Goal: Task Accomplishment & Management: Manage account settings

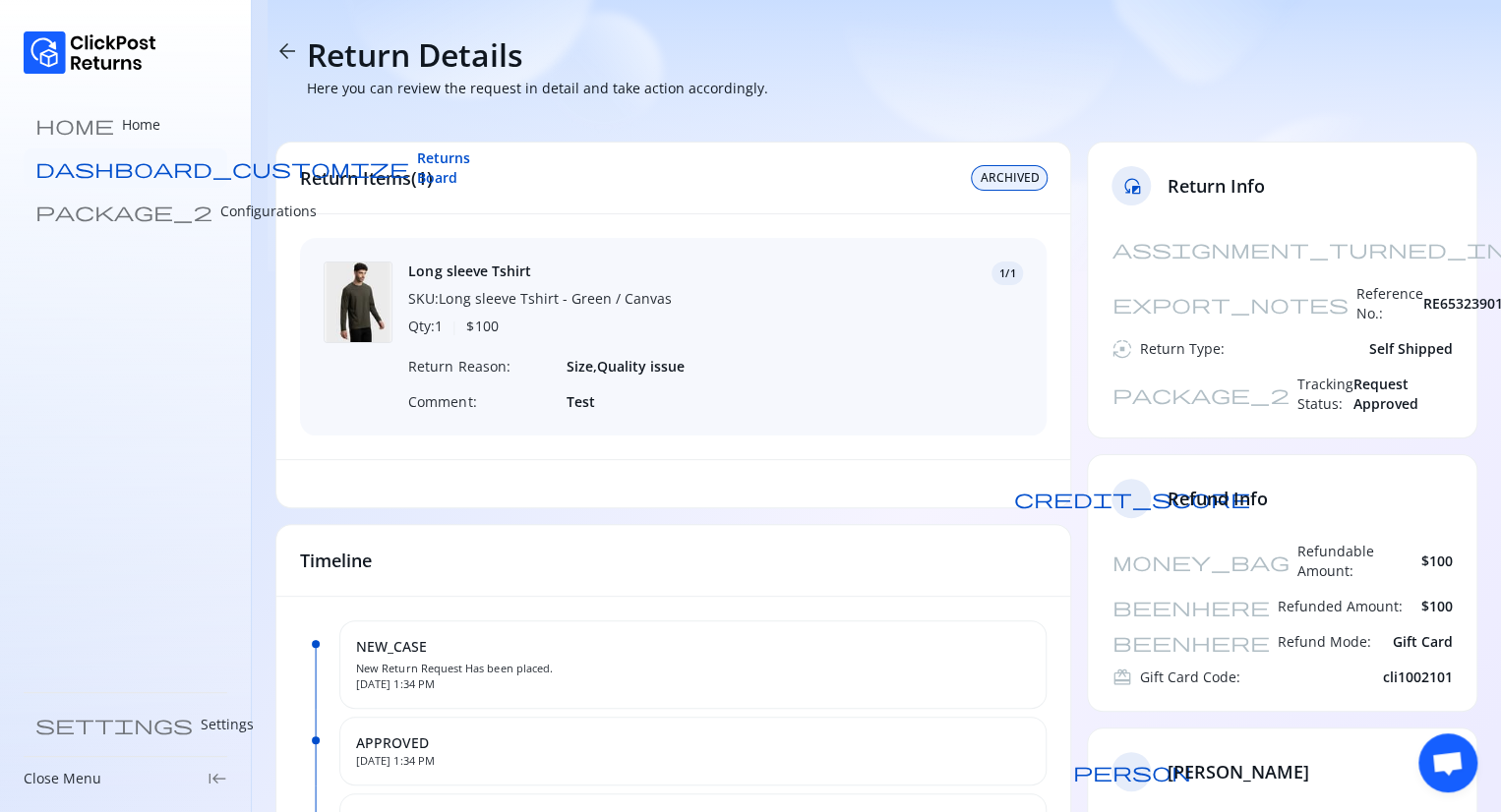
drag, startPoint x: 0, startPoint y: 0, endPoint x: 145, endPoint y: 166, distance: 220.4
click at [416, 166] on span "Returns Board" at bounding box center [443, 168] width 53 height 39
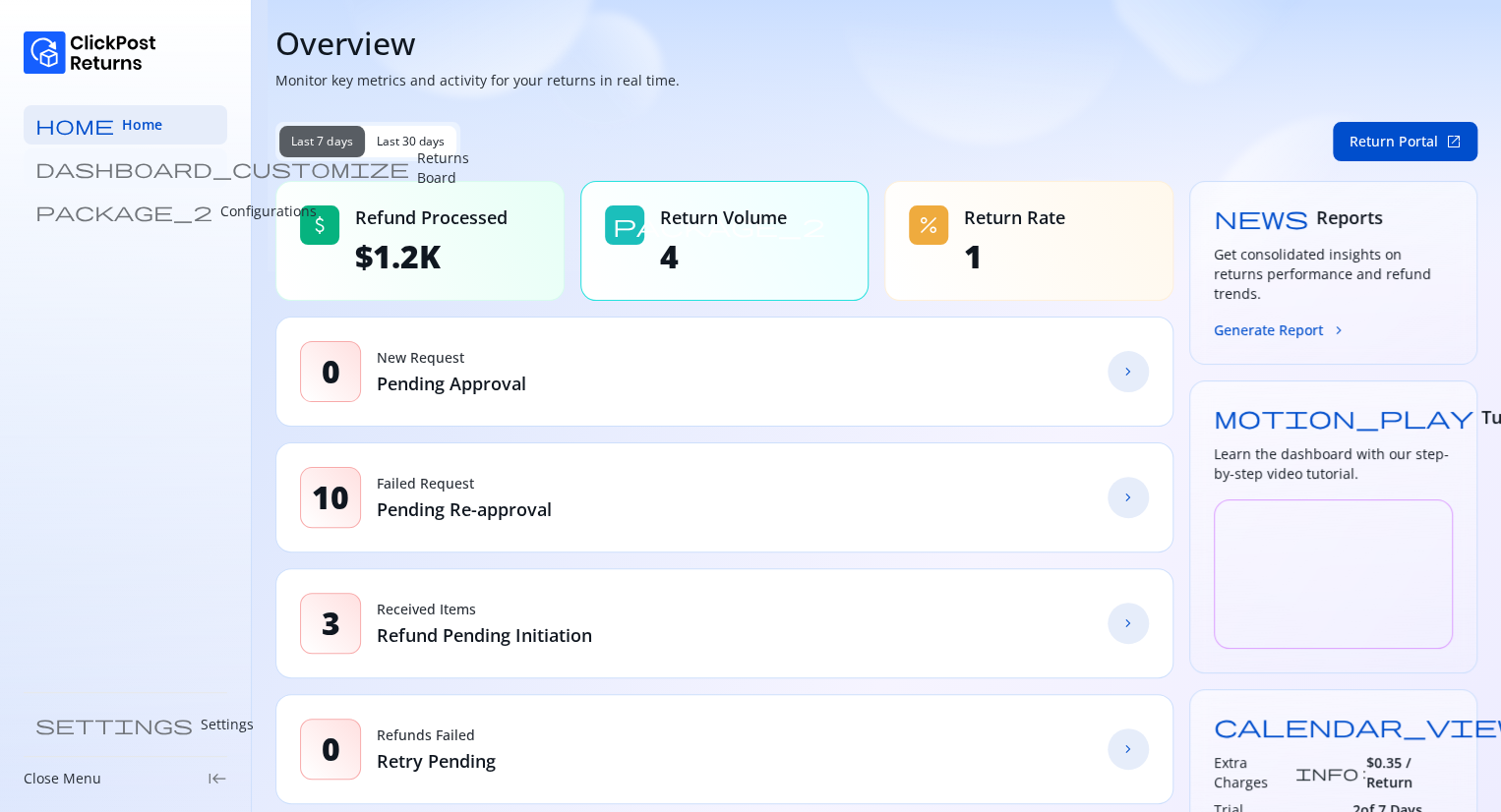
click at [416, 167] on p "Returns Board" at bounding box center [442, 168] width 52 height 39
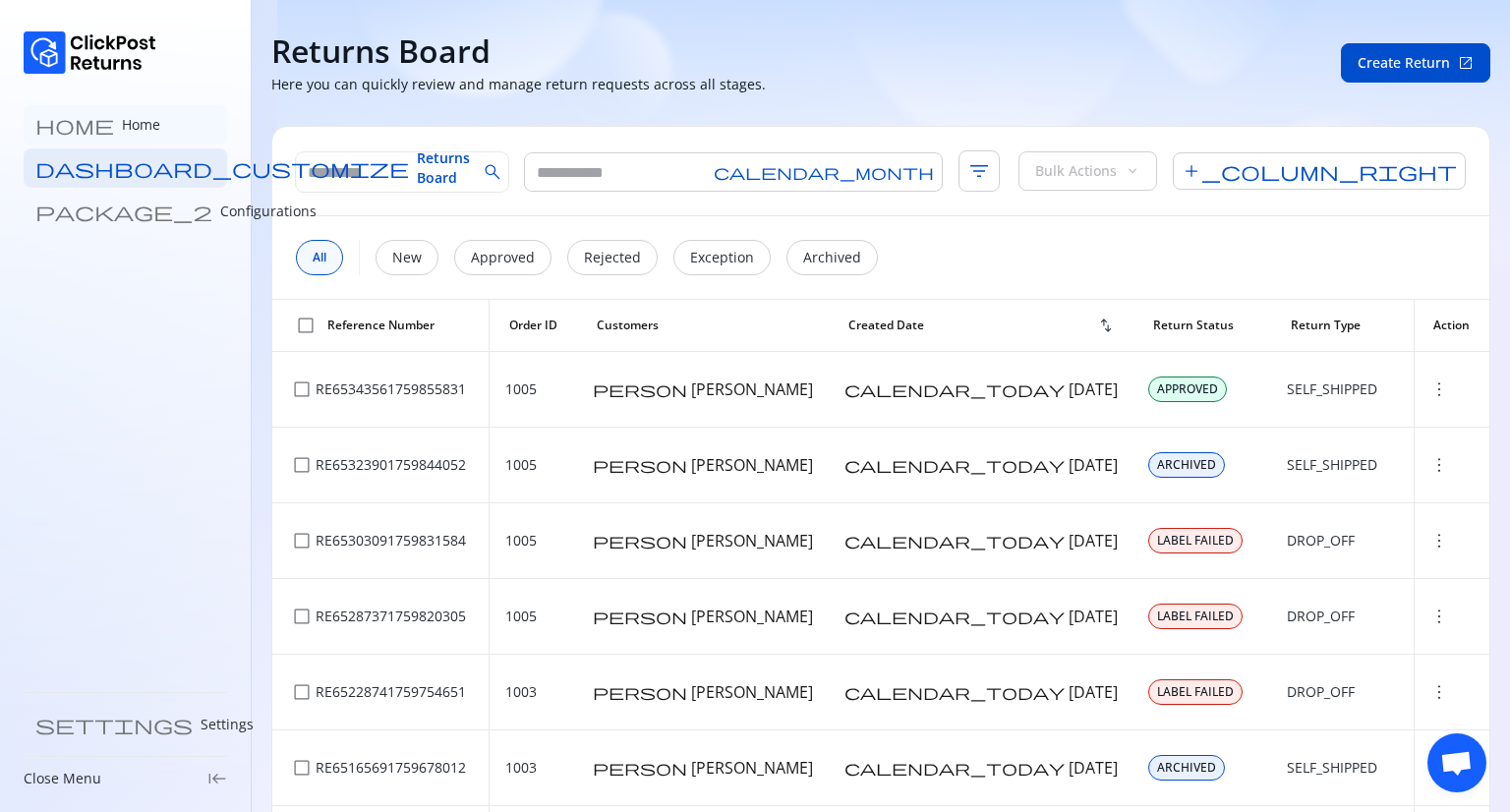
click at [92, 136] on link "home Home" at bounding box center [125, 125] width 203 height 39
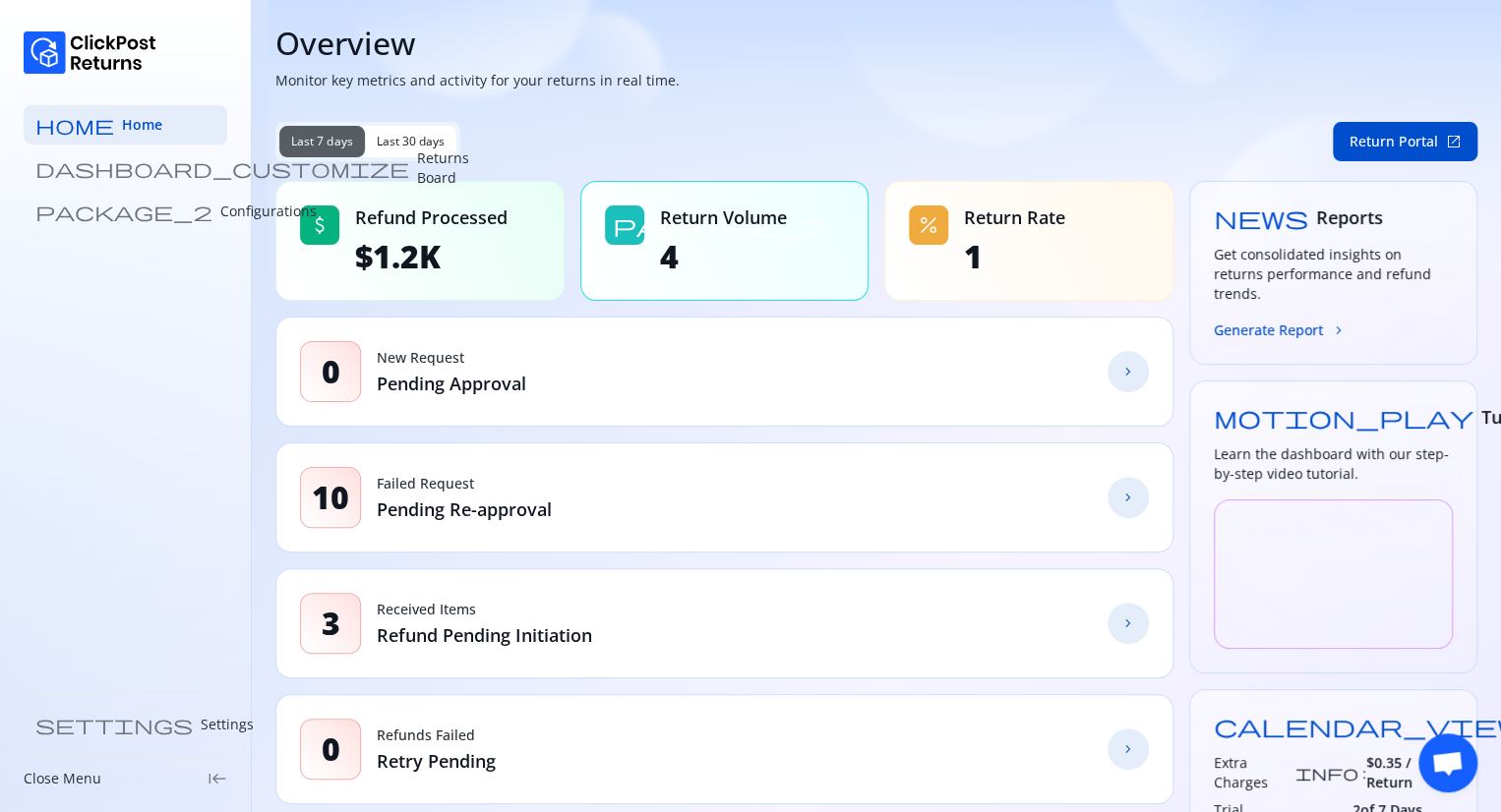
click at [1121, 381] on link "chevron_forward" at bounding box center [1128, 372] width 41 height 41
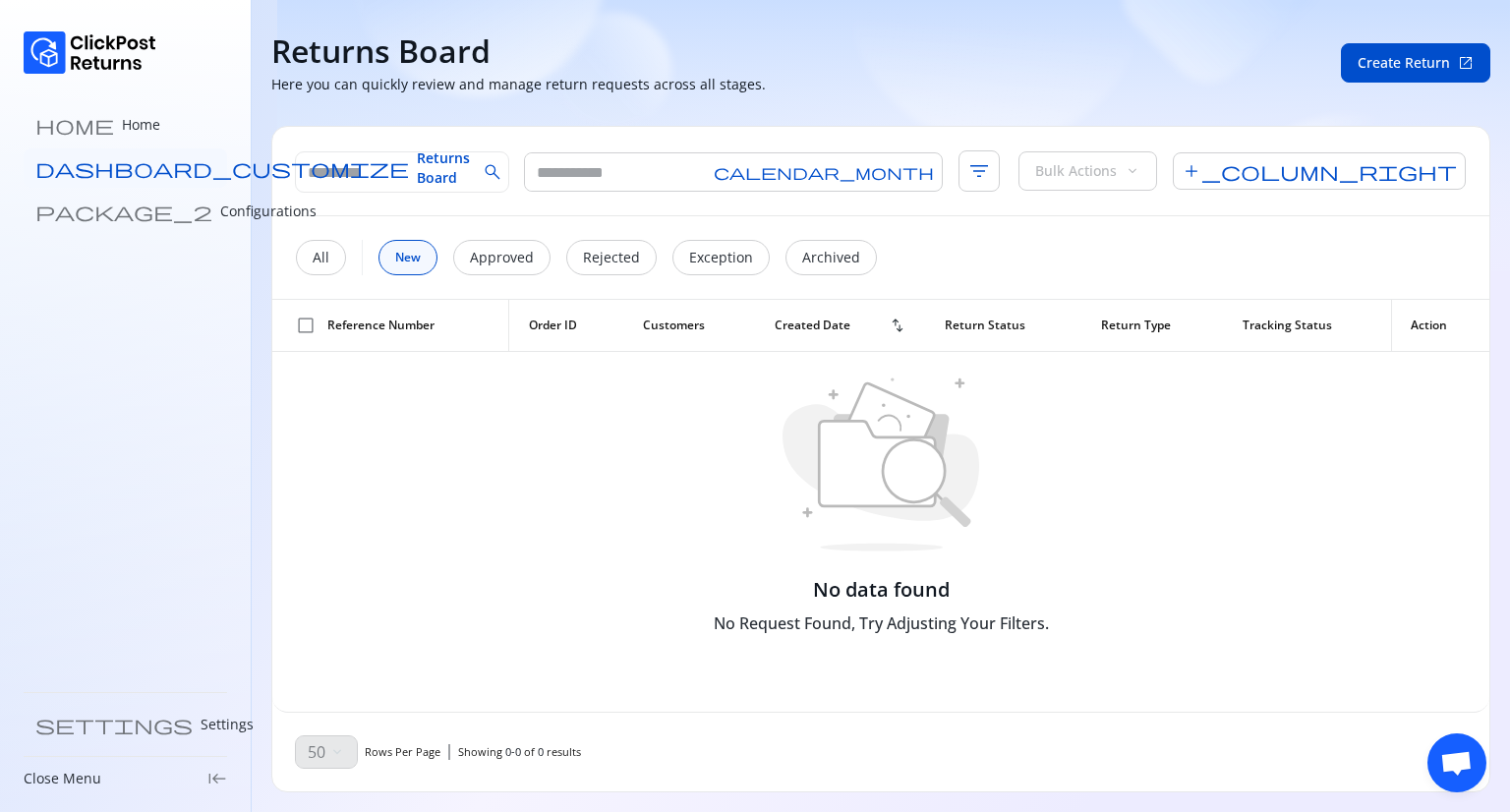
click at [416, 169] on span "Returns Board" at bounding box center [443, 168] width 53 height 39
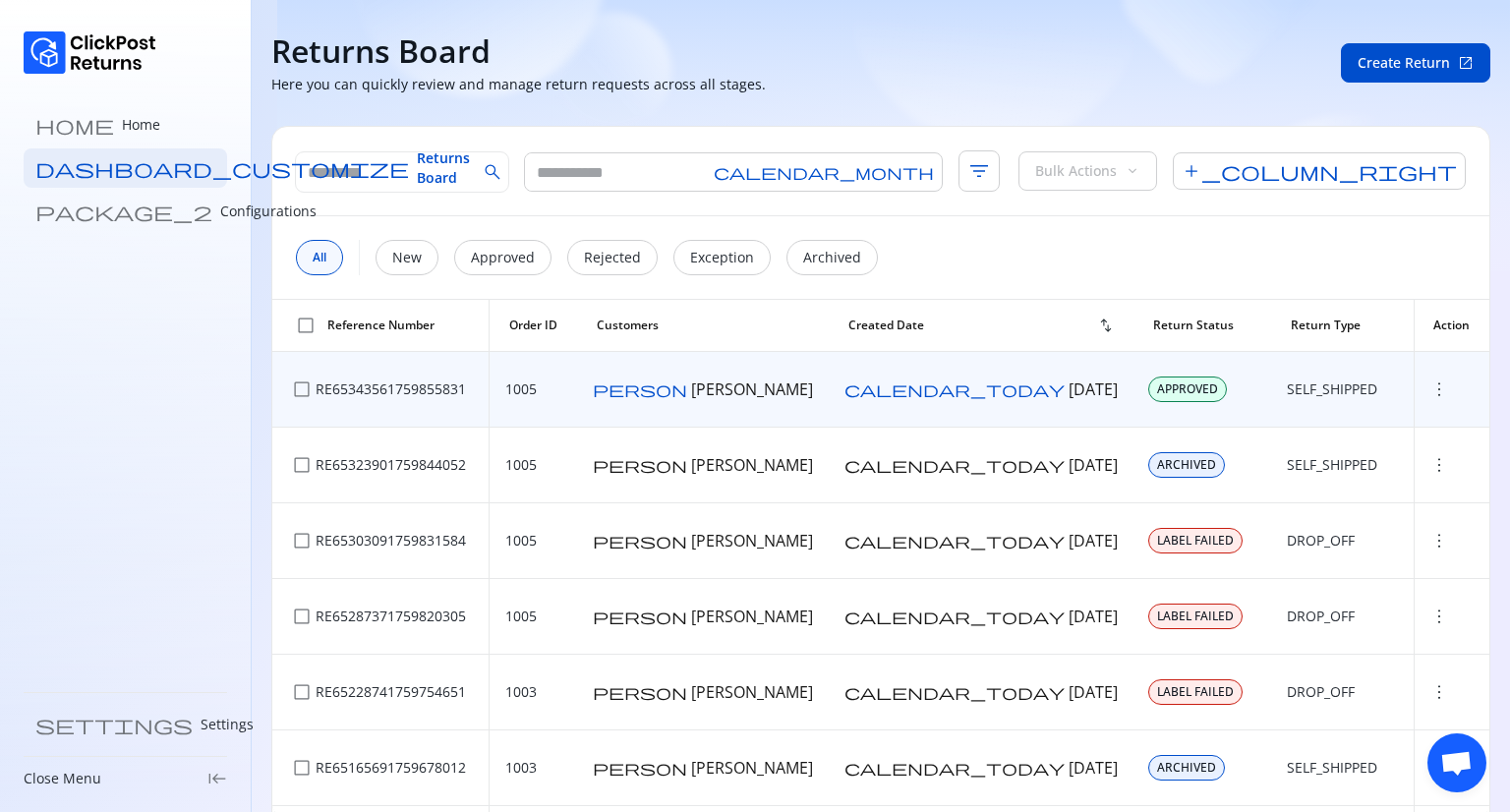
click at [1430, 388] on span "more_vert" at bounding box center [1440, 390] width 20 height 20
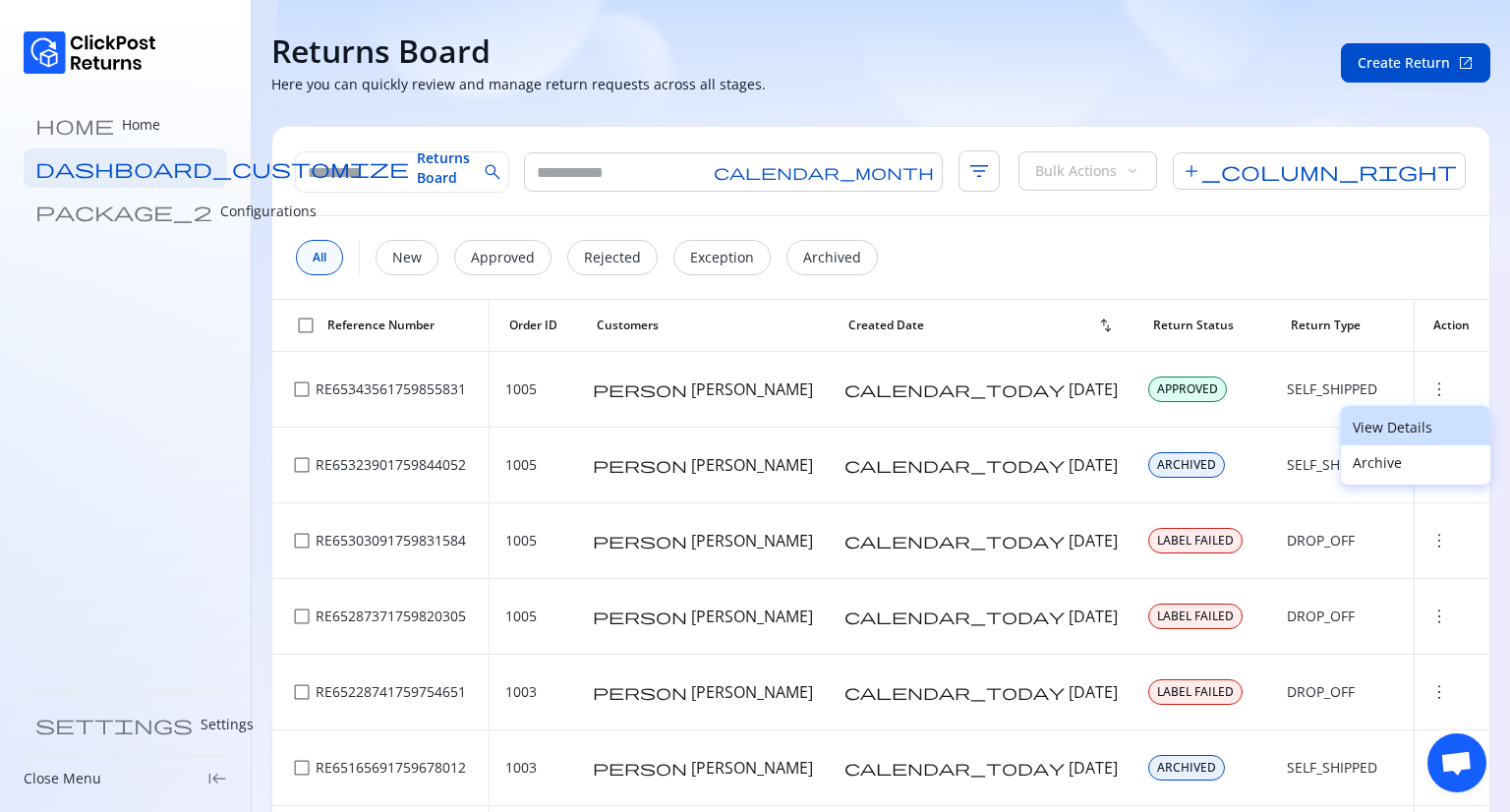
click at [1377, 429] on p "View Details" at bounding box center [1416, 427] width 126 height 20
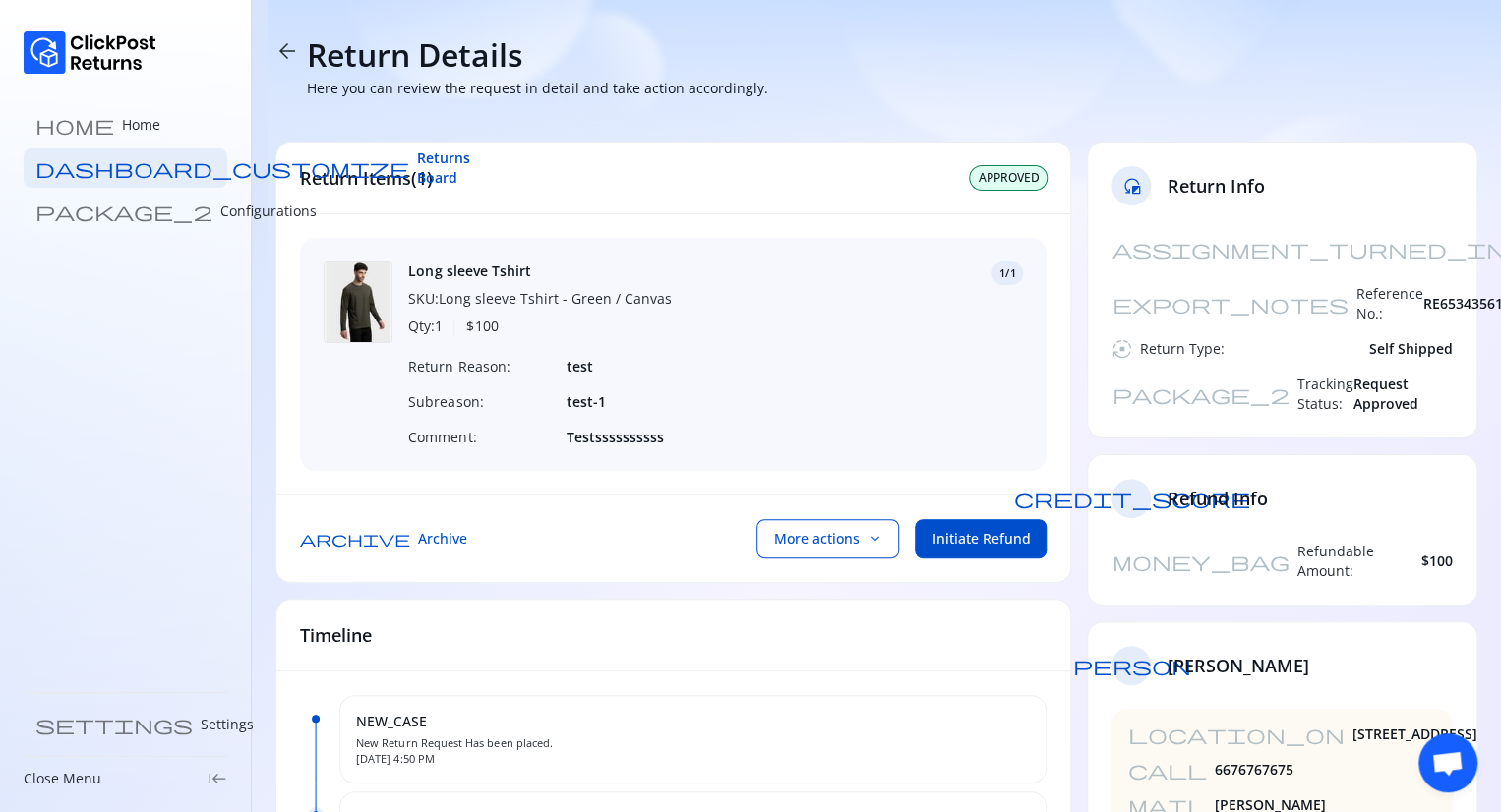
click at [220, 210] on p "Configurations" at bounding box center [268, 211] width 97 height 20
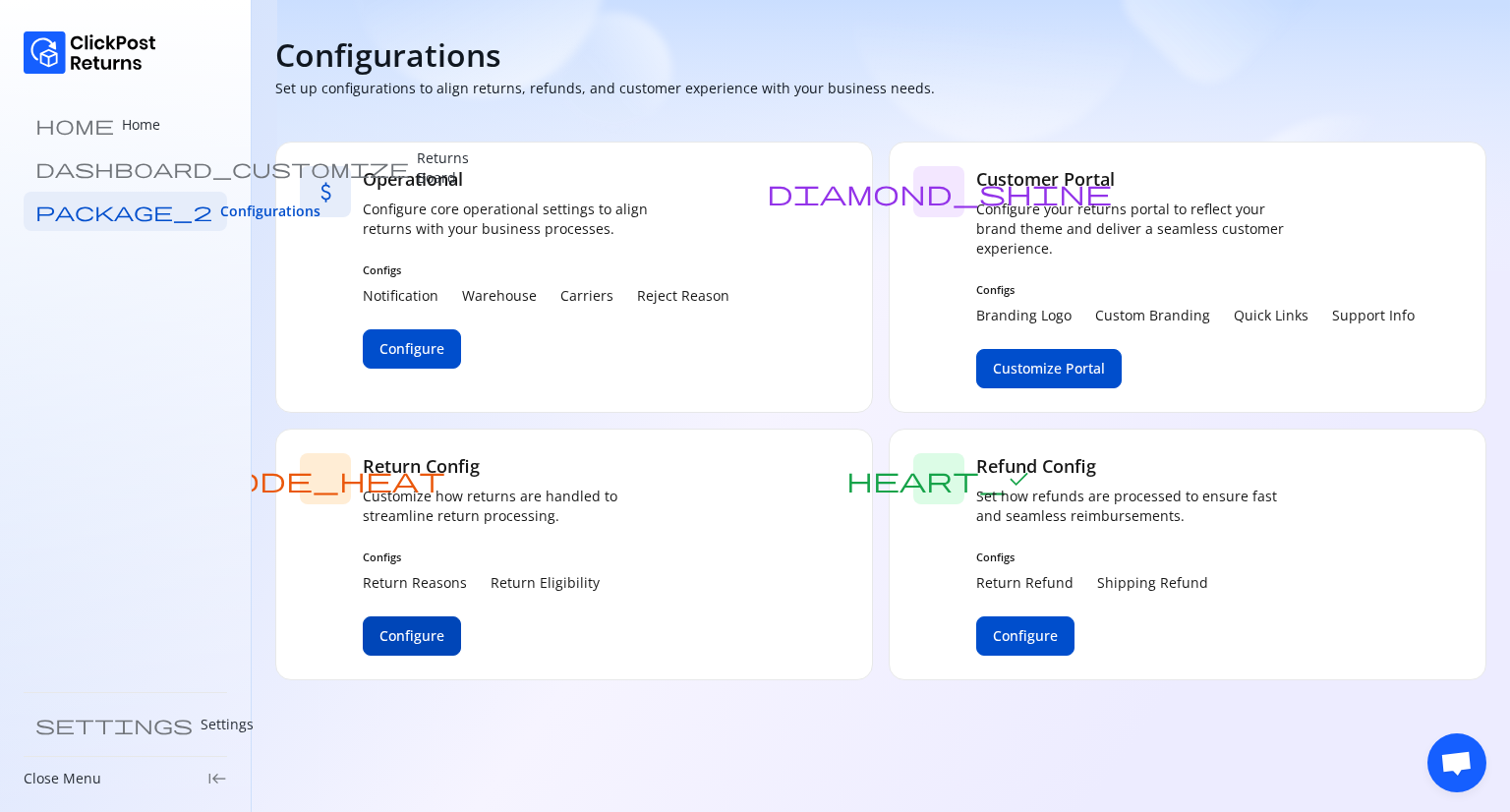
click at [425, 640] on span "Configure" at bounding box center [413, 636] width 65 height 20
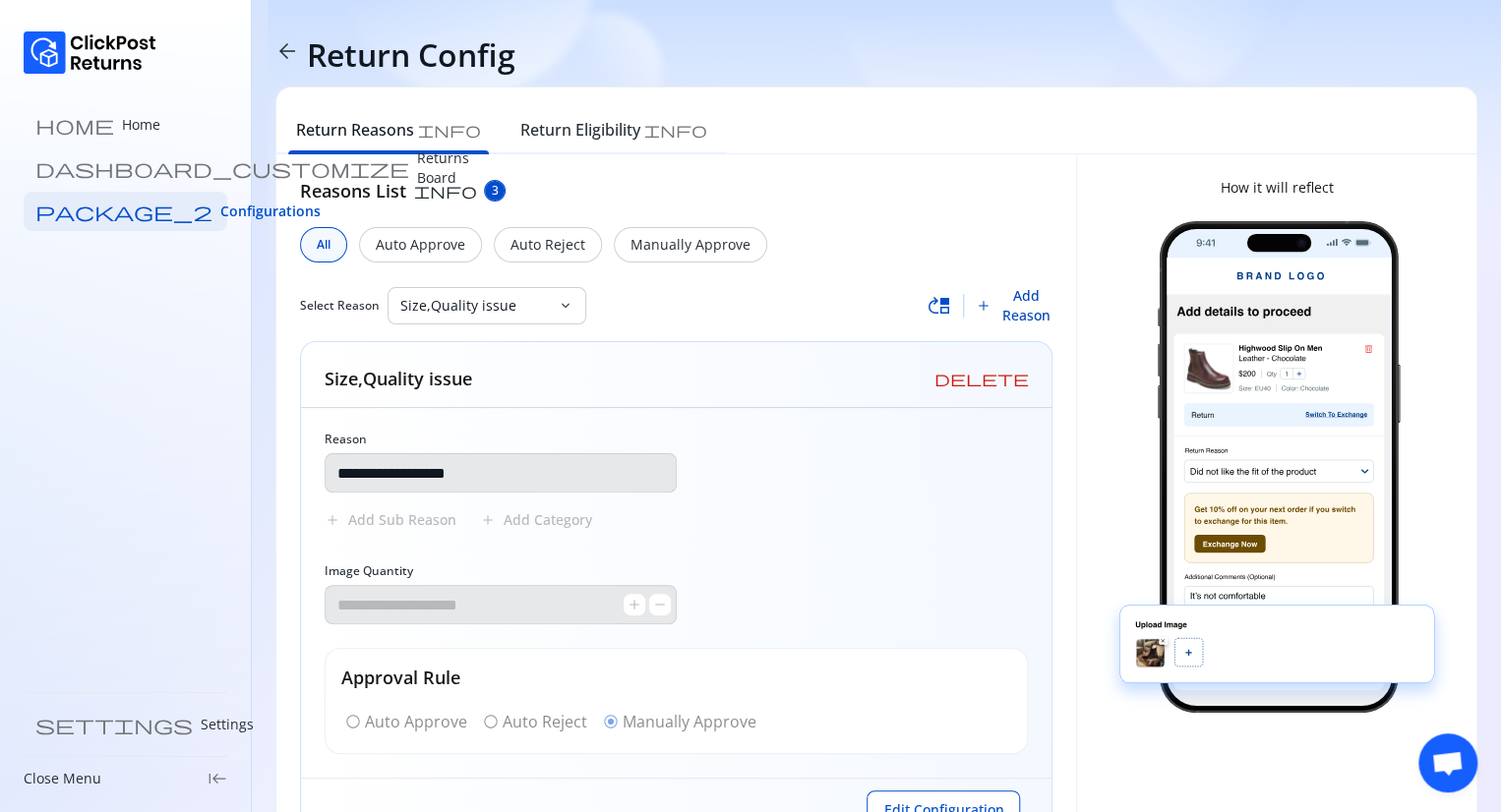
click at [1026, 307] on span "Add Reason" at bounding box center [1025, 306] width 54 height 39
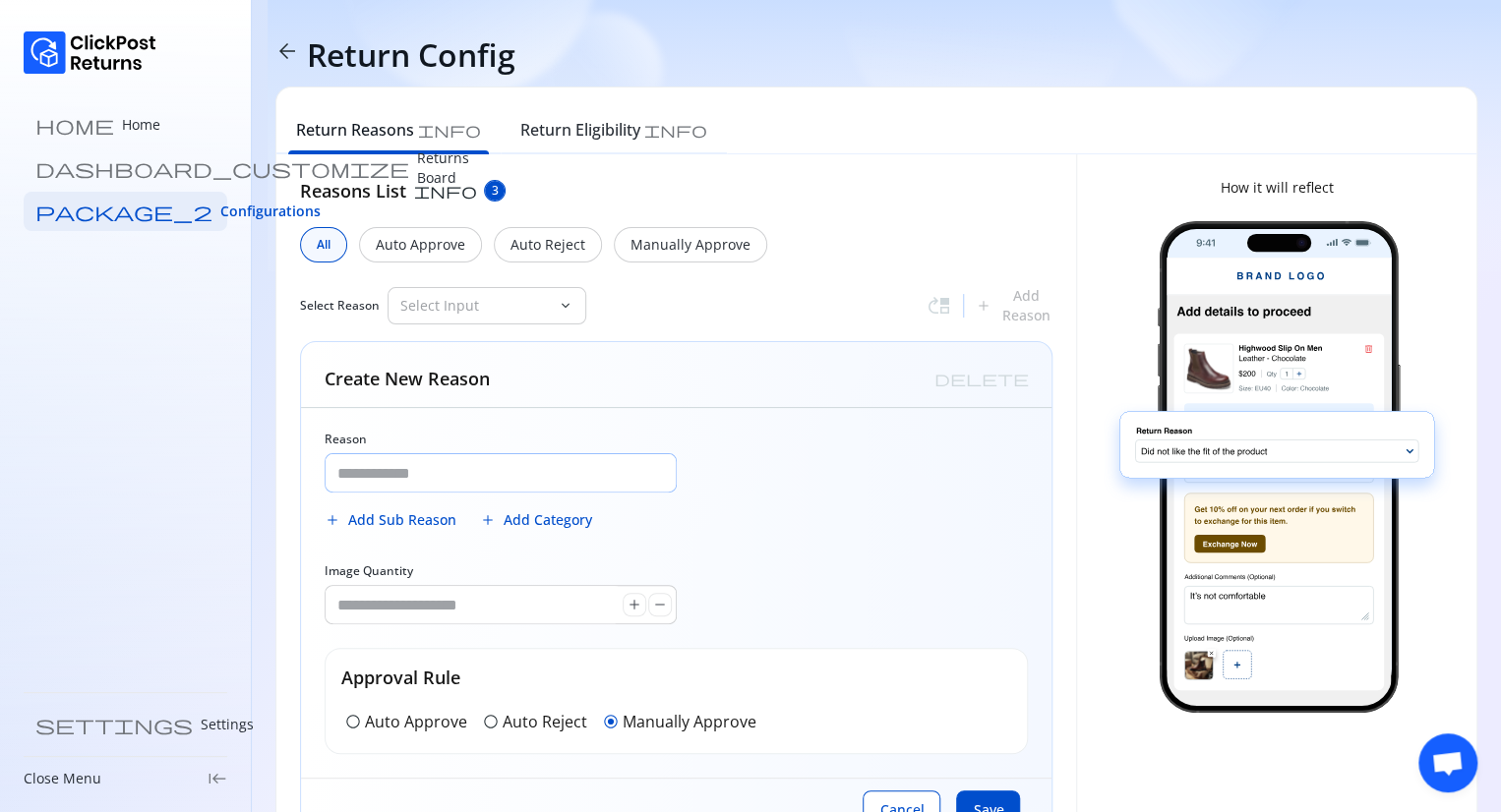
click at [420, 468] on input "Reason" at bounding box center [500, 473] width 350 height 37
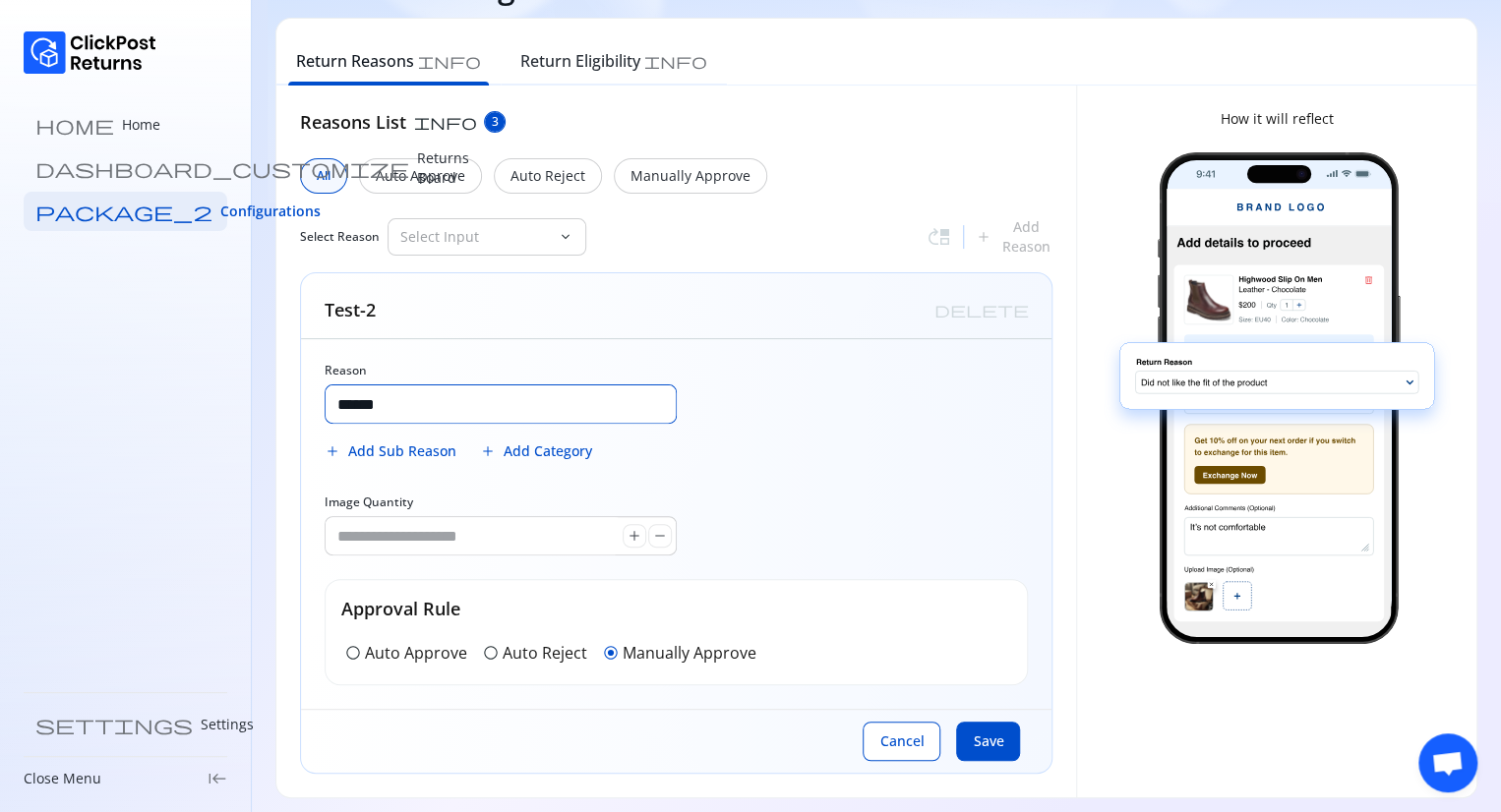
scroll to position [78, 0]
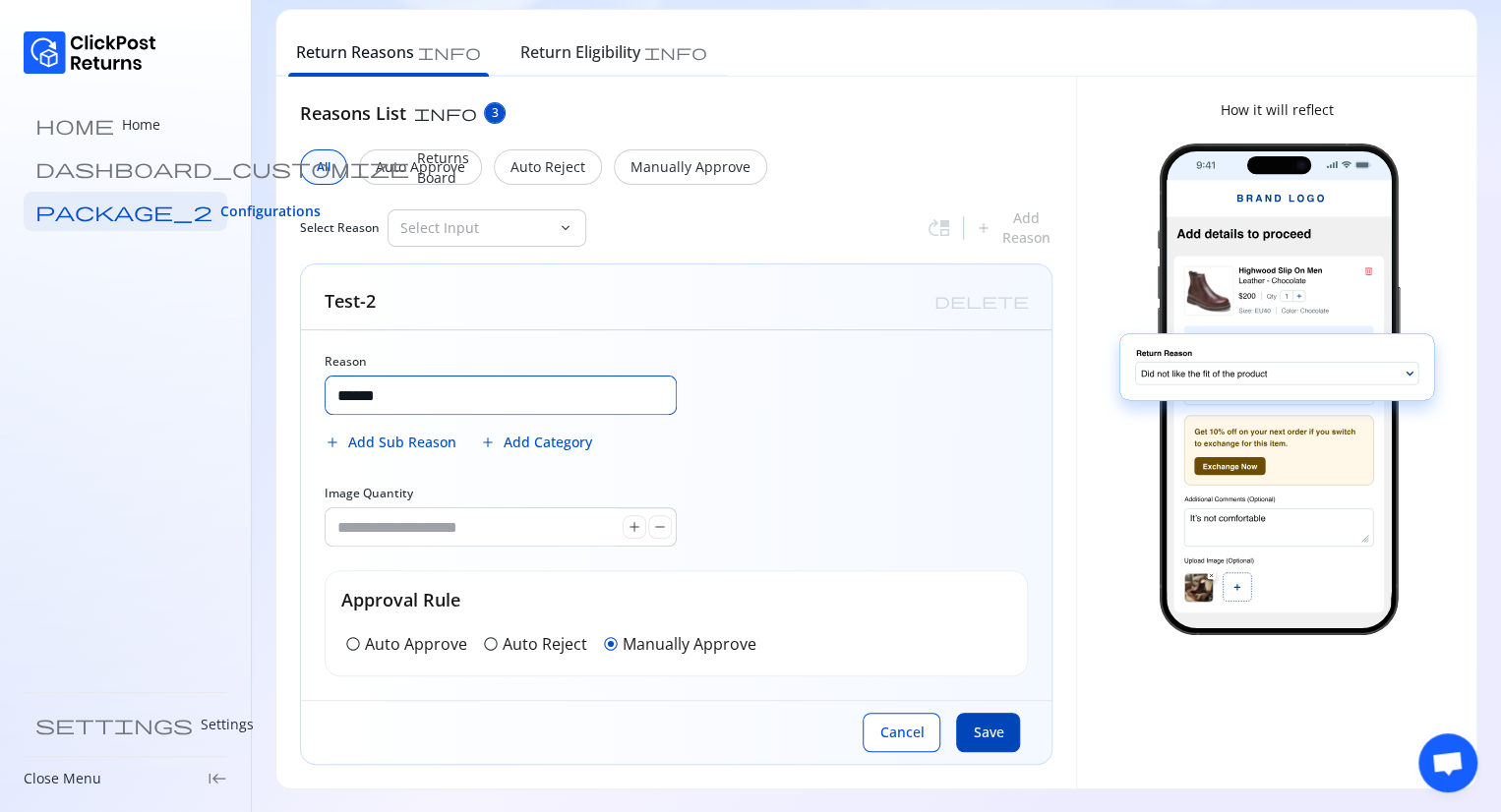
type input "******"
click at [985, 728] on span "Save" at bounding box center [987, 732] width 31 height 20
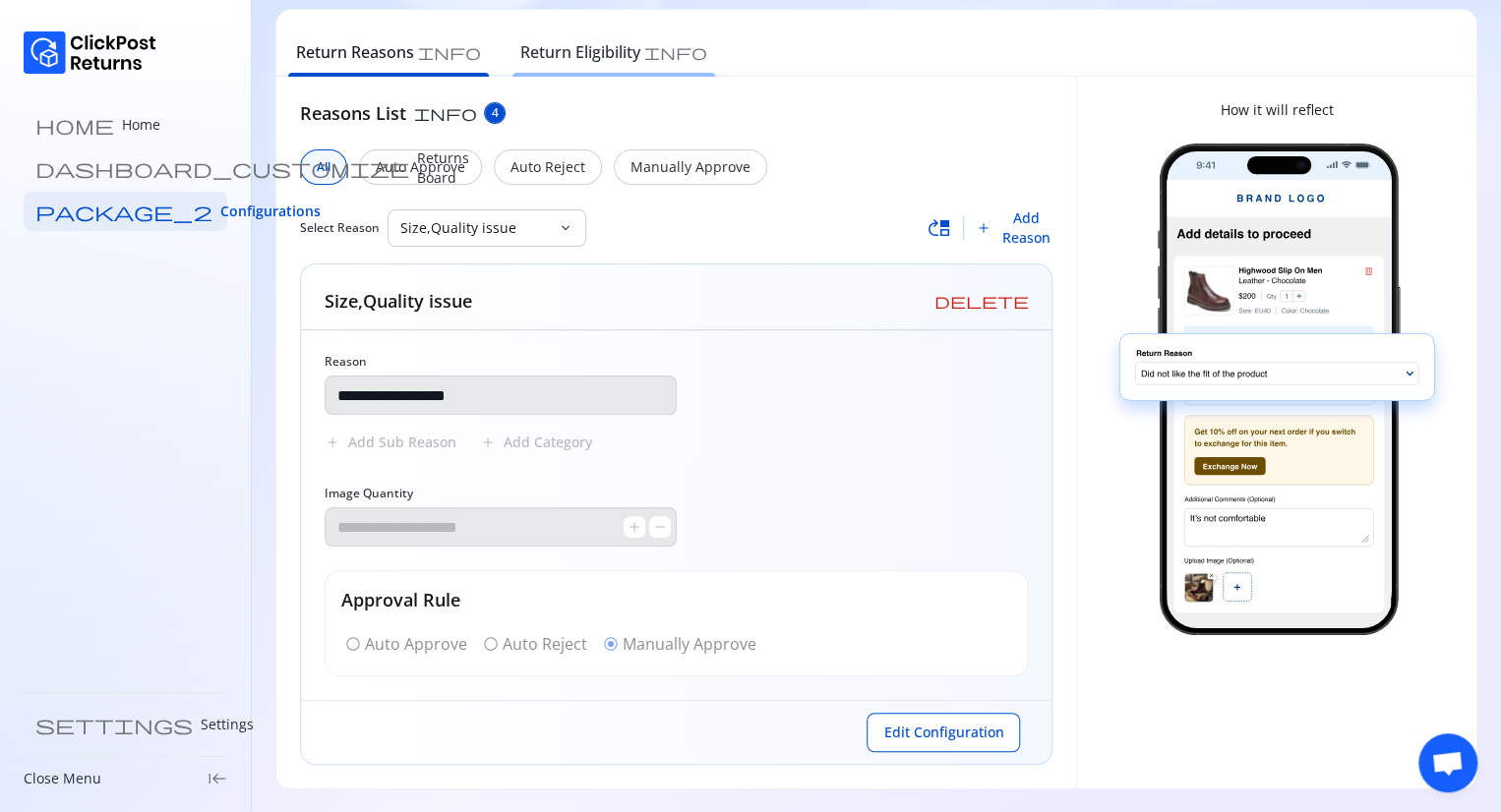
click at [520, 46] on h6 "Return Eligibility" at bounding box center [580, 52] width 120 height 24
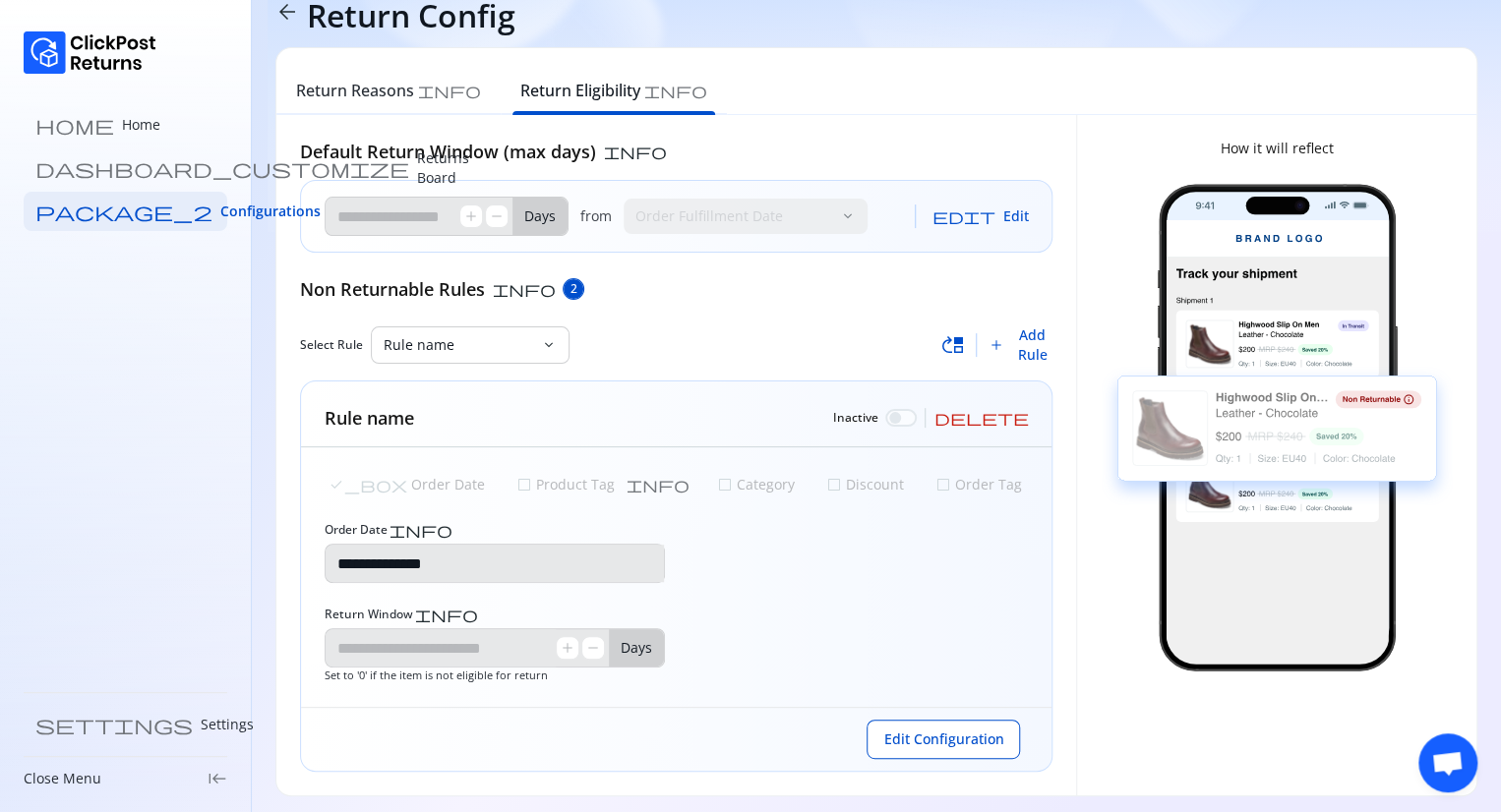
scroll to position [46, 0]
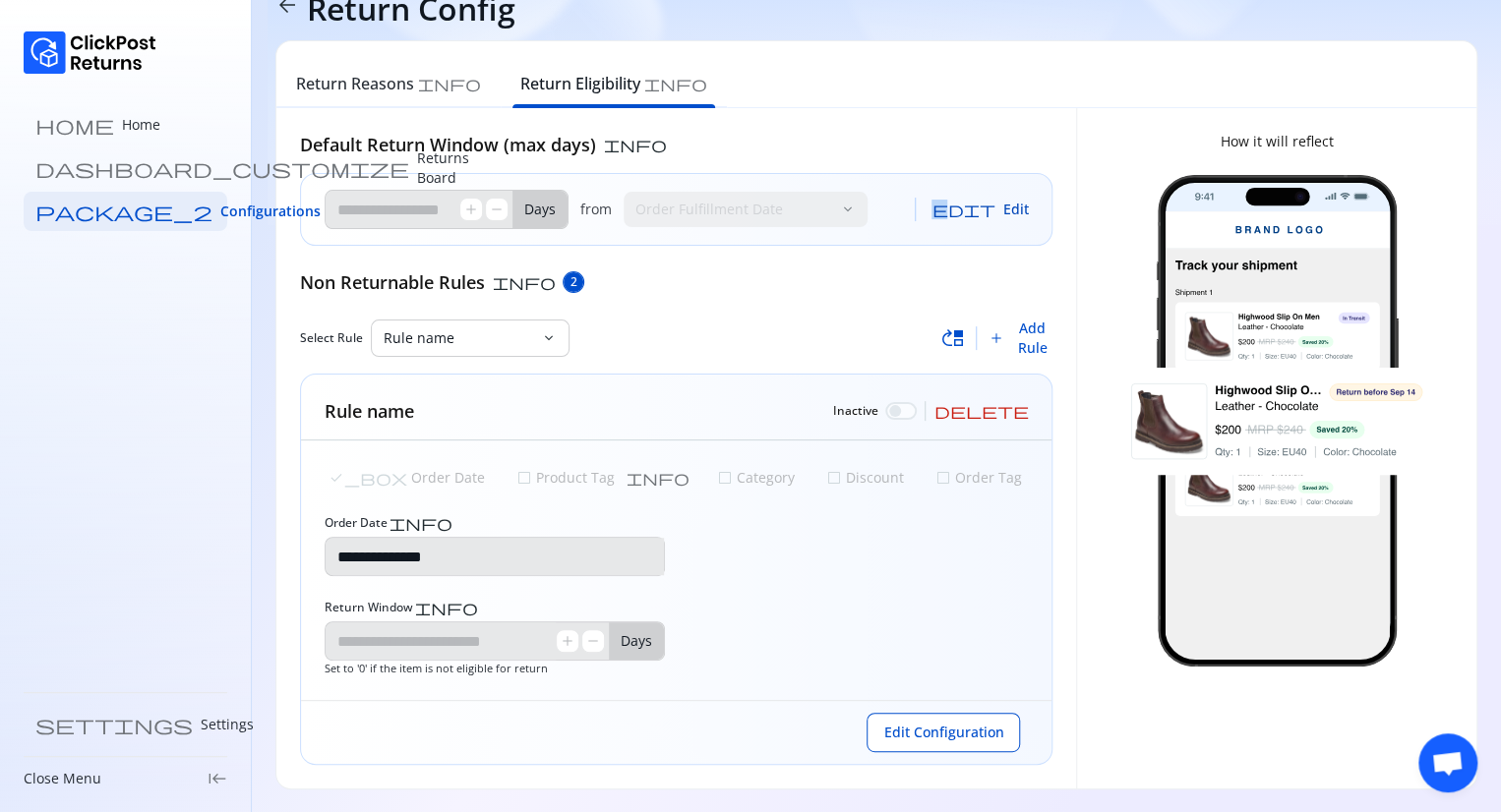
drag, startPoint x: 974, startPoint y: 209, endPoint x: 986, endPoint y: 207, distance: 12.2
click at [986, 207] on div "edit Edit" at bounding box center [971, 209] width 113 height 39
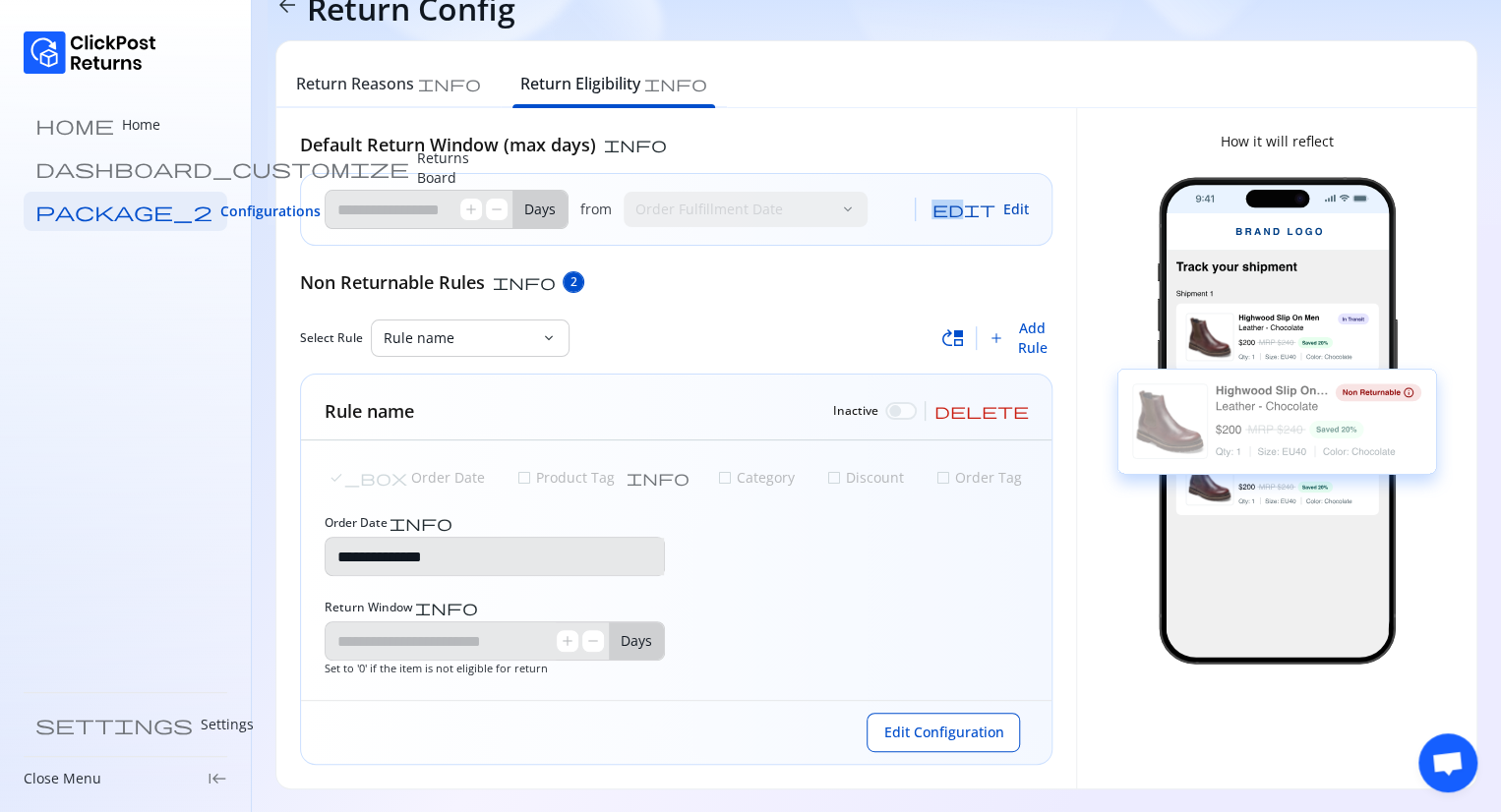
click at [986, 207] on span "edit" at bounding box center [963, 209] width 63 height 16
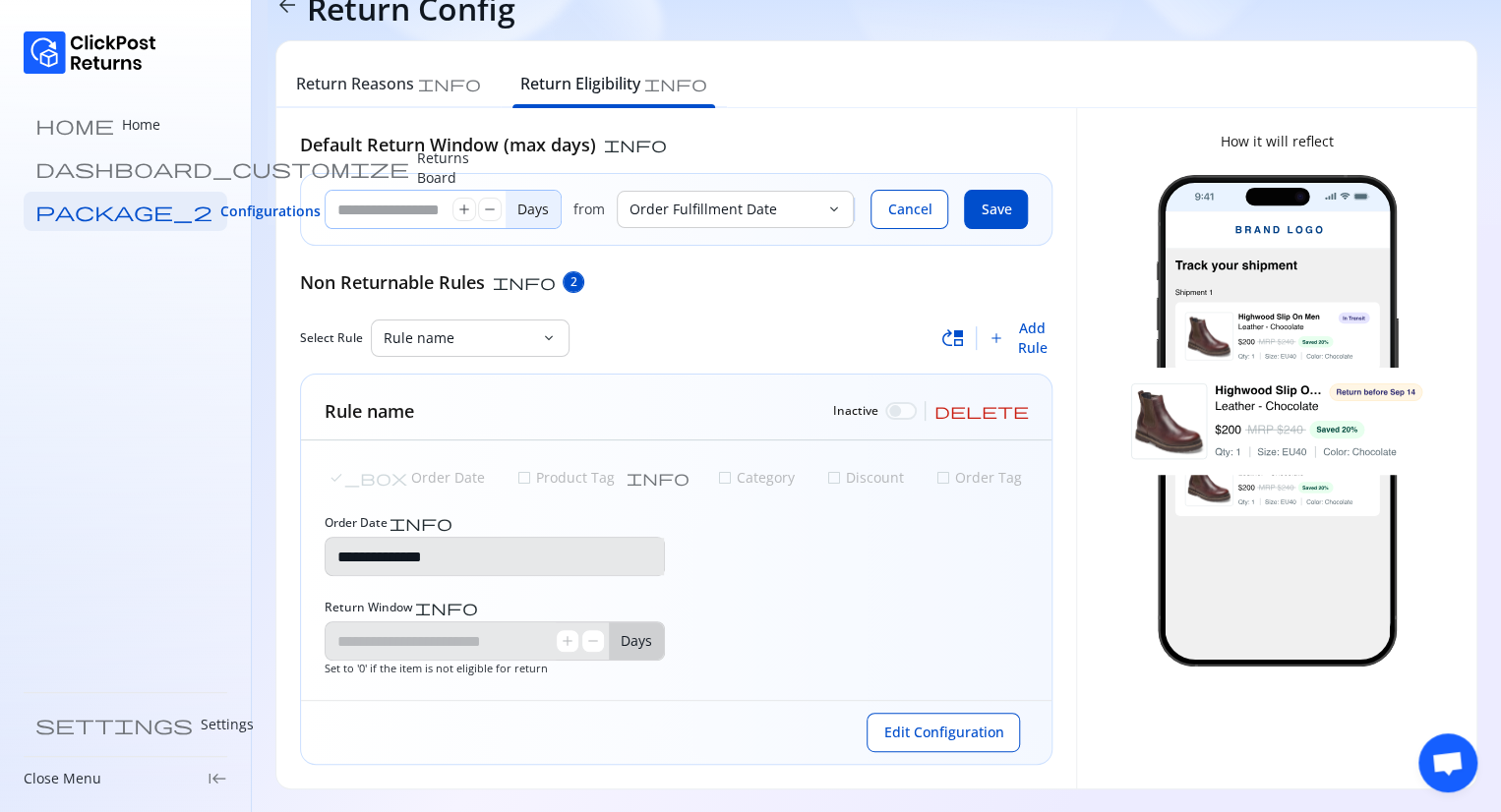
click at [374, 190] on input "**" at bounding box center [389, 209] width 127 height 37
click at [467, 214] on span "add" at bounding box center [464, 209] width 16 height 16
click at [484, 210] on span "remove" at bounding box center [489, 209] width 16 height 16
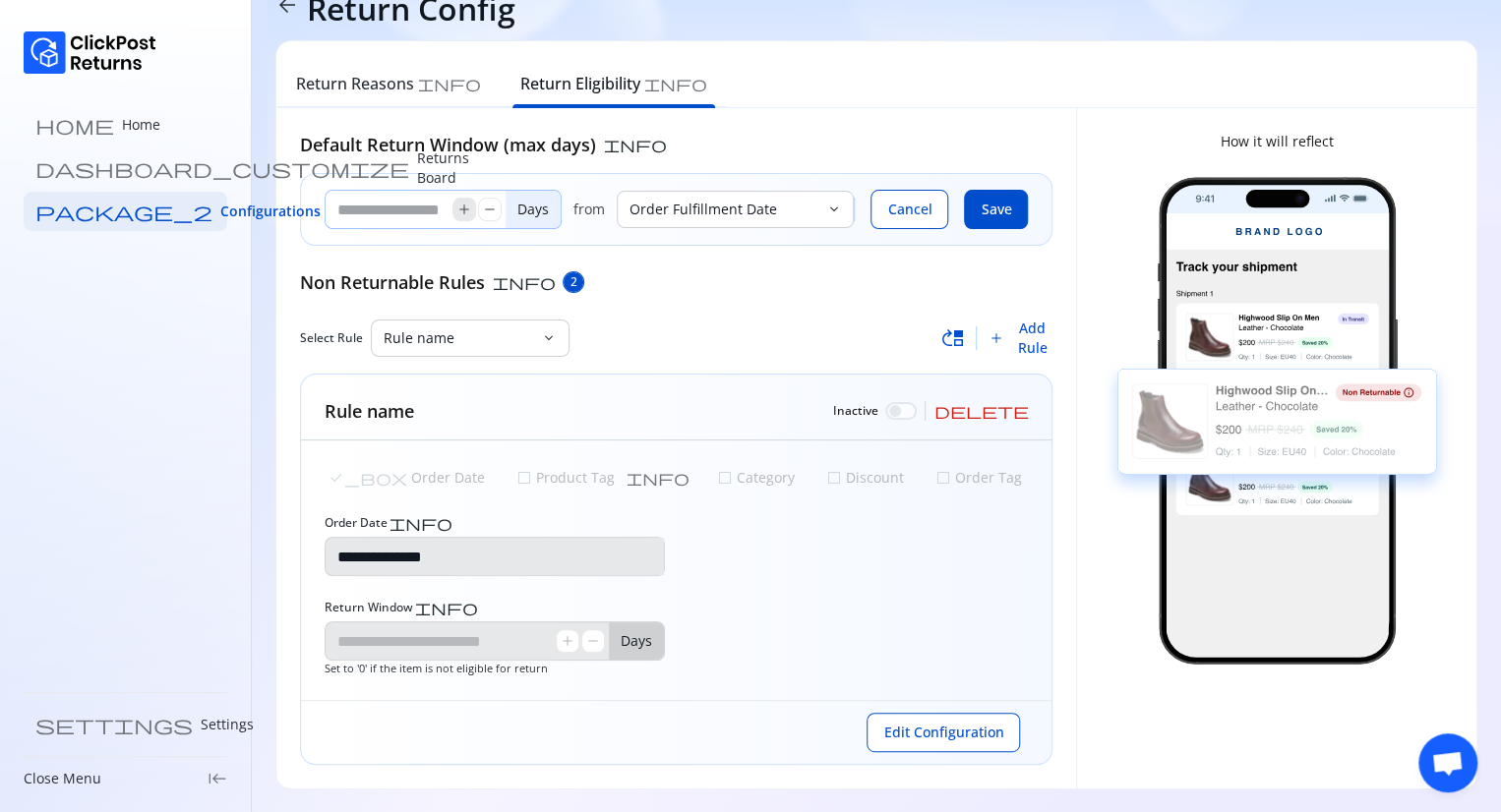
click at [457, 212] on span "add" at bounding box center [464, 209] width 16 height 16
click at [393, 213] on input "*" at bounding box center [389, 209] width 127 height 37
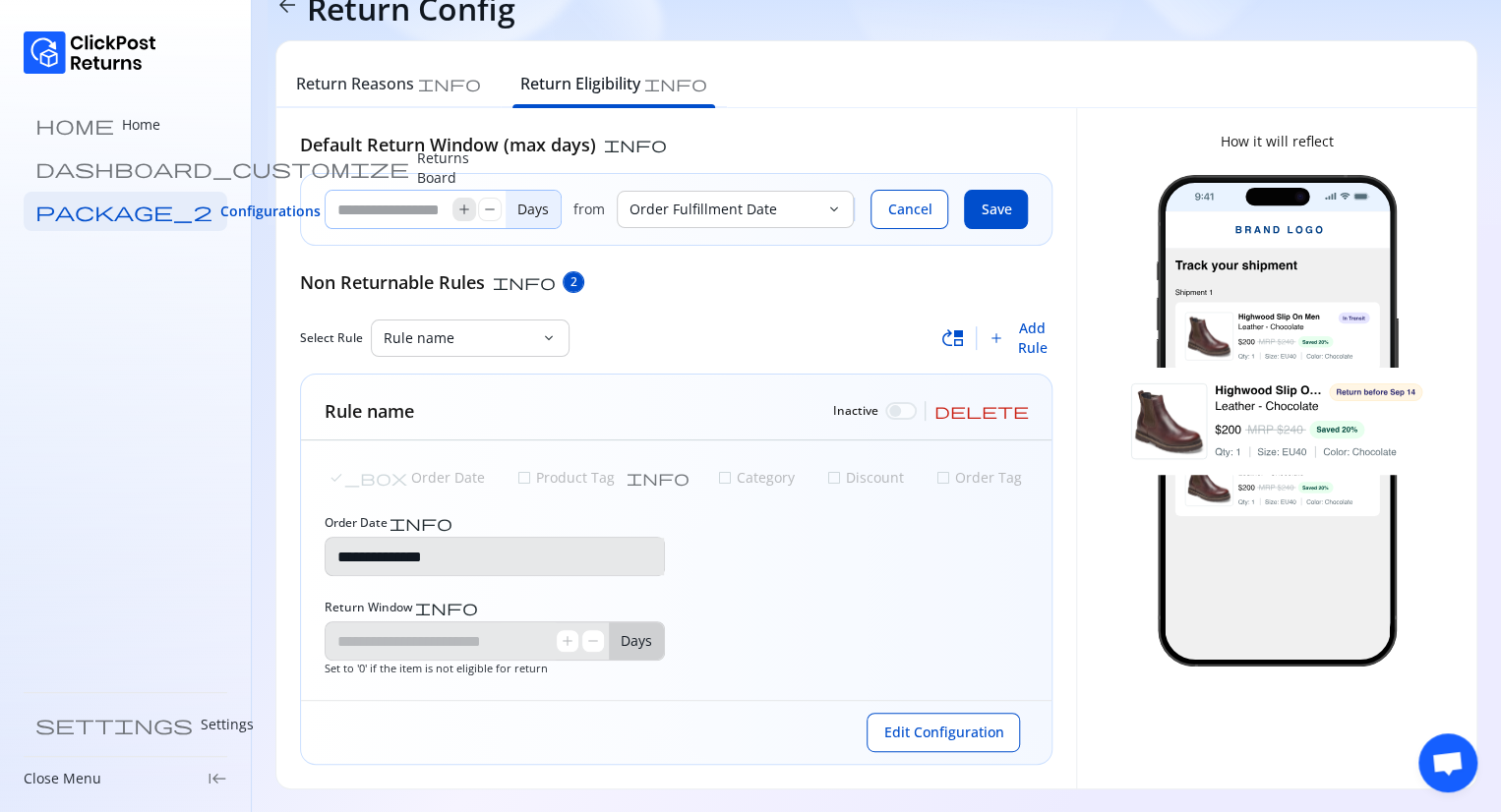
click at [465, 213] on span "add" at bounding box center [464, 209] width 16 height 16
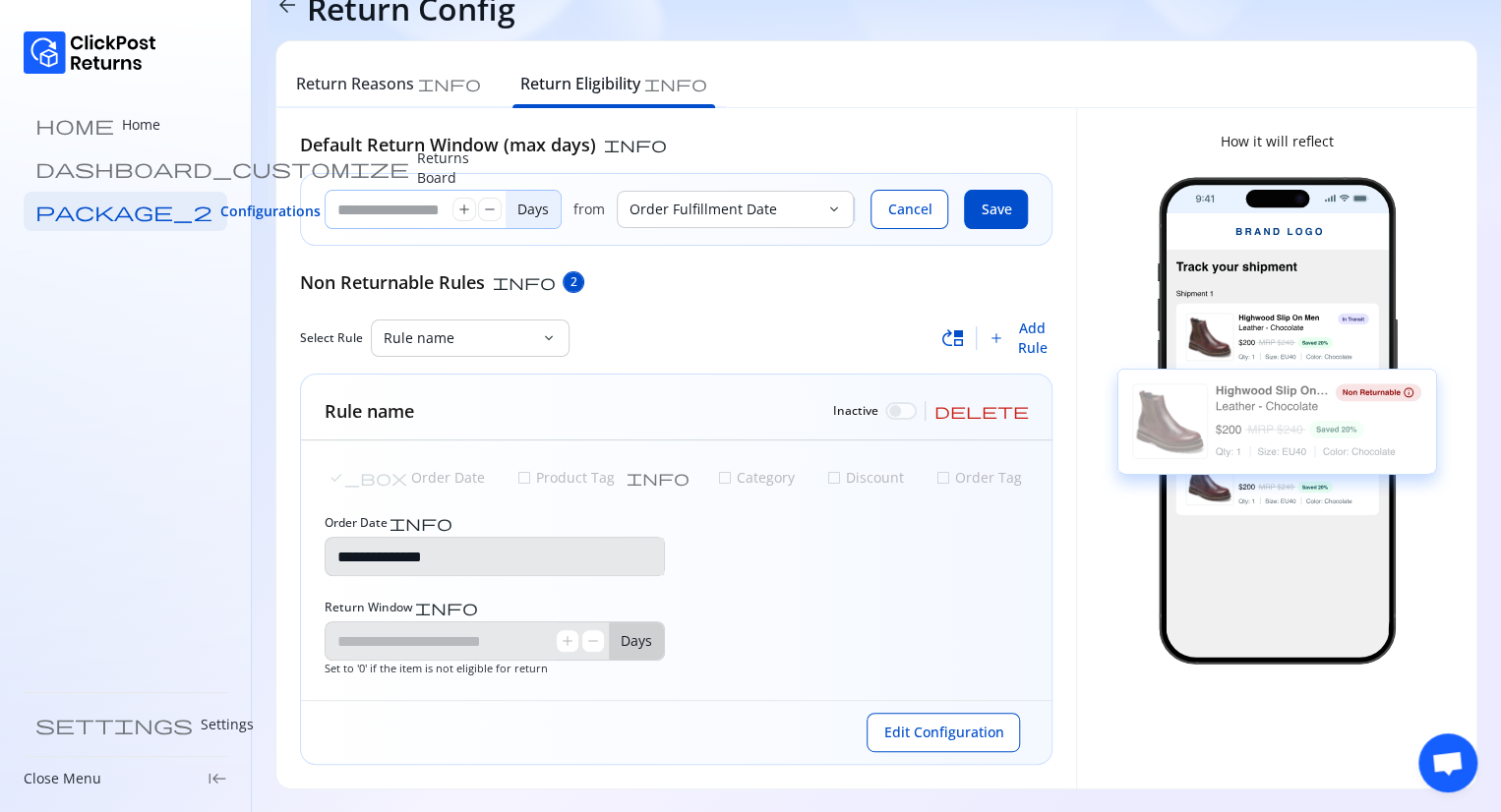
click at [393, 208] on input "*" at bounding box center [389, 209] width 127 height 37
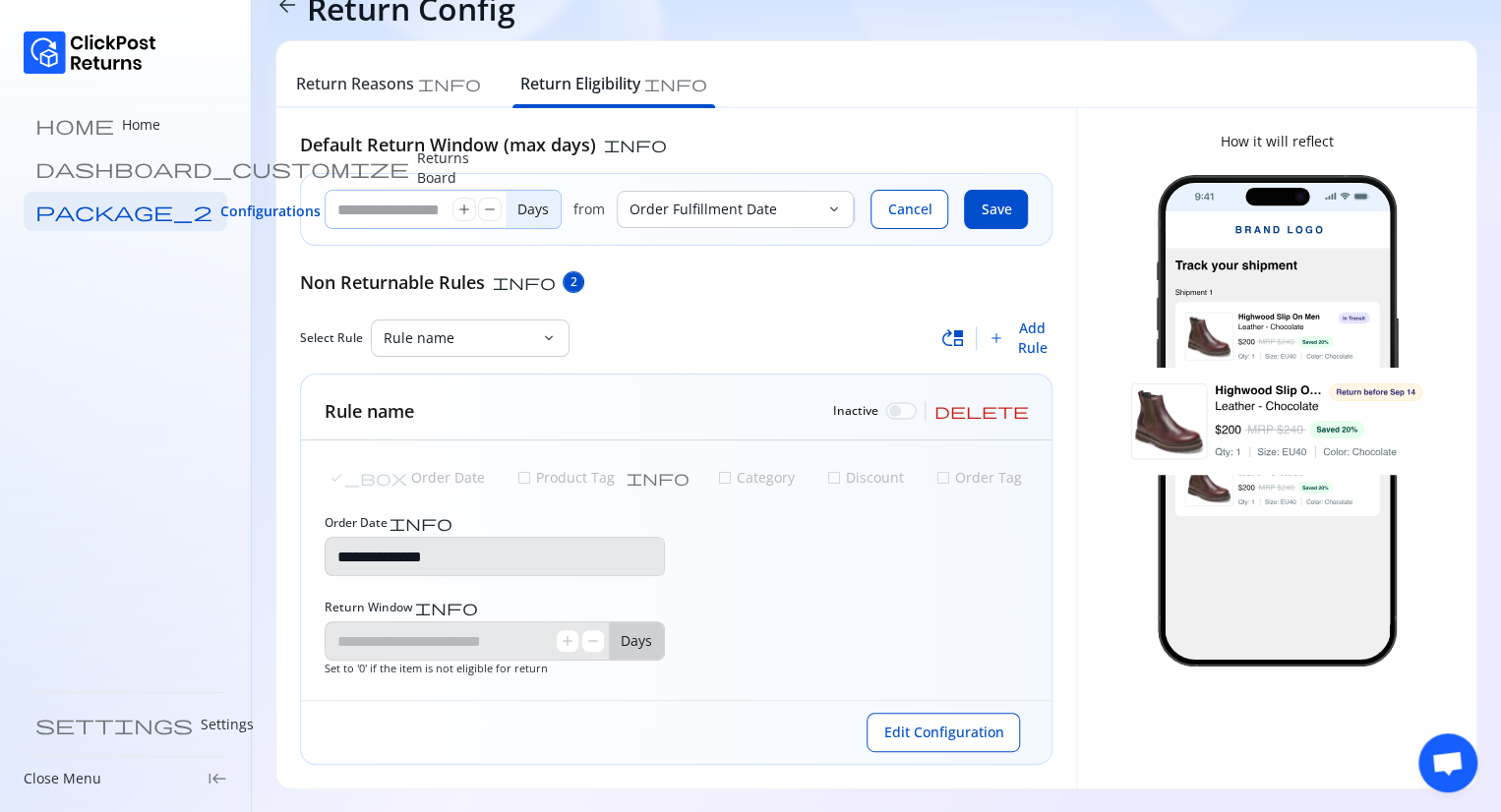
click at [432, 203] on input "*" at bounding box center [389, 209] width 127 height 37
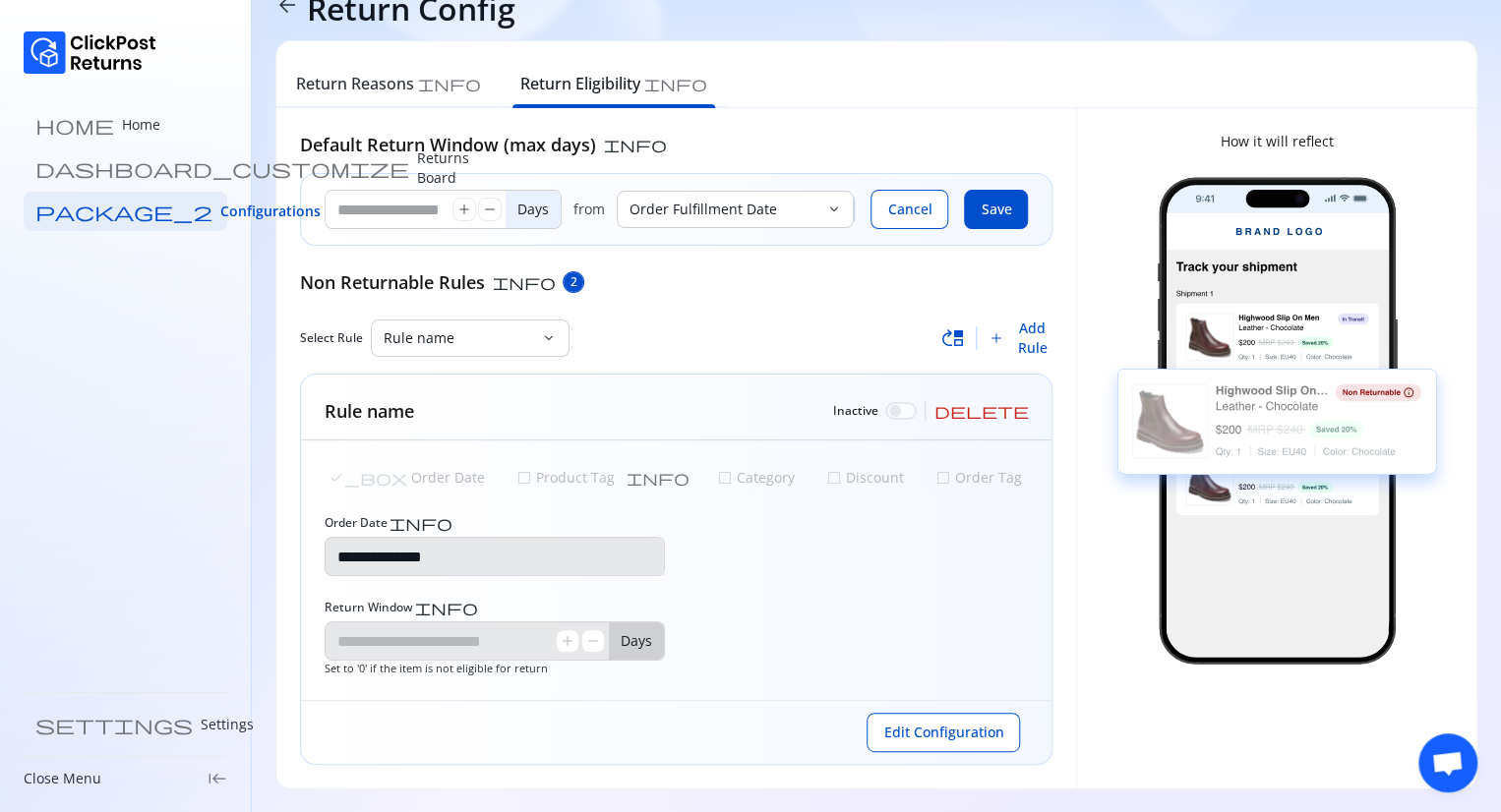
click at [1156, 55] on div "Return Reasons info Return Eligibility info" at bounding box center [876, 75] width 1200 height 67
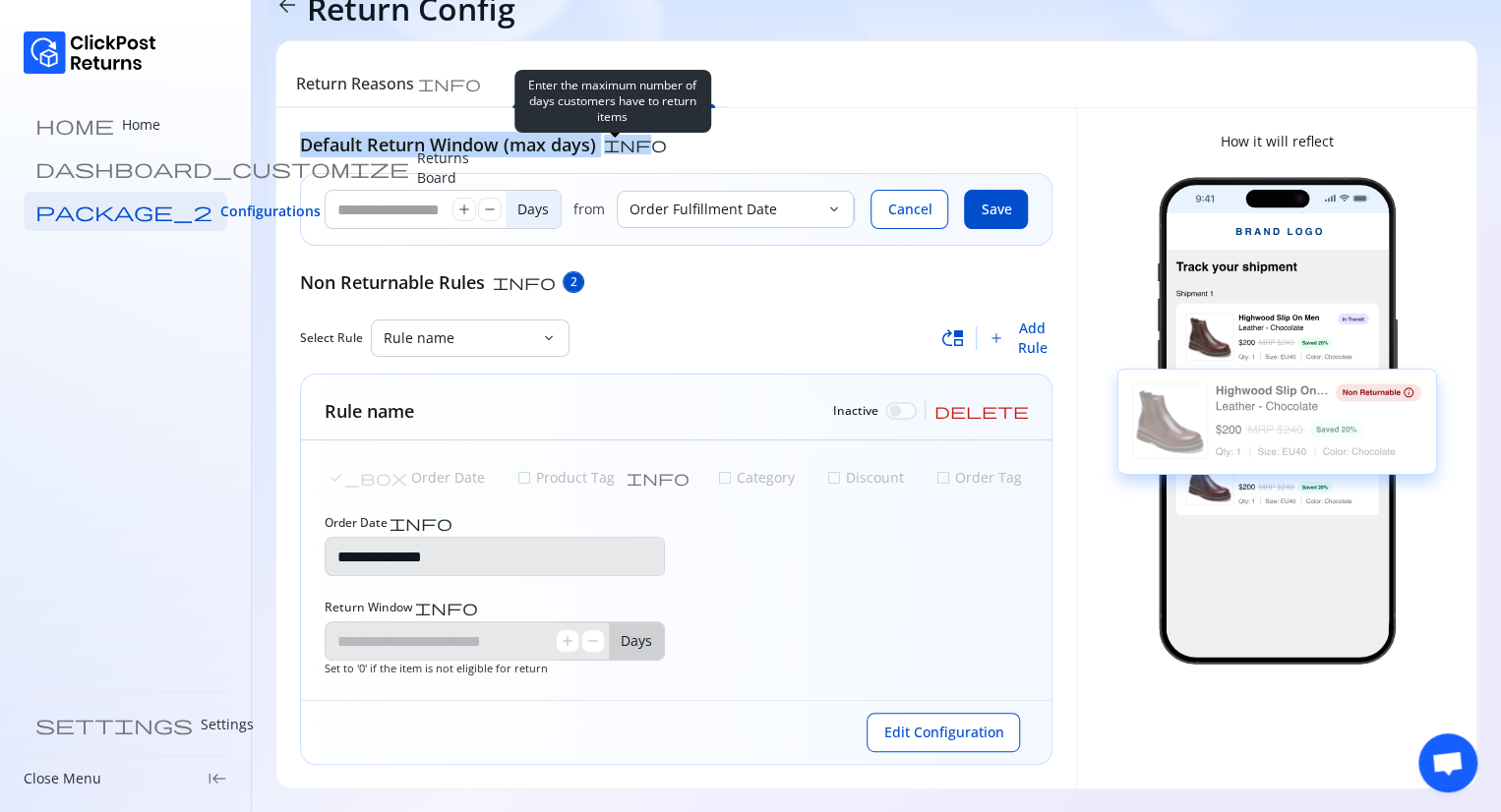
drag, startPoint x: 299, startPoint y: 137, endPoint x: 614, endPoint y: 150, distance: 315.3
click at [614, 150] on div "Default Return Window (max days) info" at bounding box center [676, 145] width 752 height 26
copy div "Default Return Window (max days) in"
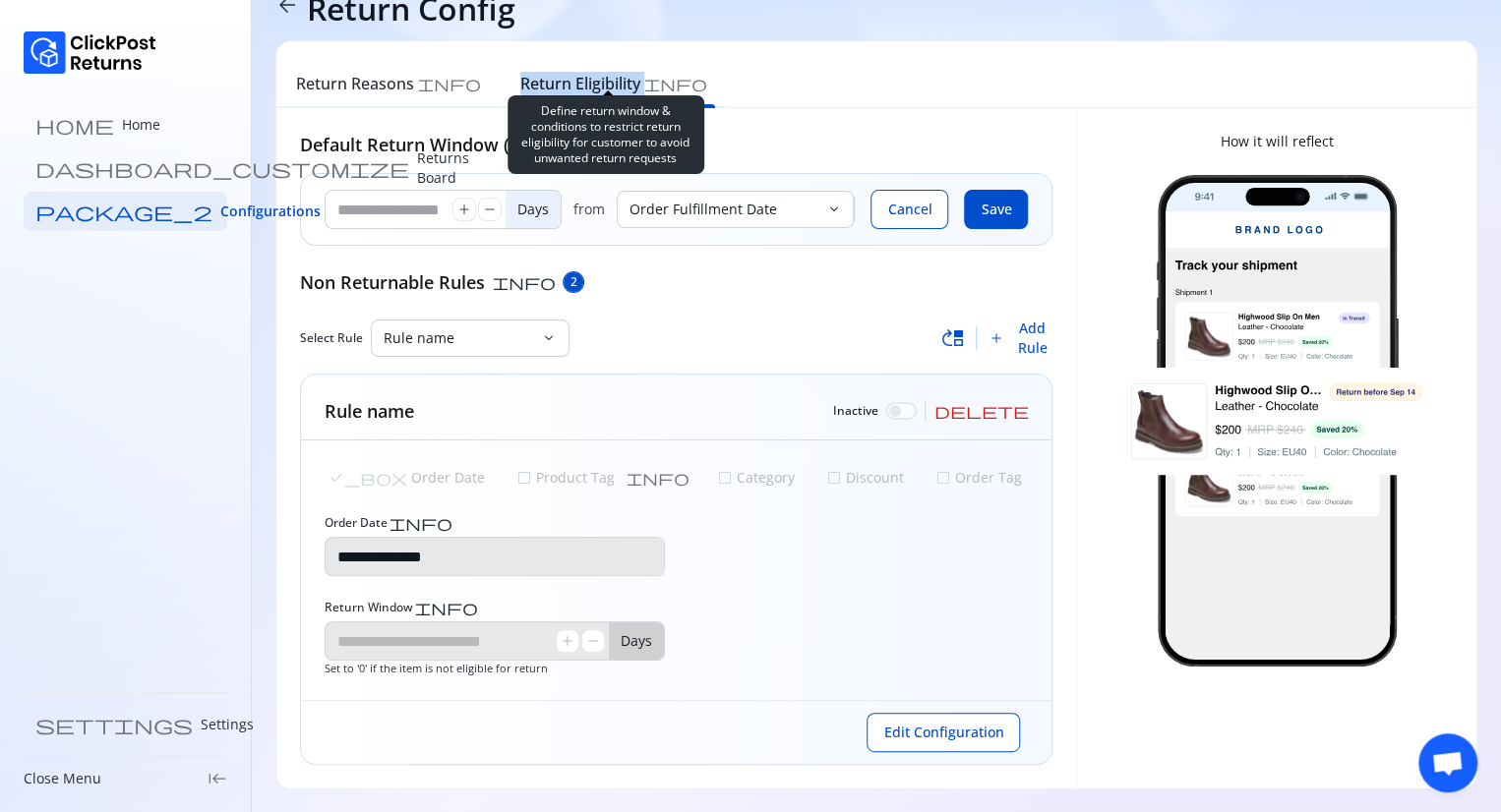
drag, startPoint x: 464, startPoint y: 79, endPoint x: 596, endPoint y: 92, distance: 132.6
click at [596, 92] on div "Return Eligibility info" at bounding box center [613, 87] width 226 height 43
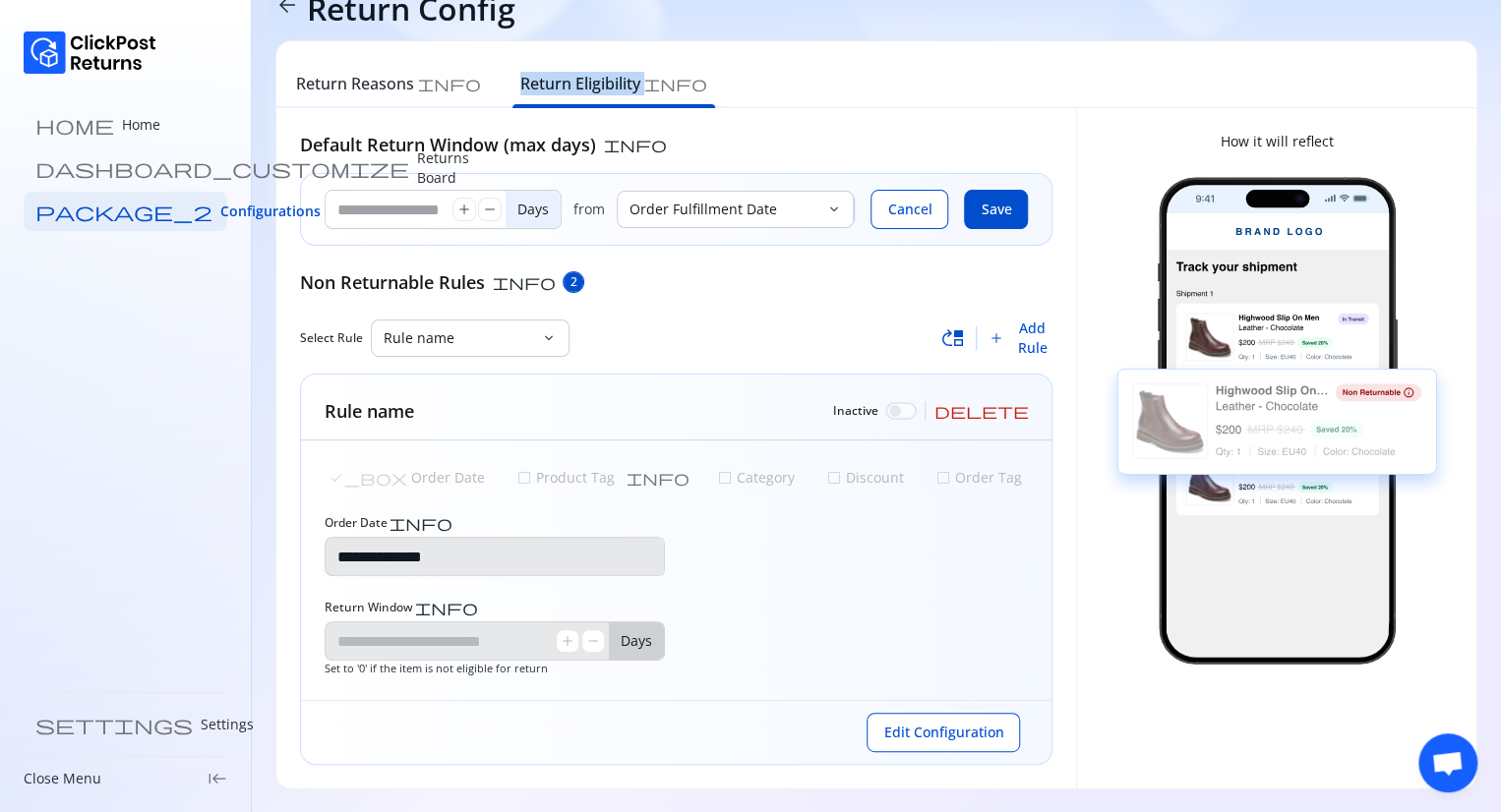
copy h6 "Return Eligibility"
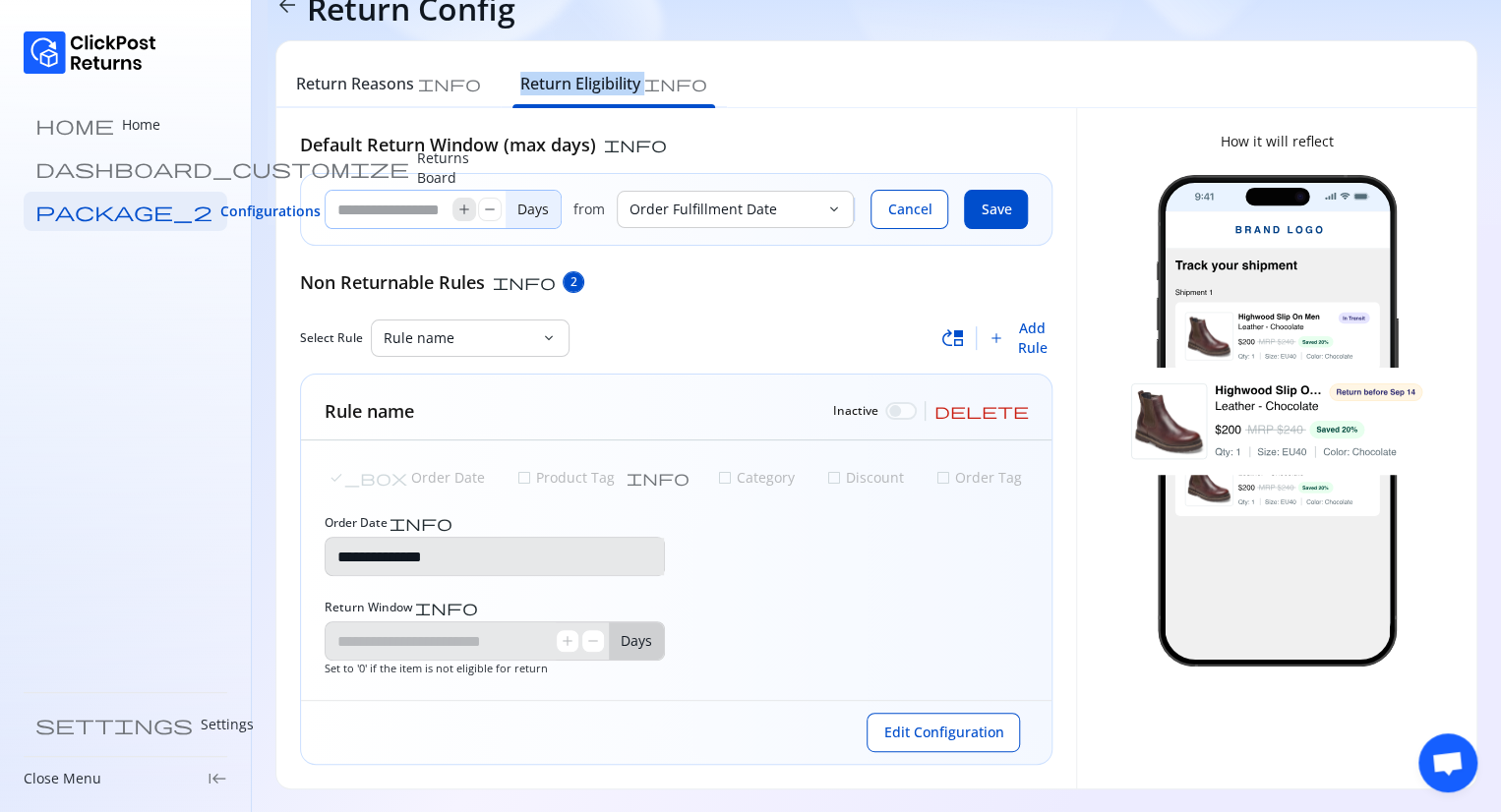
click at [468, 211] on span "add" at bounding box center [464, 209] width 16 height 16
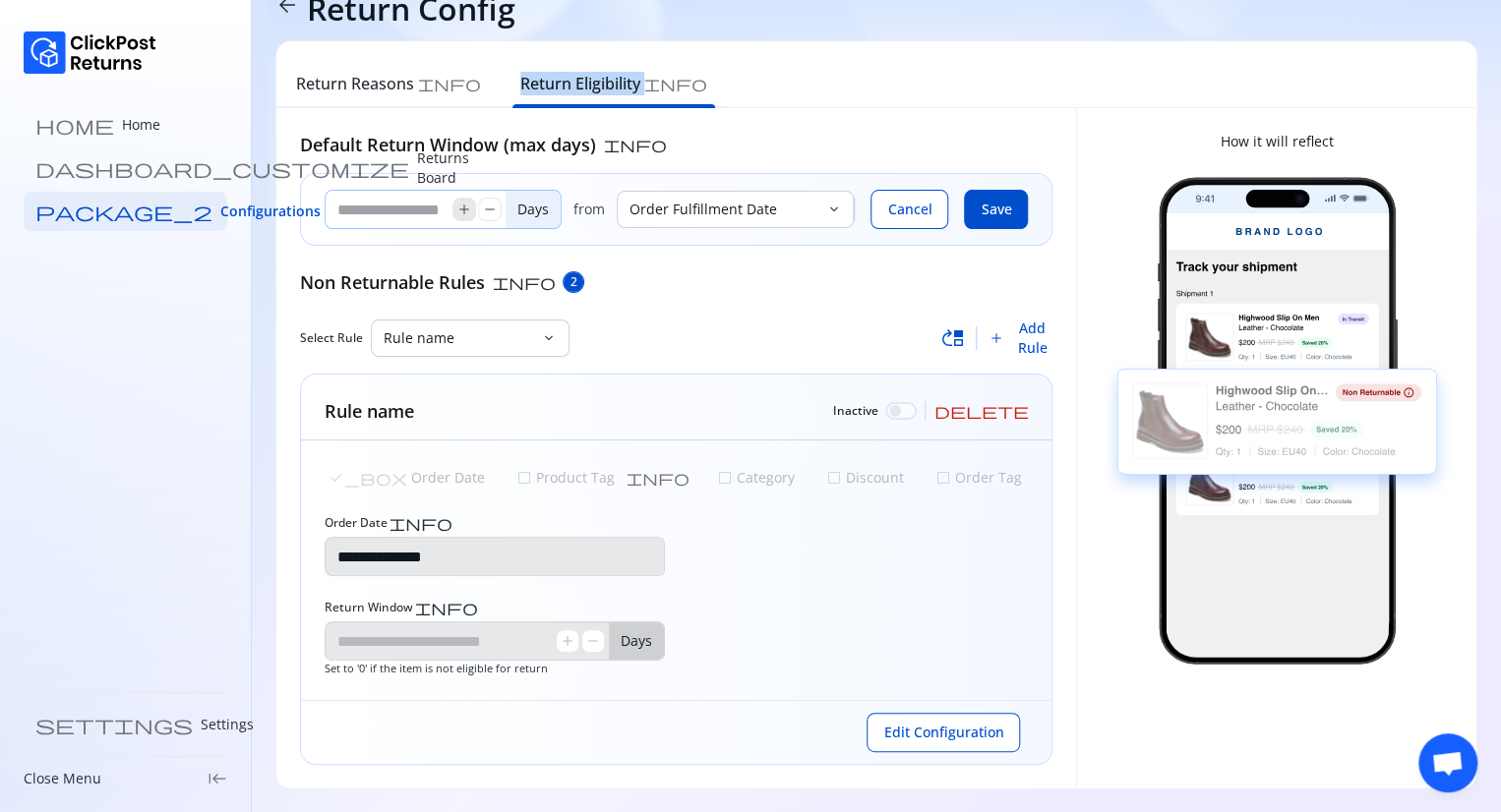
click at [468, 211] on span "add" at bounding box center [464, 209] width 16 height 16
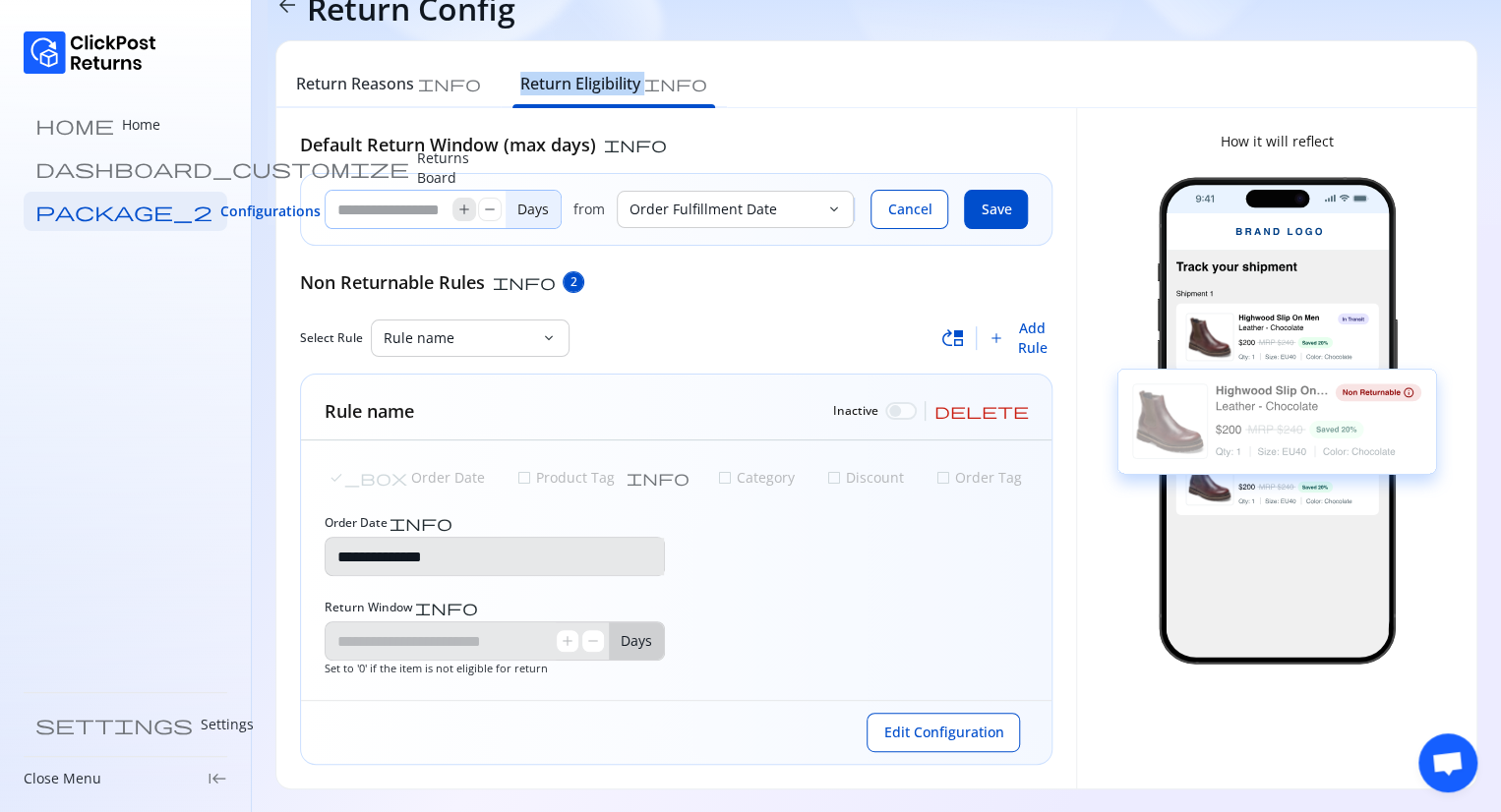
click at [468, 211] on span "add" at bounding box center [464, 209] width 16 height 16
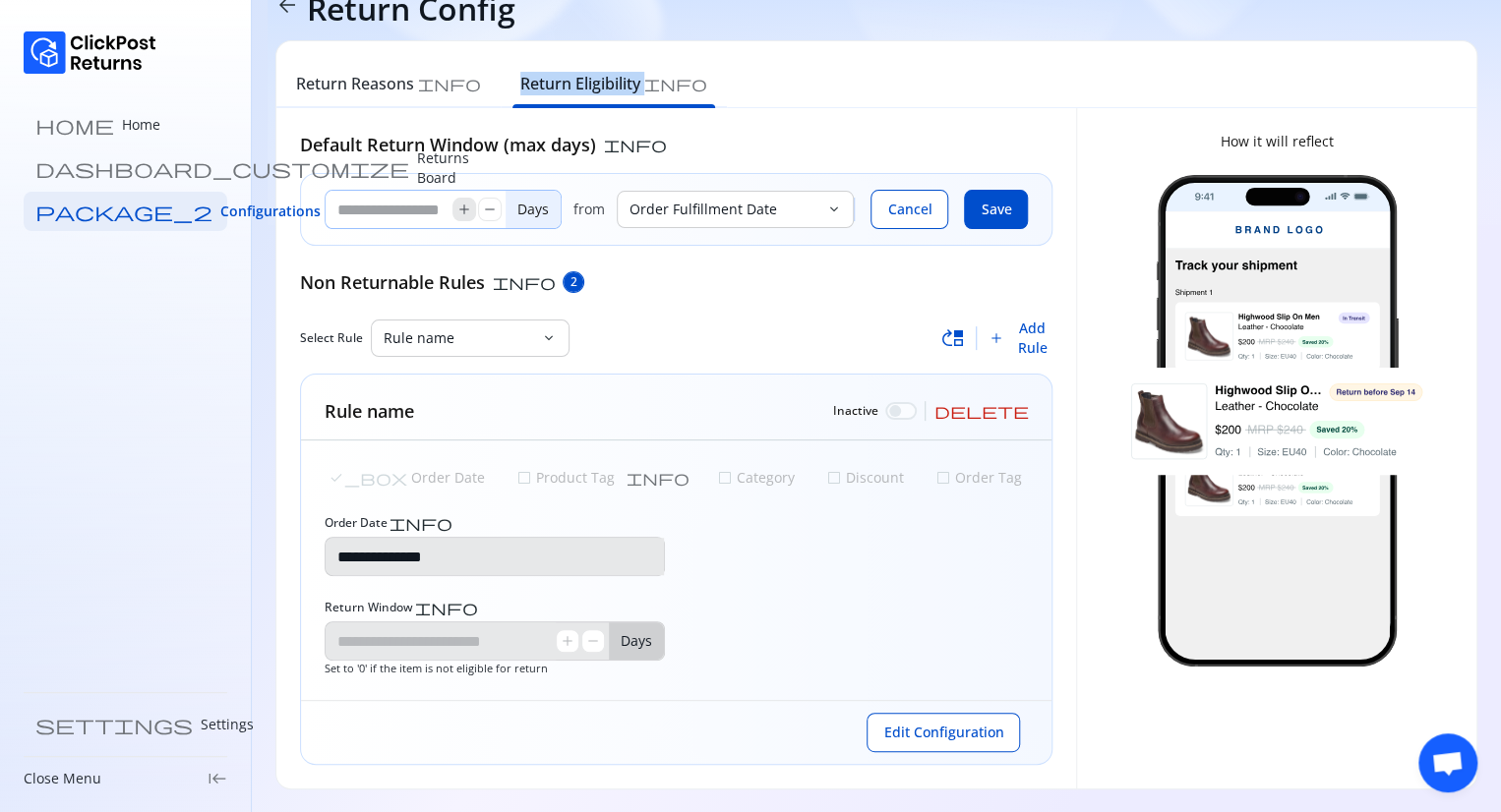
click at [468, 211] on span "add" at bounding box center [464, 209] width 16 height 16
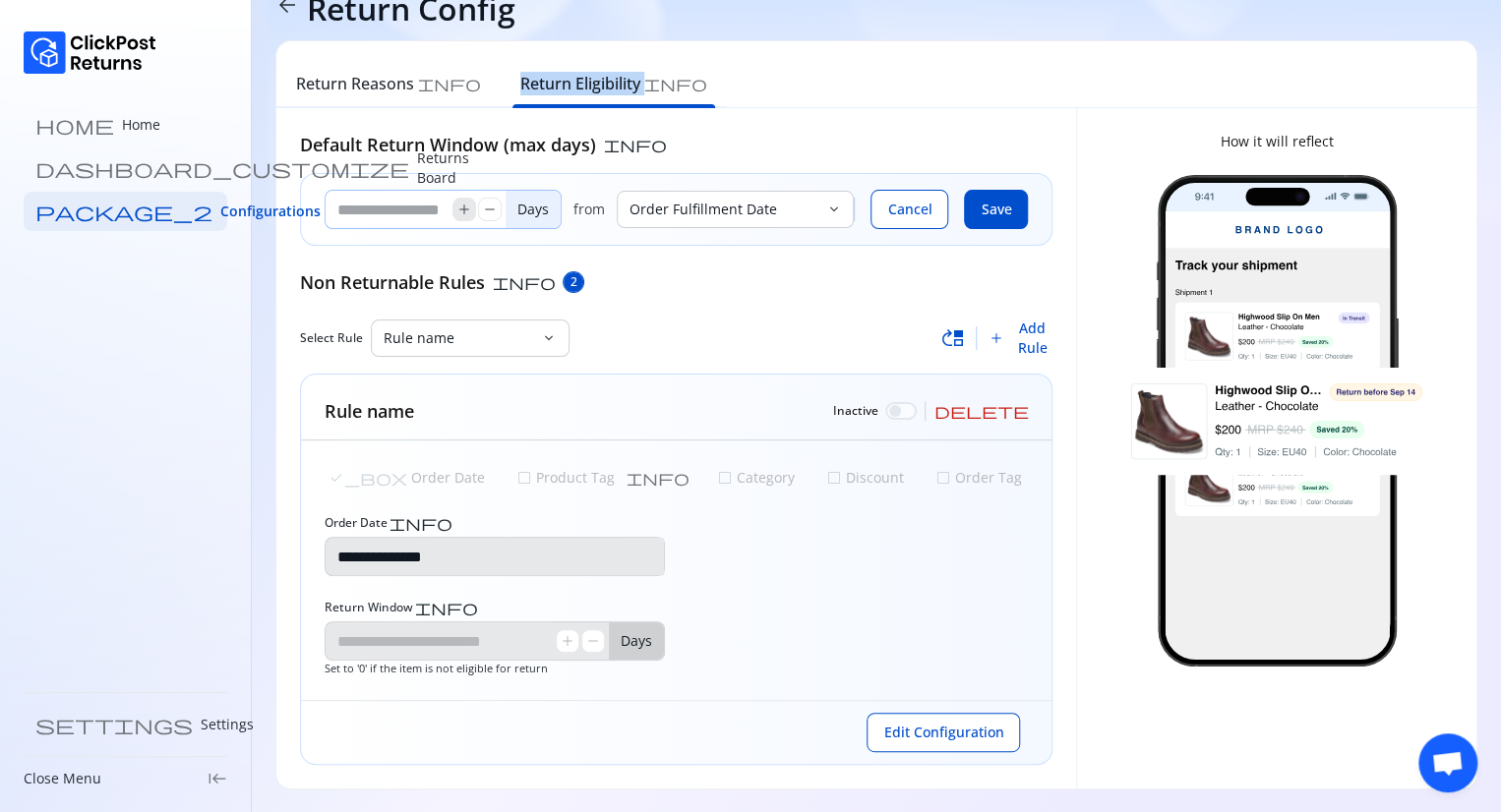
click at [468, 211] on span "add" at bounding box center [464, 209] width 16 height 16
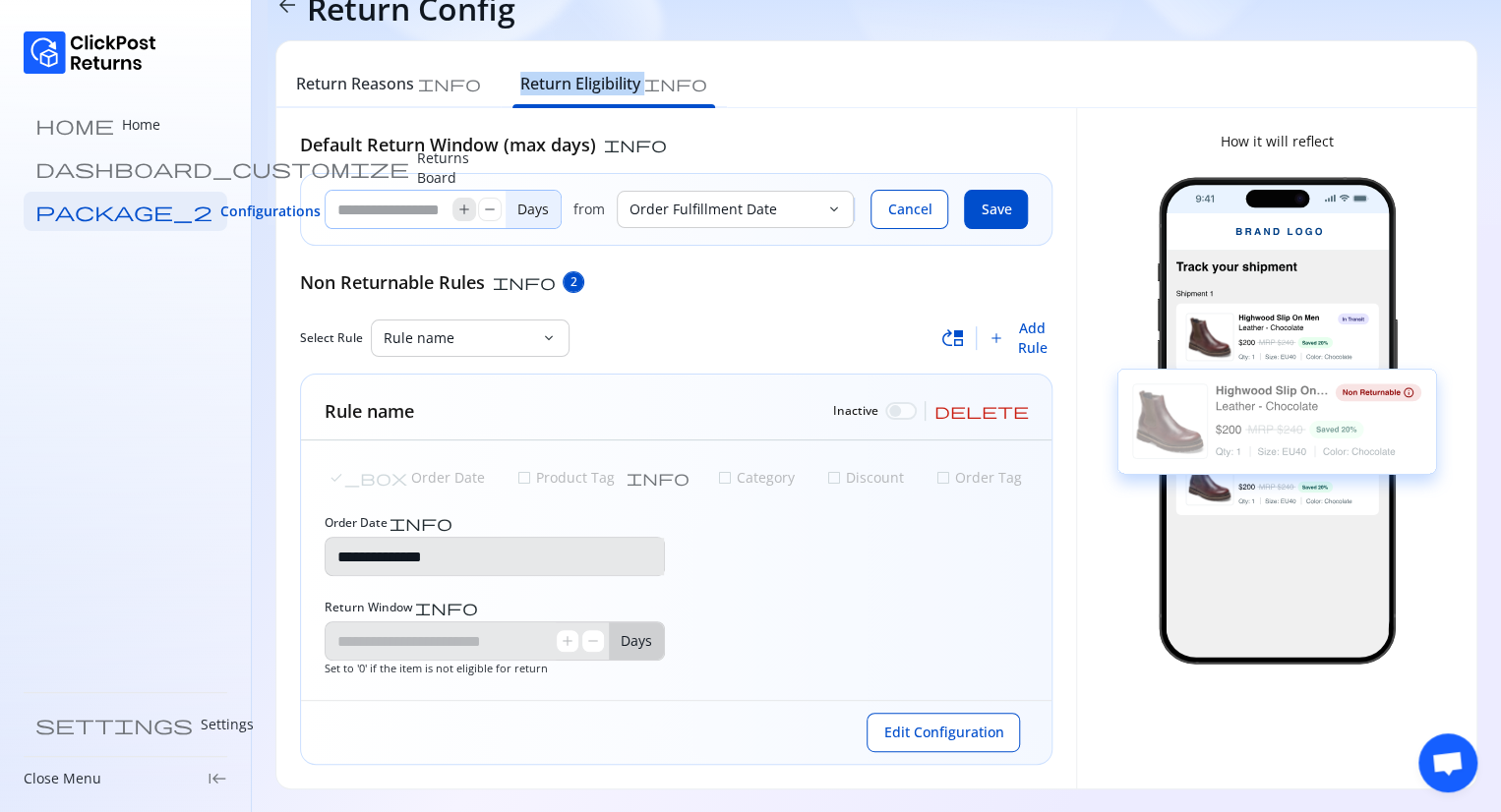
click at [468, 211] on span "add" at bounding box center [464, 209] width 16 height 16
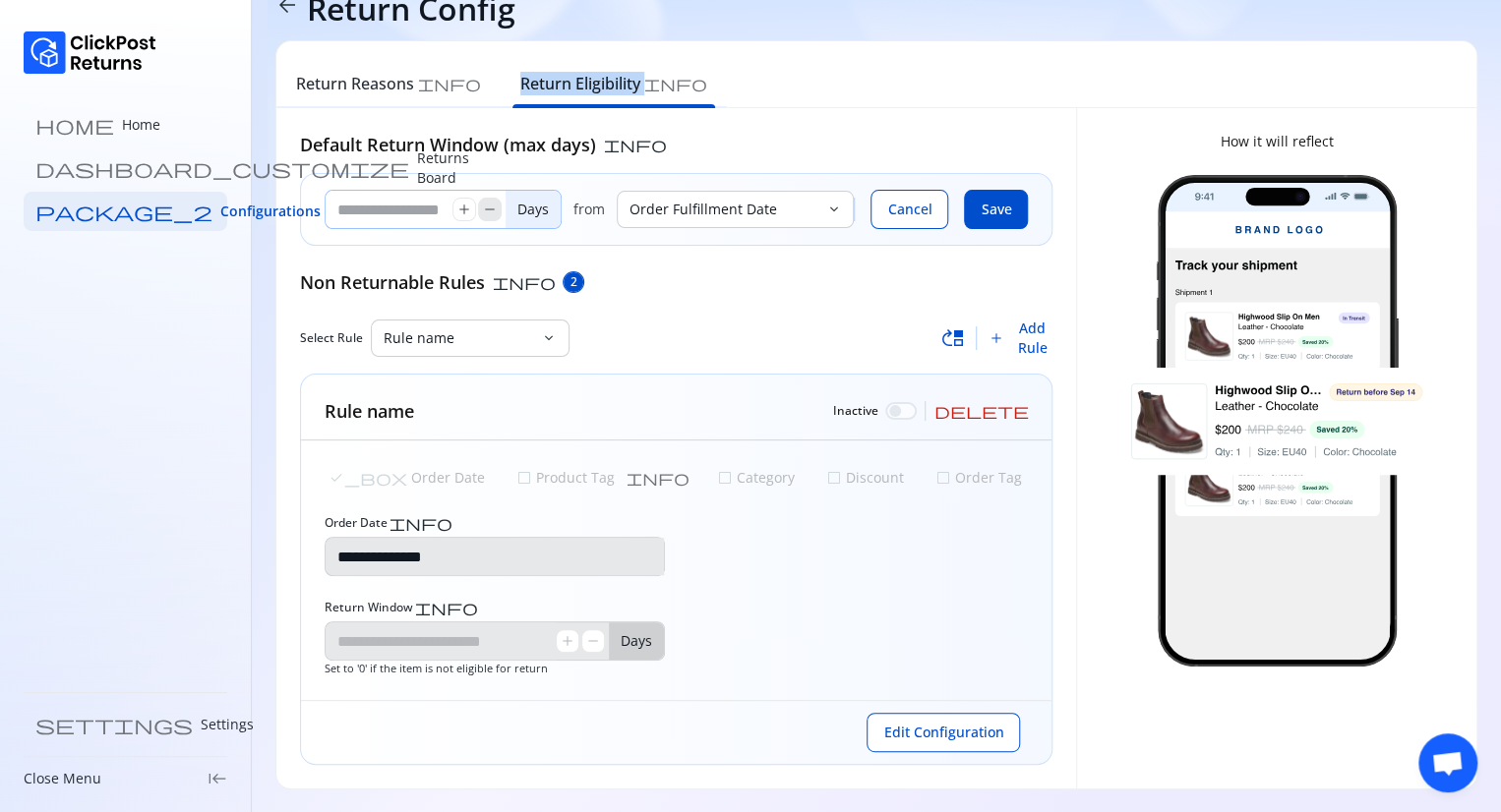
click at [491, 211] on span "remove" at bounding box center [489, 209] width 16 height 16
type input "**"
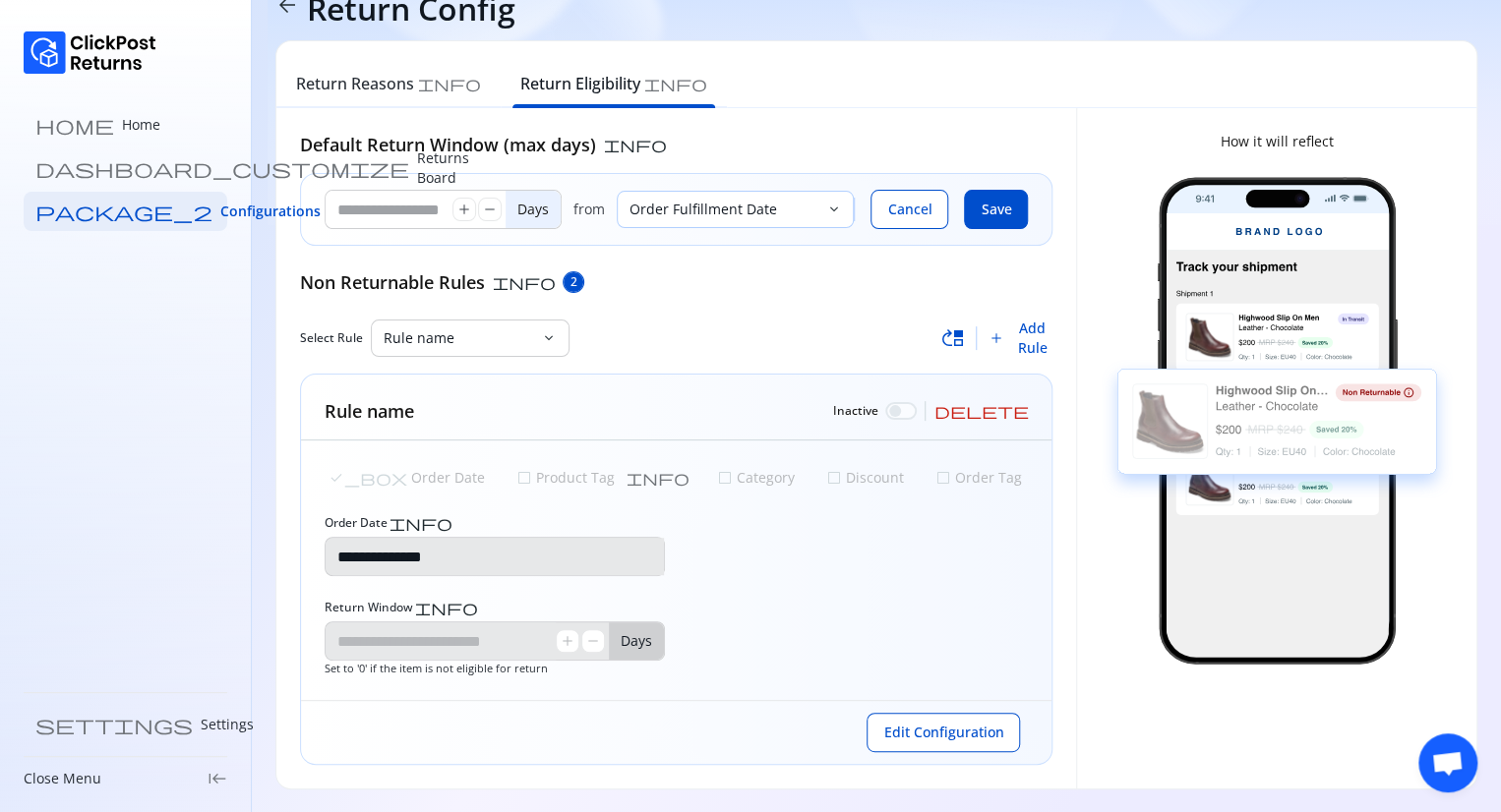
click at [704, 216] on p "Order Fulfillment Date" at bounding box center [723, 209] width 188 height 20
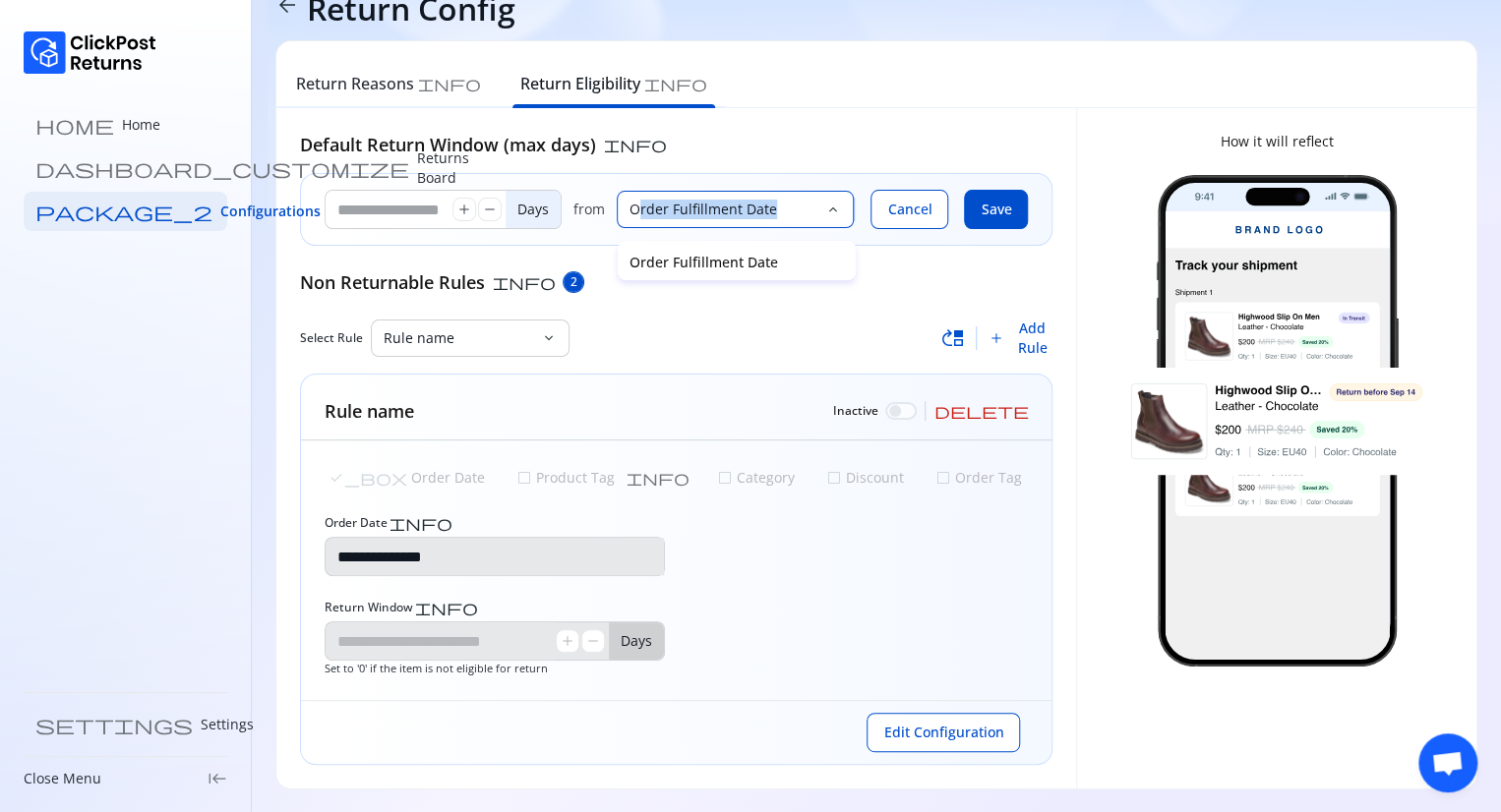
drag, startPoint x: 799, startPoint y: 201, endPoint x: 638, endPoint y: 204, distance: 161.0
click at [638, 204] on p "Order Fulfillment Date" at bounding box center [723, 209] width 188 height 20
click at [914, 212] on span "Cancel" at bounding box center [909, 209] width 44 height 20
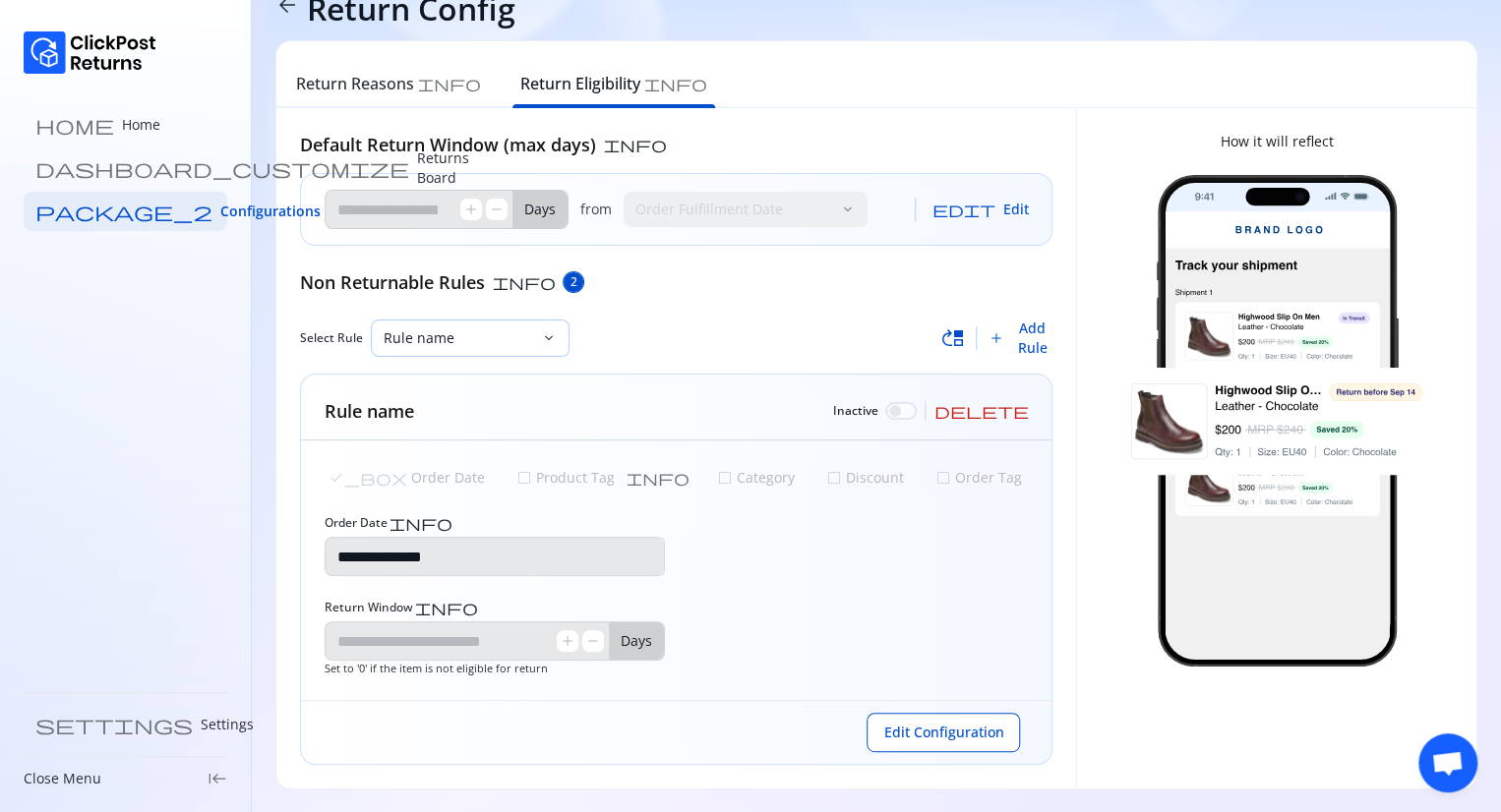
click at [541, 331] on span "keyboard_arrow_down" at bounding box center [549, 338] width 16 height 16
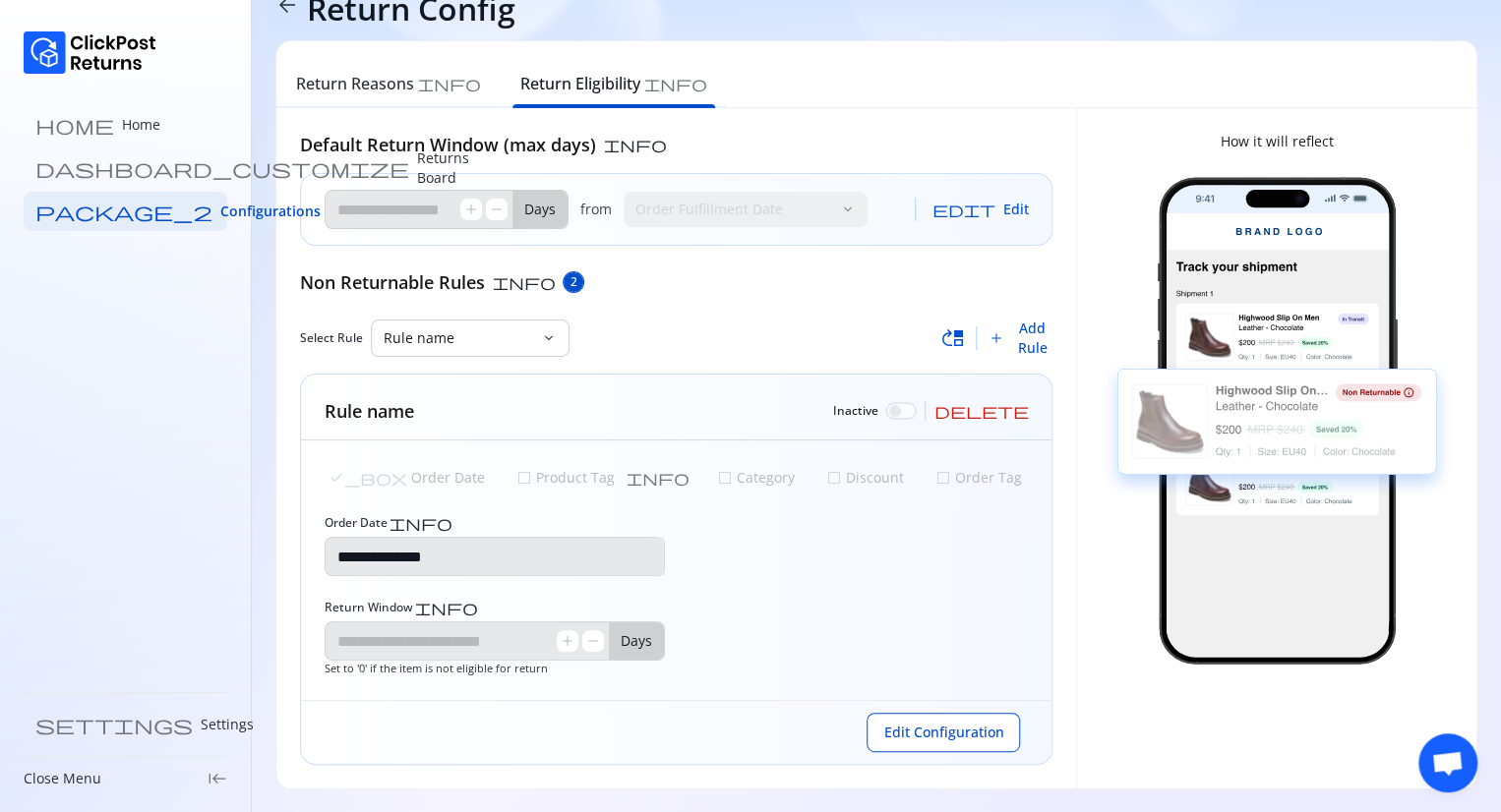
click at [730, 300] on div "**********" at bounding box center [676, 449] width 752 height 633
click at [1016, 347] on span "Add Rule" at bounding box center [1031, 338] width 40 height 39
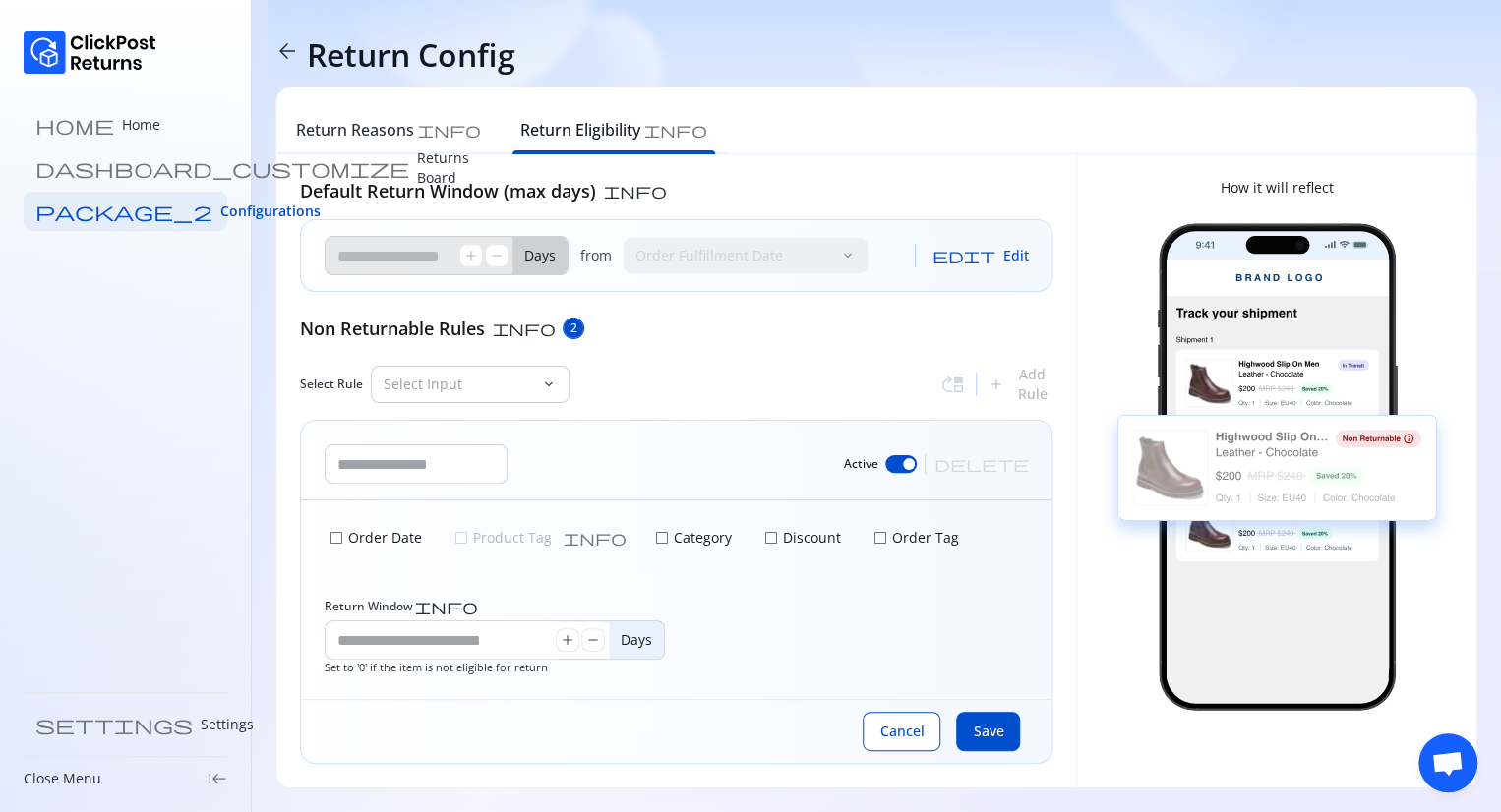
scroll to position [0, 0]
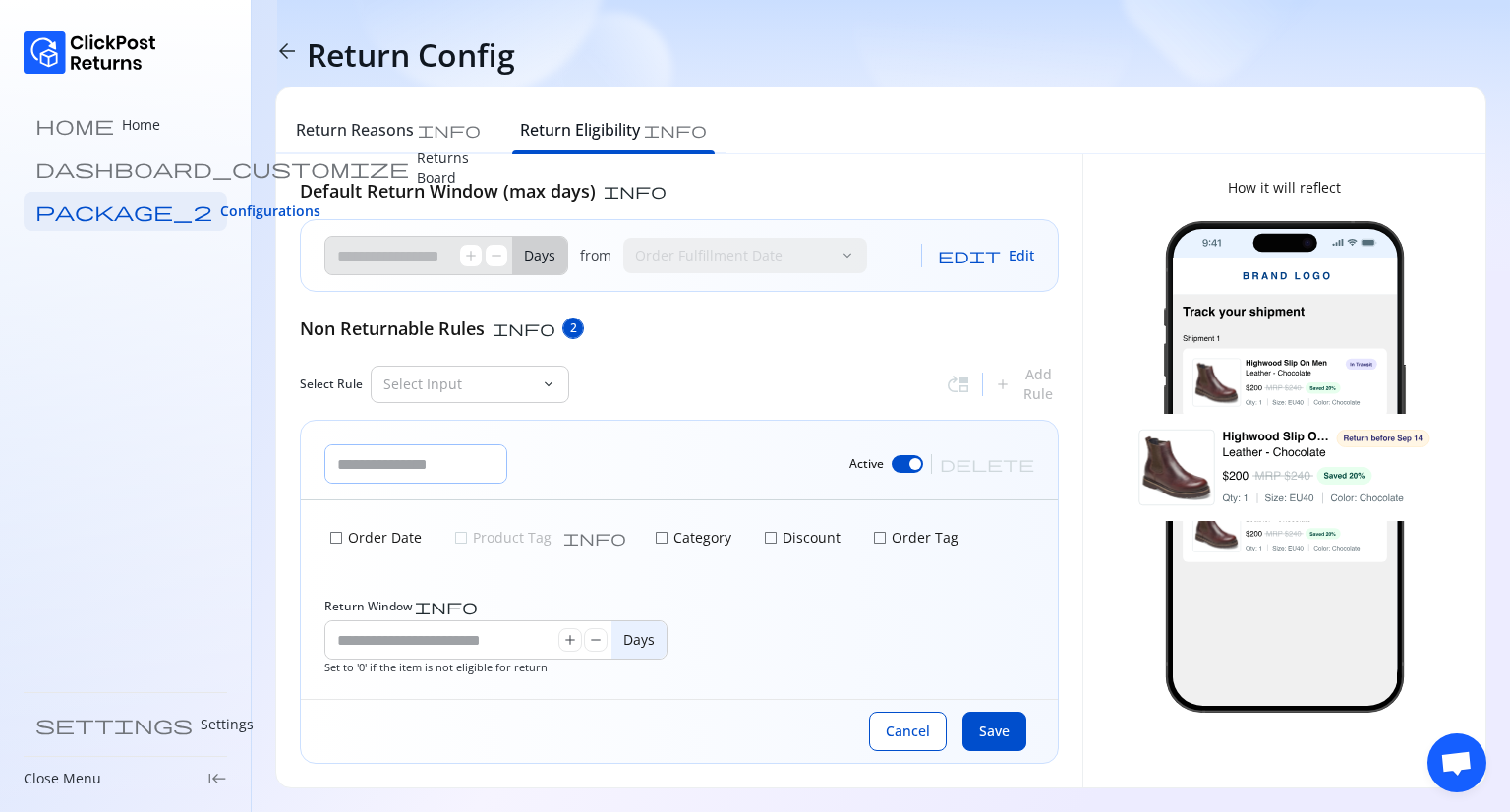
click at [424, 461] on input "text" at bounding box center [415, 464] width 181 height 37
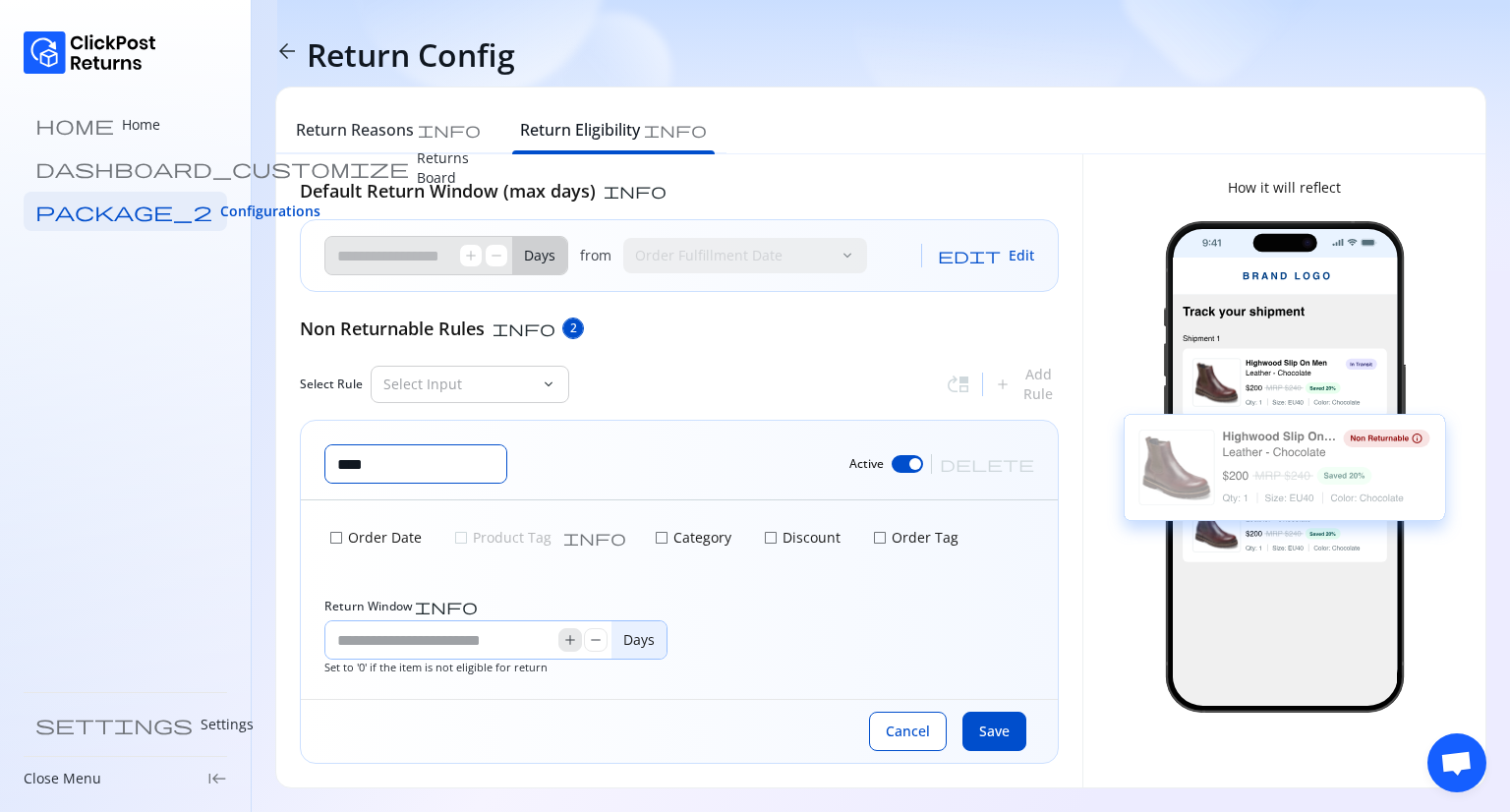
type input "****"
click at [570, 646] on span "add" at bounding box center [570, 640] width 16 height 16
click at [596, 646] on span "remove" at bounding box center [596, 640] width 16 height 16
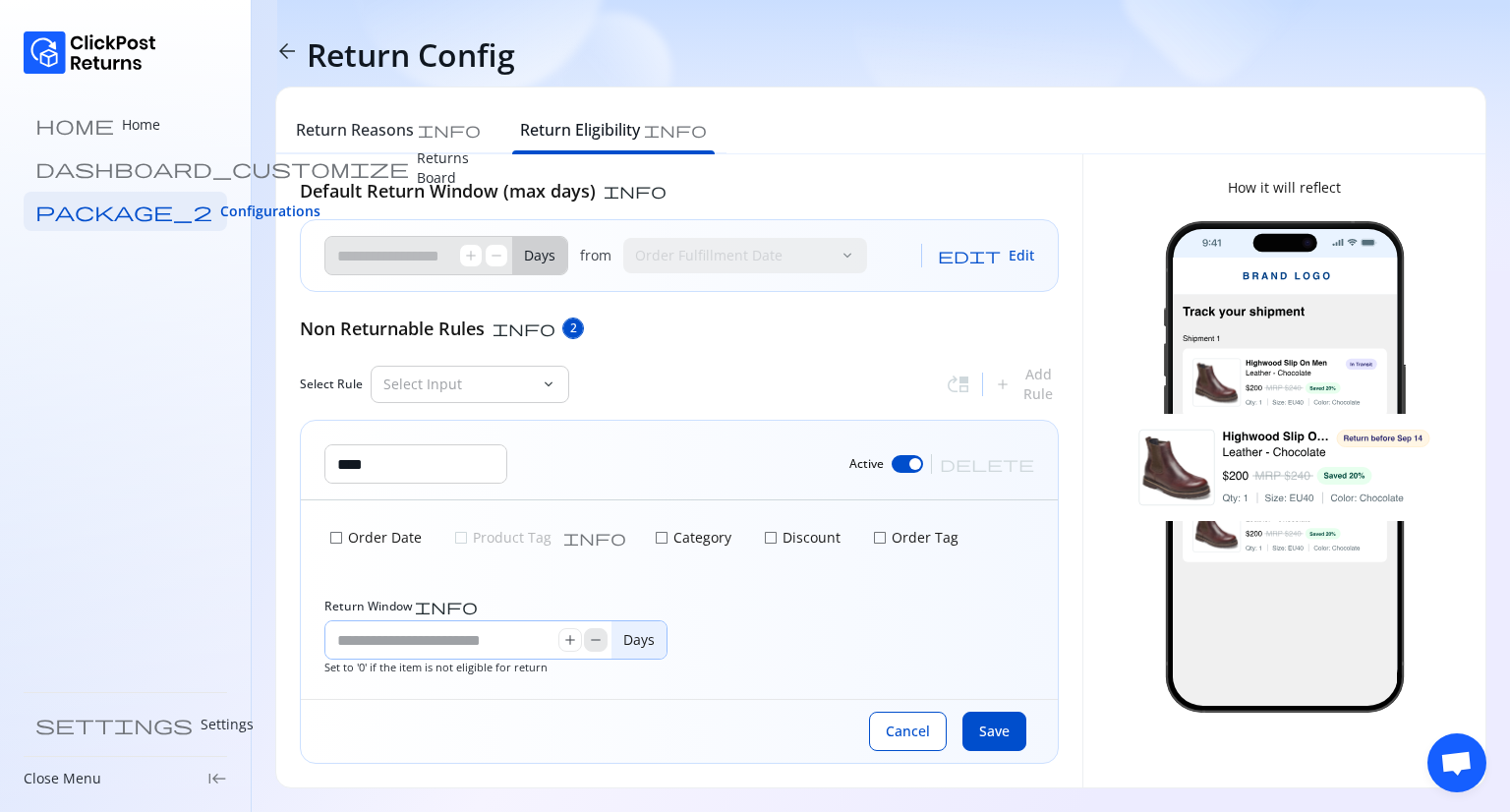
click at [596, 646] on span "remove" at bounding box center [596, 640] width 16 height 16
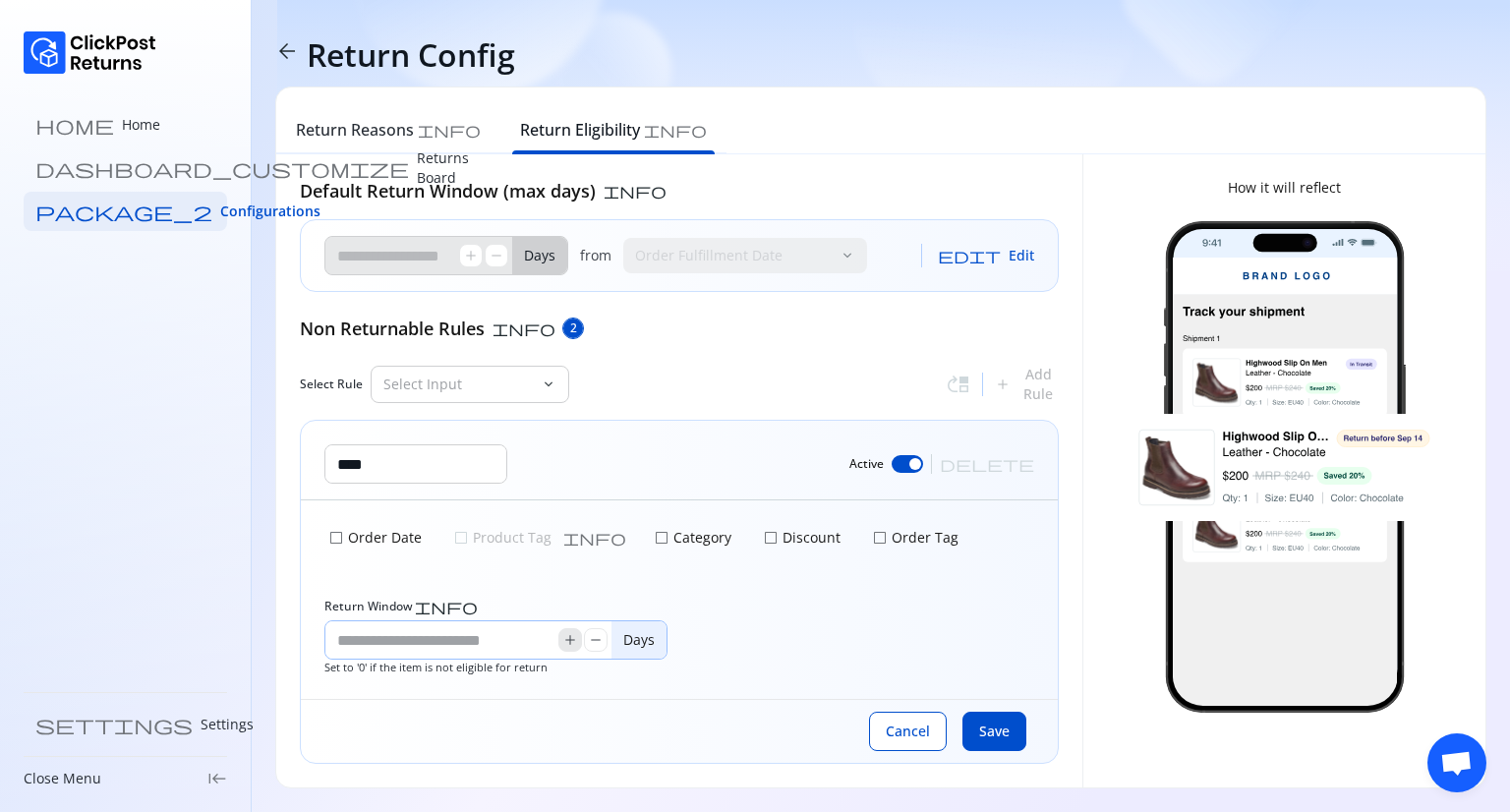
click at [574, 639] on span "add" at bounding box center [570, 640] width 16 height 16
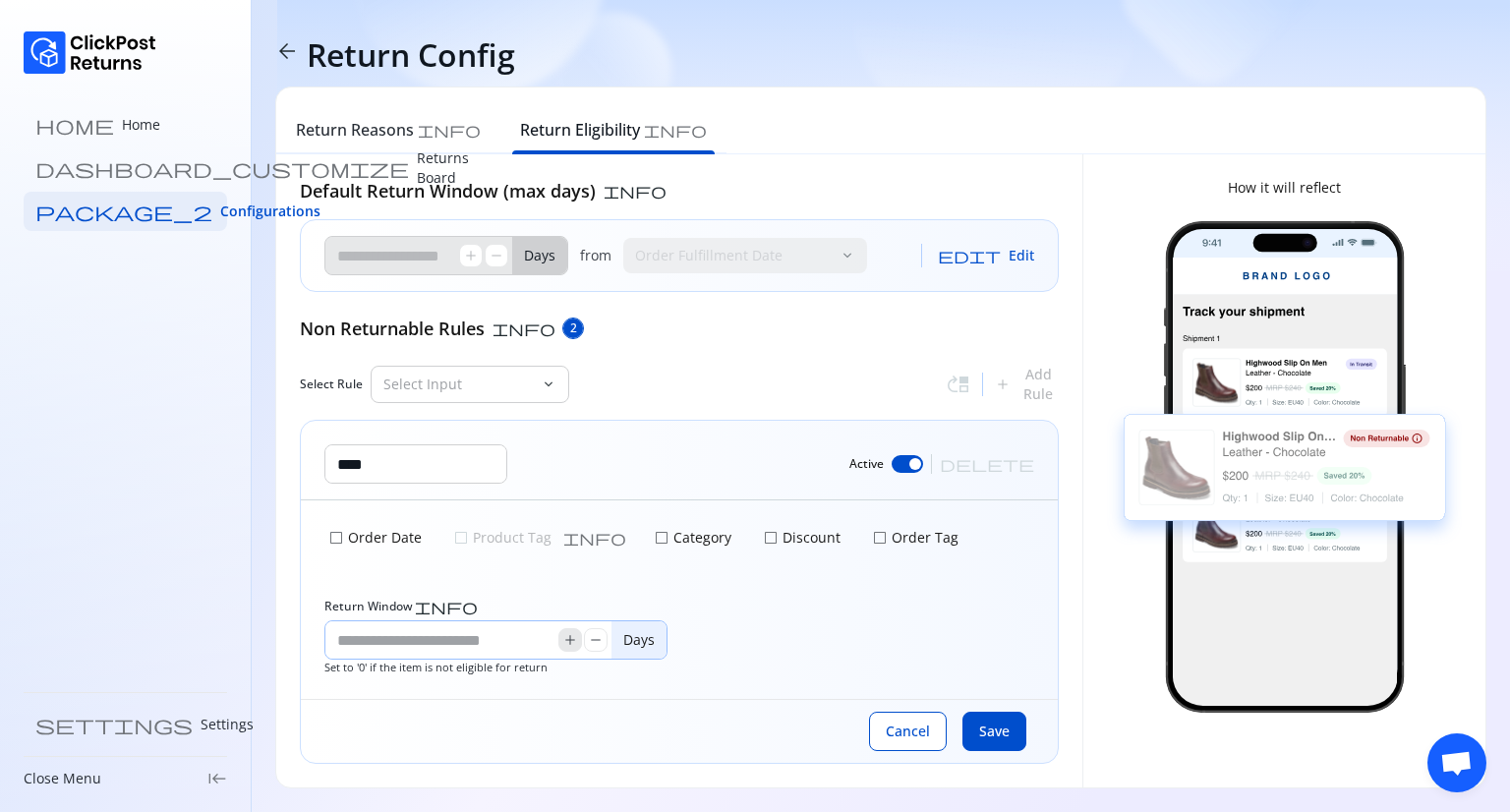
click at [574, 639] on span "add" at bounding box center [570, 640] width 16 height 16
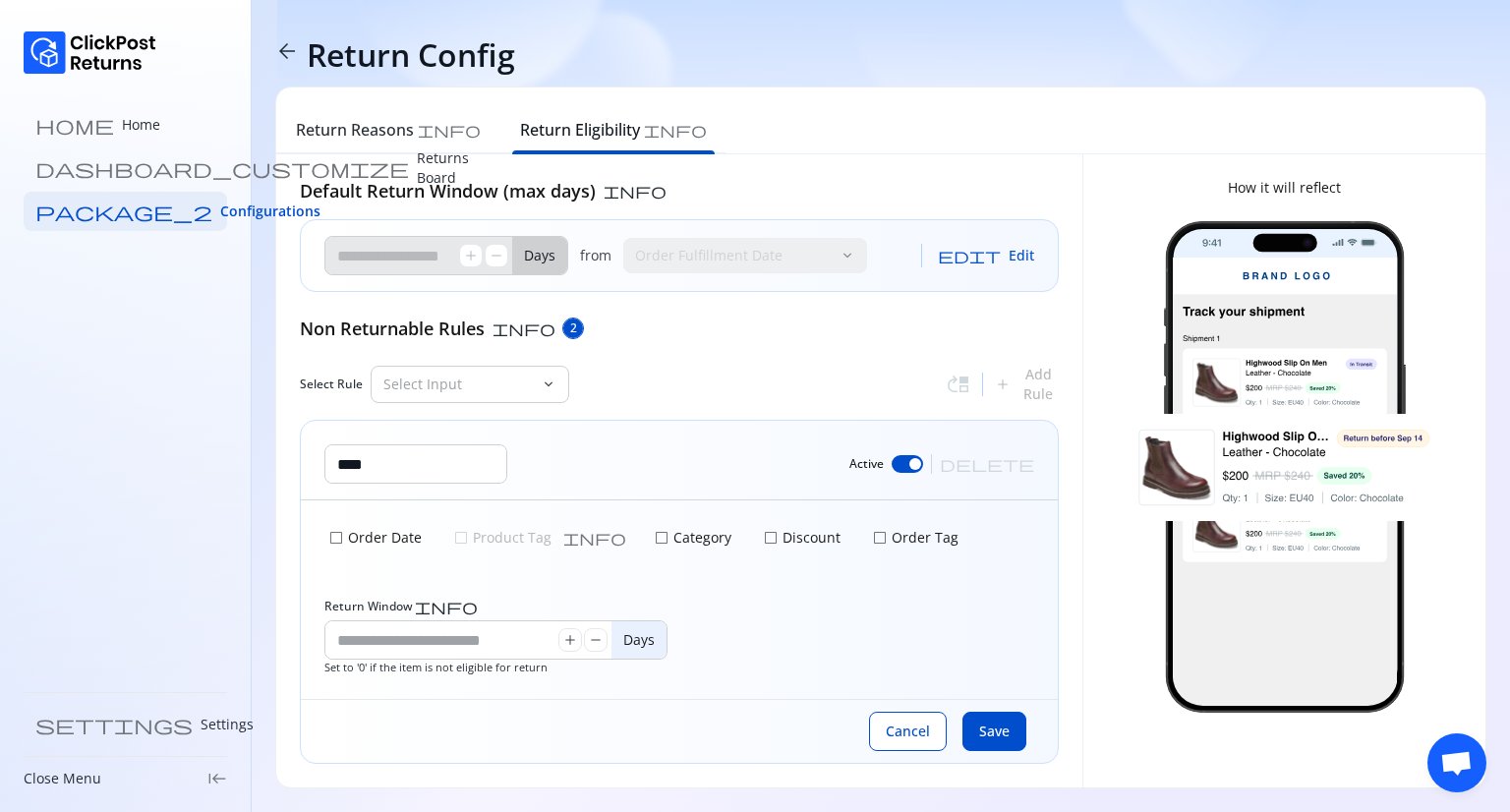
click at [872, 540] on span "check_box_outline_blank" at bounding box center [880, 538] width 16 height 16
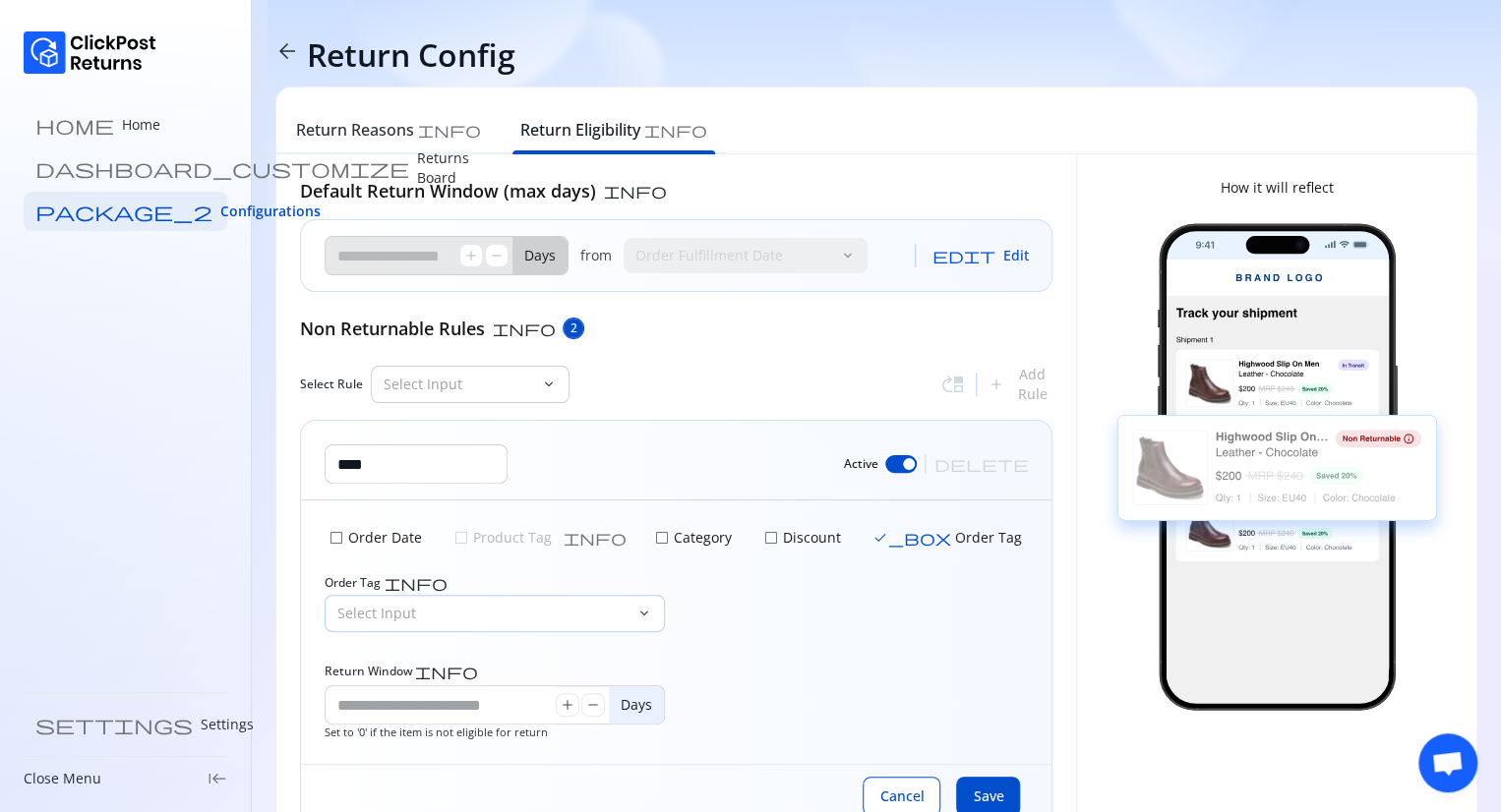
click at [534, 609] on p "Select Input" at bounding box center [483, 614] width 291 height 20
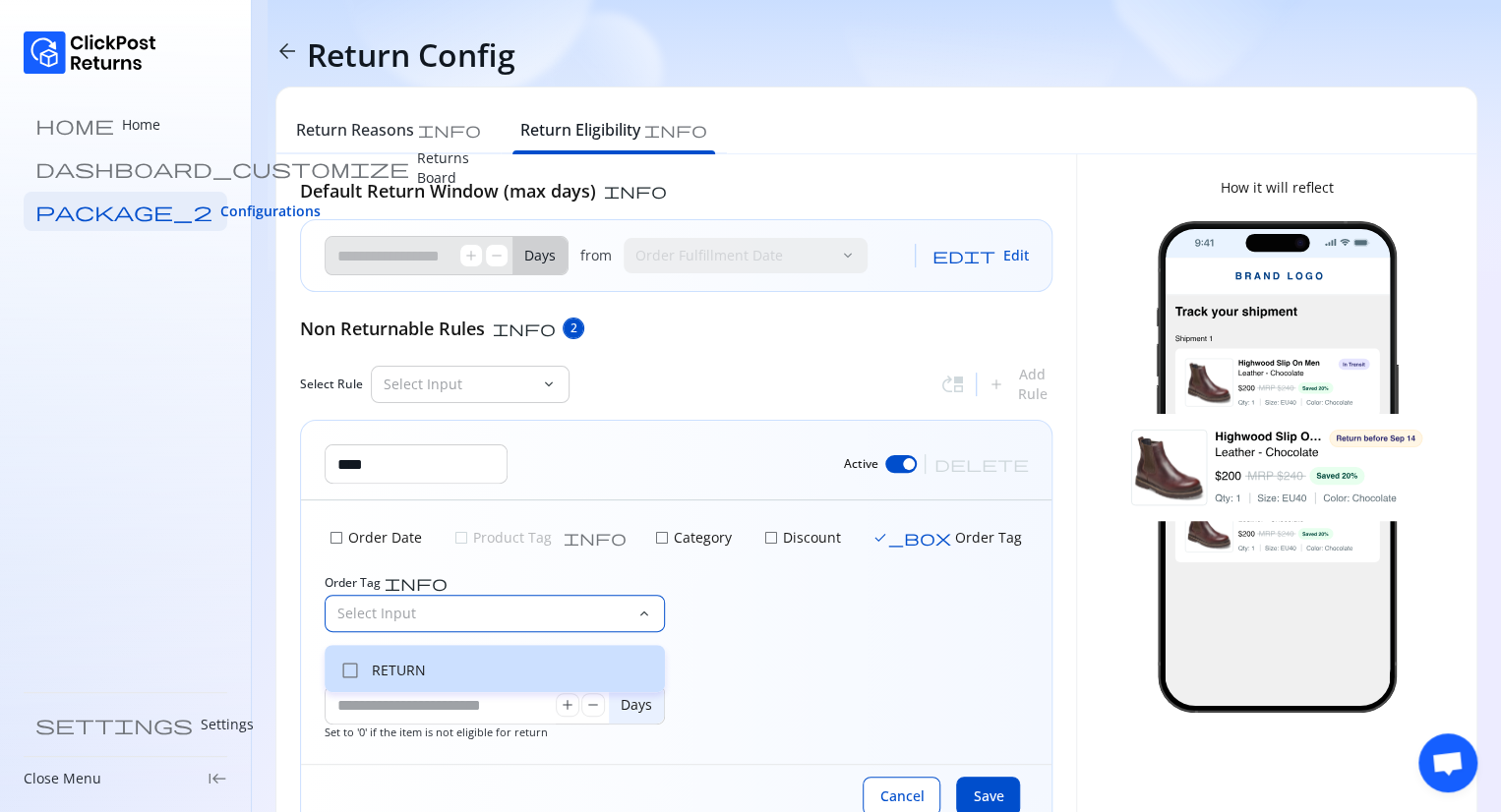
click at [424, 670] on p "RETURN" at bounding box center [512, 671] width 281 height 20
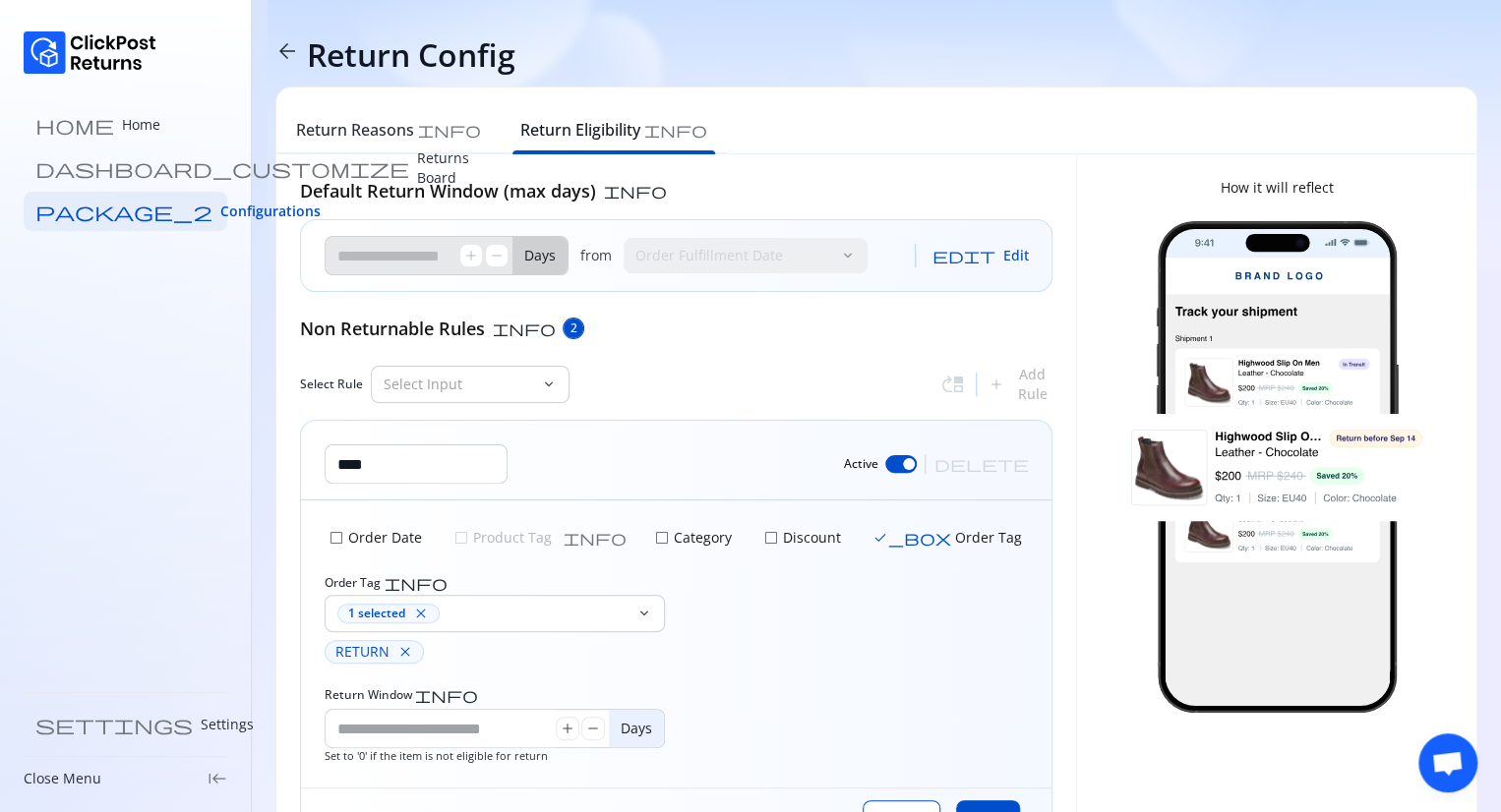
click at [739, 680] on div "check_box_outline_blank Order Date check_box_outline_blank Product Tag info che…" at bounding box center [676, 643] width 750 height 287
click at [578, 725] on button "add" at bounding box center [567, 728] width 24 height 24
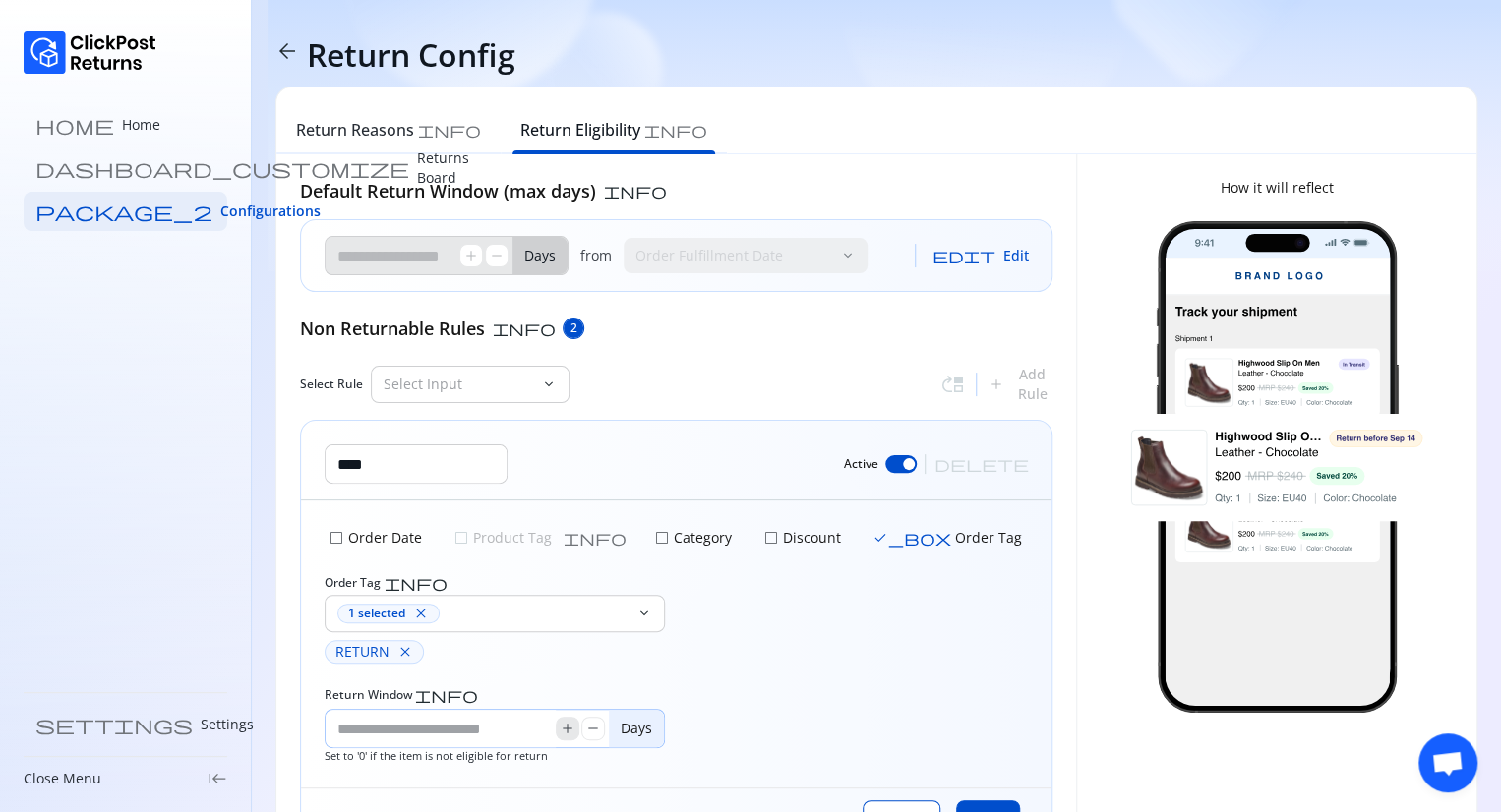
click at [578, 725] on button "add" at bounding box center [567, 728] width 24 height 24
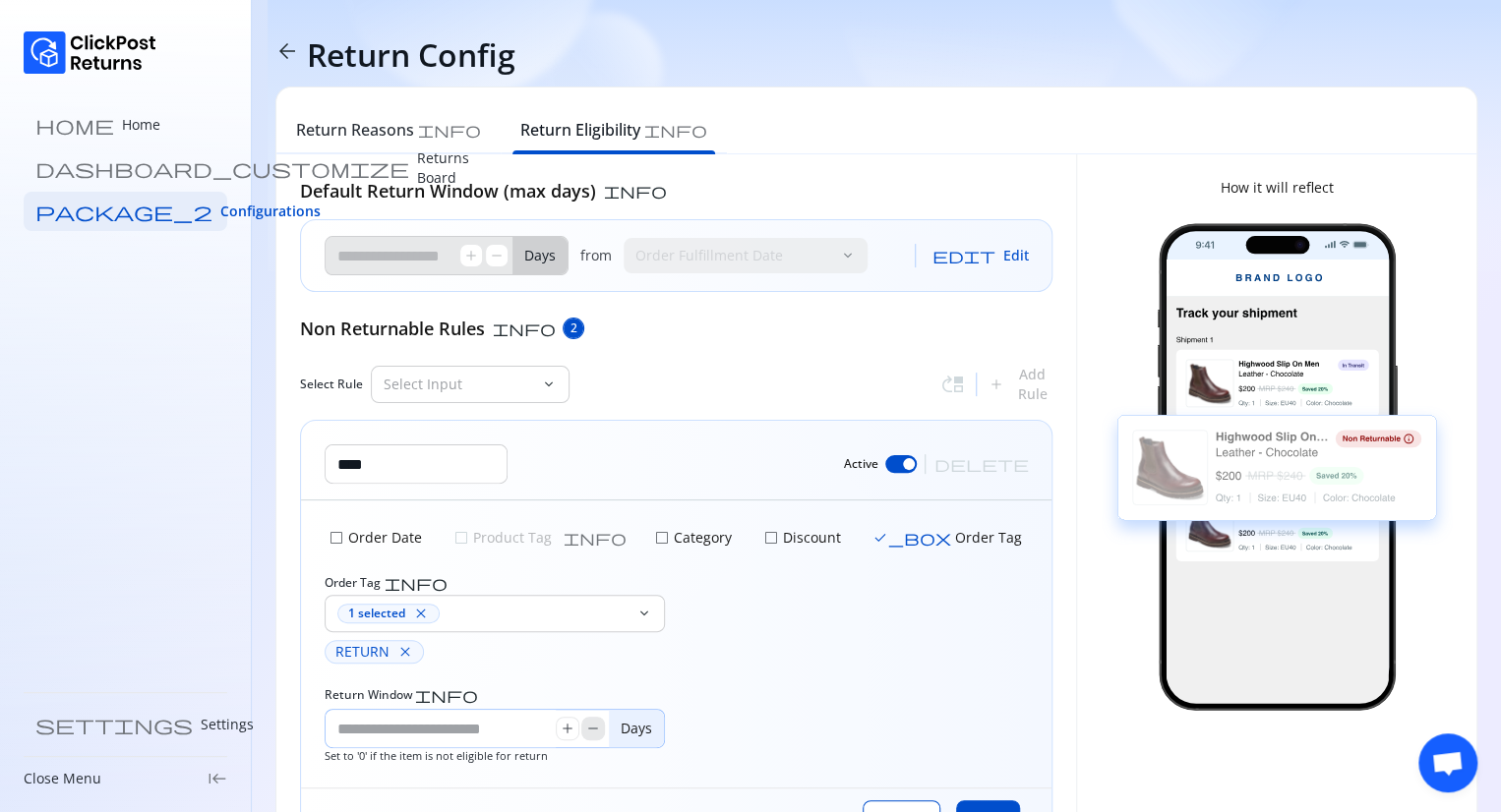
click at [588, 725] on div "add remove" at bounding box center [580, 728] width 49 height 24
click at [588, 725] on span "remove" at bounding box center [593, 728] width 16 height 16
drag, startPoint x: 588, startPoint y: 725, endPoint x: 571, endPoint y: 728, distance: 17.3
click at [571, 728] on div "add remove" at bounding box center [580, 728] width 49 height 24
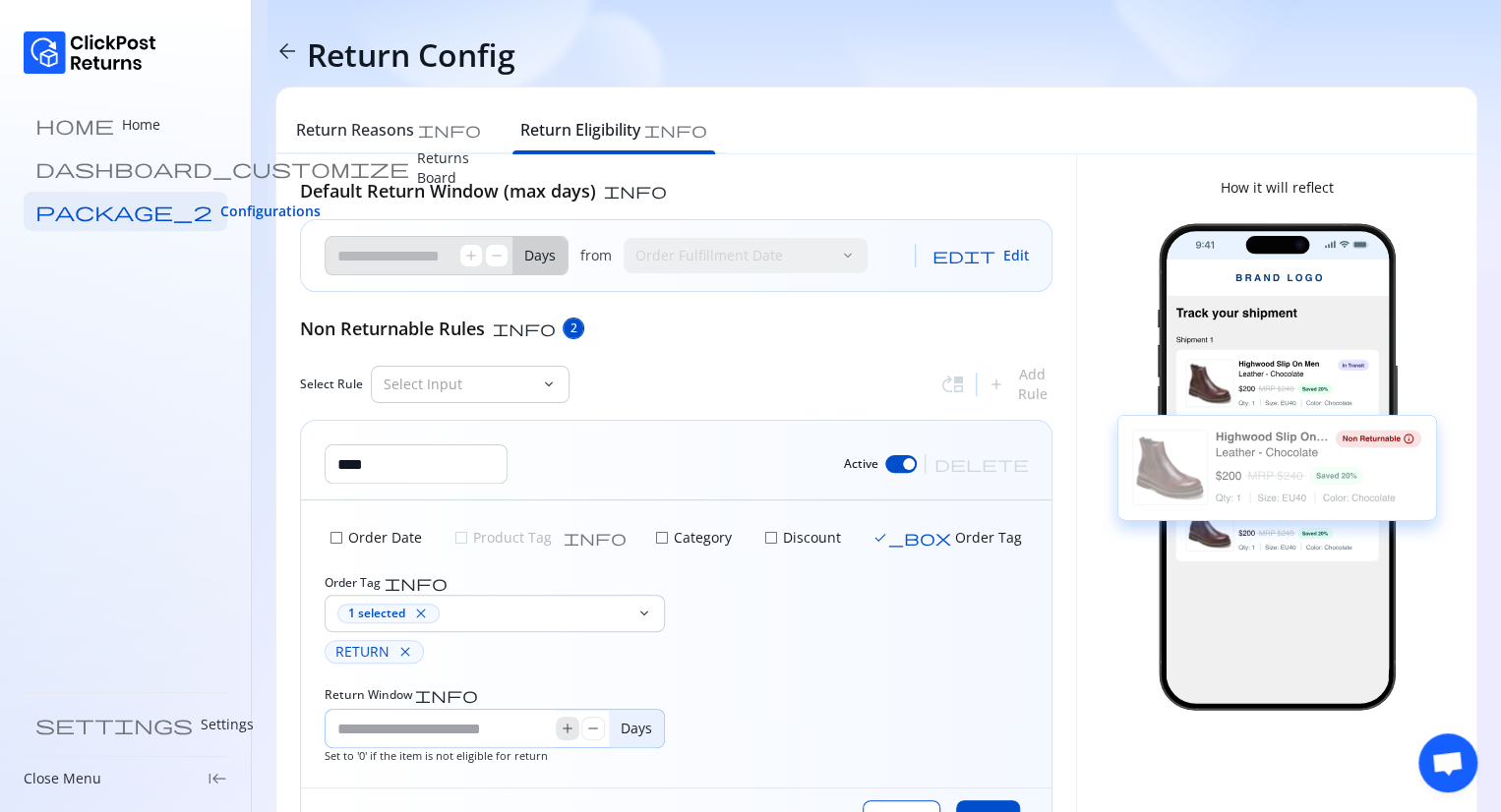
click at [571, 728] on span "add" at bounding box center [567, 728] width 16 height 16
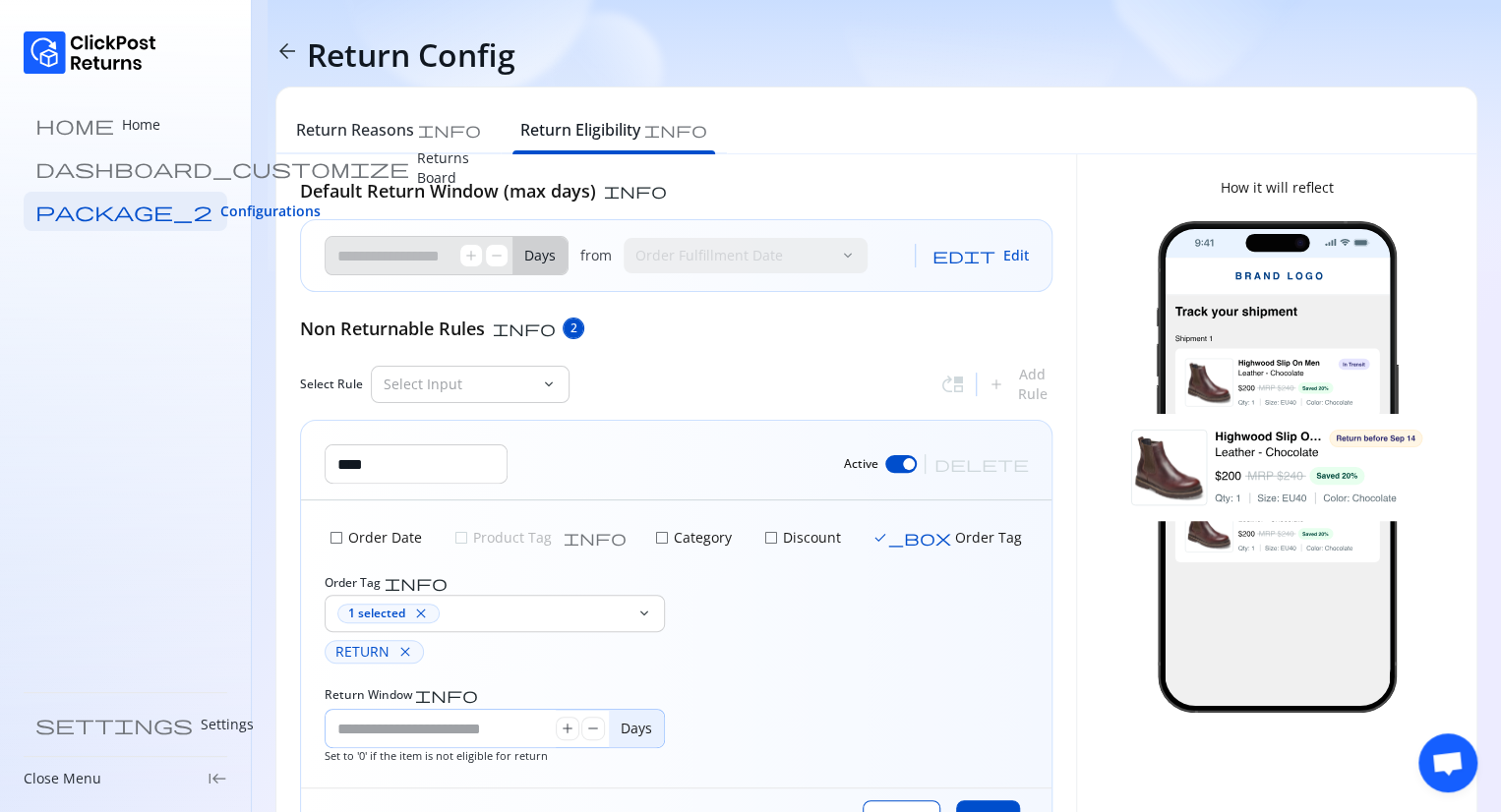
drag, startPoint x: 571, startPoint y: 728, endPoint x: 505, endPoint y: 728, distance: 66.0
click at [505, 728] on div "add remove" at bounding box center [467, 728] width 283 height 37
click at [505, 728] on input "Return Window info" at bounding box center [440, 728] width 230 height 37
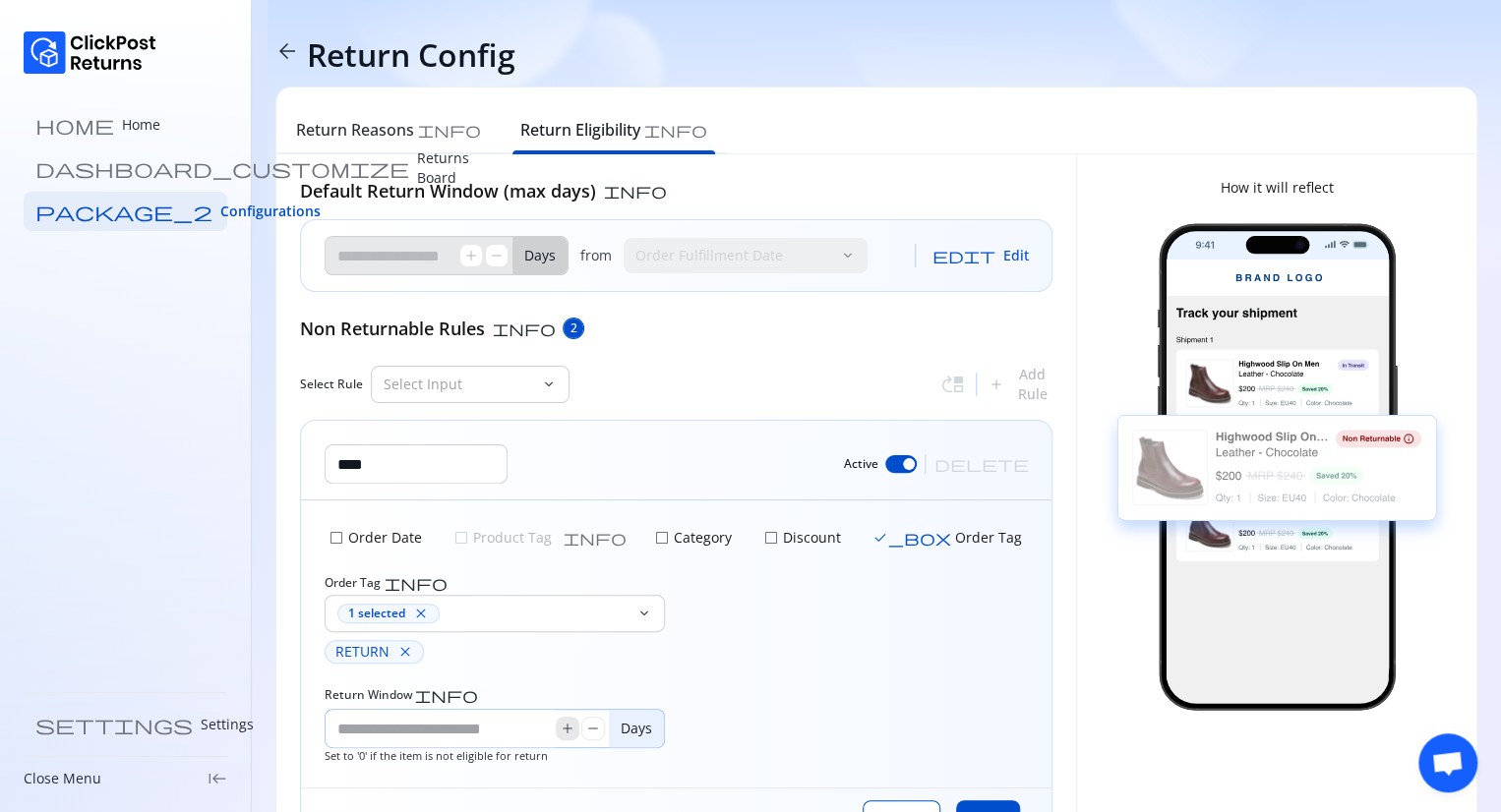
click at [566, 730] on span "add" at bounding box center [567, 728] width 16 height 16
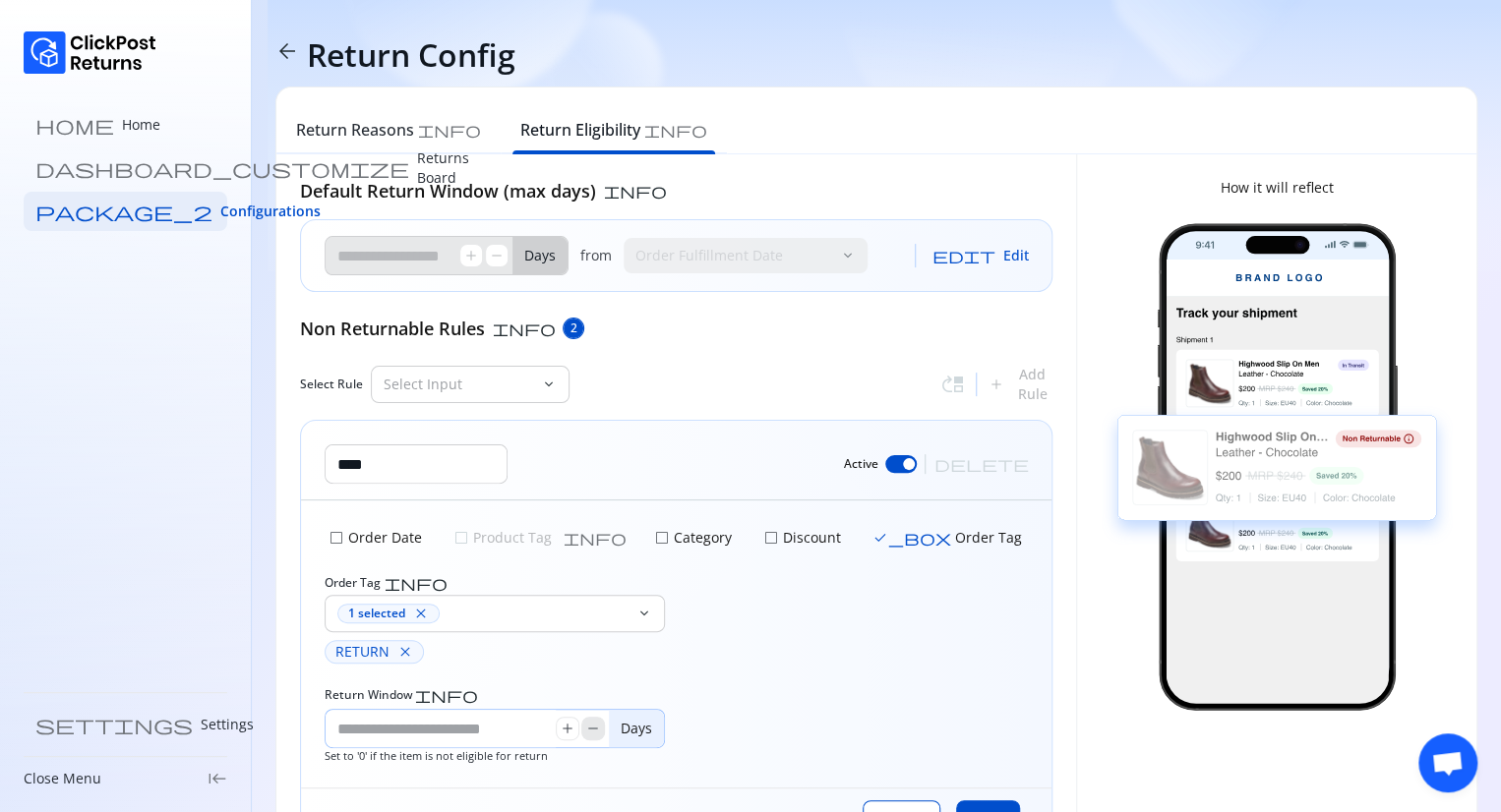
drag, startPoint x: 566, startPoint y: 730, endPoint x: 590, endPoint y: 729, distance: 24.0
click at [590, 729] on div "add remove" at bounding box center [580, 728] width 49 height 24
click at [590, 729] on span "remove" at bounding box center [593, 728] width 16 height 16
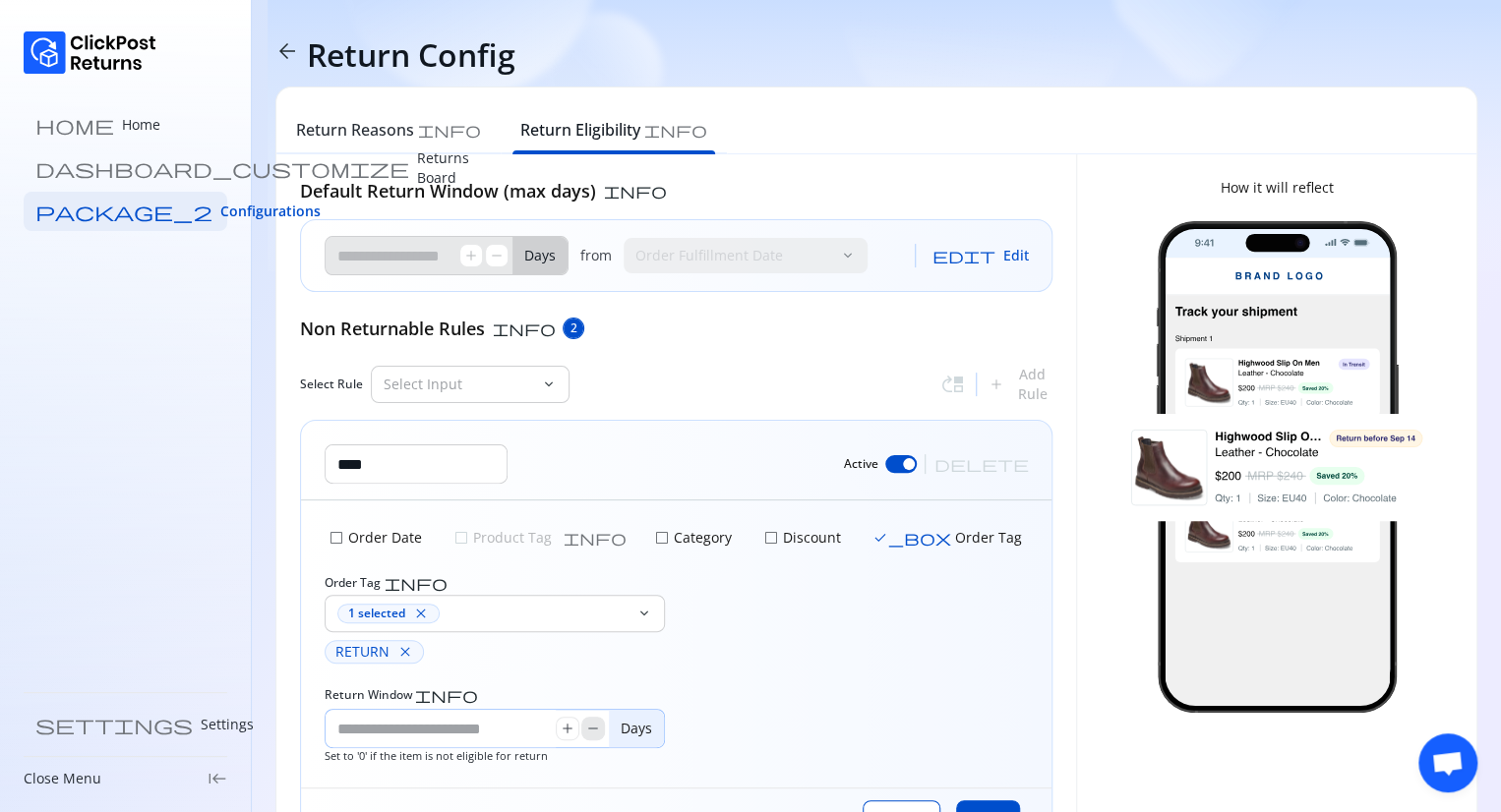
click at [590, 729] on span "remove" at bounding box center [593, 728] width 16 height 16
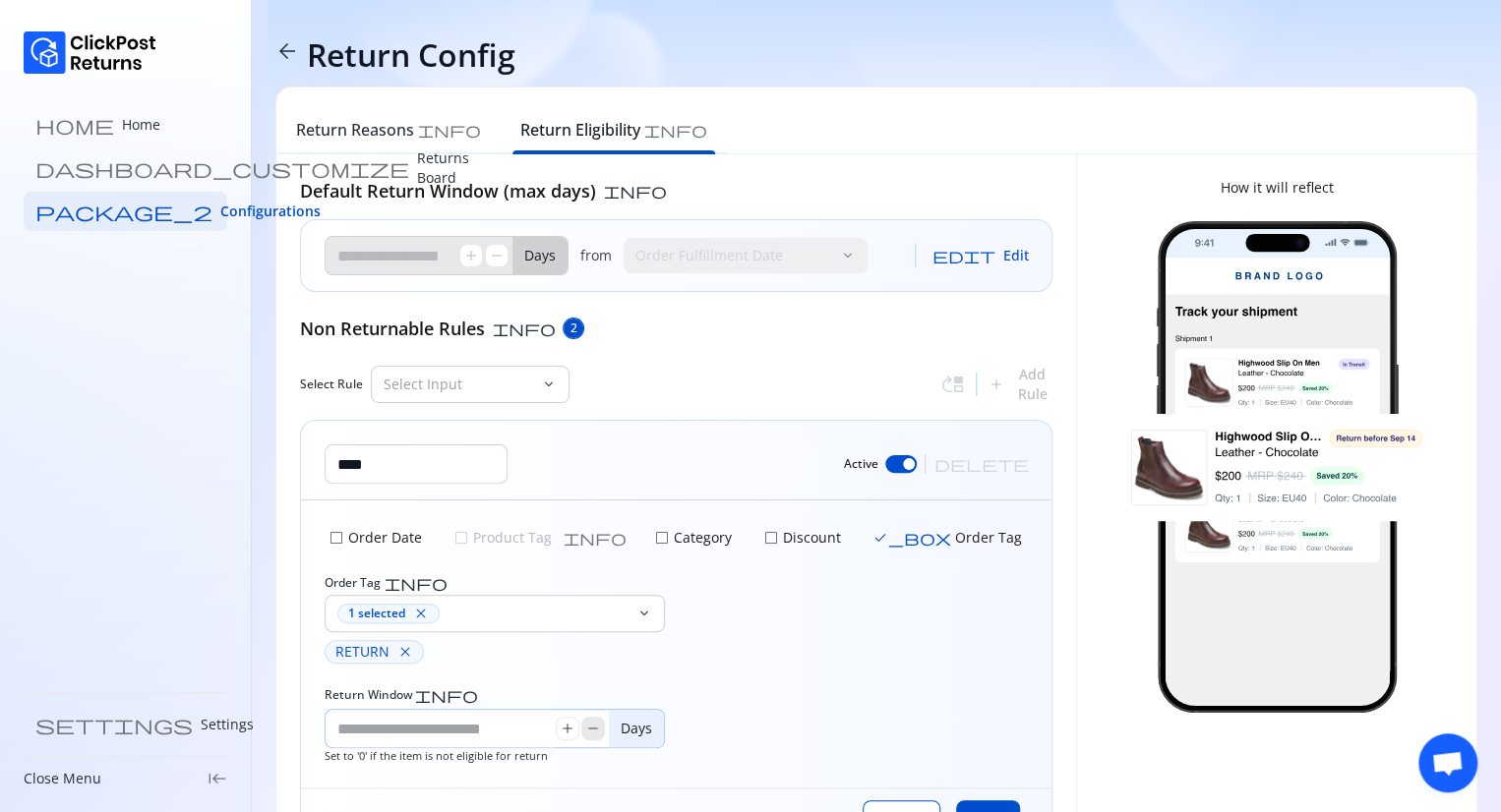
click at [590, 729] on span "remove" at bounding box center [593, 728] width 16 height 16
drag, startPoint x: 590, startPoint y: 729, endPoint x: 502, endPoint y: 721, distance: 88.4
click at [502, 721] on div "* add remove" at bounding box center [467, 728] width 283 height 37
click at [502, 721] on input "*" at bounding box center [440, 728] width 230 height 37
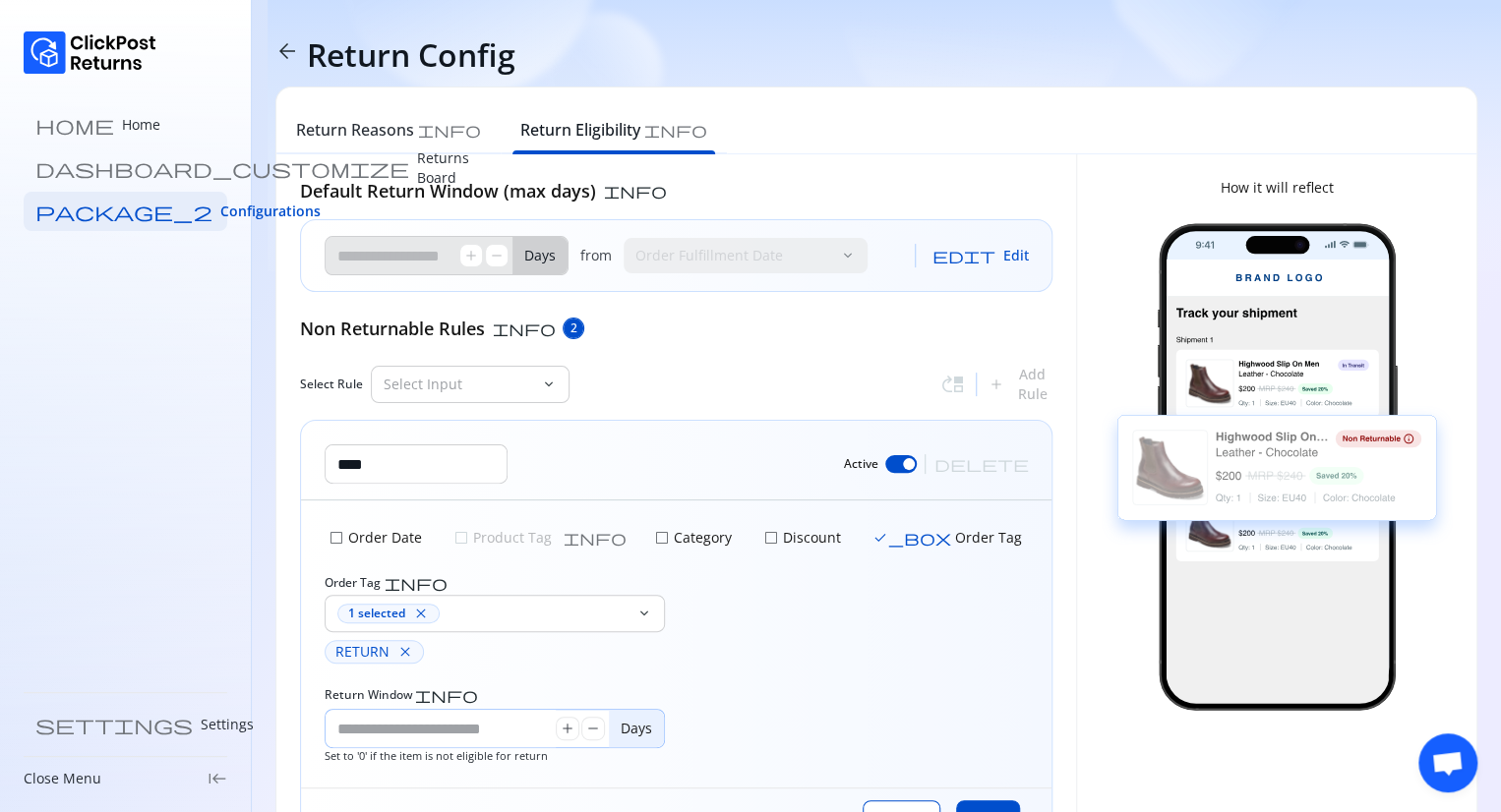
click at [488, 723] on input "*" at bounding box center [440, 728] width 230 height 37
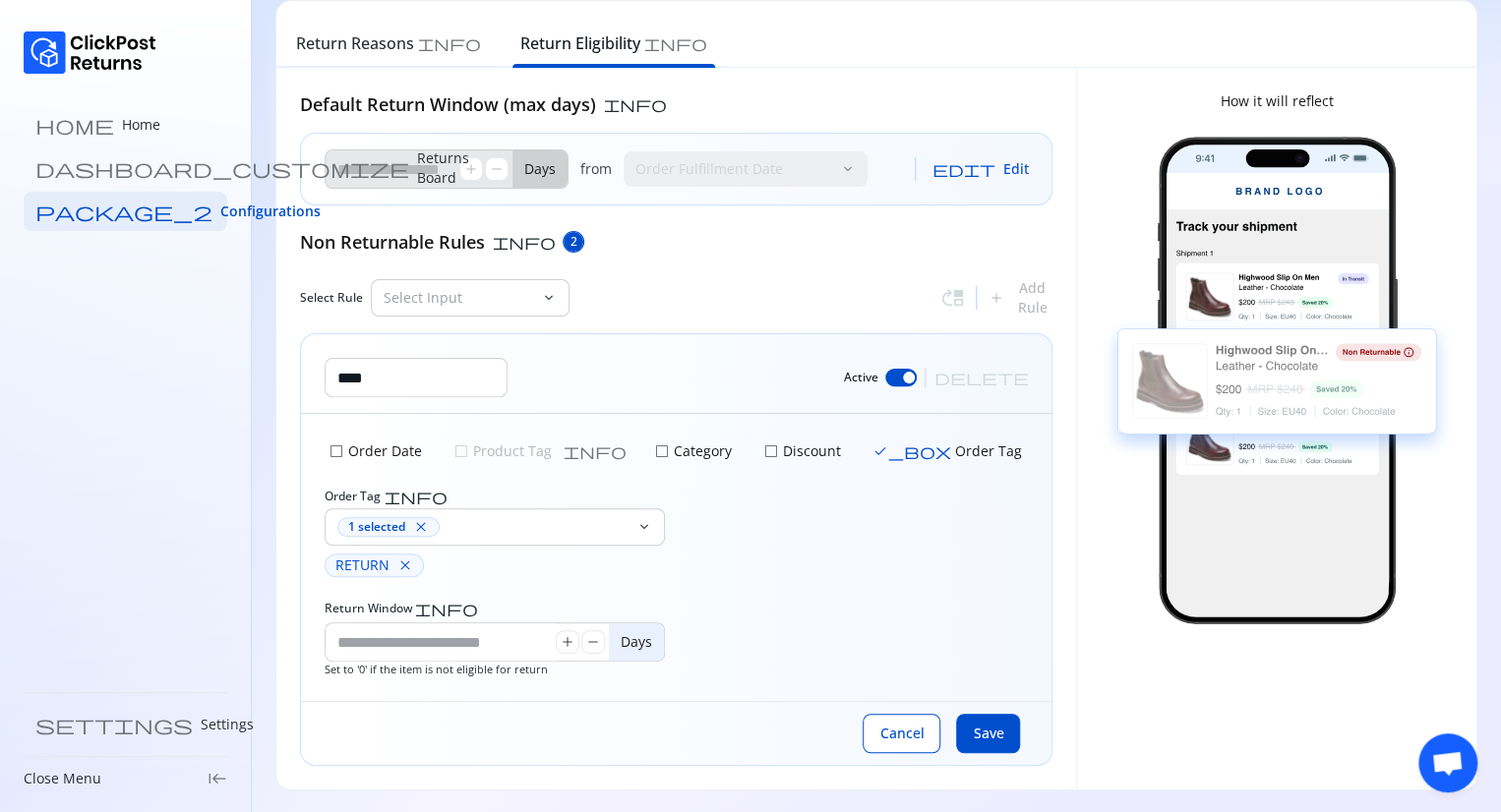
click at [909, 734] on span "Cancel" at bounding box center [901, 733] width 44 height 20
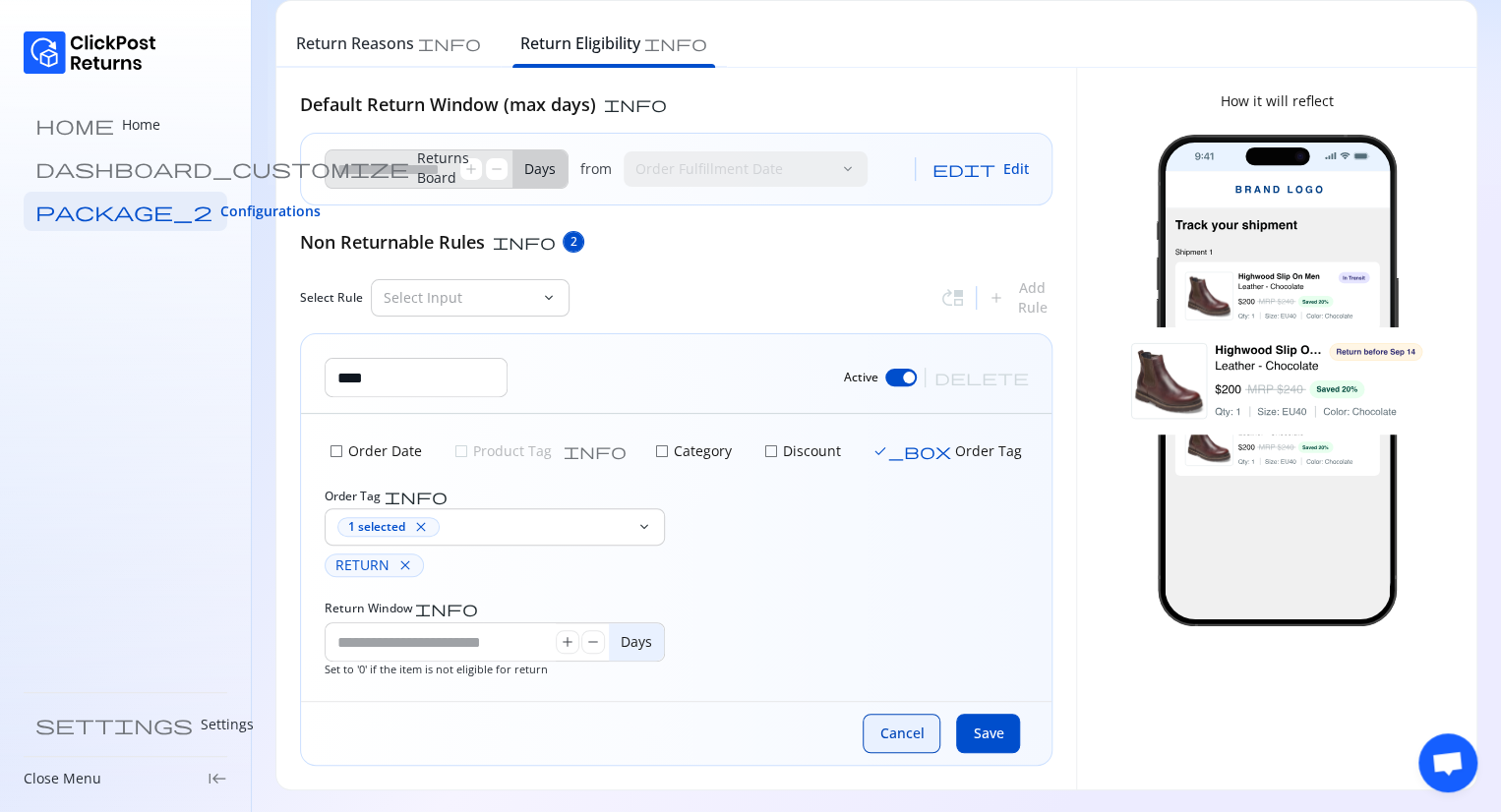
click at [889, 723] on span "Cancel" at bounding box center [901, 733] width 44 height 20
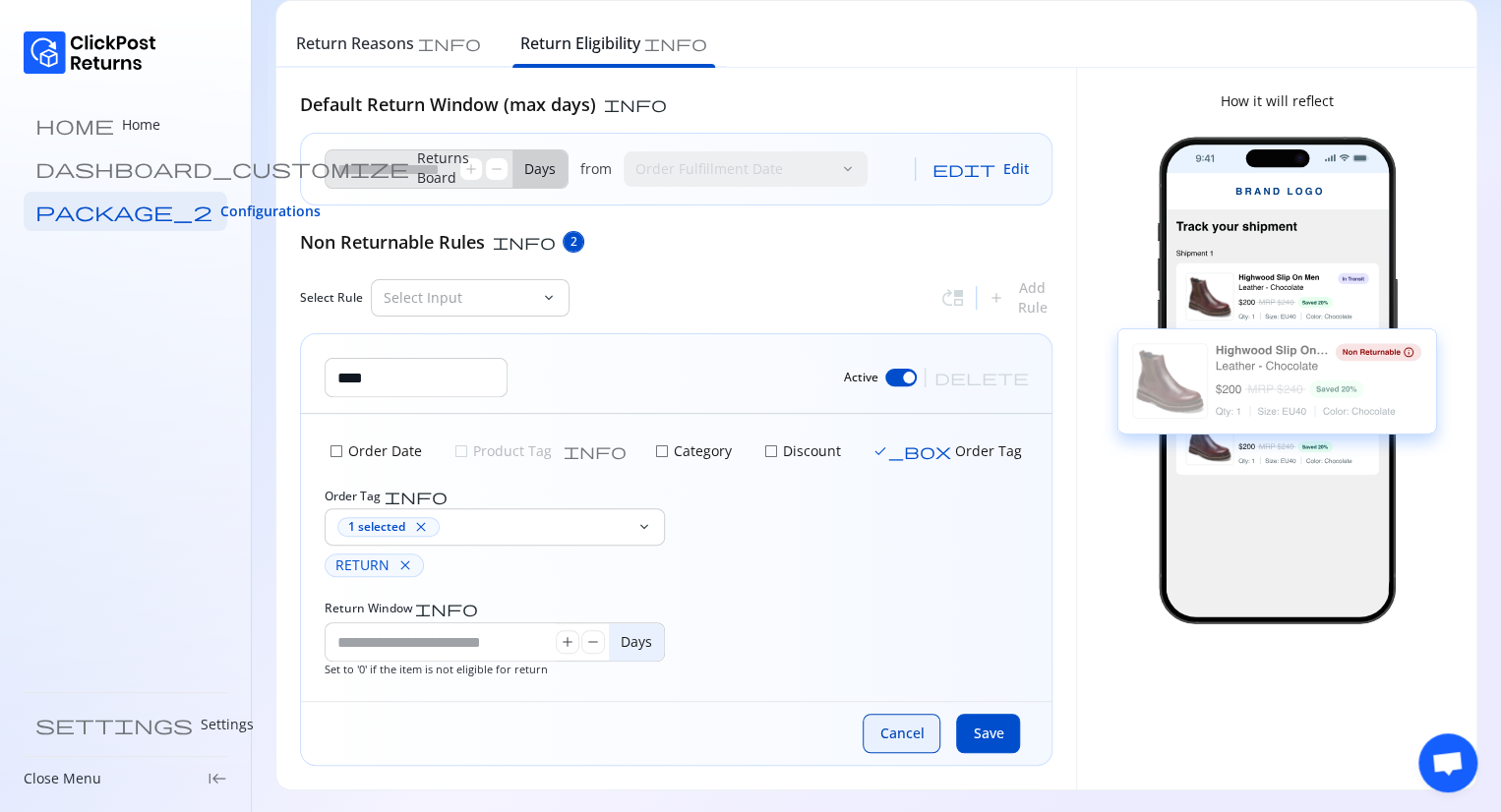
click at [873, 740] on button "Cancel" at bounding box center [901, 733] width 78 height 39
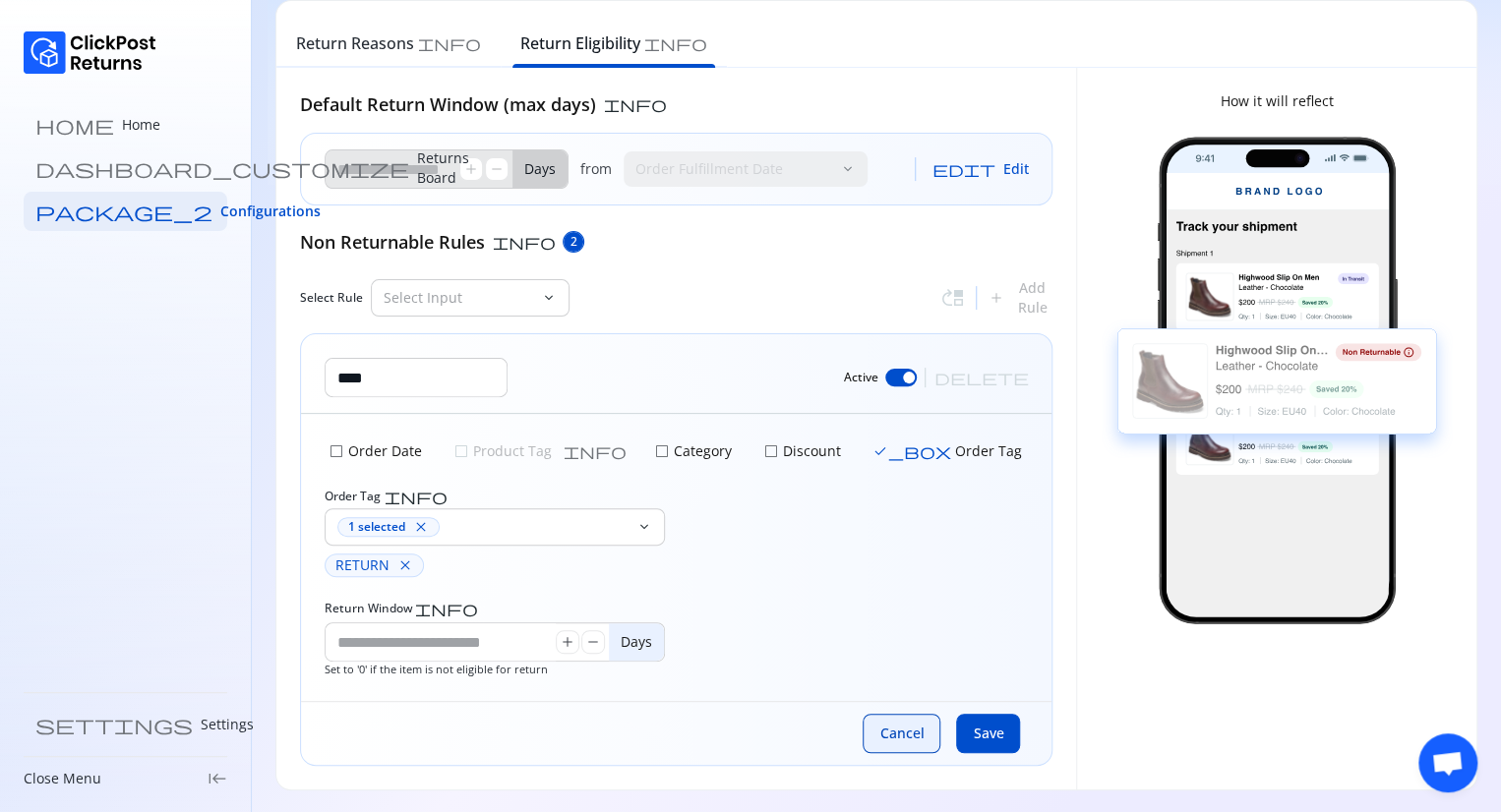
click at [873, 740] on button "Cancel" at bounding box center [901, 733] width 78 height 39
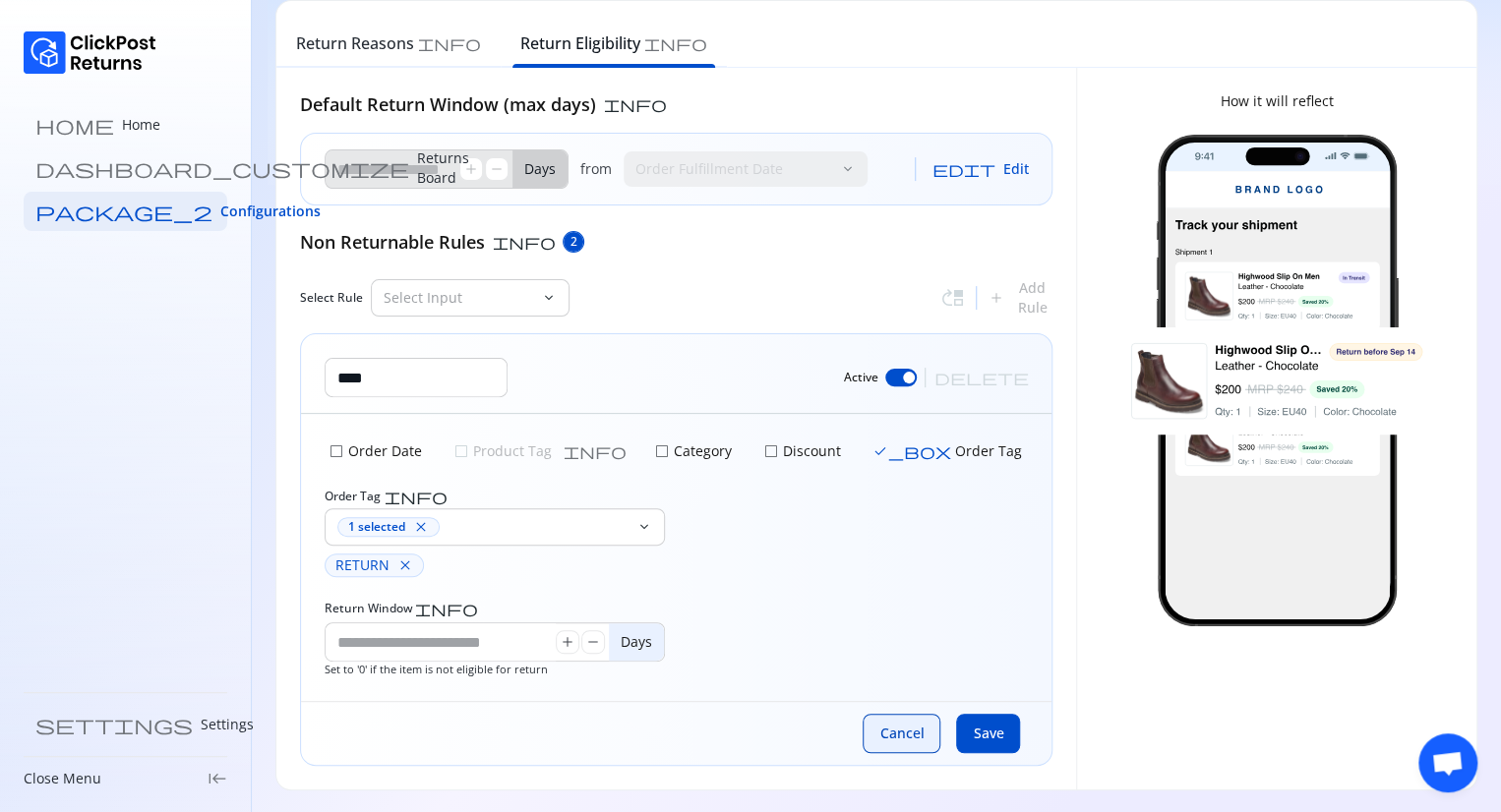
click at [873, 740] on button "Cancel" at bounding box center [901, 733] width 78 height 39
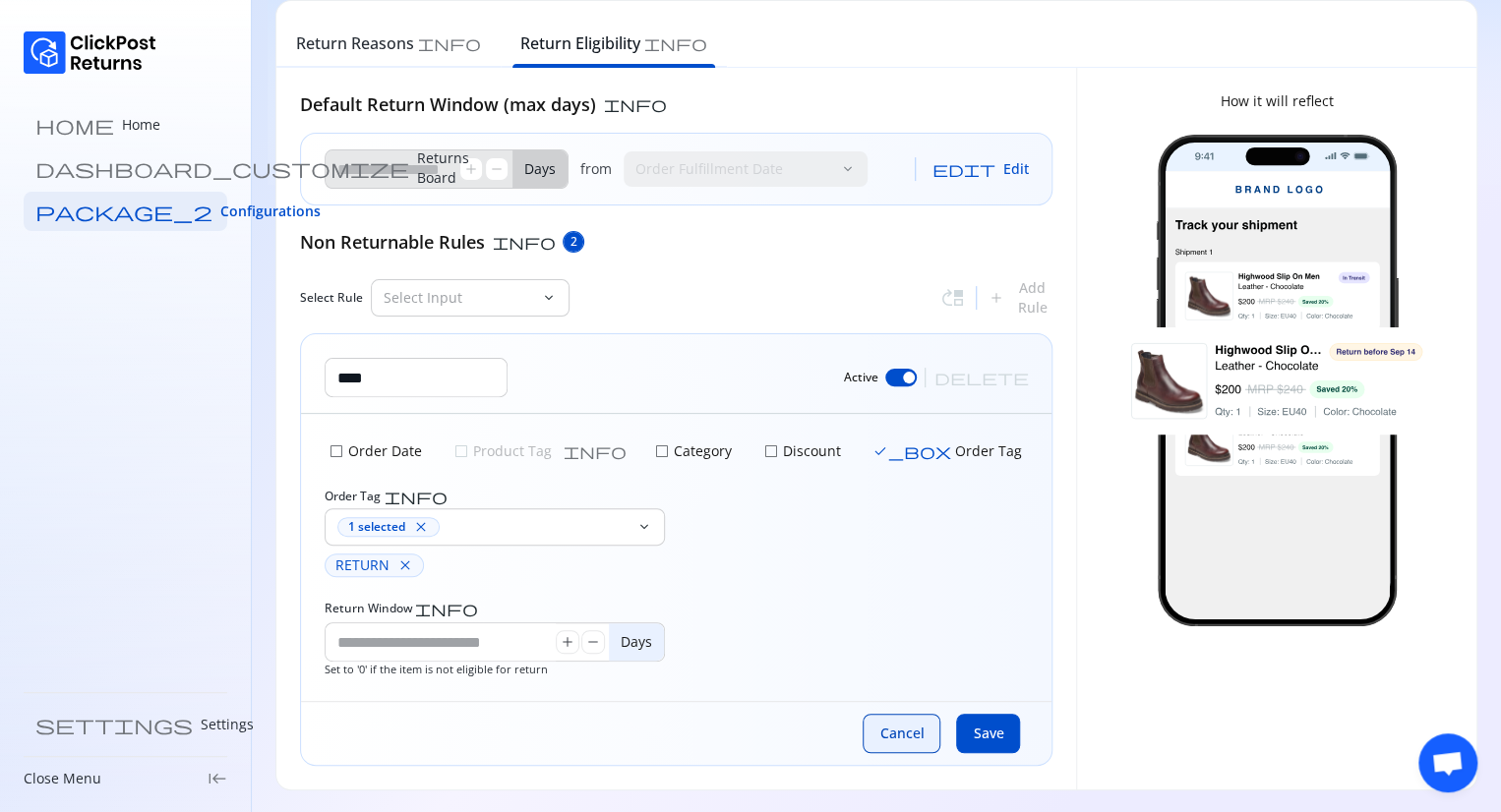
click at [873, 740] on button "Cancel" at bounding box center [901, 733] width 78 height 39
drag, startPoint x: 873, startPoint y: 740, endPoint x: 463, endPoint y: 614, distance: 428.9
click at [463, 614] on div "**** Active delete check_box_outline_blank Order Date check_box_outline_blank P…" at bounding box center [676, 550] width 752 height 432
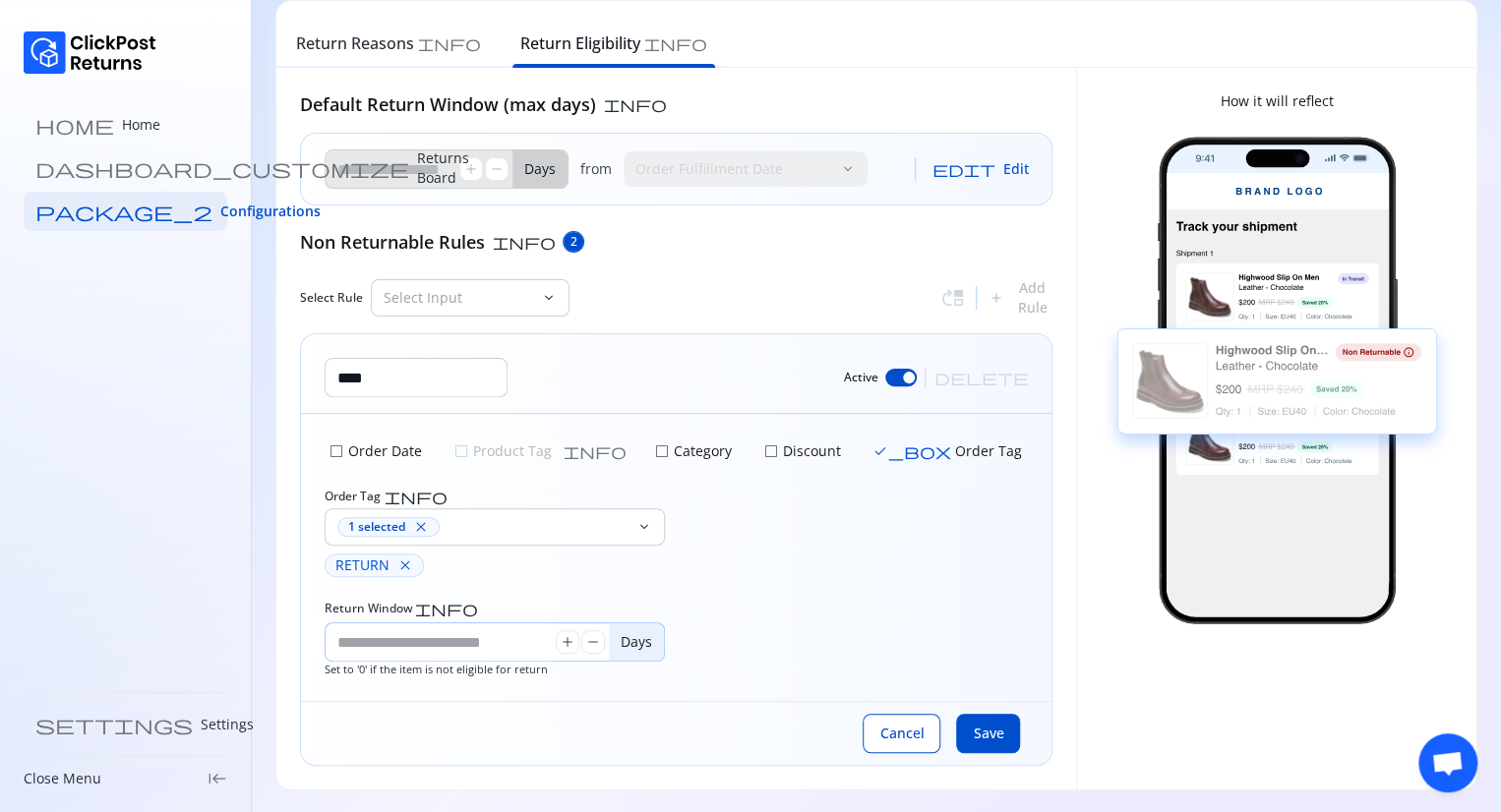
click at [503, 638] on input "*" at bounding box center [440, 642] width 230 height 37
type input "*"
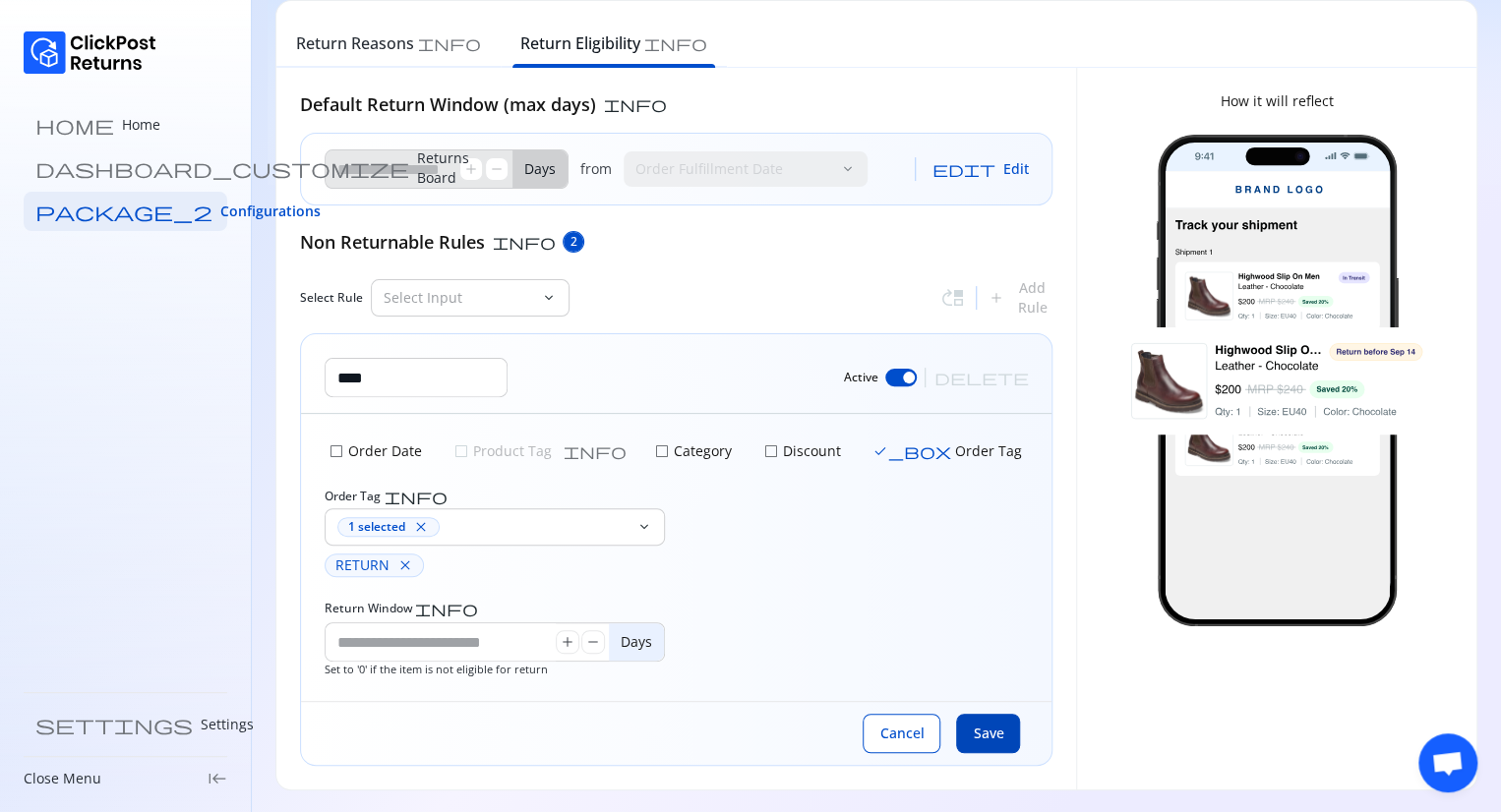
click at [980, 723] on span "Save" at bounding box center [987, 733] width 31 height 20
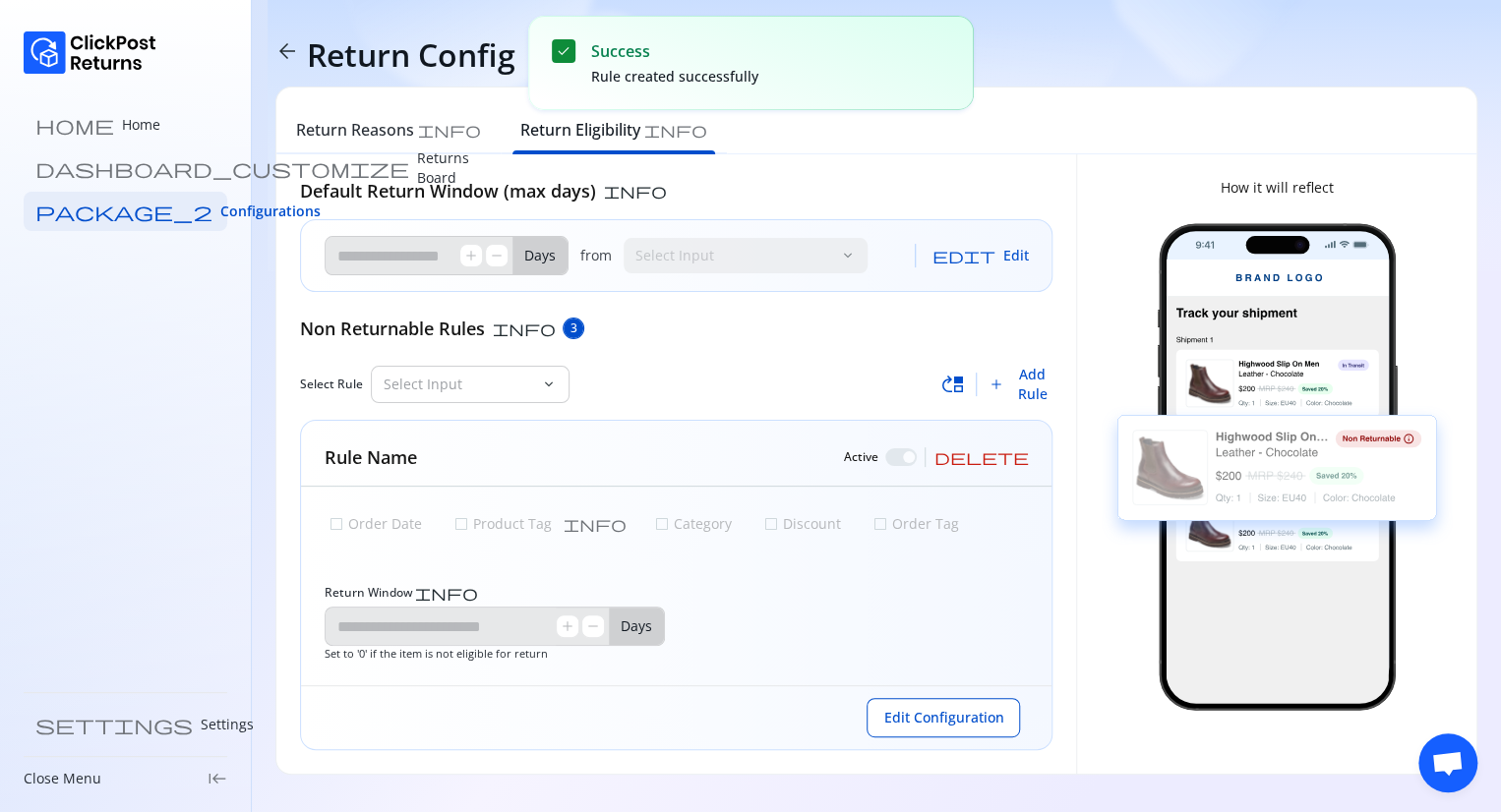
type input "*"
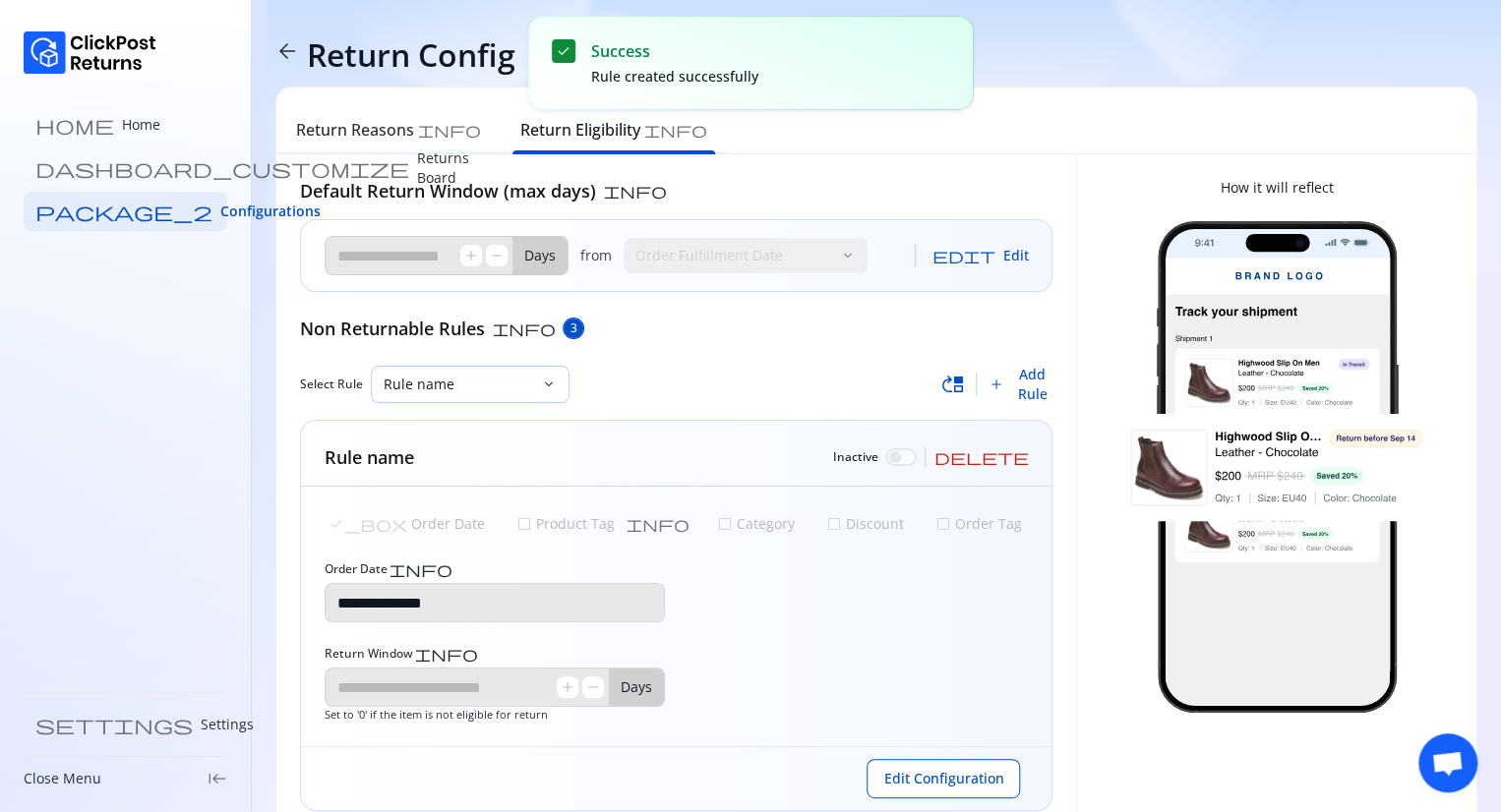
click at [484, 393] on p "Rule name" at bounding box center [458, 385] width 149 height 20
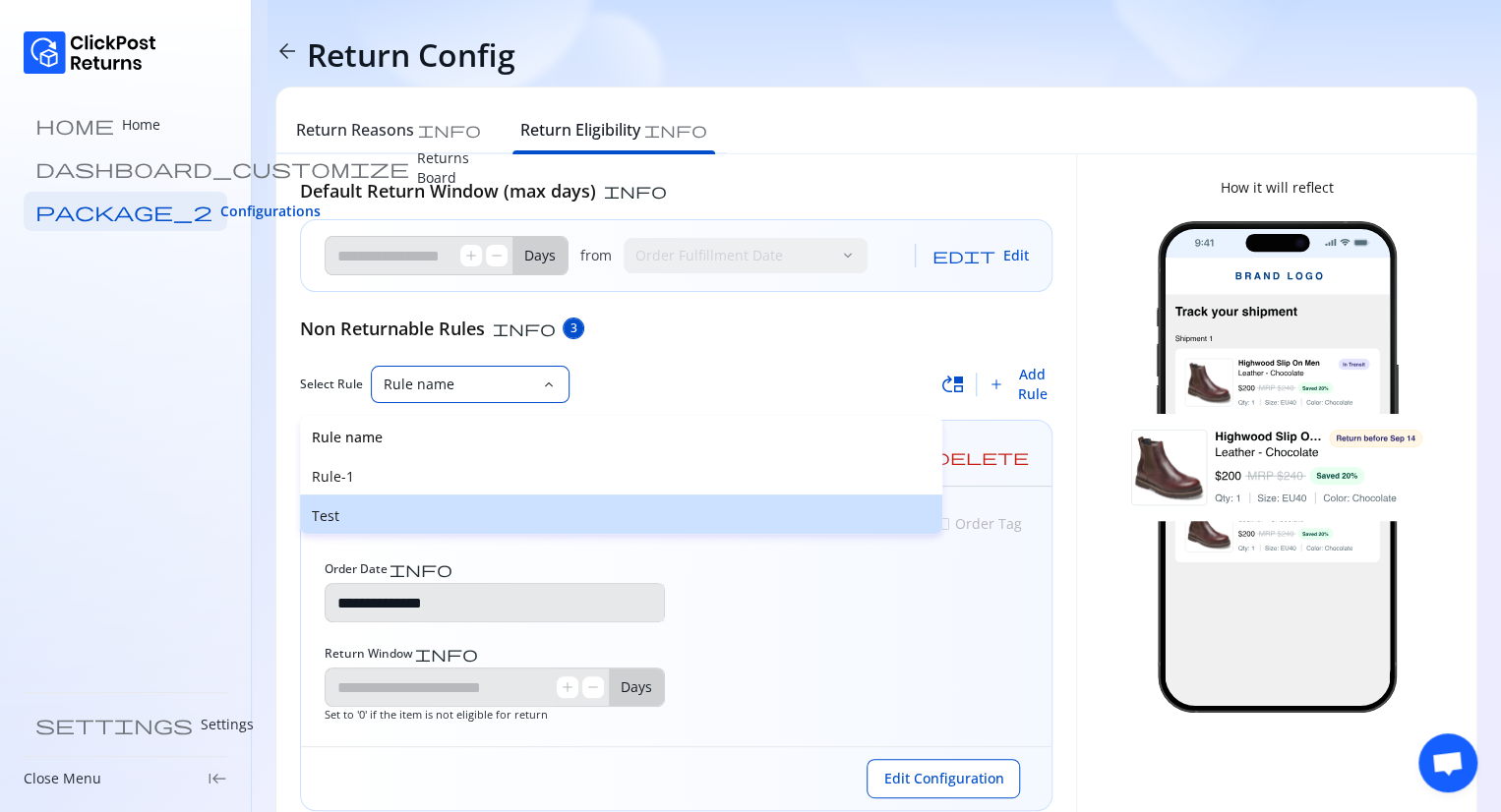
click at [355, 508] on p "Test" at bounding box center [621, 516] width 619 height 20
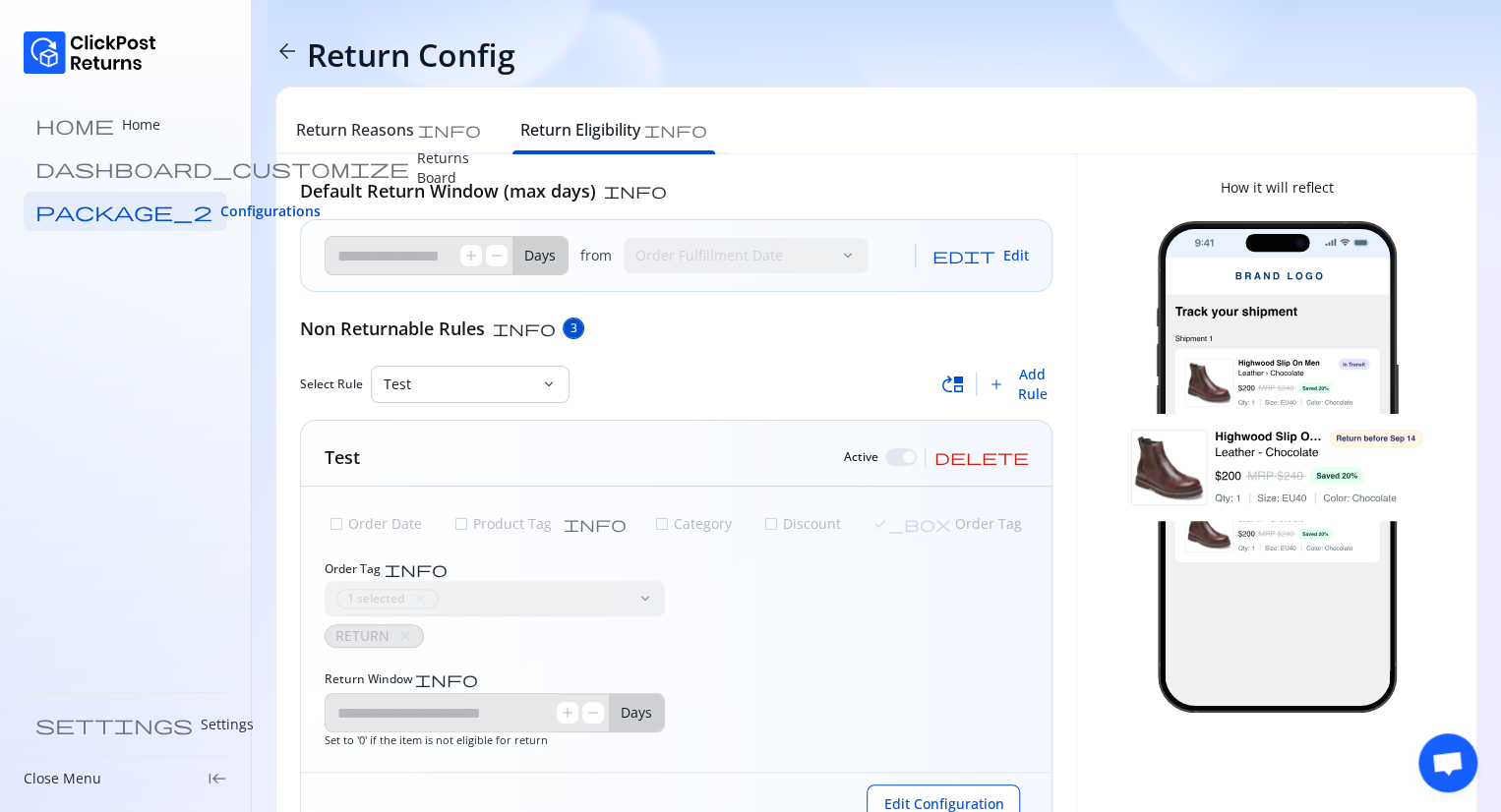
click at [1018, 457] on span "delete" at bounding box center [981, 457] width 95 height 16
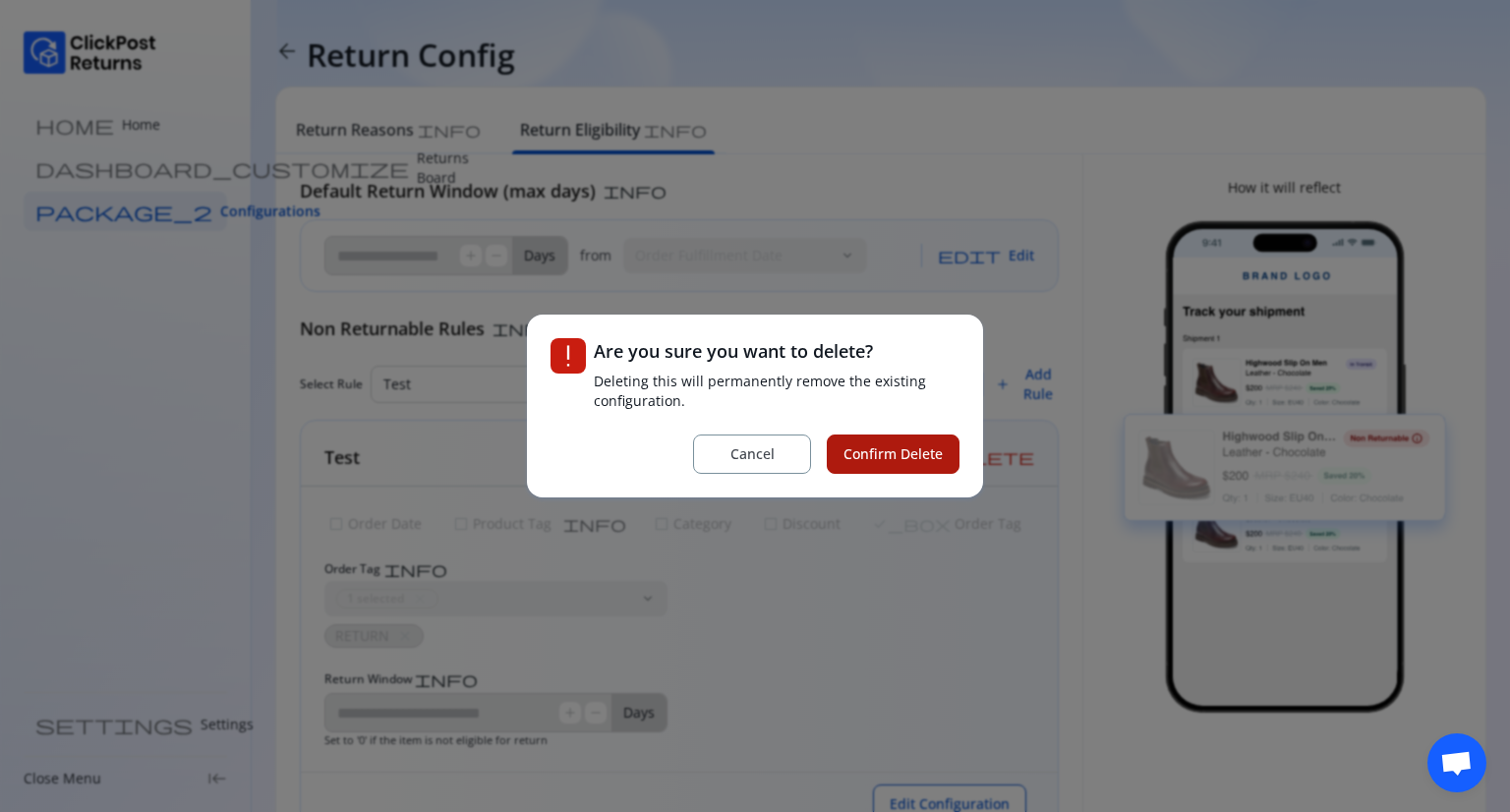
click at [905, 457] on span "Confirm Delete" at bounding box center [893, 454] width 100 height 20
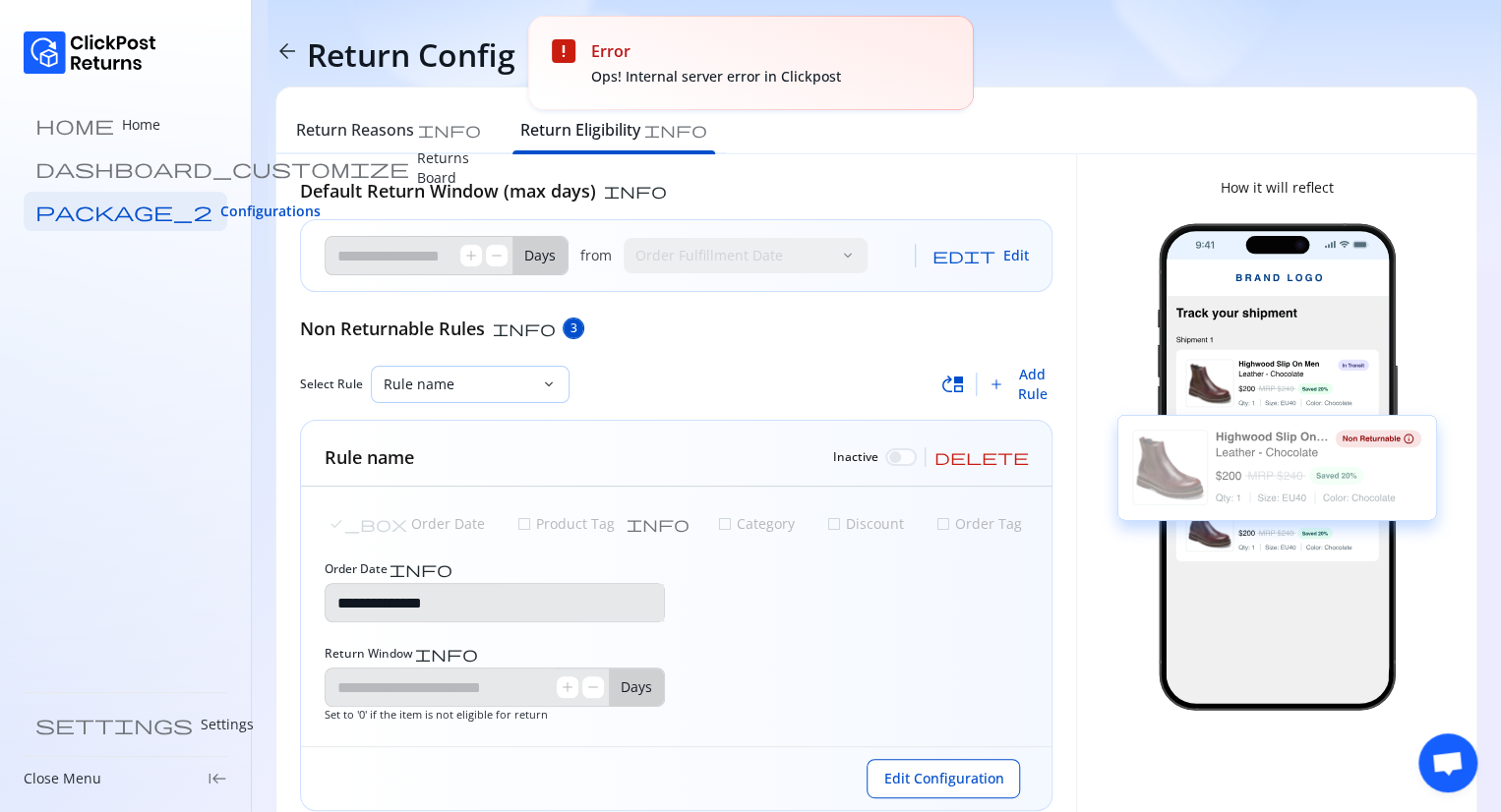
click at [509, 385] on p "Rule name" at bounding box center [458, 385] width 149 height 20
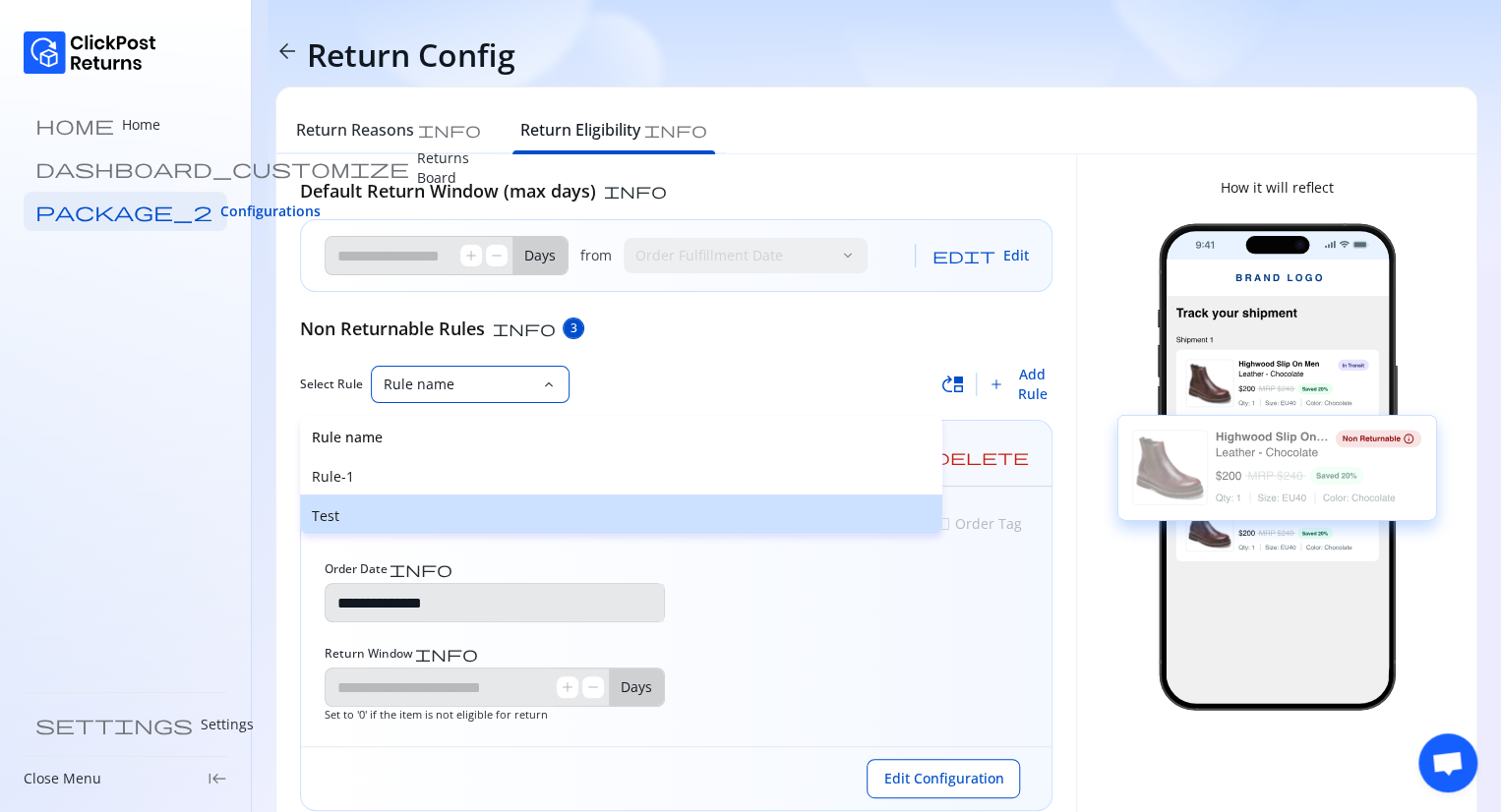
click at [386, 504] on div "Test" at bounding box center [621, 514] width 642 height 39
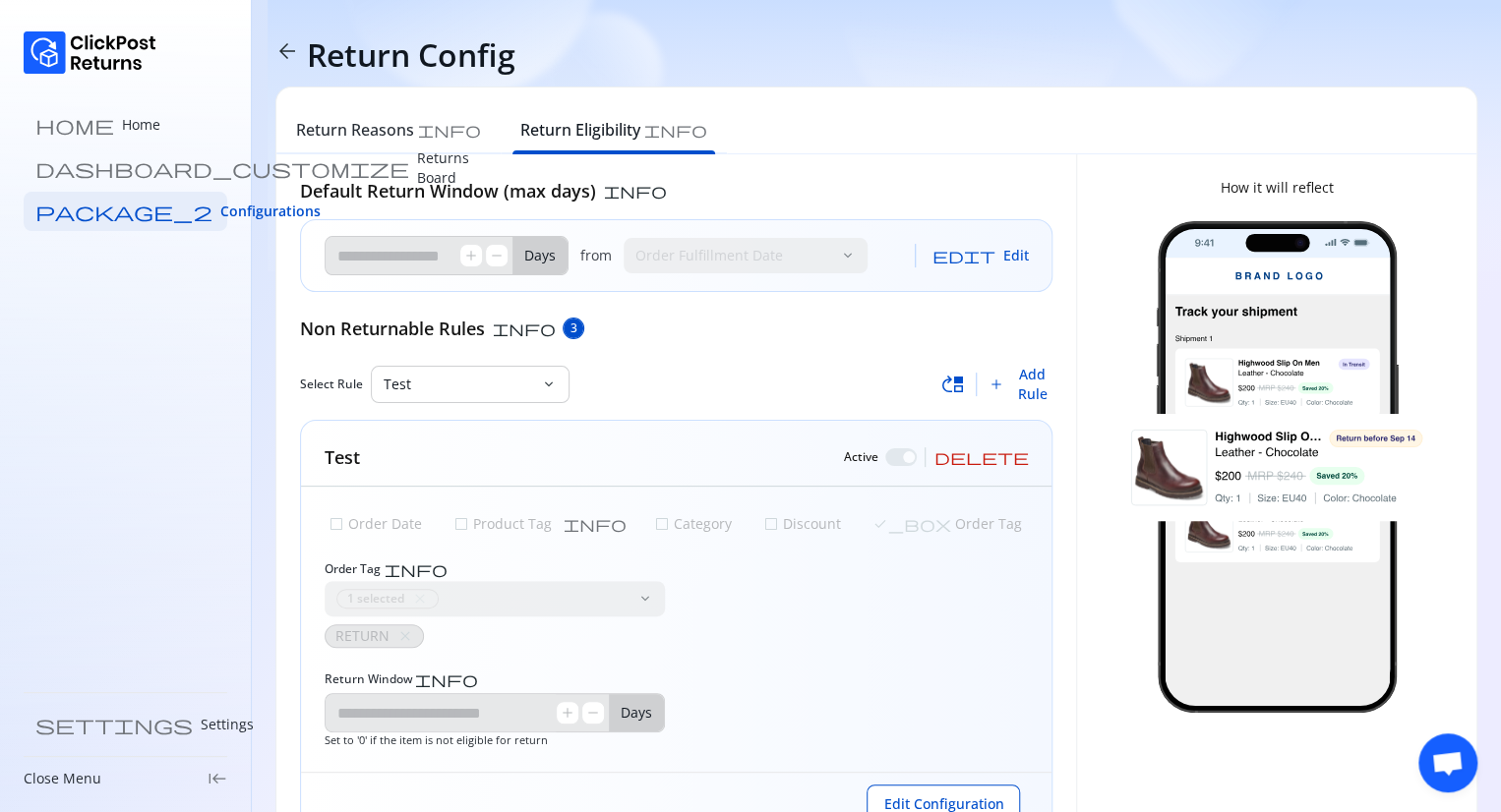
scroll to position [71, 0]
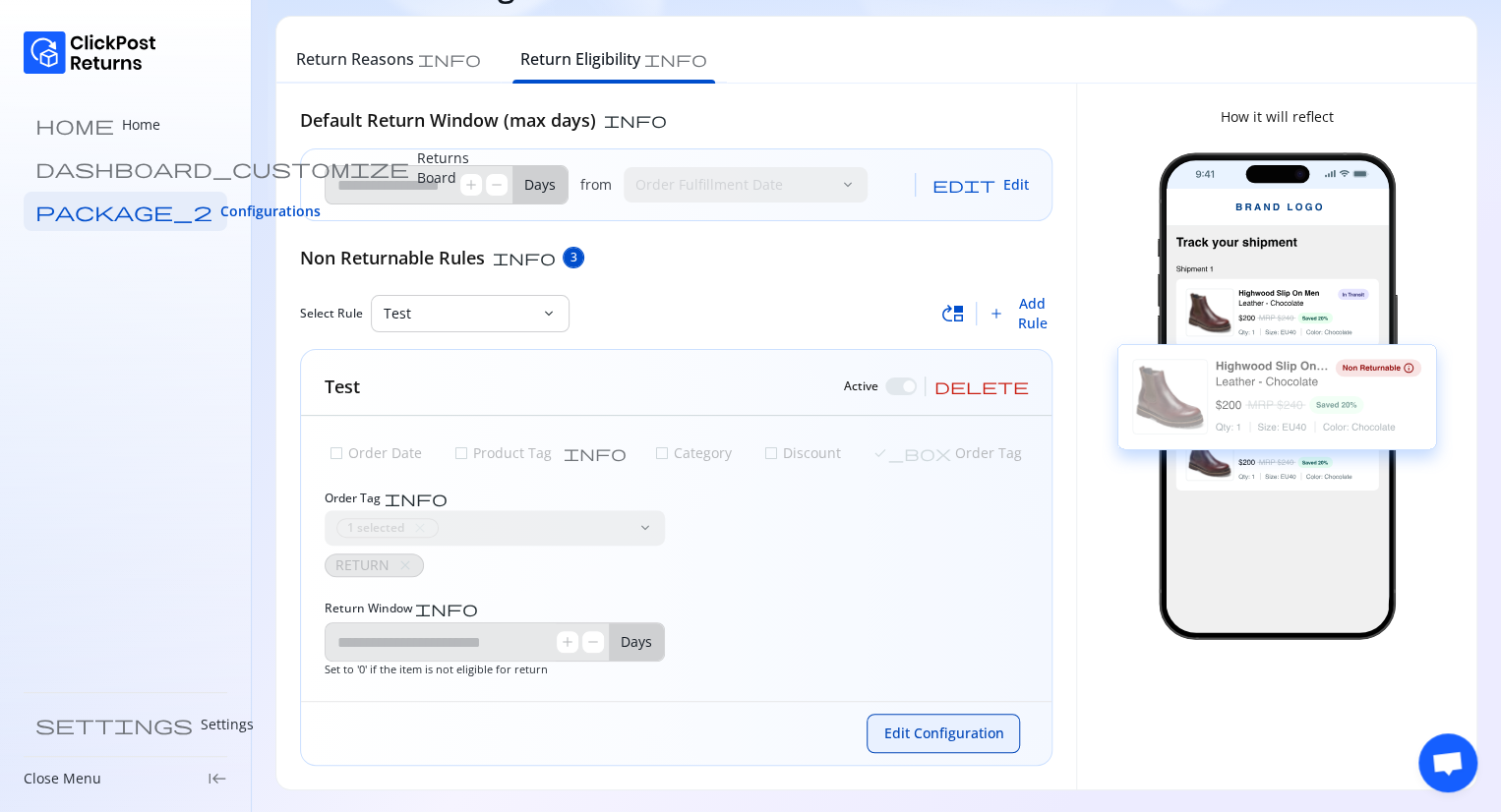
click at [958, 728] on span "Edit Configuration" at bounding box center [943, 733] width 120 height 20
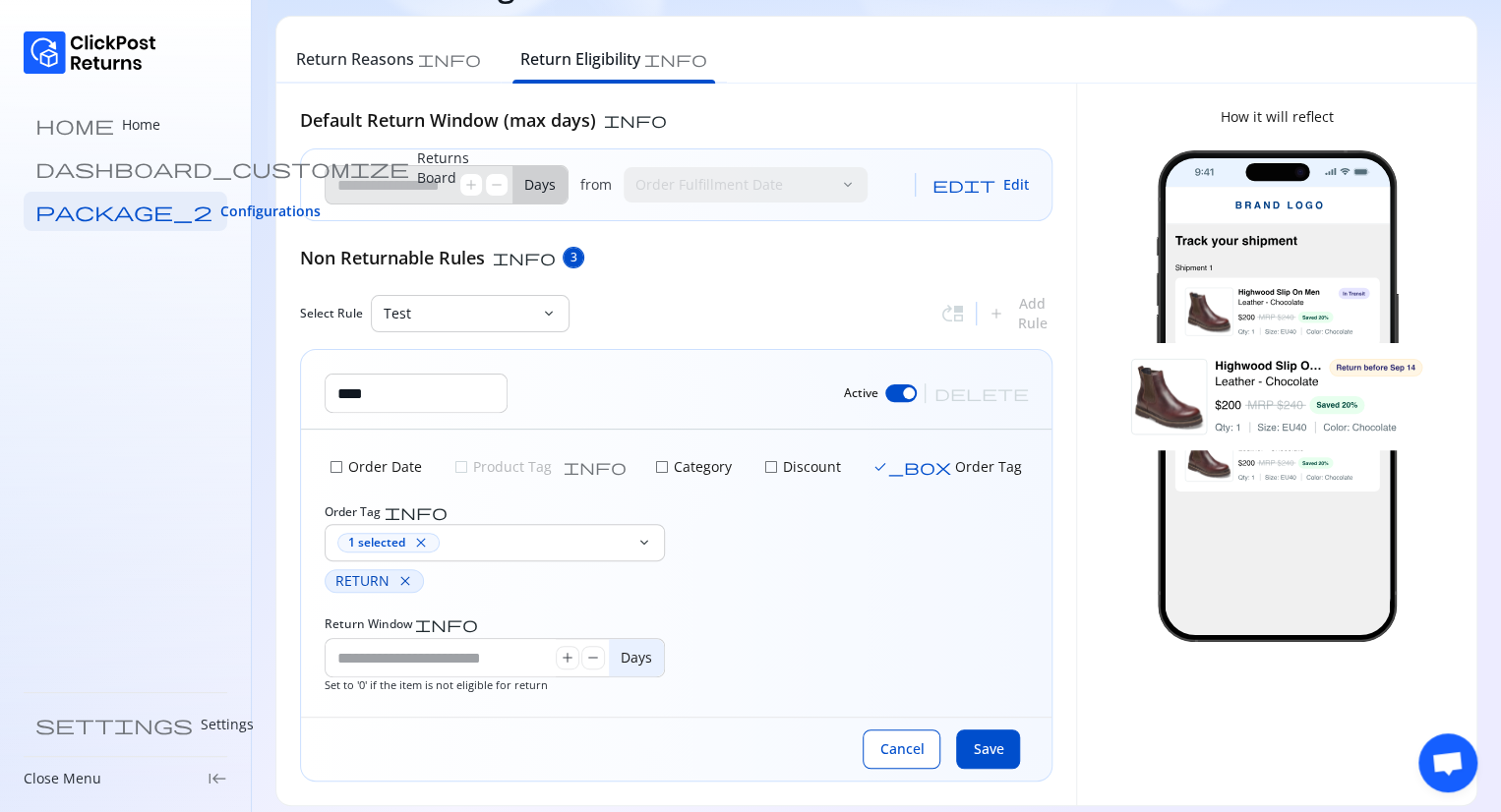
click at [407, 581] on span "close" at bounding box center [406, 581] width 16 height 16
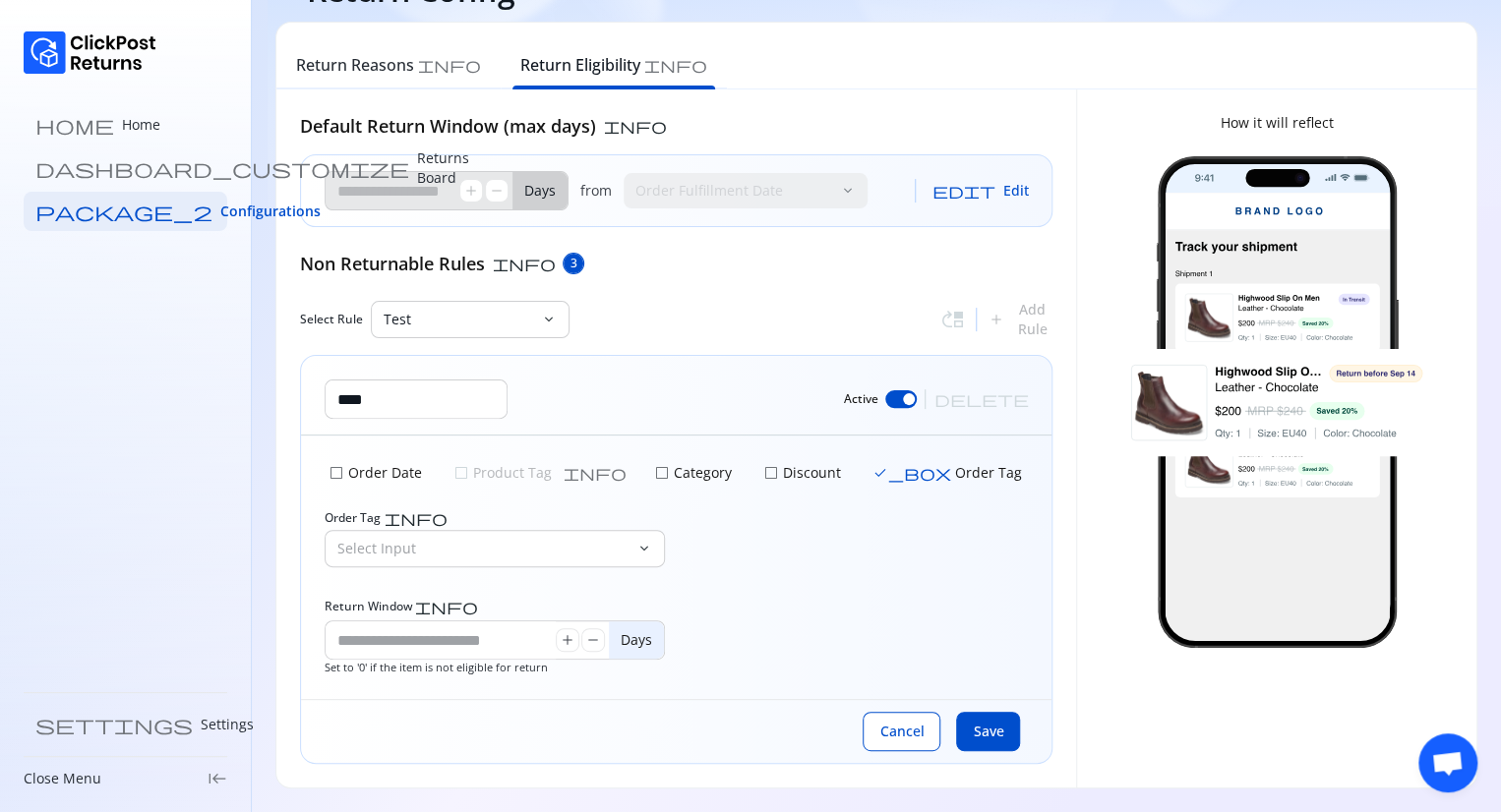
scroll to position [63, 0]
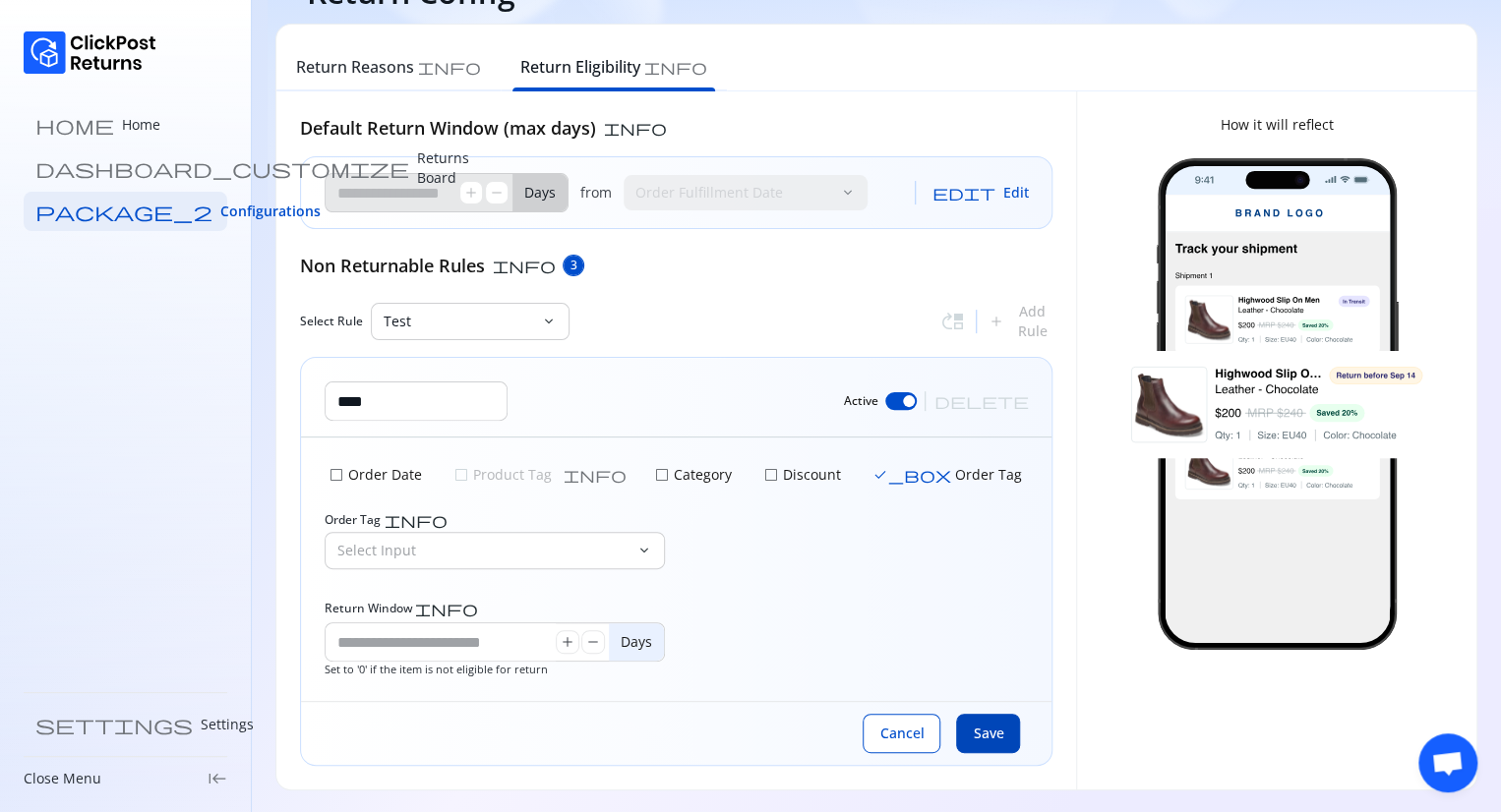
click at [1007, 732] on button "Save" at bounding box center [988, 733] width 64 height 39
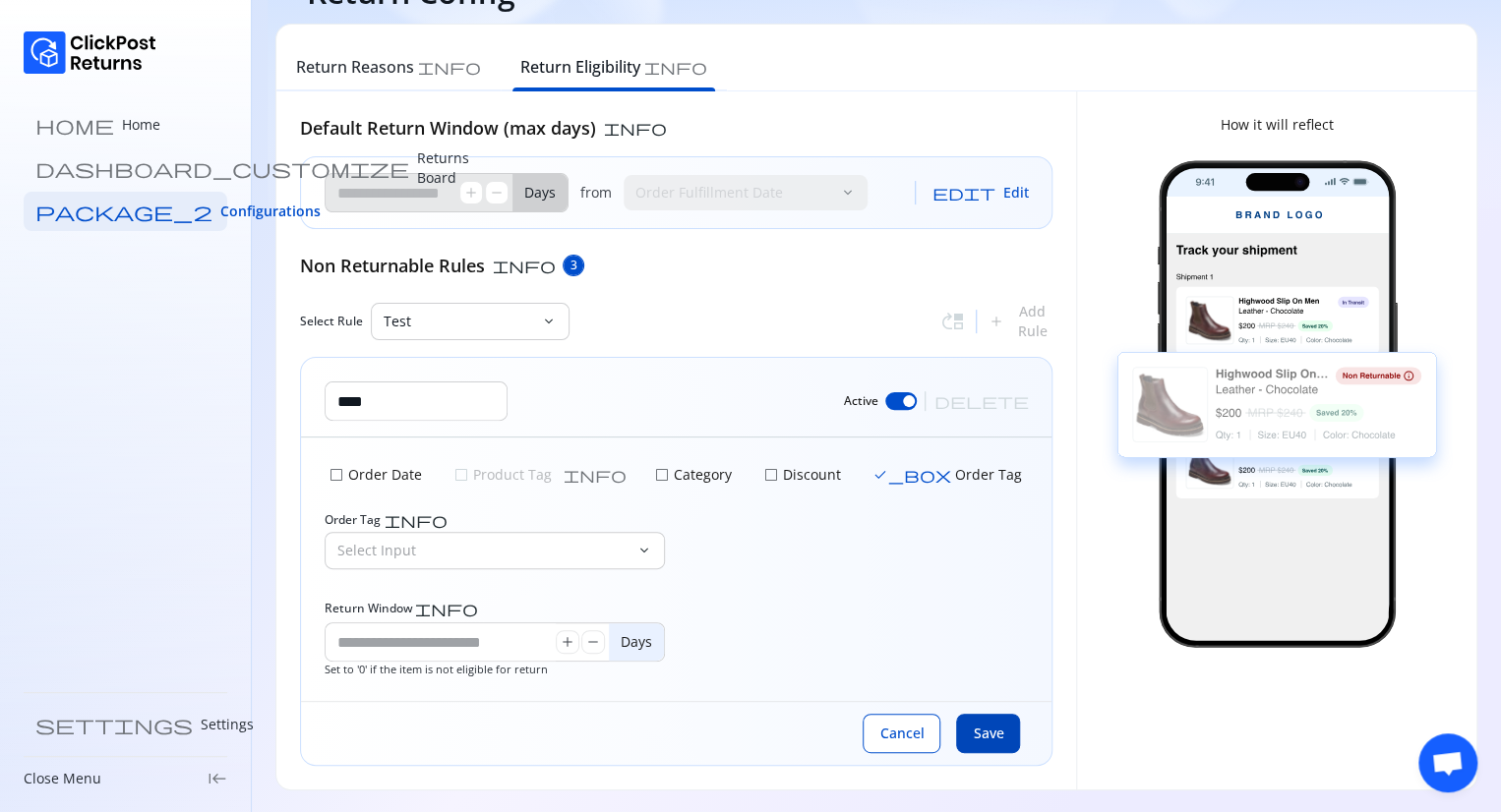
click at [1007, 732] on button "Save" at bounding box center [988, 733] width 64 height 39
click at [763, 473] on span "check_box_outline_blank" at bounding box center [771, 475] width 16 height 16
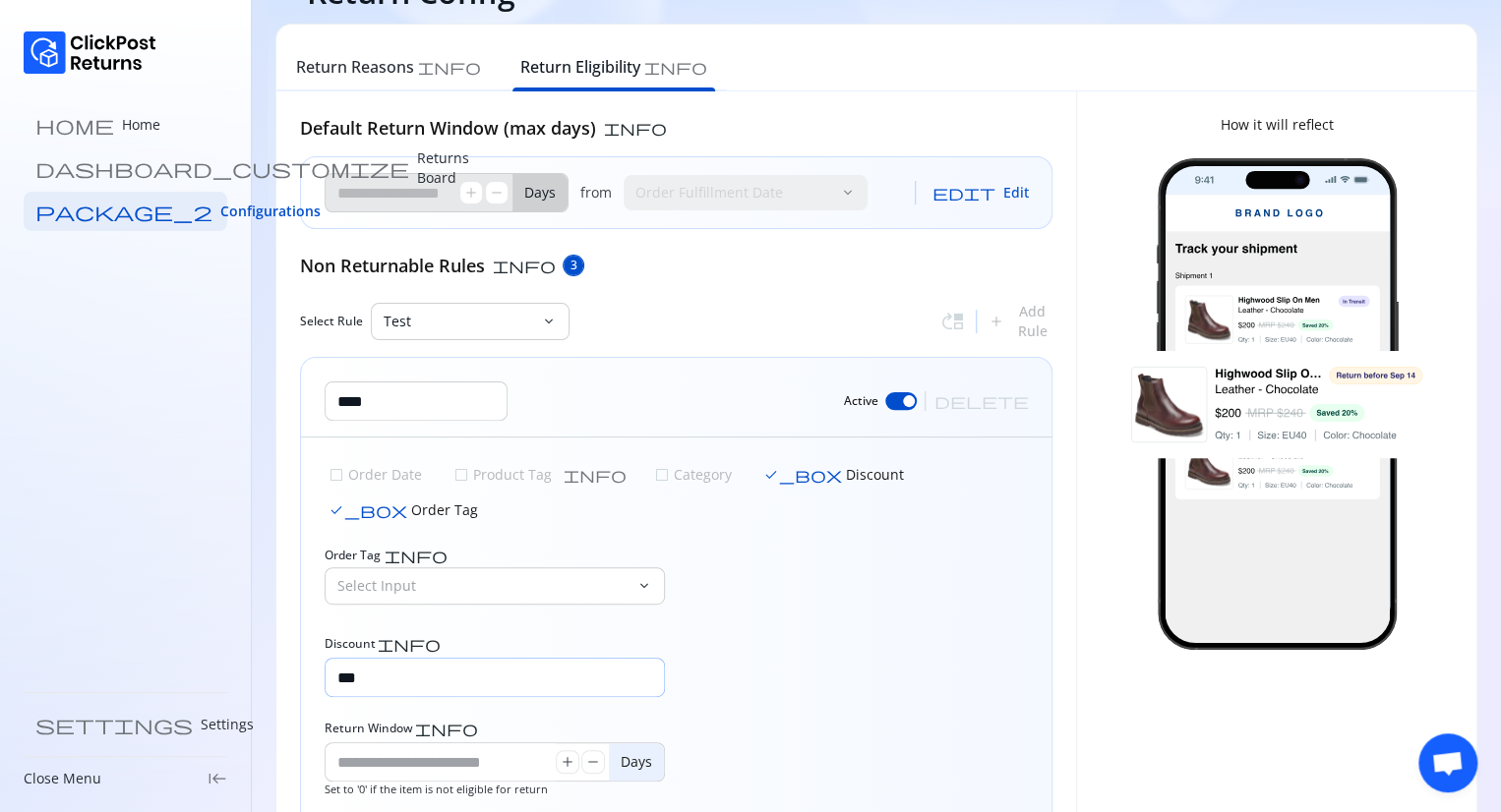
click at [545, 659] on input "***" at bounding box center [494, 678] width 338 height 37
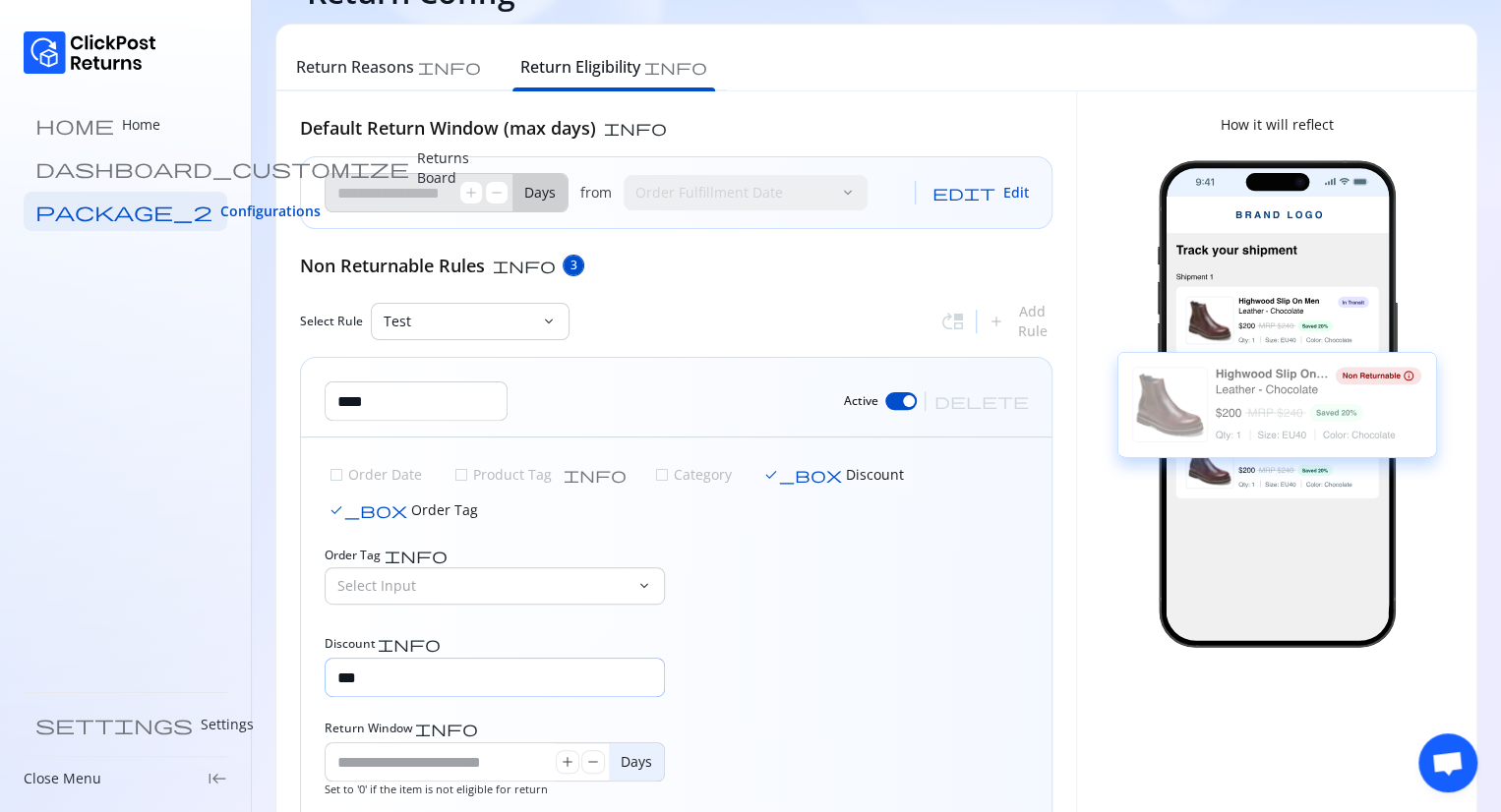
click at [545, 659] on input "***" at bounding box center [494, 678] width 338 height 37
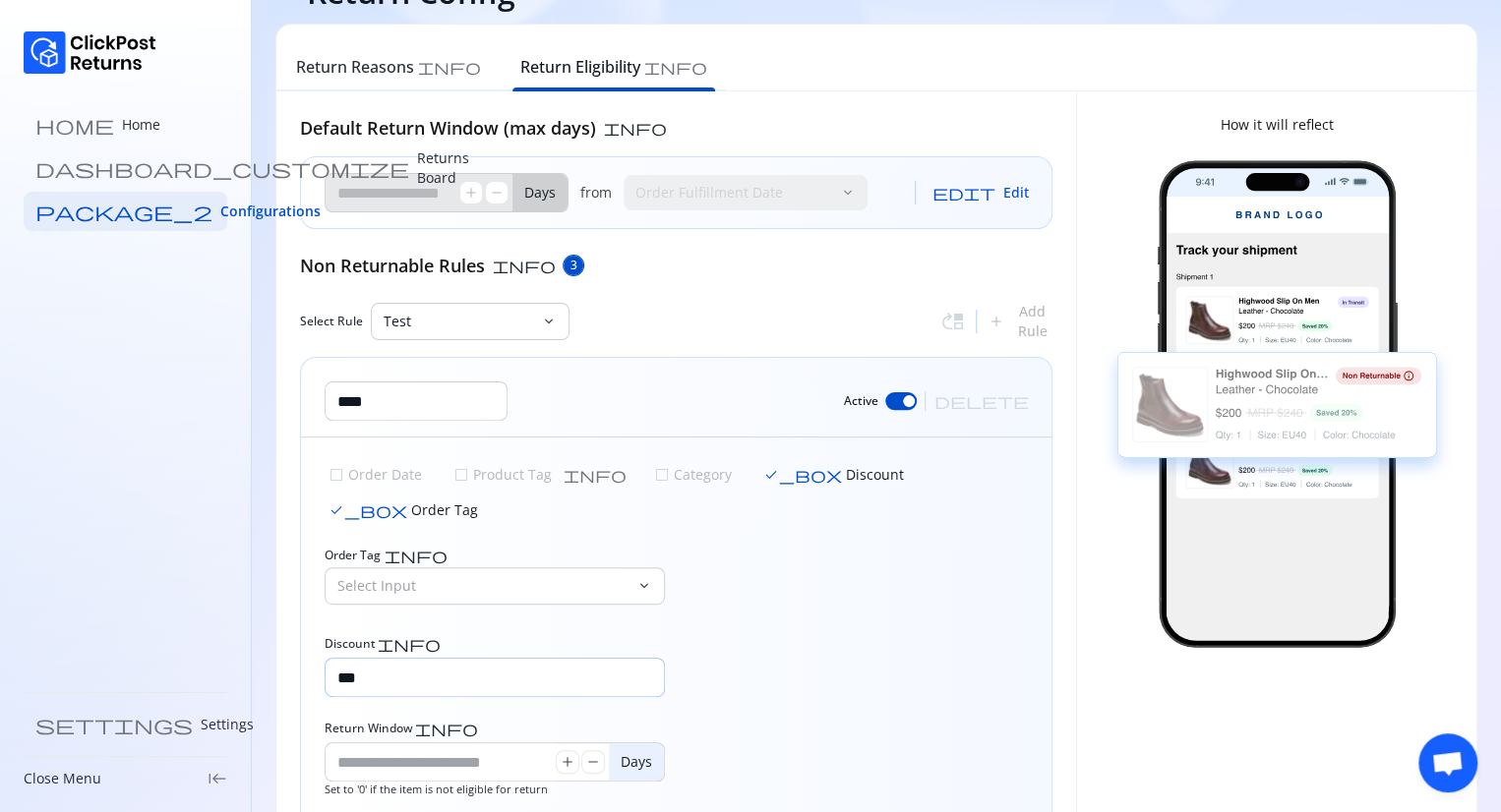
click at [555, 659] on input "***" at bounding box center [494, 678] width 338 height 37
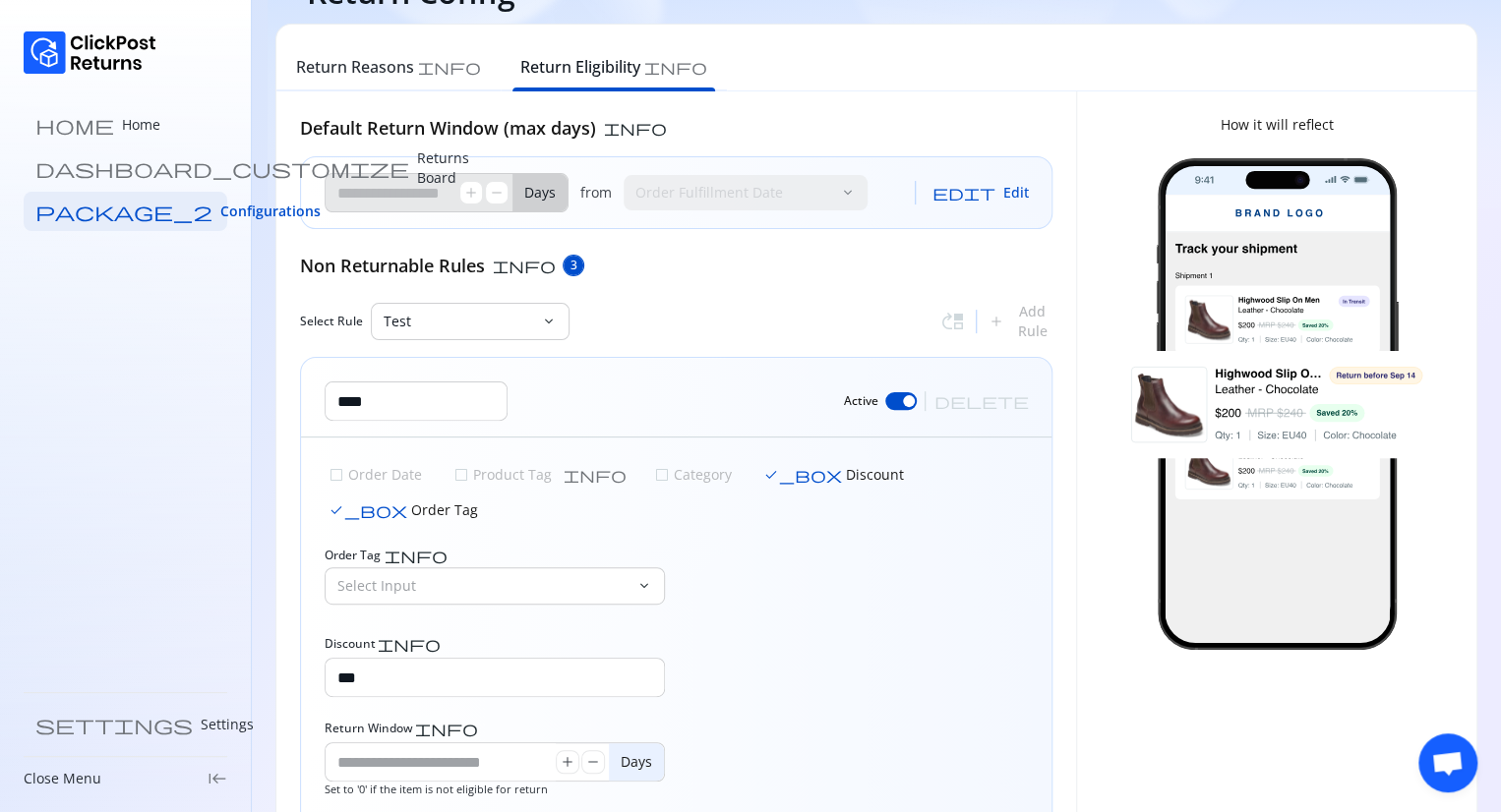
click at [408, 502] on span "check_box" at bounding box center [368, 510] width 79 height 16
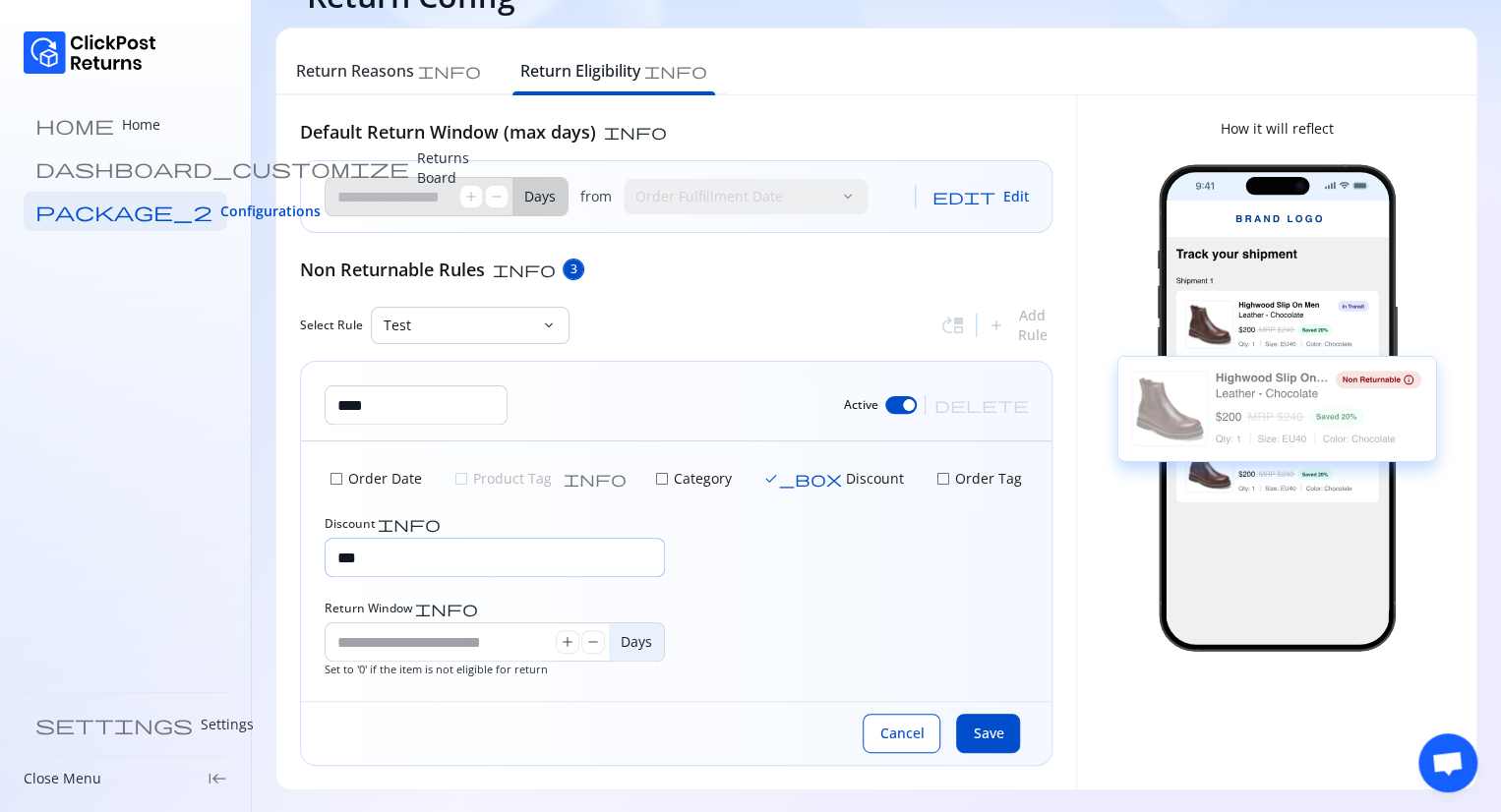
click at [434, 562] on input "***" at bounding box center [494, 557] width 338 height 37
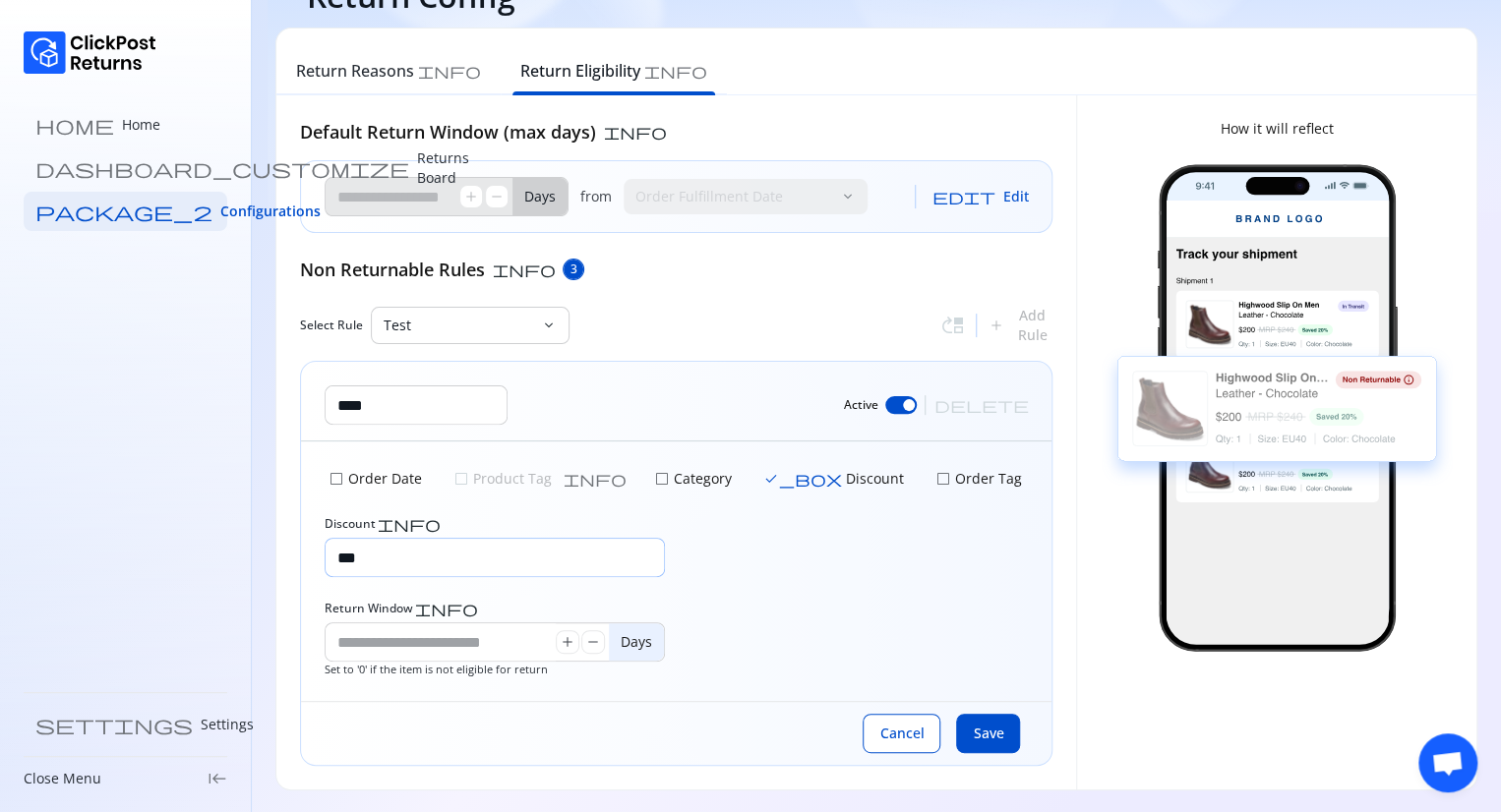
click at [434, 562] on input "***" at bounding box center [494, 557] width 338 height 37
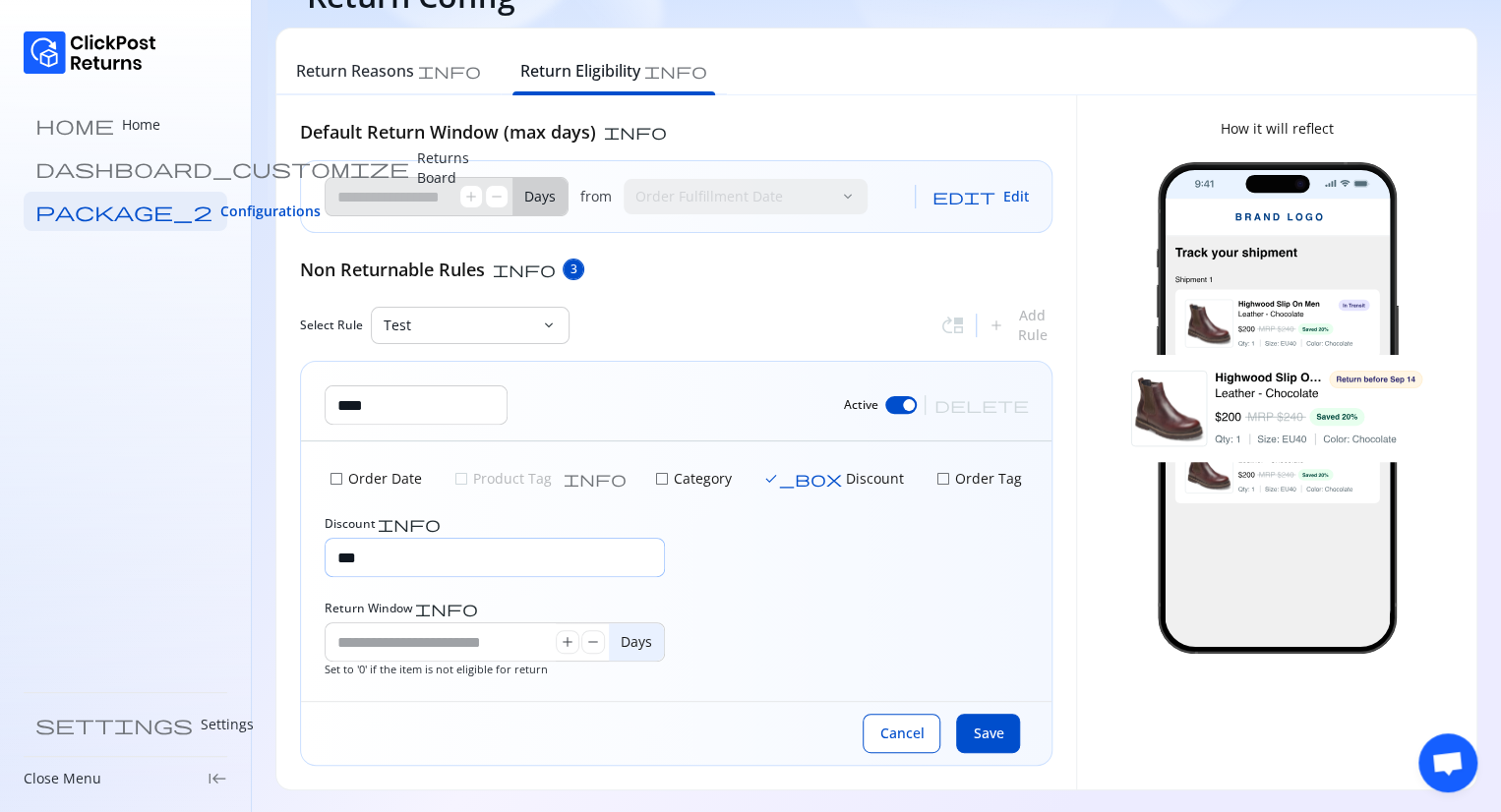
click at [378, 550] on input "***" at bounding box center [494, 557] width 338 height 37
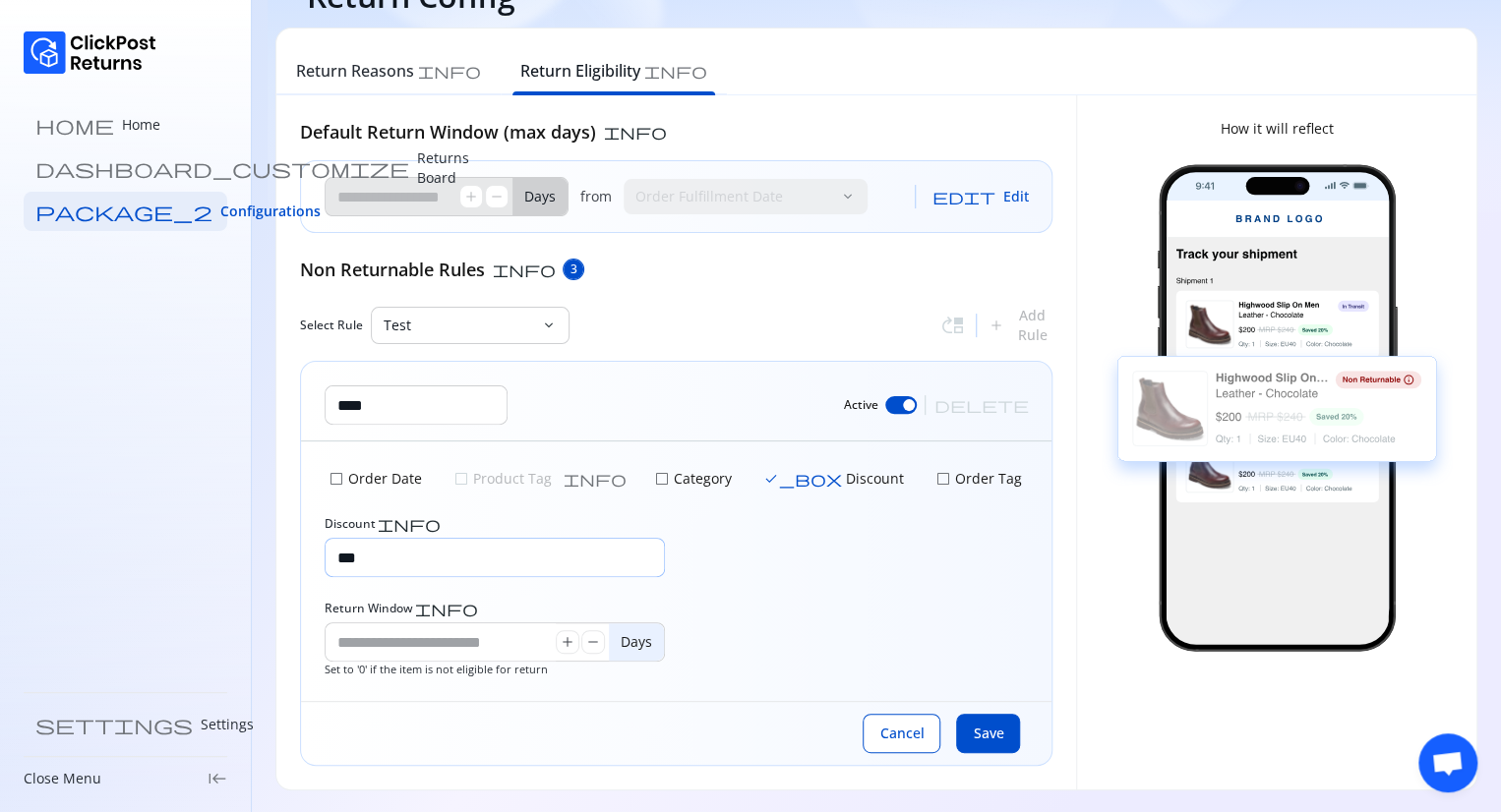
click at [378, 550] on input "***" at bounding box center [494, 557] width 338 height 37
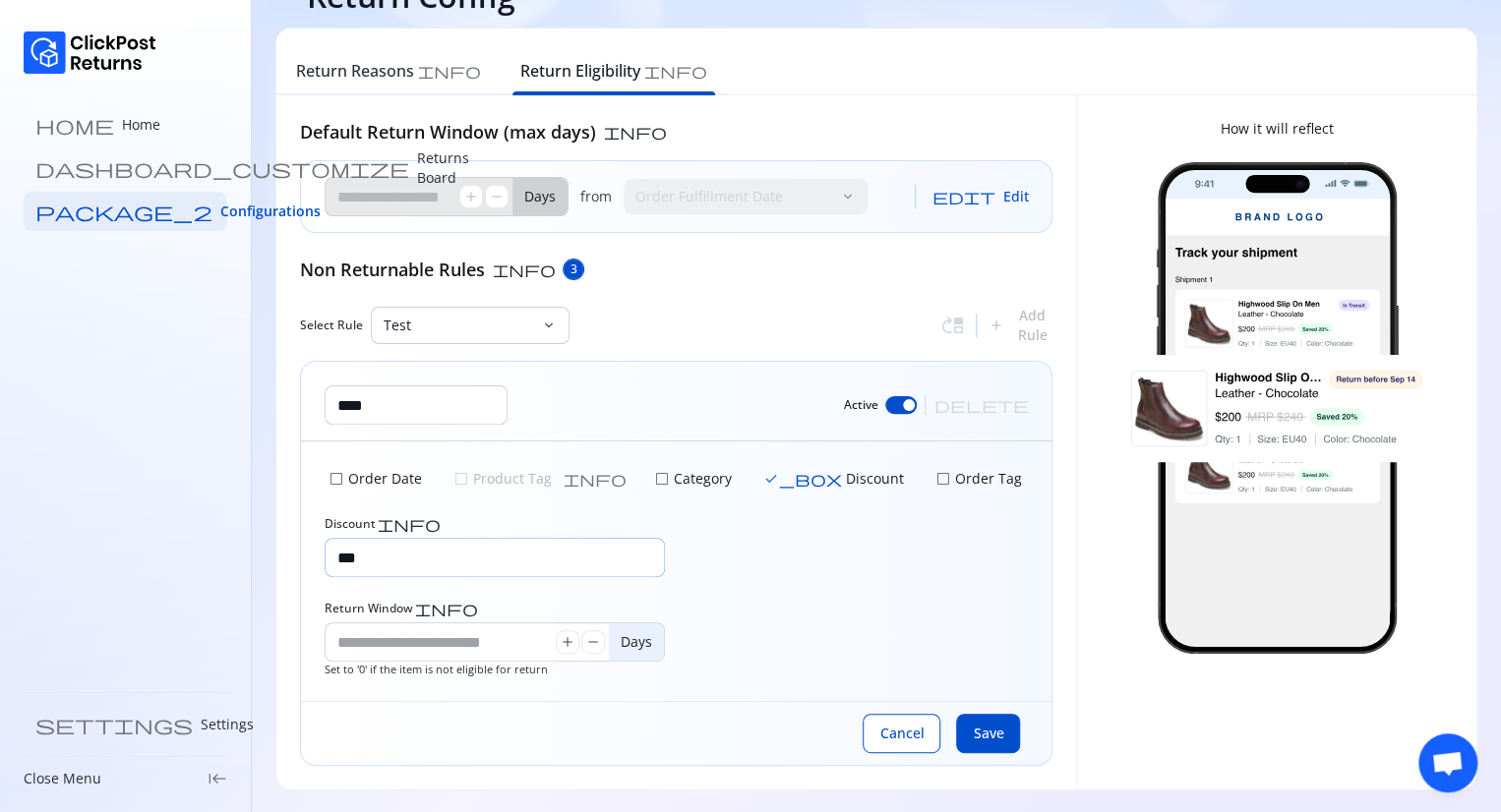
click at [489, 549] on input "***" at bounding box center [494, 557] width 338 height 37
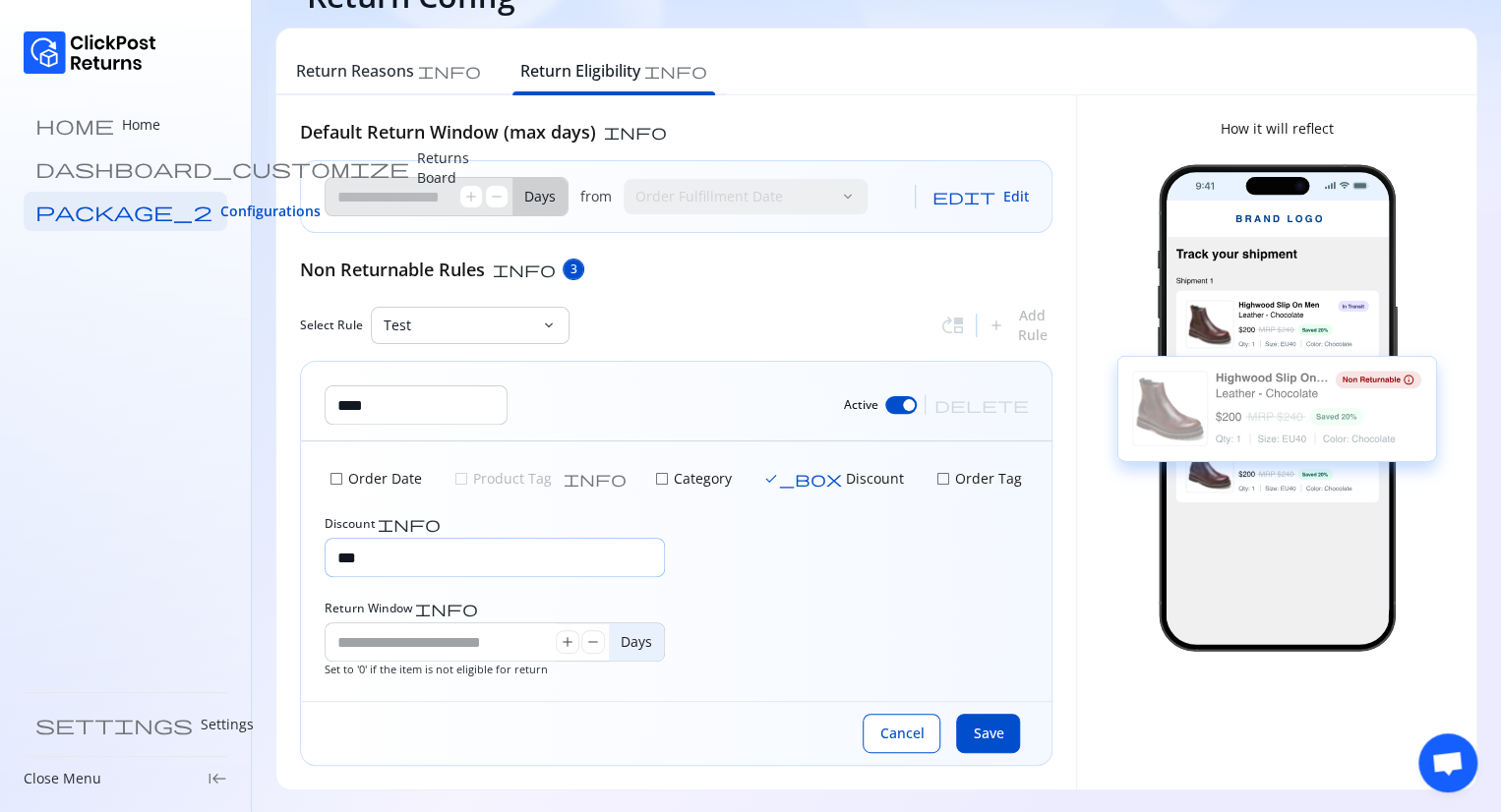
click at [356, 555] on input "***" at bounding box center [494, 557] width 338 height 37
drag, startPoint x: 356, startPoint y: 555, endPoint x: 440, endPoint y: 572, distance: 85.7
click at [440, 572] on input "***" at bounding box center [494, 557] width 338 height 37
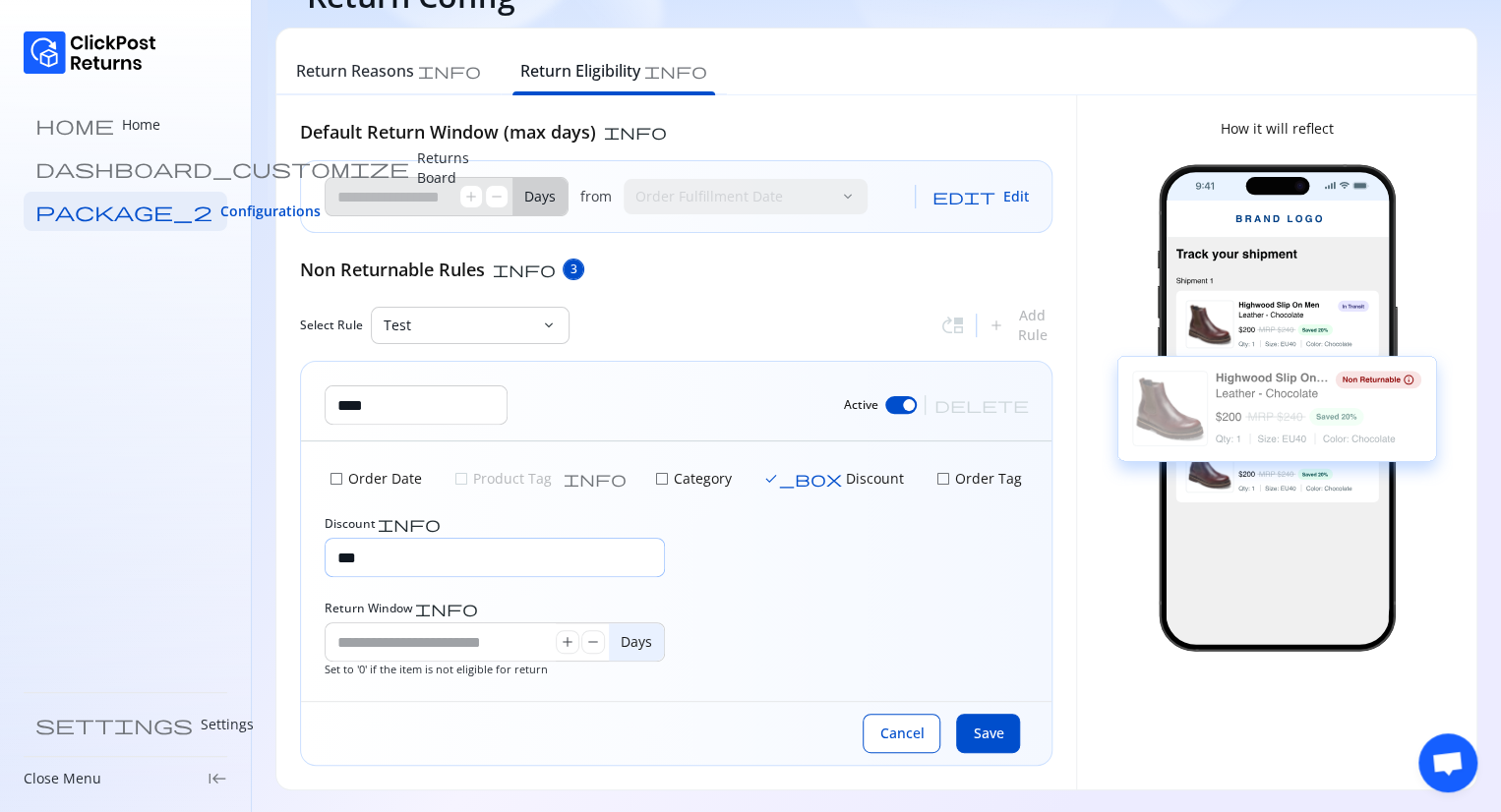
click at [440, 572] on input "***" at bounding box center [494, 557] width 338 height 37
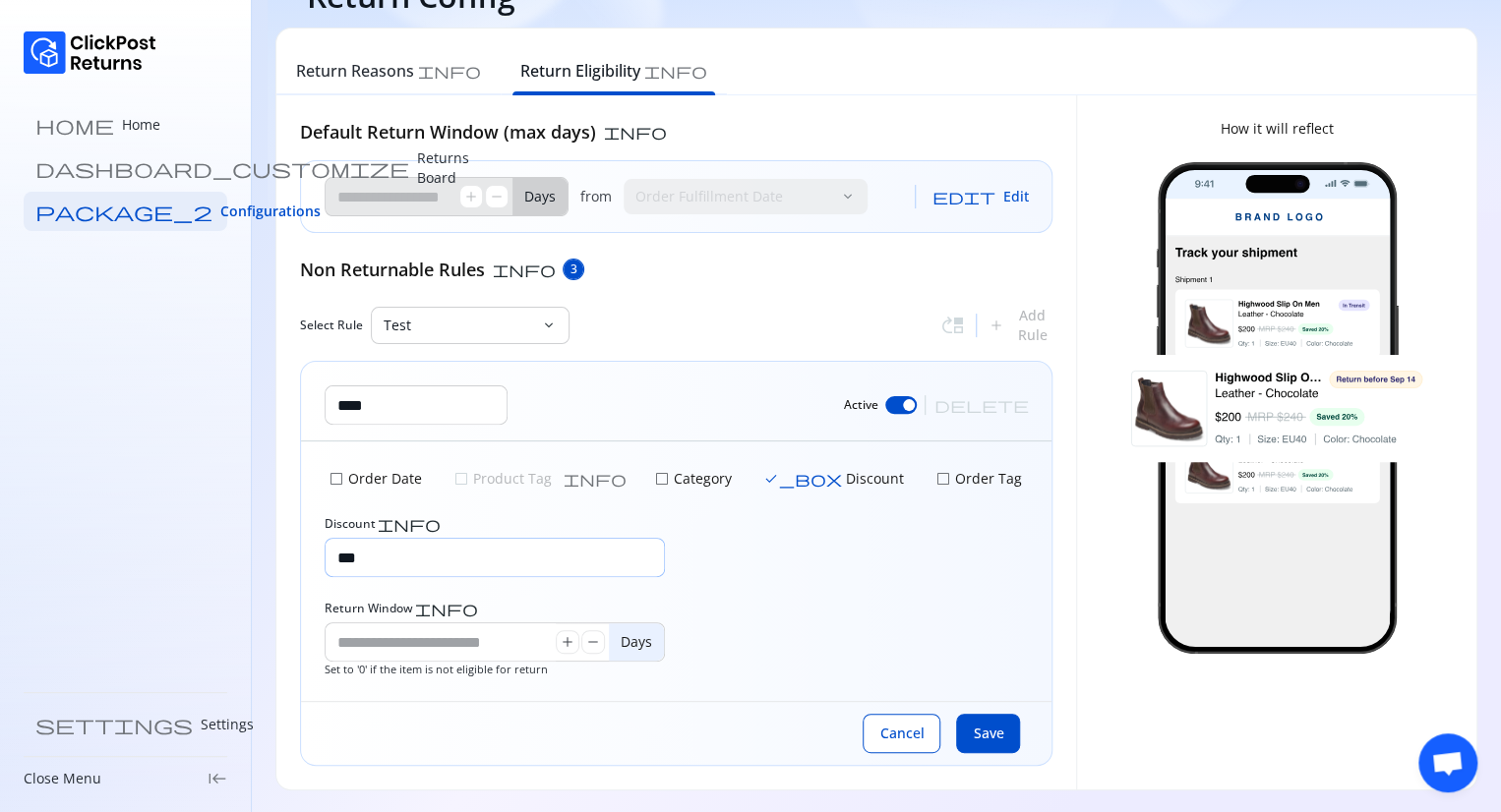
click at [440, 572] on input "***" at bounding box center [494, 557] width 338 height 37
click at [767, 566] on div "Discount info ***" at bounding box center [676, 547] width 703 height 61
click at [763, 479] on span "check_box" at bounding box center [802, 479] width 79 height 16
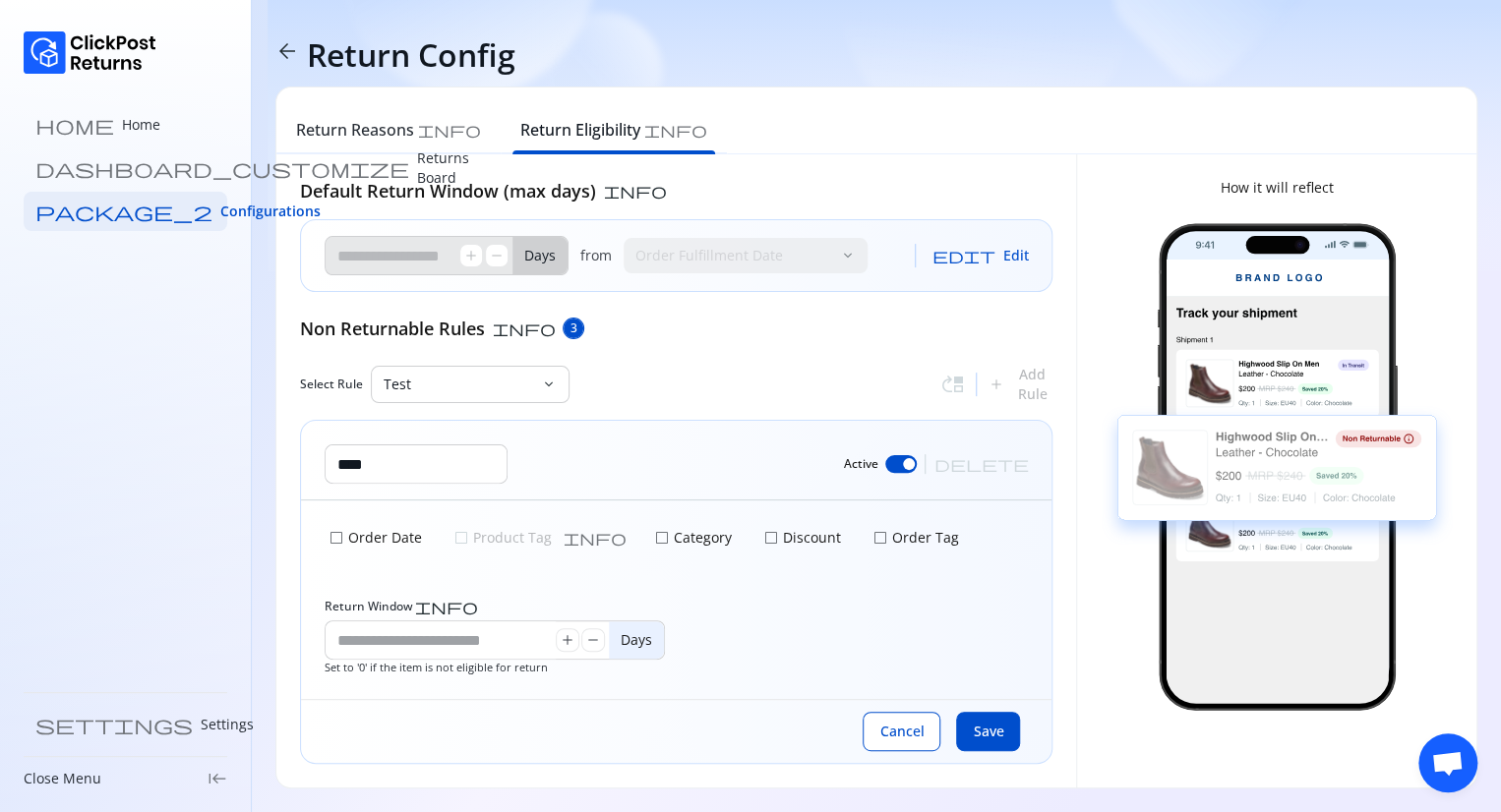
scroll to position [0, 0]
click at [763, 535] on span "check_box_outline_blank" at bounding box center [771, 538] width 16 height 16
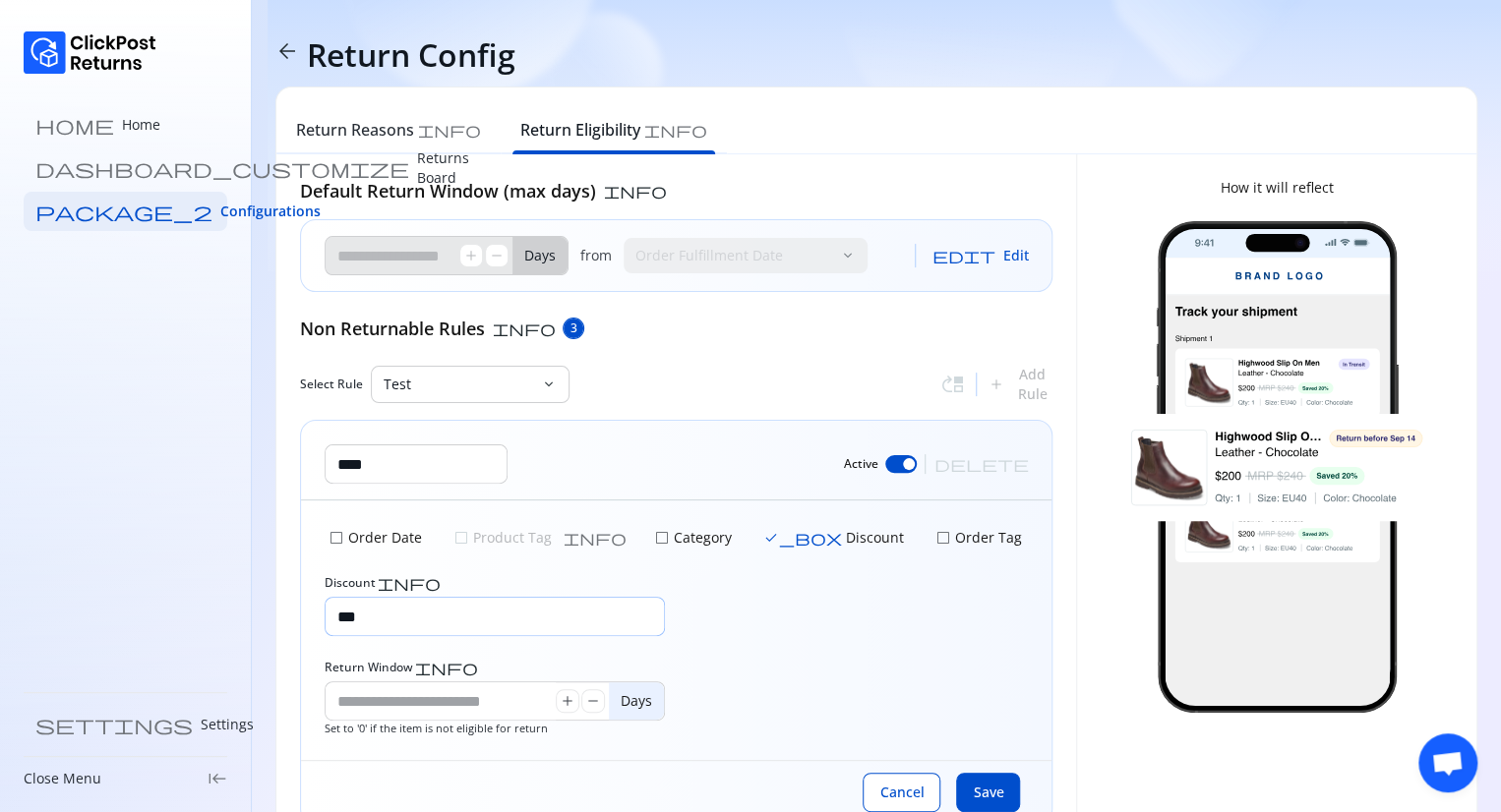
click at [476, 607] on input "***" at bounding box center [494, 617] width 338 height 37
drag, startPoint x: 476, startPoint y: 607, endPoint x: 382, endPoint y: 582, distance: 97.3
click at [382, 582] on div "Discount info ***" at bounding box center [494, 606] width 340 height 61
click at [382, 582] on span "info" at bounding box center [410, 583] width 63 height 16
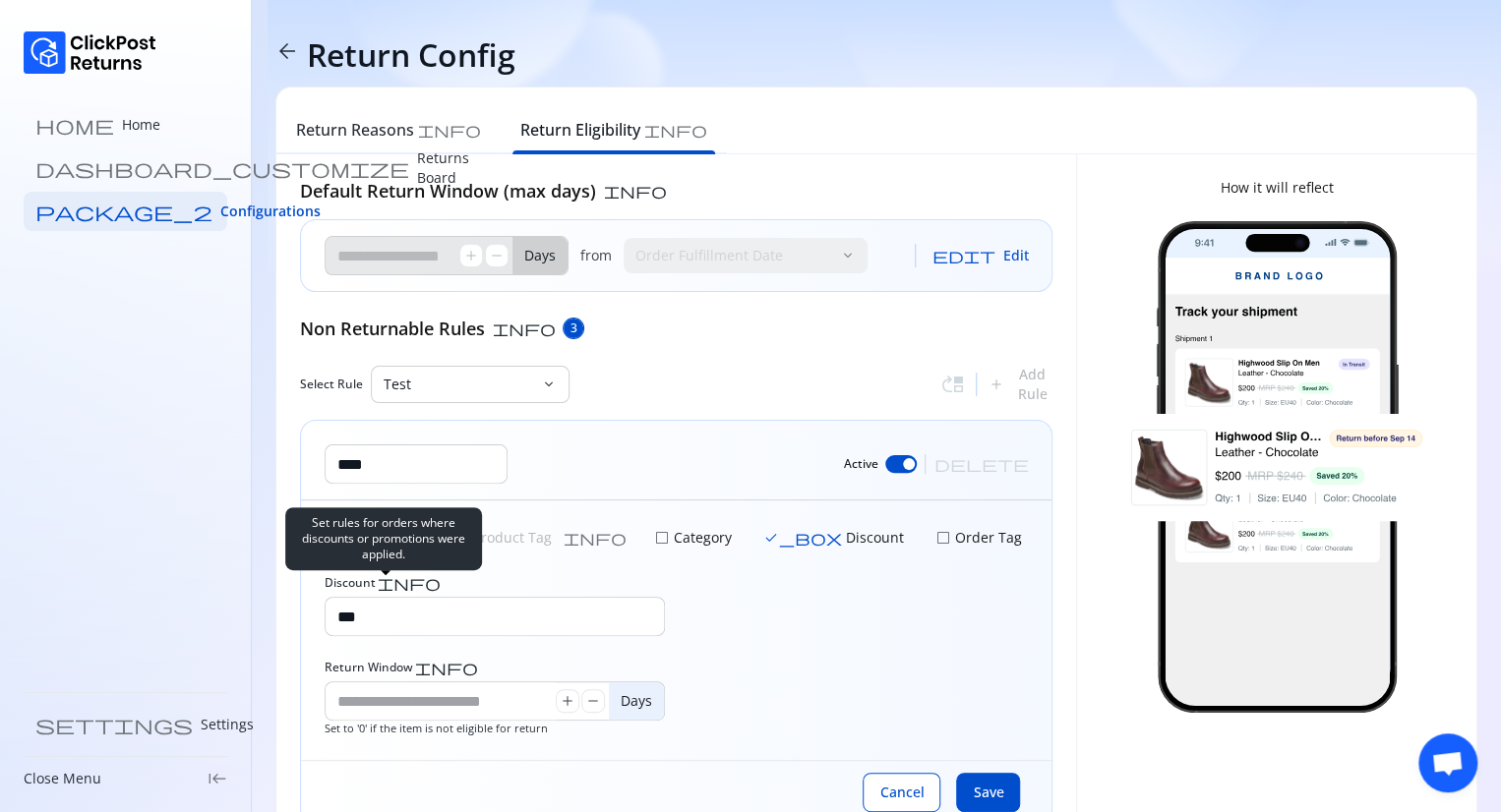
click at [382, 598] on input "***" at bounding box center [494, 617] width 338 height 37
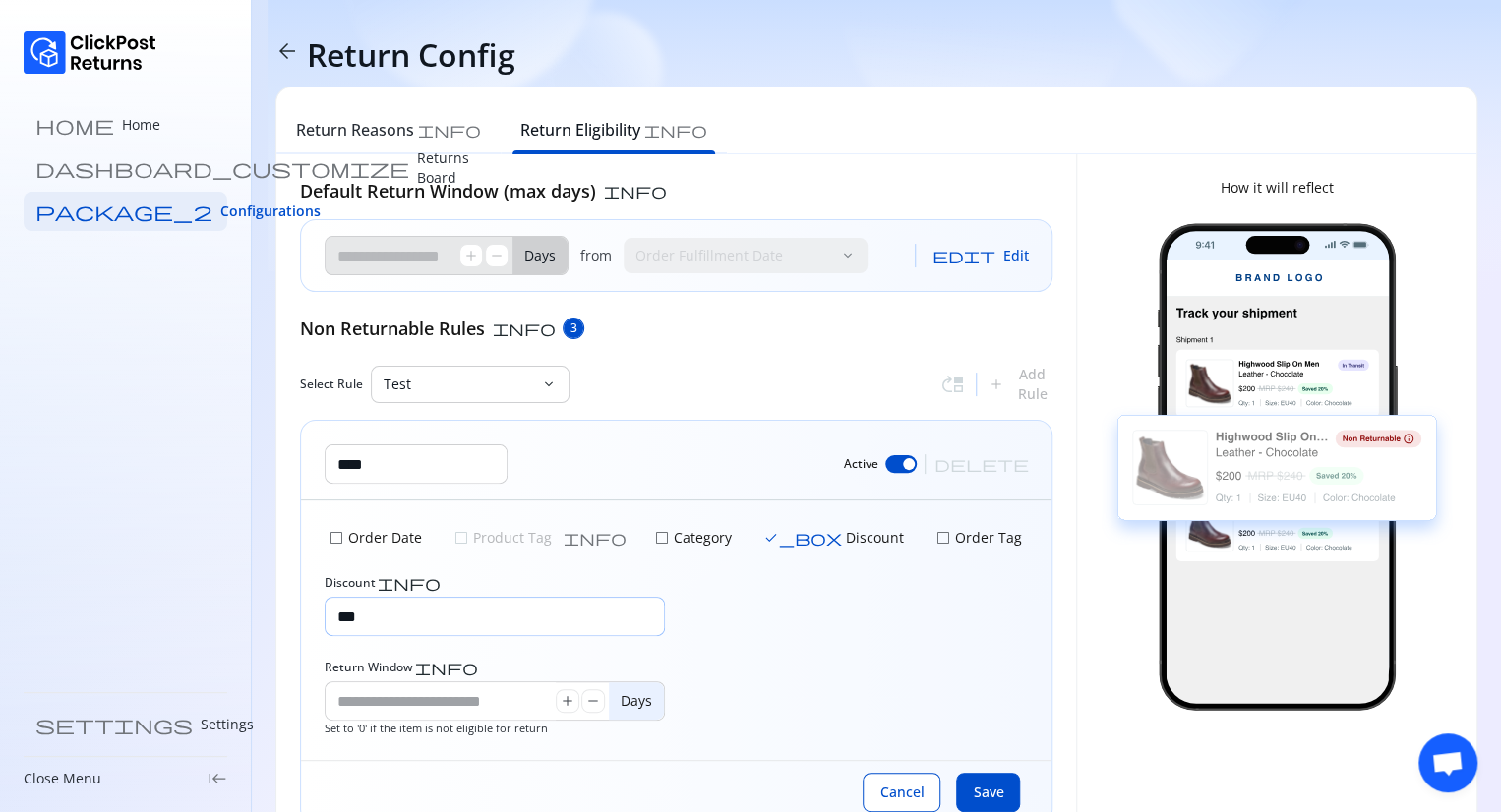
click at [386, 612] on input "***" at bounding box center [494, 617] width 338 height 37
click at [452, 621] on input "***" at bounding box center [494, 617] width 338 height 37
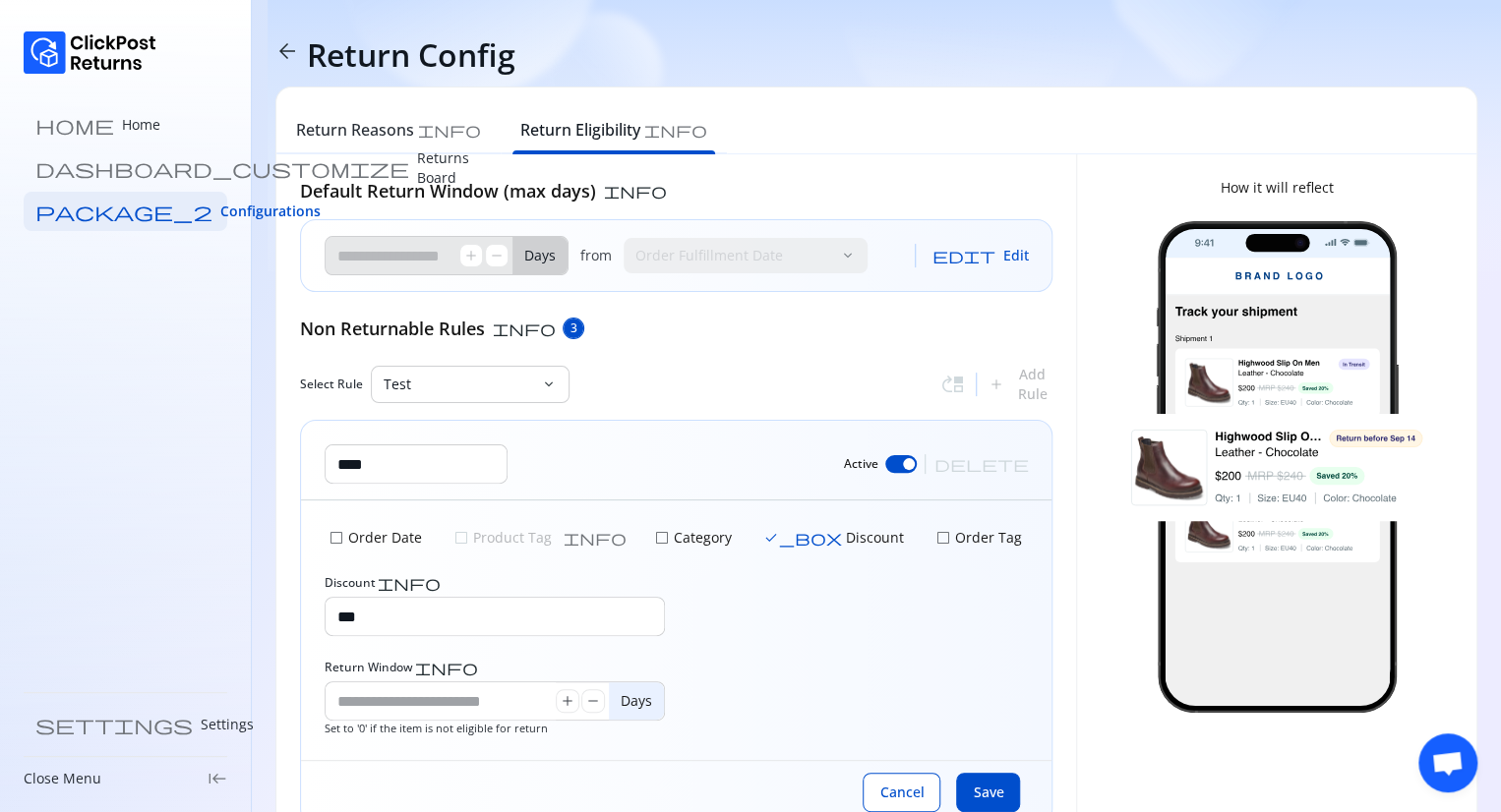
click at [763, 538] on span "check_box" at bounding box center [802, 538] width 79 height 16
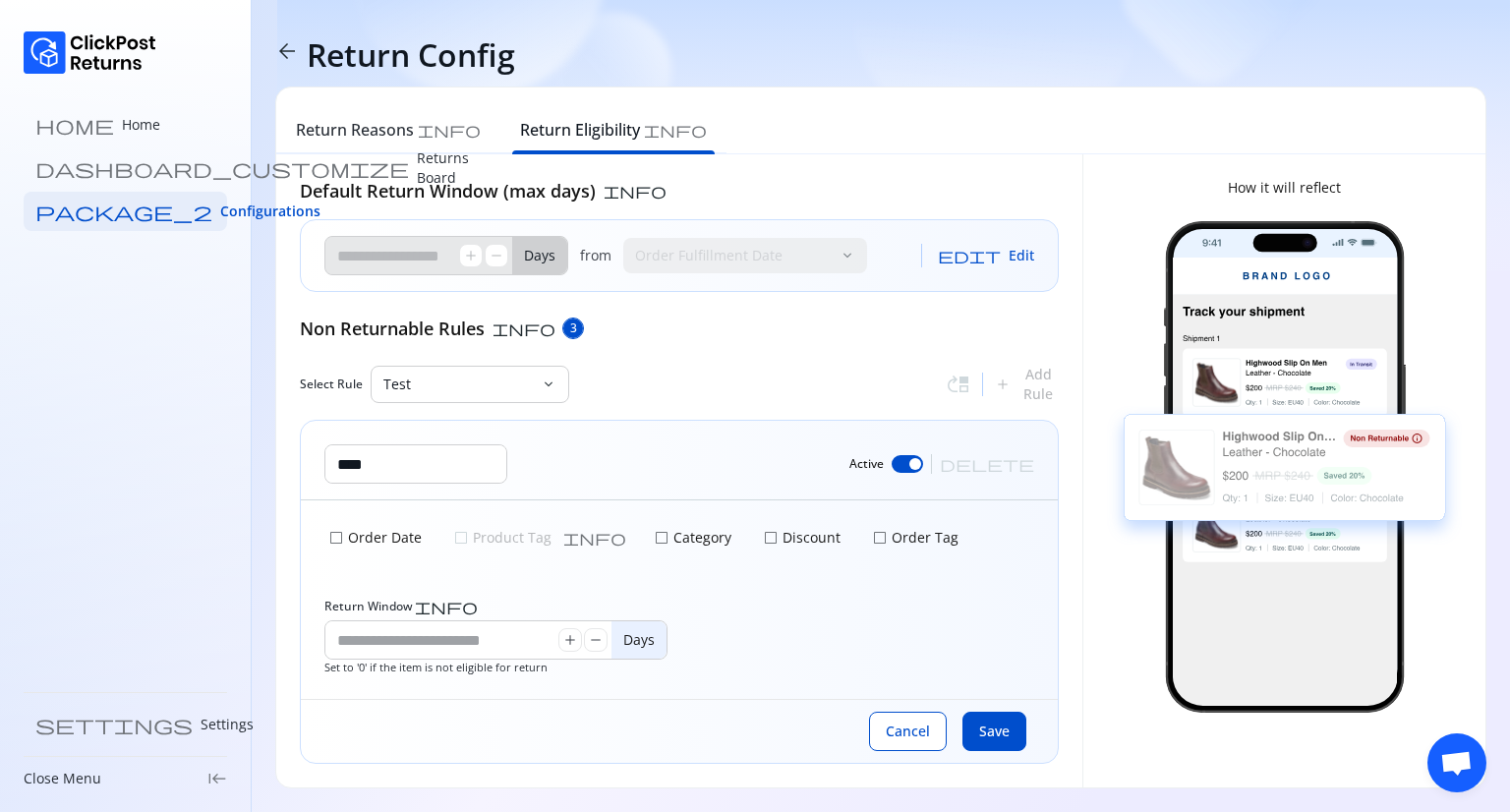
click at [654, 536] on span "check_box_outline_blank" at bounding box center [662, 538] width 16 height 16
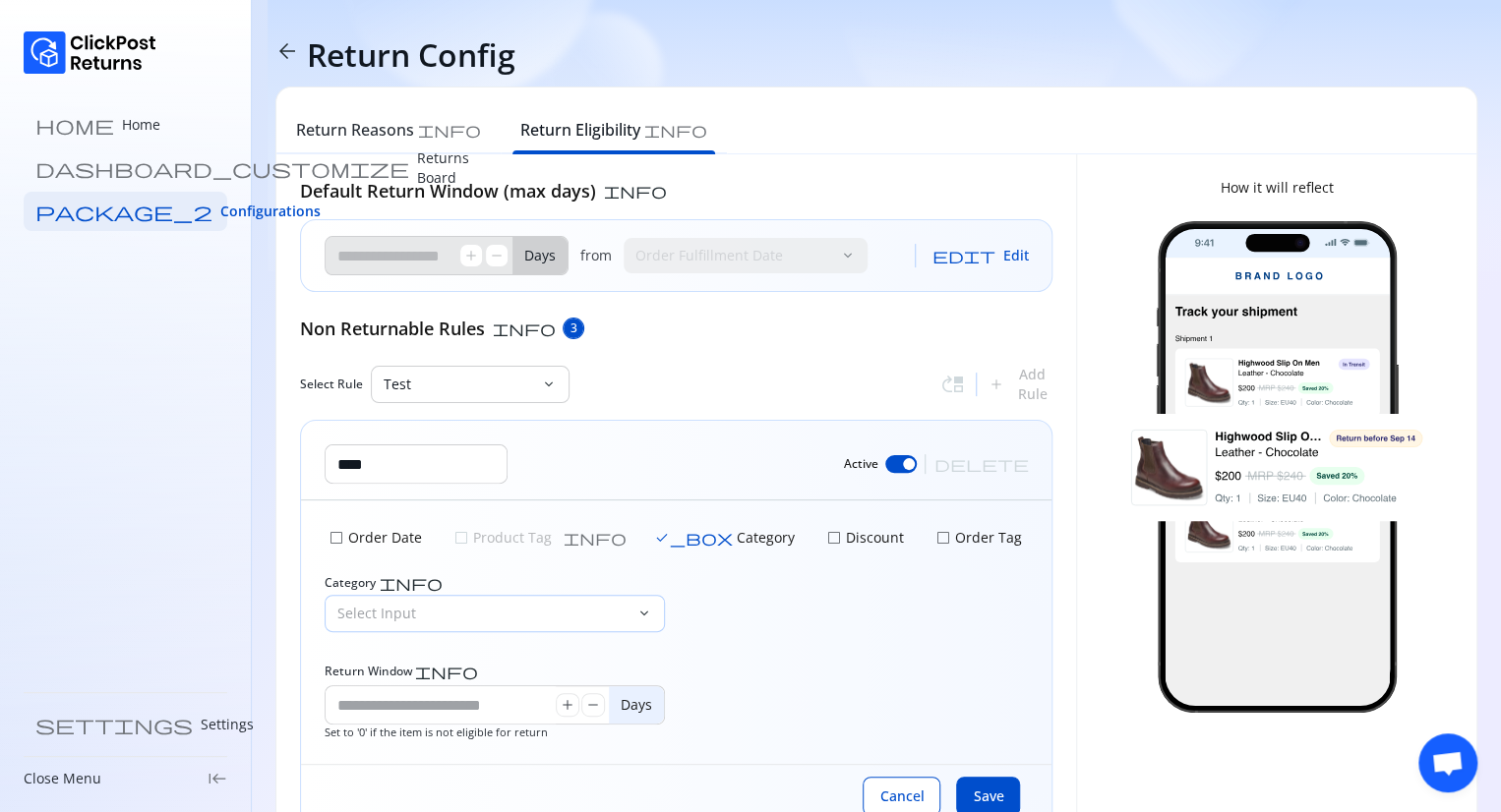
click at [510, 611] on p "Select Input" at bounding box center [483, 614] width 291 height 20
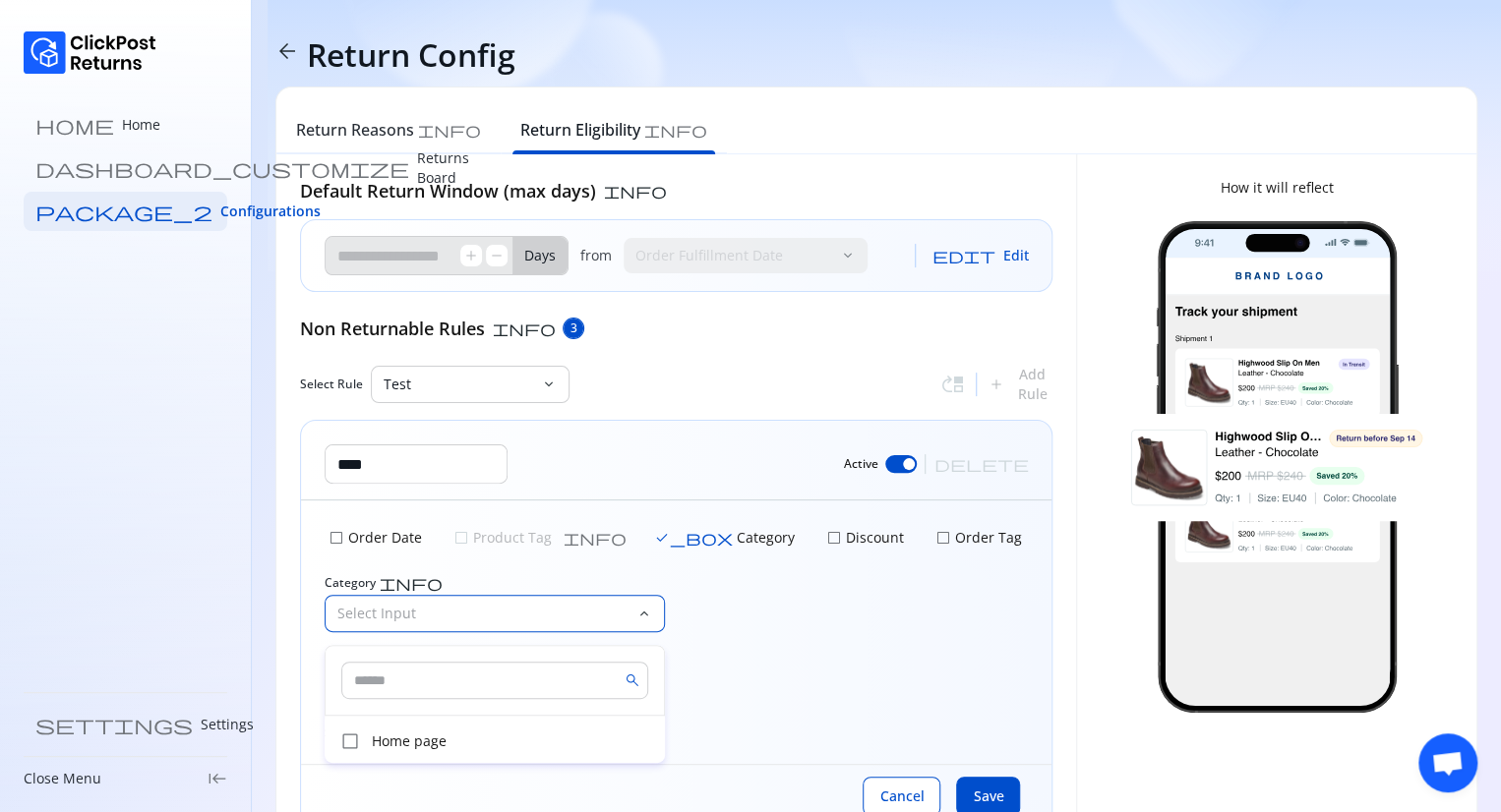
click at [433, 680] on input "text" at bounding box center [494, 681] width 307 height 37
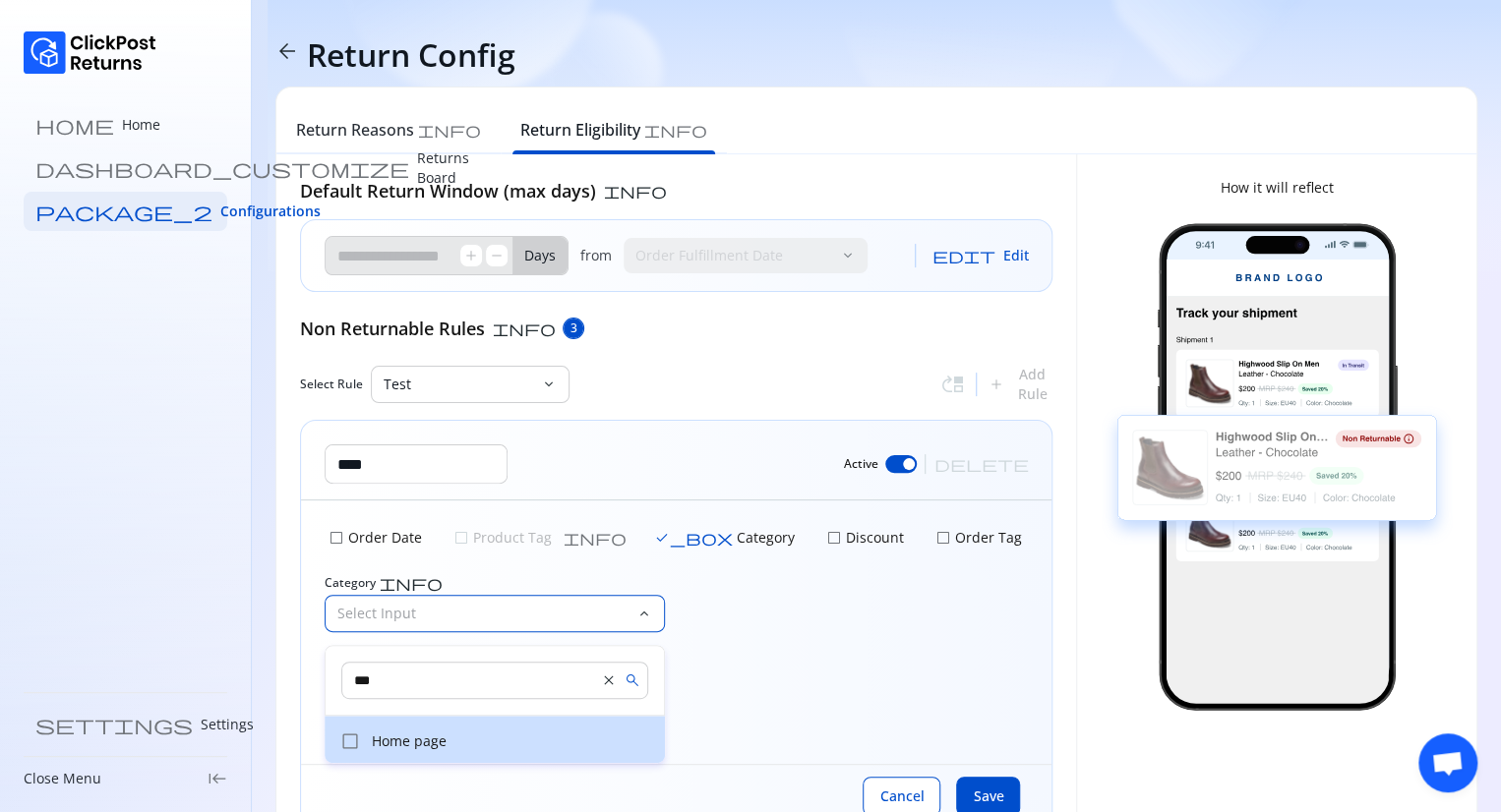
type input "***"
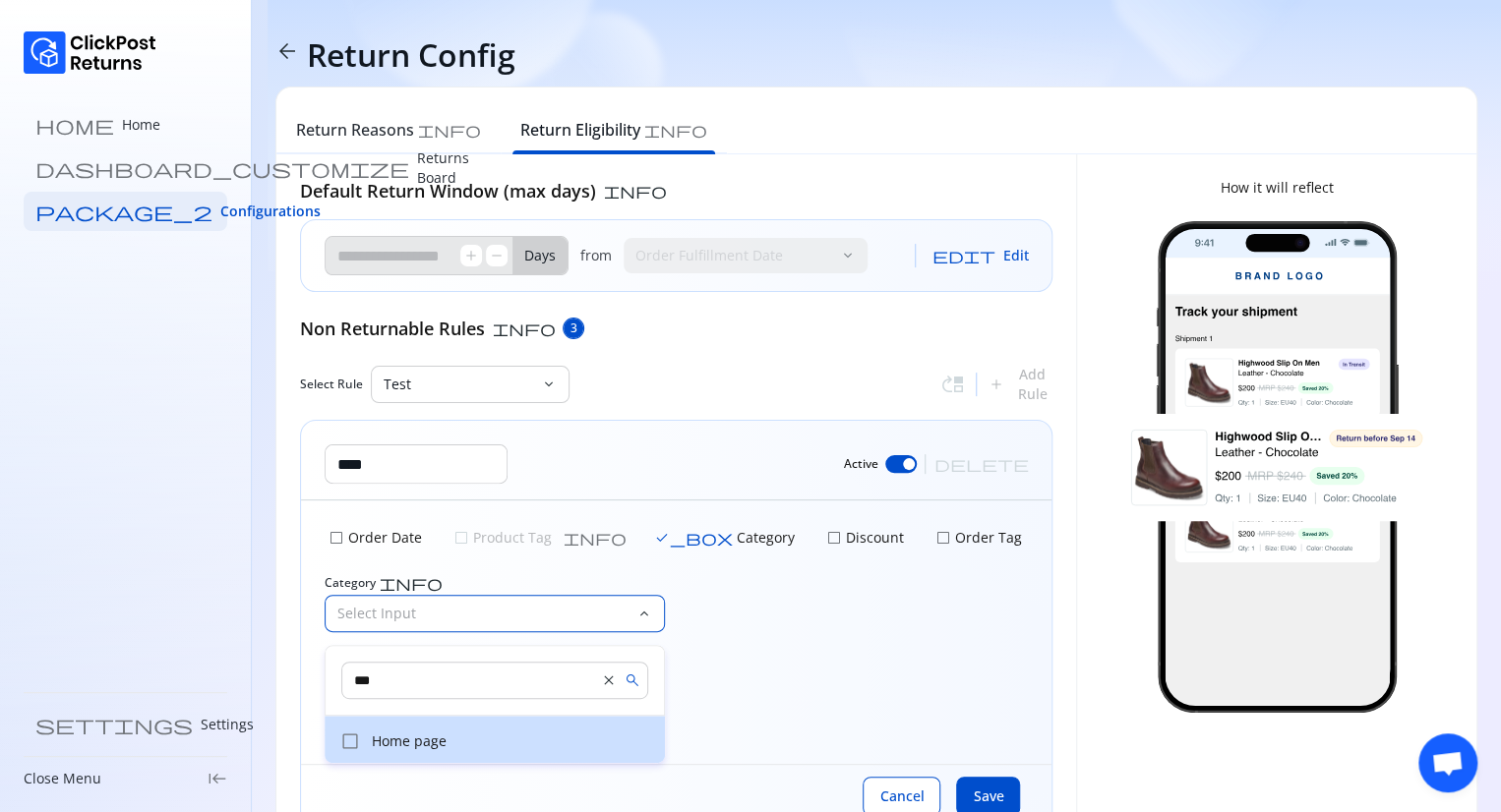
click at [402, 738] on p "Home page" at bounding box center [512, 741] width 281 height 20
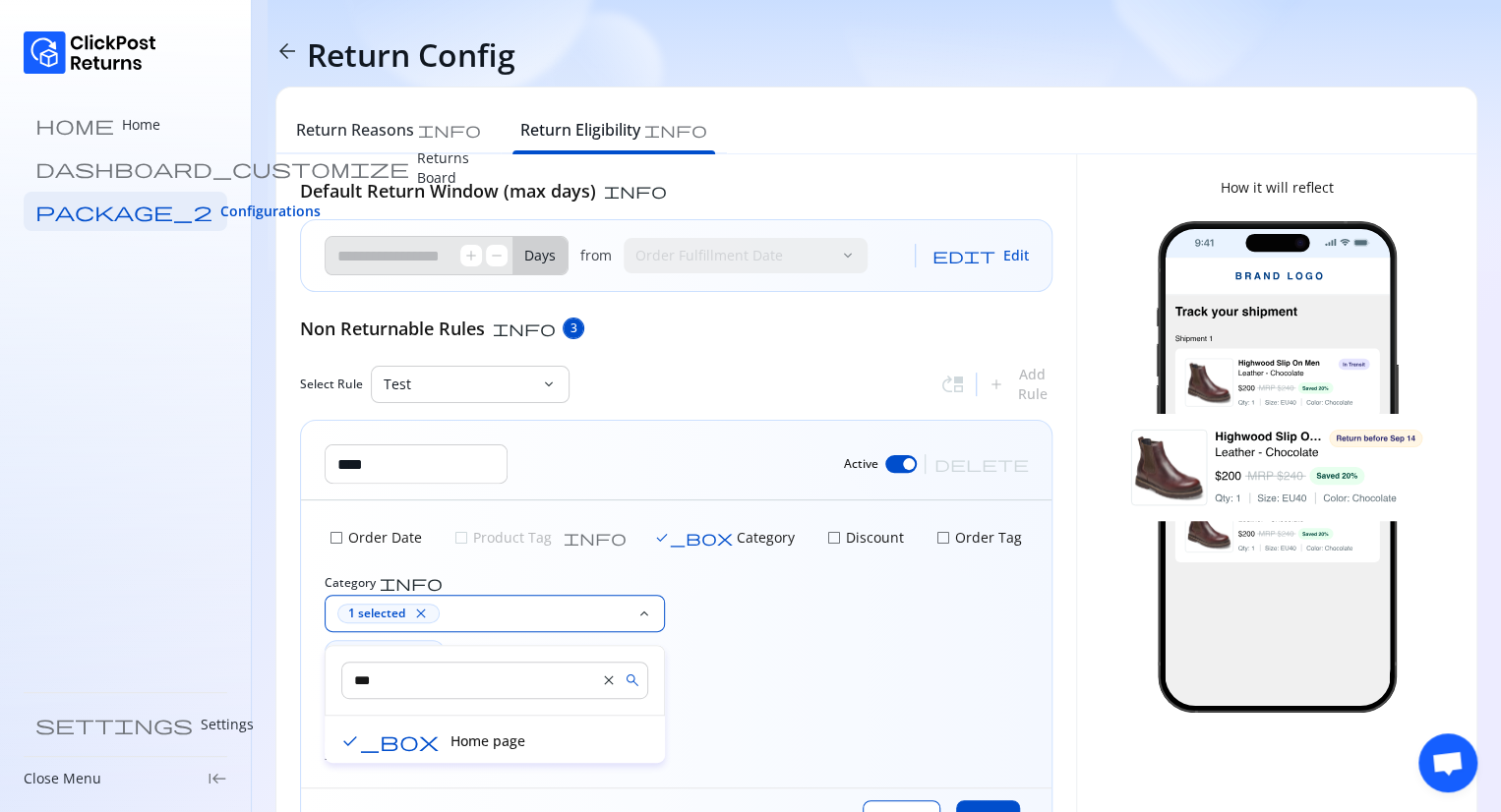
click at [450, 738] on p "Home page" at bounding box center [551, 741] width 202 height 20
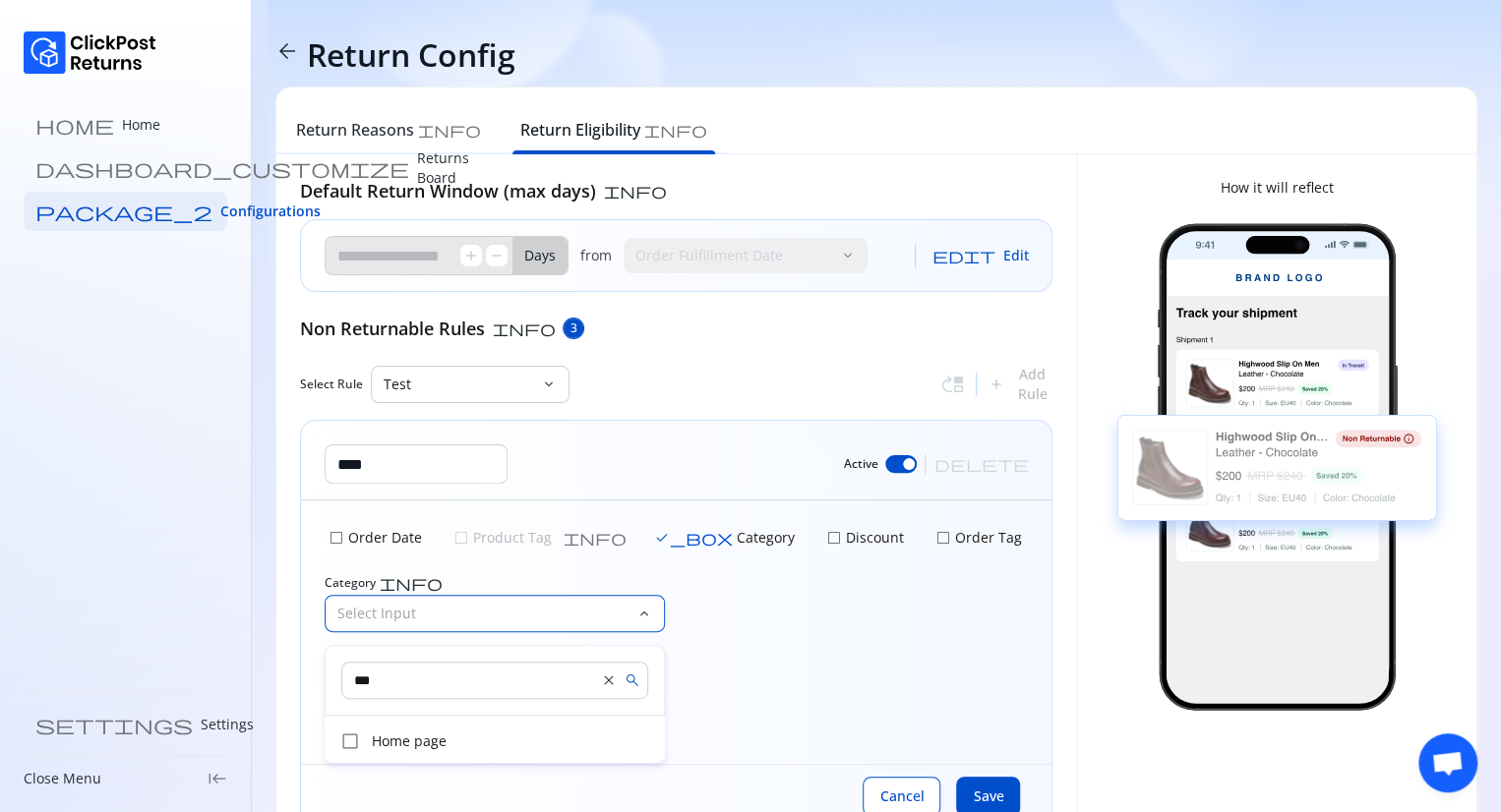
click at [603, 685] on span "close" at bounding box center [609, 681] width 16 height 16
click at [603, 685] on input "text" at bounding box center [494, 681] width 307 height 37
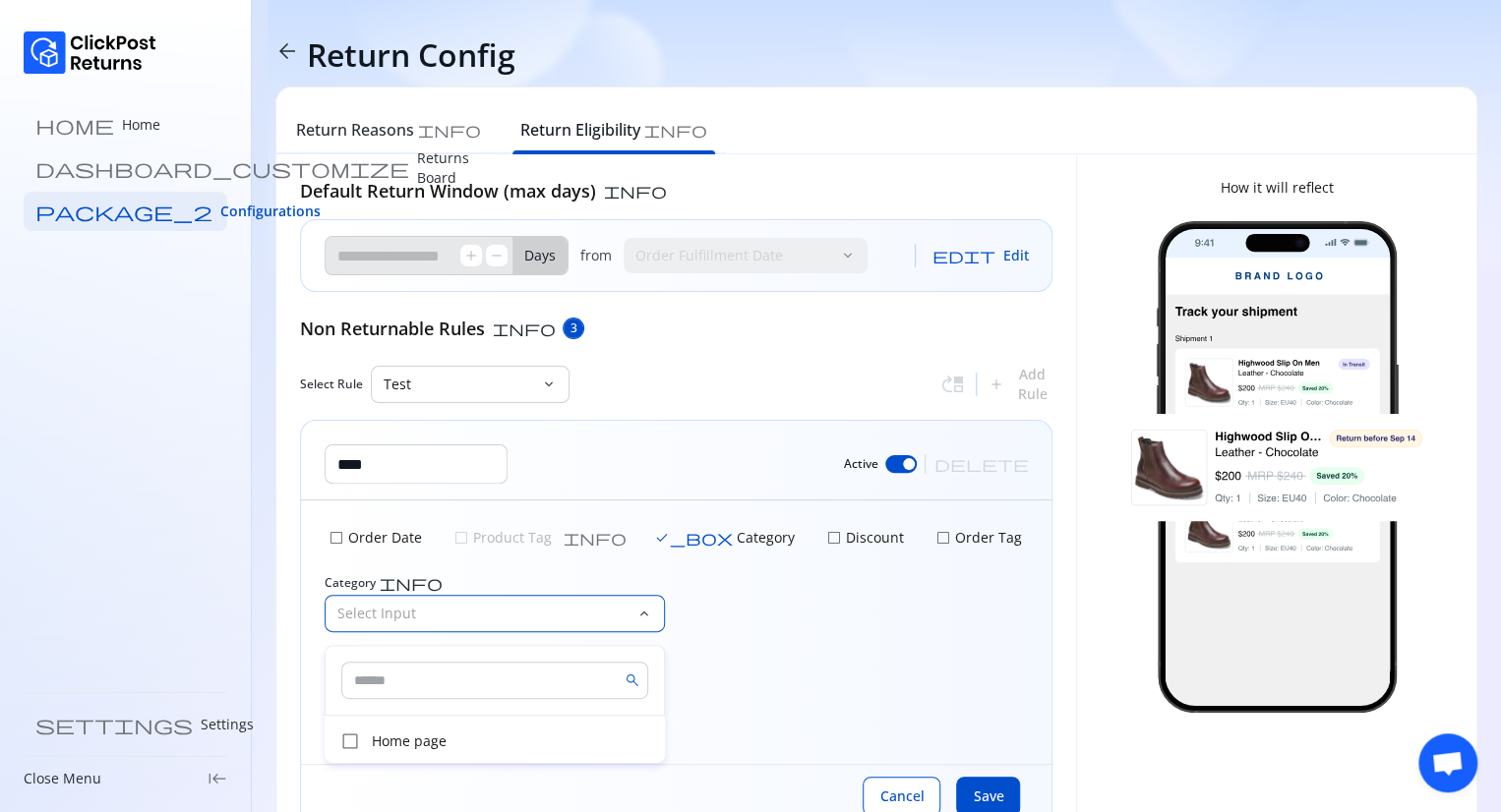
click at [442, 690] on input "text" at bounding box center [494, 681] width 307 height 37
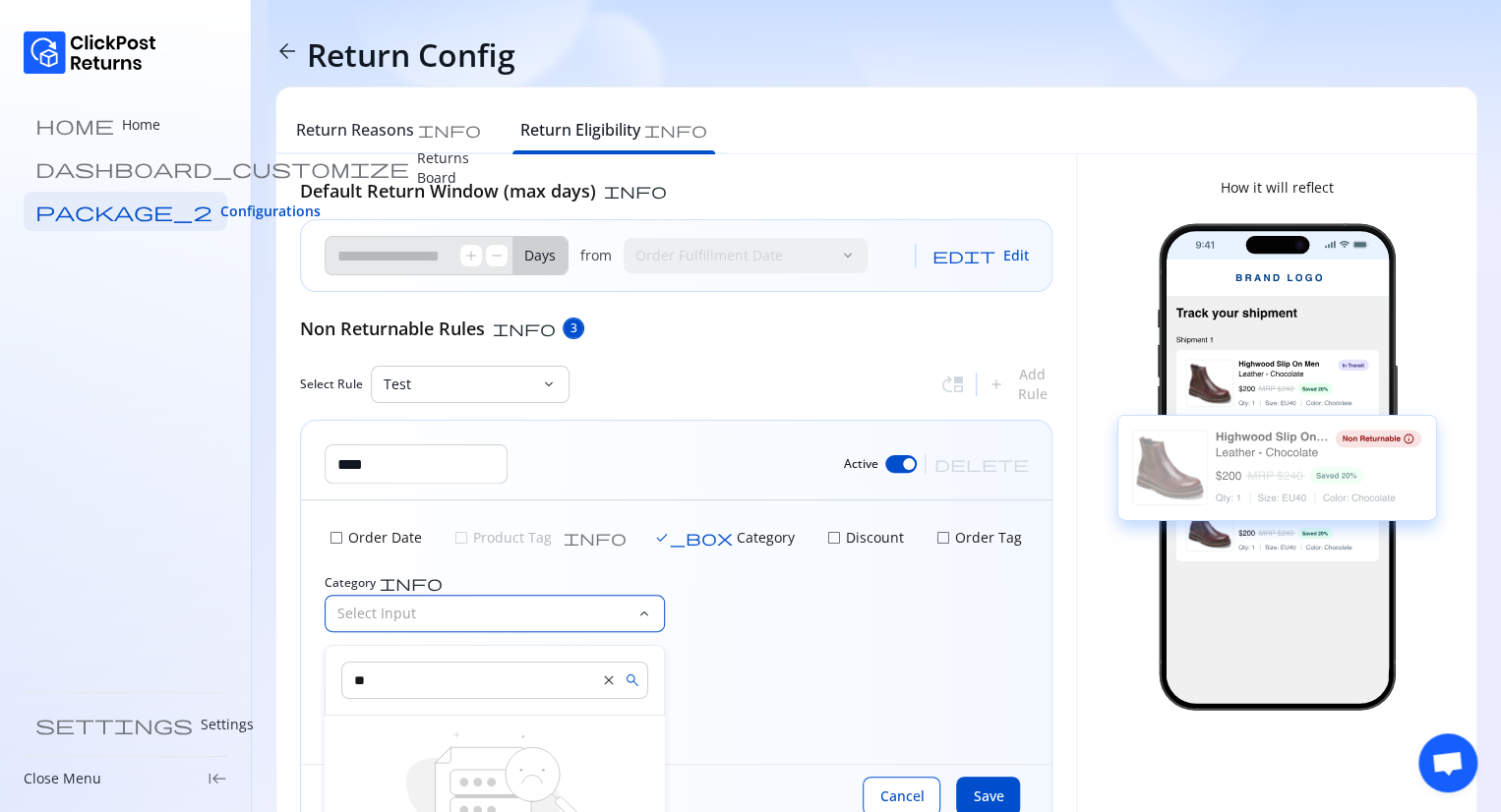
type input "**"
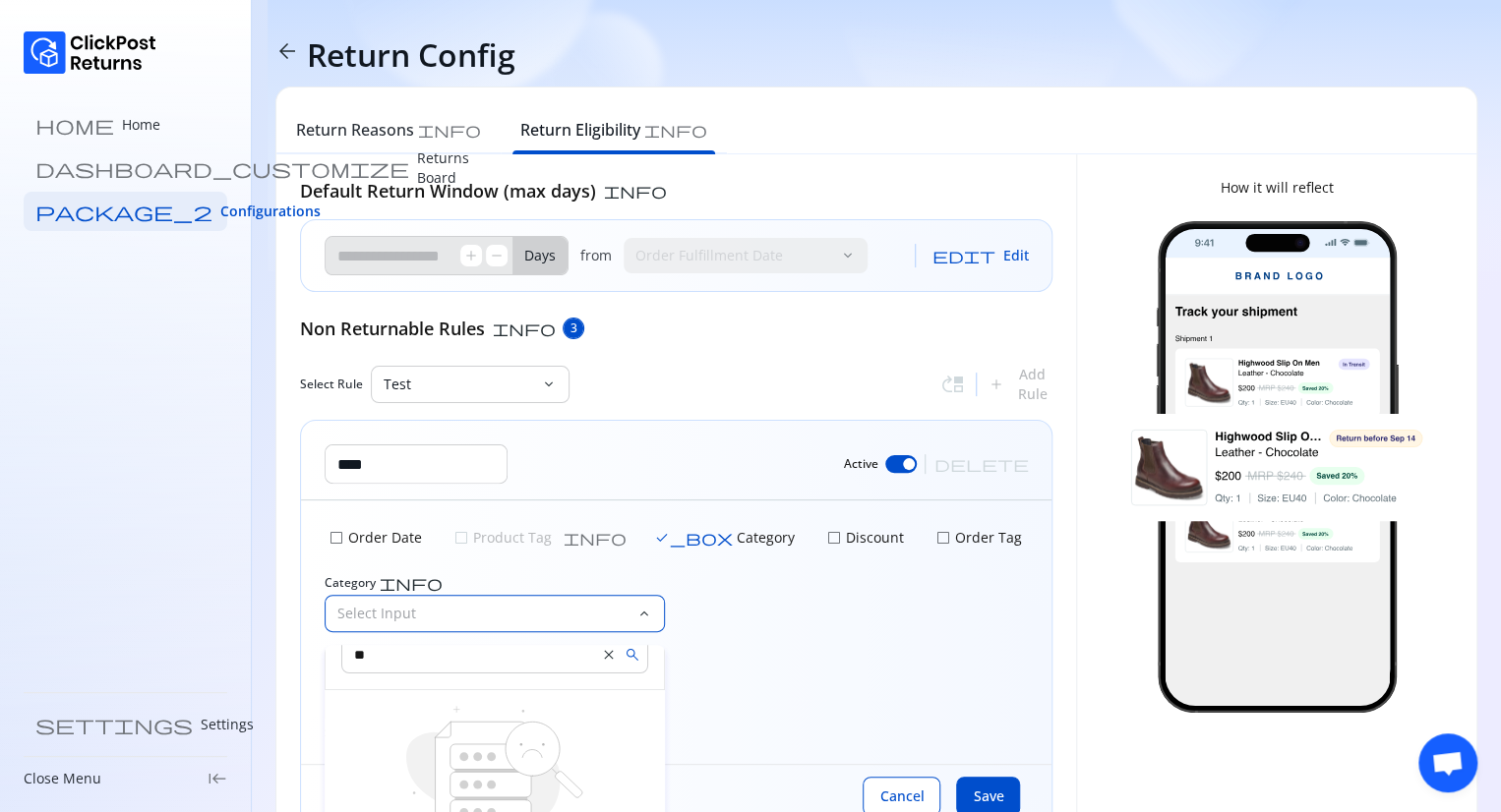
scroll to position [63, 0]
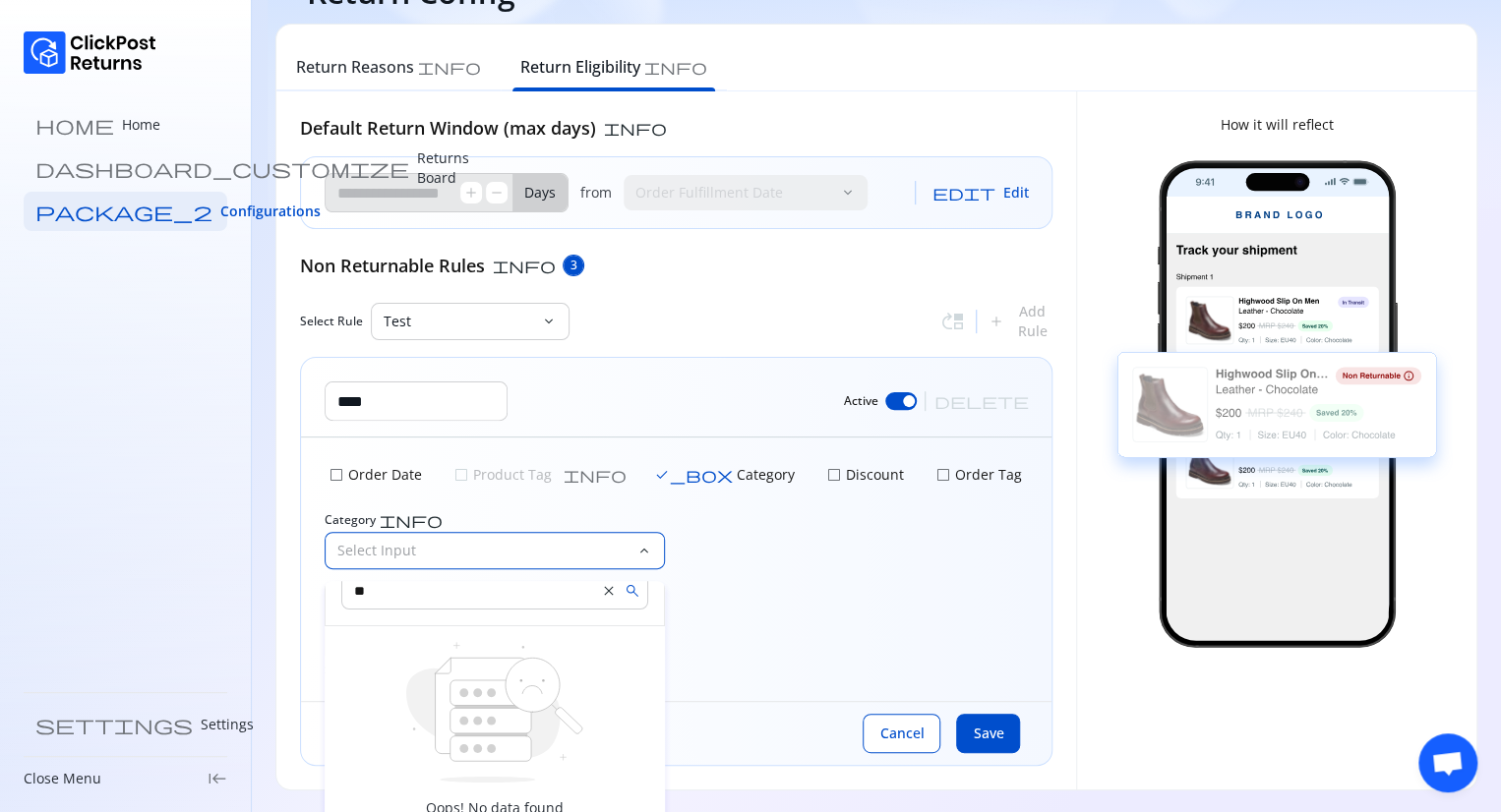
click at [601, 587] on span "close" at bounding box center [609, 591] width 16 height 16
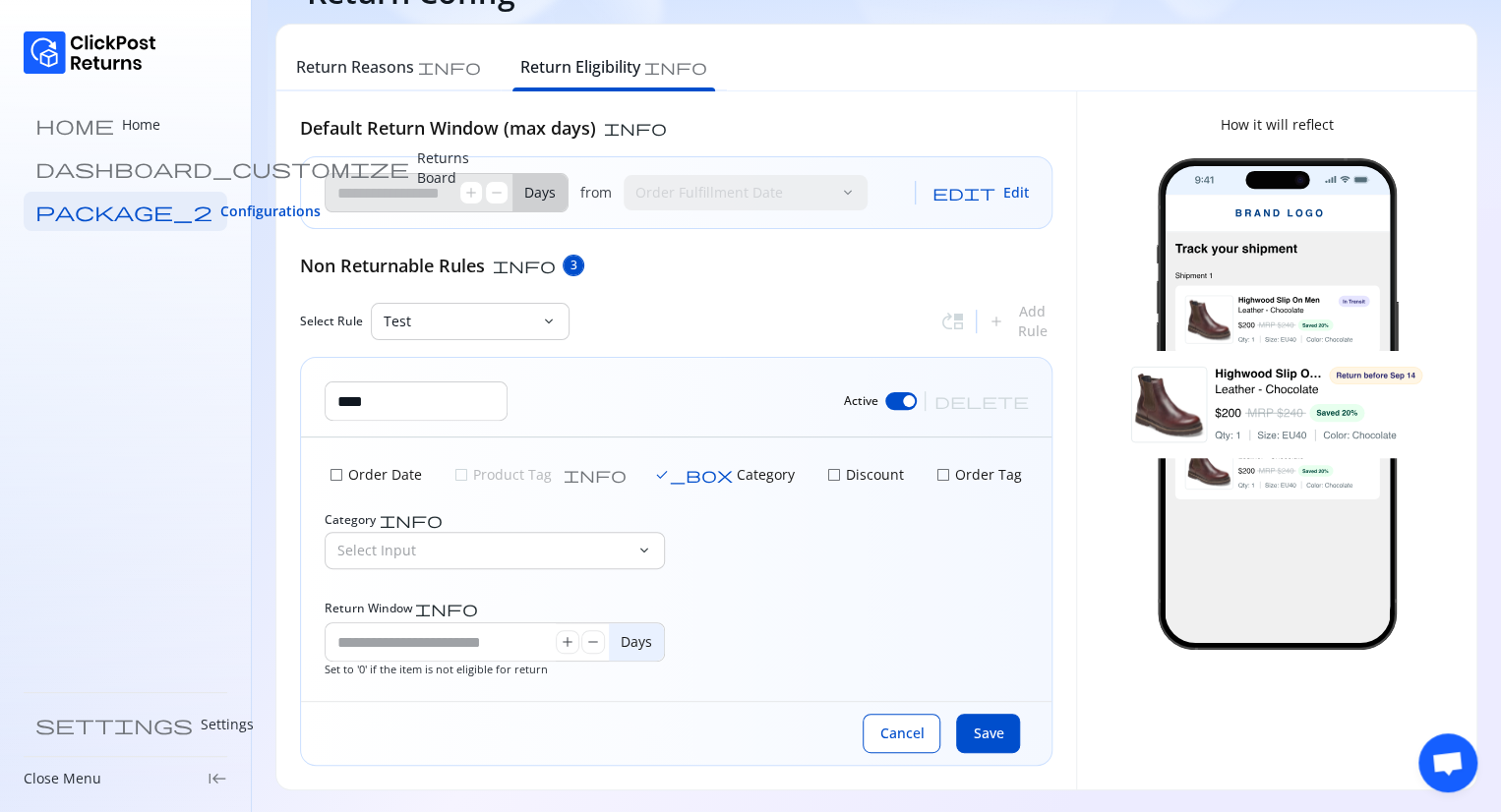
click at [702, 552] on div "Category info Select Input keyboard_arrow_down" at bounding box center [676, 545] width 703 height 65
click at [342, 469] on span "check_box_outline_blank" at bounding box center [337, 475] width 16 height 16
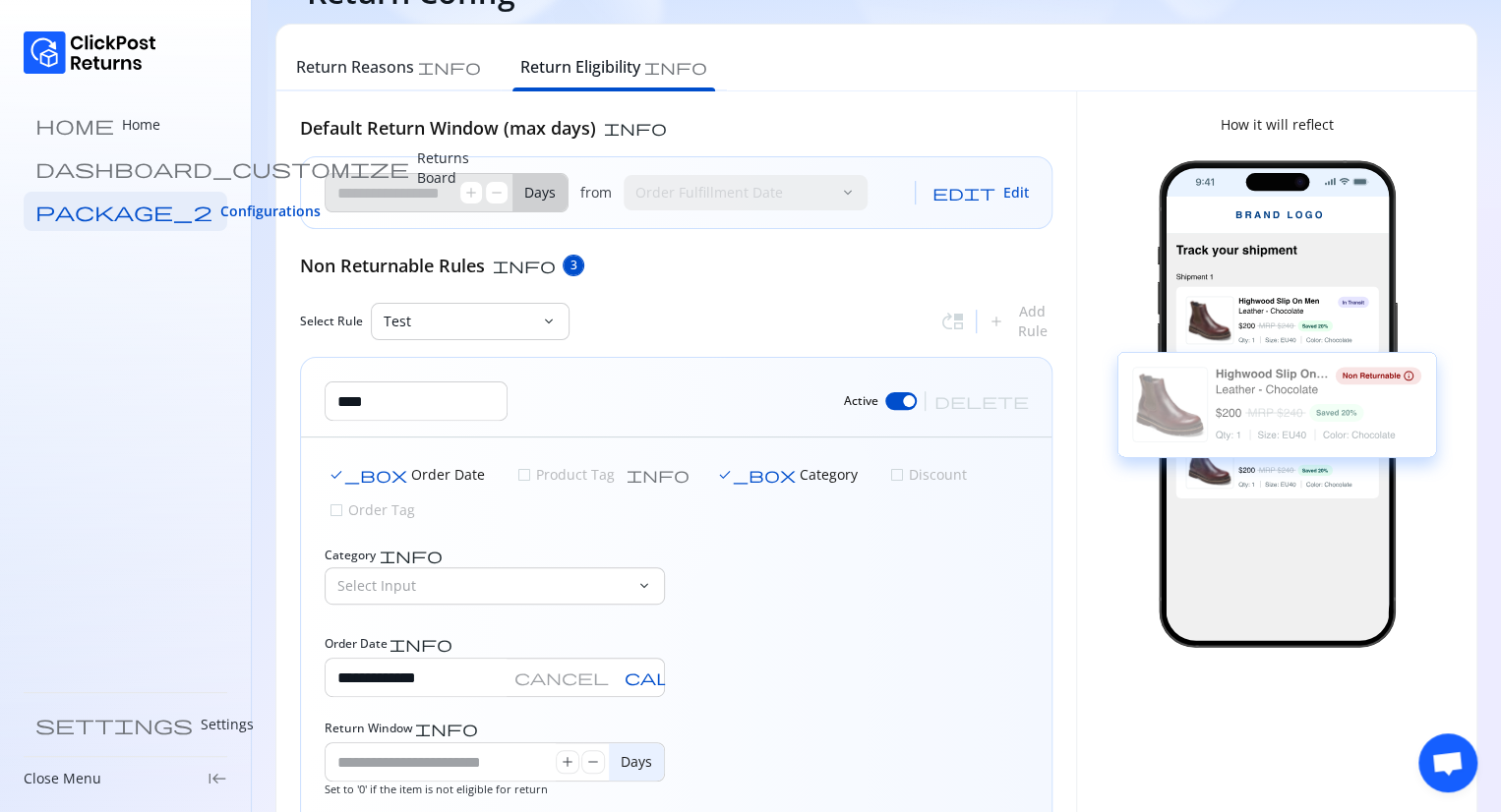
click at [716, 470] on span "check_box" at bounding box center [756, 475] width 79 height 16
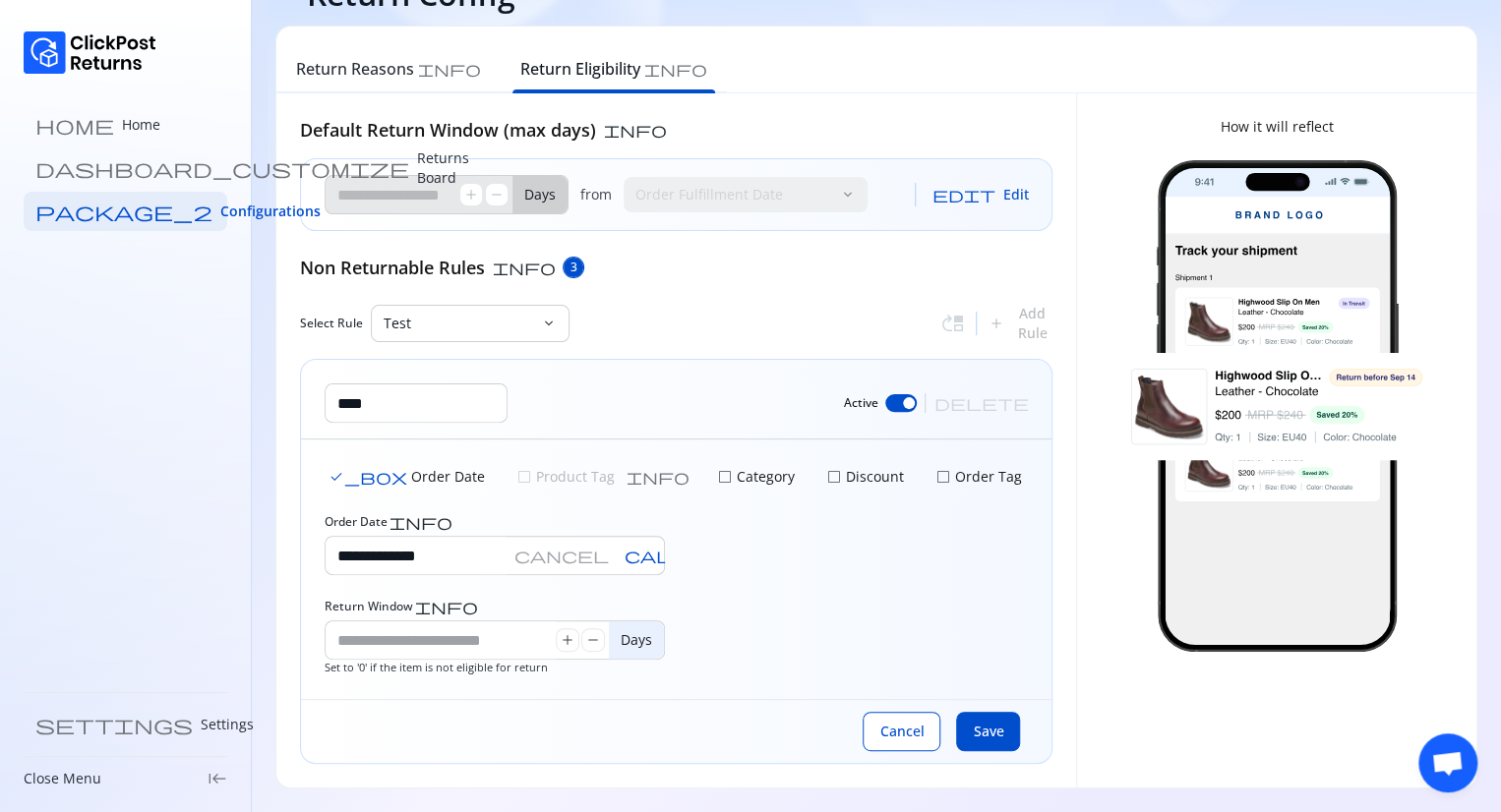
scroll to position [59, 0]
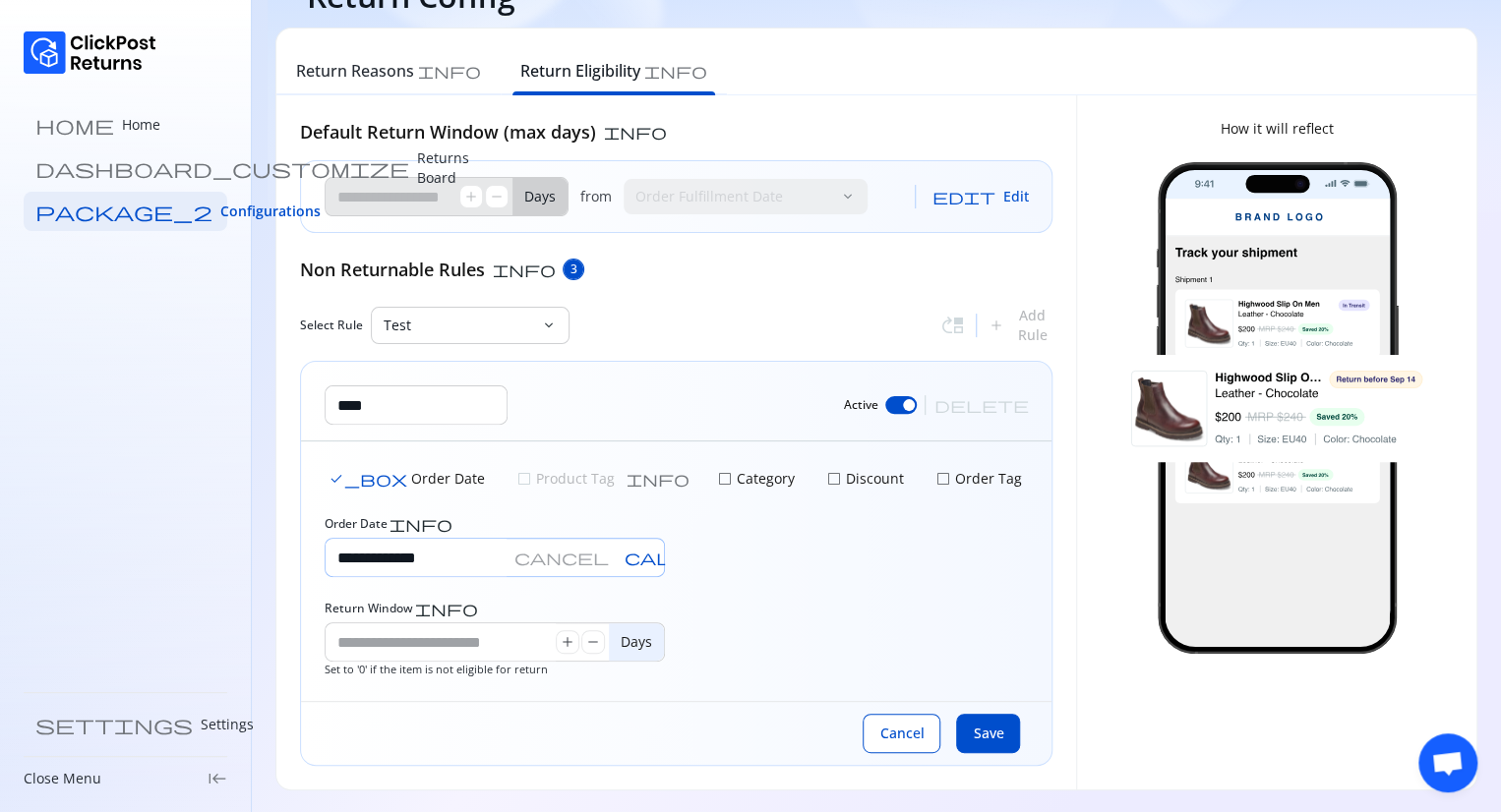
click at [609, 555] on span "cancel" at bounding box center [562, 557] width 95 height 16
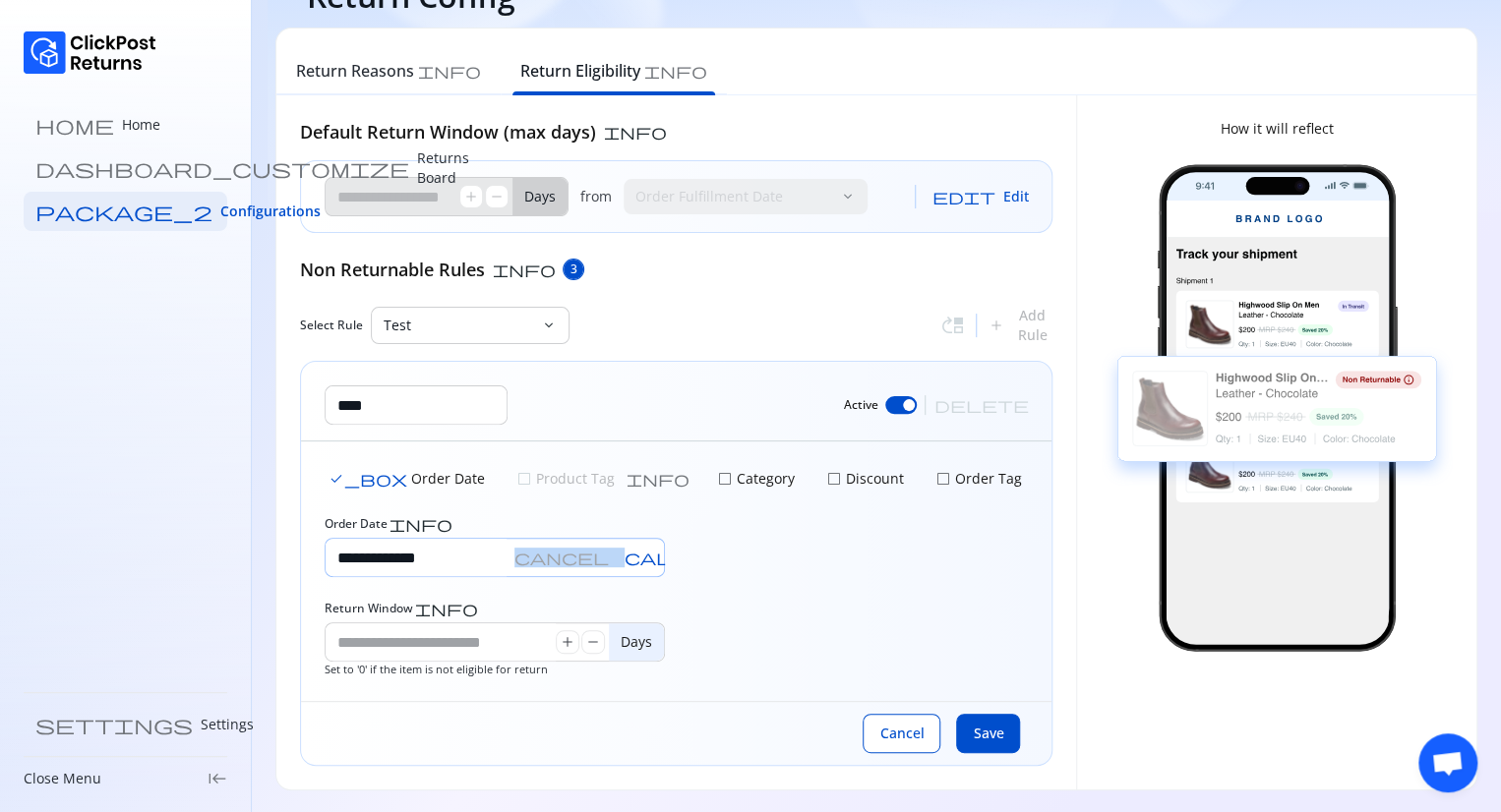
click at [638, 555] on div "**********" at bounding box center [494, 557] width 340 height 39
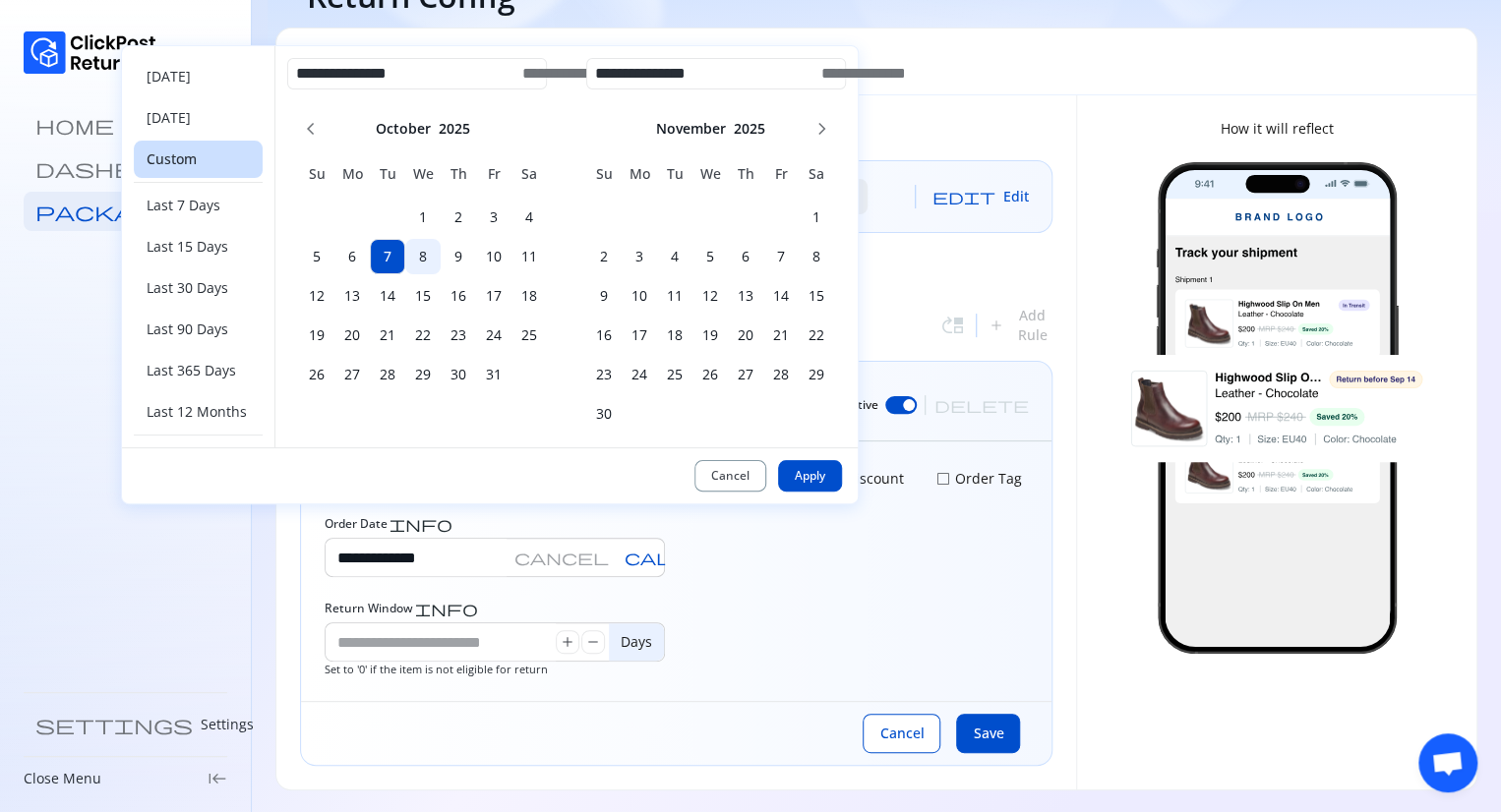
click at [422, 260] on h6 "8" at bounding box center [423, 257] width 36 height 20
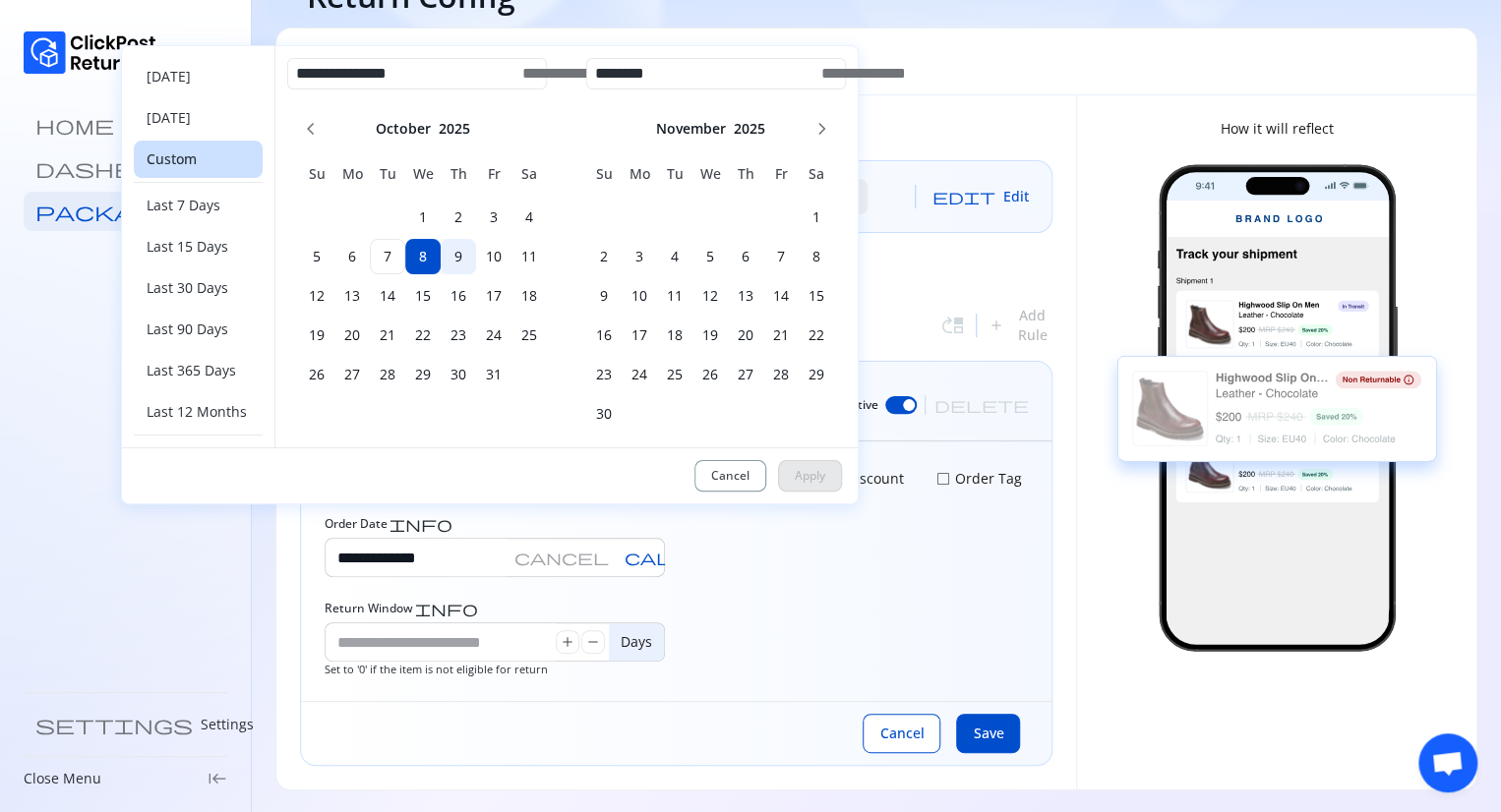
click at [467, 259] on h6 "9" at bounding box center [458, 257] width 36 height 20
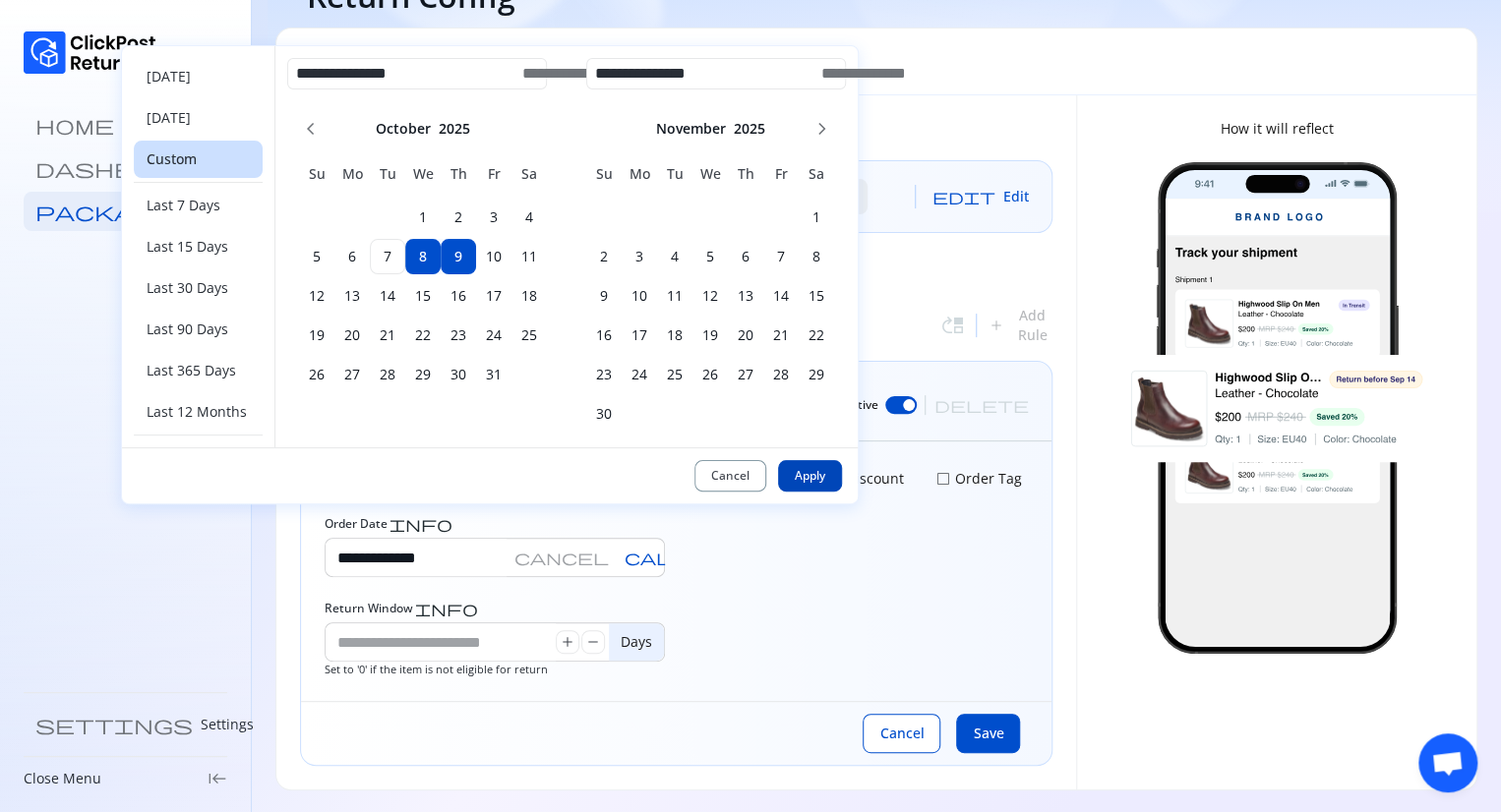
click at [819, 479] on span "Apply" at bounding box center [809, 476] width 31 height 16
type input "**********"
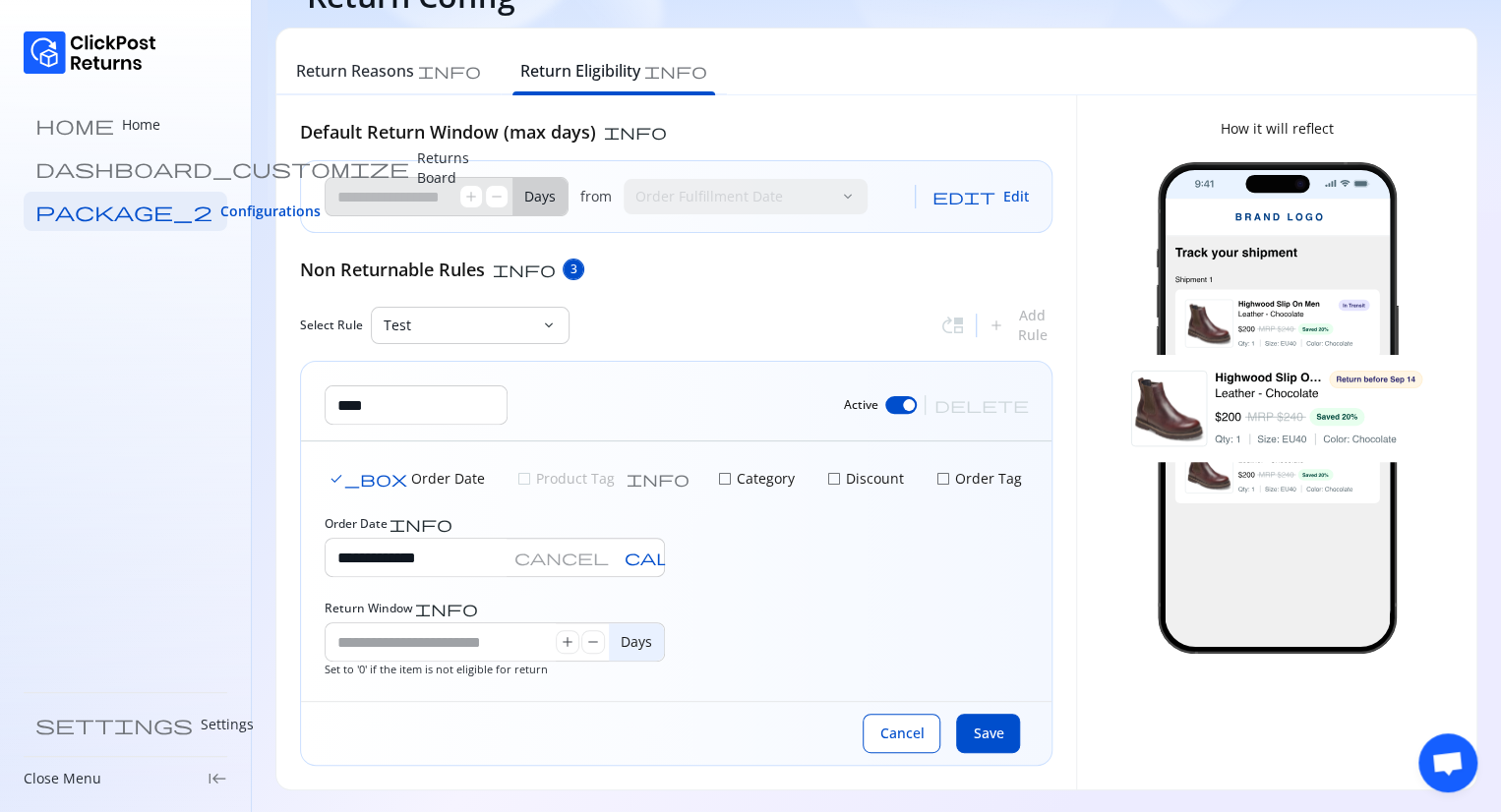
click at [917, 402] on div at bounding box center [901, 406] width 32 height 18
click at [983, 735] on span "Save" at bounding box center [987, 733] width 31 height 20
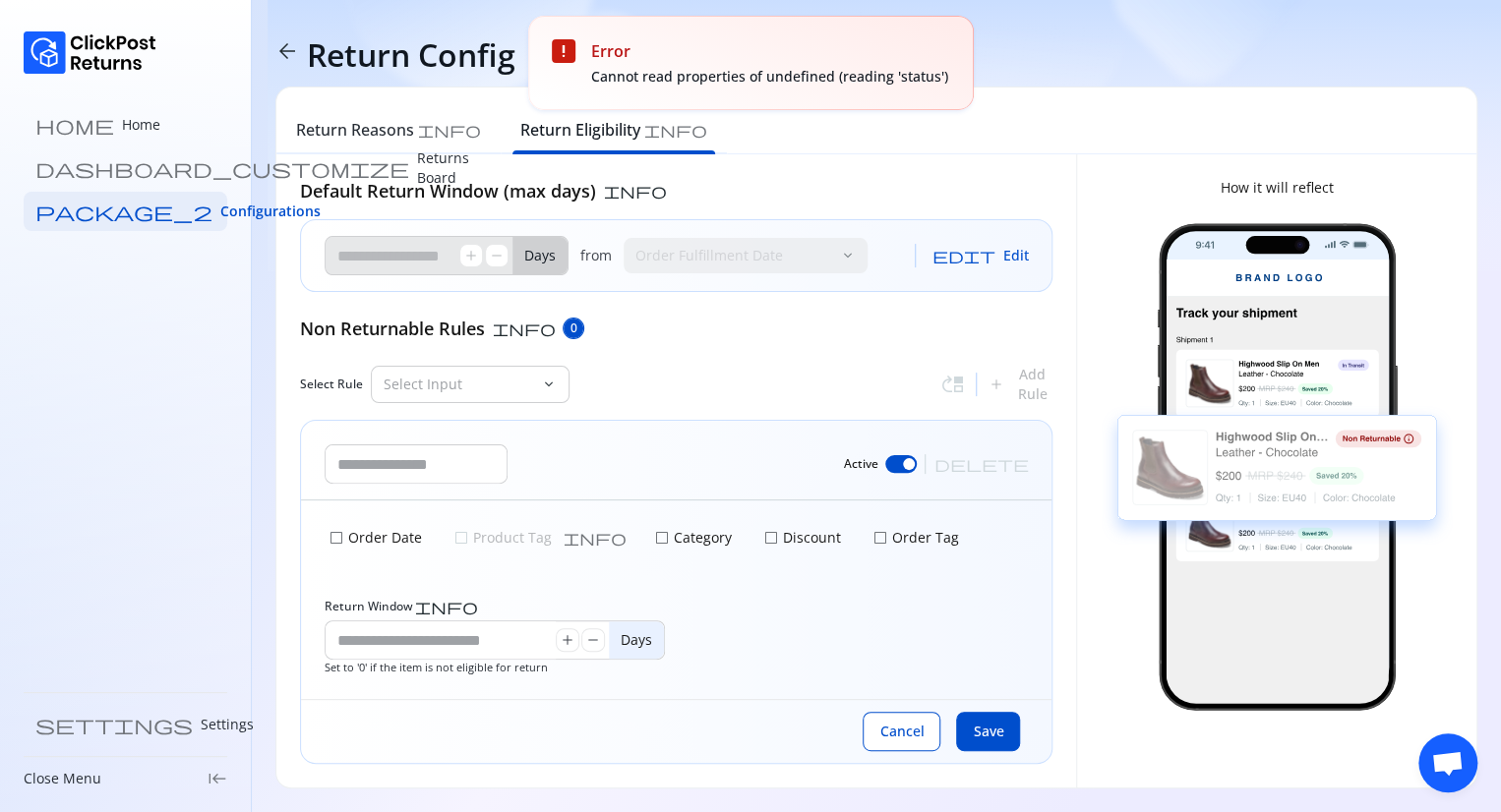
scroll to position [0, 0]
click at [924, 464] on div at bounding box center [908, 464] width 32 height 18
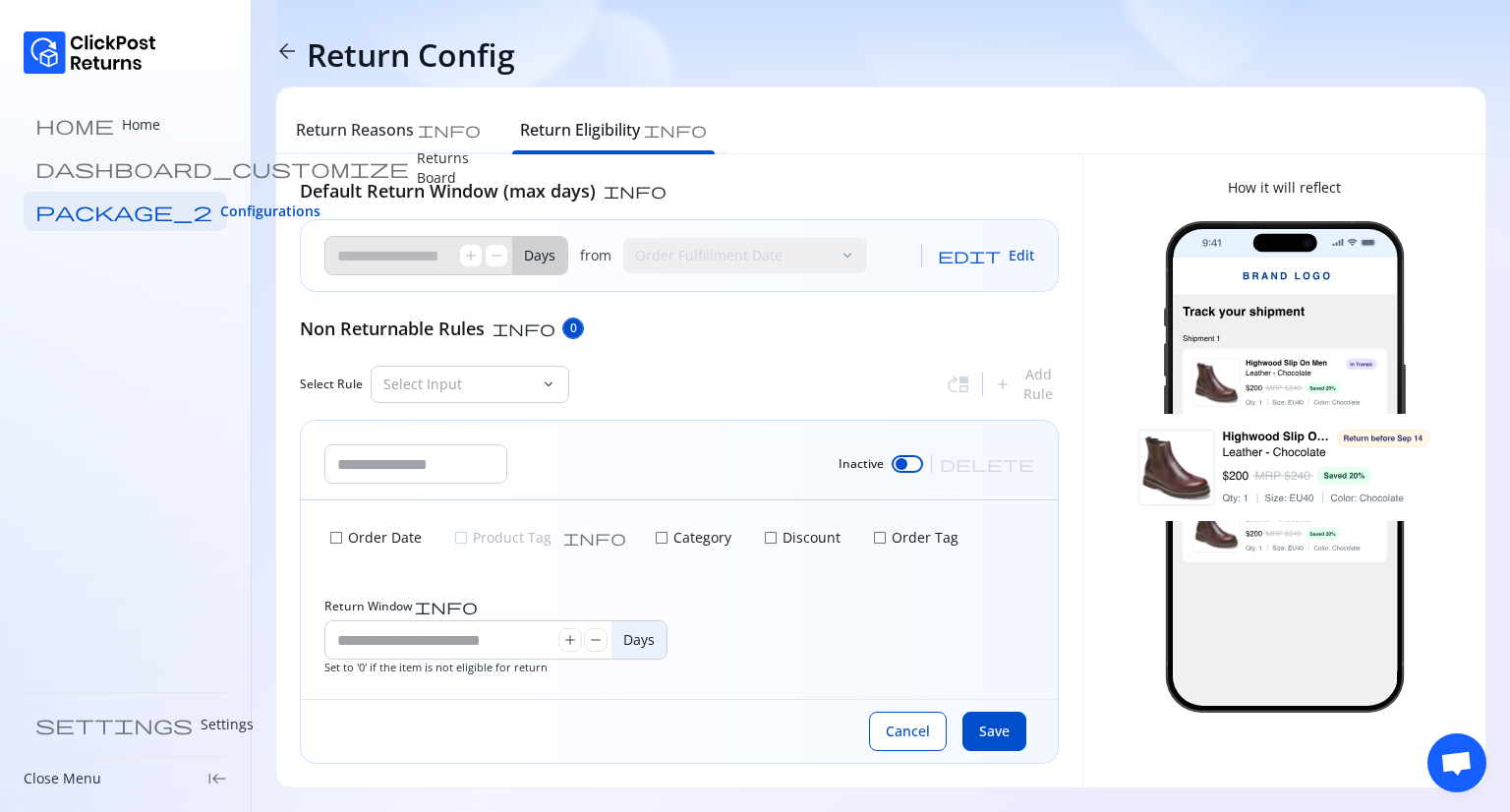
click at [763, 537] on span "check_box_outline_blank" at bounding box center [771, 538] width 16 height 16
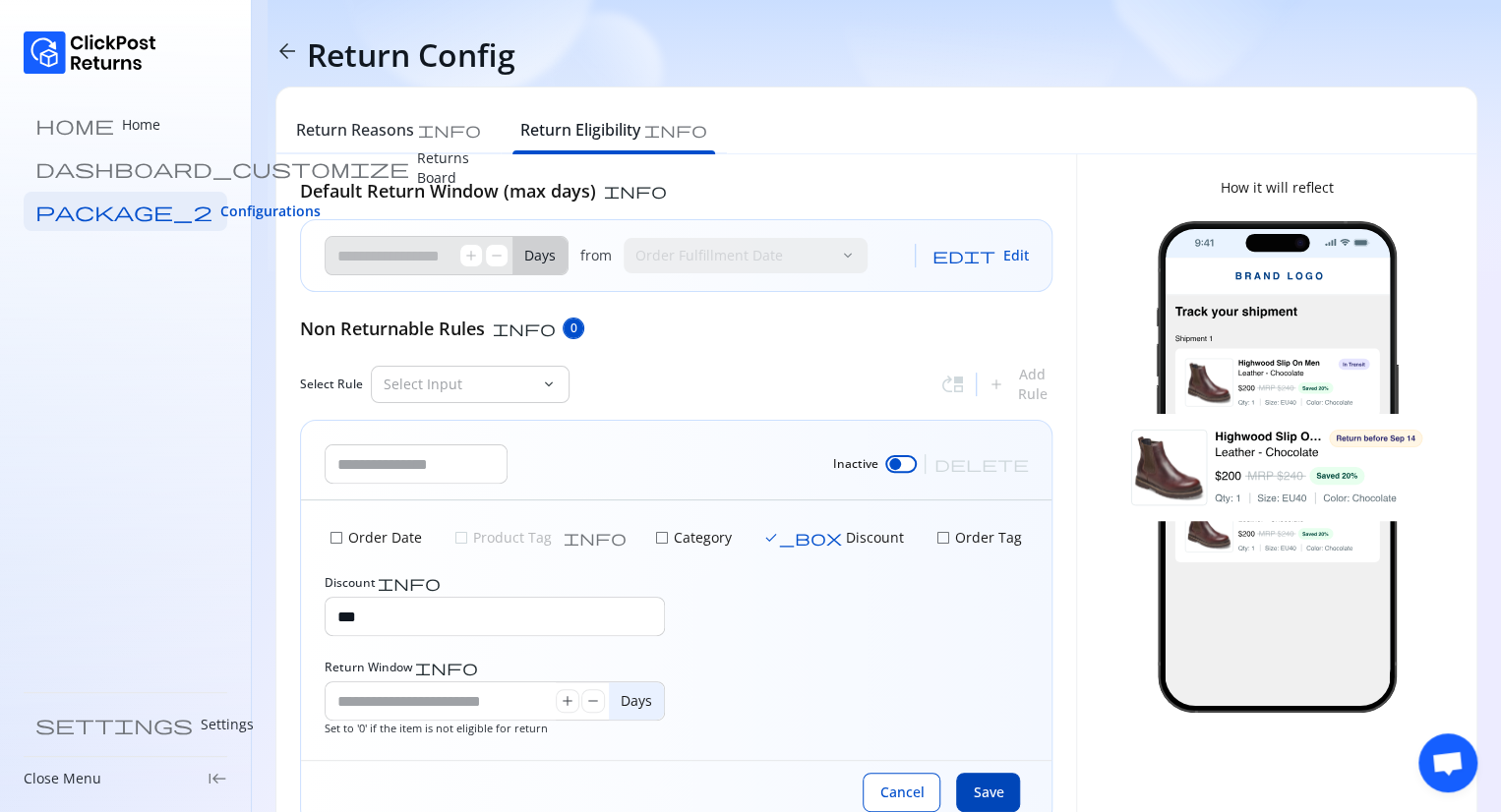
click at [987, 778] on button "Save" at bounding box center [988, 792] width 64 height 39
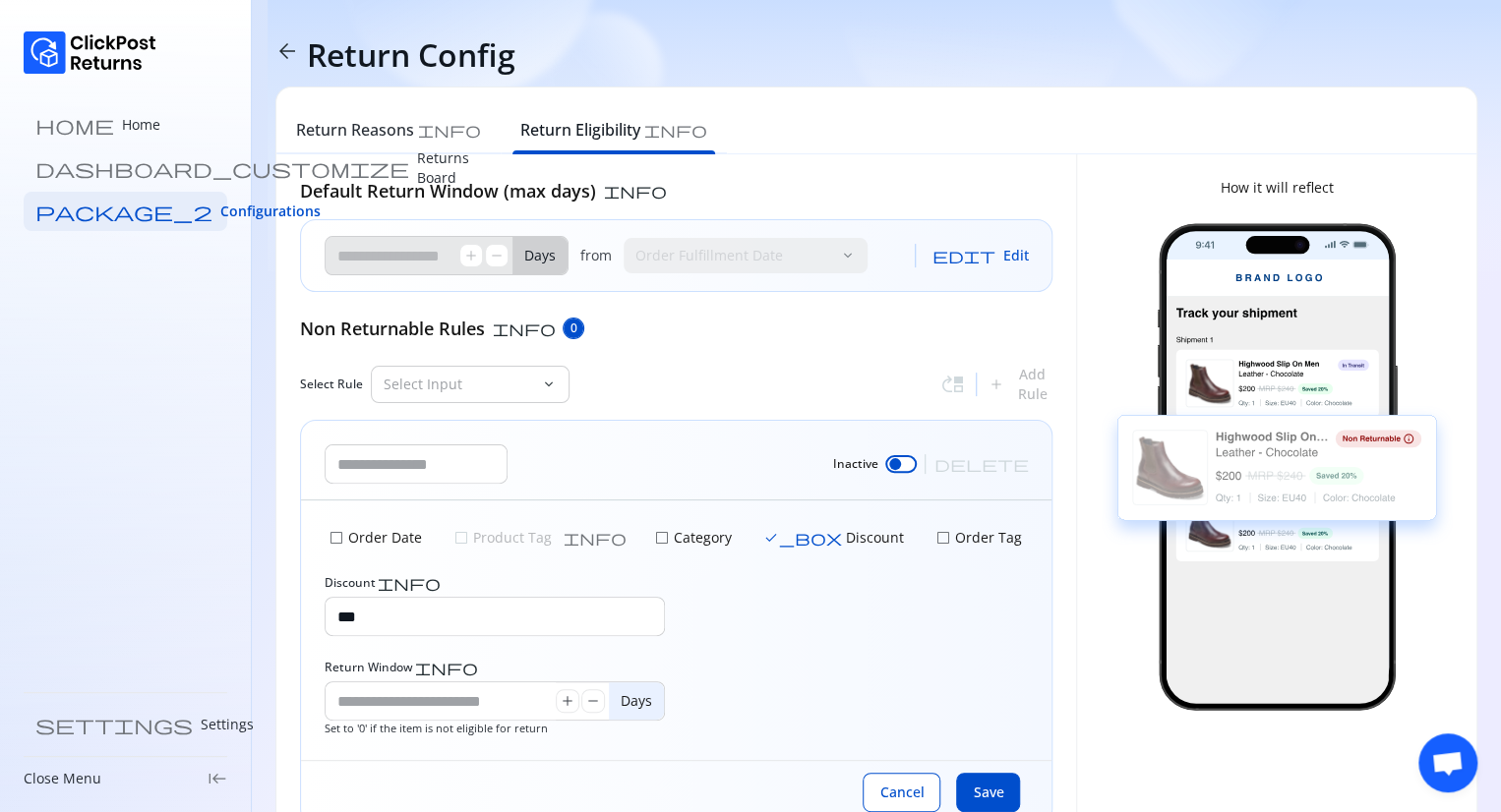
scroll to position [59, 0]
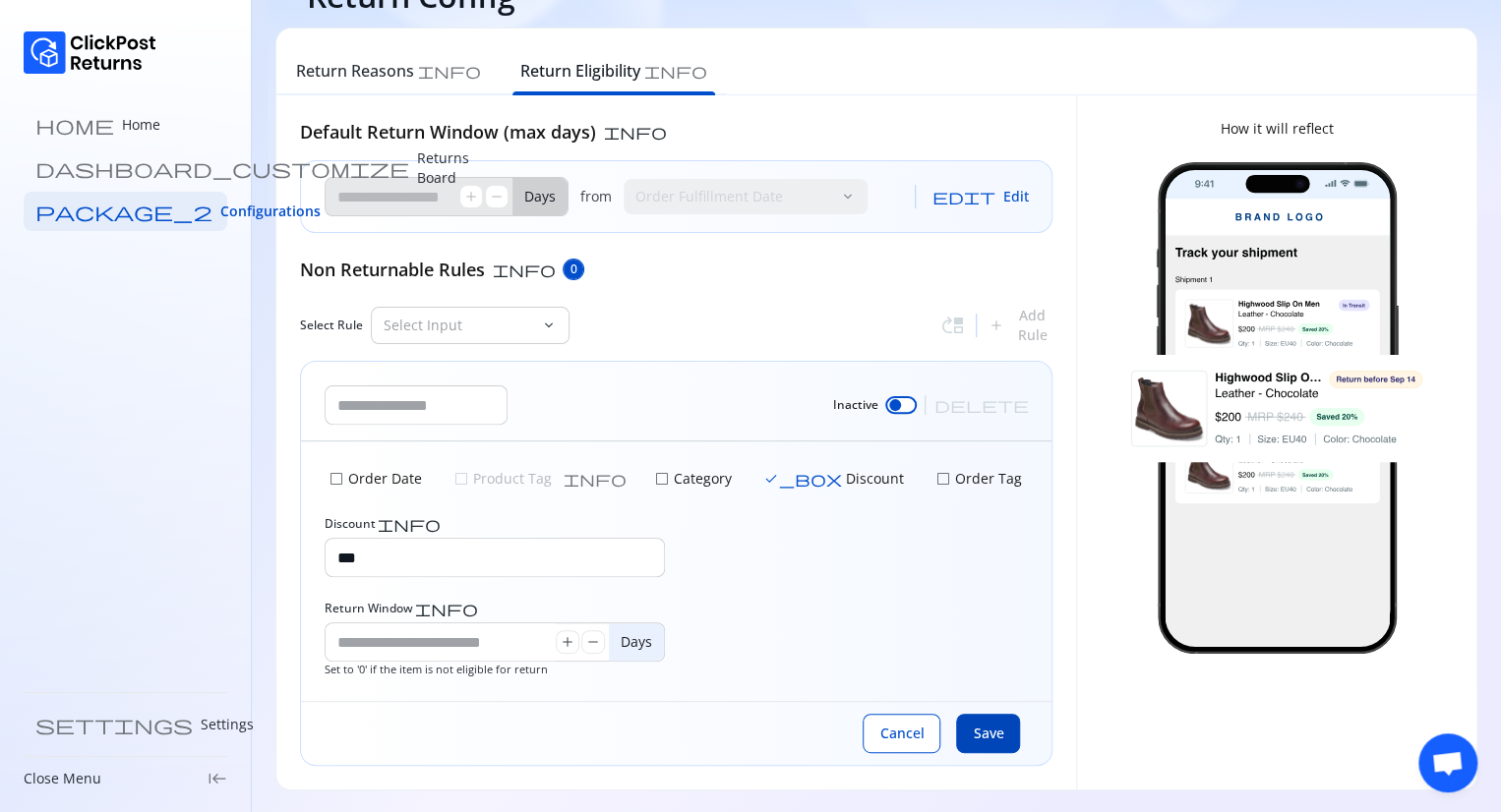
click at [981, 745] on button "Save" at bounding box center [988, 733] width 64 height 39
click at [469, 395] on input "text" at bounding box center [415, 406] width 181 height 37
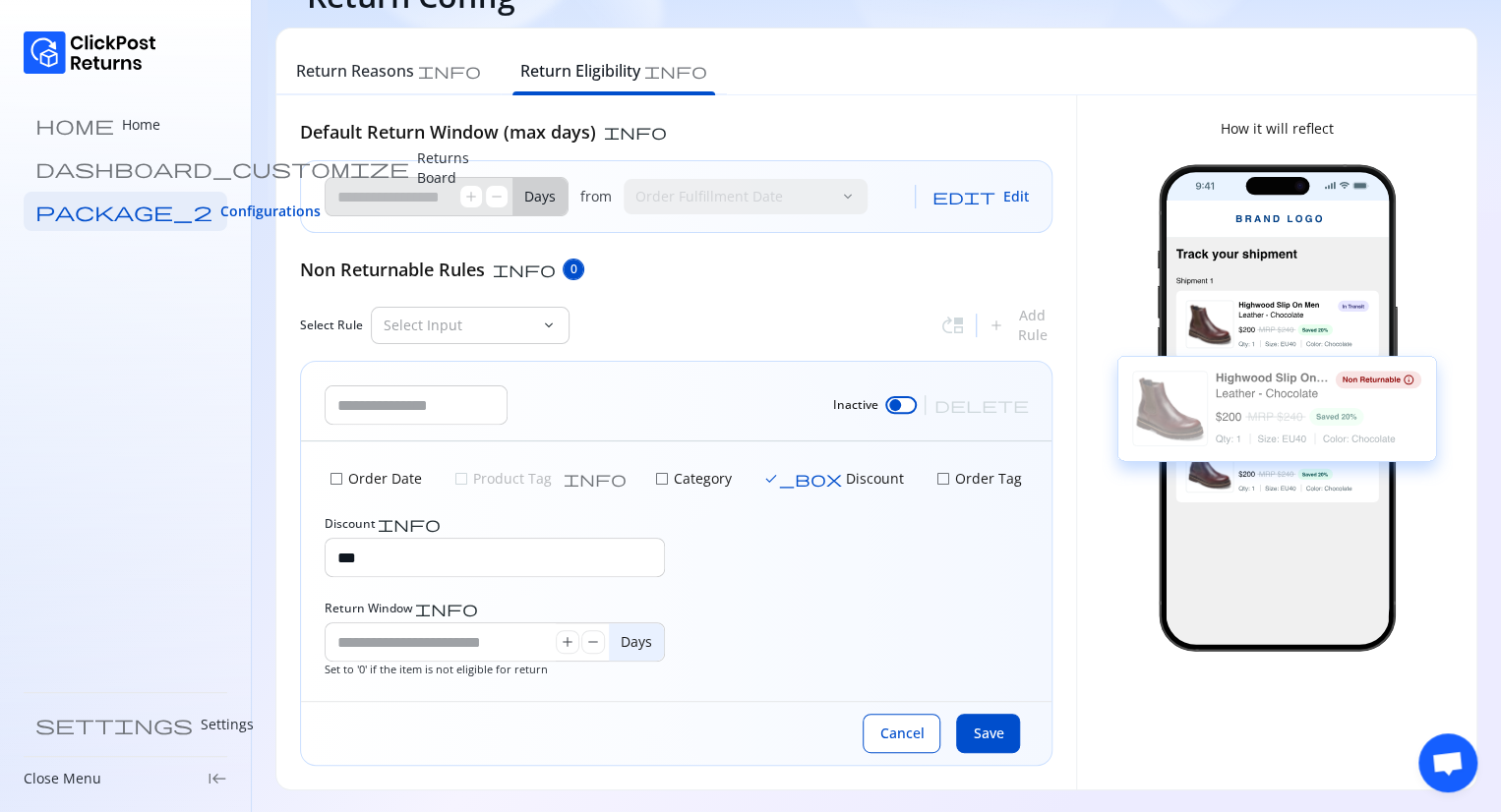
click at [673, 358] on div "Default Return Window (max days) info ** add remove Days from Order Fulfillment…" at bounding box center [676, 443] width 752 height 647
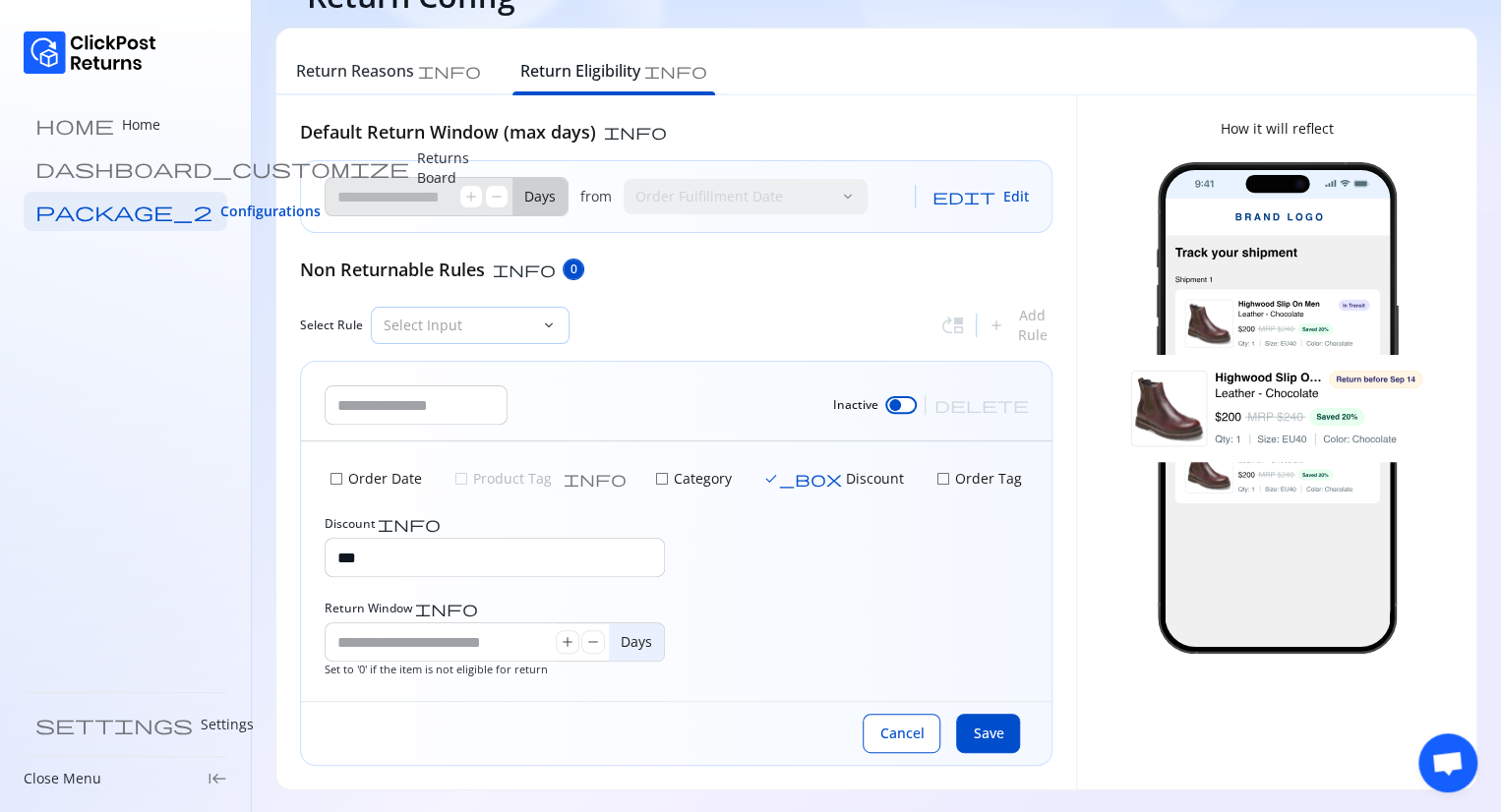
click at [538, 319] on div "Select Input" at bounding box center [456, 326] width 169 height 36
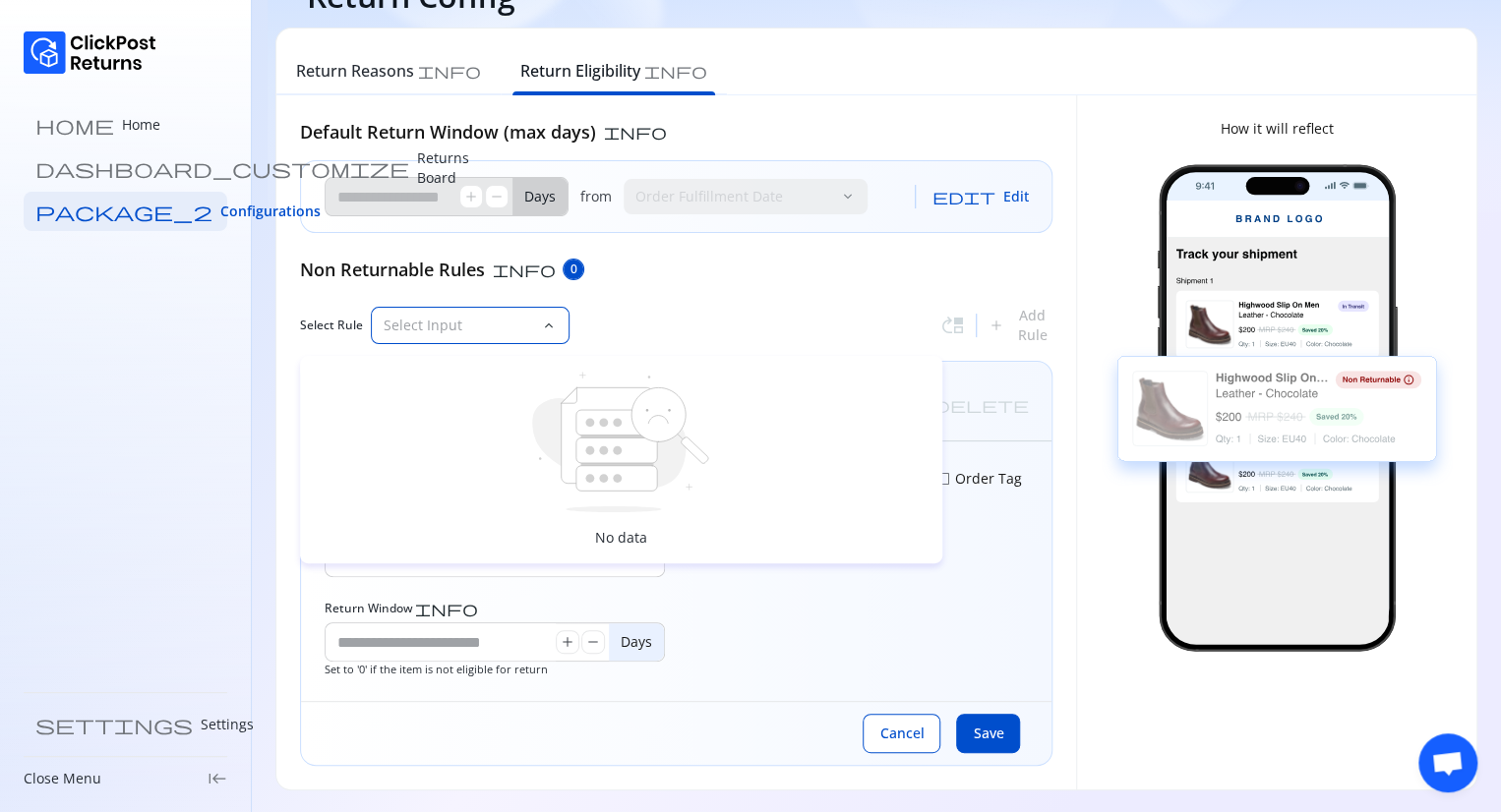
click at [503, 328] on p "Select Input" at bounding box center [458, 326] width 149 height 20
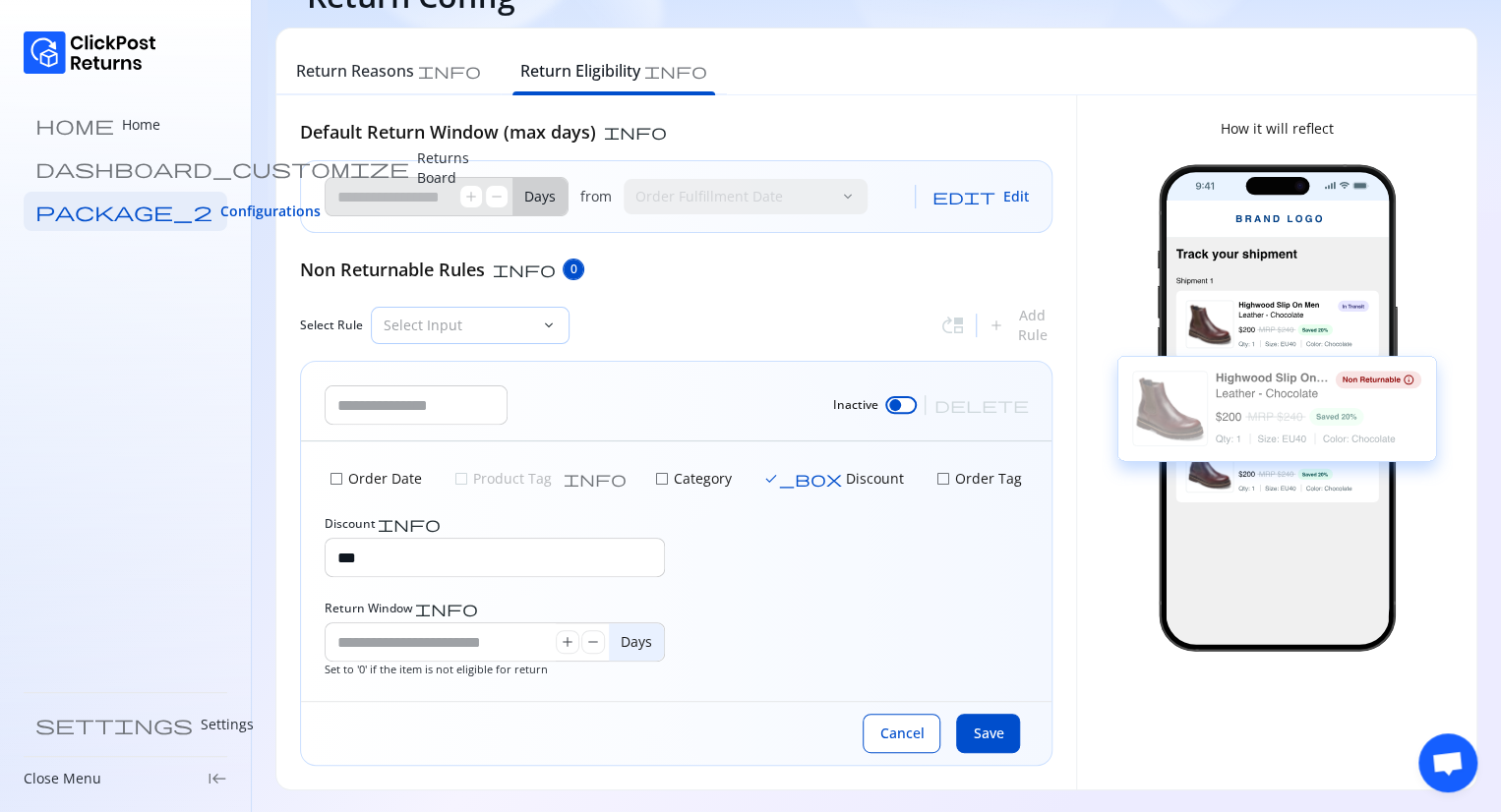
click at [503, 328] on p "Select Input" at bounding box center [458, 326] width 149 height 20
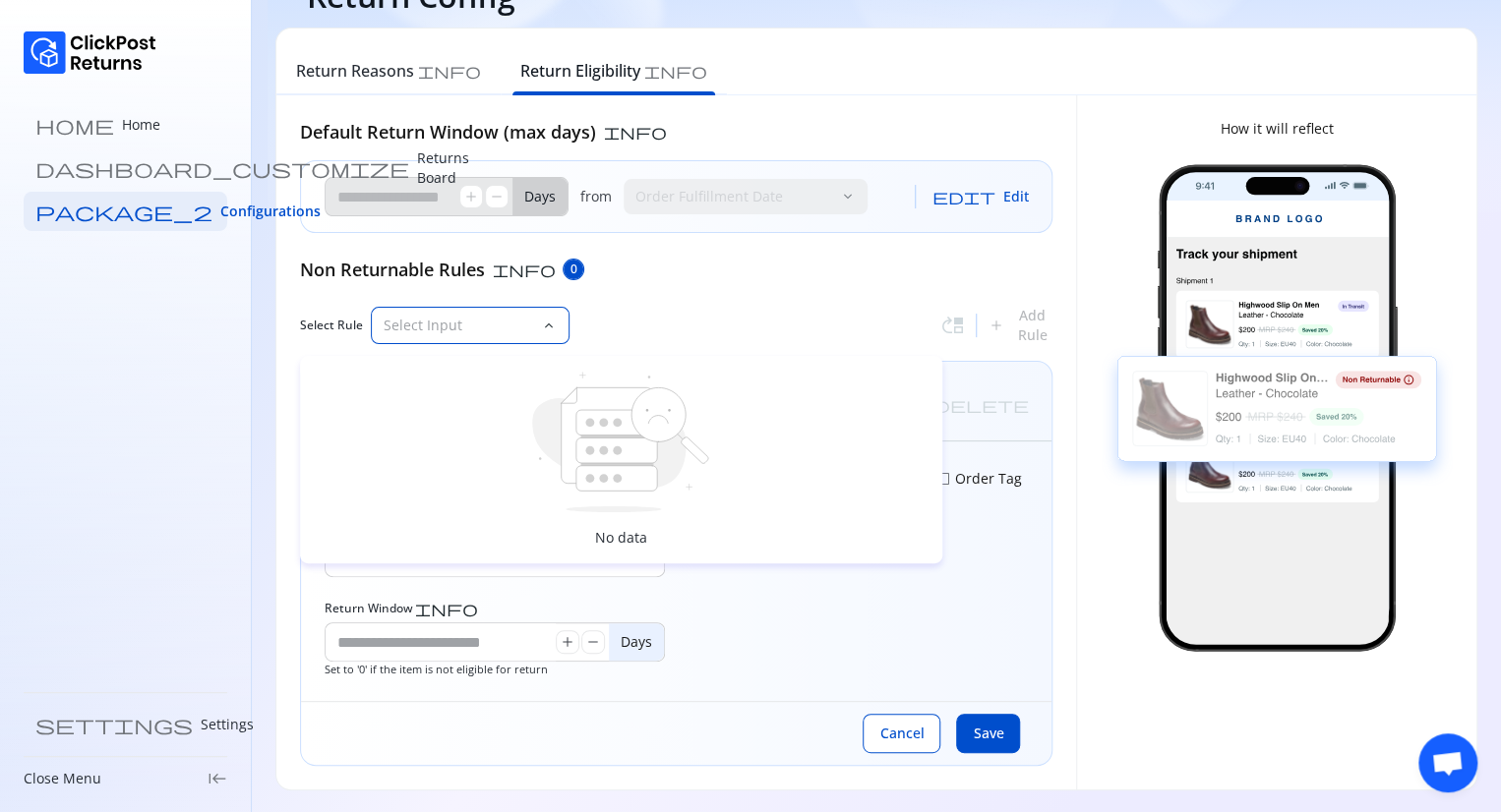
click at [649, 294] on div "Default Return Window (max days) info ** add remove Days from Order Fulfillment…" at bounding box center [676, 443] width 752 height 647
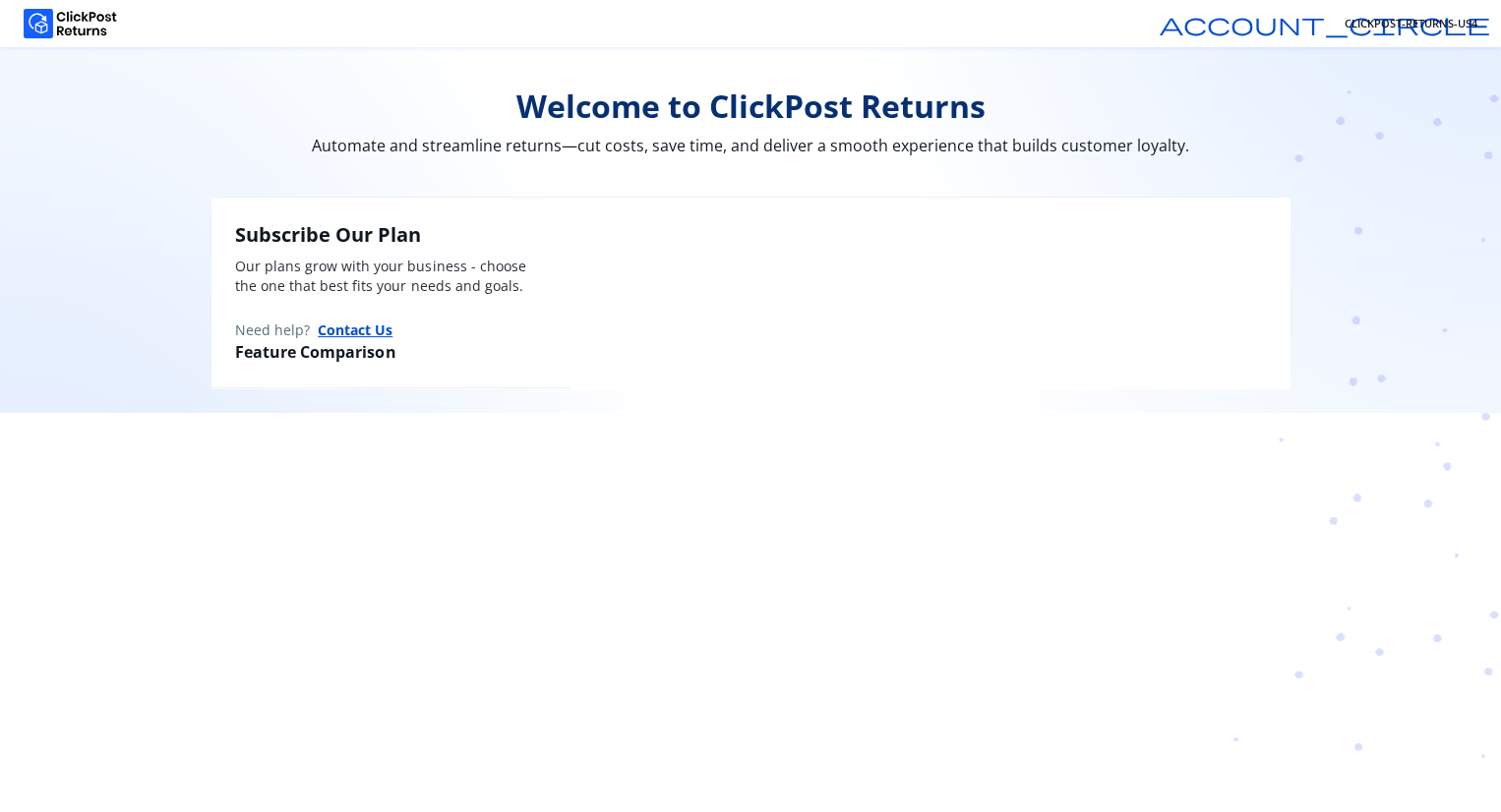
scroll to position [6, 0]
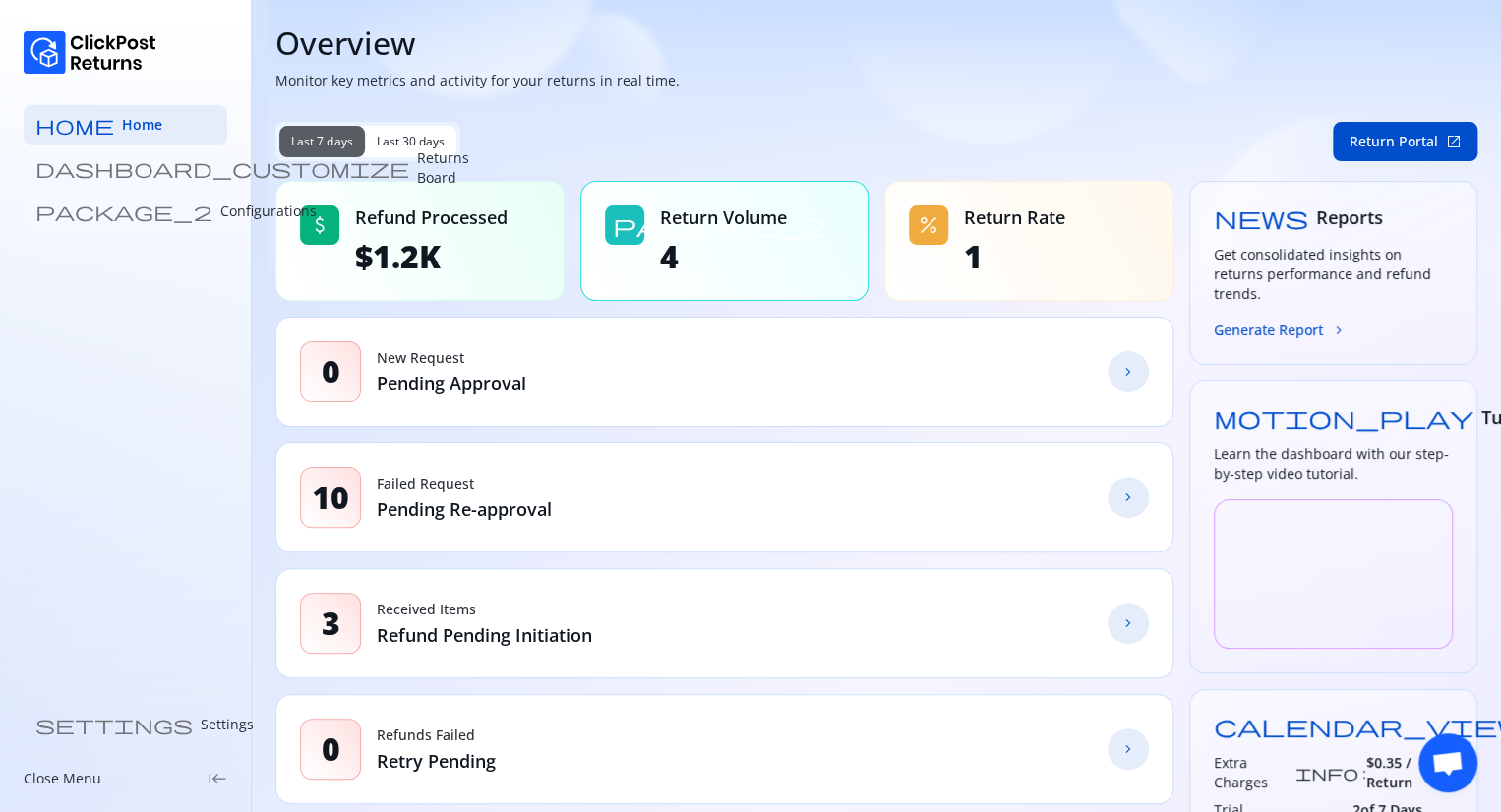
click at [220, 205] on p "Configurations" at bounding box center [268, 211] width 97 height 20
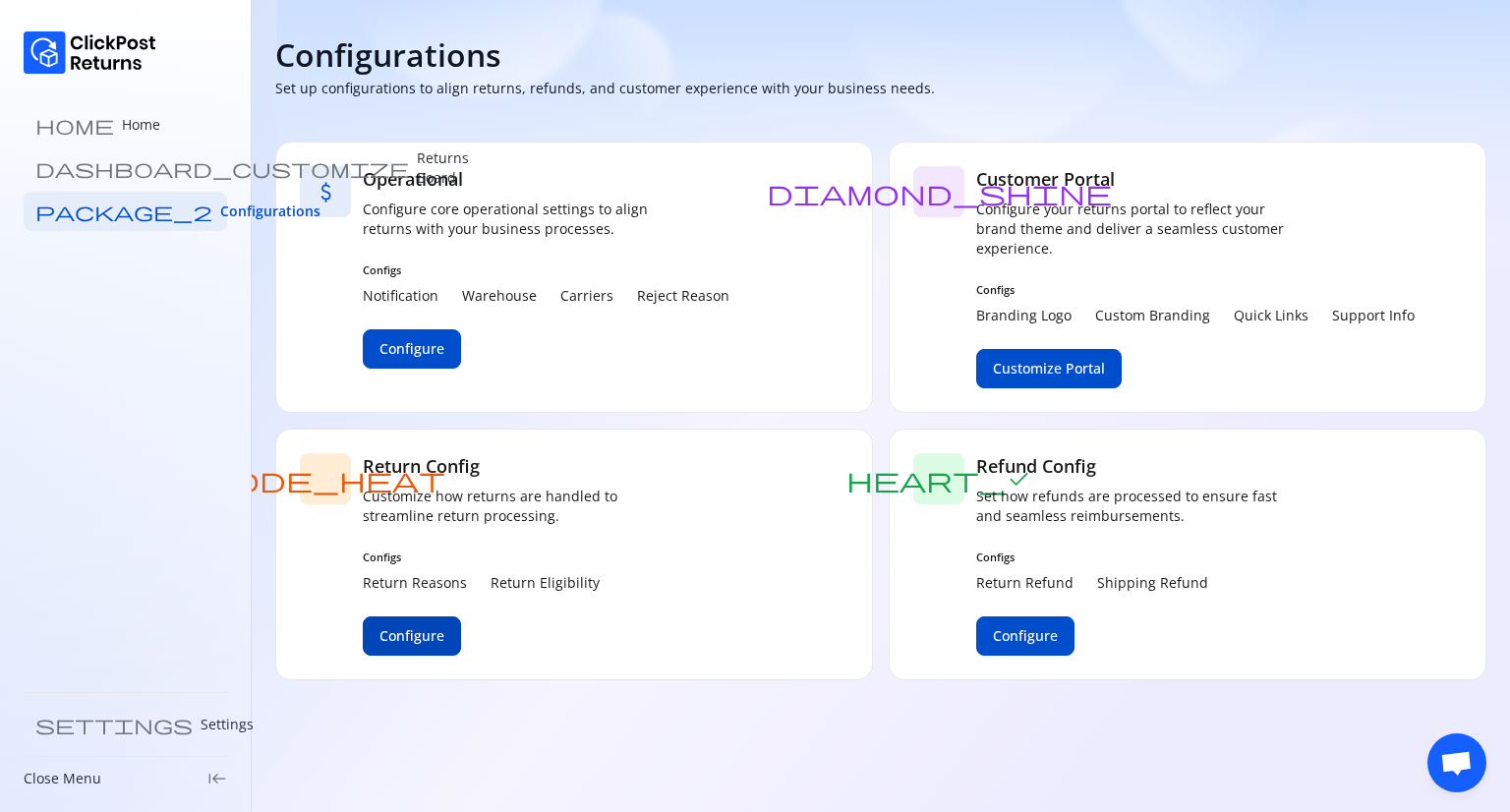
click at [420, 634] on span "Configure" at bounding box center [413, 636] width 65 height 20
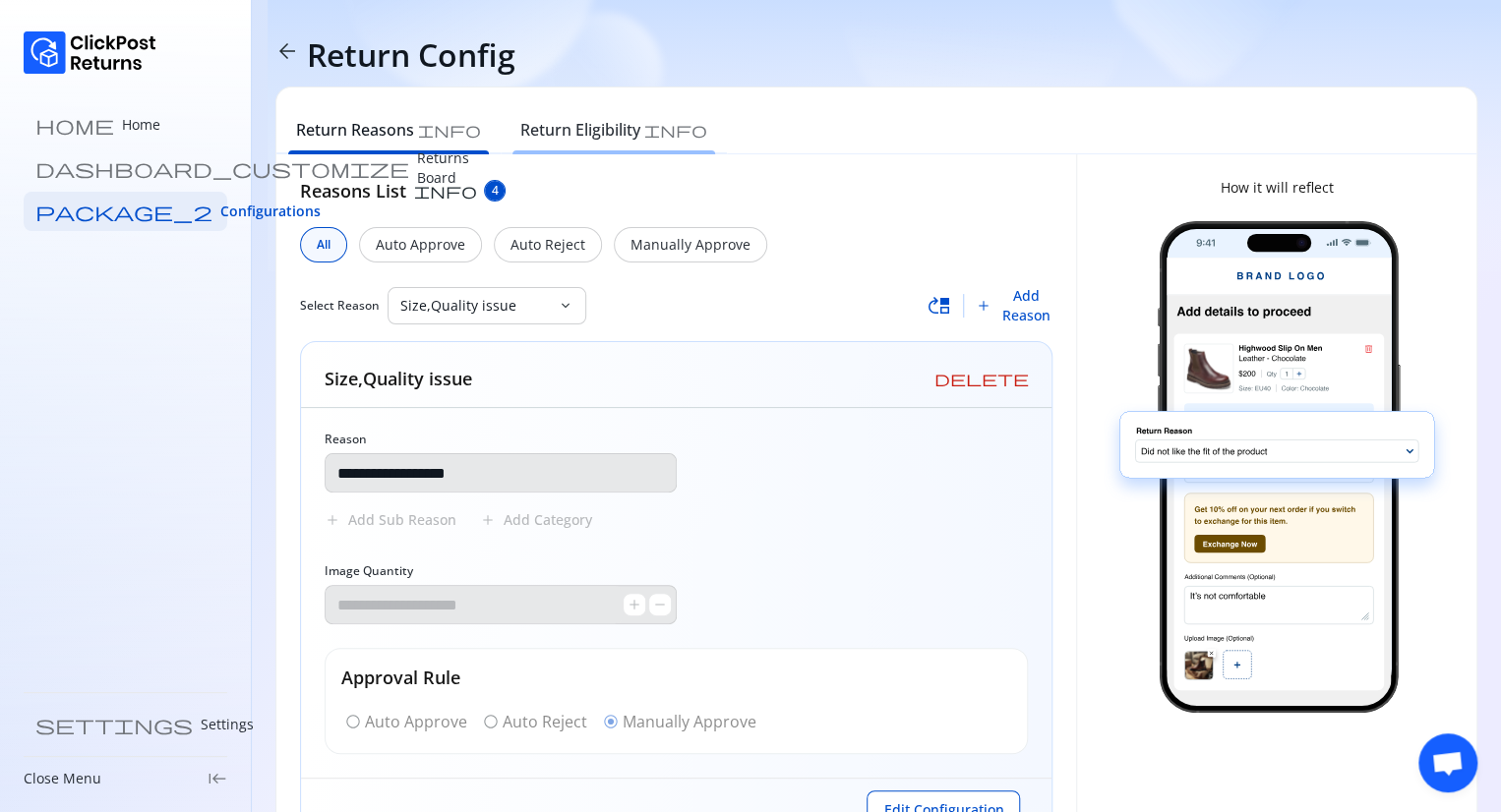
click at [547, 134] on h6 "Return Eligibility" at bounding box center [580, 130] width 120 height 24
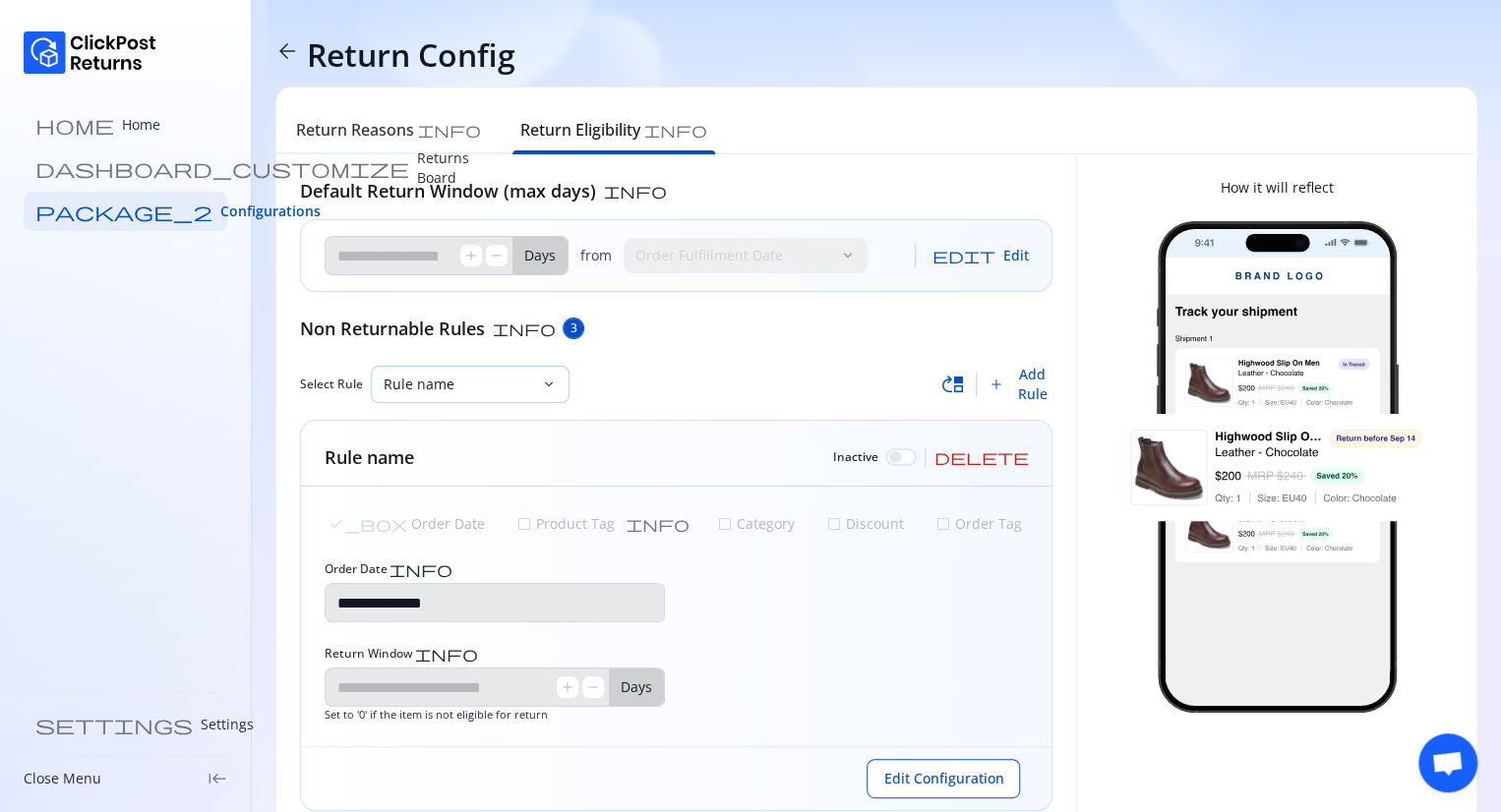
click at [516, 390] on p "Rule name" at bounding box center [458, 385] width 149 height 20
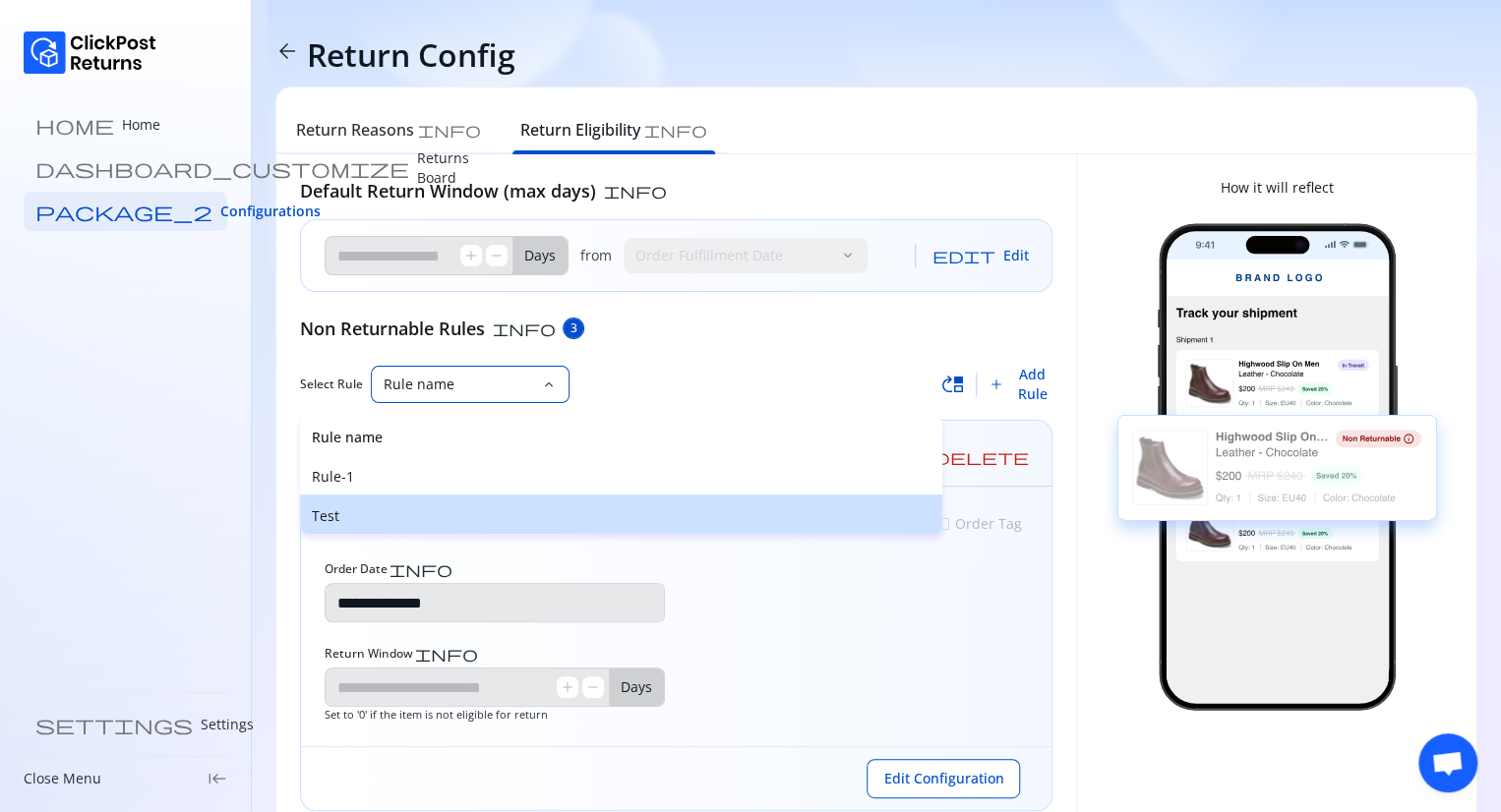
click at [366, 511] on p "Test" at bounding box center [621, 516] width 619 height 20
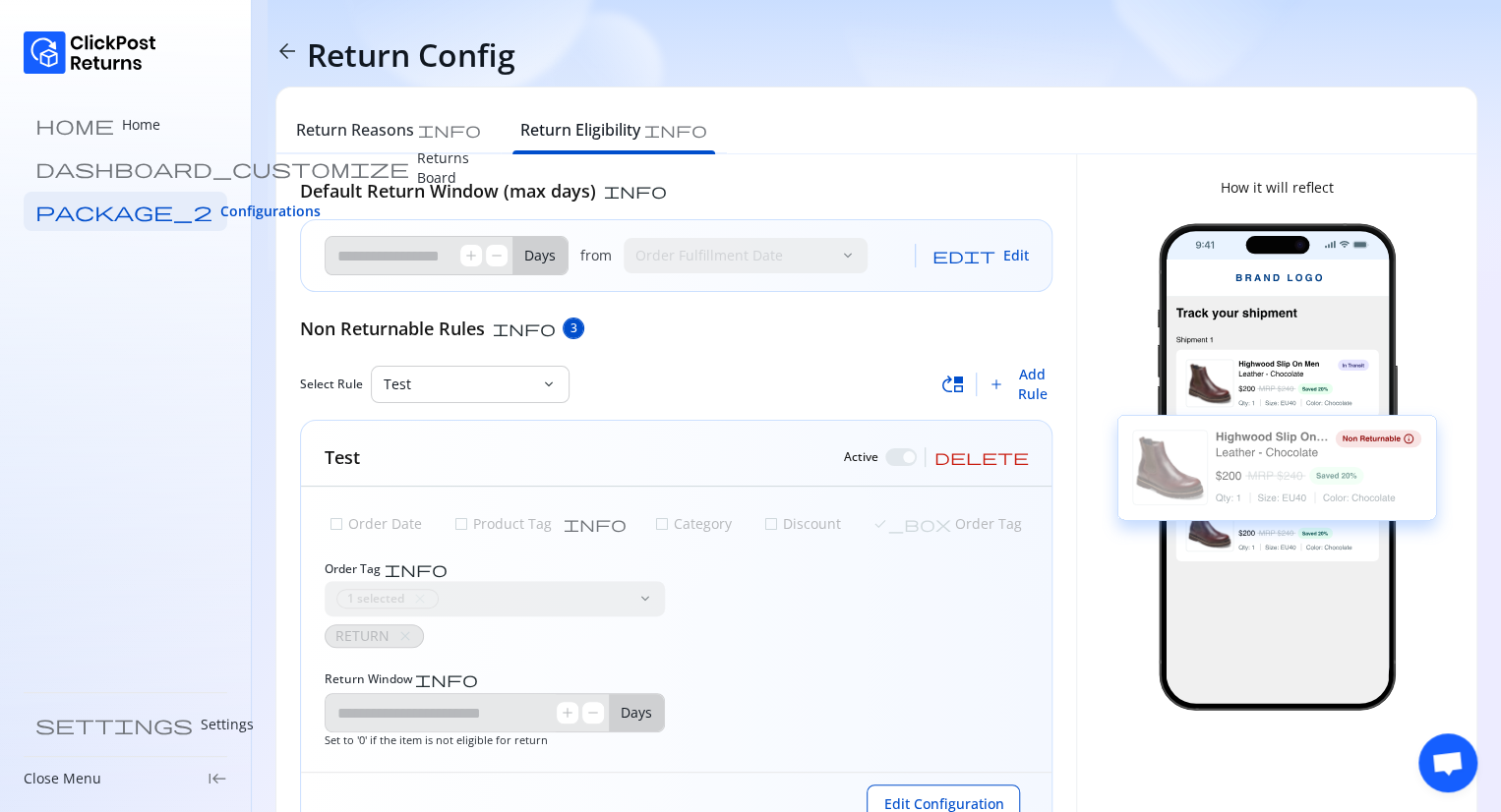
scroll to position [71, 0]
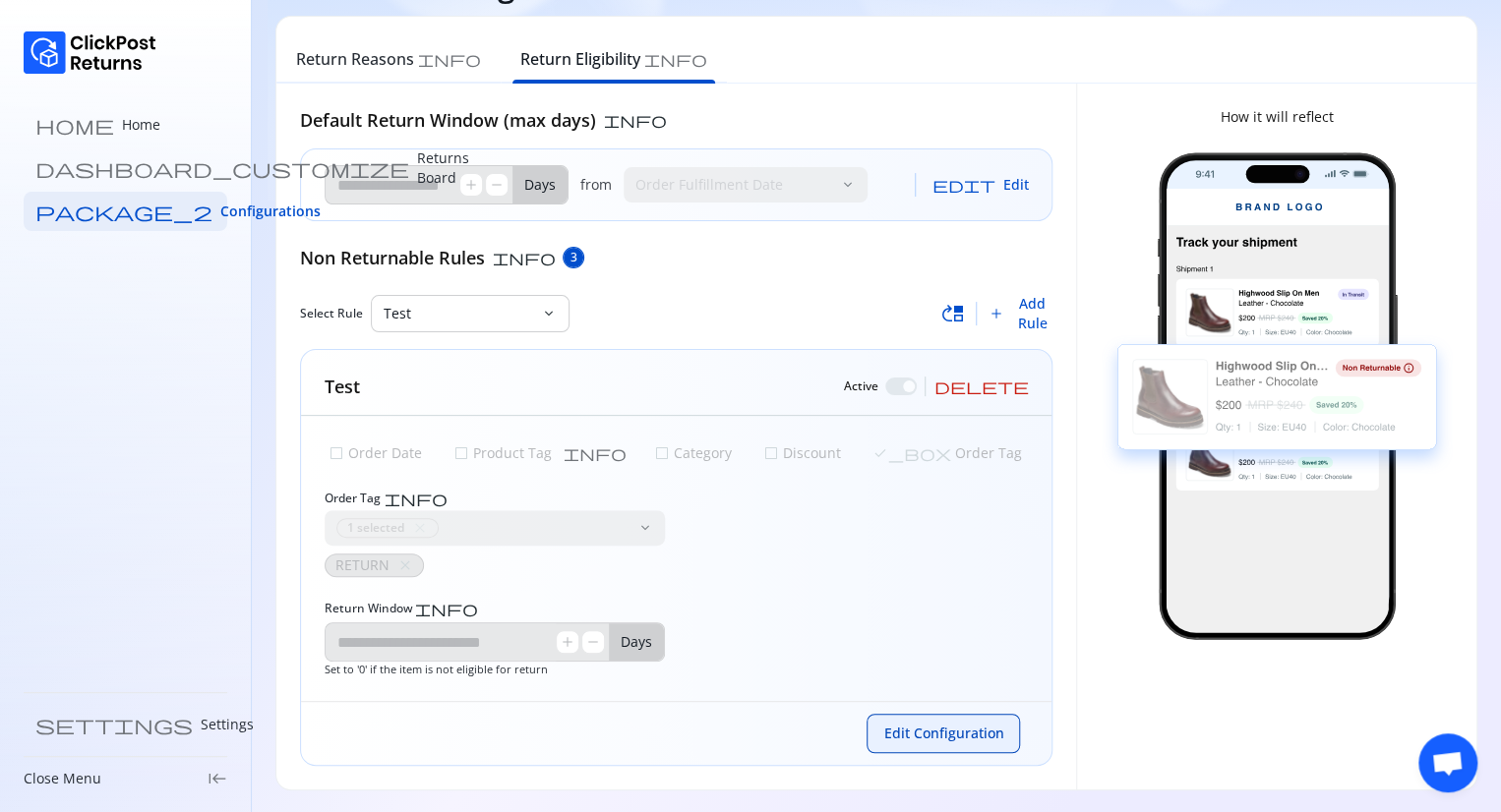
click at [917, 729] on span "Edit Configuration" at bounding box center [943, 733] width 120 height 20
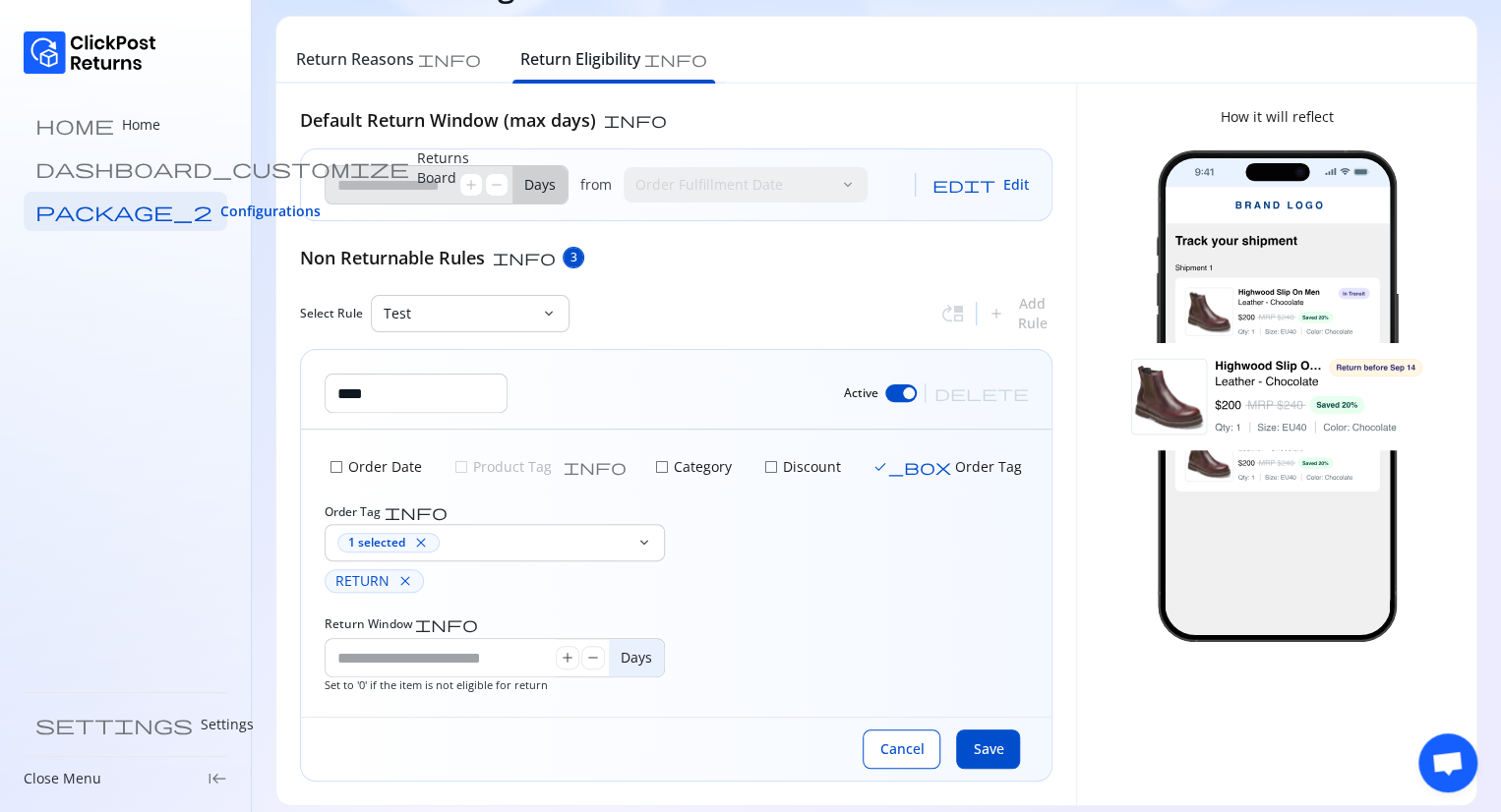
scroll to position [87, 0]
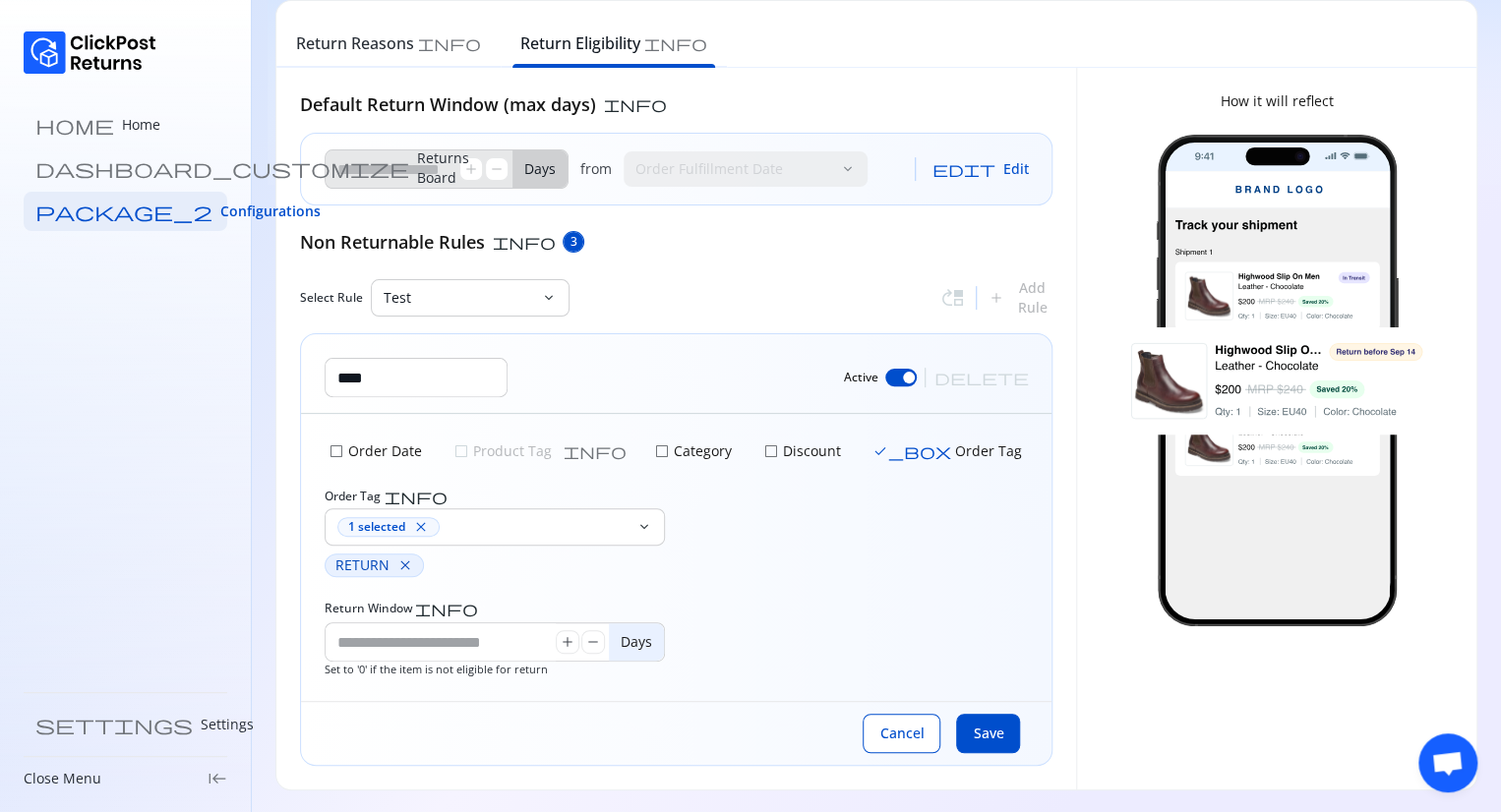
click at [411, 562] on div "RETURN close" at bounding box center [374, 565] width 100 height 24
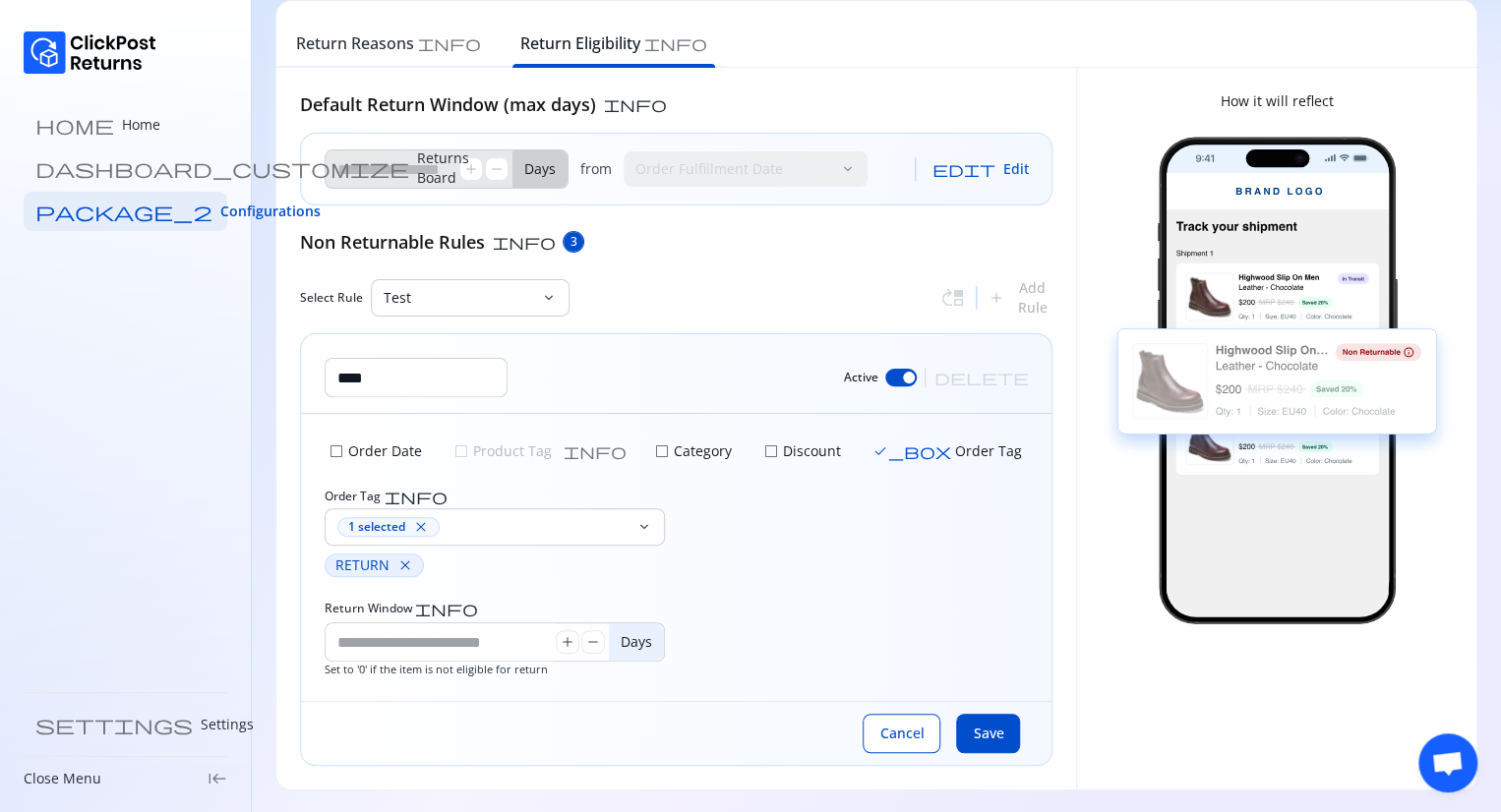
click at [402, 563] on span "close" at bounding box center [406, 565] width 16 height 16
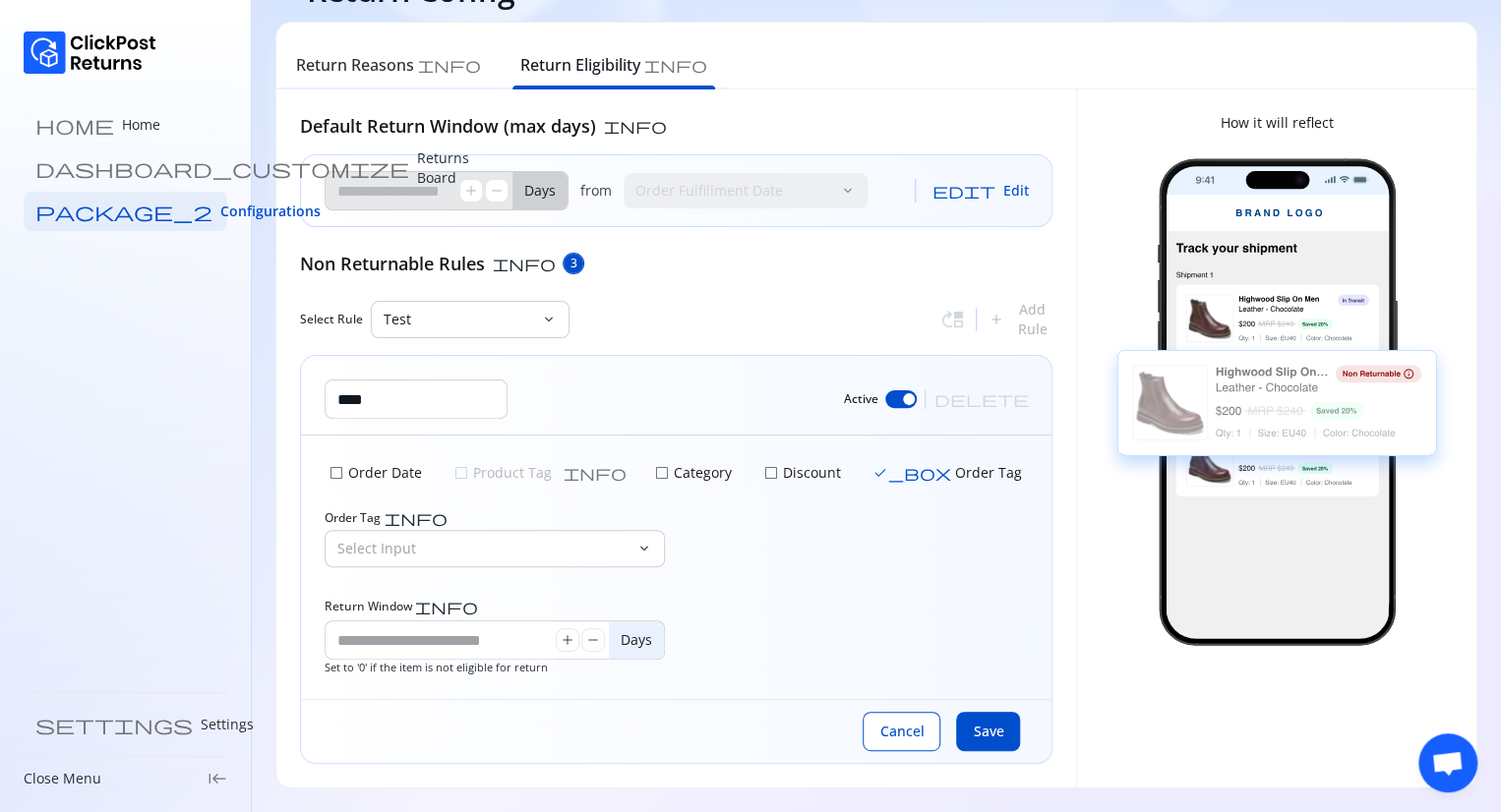
scroll to position [63, 0]
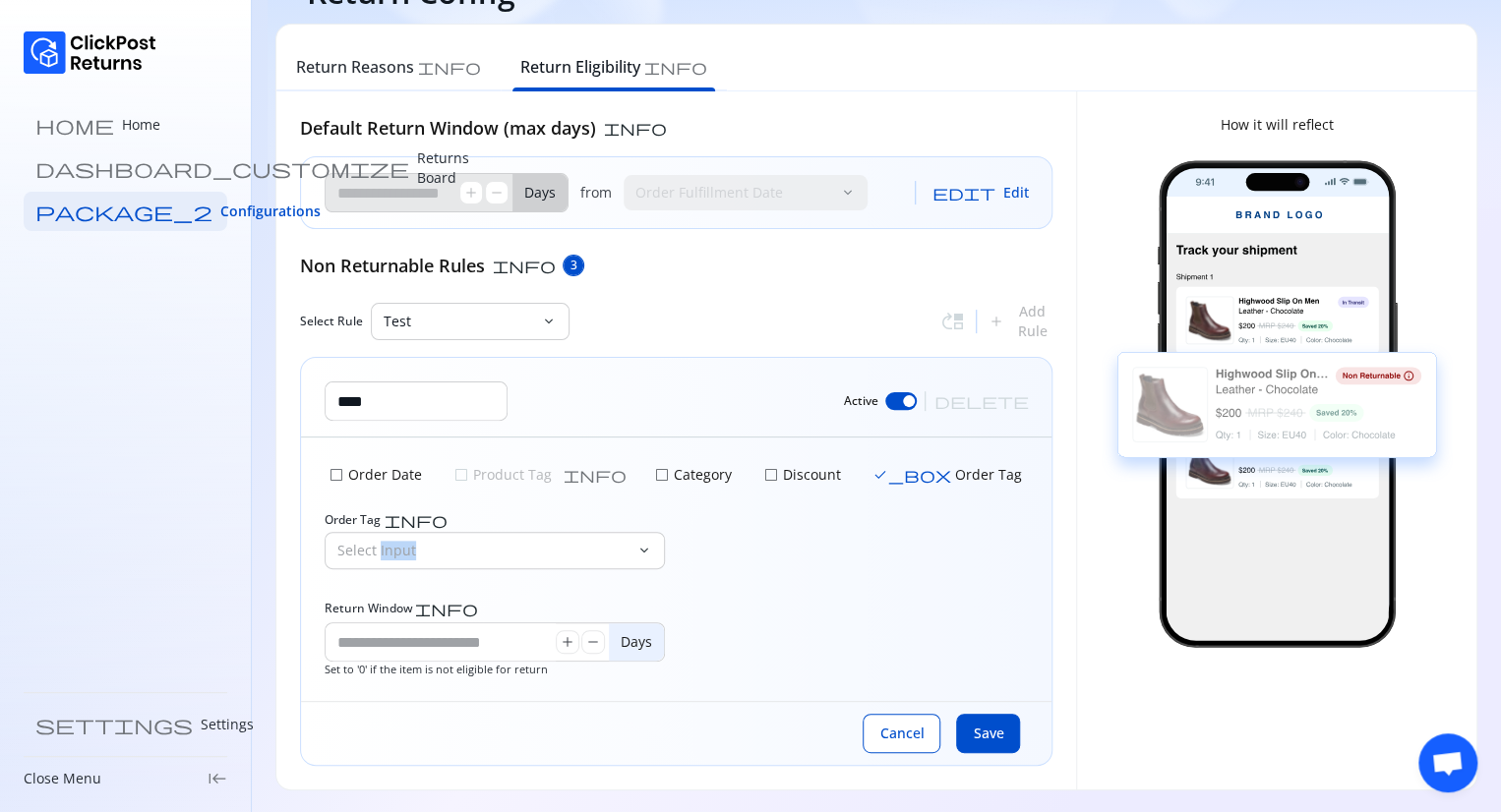
click at [402, 563] on div "Select Input" at bounding box center [481, 551] width 311 height 36
click at [618, 535] on div "Select Input" at bounding box center [481, 551] width 311 height 36
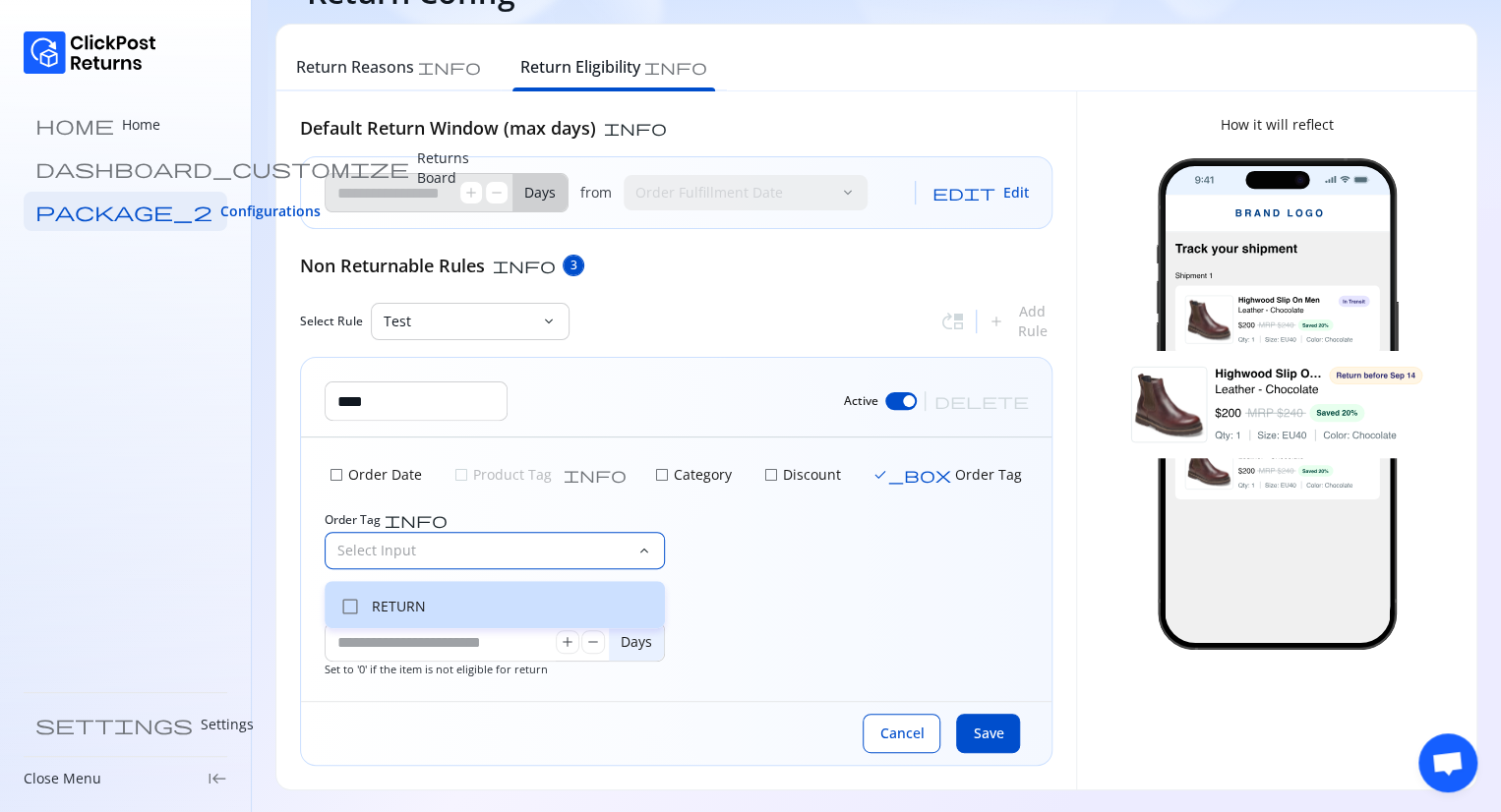
click at [413, 603] on p "RETURN" at bounding box center [512, 607] width 281 height 20
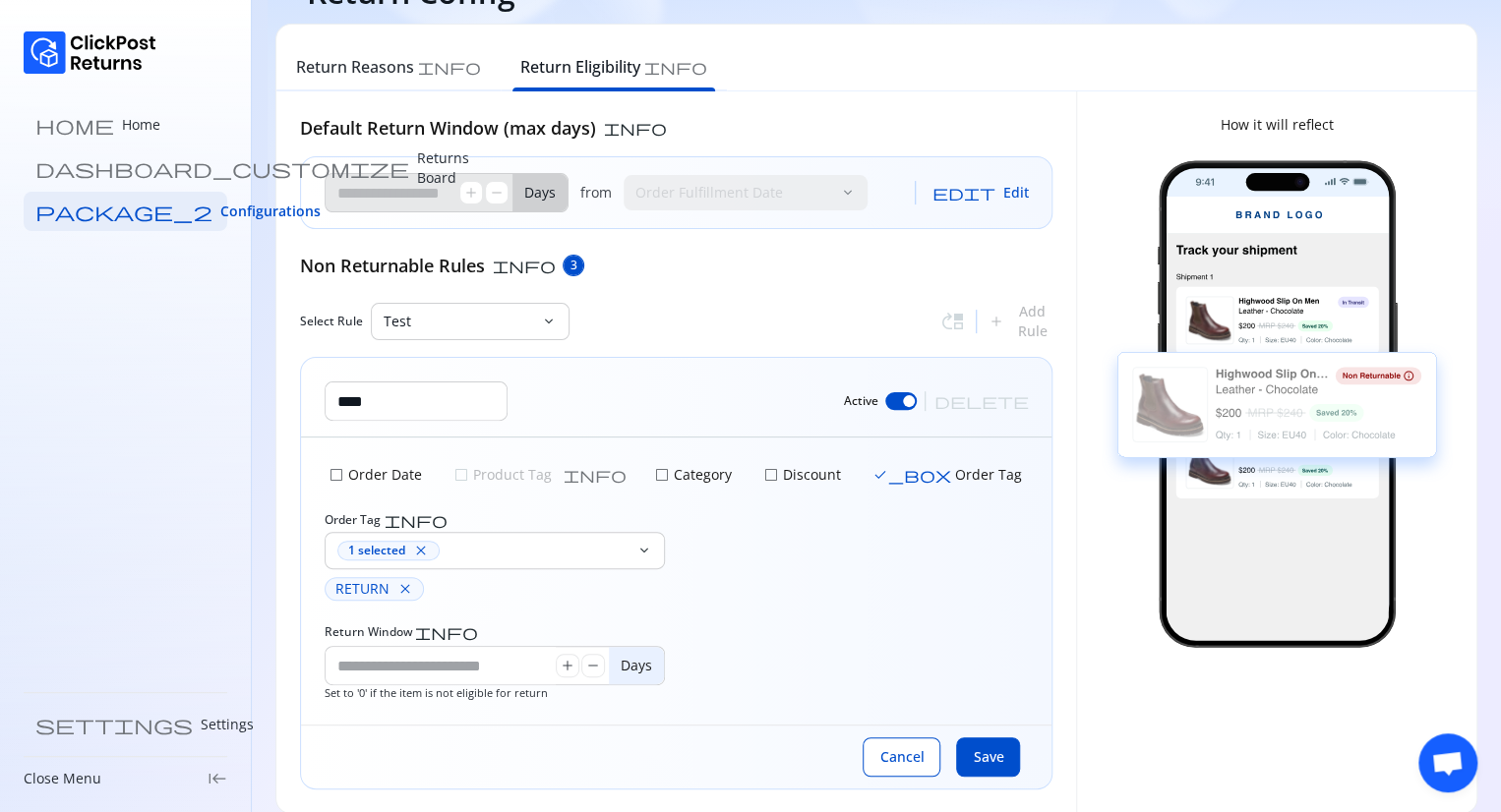
click at [683, 547] on div "Order Tag info 1 selected close keyboard_arrow_down RETURN close" at bounding box center [676, 556] width 703 height 89
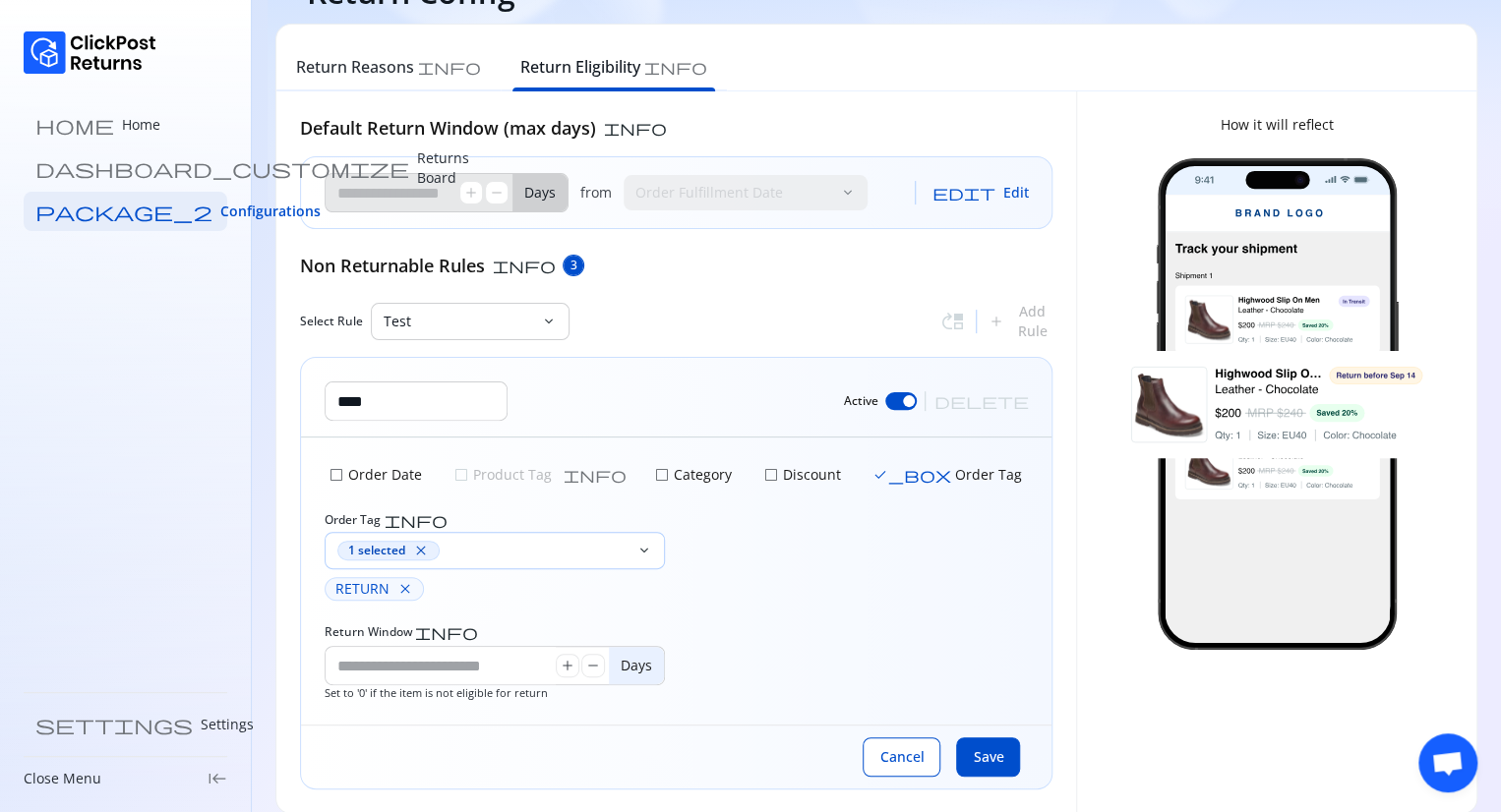
click at [419, 546] on span "close" at bounding box center [420, 551] width 16 height 16
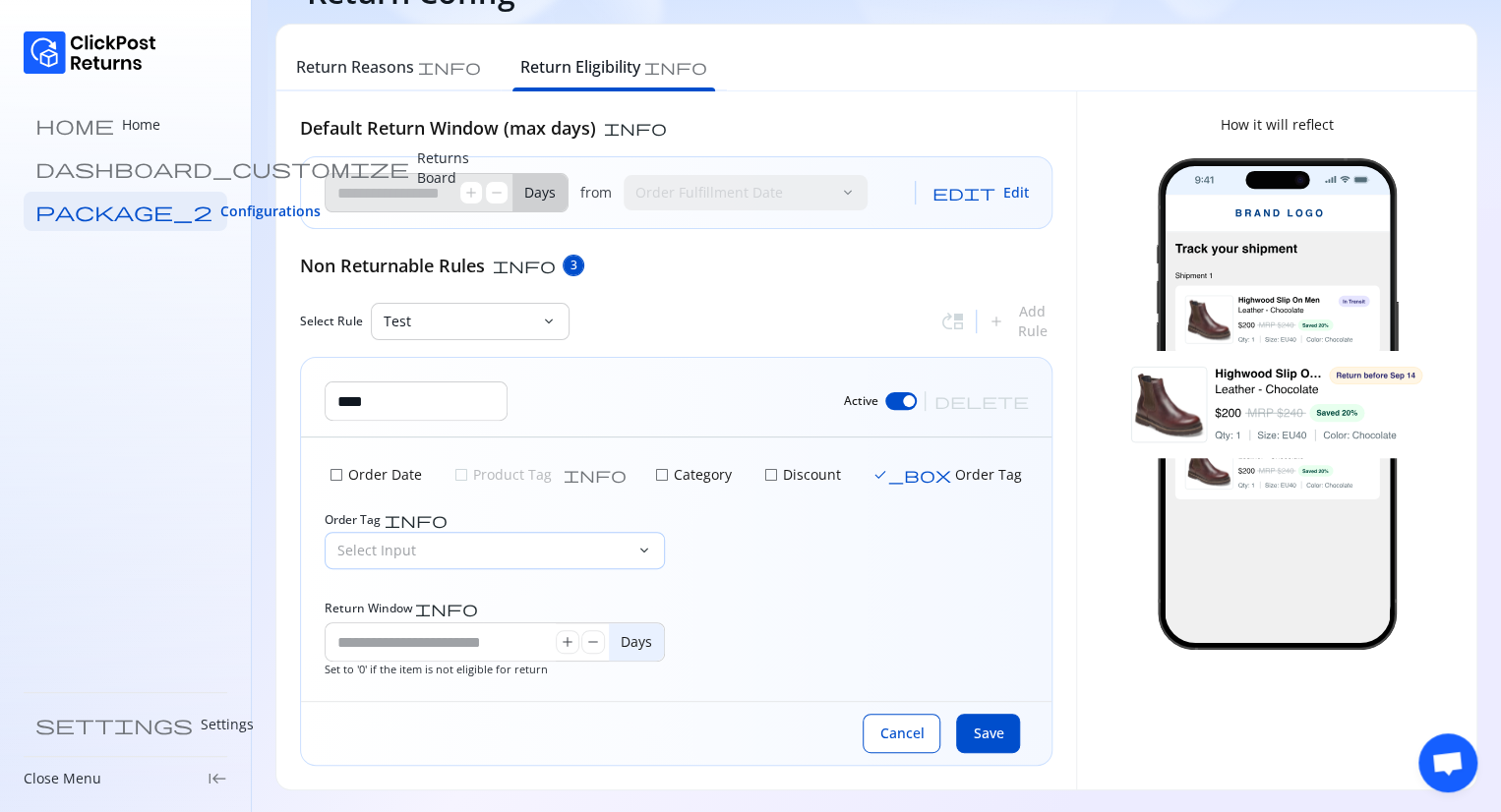
click at [419, 546] on p "Select Input" at bounding box center [483, 551] width 291 height 20
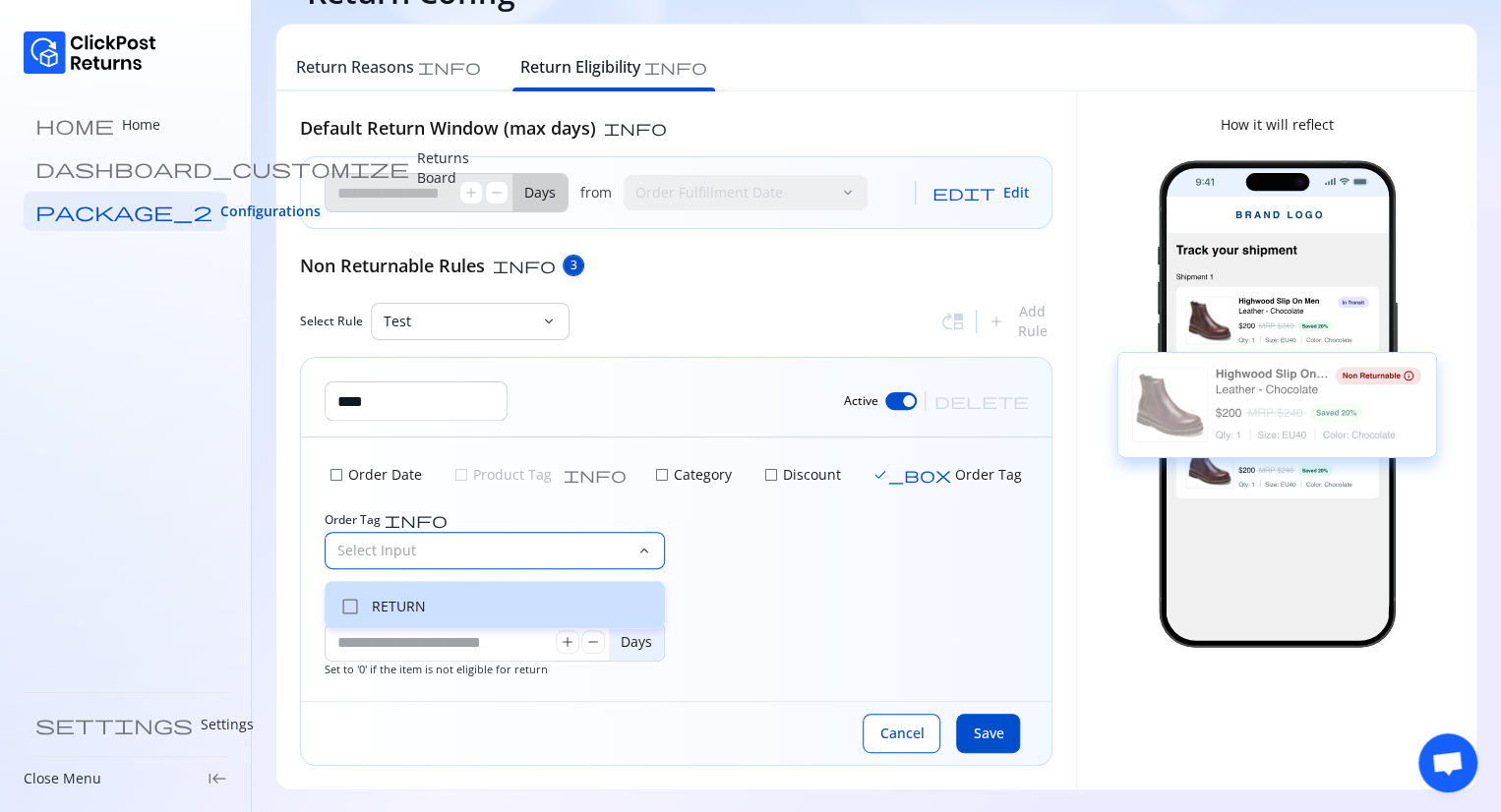
click at [386, 610] on p "RETURN" at bounding box center [512, 607] width 281 height 20
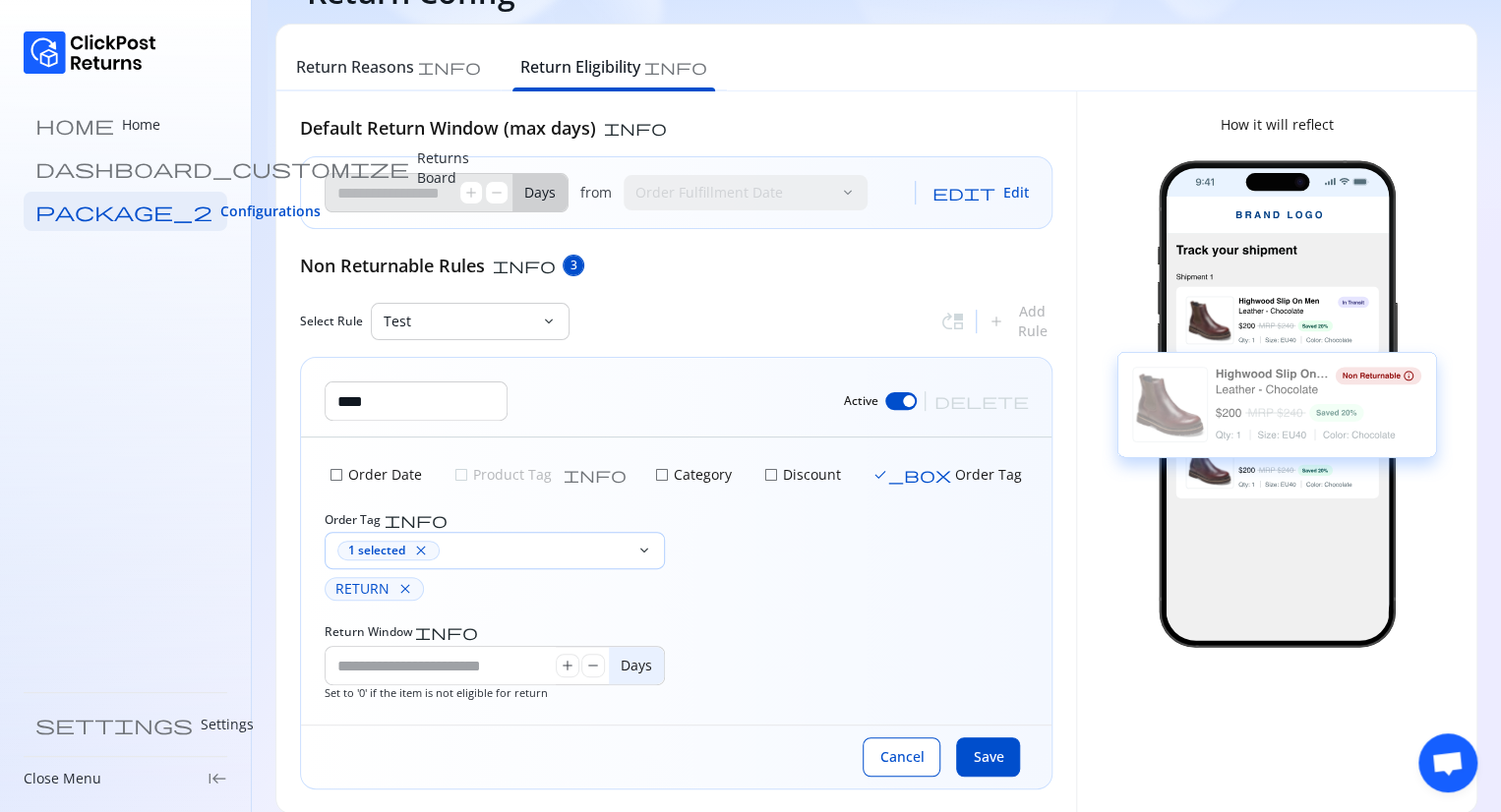
click at [730, 585] on div "RETURN close" at bounding box center [676, 589] width 703 height 24
click at [885, 748] on span "Cancel" at bounding box center [901, 757] width 44 height 20
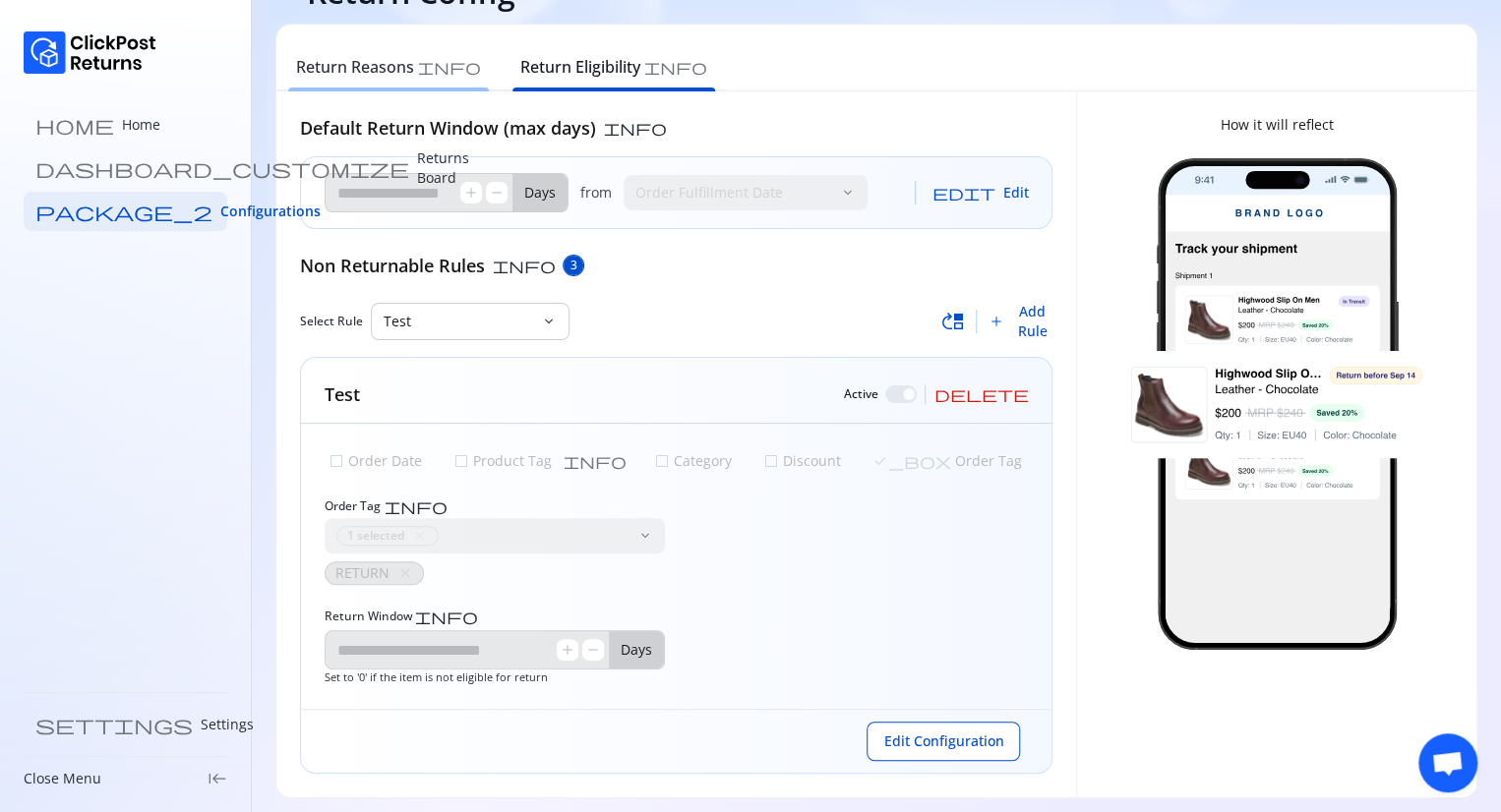
click at [378, 55] on h6 "Return Reasons" at bounding box center [355, 67] width 118 height 24
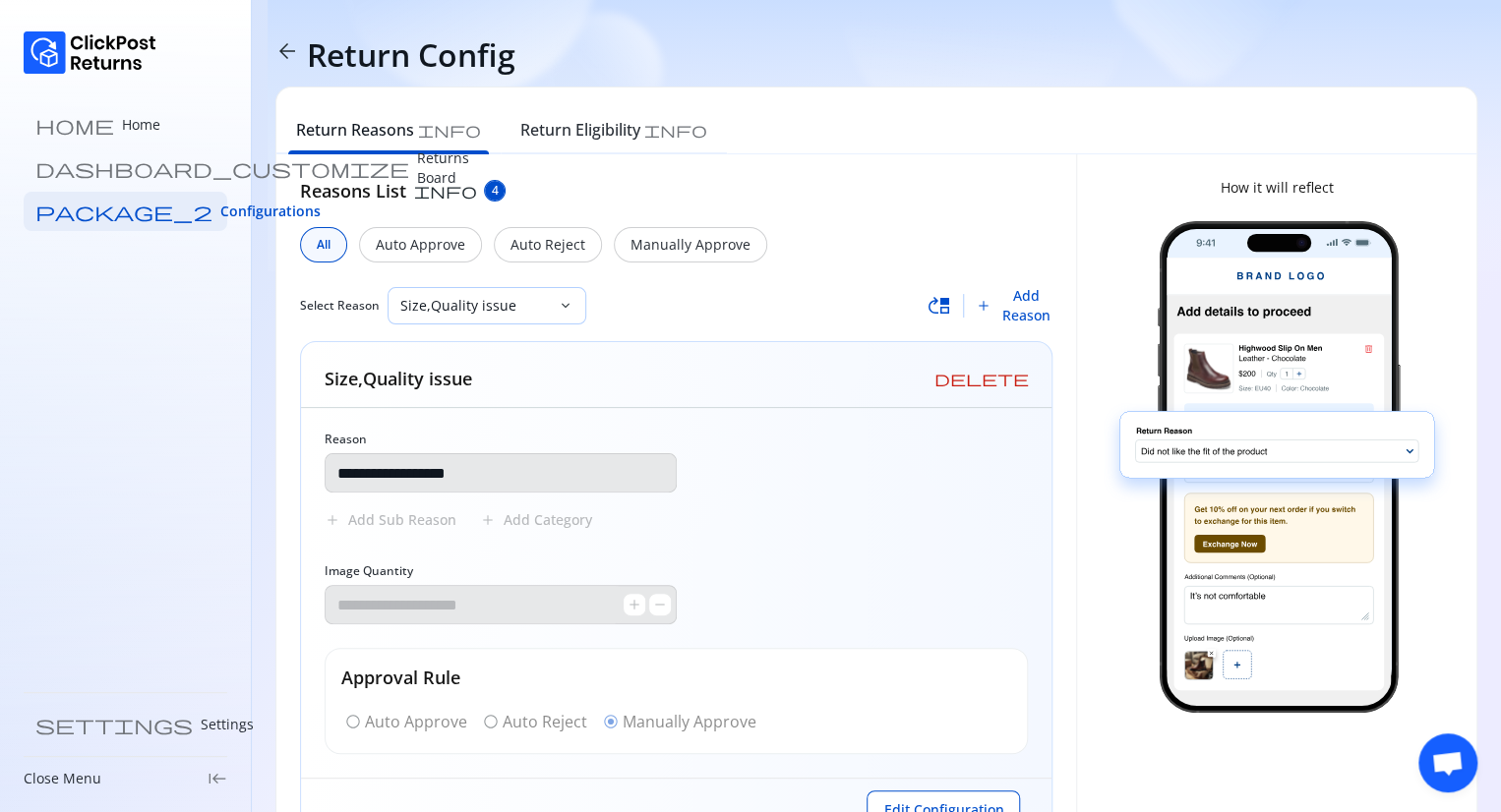
click at [518, 309] on p "Size,Quality issue" at bounding box center [475, 306] width 149 height 20
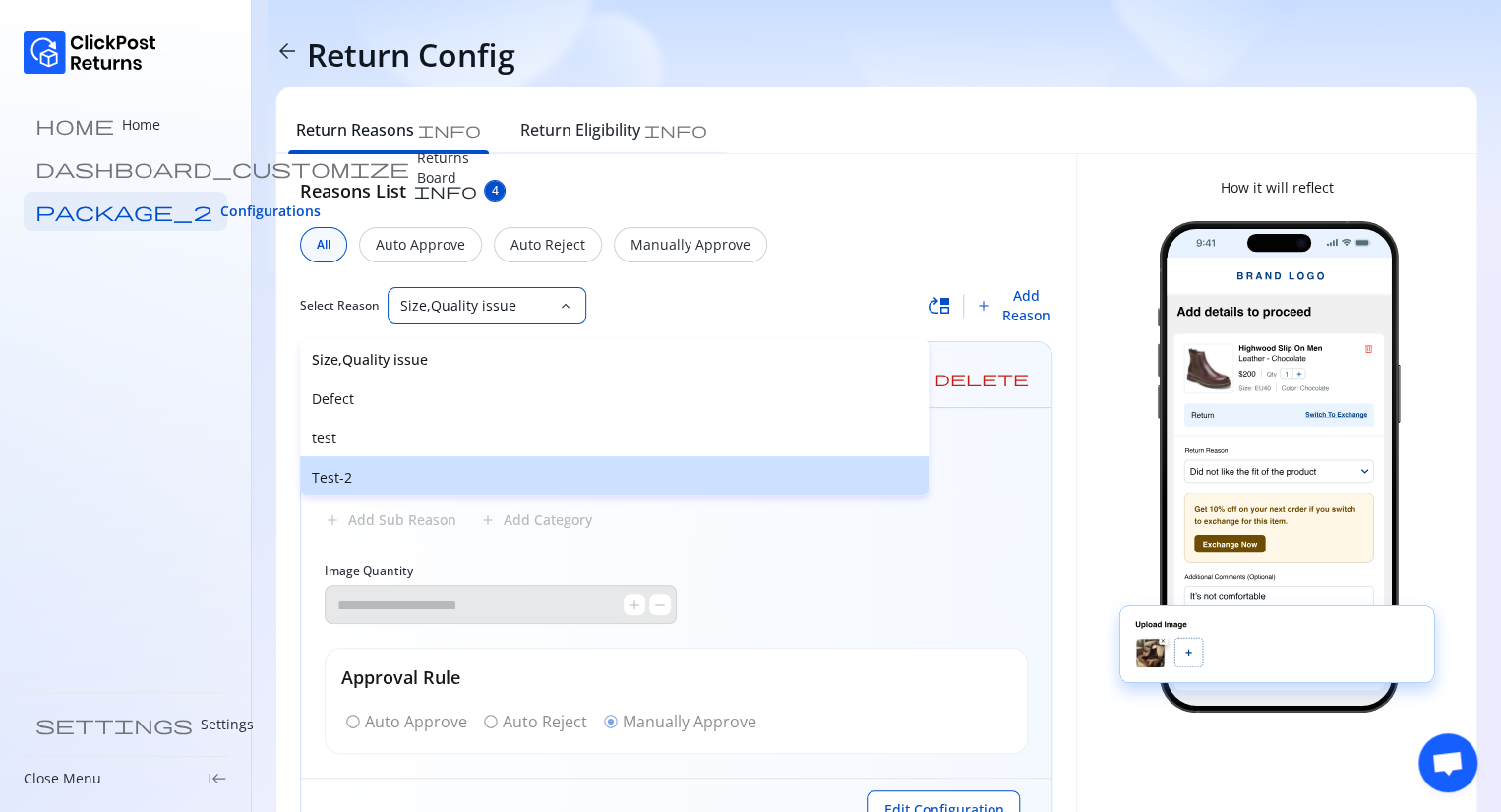
click at [358, 468] on p "Test-2" at bounding box center [614, 478] width 605 height 20
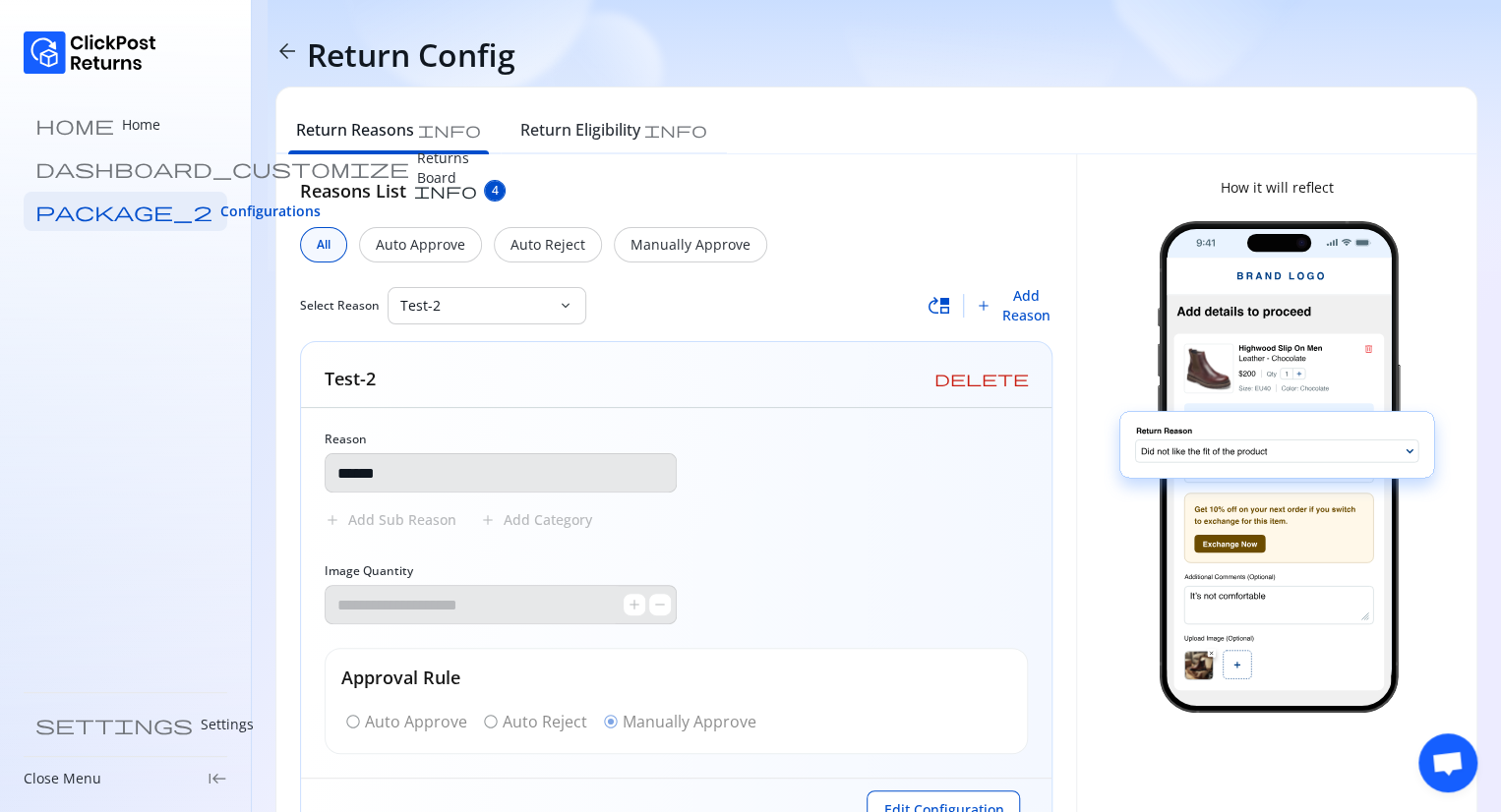
scroll to position [78, 0]
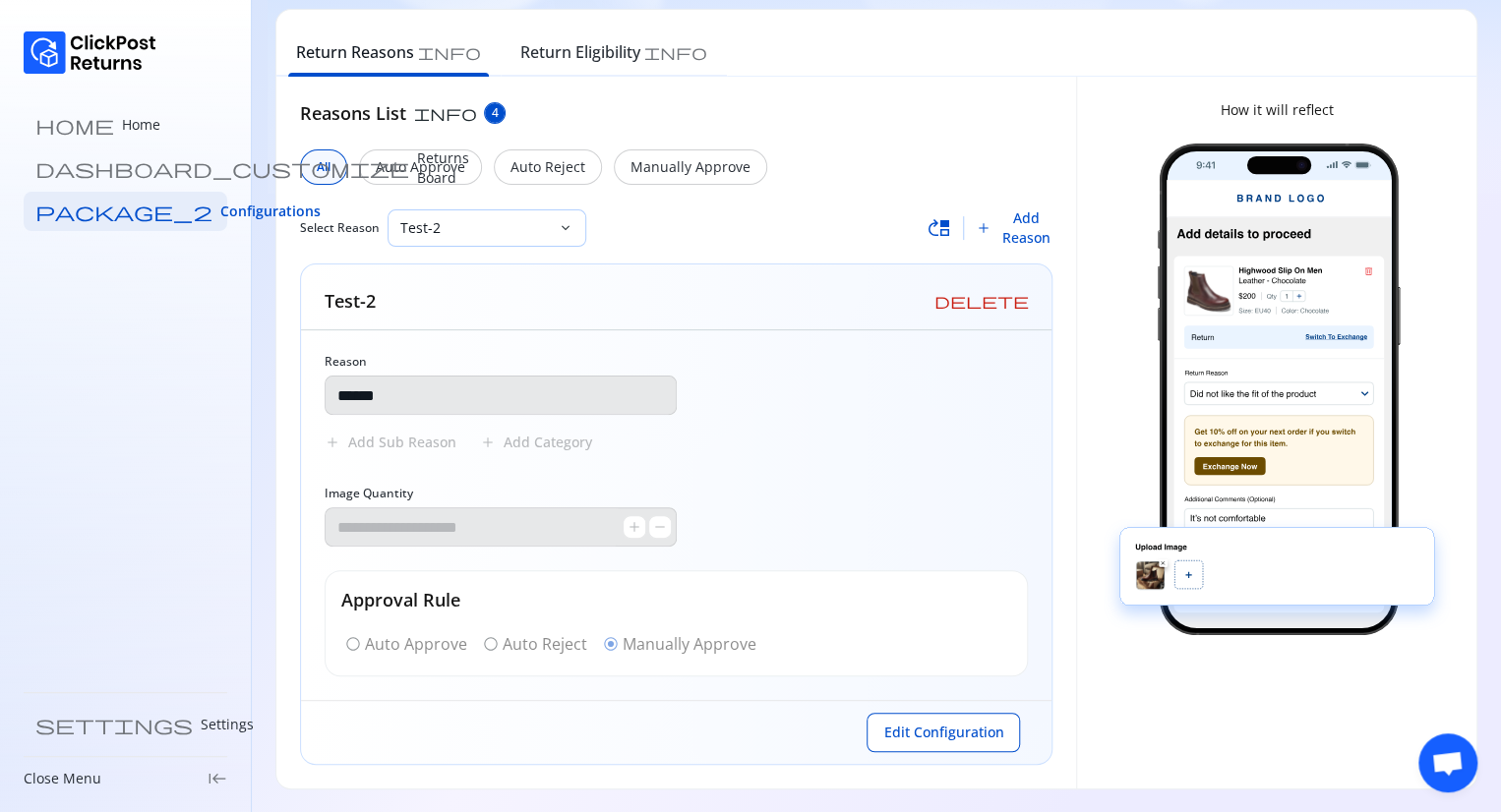
click at [491, 229] on p "Test-2" at bounding box center [475, 228] width 149 height 20
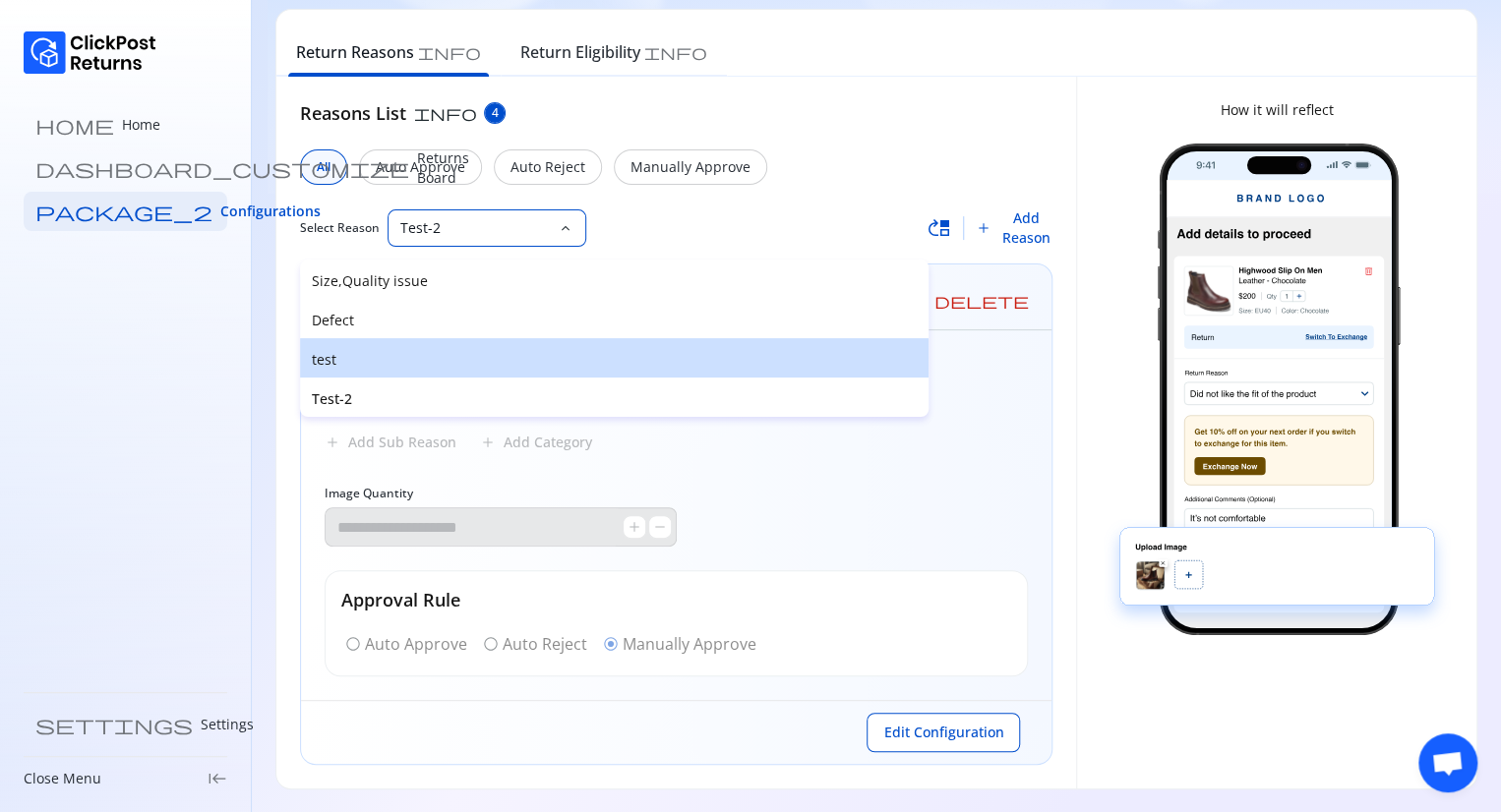
click at [390, 356] on p "test" at bounding box center [614, 360] width 605 height 20
type input "****"
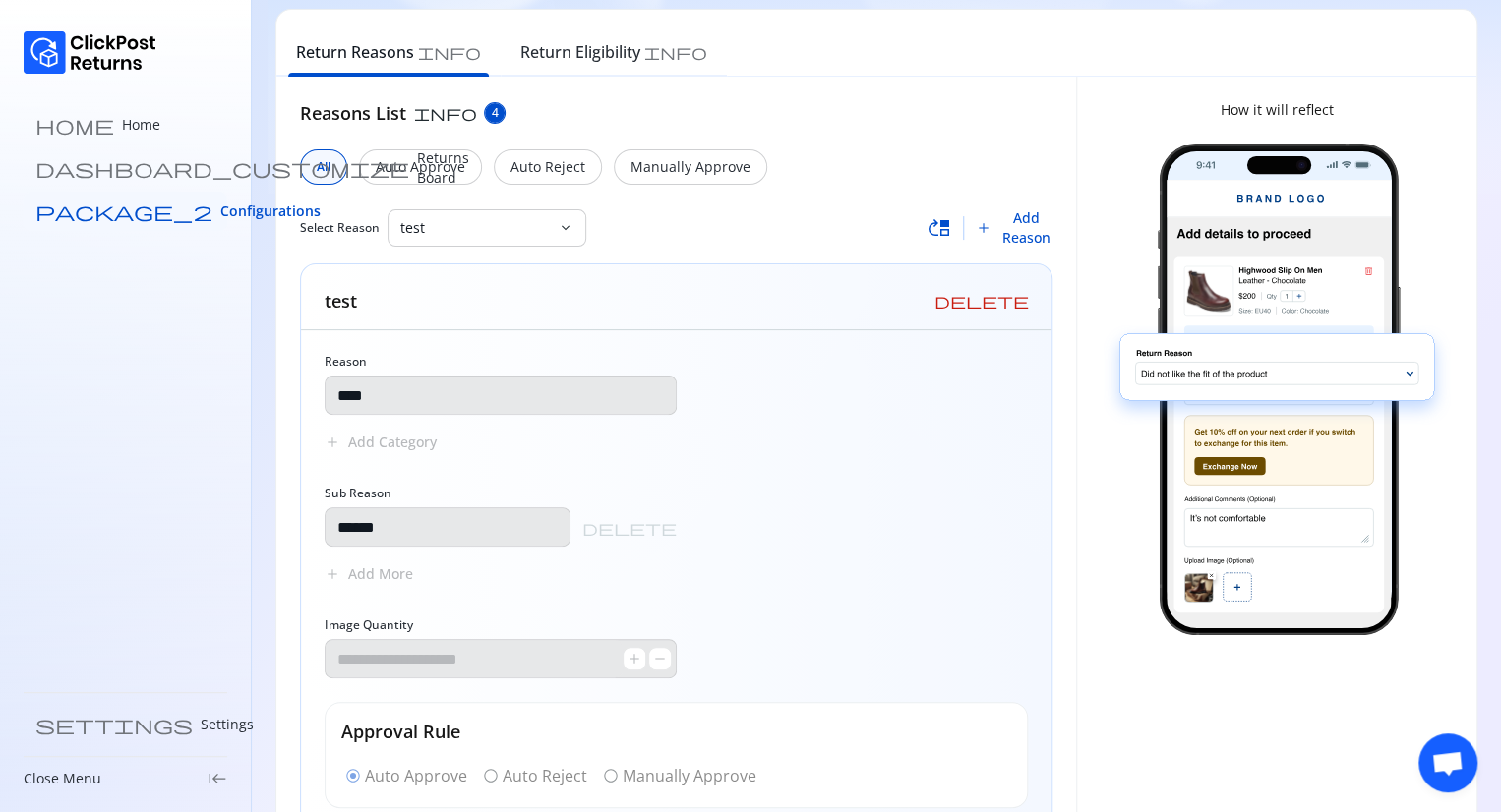
click at [187, 207] on link "package_2 Configurations" at bounding box center [125, 211] width 203 height 39
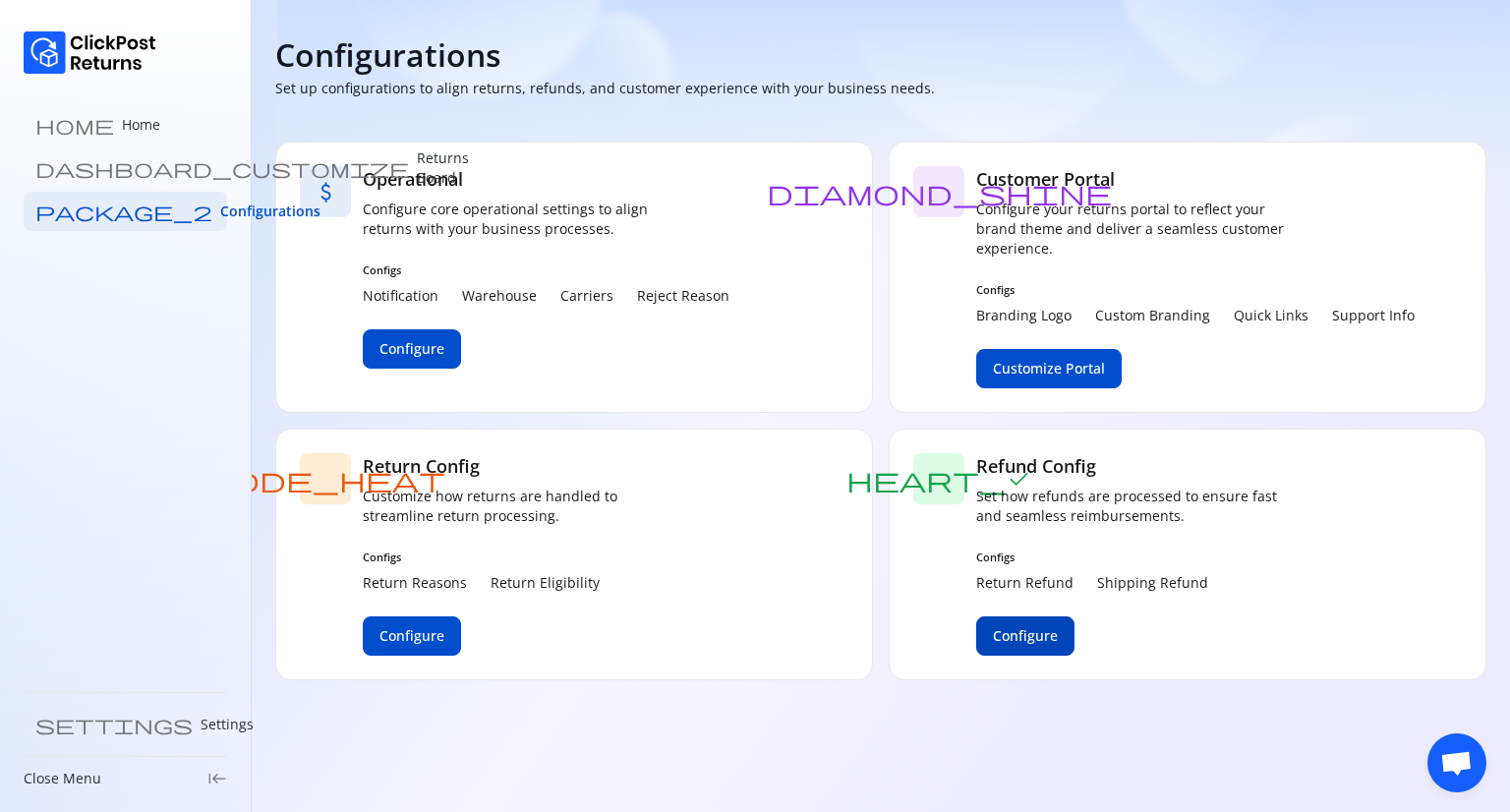
click at [1046, 634] on span "Configure" at bounding box center [1025, 636] width 65 height 20
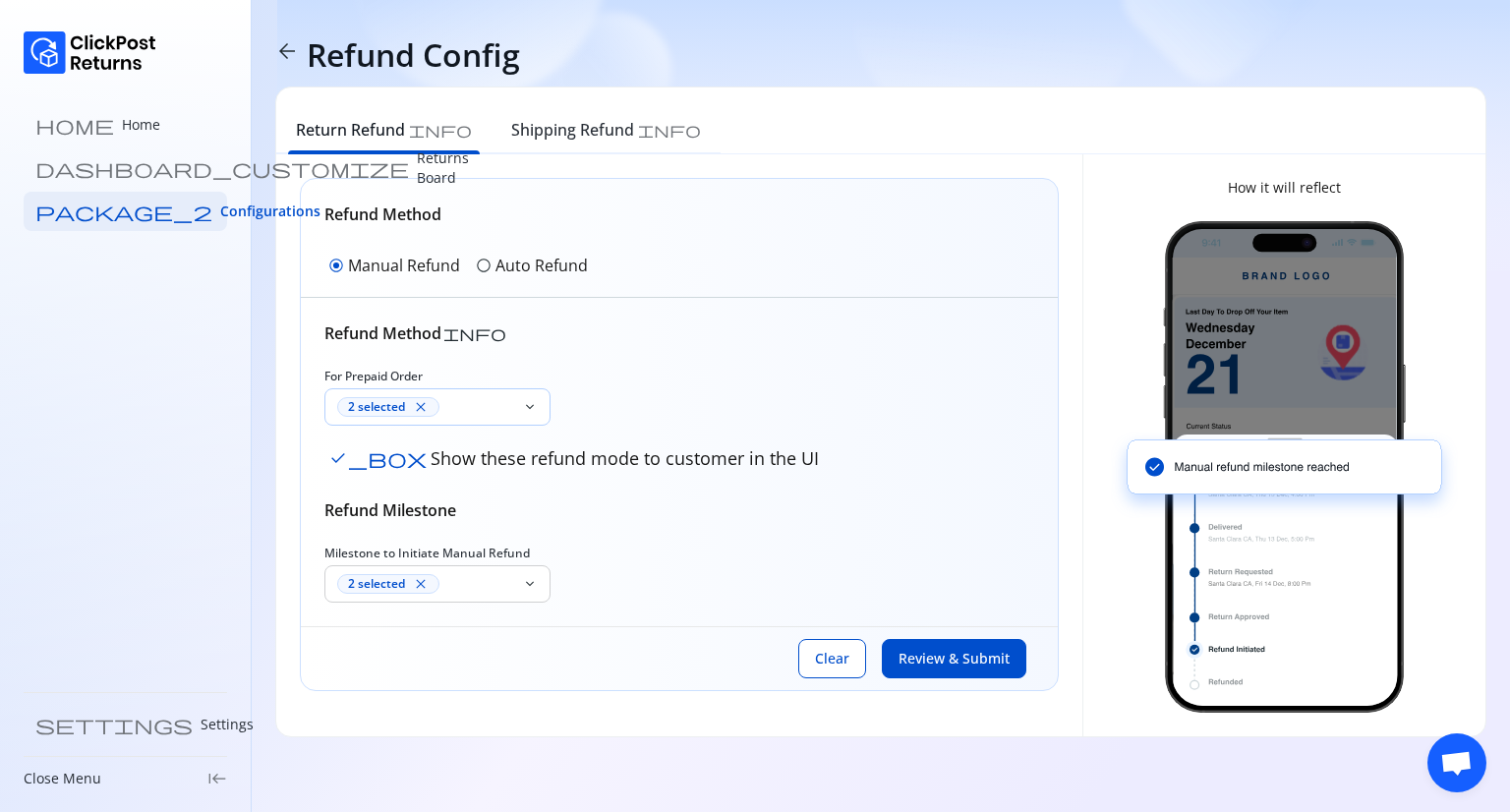
click at [491, 407] on div "2 selected close" at bounding box center [425, 407] width 177 height 20
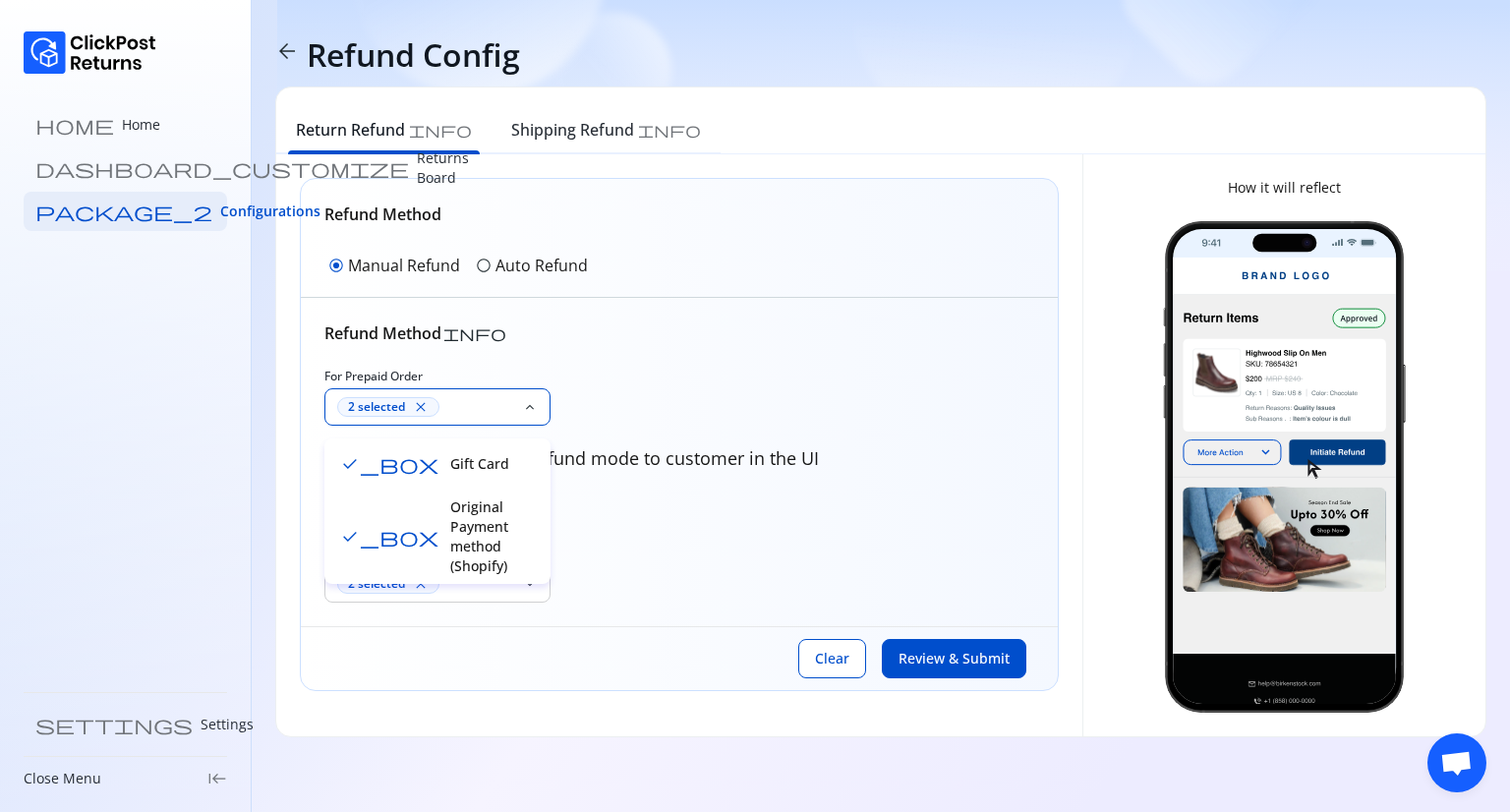
click at [450, 508] on p "Original Payment method (Shopify)" at bounding box center [494, 537] width 89 height 79
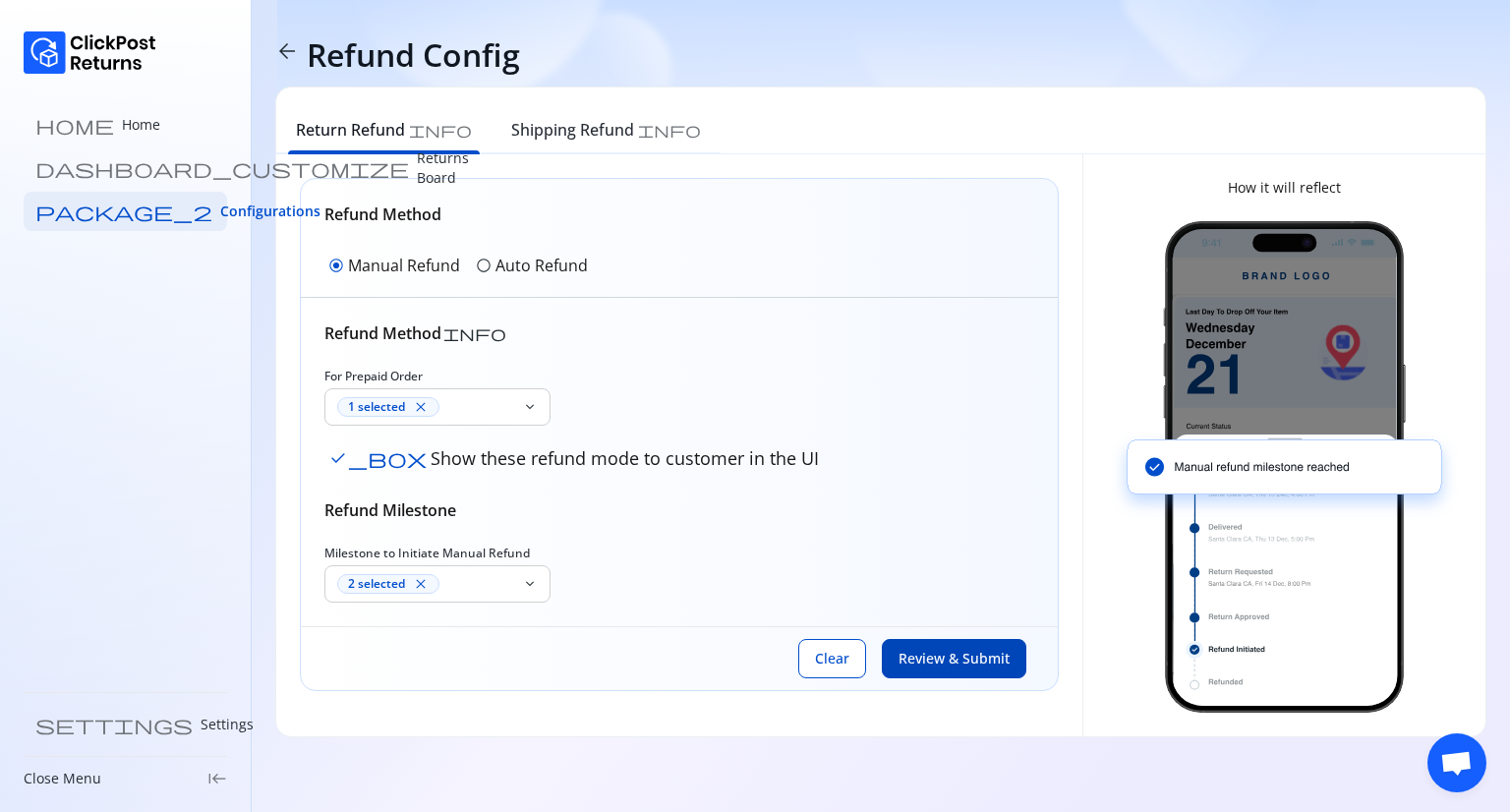
click at [983, 657] on span "Review & Submit" at bounding box center [954, 659] width 112 height 20
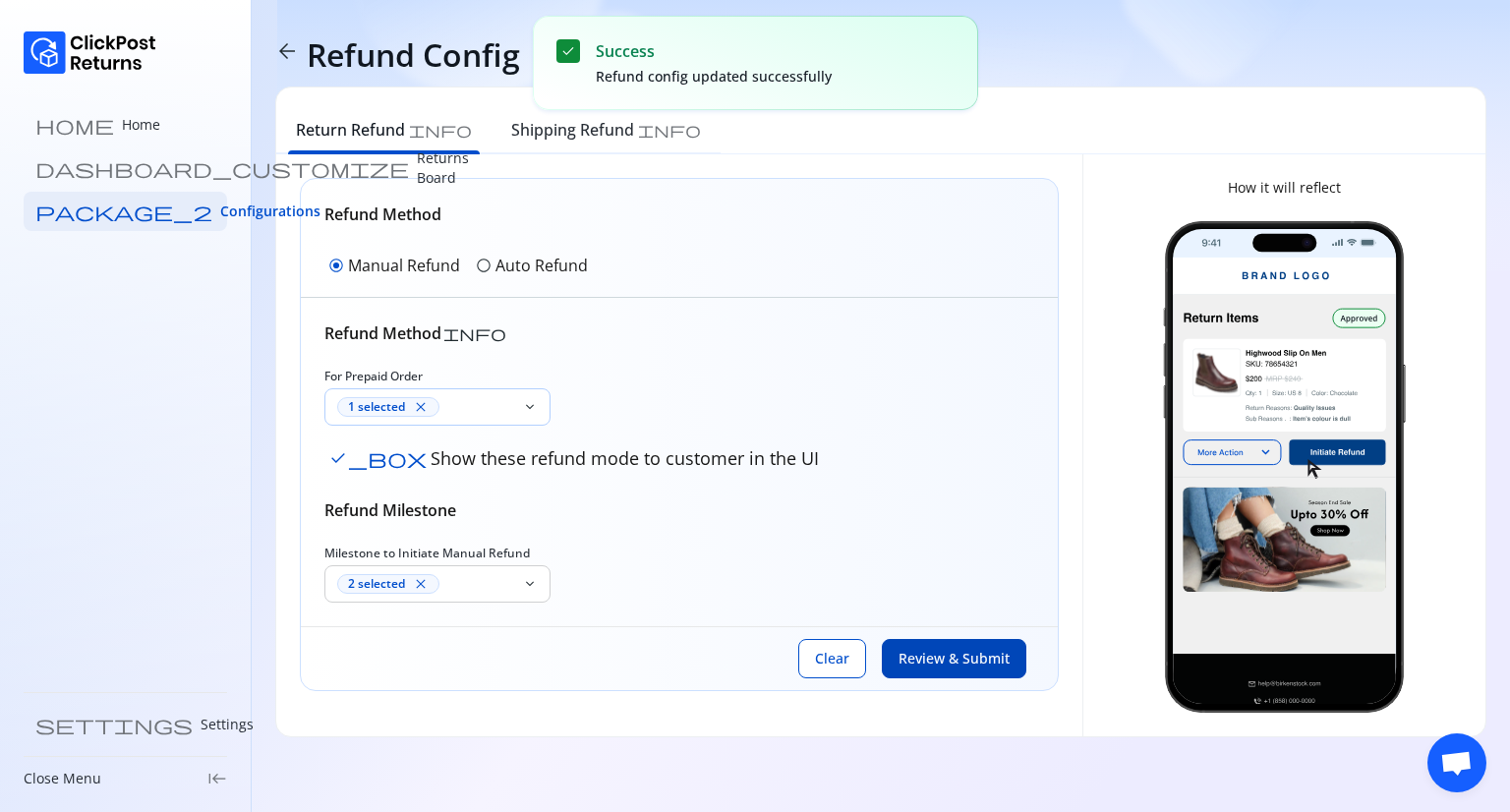
click at [452, 408] on div "1 selected close" at bounding box center [425, 407] width 177 height 20
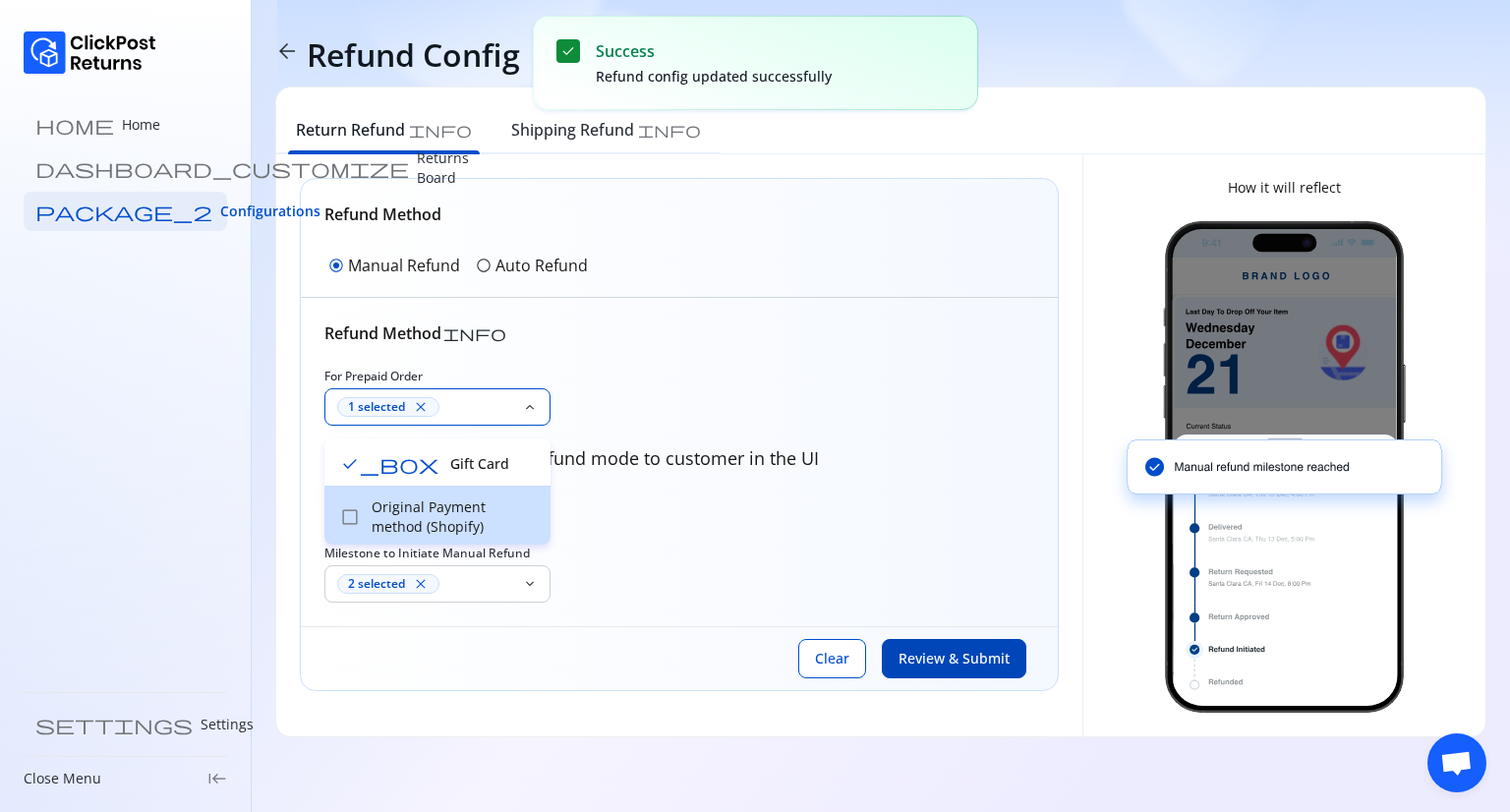
click at [401, 502] on p "Original Payment method (Shopify)" at bounding box center [455, 517] width 167 height 39
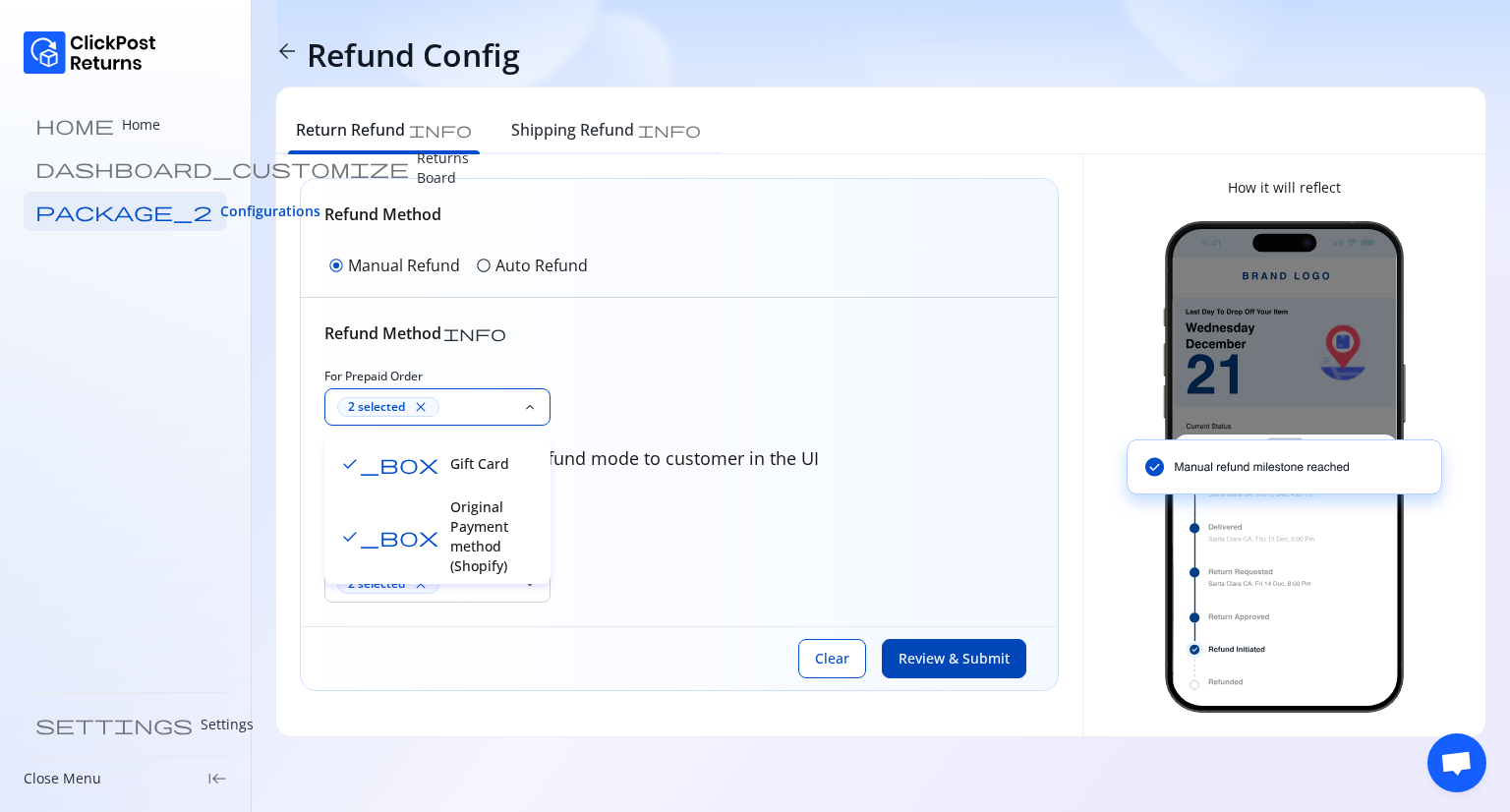
click at [925, 663] on span "Review & Submit" at bounding box center [954, 659] width 112 height 20
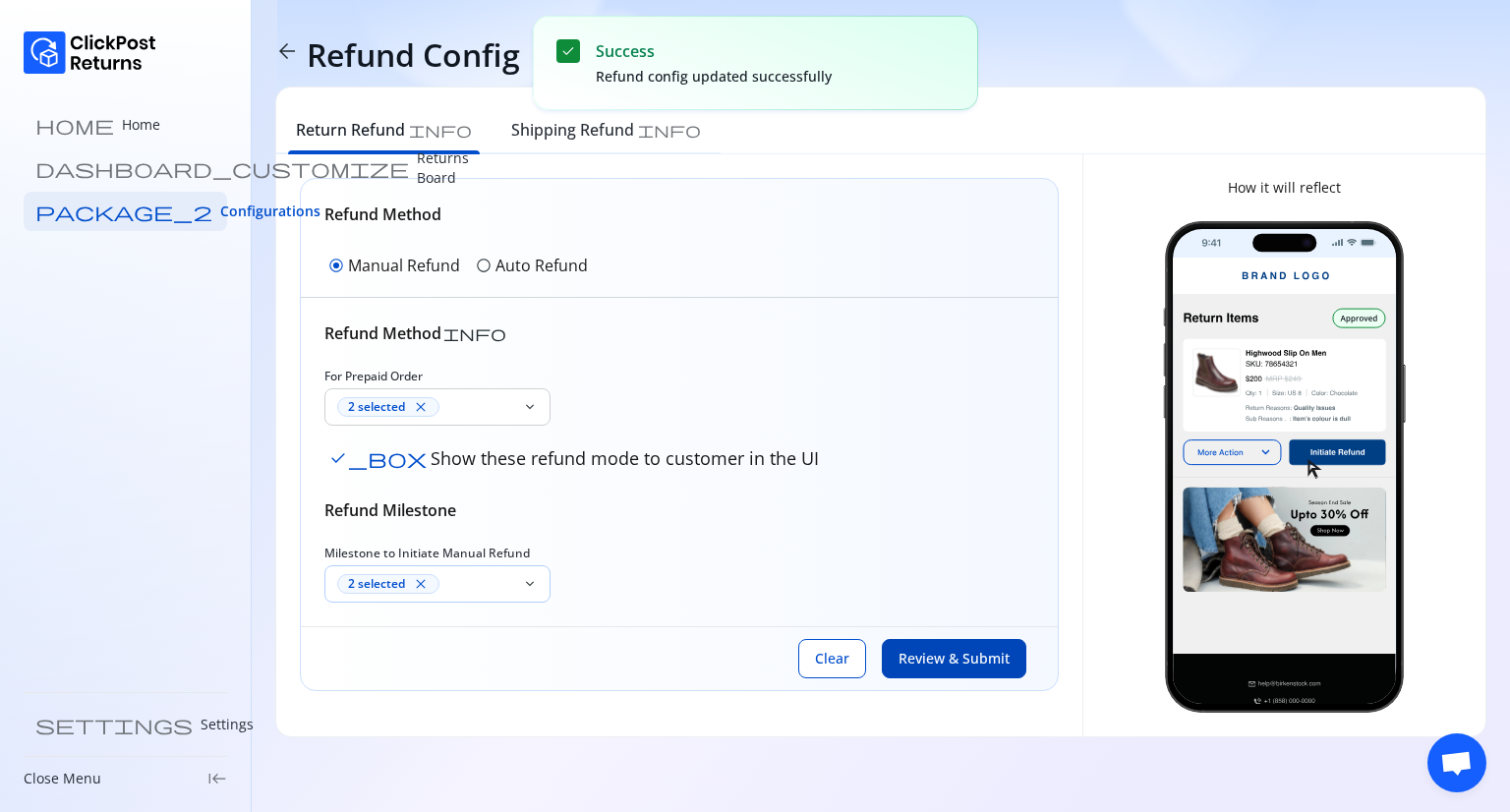
click at [498, 574] on div "2 selected close" at bounding box center [425, 584] width 177 height 20
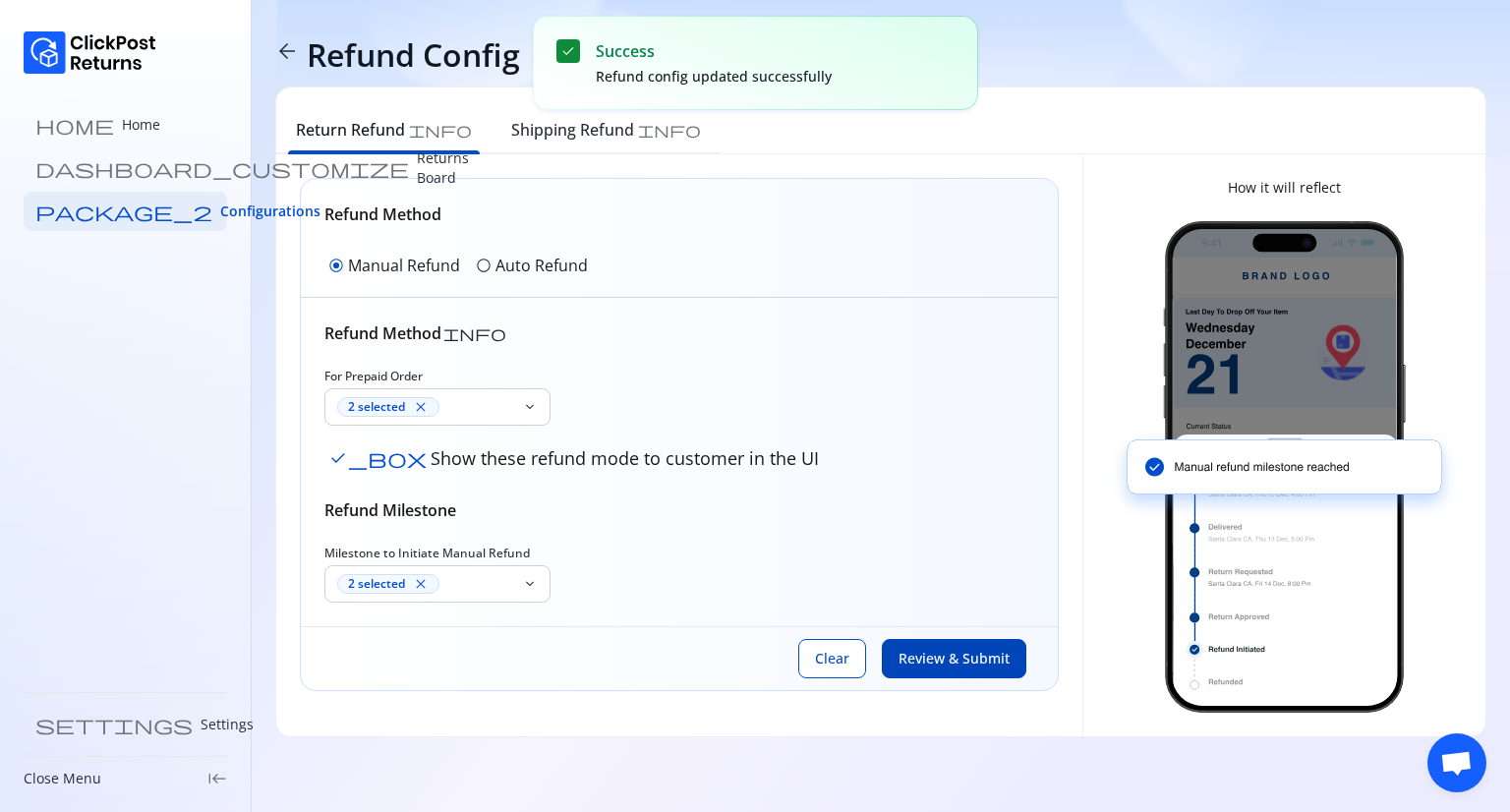
click at [483, 265] on span "radio_button_unchecked" at bounding box center [484, 265] width 16 height 16
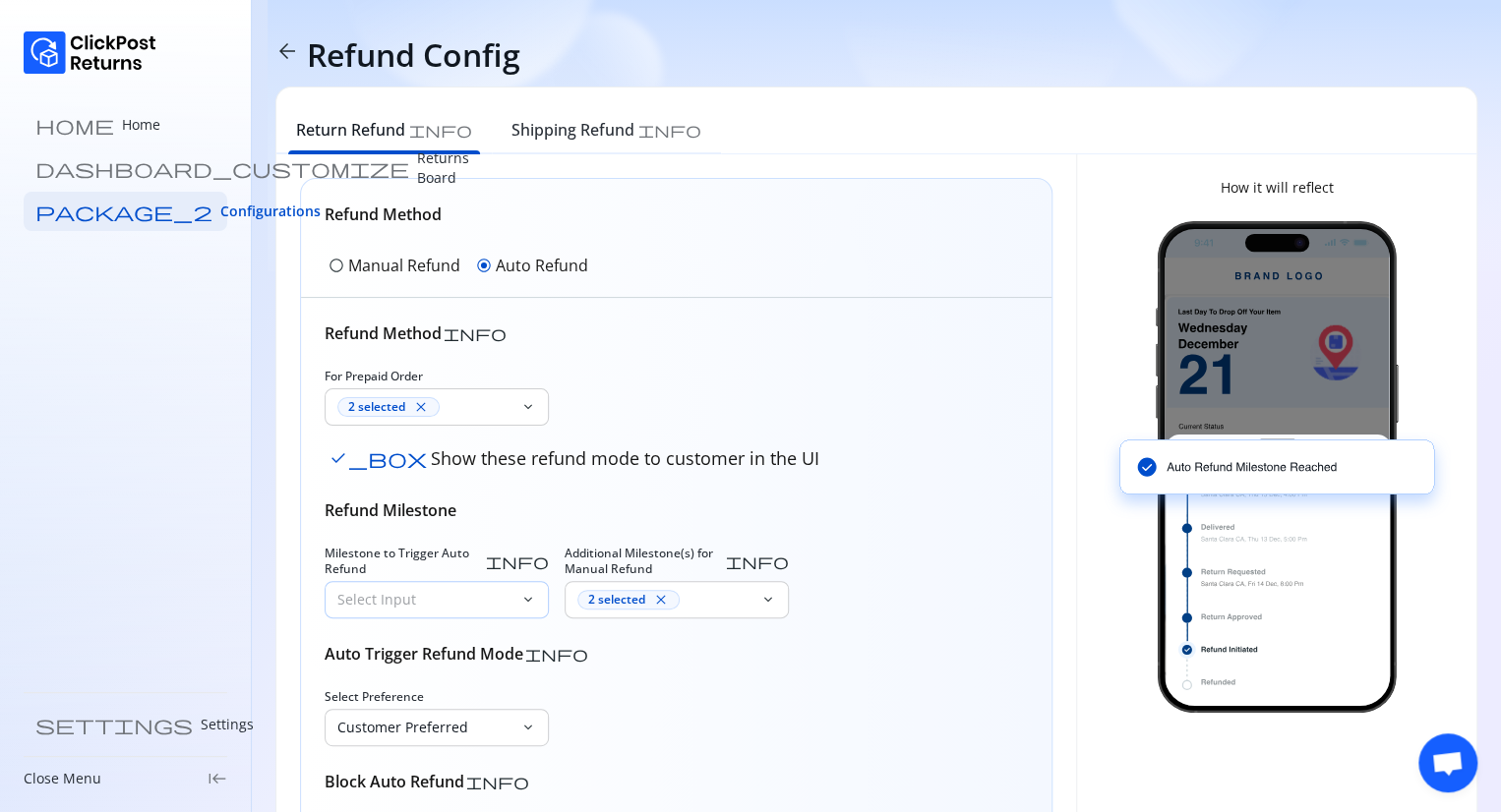
click at [469, 590] on p "Select Input" at bounding box center [424, 600] width 175 height 20
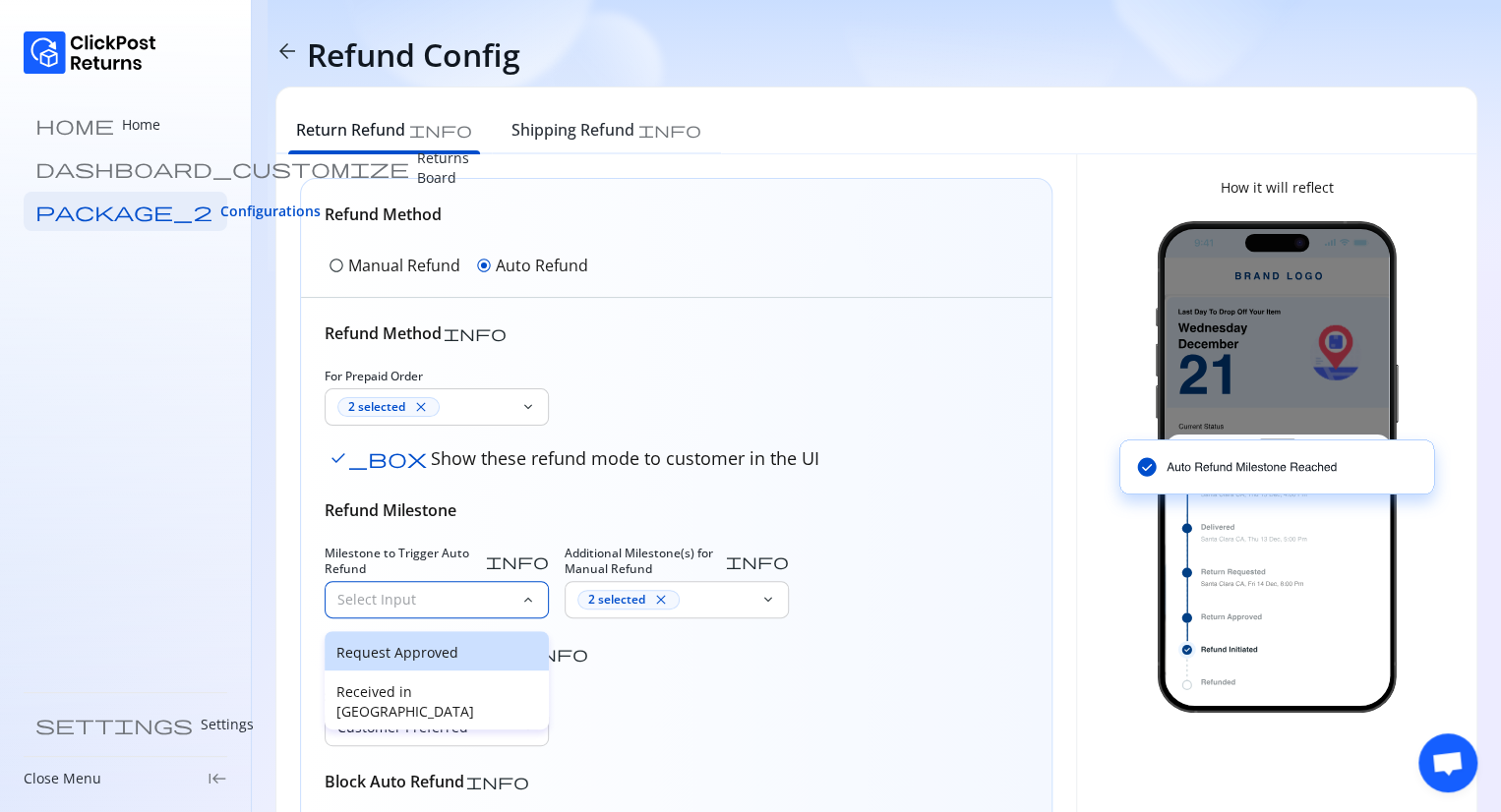
click at [439, 659] on p "Request Approved" at bounding box center [436, 653] width 200 height 20
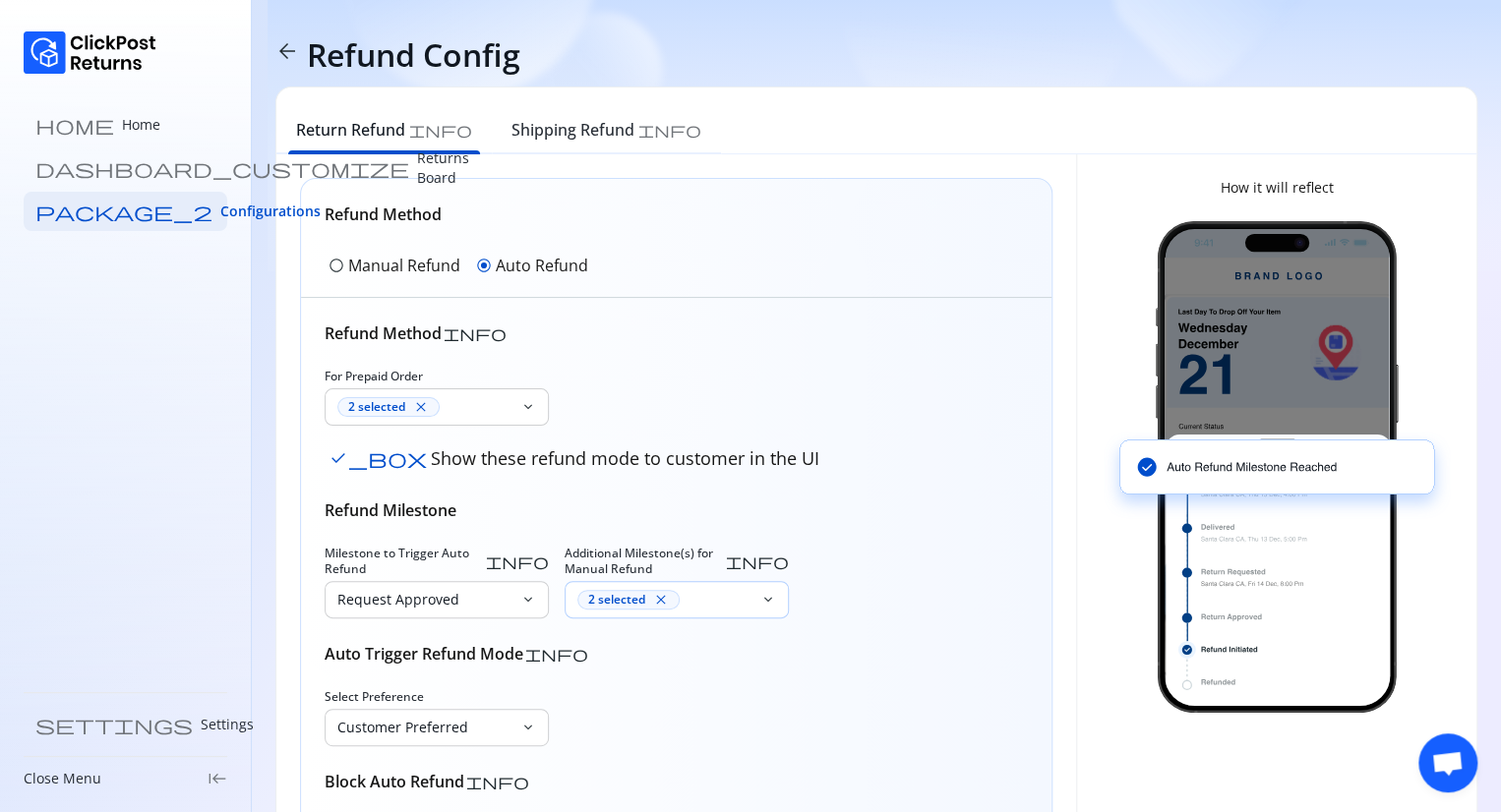
click at [720, 595] on div "2 selected close" at bounding box center [664, 600] width 175 height 20
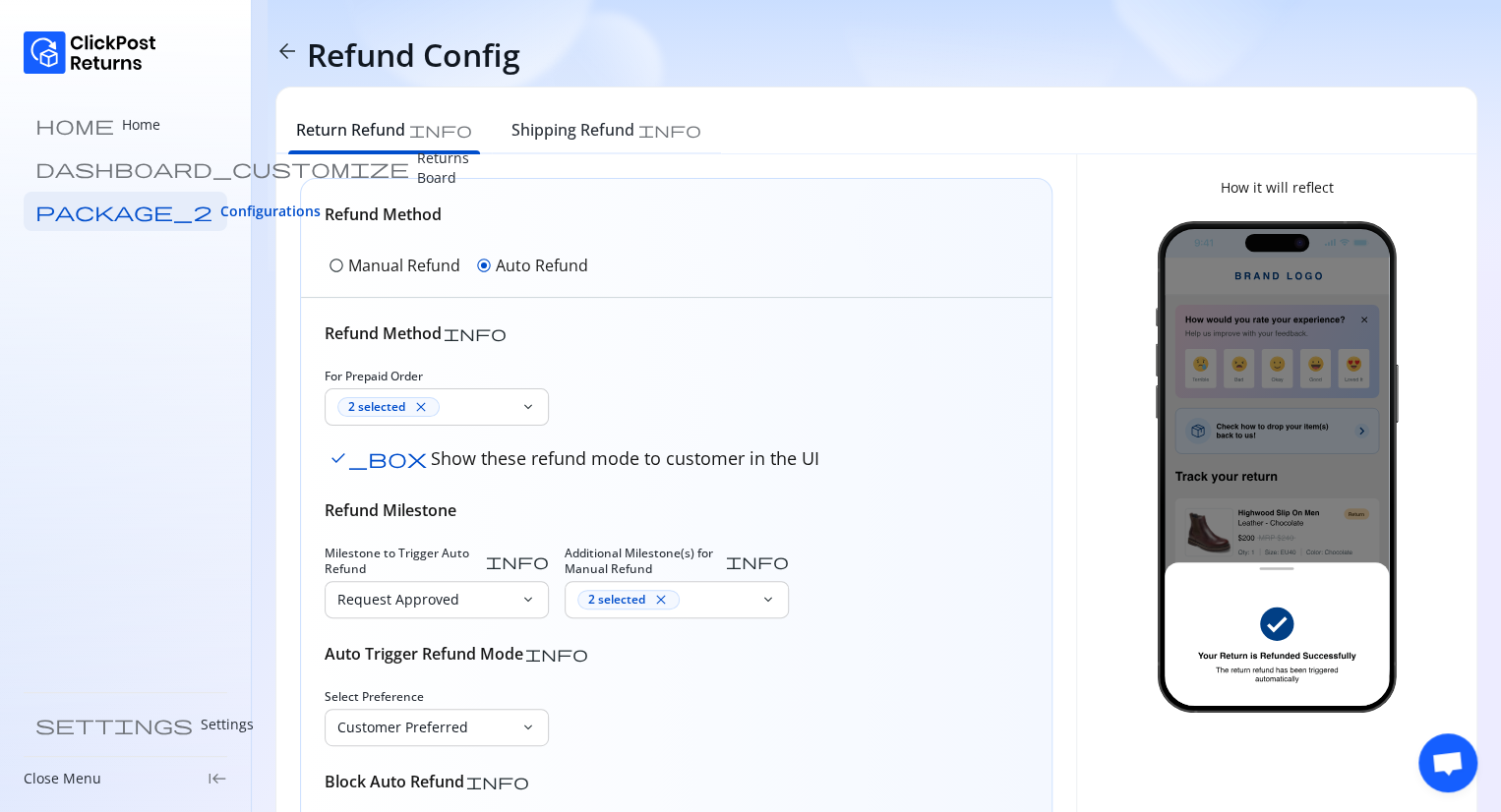
click at [842, 493] on div "Refund Method info For Prepaid Order 2 selected close keyboard_arrow_down check…" at bounding box center [676, 586] width 703 height 529
click at [473, 590] on p "Request Approved" at bounding box center [424, 600] width 175 height 20
click at [435, 650] on p "Request Approved" at bounding box center [436, 653] width 200 height 20
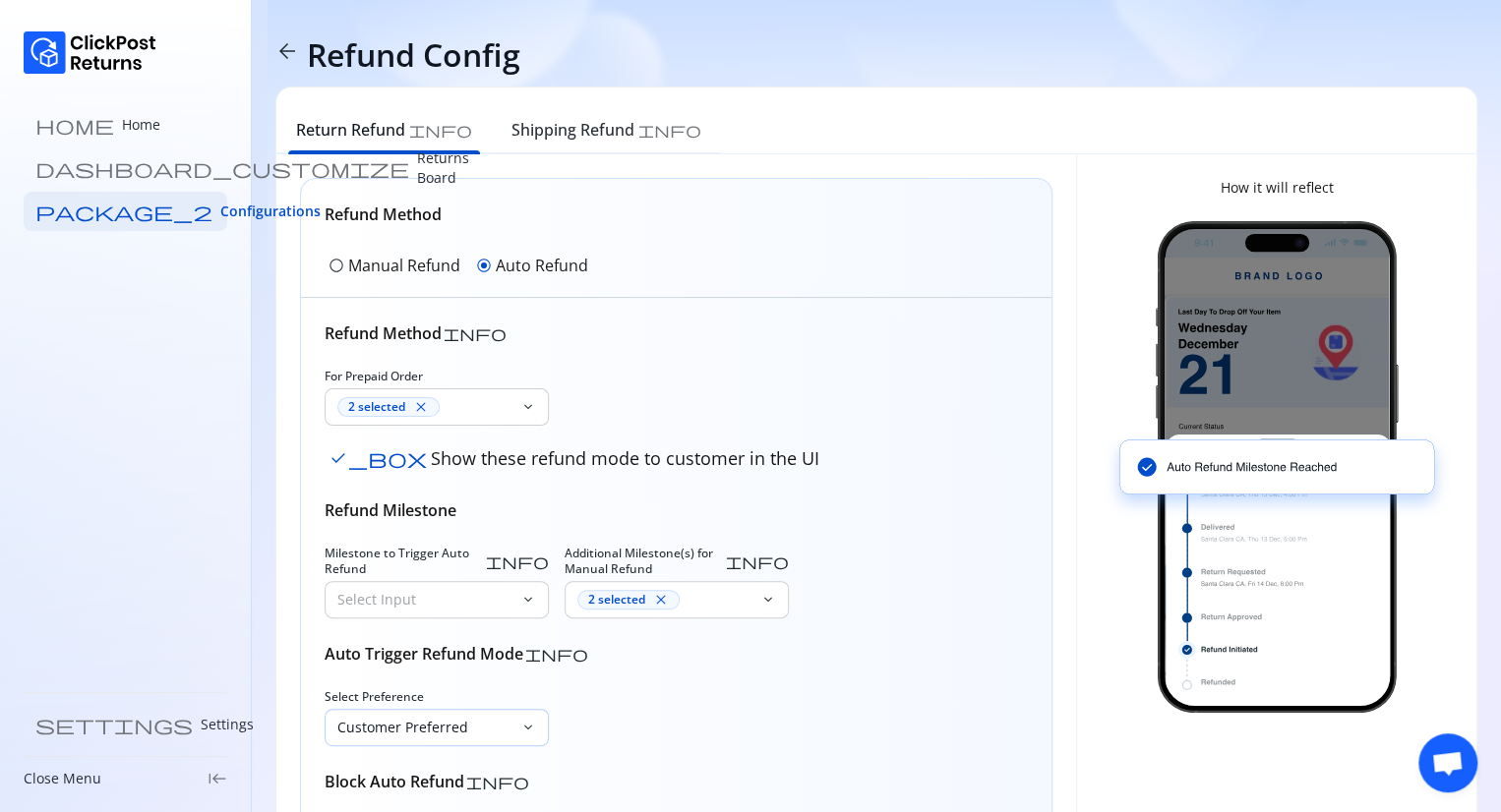
click at [483, 728] on p "Customer Preferred" at bounding box center [424, 727] width 175 height 20
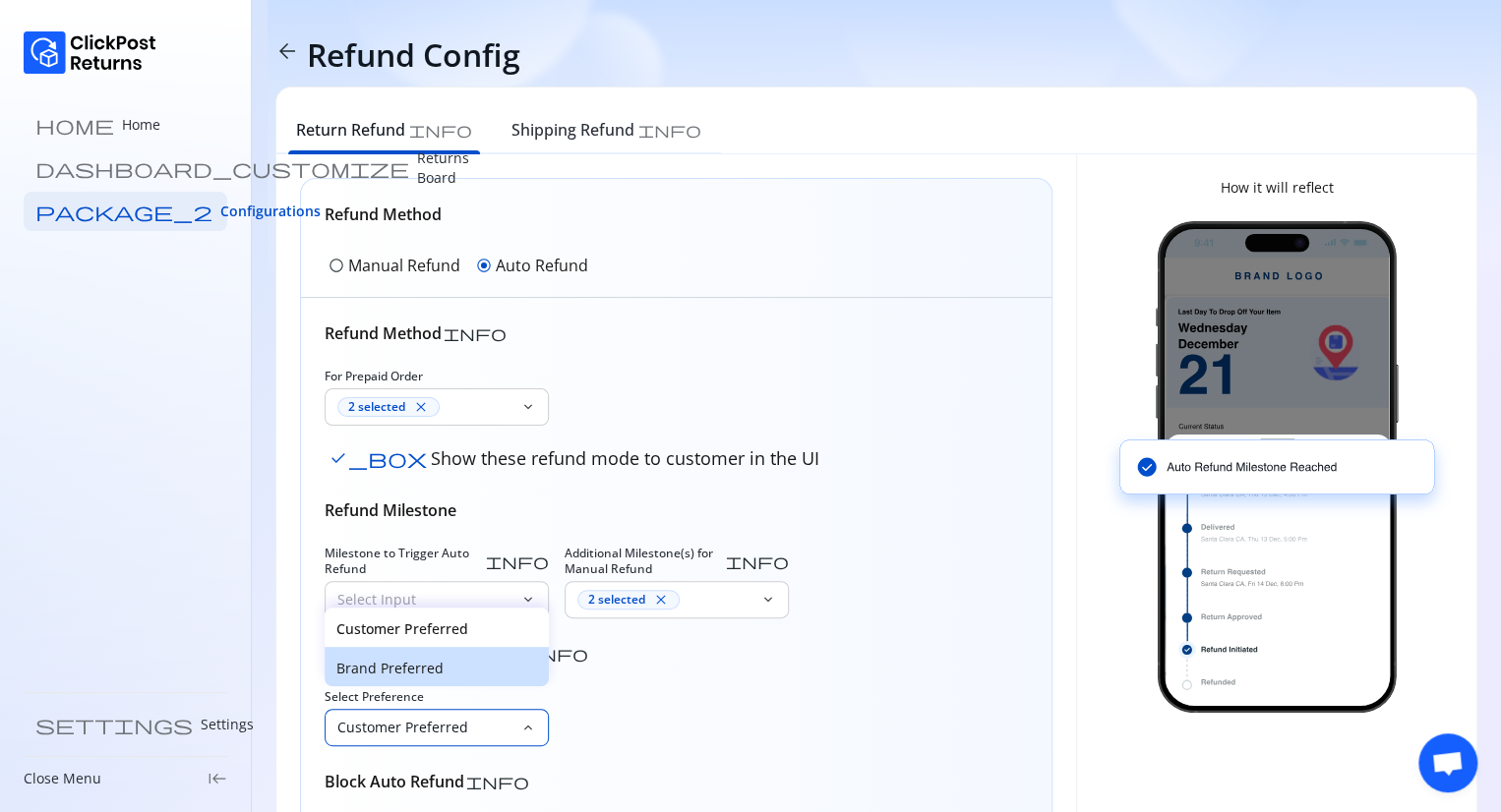
click at [442, 663] on p "Brand Preferred" at bounding box center [436, 669] width 200 height 20
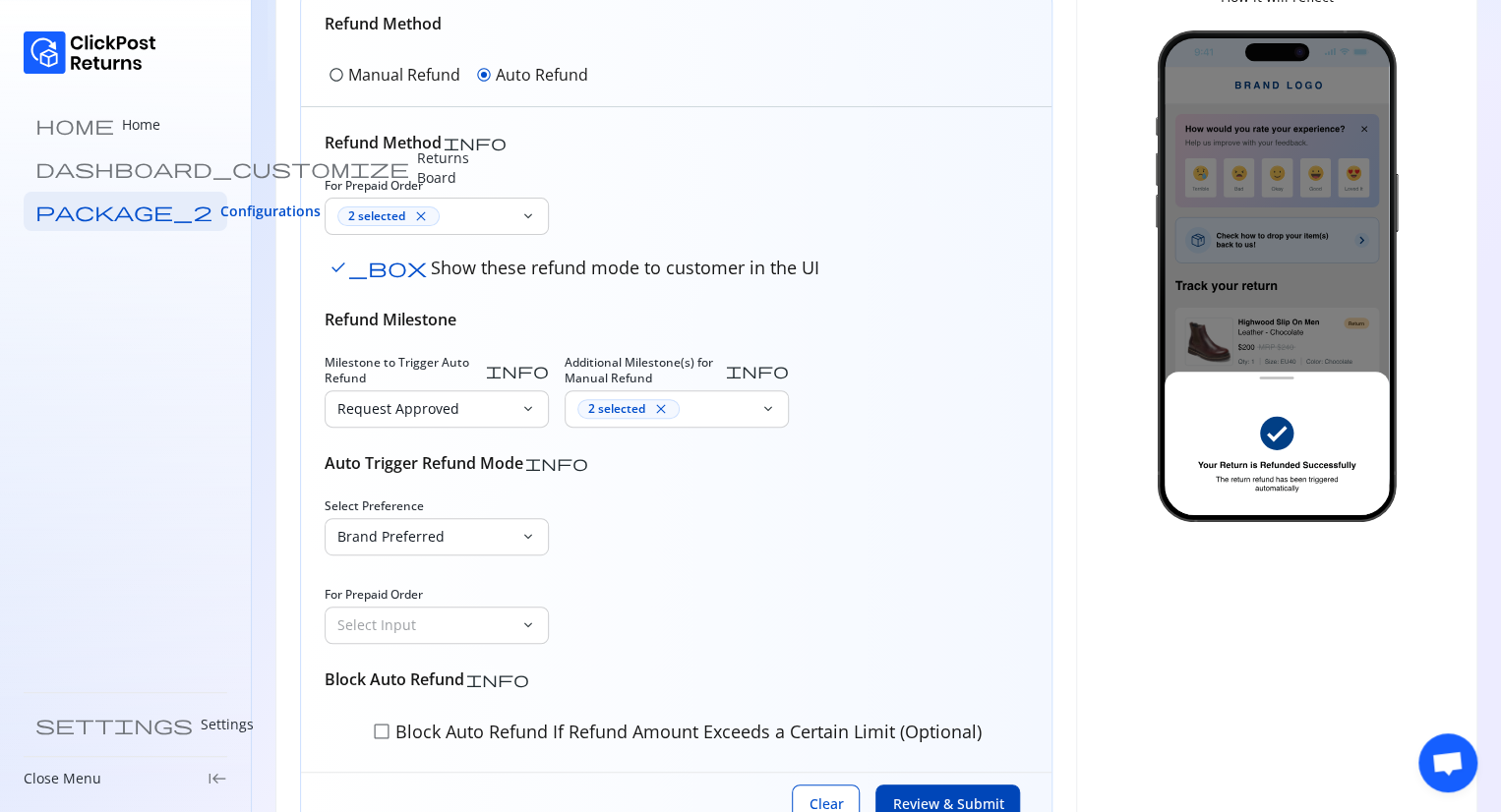
scroll to position [195, 0]
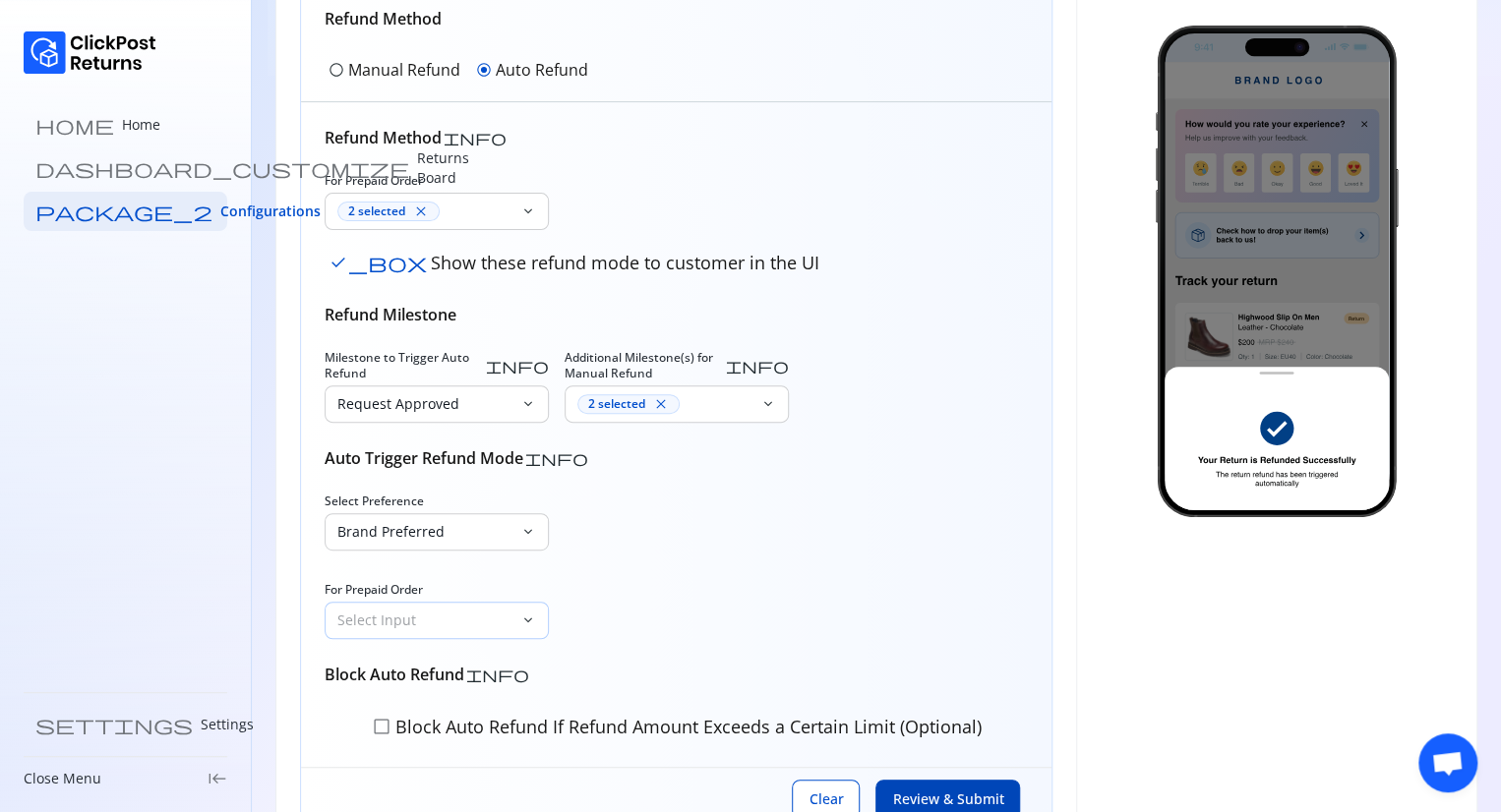
click at [480, 636] on div "Select Input keyboard_arrow_down" at bounding box center [436, 621] width 224 height 37
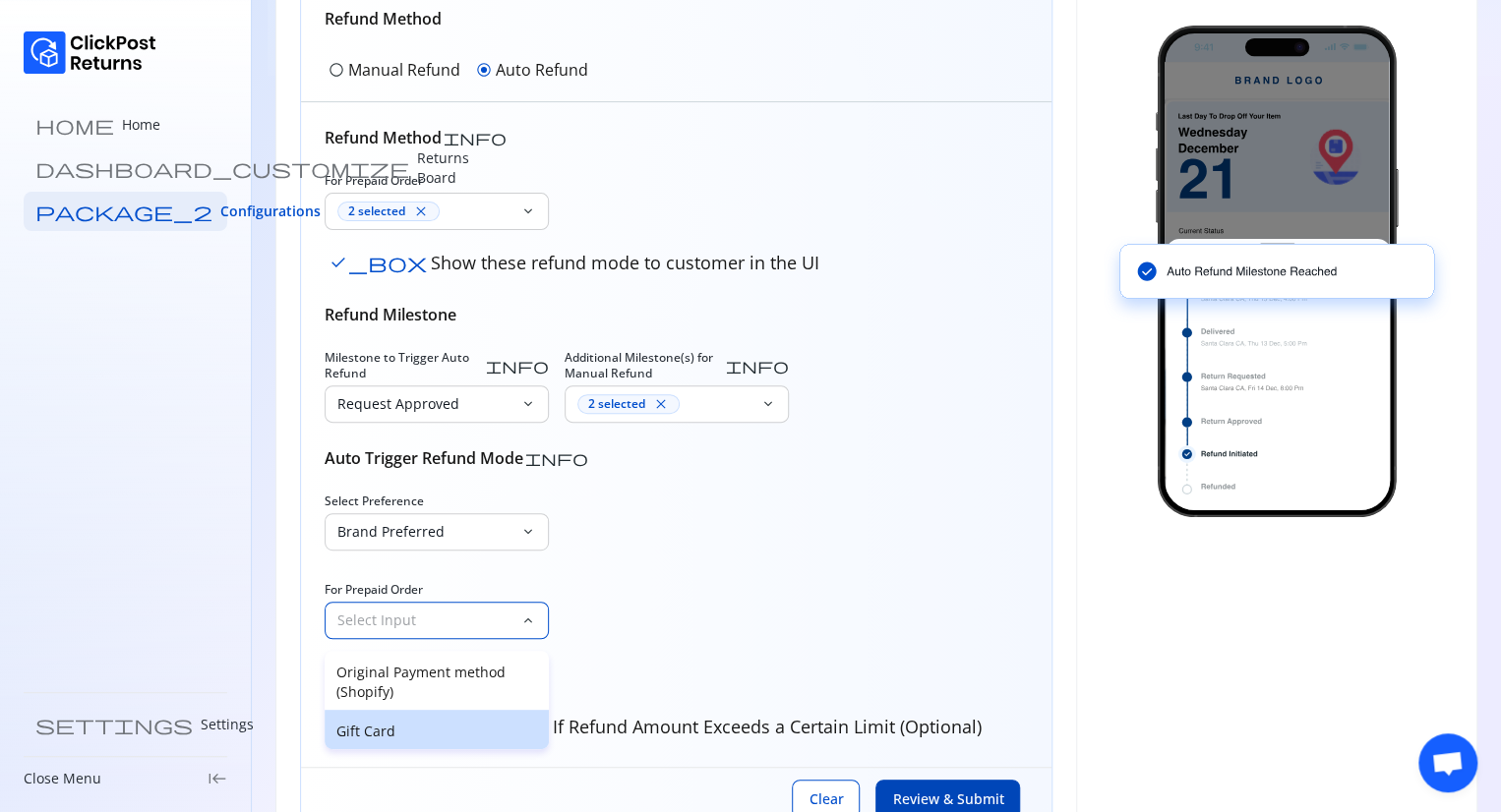
click at [399, 720] on div "Gift Card" at bounding box center [436, 729] width 224 height 39
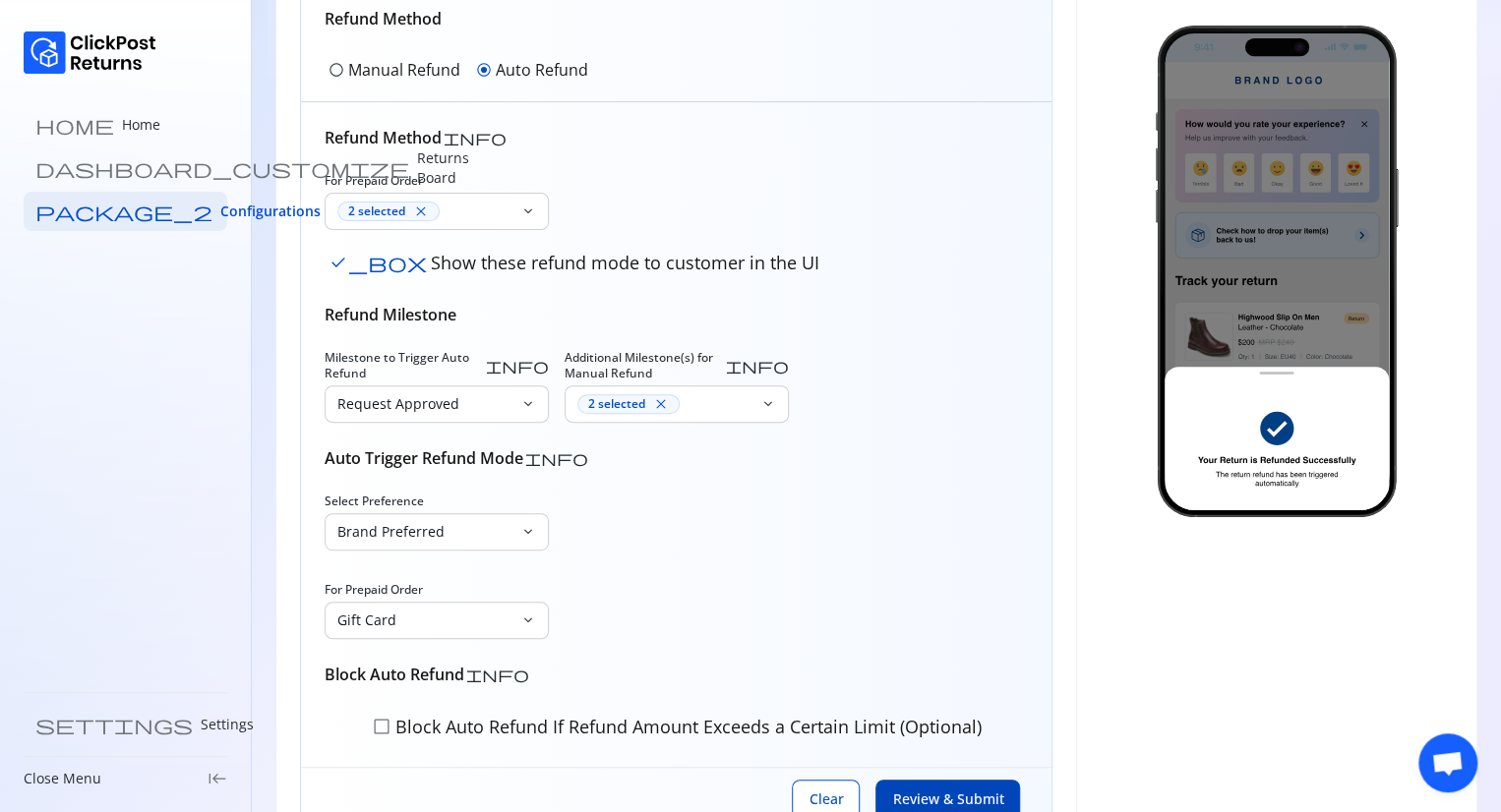
click at [383, 721] on span "check_box_outline_blank" at bounding box center [382, 726] width 20 height 20
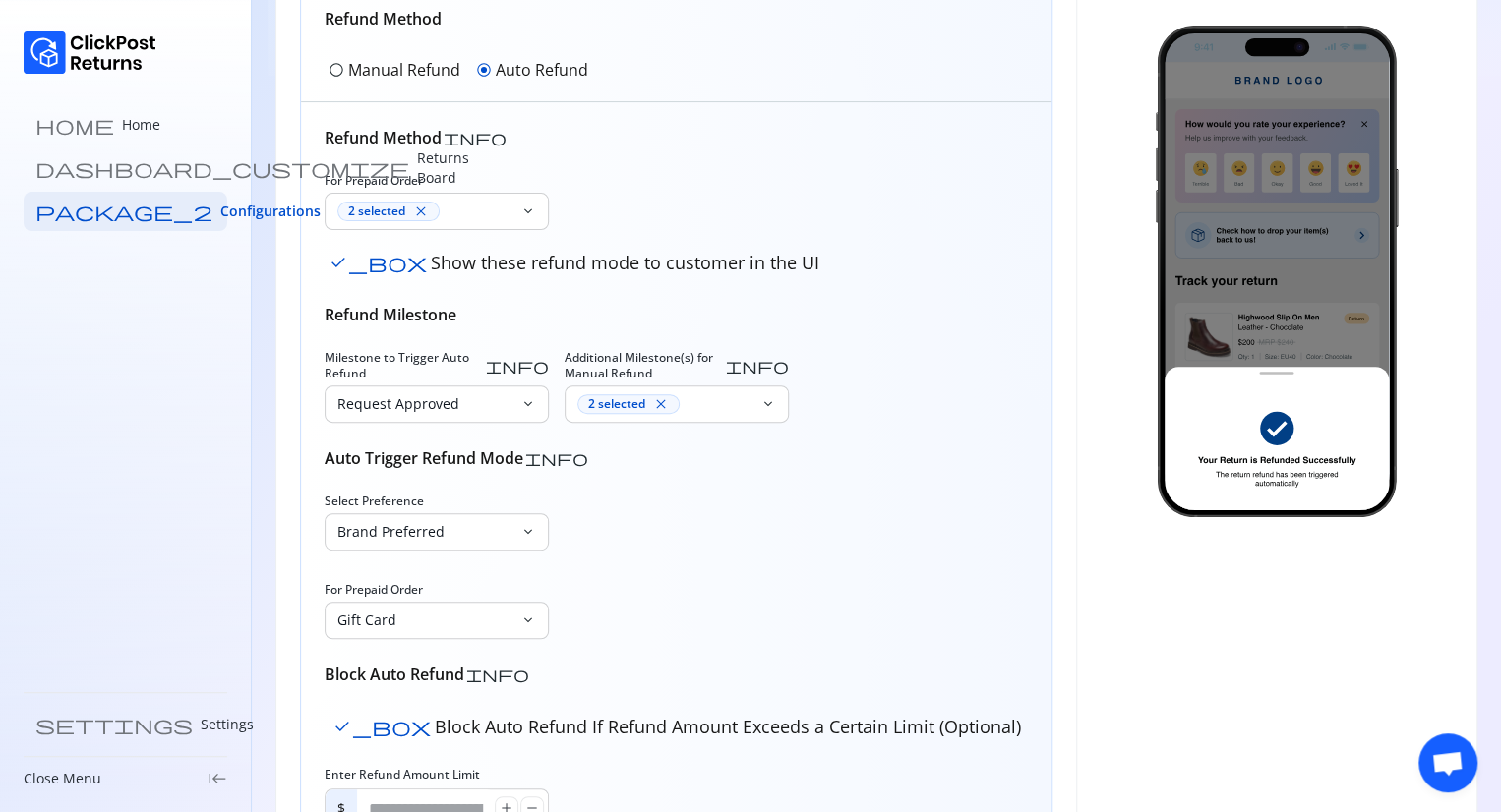
scroll to position [346, 0]
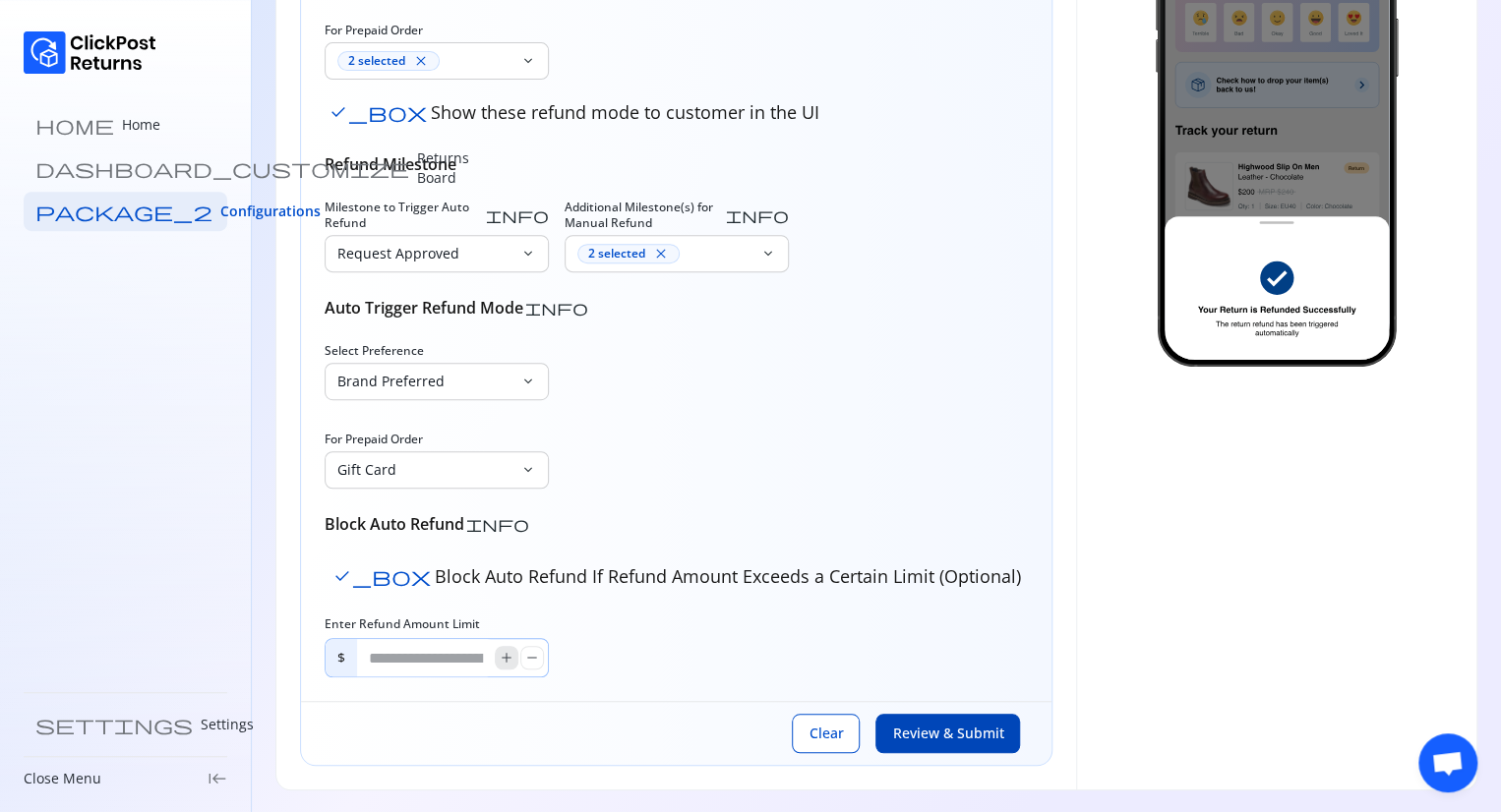
click at [500, 663] on span "add" at bounding box center [506, 658] width 16 height 16
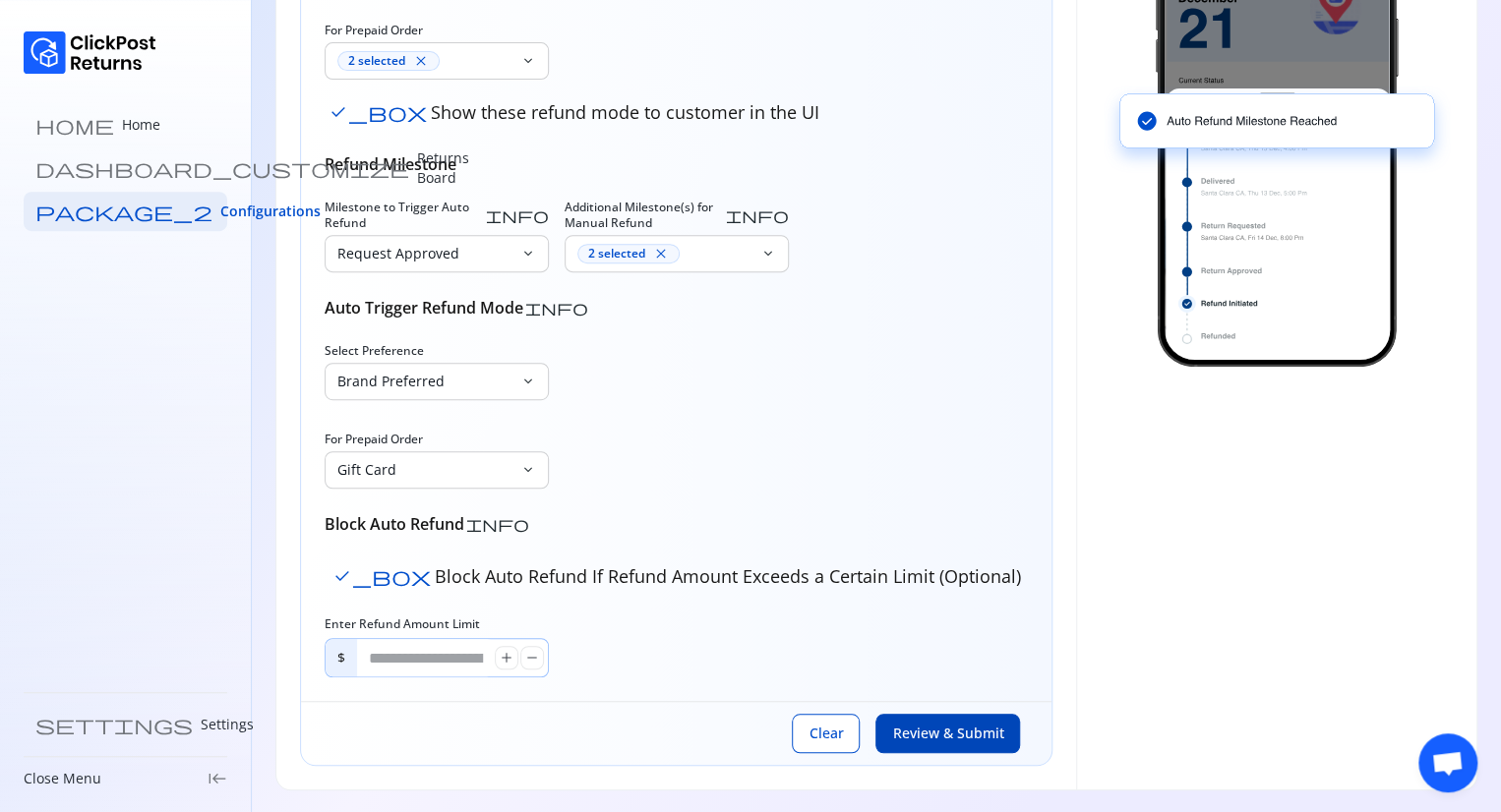
click at [439, 661] on input "*" at bounding box center [425, 658] width 137 height 37
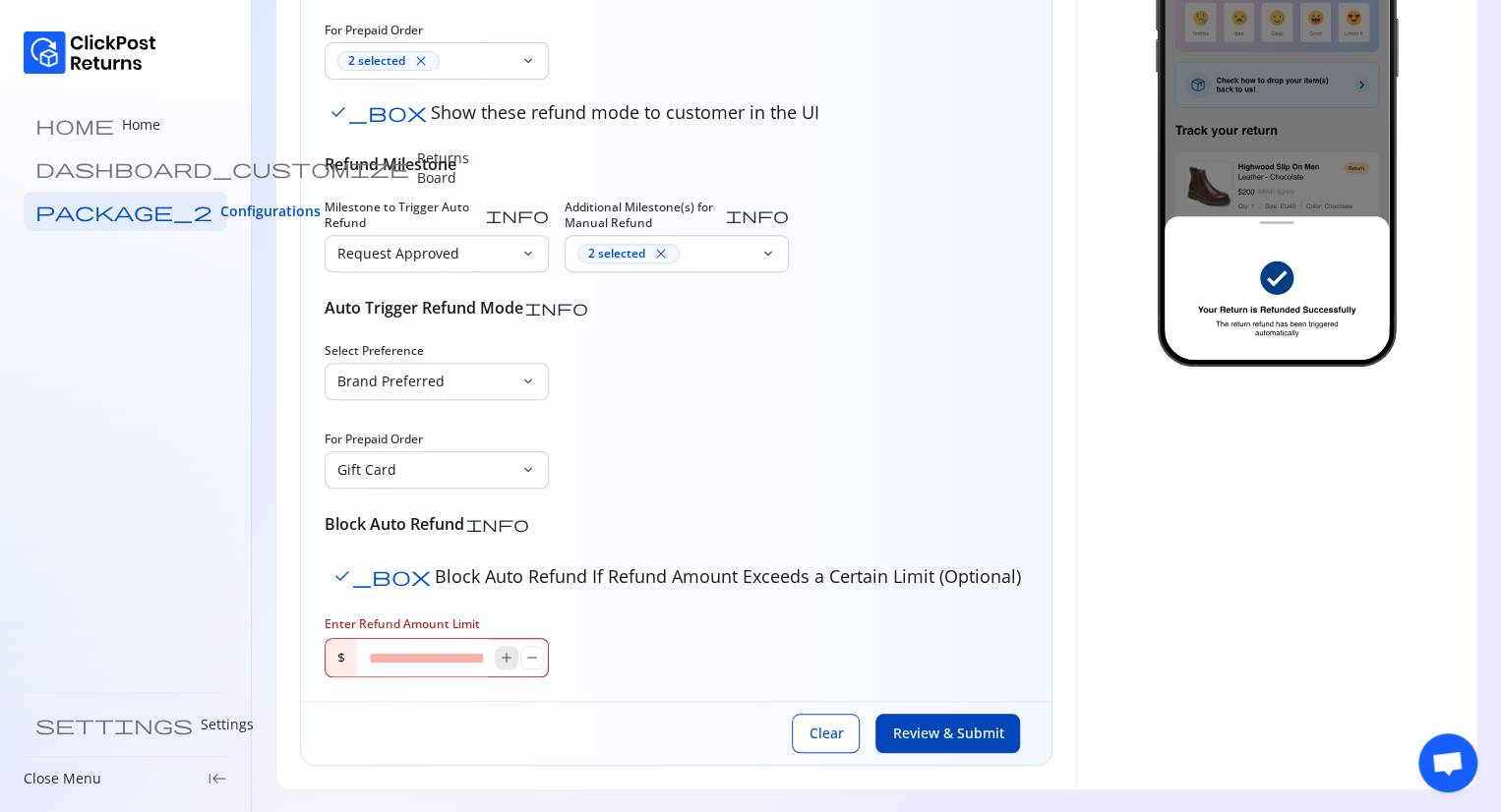
click at [510, 659] on span "add" at bounding box center [506, 658] width 16 height 16
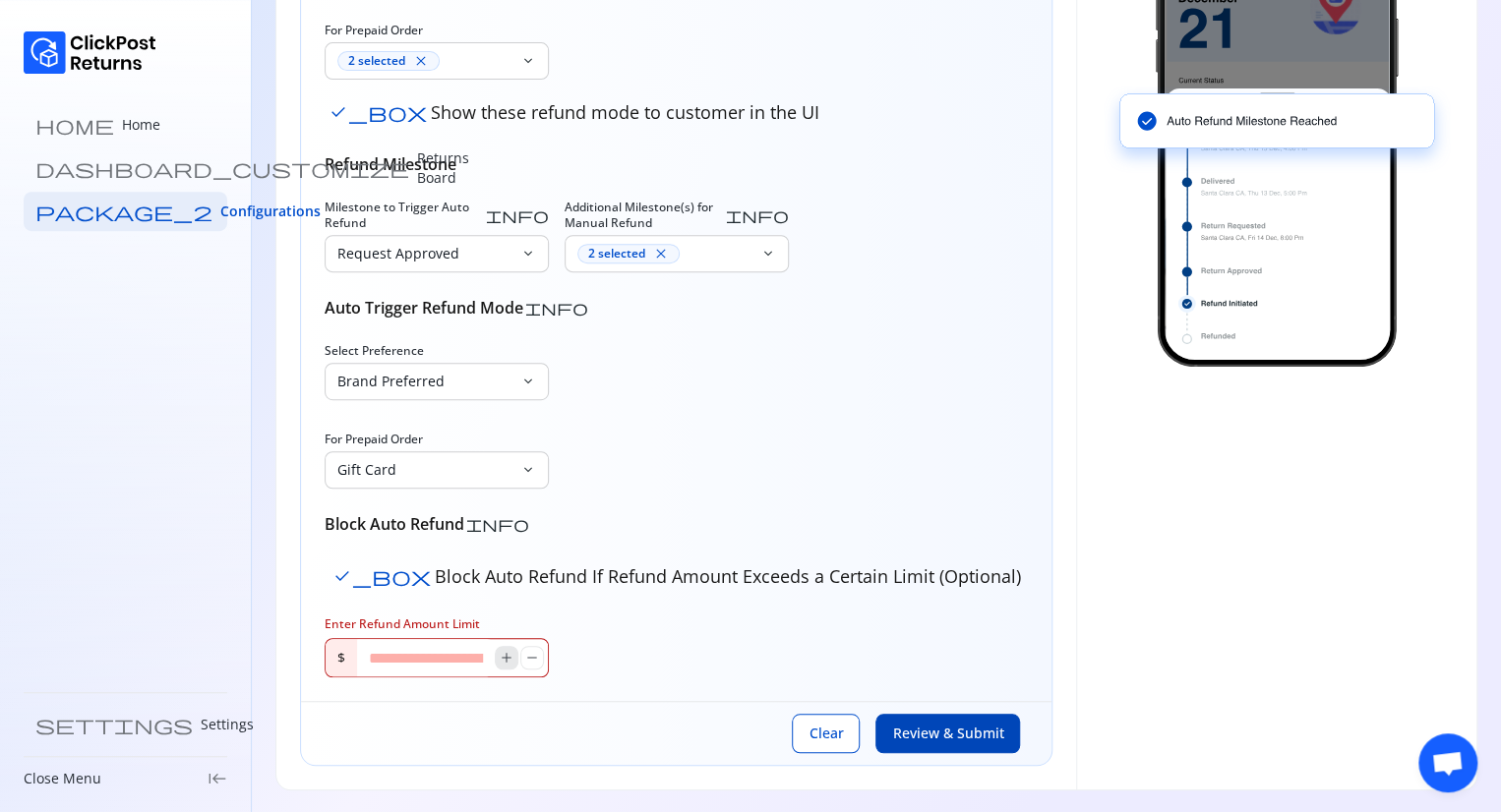
click at [510, 659] on span "add" at bounding box center [506, 658] width 16 height 16
drag, startPoint x: 510, startPoint y: 659, endPoint x: 527, endPoint y: 658, distance: 17.0
click at [527, 658] on div "add remove" at bounding box center [519, 658] width 49 height 24
click at [527, 658] on span "remove" at bounding box center [532, 658] width 16 height 16
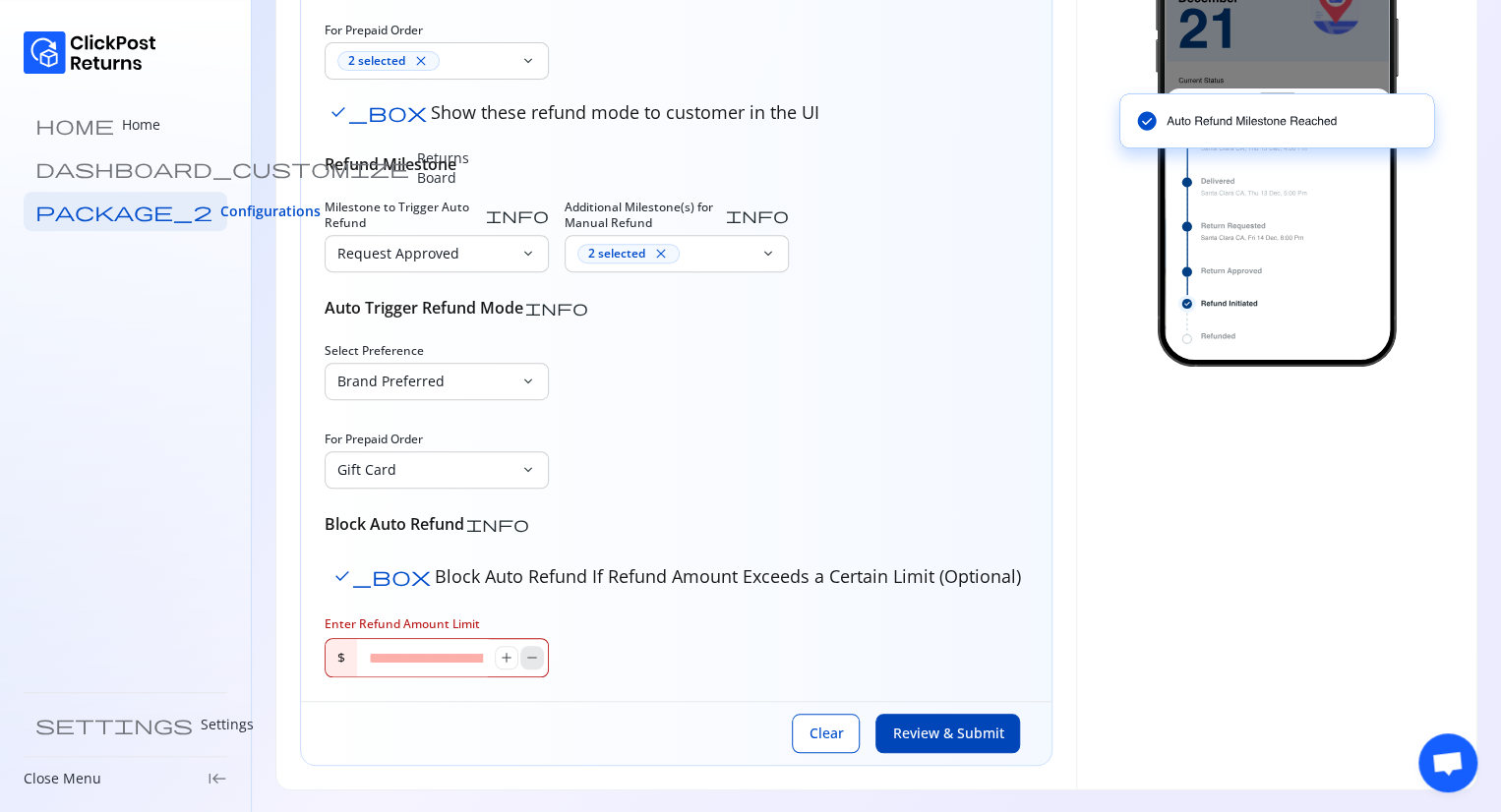
click at [527, 658] on span "remove" at bounding box center [532, 658] width 16 height 16
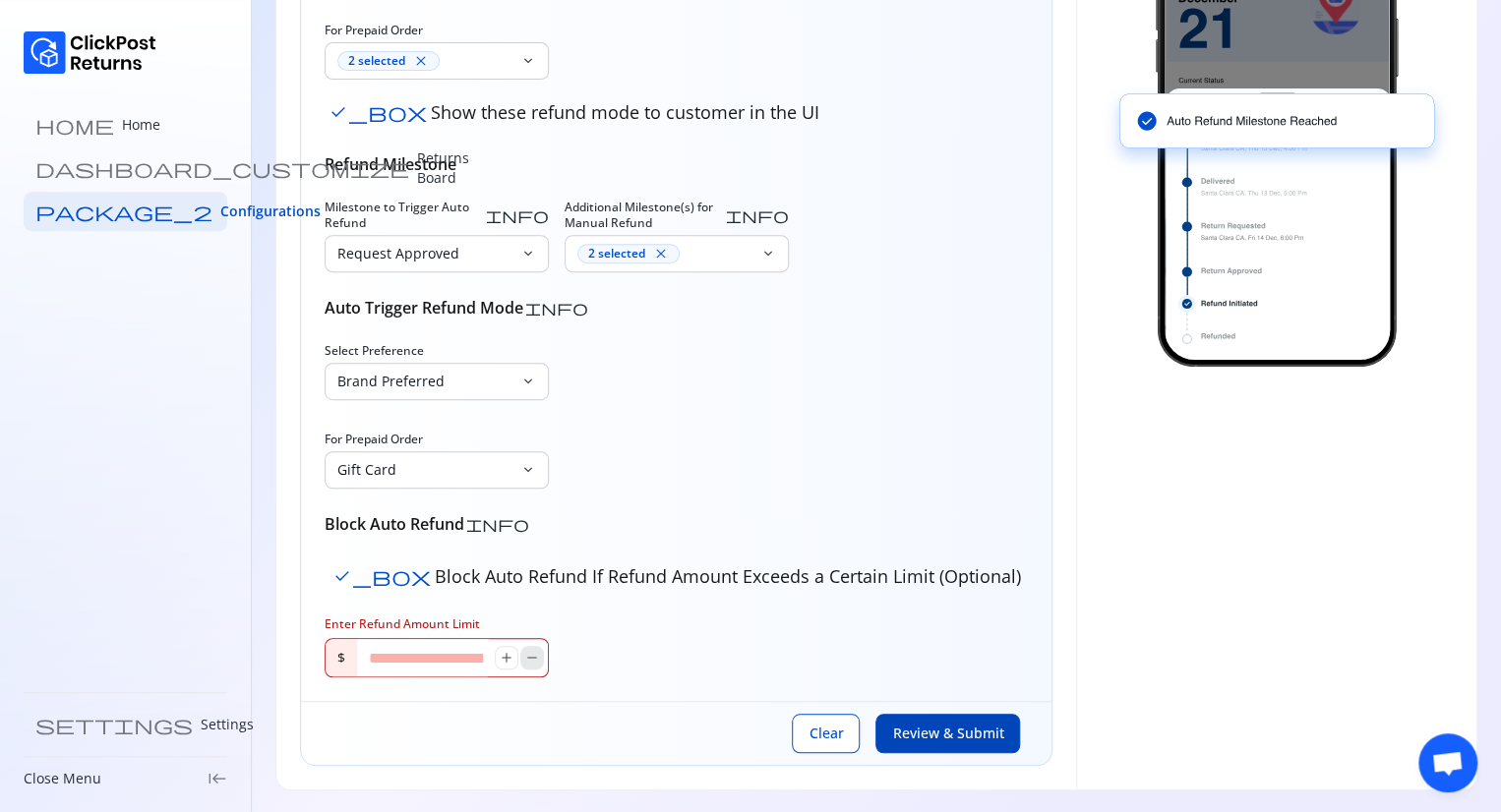
click at [527, 658] on span "remove" at bounding box center [532, 658] width 16 height 16
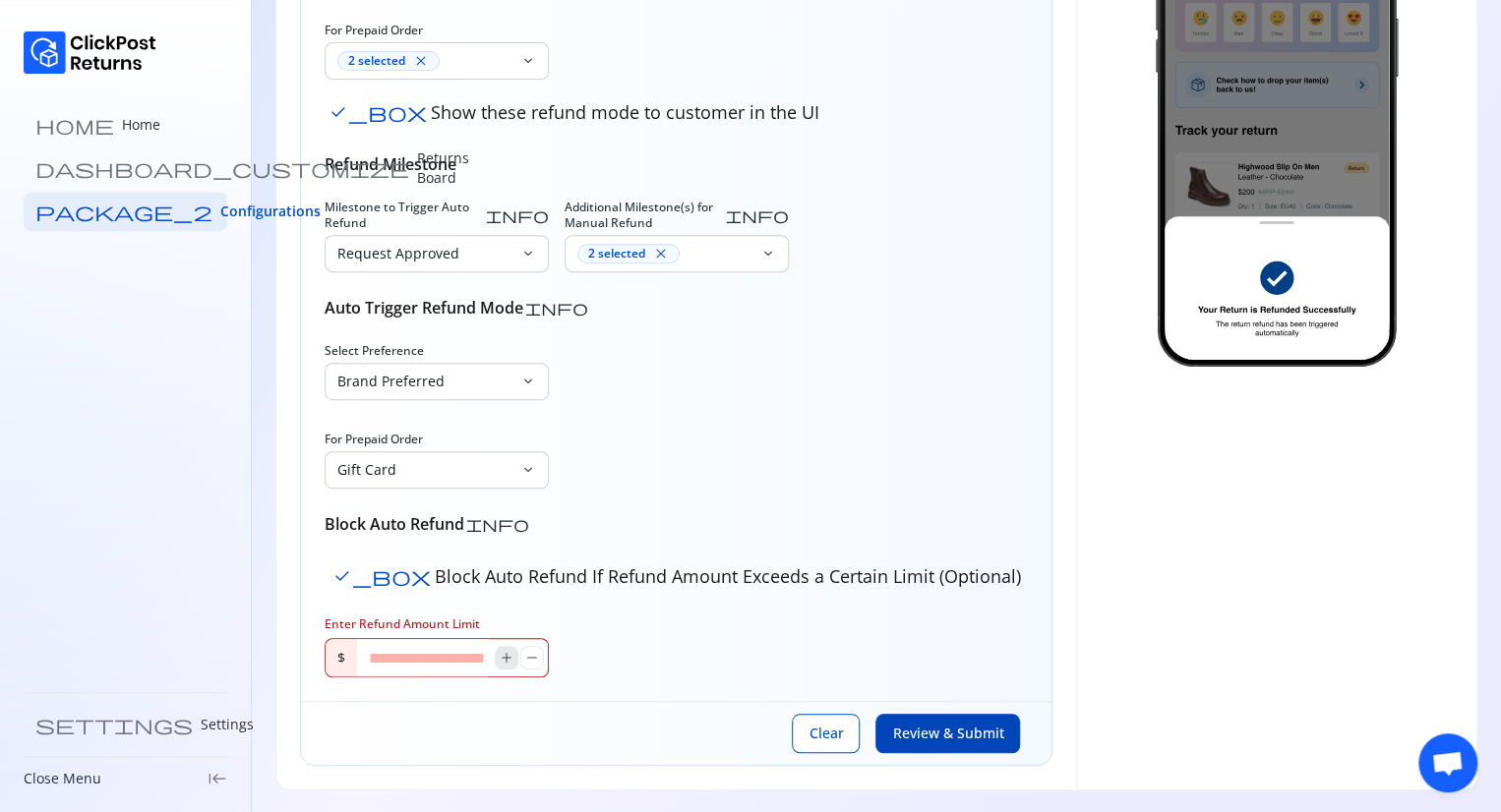
drag, startPoint x: 527, startPoint y: 658, endPoint x: 511, endPoint y: 658, distance: 16.0
click at [511, 658] on div "add remove" at bounding box center [519, 658] width 49 height 24
click at [511, 658] on span "add" at bounding box center [506, 658] width 16 height 16
drag, startPoint x: 511, startPoint y: 658, endPoint x: 464, endPoint y: 663, distance: 47.3
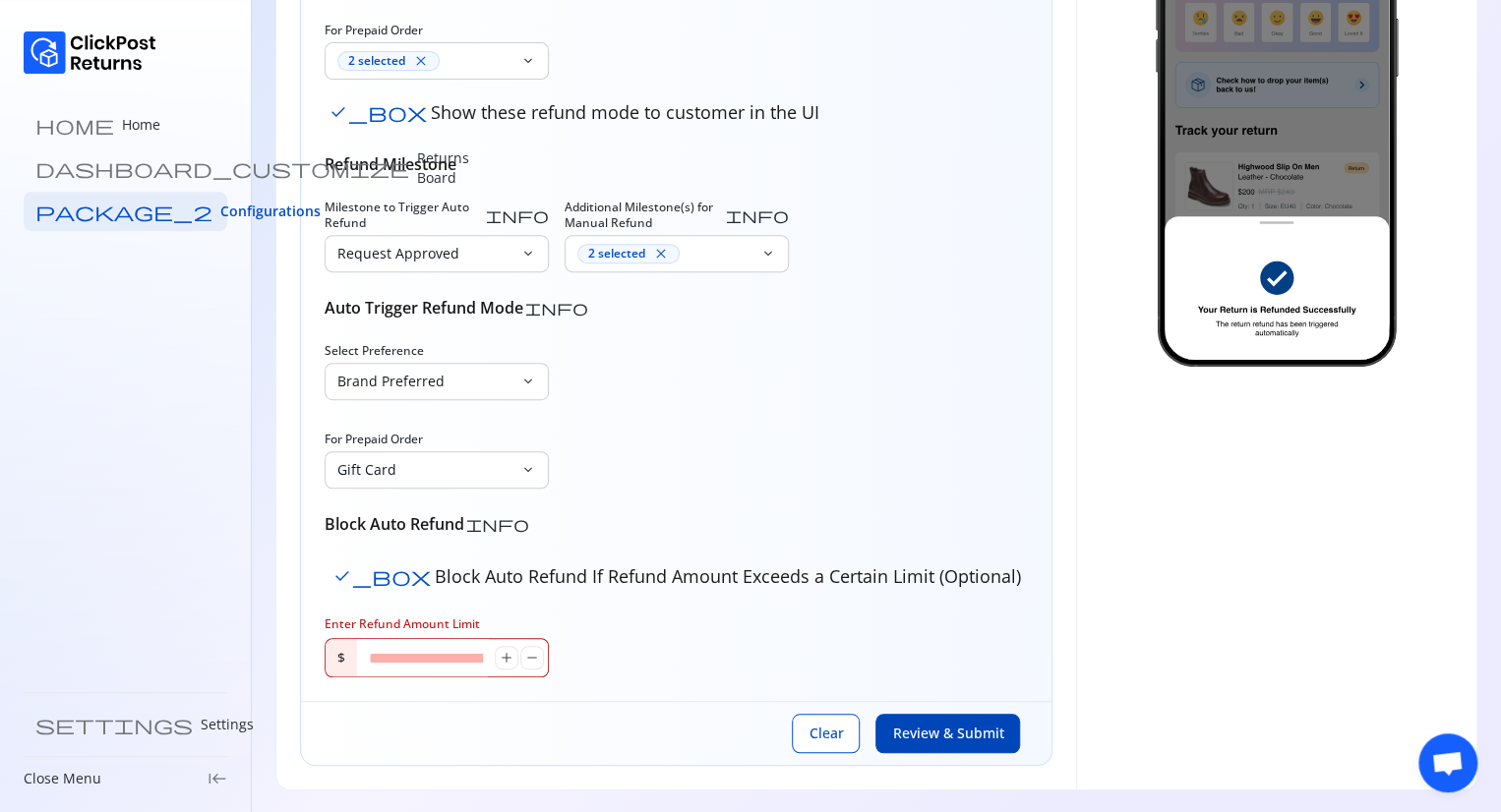
click at [464, 663] on div "* add remove" at bounding box center [452, 658] width 190 height 37
click at [464, 663] on input "*" at bounding box center [425, 658] width 137 height 37
click at [511, 654] on span "add" at bounding box center [506, 658] width 16 height 16
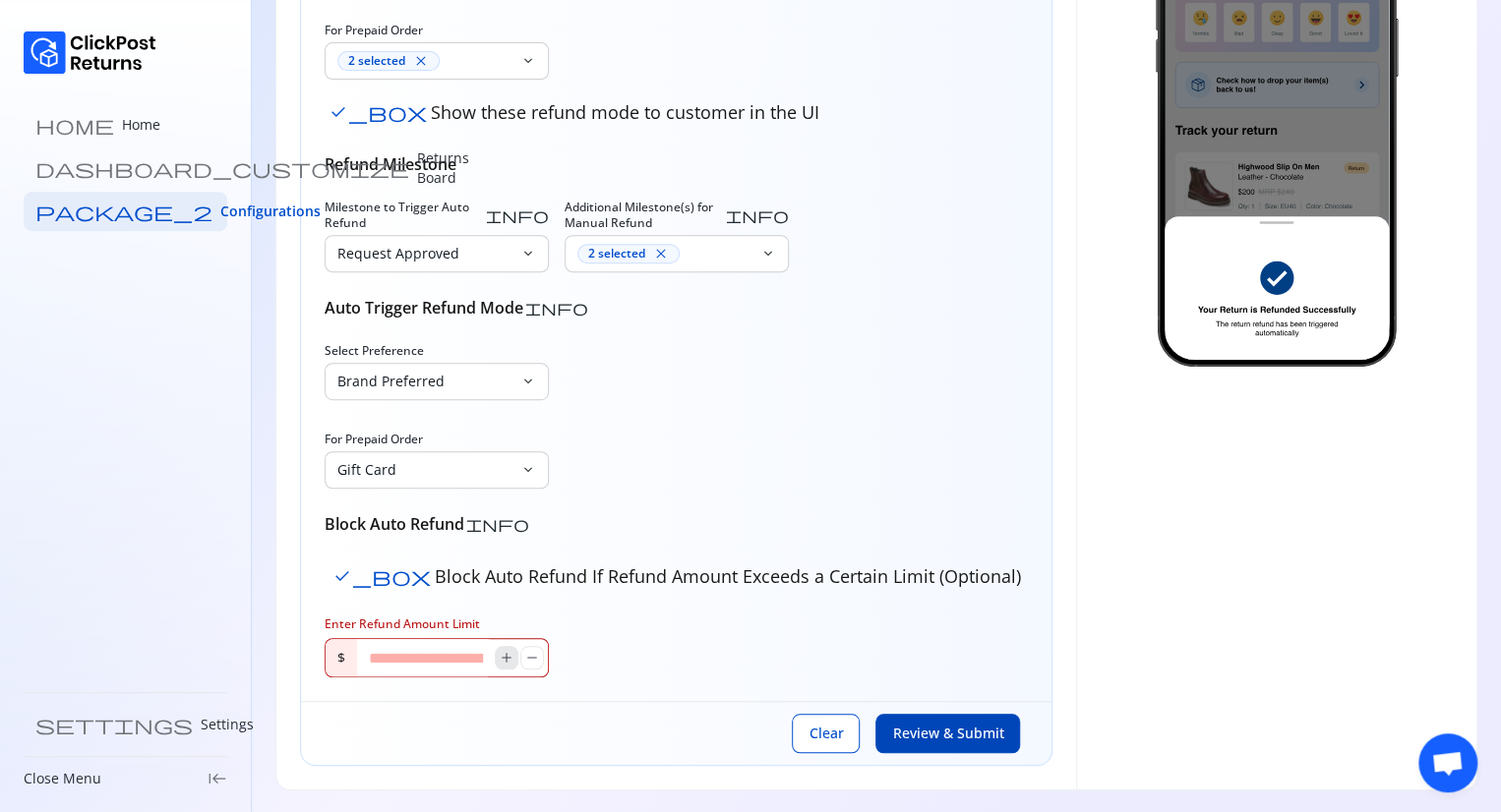
click at [511, 654] on span "add" at bounding box center [506, 658] width 16 height 16
click at [526, 654] on span "remove" at bounding box center [532, 658] width 16 height 16
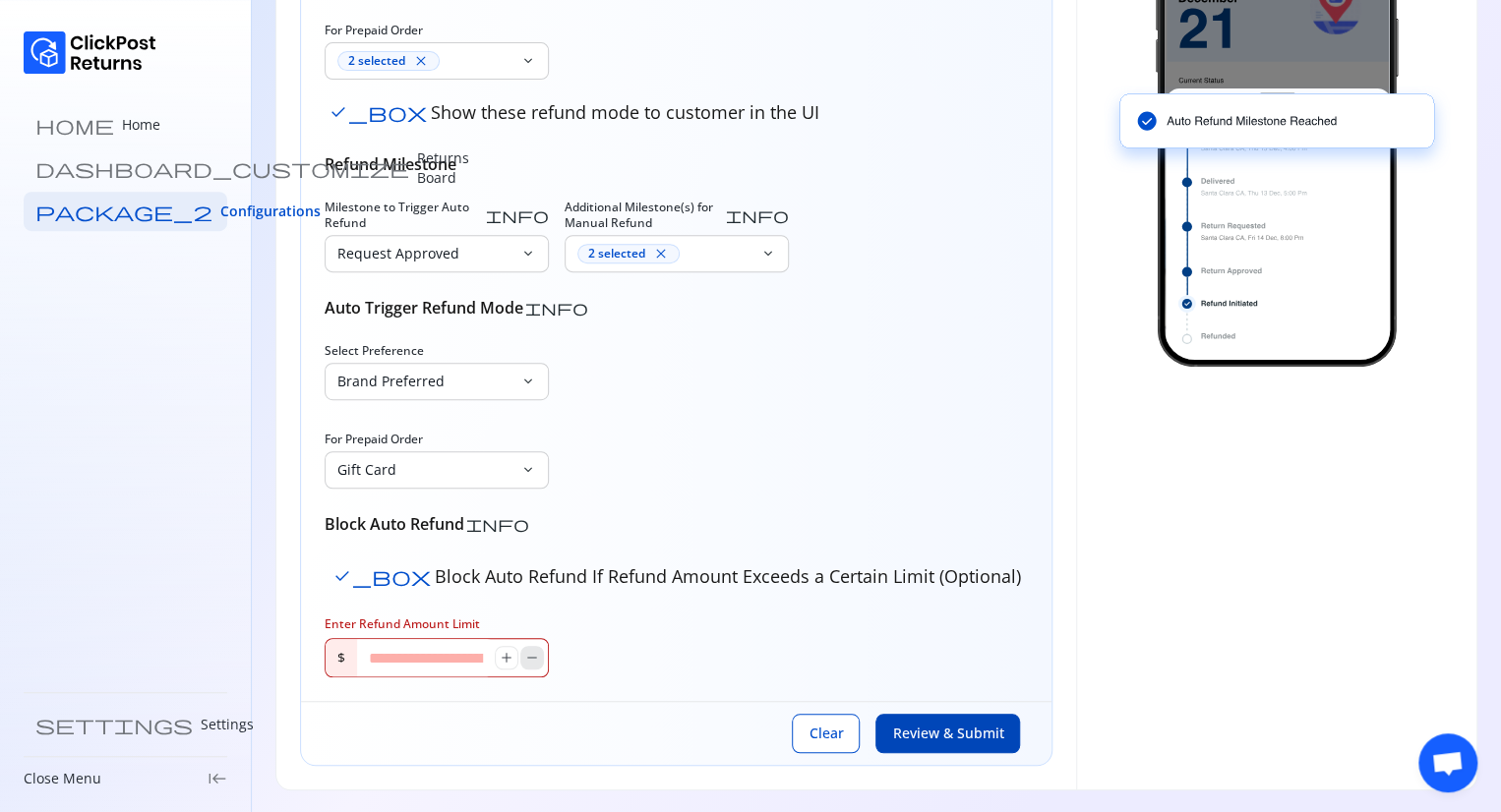
click at [526, 654] on span "remove" at bounding box center [532, 658] width 16 height 16
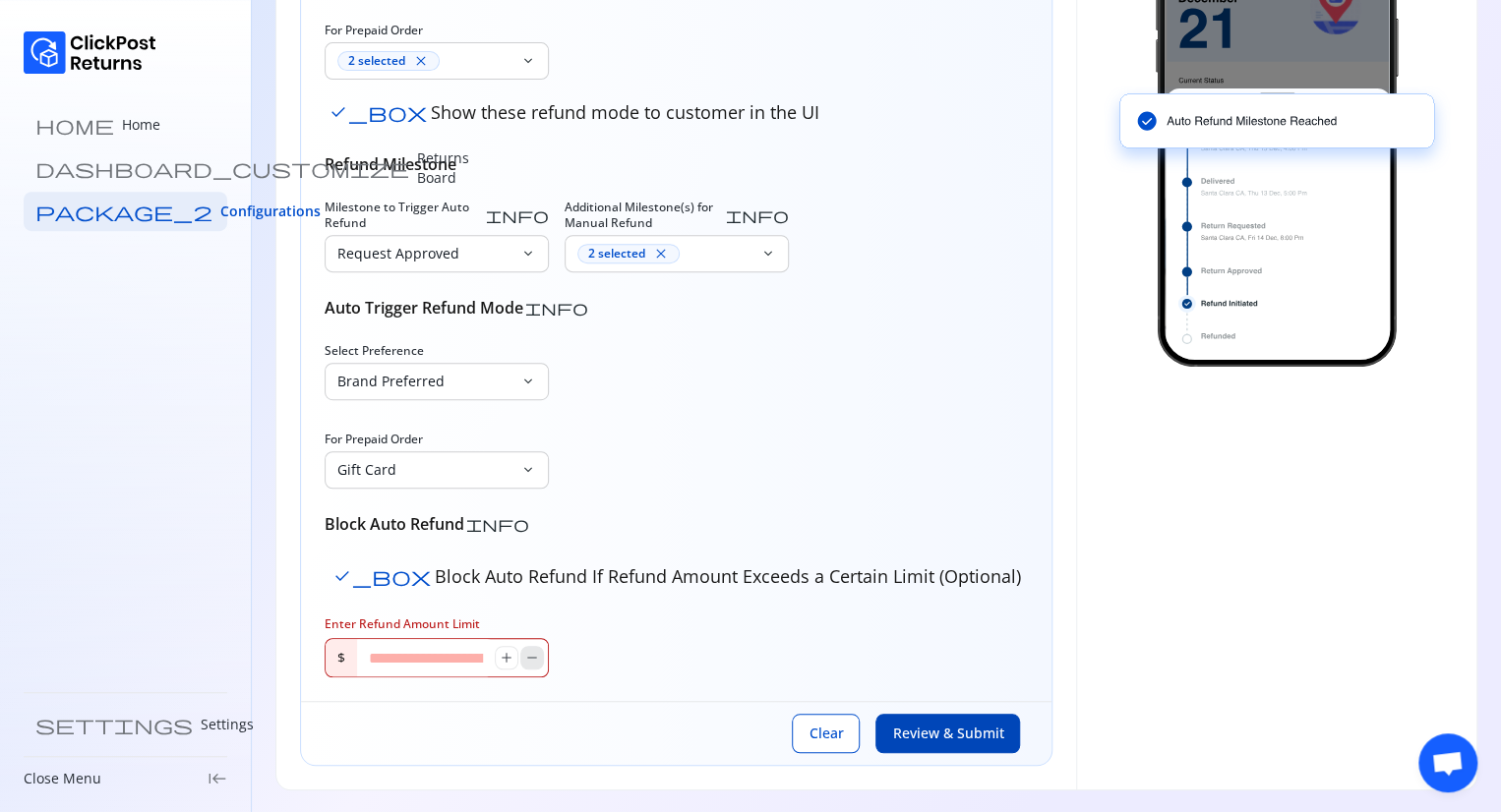
click at [526, 654] on span "remove" at bounding box center [532, 658] width 16 height 16
click at [574, 637] on div "Enter Refund Amount Limit $ * add remove" at bounding box center [676, 647] width 703 height 61
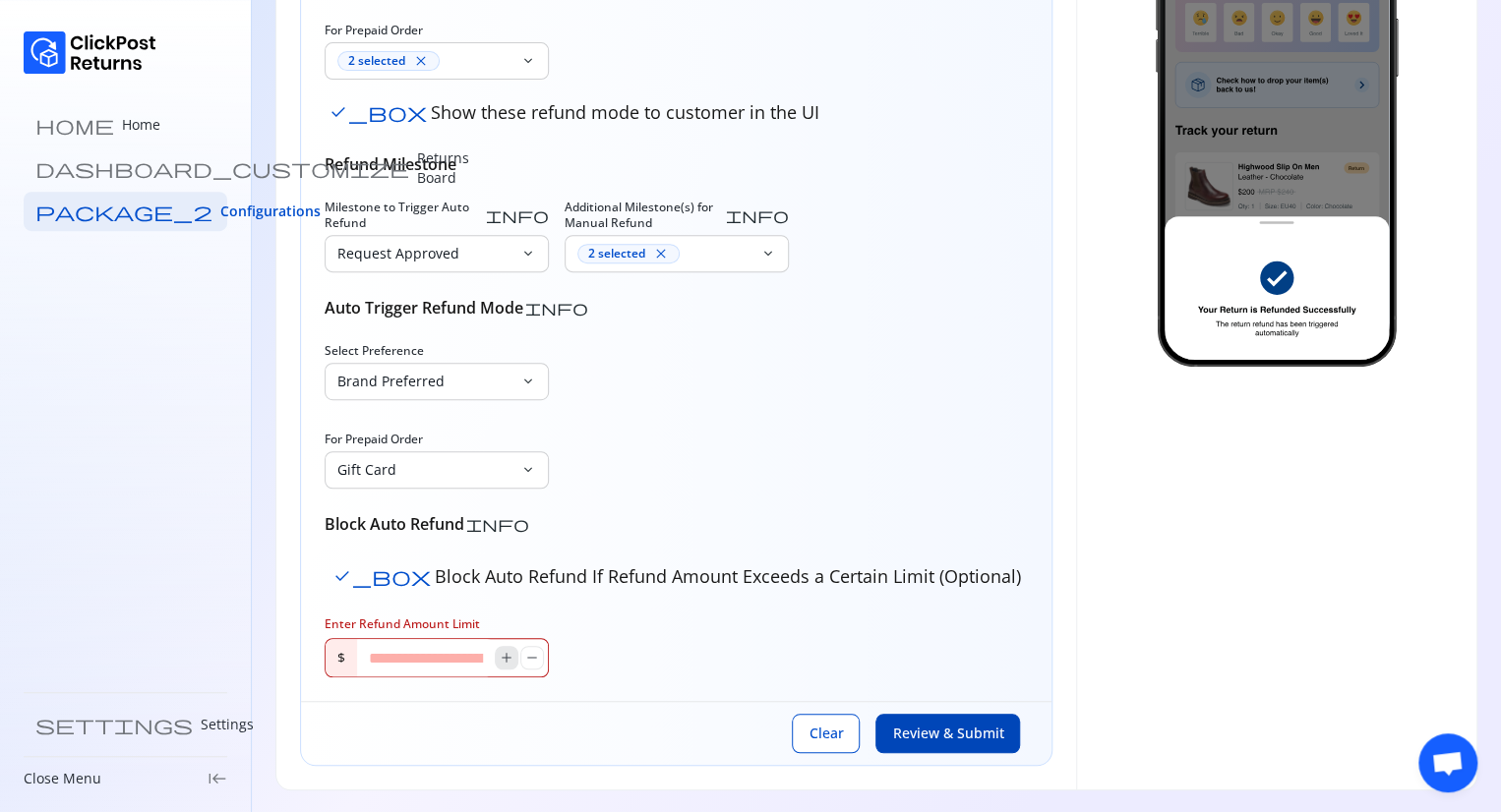
click at [507, 657] on span "add" at bounding box center [506, 658] width 16 height 16
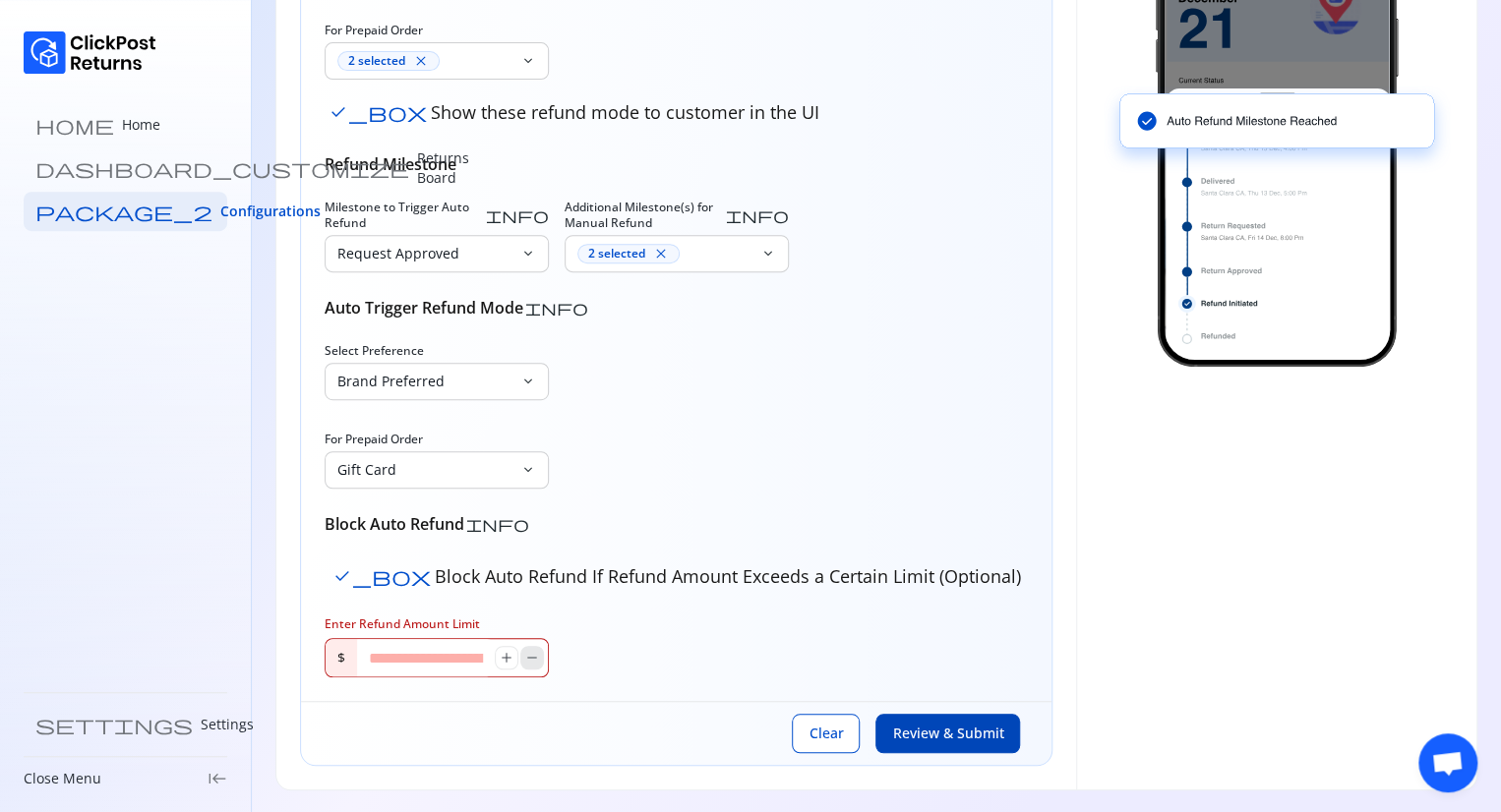
drag, startPoint x: 507, startPoint y: 657, endPoint x: 523, endPoint y: 657, distance: 16.0
click at [523, 657] on div "add remove" at bounding box center [519, 658] width 49 height 24
click at [524, 657] on span "remove" at bounding box center [532, 658] width 16 height 16
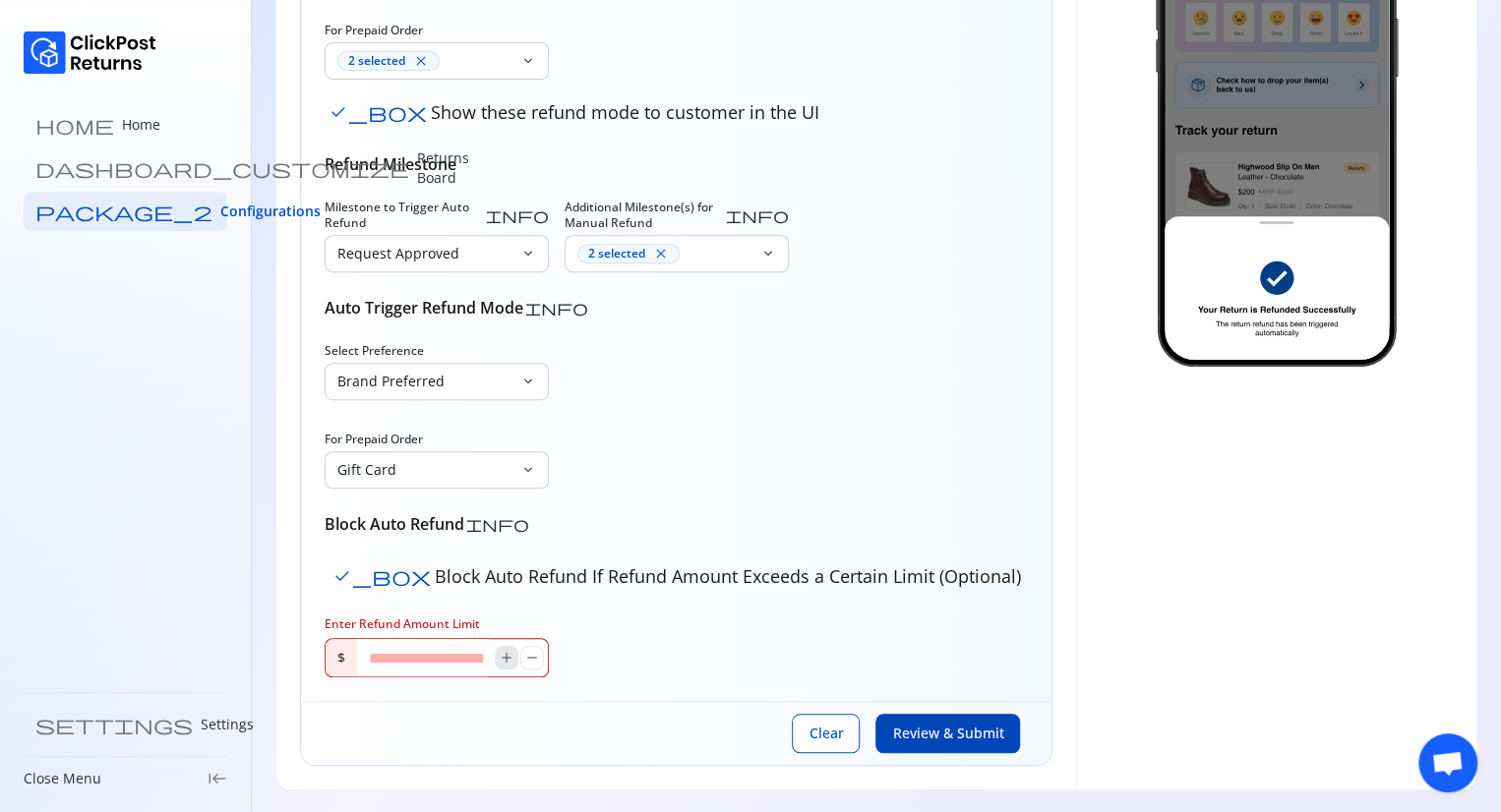
click at [511, 655] on span "add" at bounding box center [506, 658] width 16 height 16
click at [434, 649] on input "*" at bounding box center [425, 658] width 137 height 37
click at [510, 658] on span "add" at bounding box center [506, 658] width 16 height 16
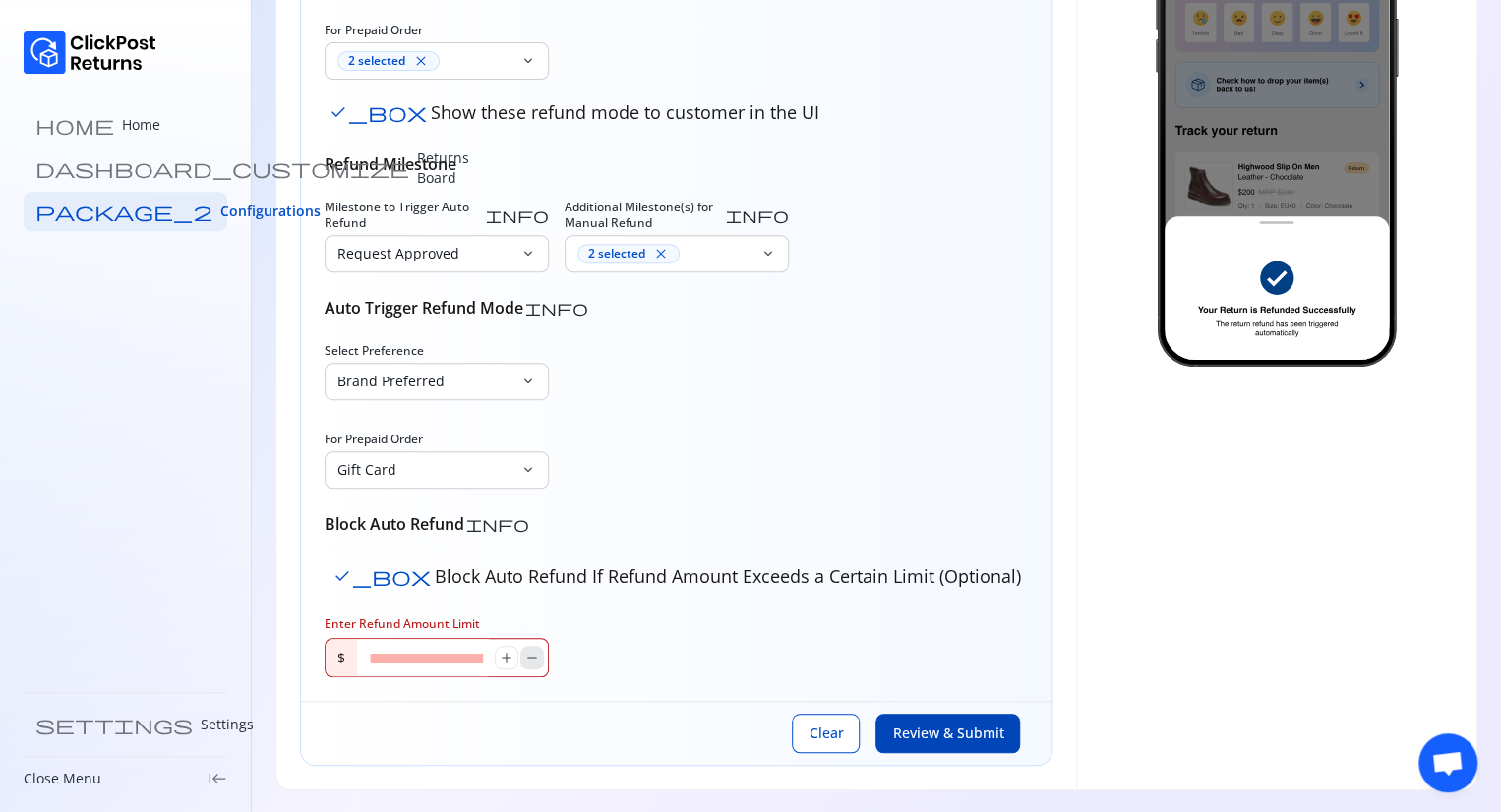
click at [520, 658] on div "add remove" at bounding box center [519, 658] width 49 height 24
click at [520, 658] on button "remove" at bounding box center [532, 658] width 24 height 24
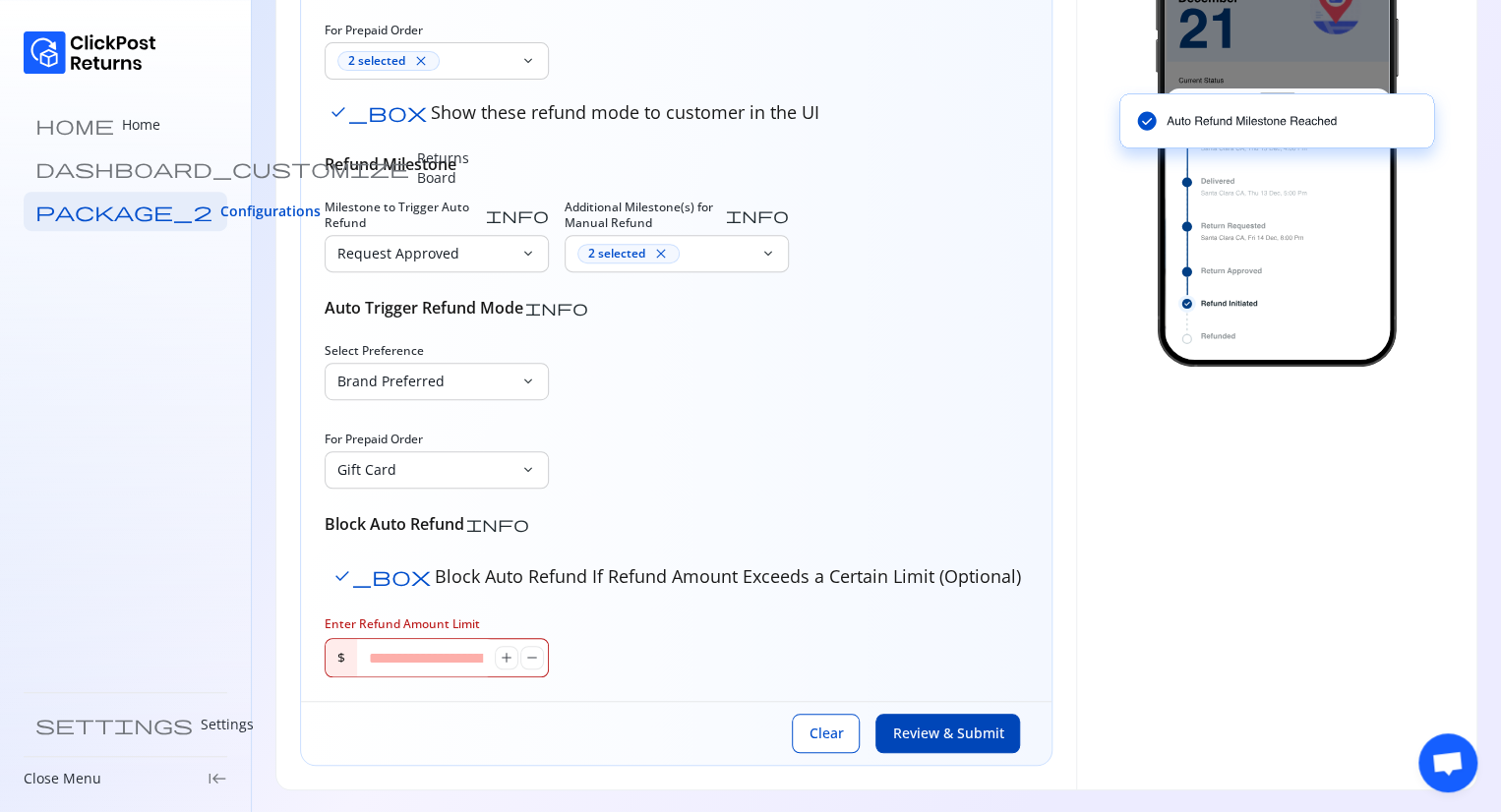
click at [404, 653] on input "*" at bounding box center [425, 658] width 137 height 37
click at [504, 667] on button "add" at bounding box center [506, 658] width 24 height 24
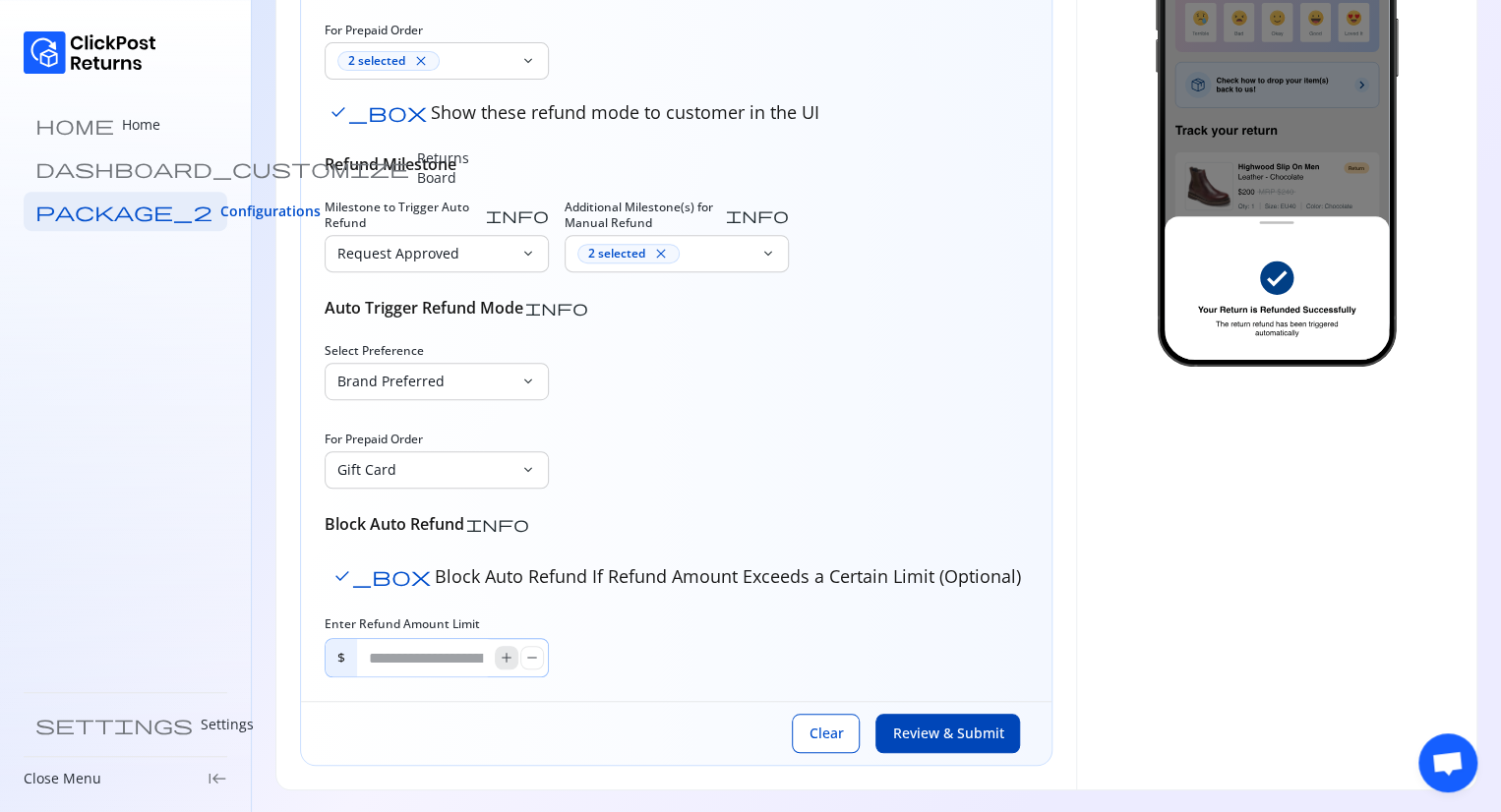
click at [504, 667] on button "add" at bounding box center [506, 658] width 24 height 24
click at [523, 666] on button "remove" at bounding box center [532, 658] width 24 height 24
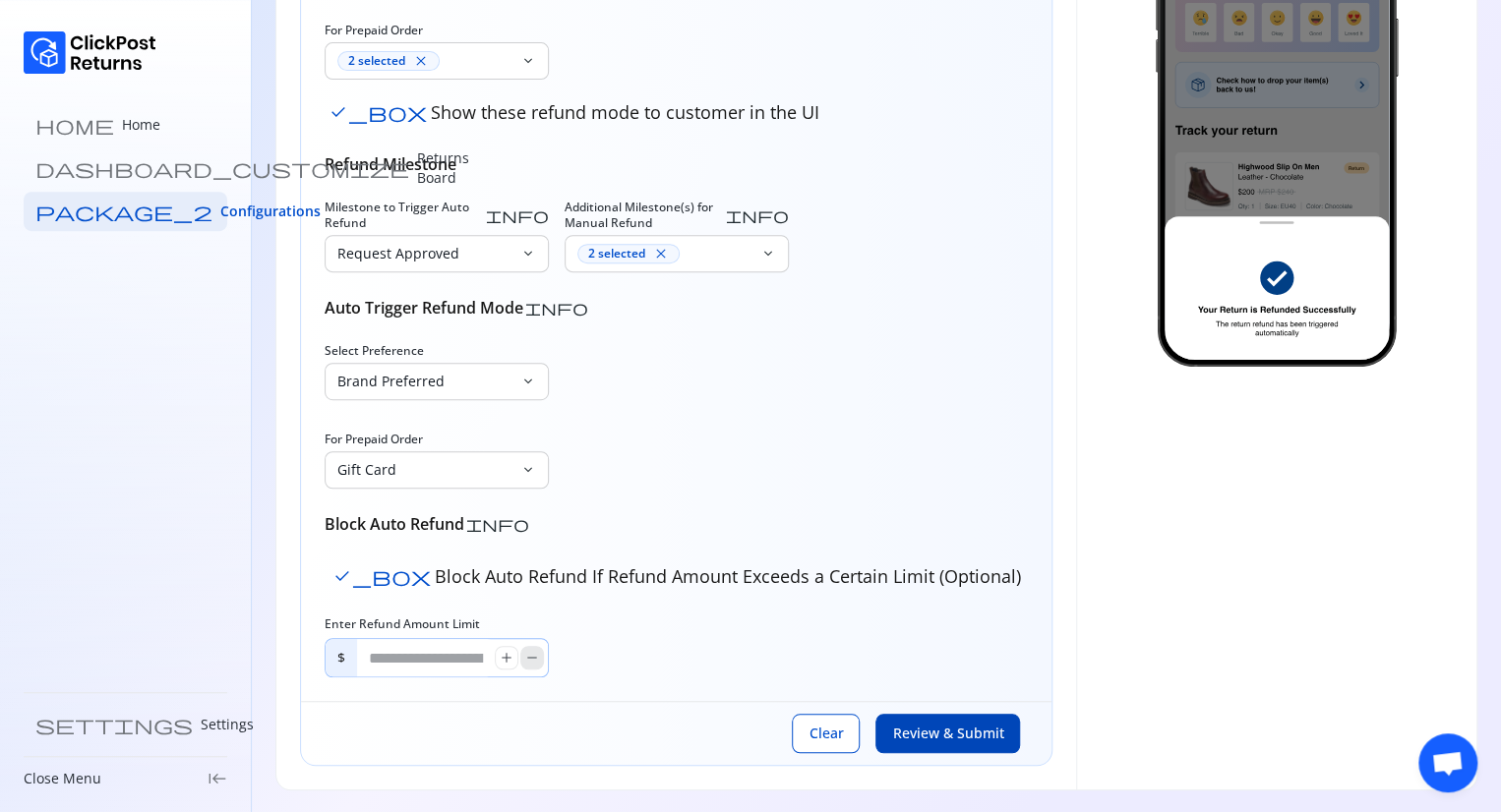
click at [523, 666] on button "remove" at bounding box center [532, 658] width 24 height 24
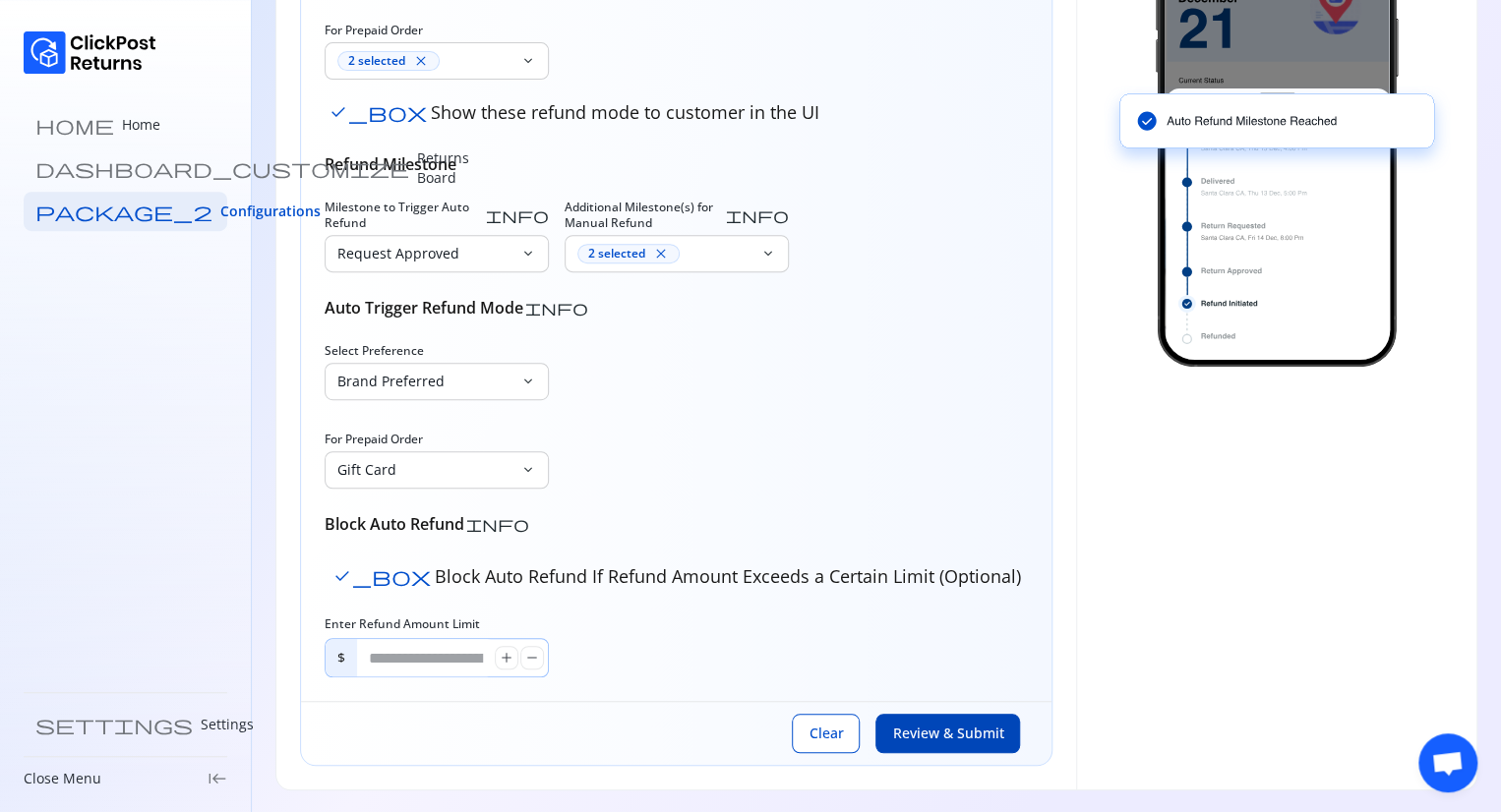
drag, startPoint x: 523, startPoint y: 666, endPoint x: 415, endPoint y: 656, distance: 108.5
click at [415, 656] on div "***** add remove" at bounding box center [452, 658] width 190 height 37
click at [415, 656] on input "****" at bounding box center [425, 658] width 137 height 37
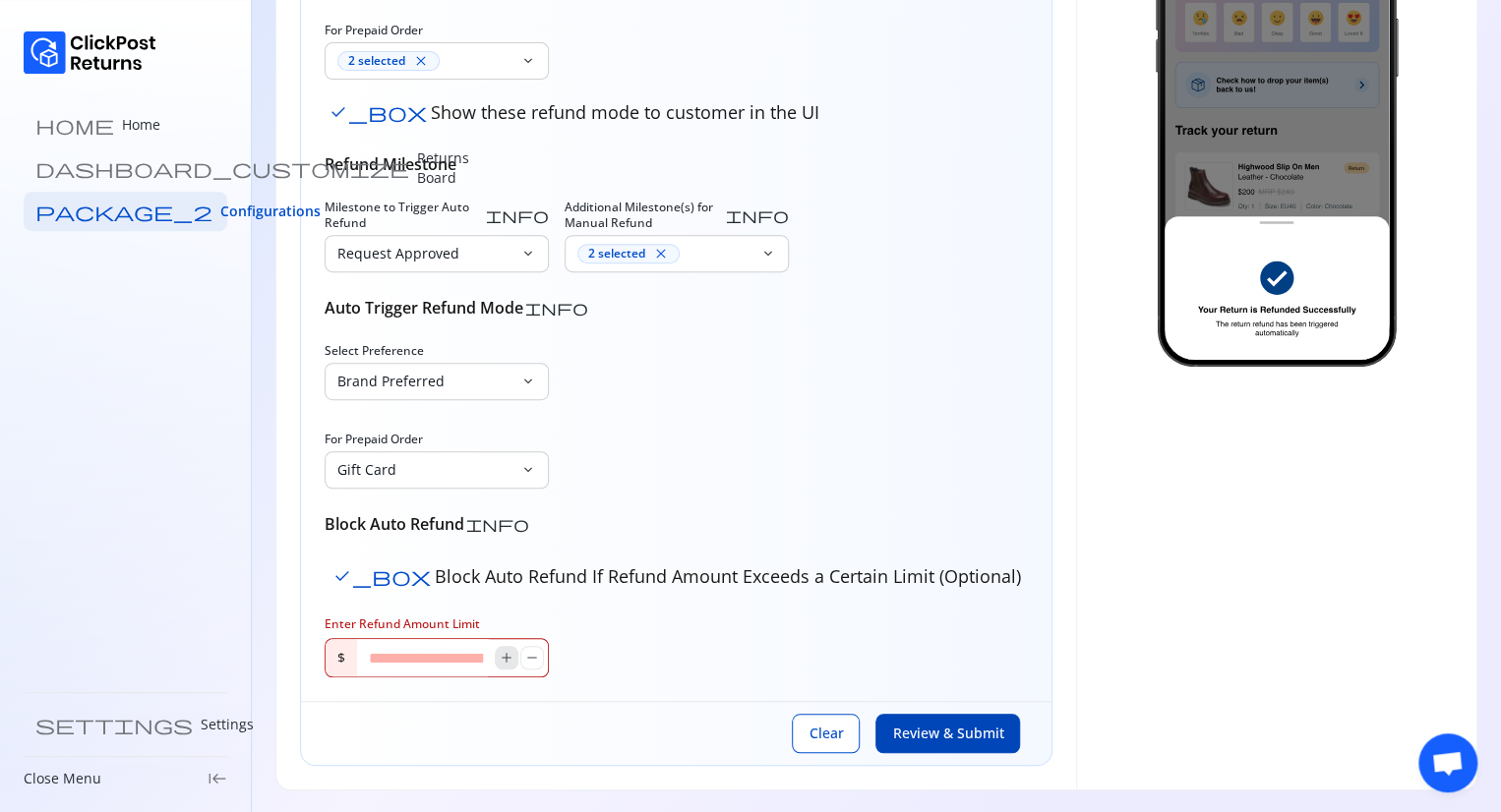
click at [503, 659] on span "add" at bounding box center [506, 658] width 16 height 16
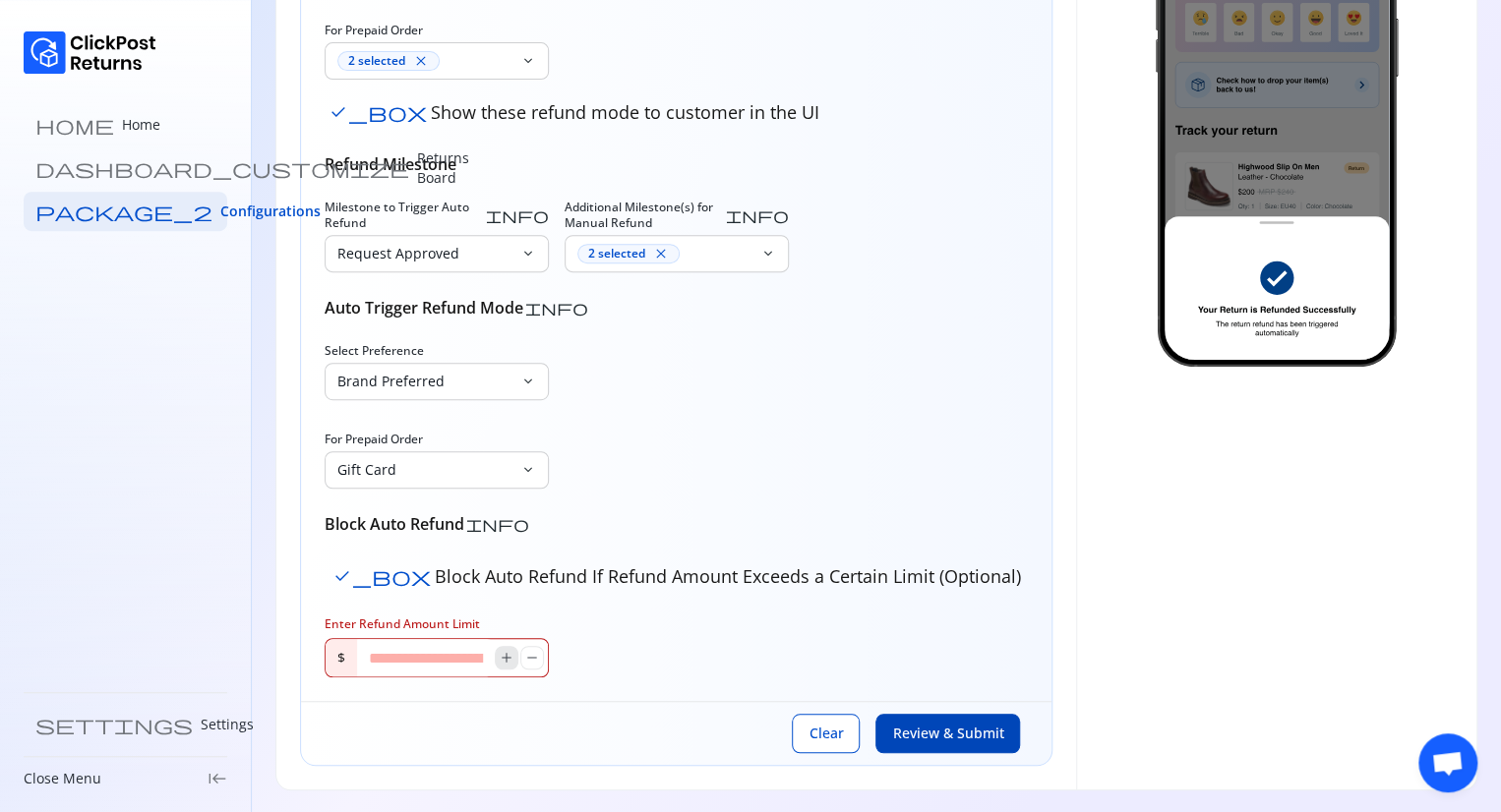
click at [503, 659] on span "add" at bounding box center [506, 658] width 16 height 16
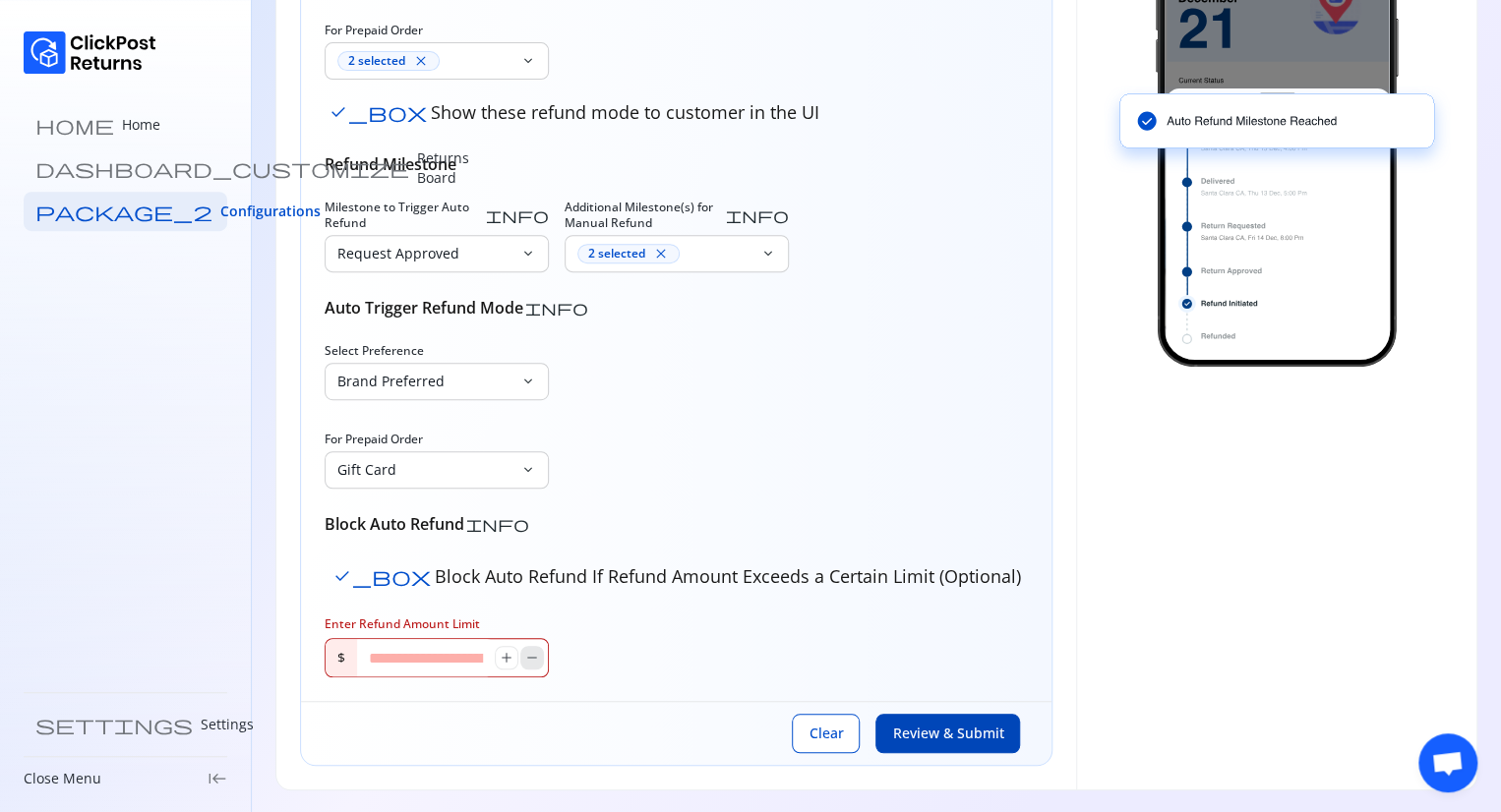
drag, startPoint x: 503, startPoint y: 659, endPoint x: 537, endPoint y: 654, distance: 34.4
click at [537, 654] on div "add remove" at bounding box center [519, 658] width 49 height 24
click at [537, 654] on span "remove" at bounding box center [532, 658] width 16 height 16
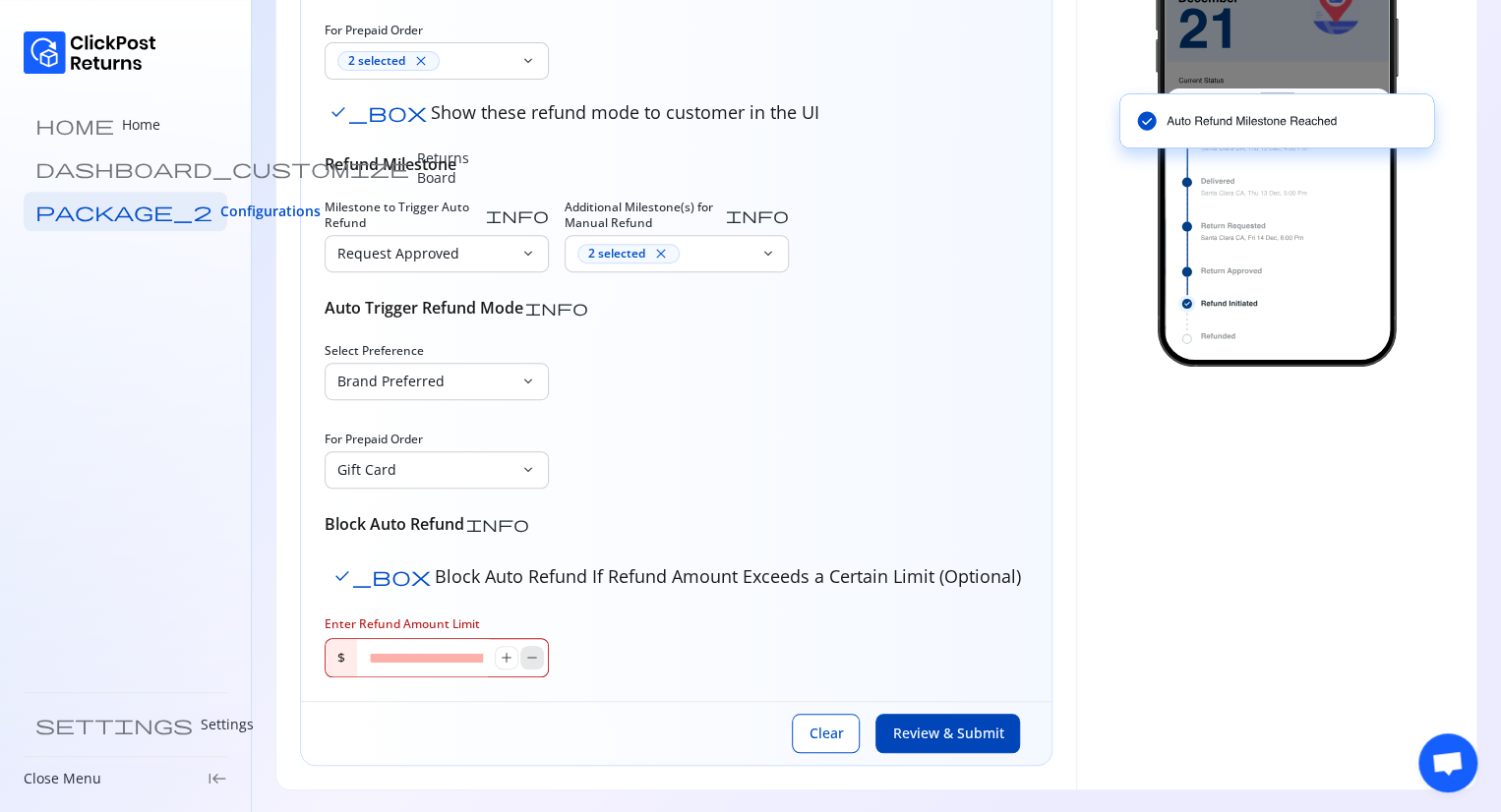
click at [537, 654] on span "remove" at bounding box center [532, 658] width 16 height 16
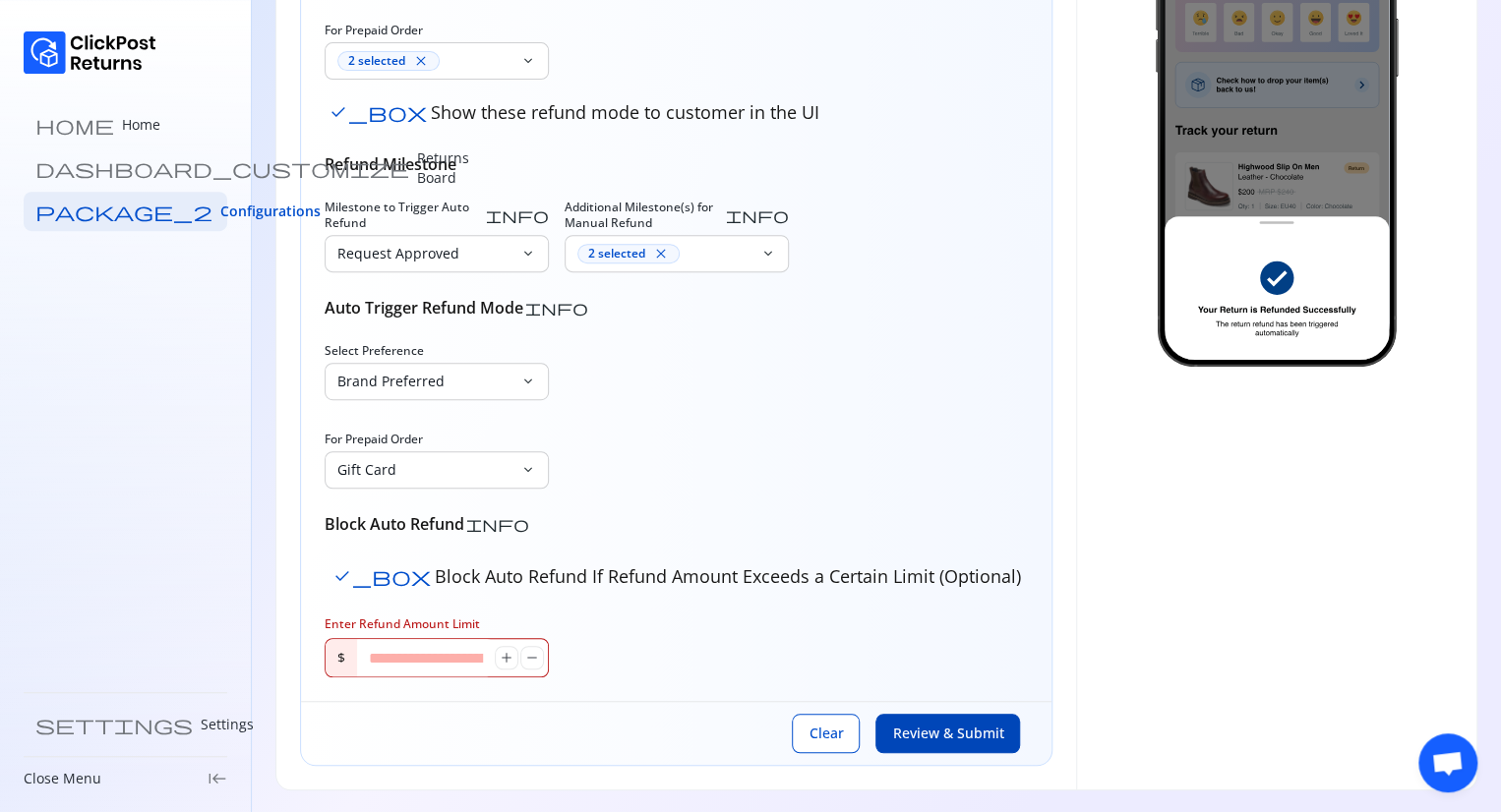
drag, startPoint x: 537, startPoint y: 654, endPoint x: 420, endPoint y: 662, distance: 117.3
click at [420, 662] on div "* add remove" at bounding box center [452, 658] width 190 height 37
click at [420, 662] on input "*" at bounding box center [425, 658] width 137 height 37
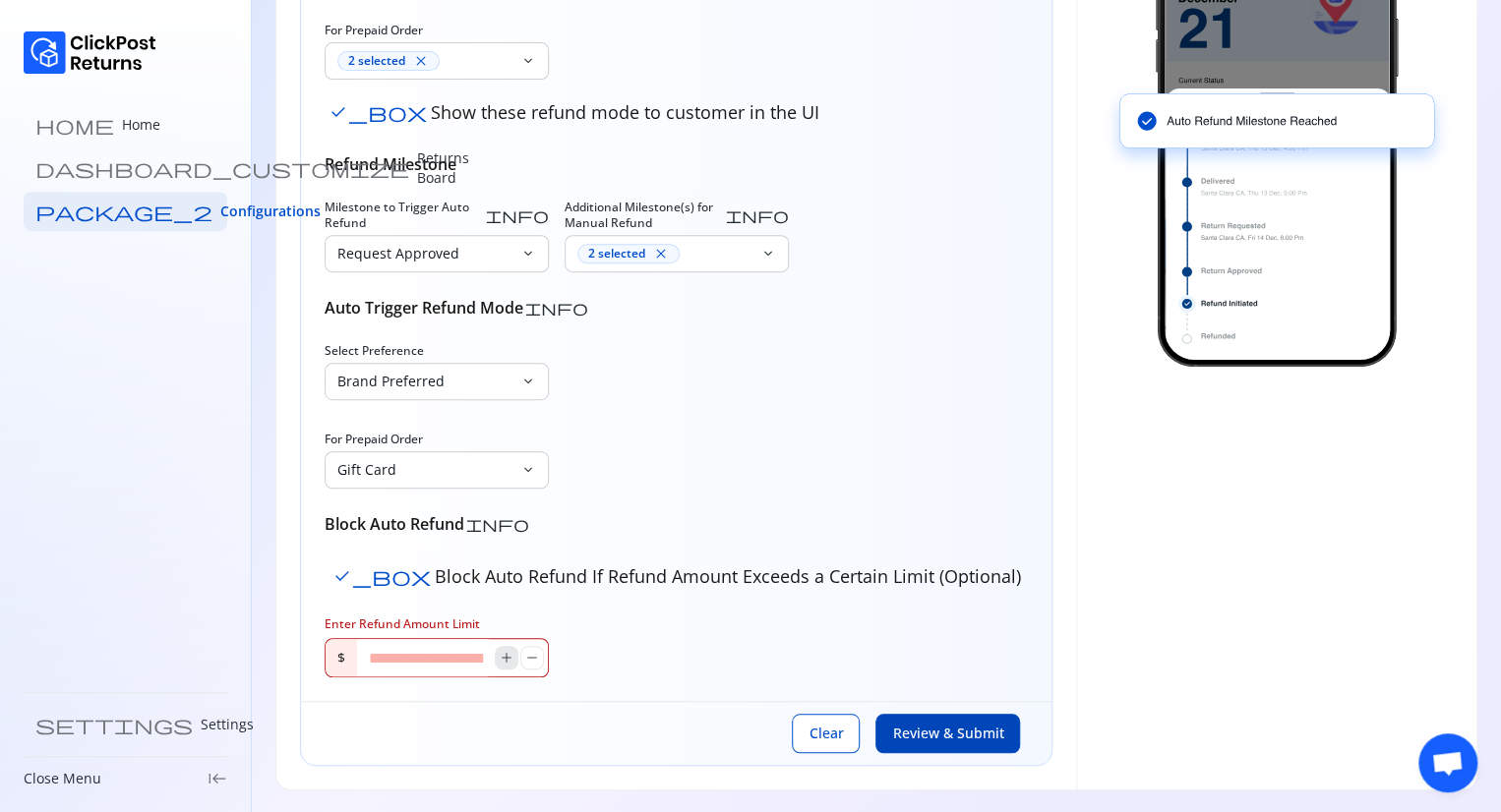
click at [502, 658] on span "add" at bounding box center [506, 658] width 16 height 16
drag, startPoint x: 502, startPoint y: 658, endPoint x: 523, endPoint y: 658, distance: 21.0
click at [523, 658] on div "add remove" at bounding box center [519, 658] width 49 height 24
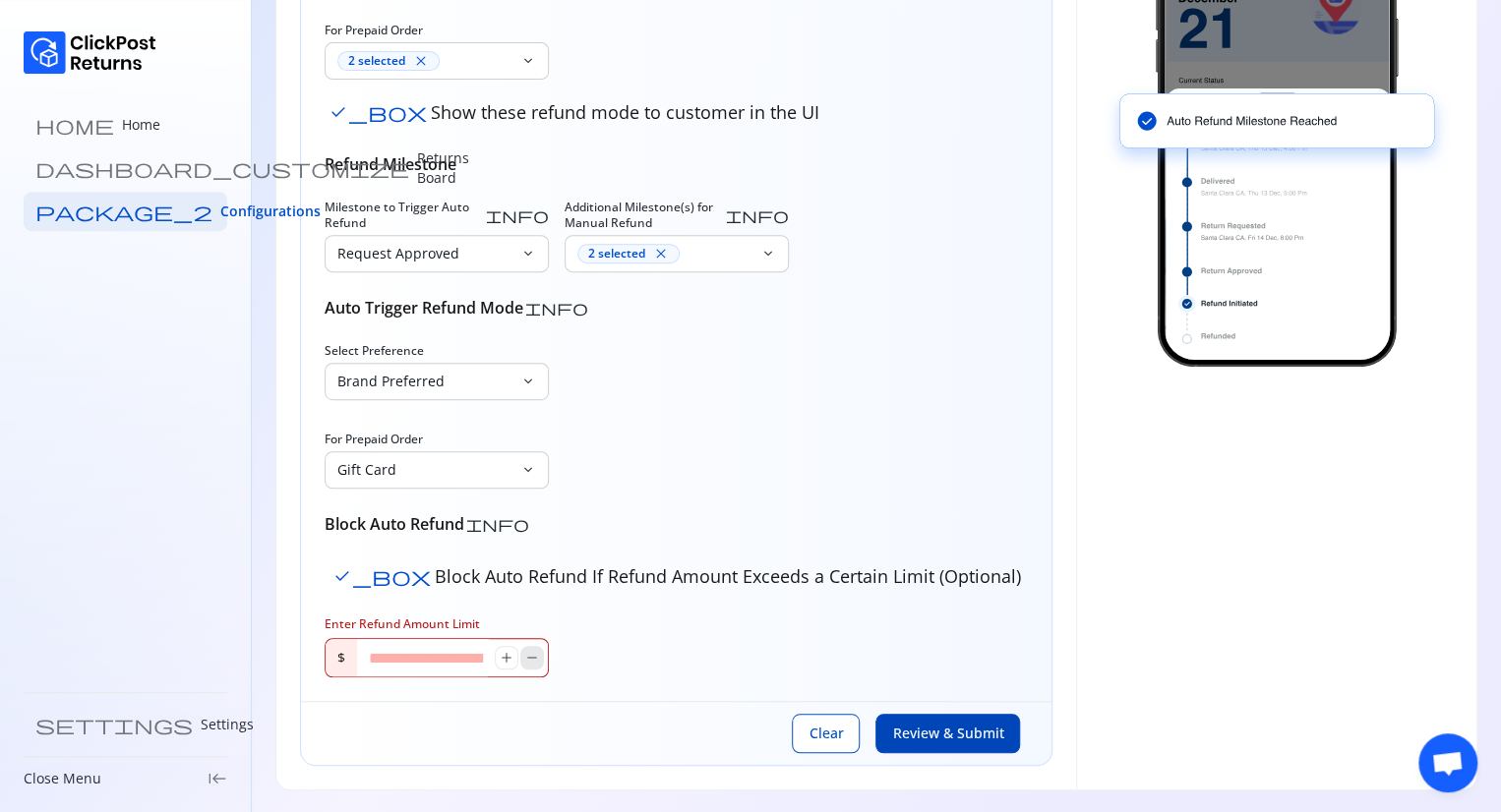
click at [524, 658] on span "remove" at bounding box center [532, 658] width 16 height 16
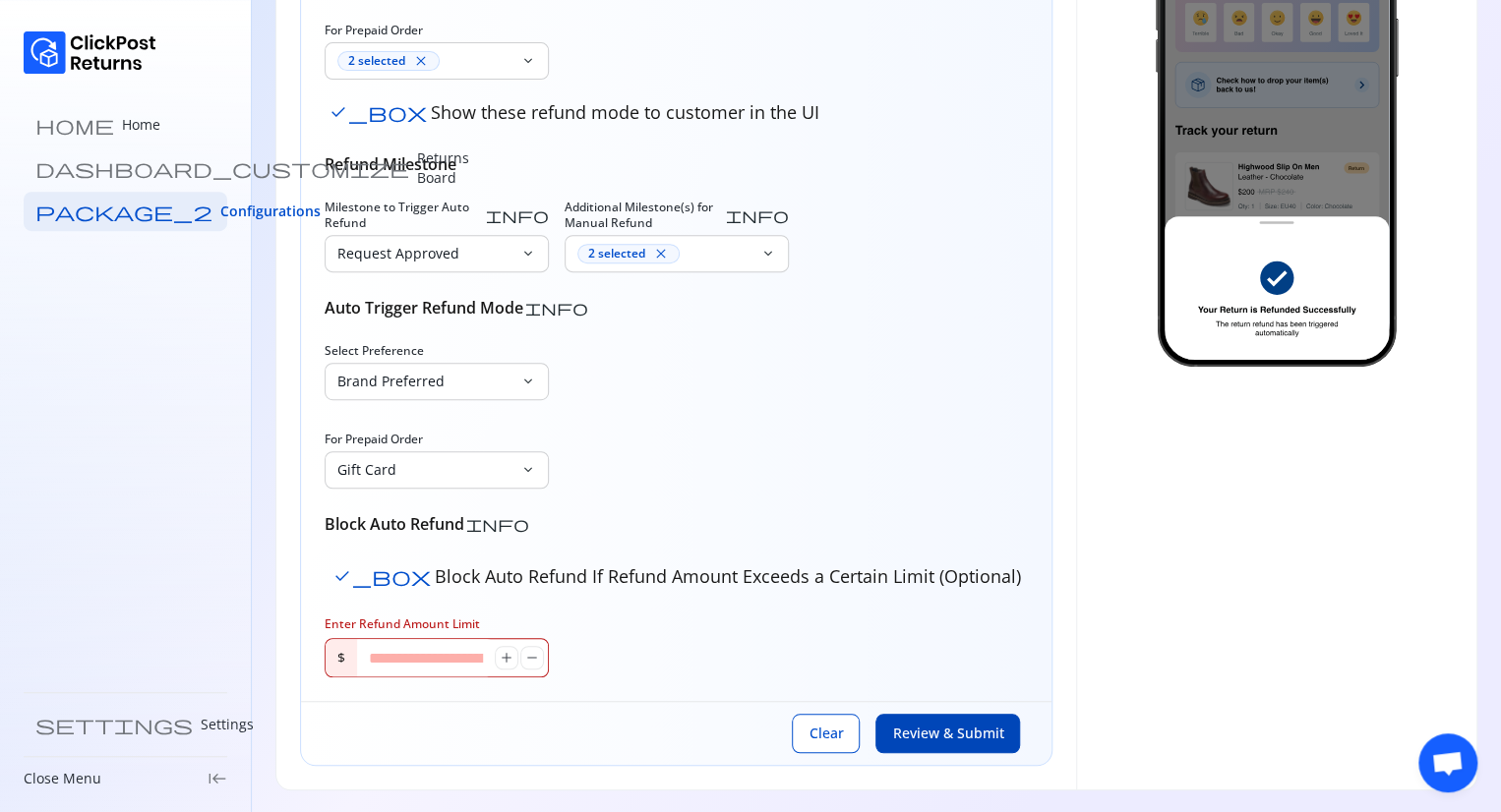
drag, startPoint x: 523, startPoint y: 658, endPoint x: 412, endPoint y: 658, distance: 111.0
click at [412, 658] on div "* add remove" at bounding box center [452, 658] width 190 height 37
click at [412, 658] on input "*" at bounding box center [425, 658] width 137 height 37
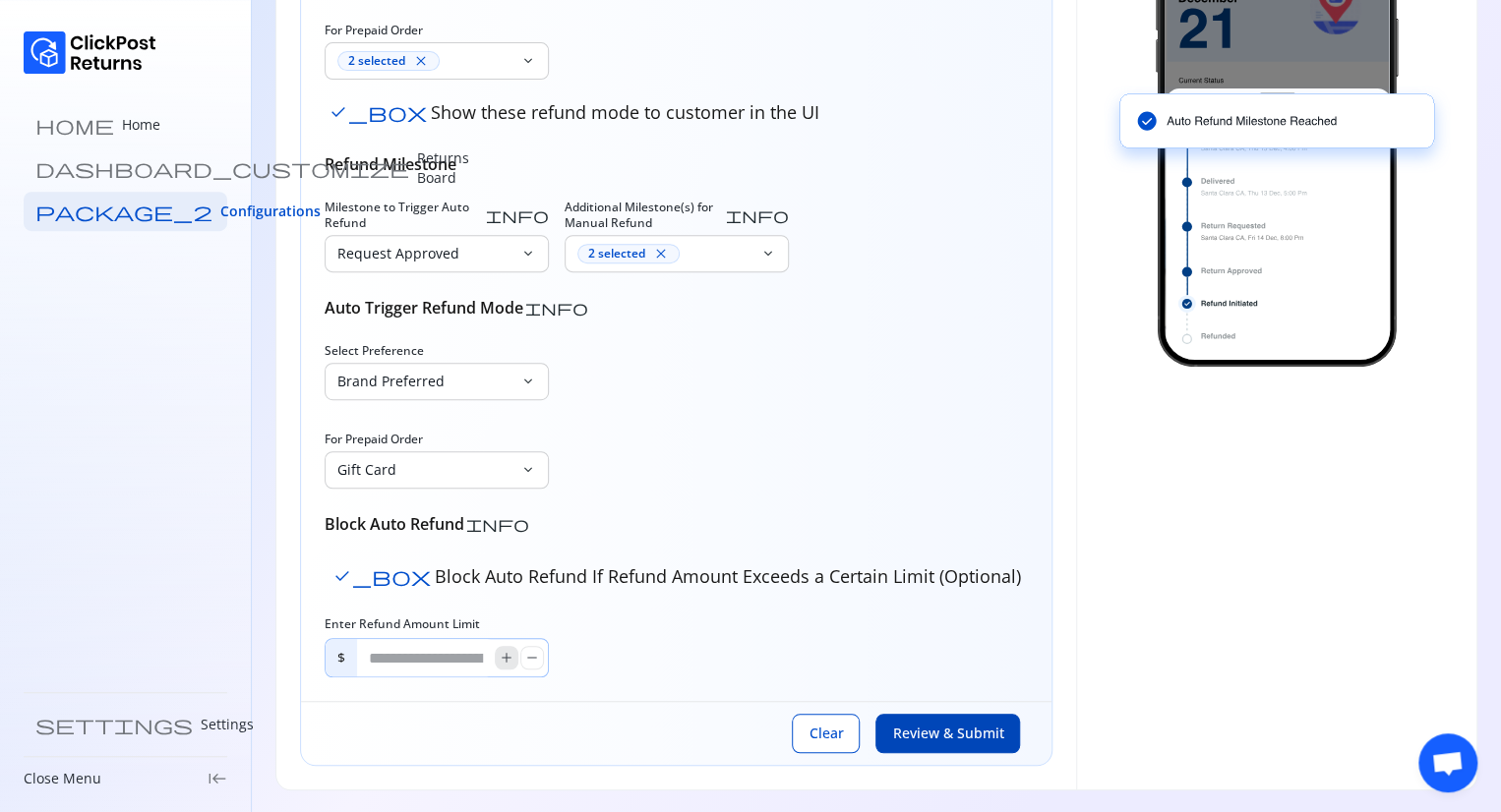
click at [499, 658] on span "add" at bounding box center [506, 658] width 16 height 16
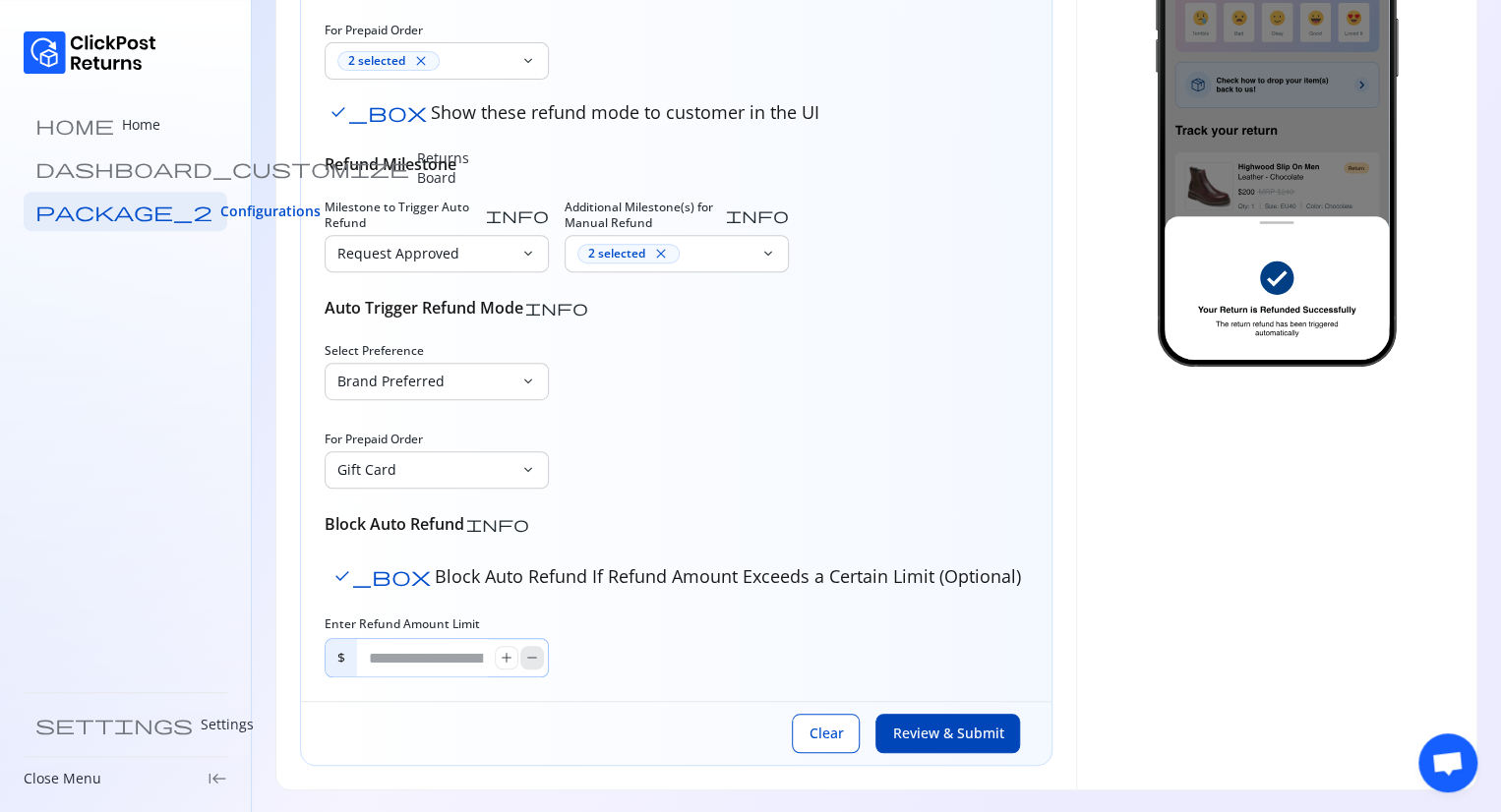
click at [529, 658] on span "remove" at bounding box center [532, 658] width 16 height 16
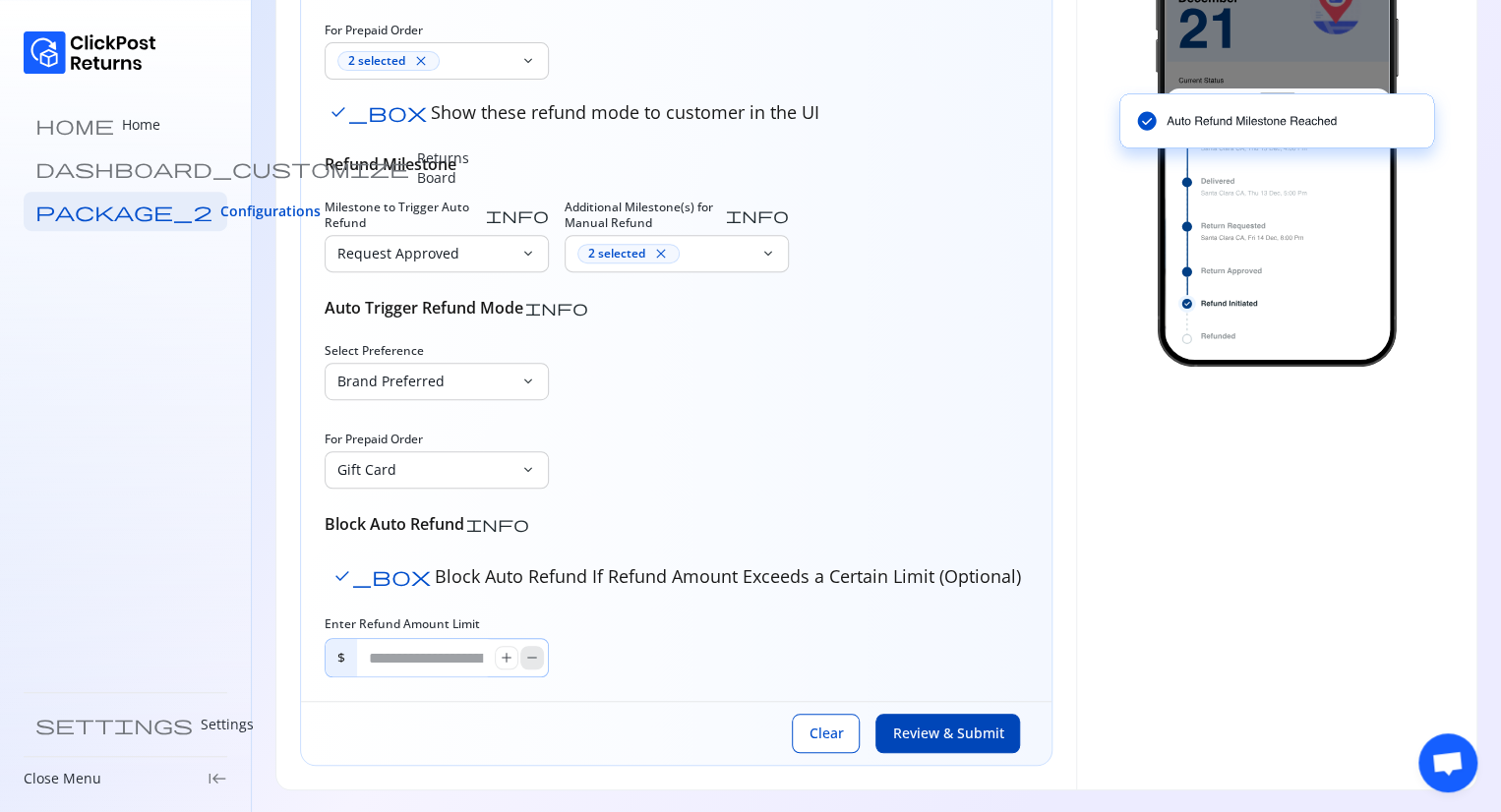
click at [529, 658] on span "remove" at bounding box center [532, 658] width 16 height 16
click at [440, 672] on input "*****" at bounding box center [425, 658] width 137 height 37
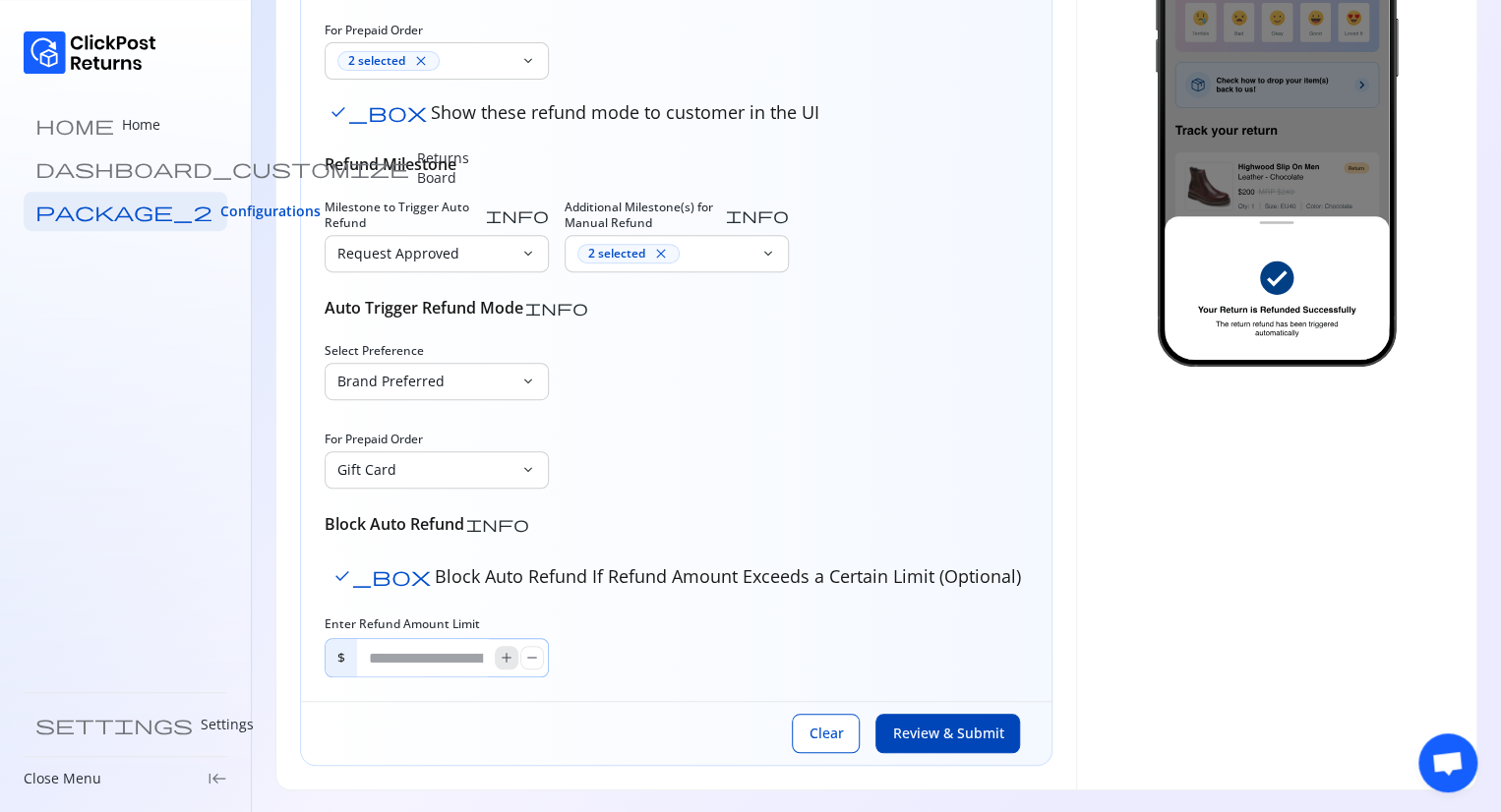
click at [501, 658] on span "add" at bounding box center [506, 658] width 16 height 16
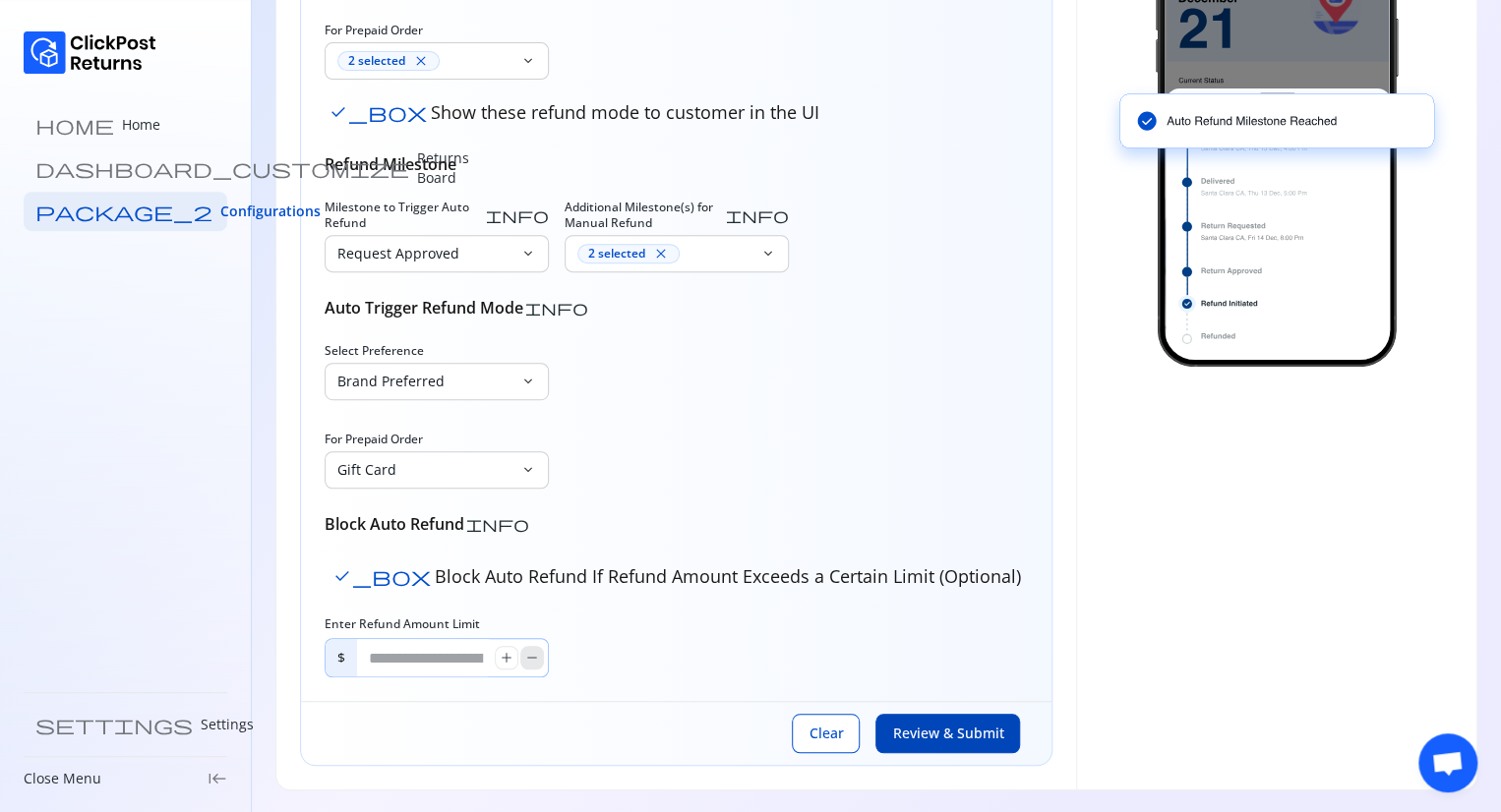
click at [524, 658] on span "remove" at bounding box center [532, 658] width 16 height 16
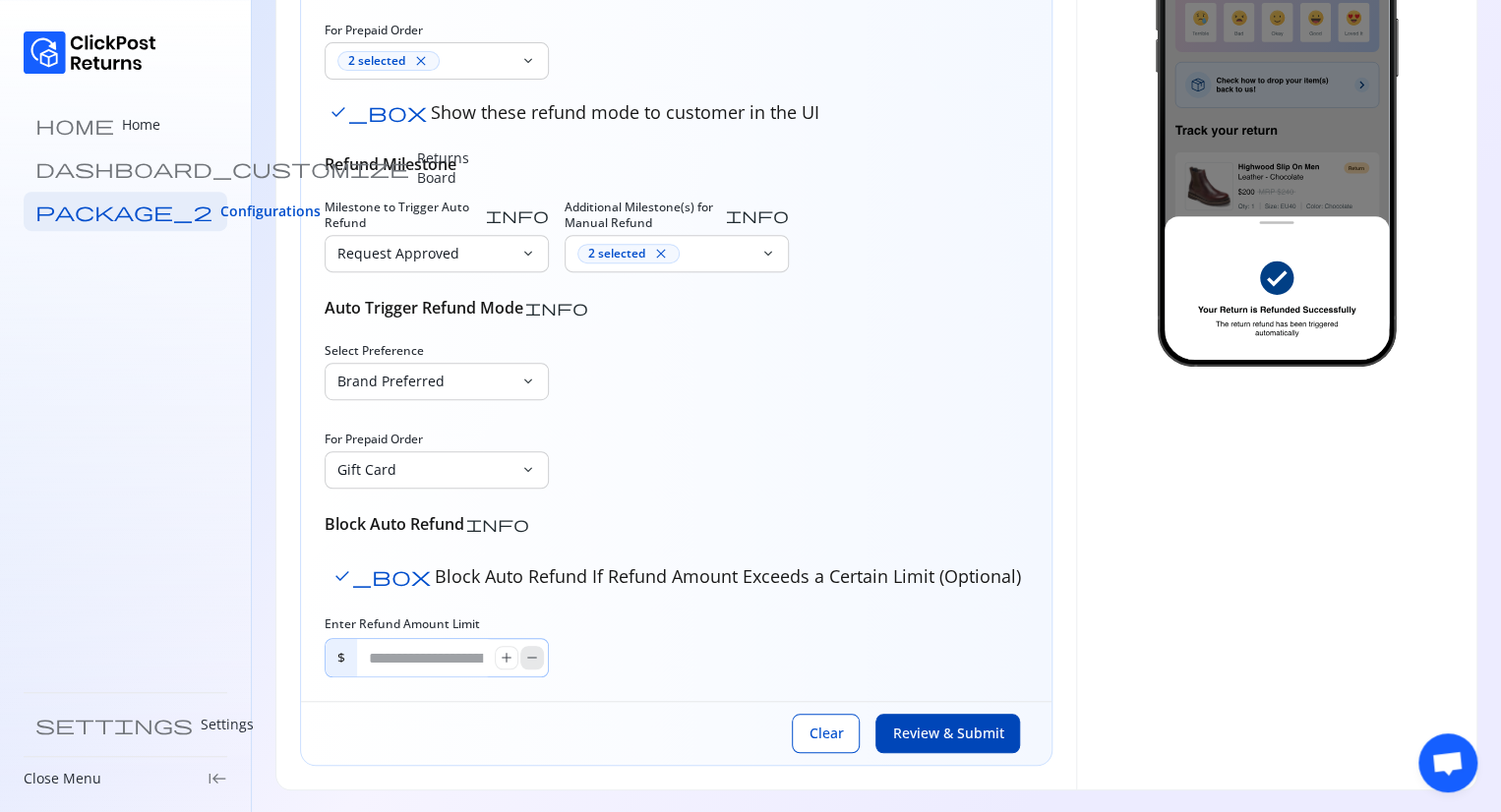
click at [524, 658] on span "remove" at bounding box center [532, 658] width 16 height 16
click at [513, 656] on span "add" at bounding box center [506, 658] width 16 height 16
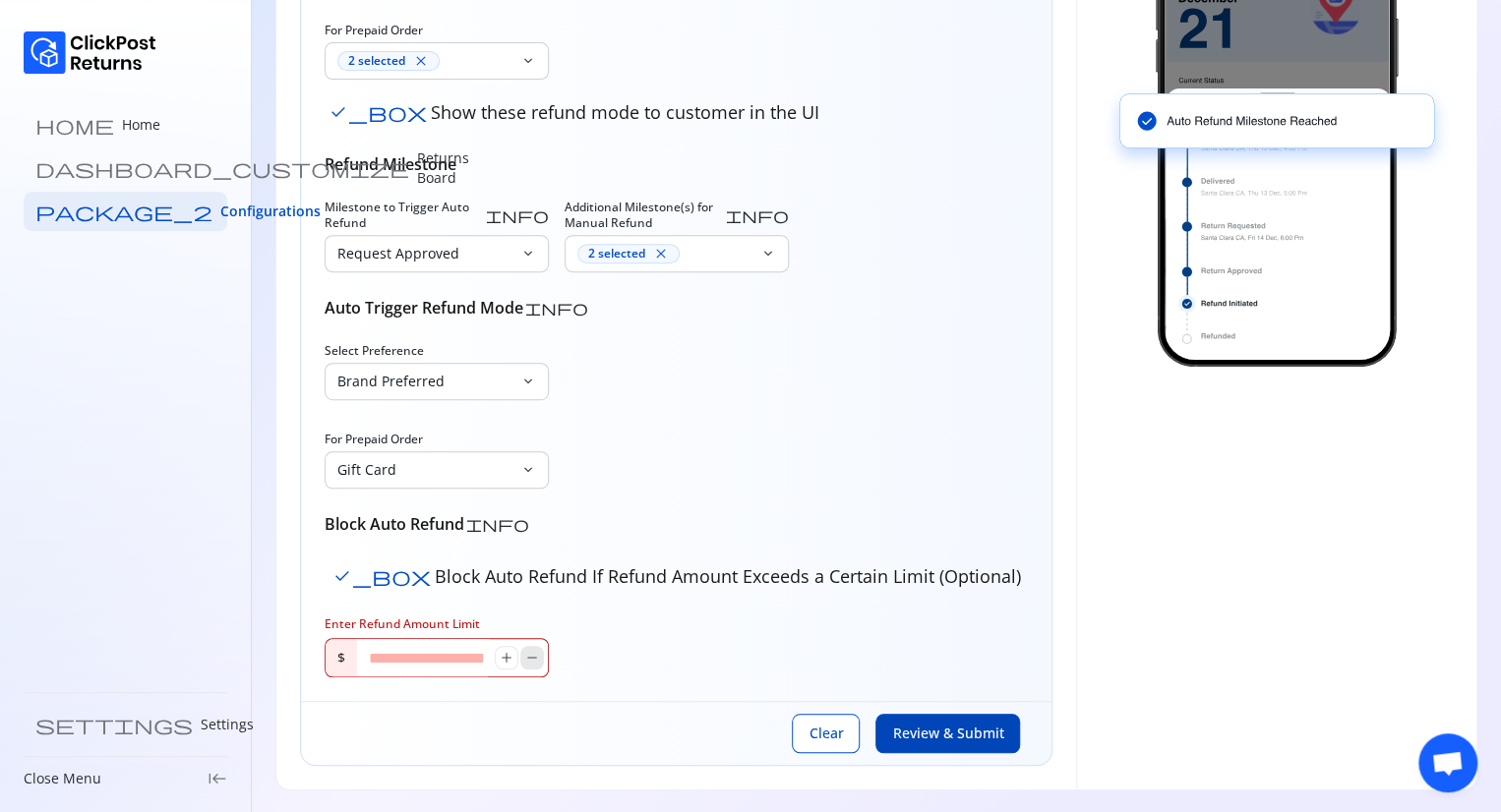
click at [528, 656] on span "remove" at bounding box center [532, 658] width 16 height 16
drag, startPoint x: 528, startPoint y: 656, endPoint x: 507, endPoint y: 658, distance: 21.1
click at [507, 658] on div "add remove" at bounding box center [519, 658] width 49 height 24
click at [507, 658] on span "add" at bounding box center [506, 658] width 16 height 16
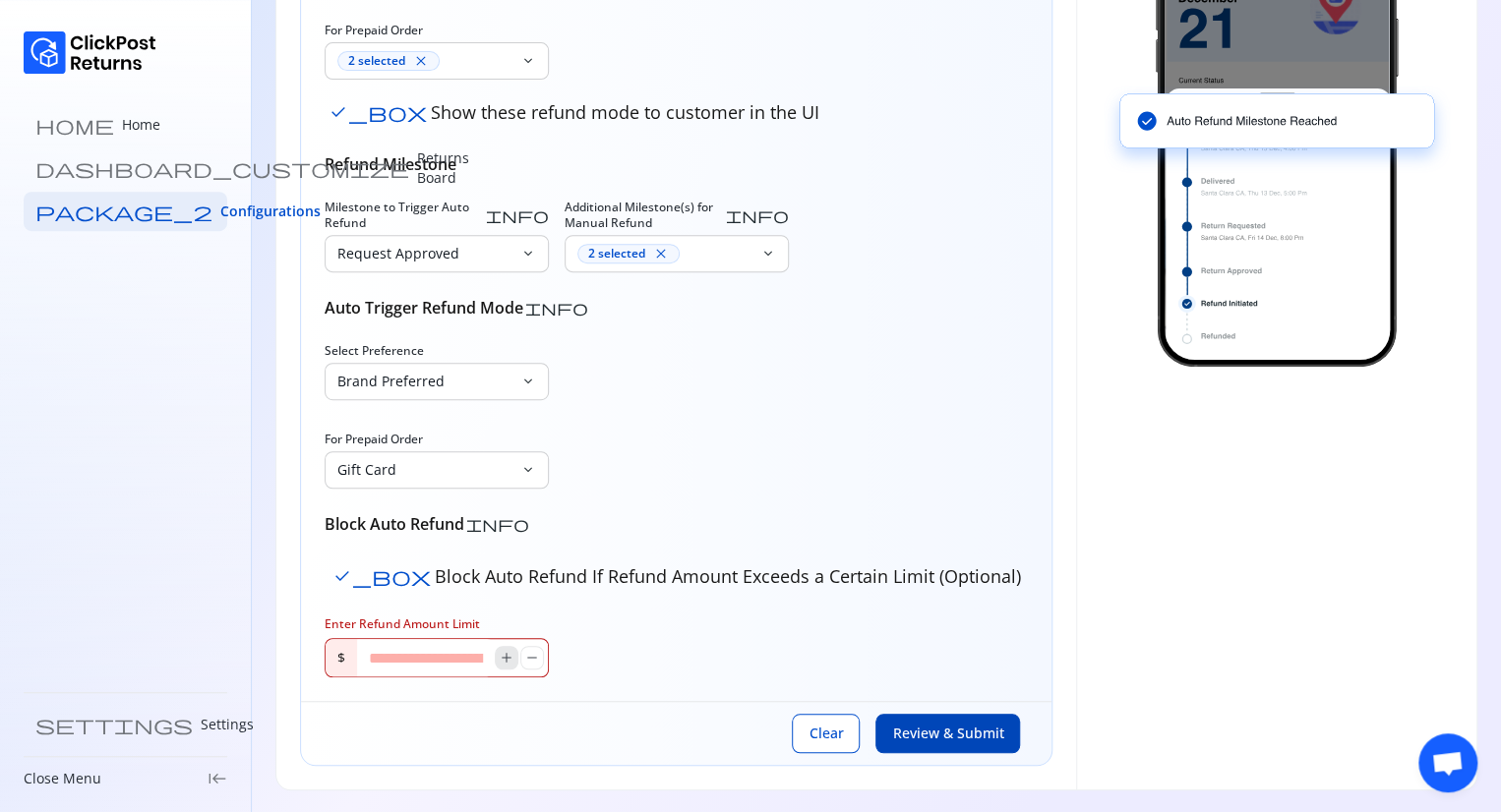
click at [507, 658] on span "add" at bounding box center [506, 658] width 16 height 16
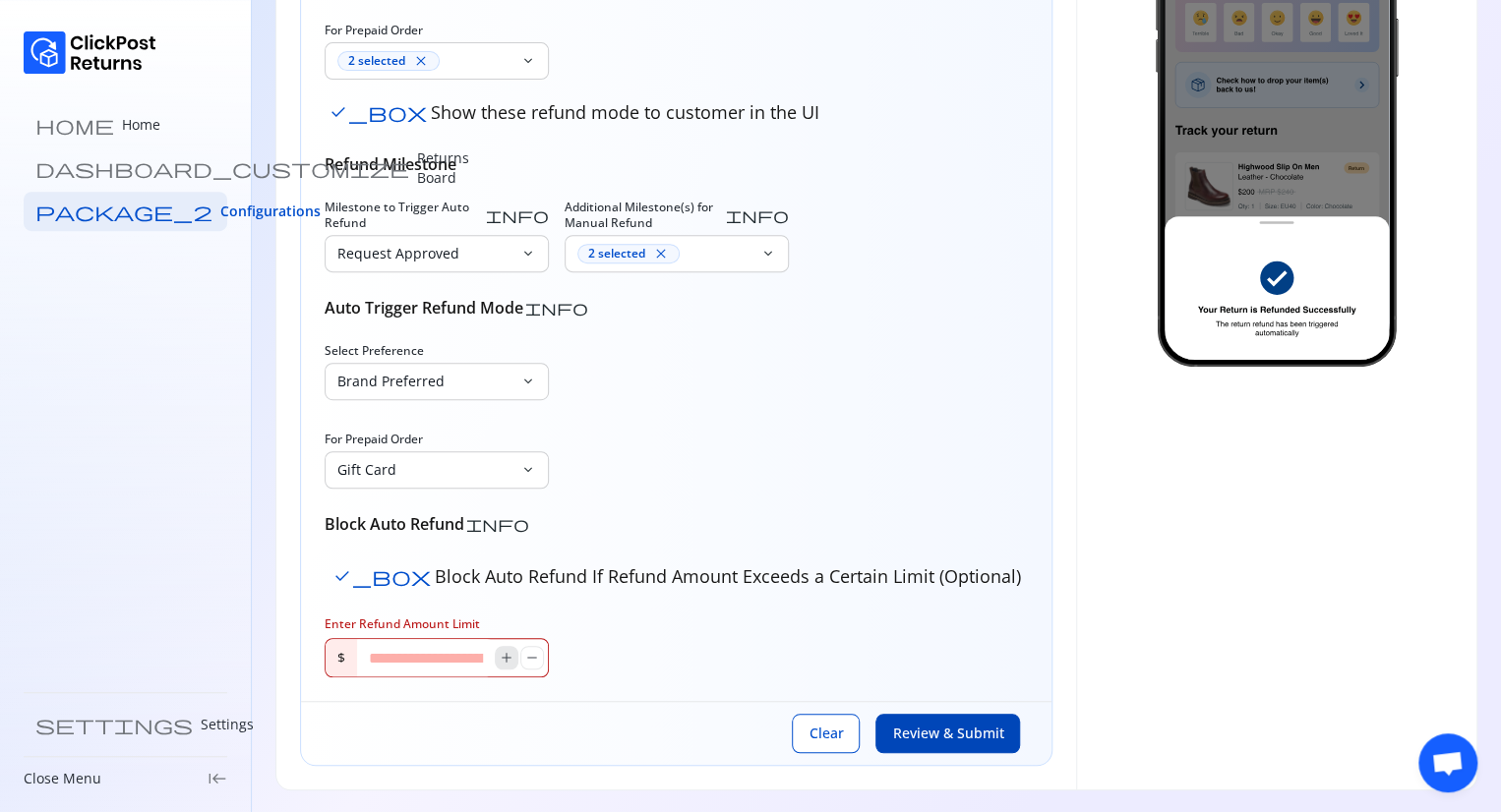
click at [507, 658] on span "add" at bounding box center [506, 658] width 16 height 16
drag, startPoint x: 507, startPoint y: 658, endPoint x: 639, endPoint y: 424, distance: 268.7
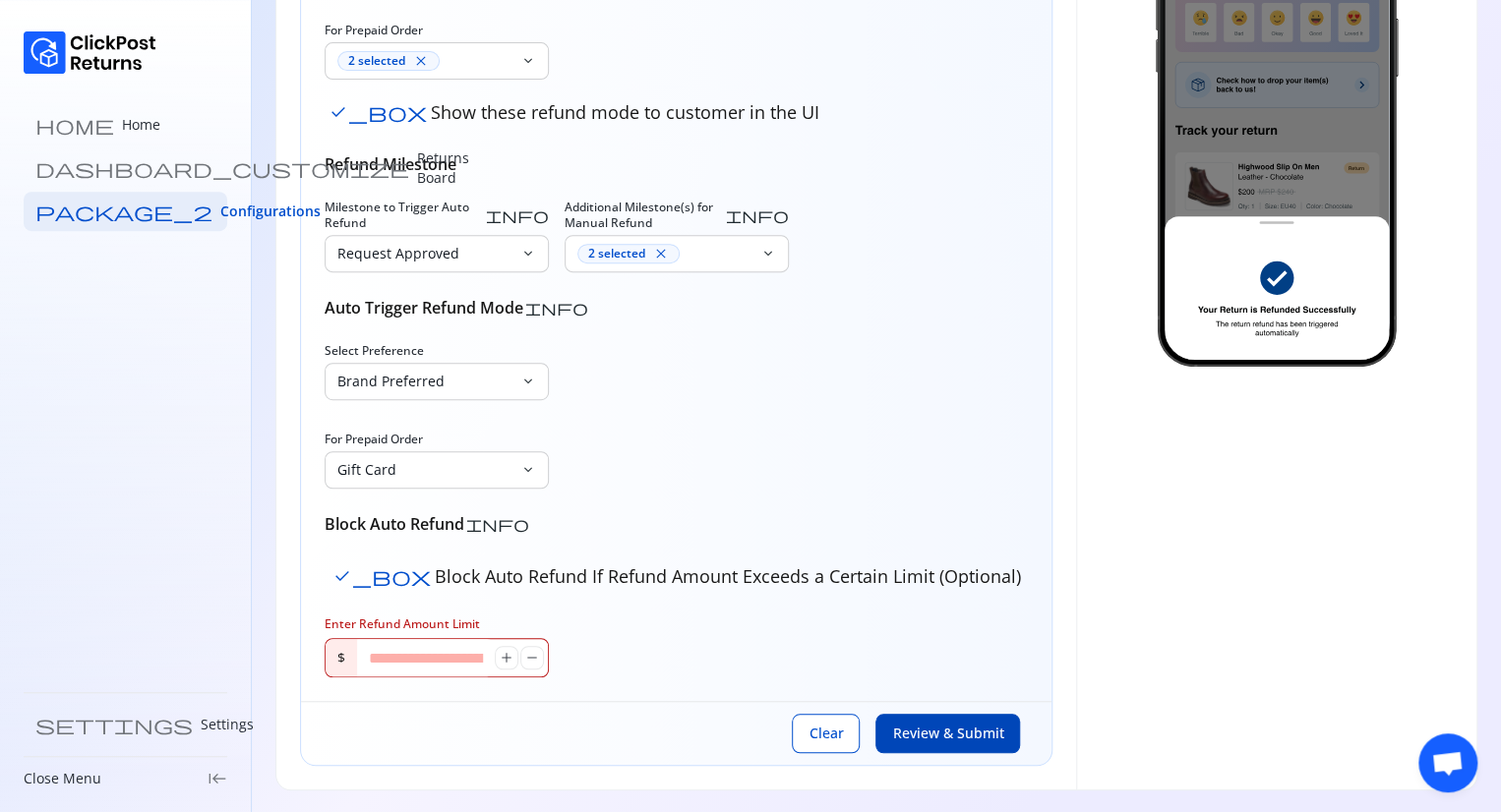
click at [639, 424] on div "Refund Method info For Prepaid Order 2 selected close keyboard_arrow_down check…" at bounding box center [676, 326] width 703 height 701
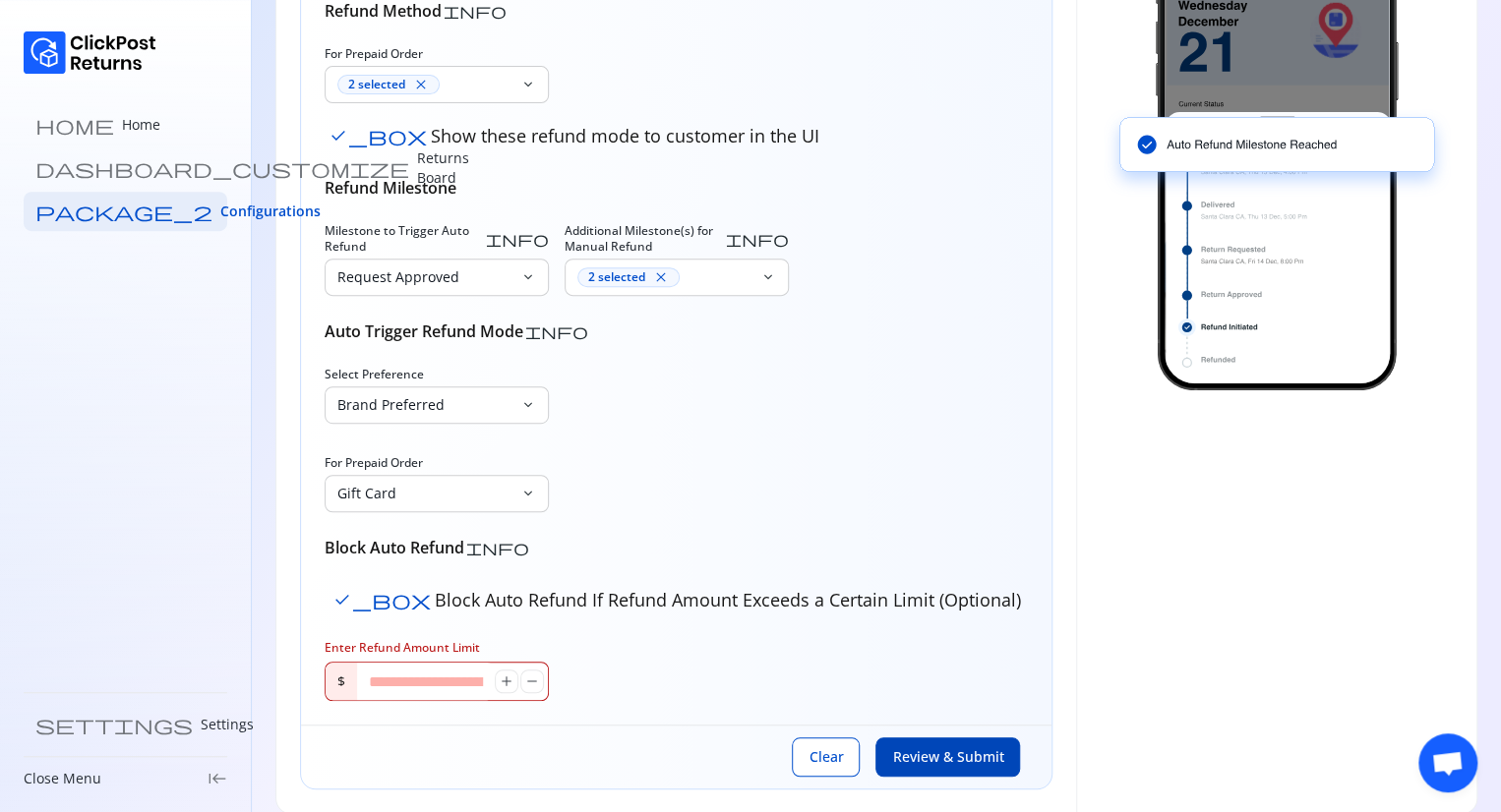
scroll to position [326, 0]
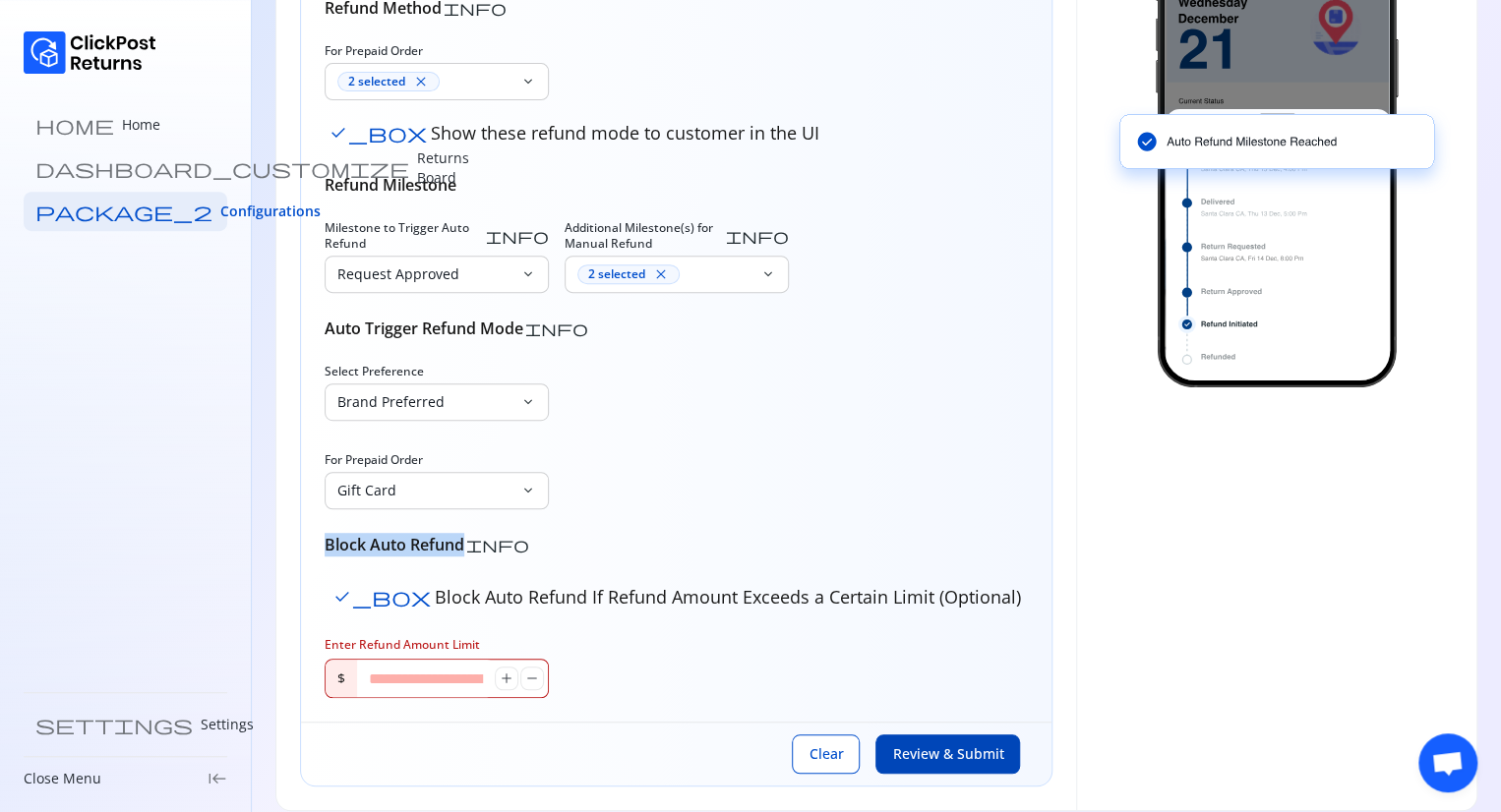
drag, startPoint x: 318, startPoint y: 544, endPoint x: 464, endPoint y: 546, distance: 146.0
click at [464, 546] on div "Refund Method info For Prepaid Order 2 selected close keyboard_arrow_down check…" at bounding box center [676, 346] width 750 height 749
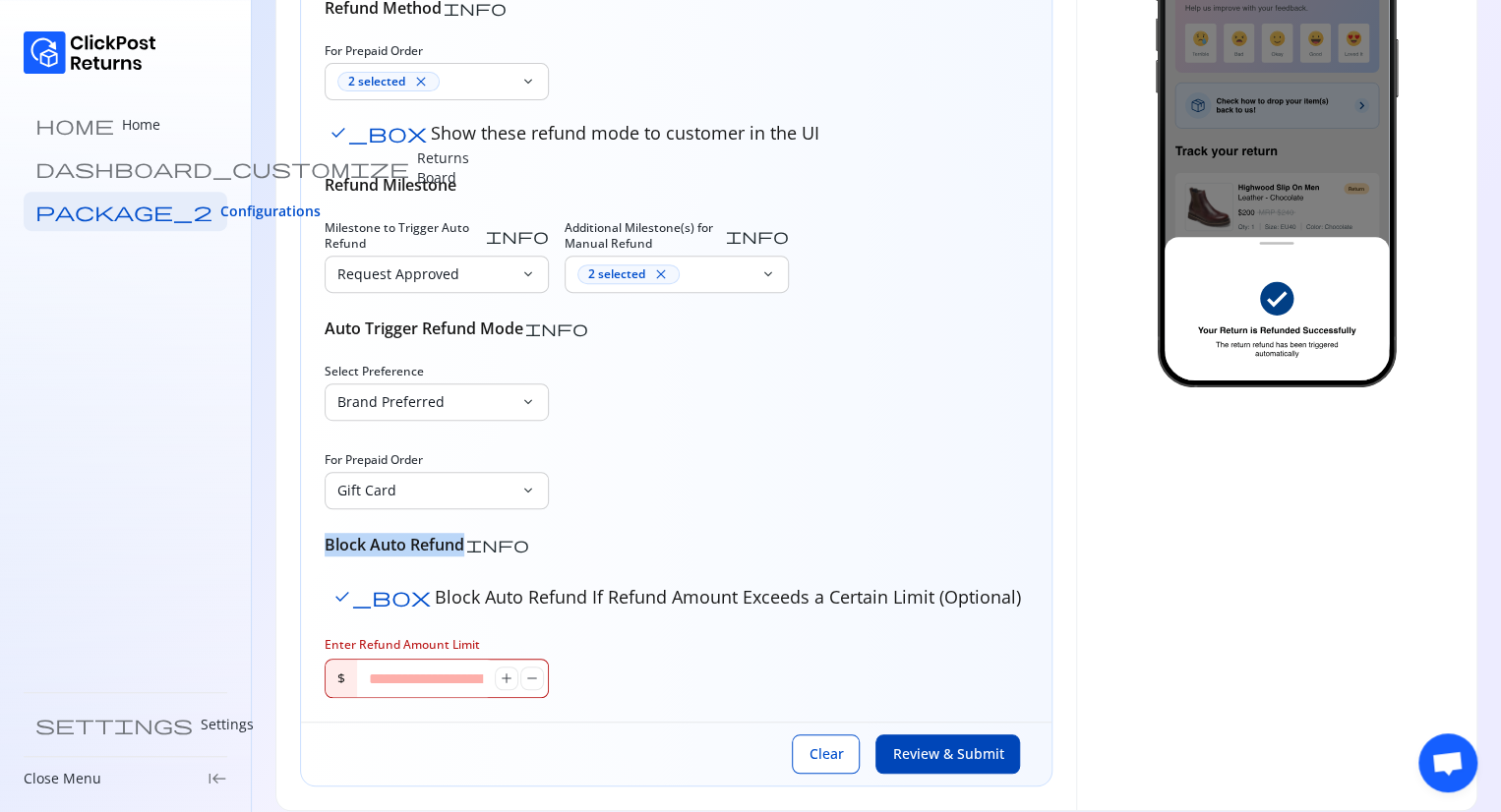
copy h6 "Block Auto Refund"
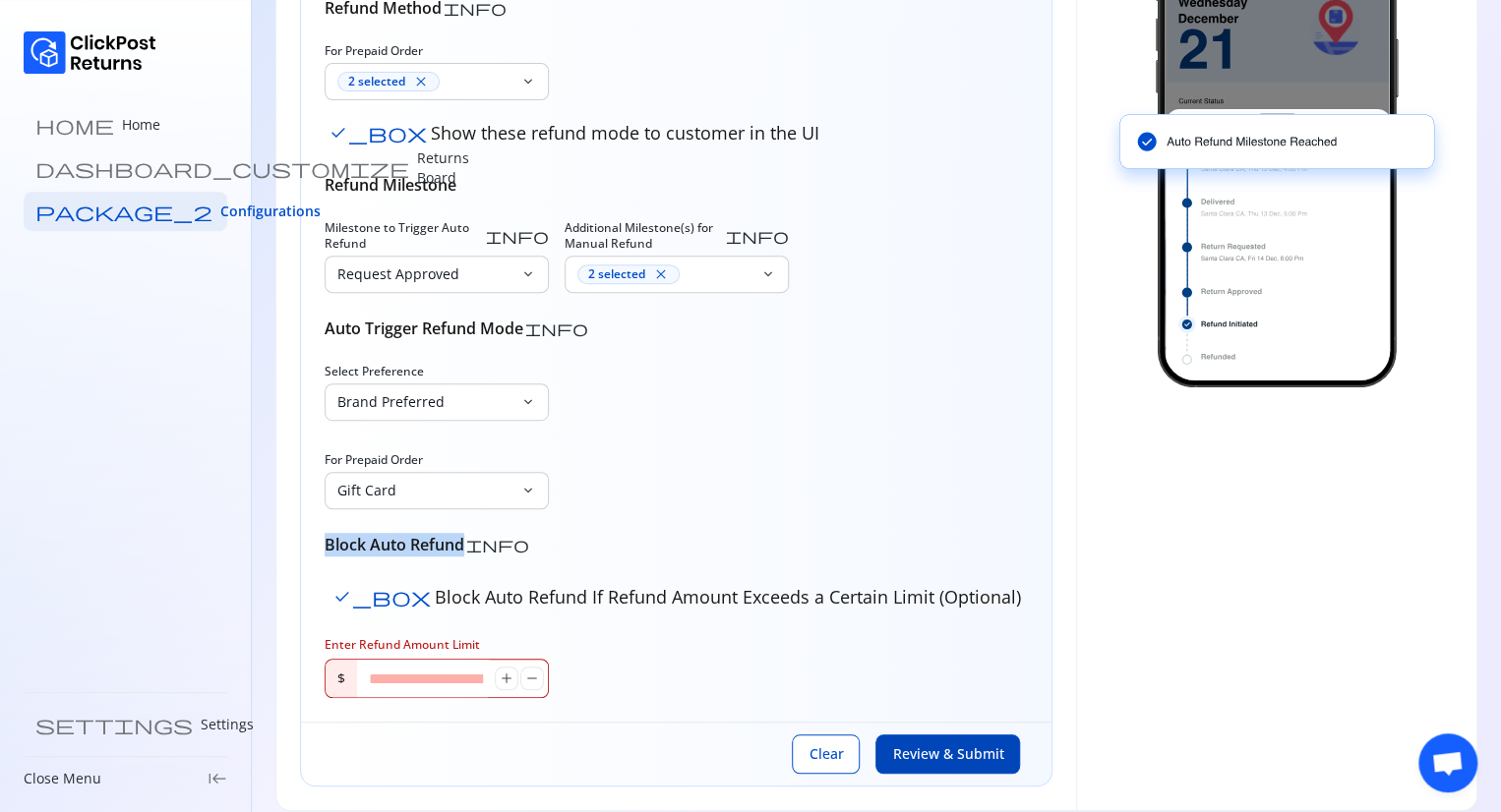
scroll to position [346, 0]
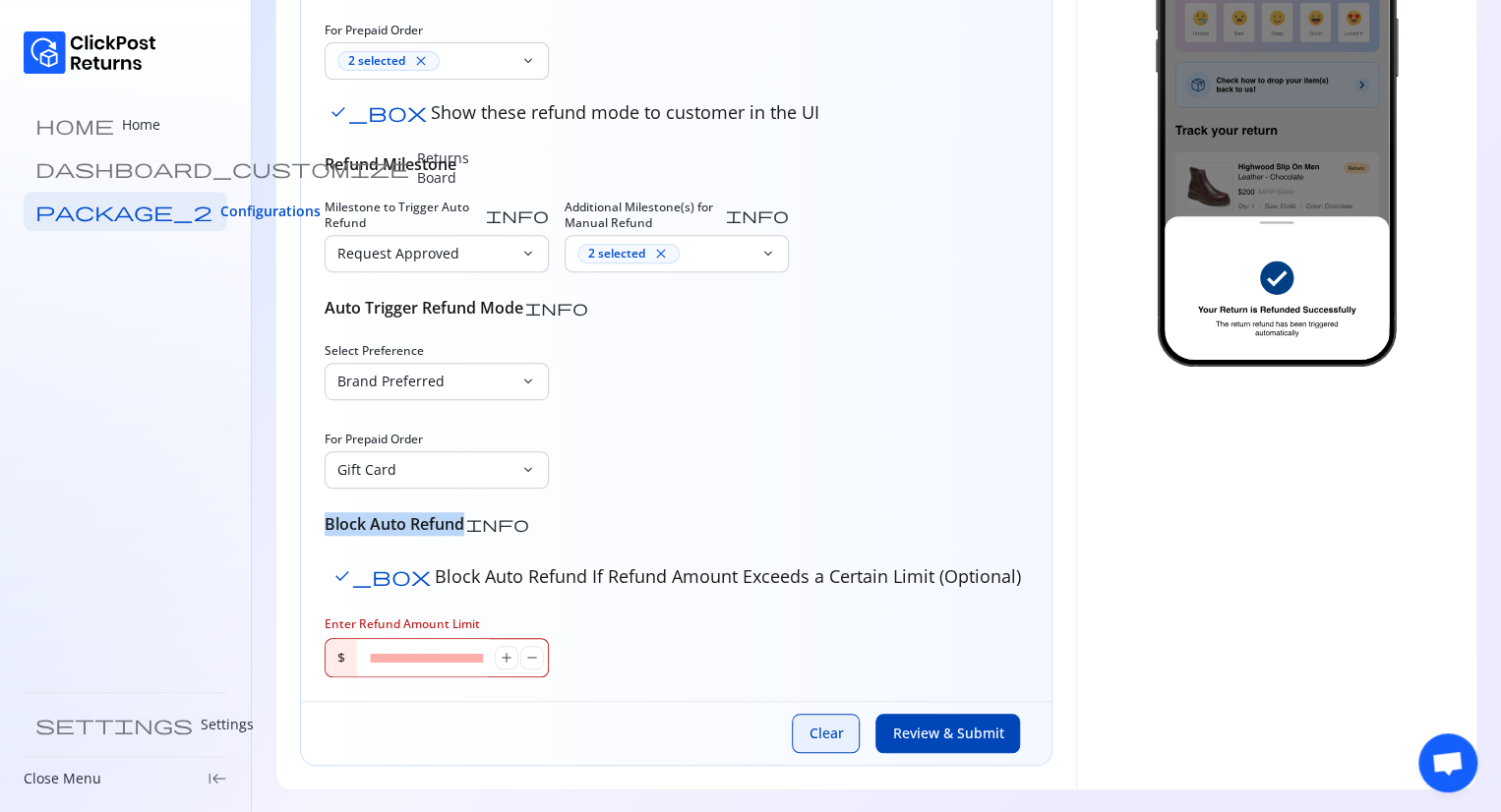
click at [817, 736] on span "Clear" at bounding box center [825, 733] width 35 height 20
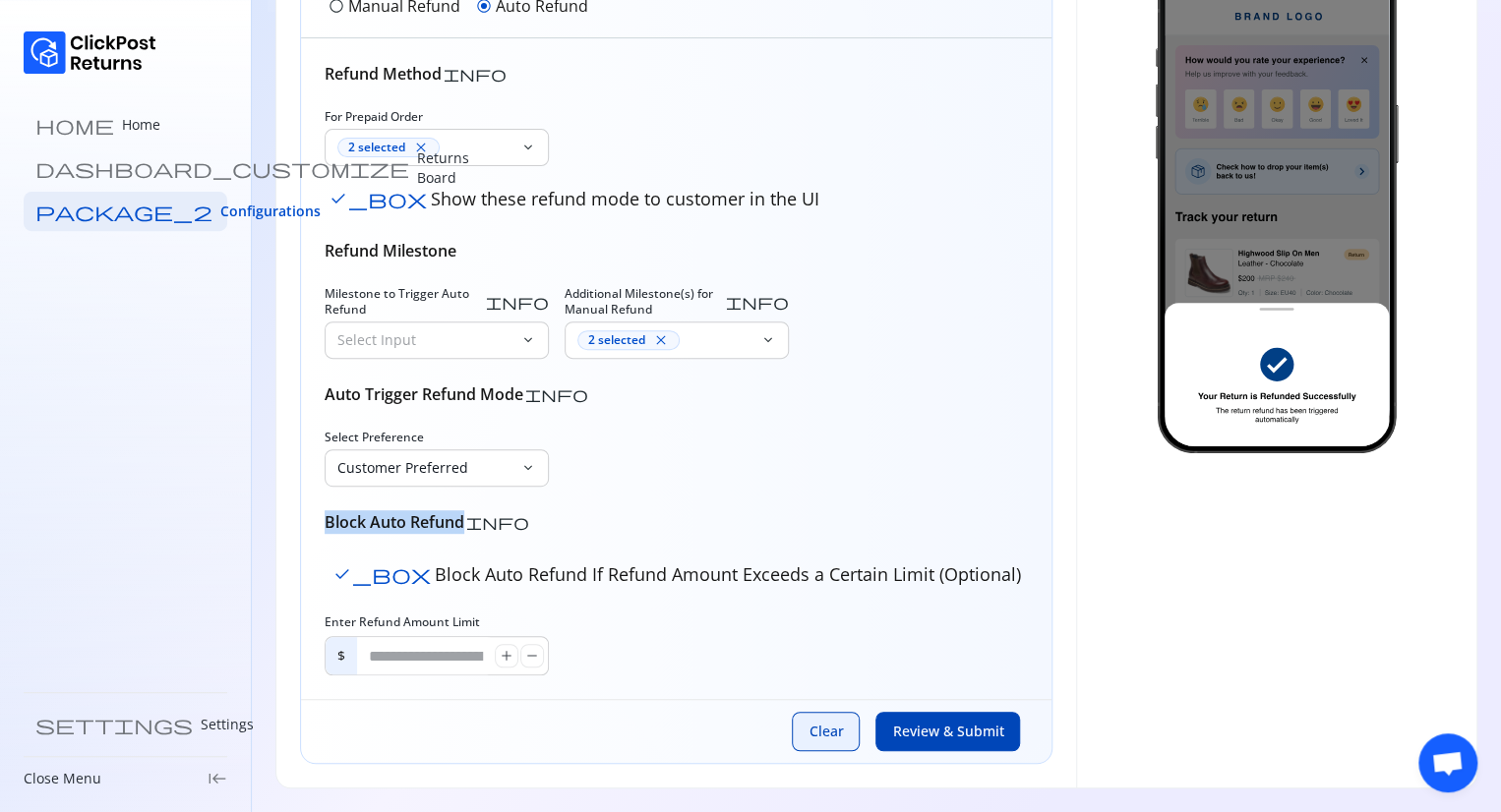
scroll to position [258, 0]
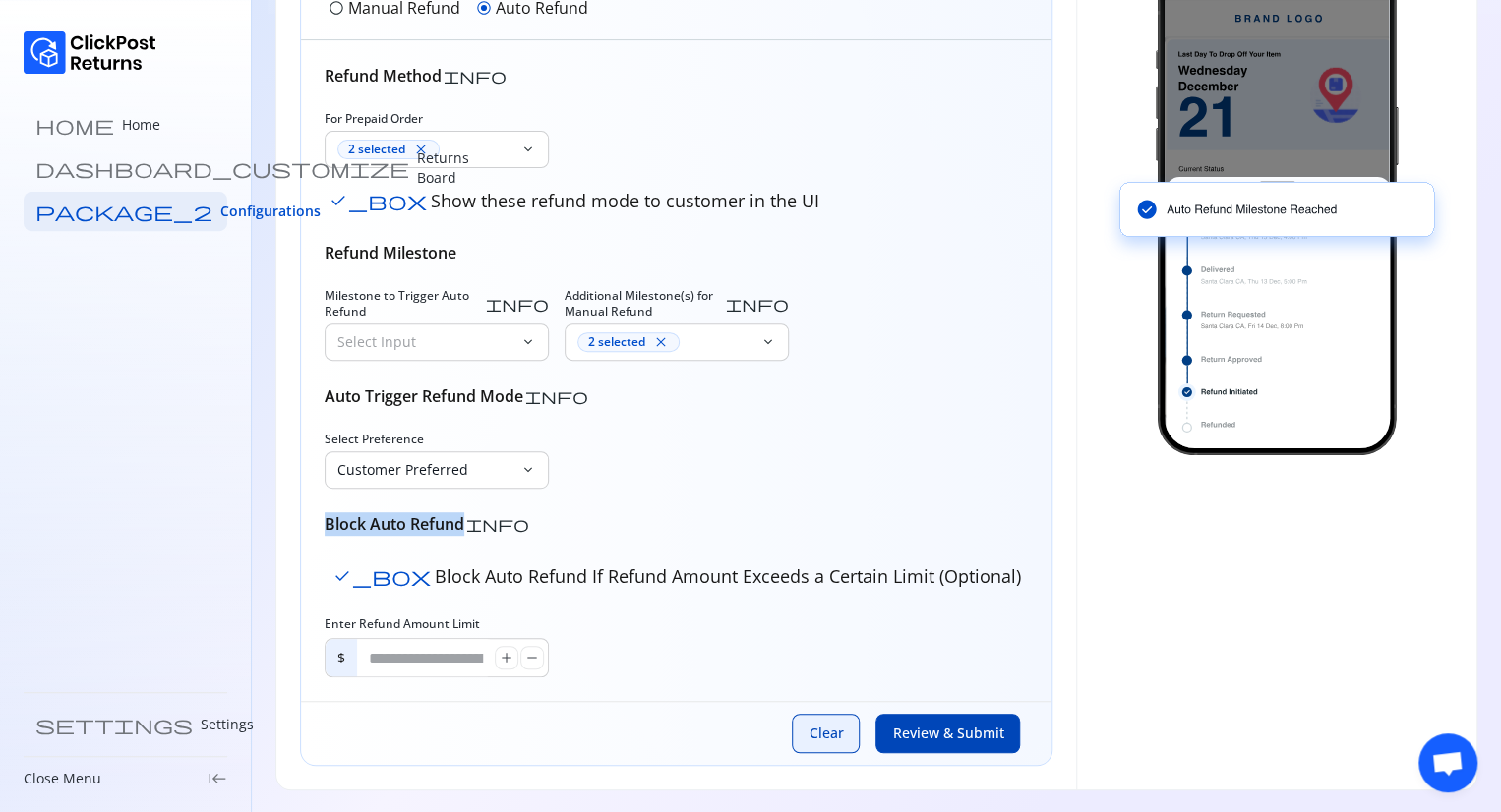
click at [809, 736] on button "Clear" at bounding box center [825, 733] width 68 height 39
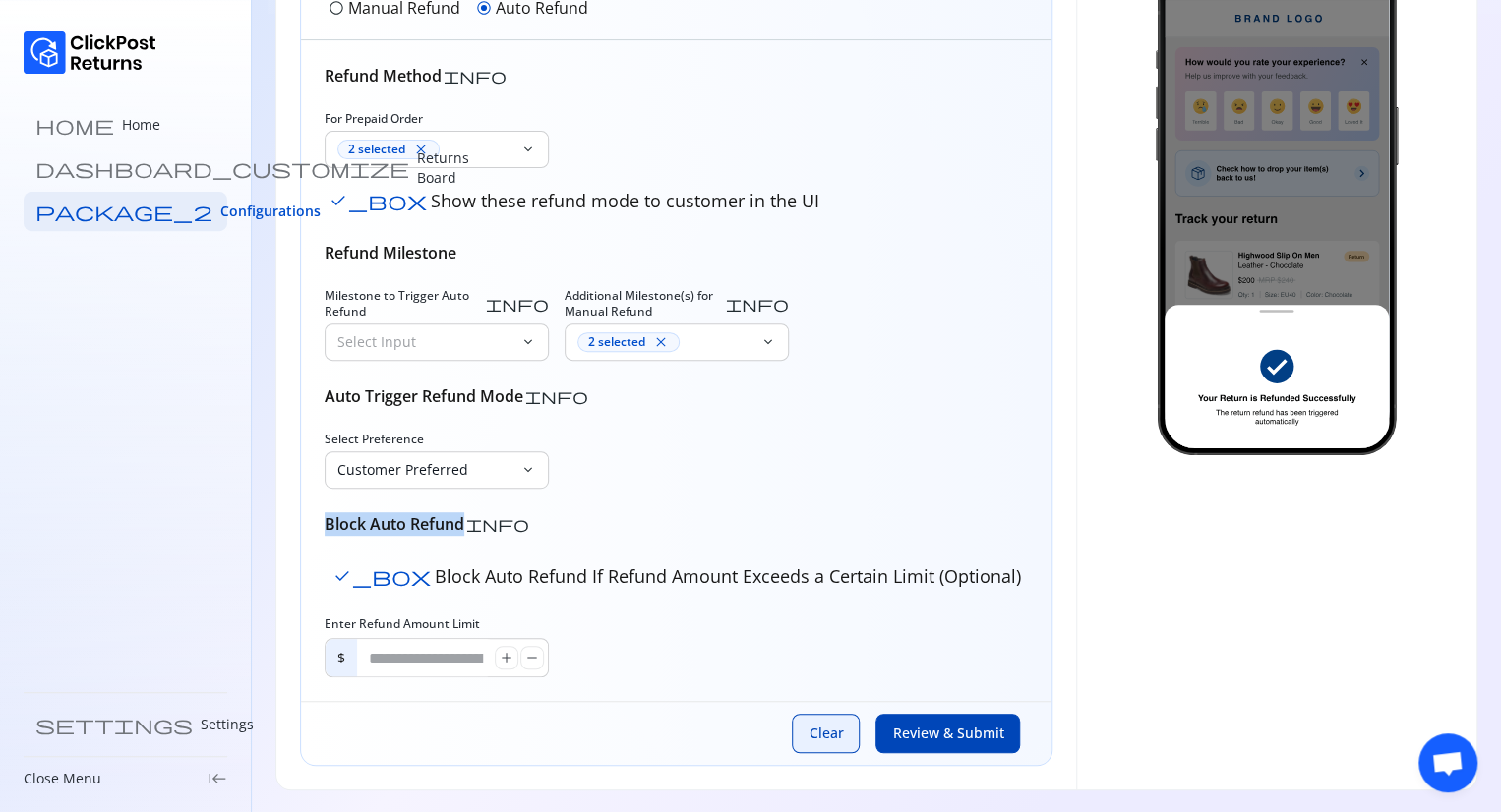
click at [809, 736] on button "Clear" at bounding box center [825, 733] width 68 height 39
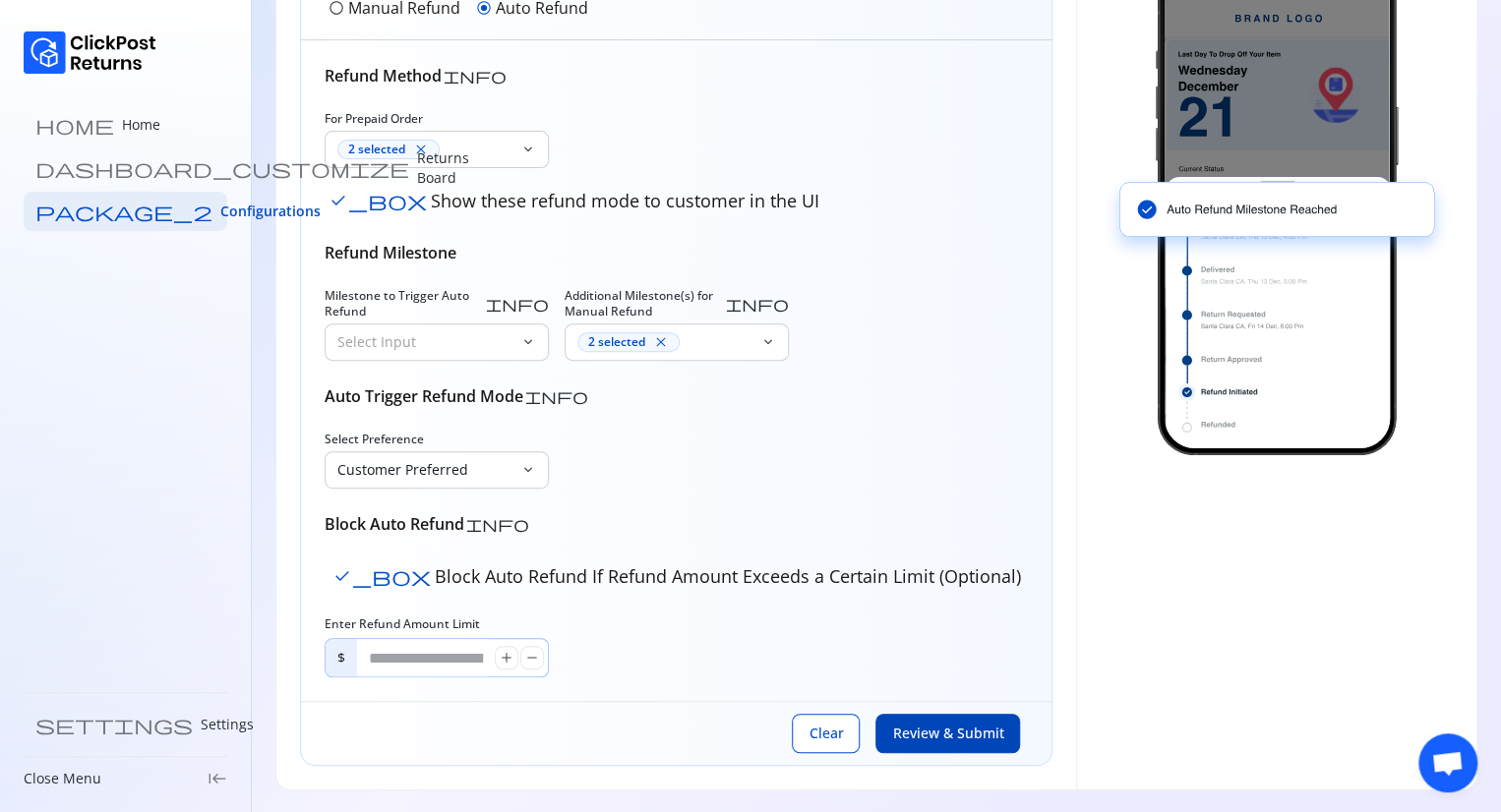
click at [410, 653] on input "*" at bounding box center [425, 658] width 137 height 37
click at [504, 659] on span "add" at bounding box center [506, 658] width 16 height 16
click at [439, 653] on input "*****" at bounding box center [425, 658] width 137 height 37
click at [906, 731] on span "Review & Submit" at bounding box center [947, 733] width 112 height 20
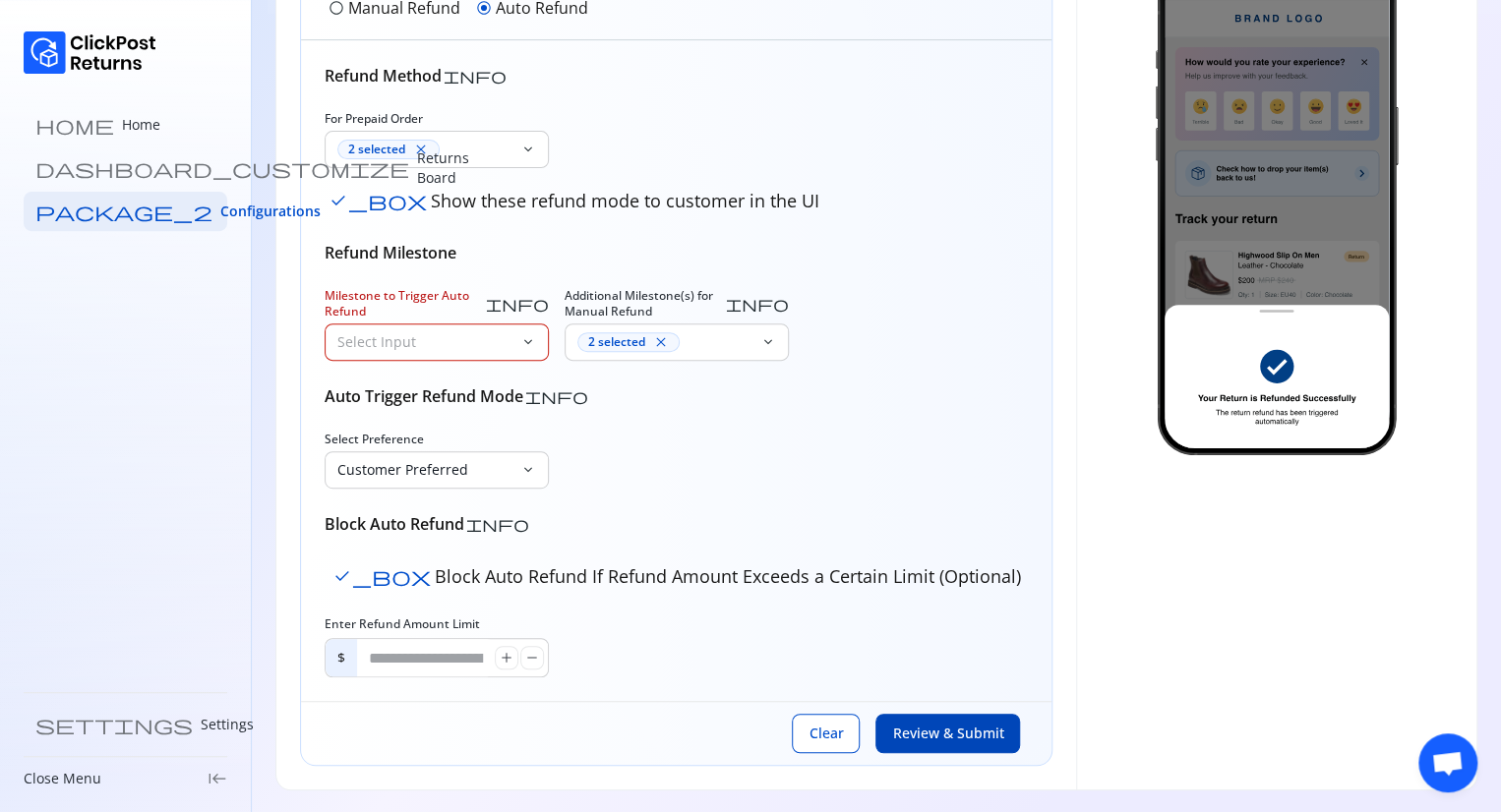
click at [458, 332] on p "Select Input" at bounding box center [424, 342] width 175 height 20
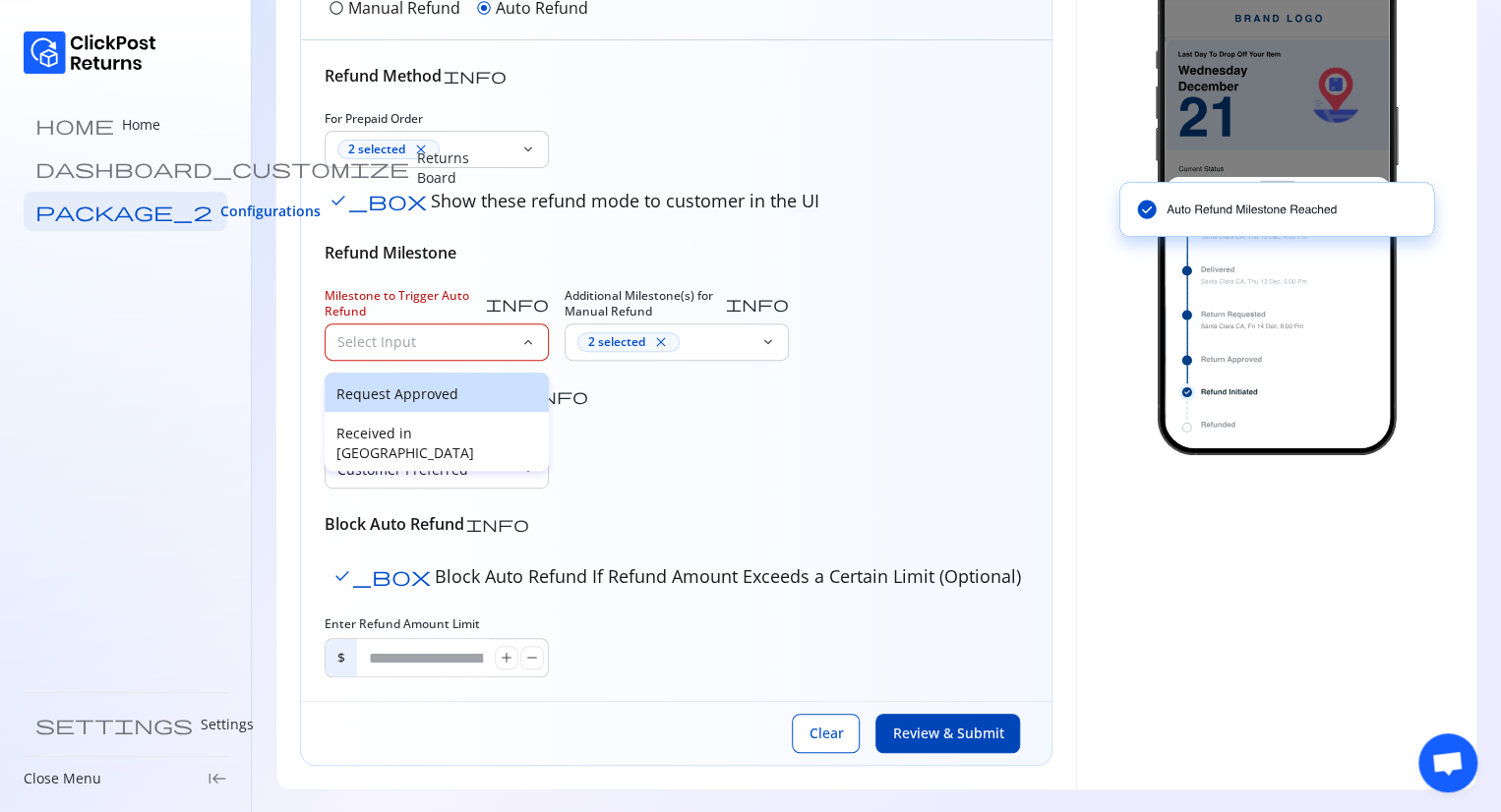
click at [430, 392] on p "Request Approved" at bounding box center [436, 395] width 200 height 20
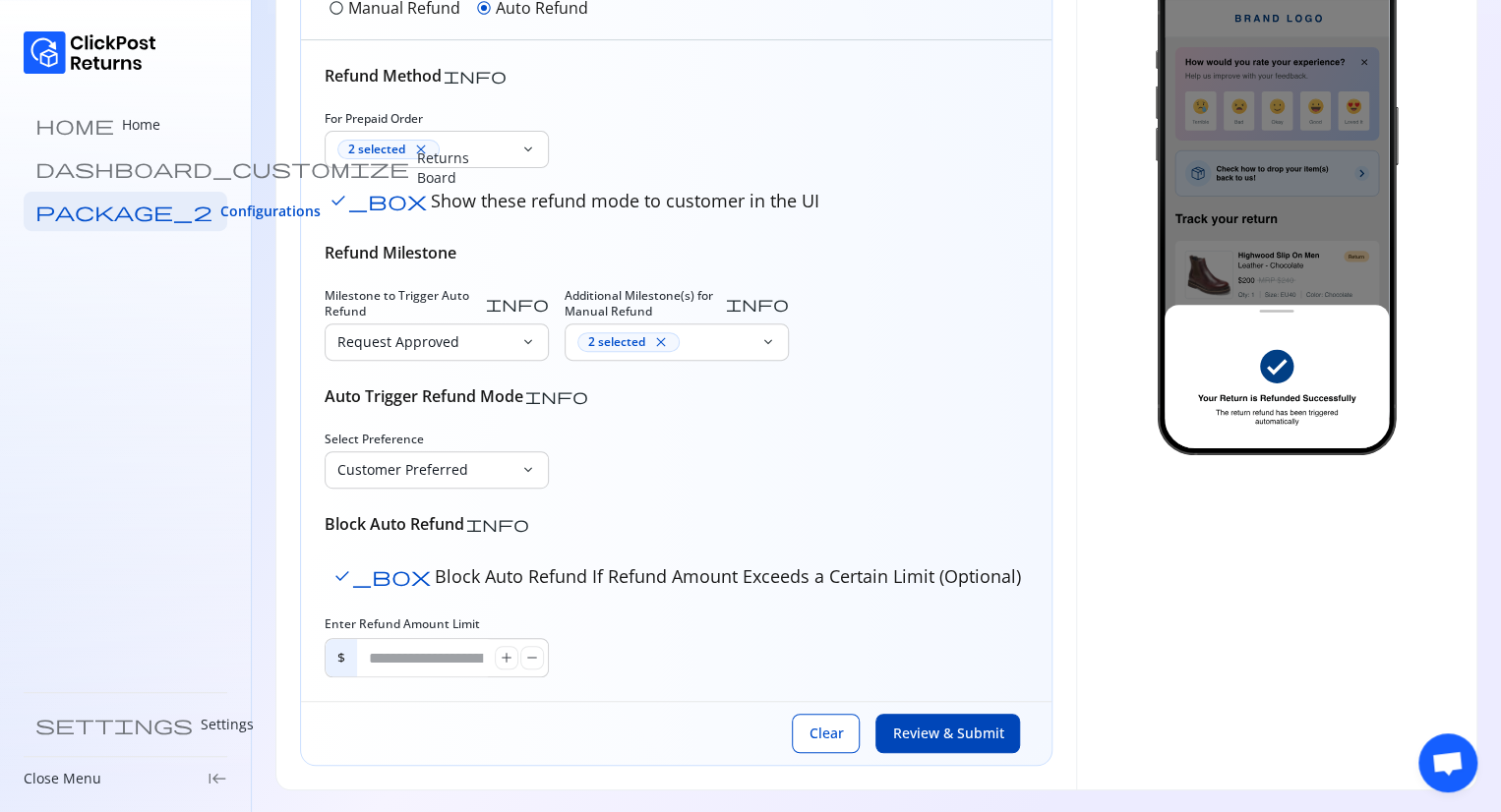
click at [960, 724] on span "Review & Submit" at bounding box center [947, 733] width 112 height 20
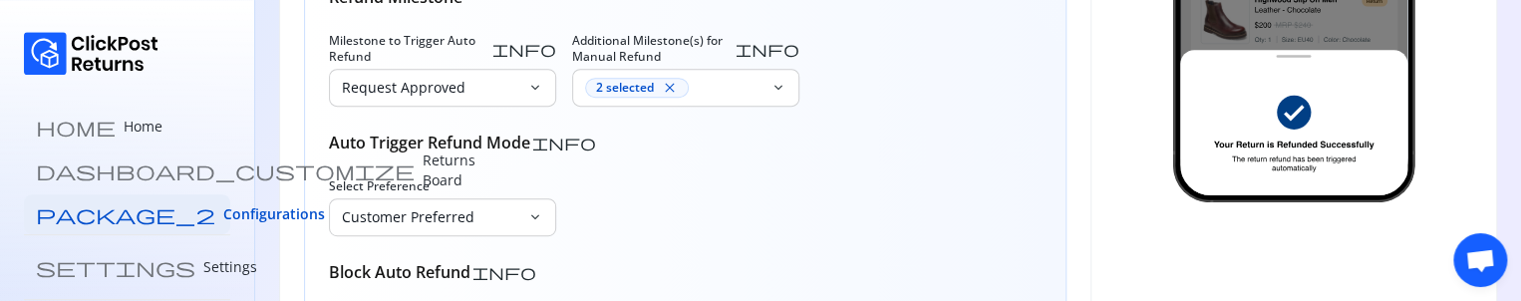
scroll to position [783, 0]
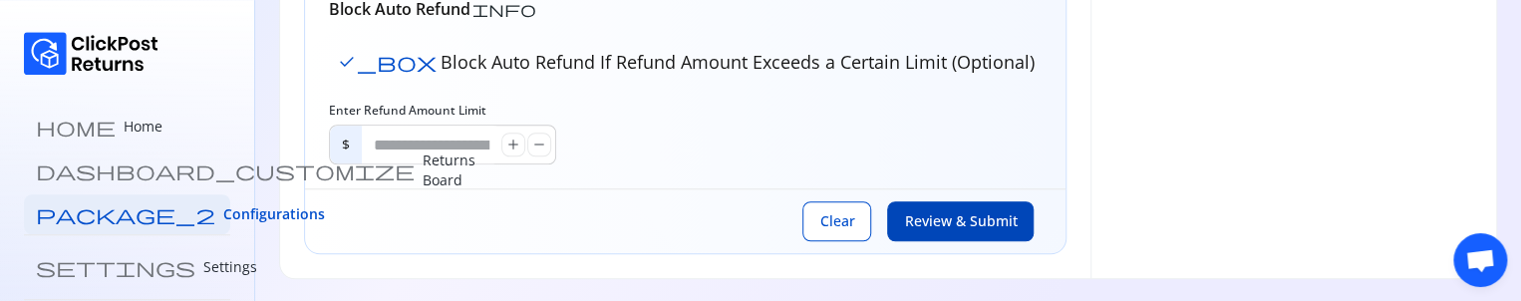
click at [935, 221] on span "Review & Submit" at bounding box center [960, 221] width 113 height 20
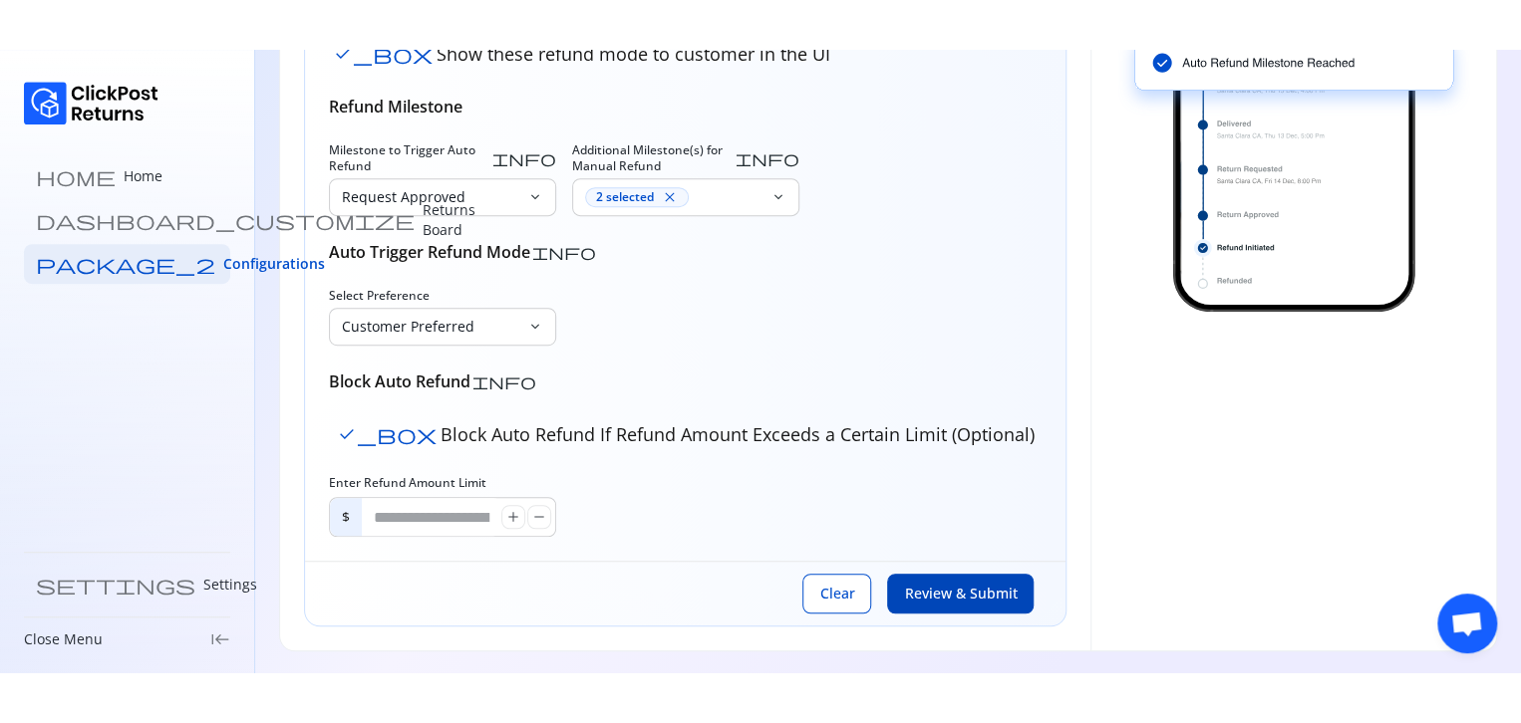
scroll to position [361, 0]
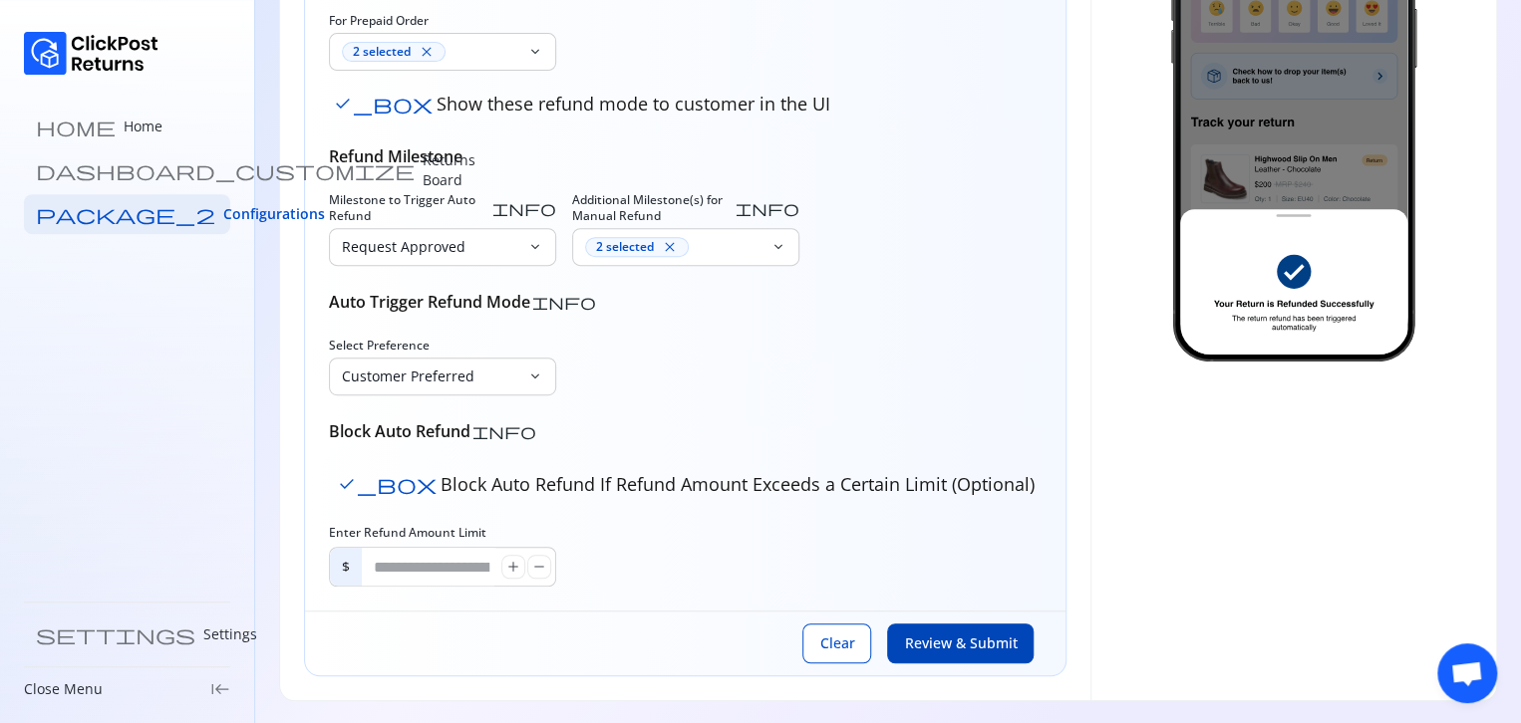
click at [946, 661] on button "Review & Submit" at bounding box center [960, 644] width 146 height 40
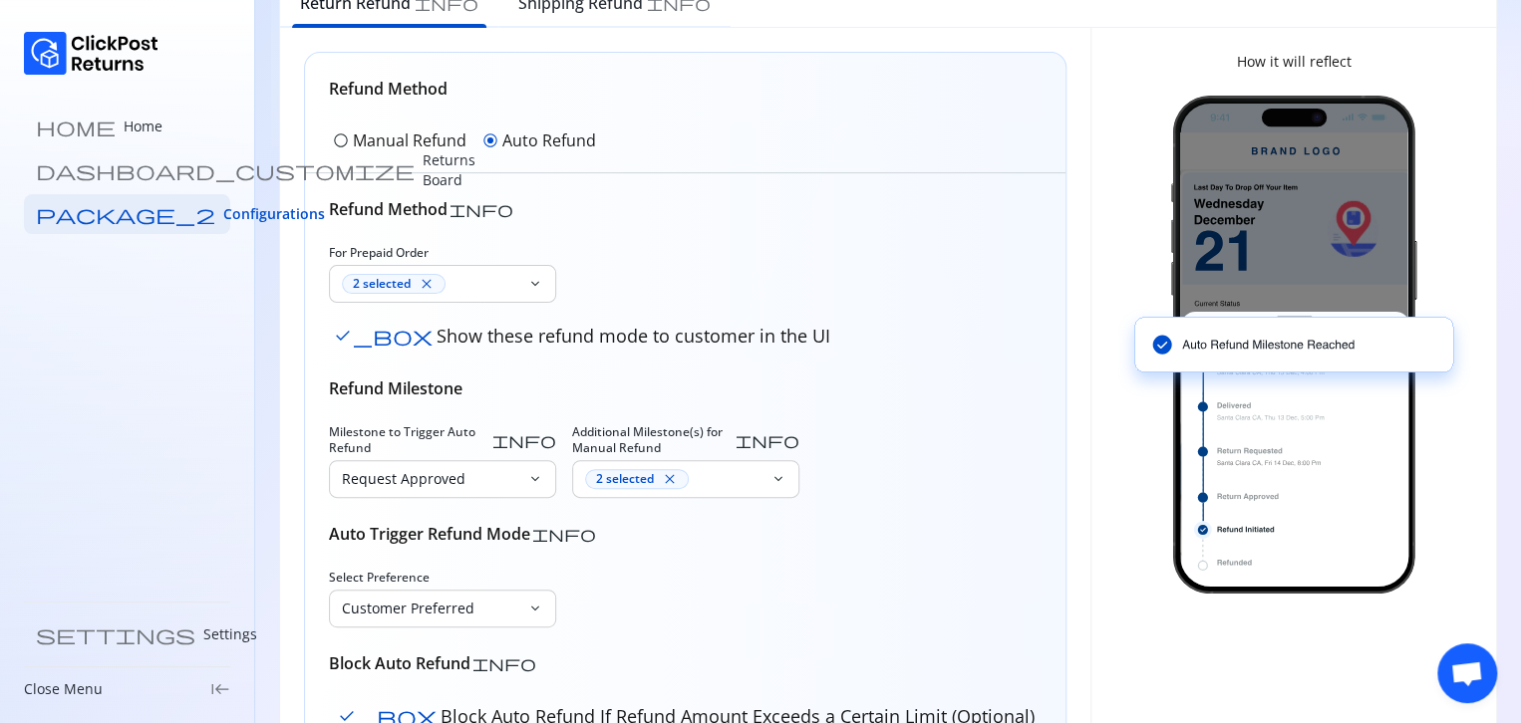
scroll to position [136, 0]
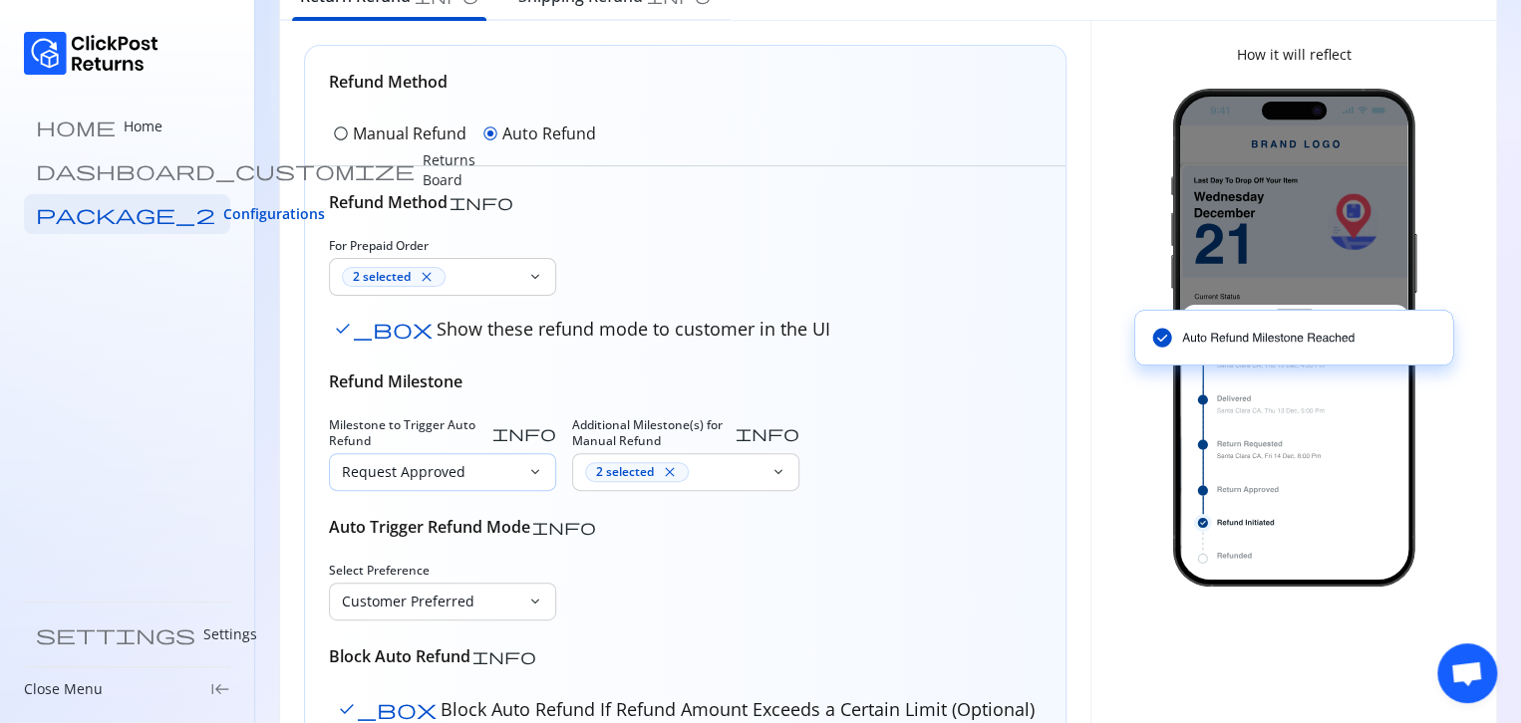
click at [513, 462] on p "Request Approved" at bounding box center [430, 472] width 177 height 20
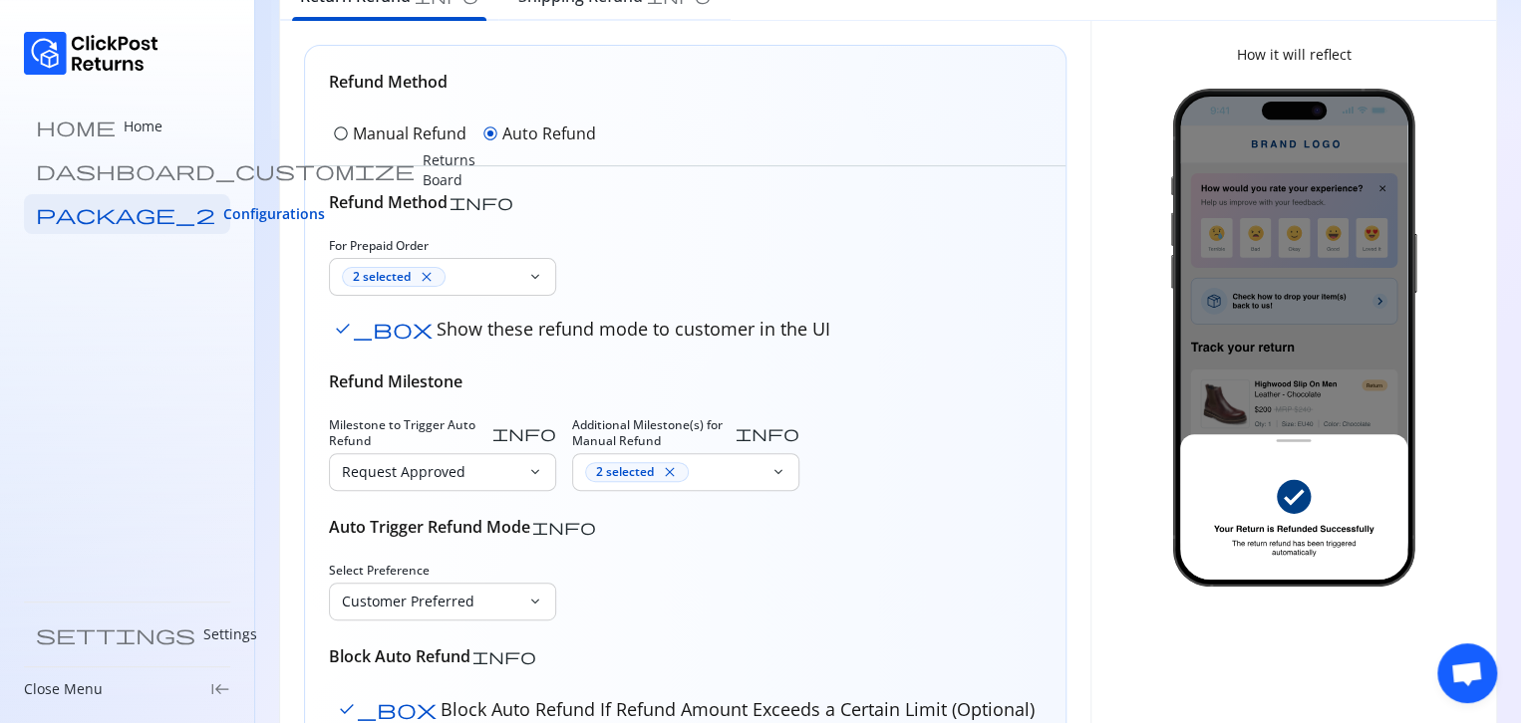
click at [805, 417] on div "Milestone to Trigger Auto Refund info Request Approved keyboard_arrow_down Addi…" at bounding box center [685, 454] width 712 height 74
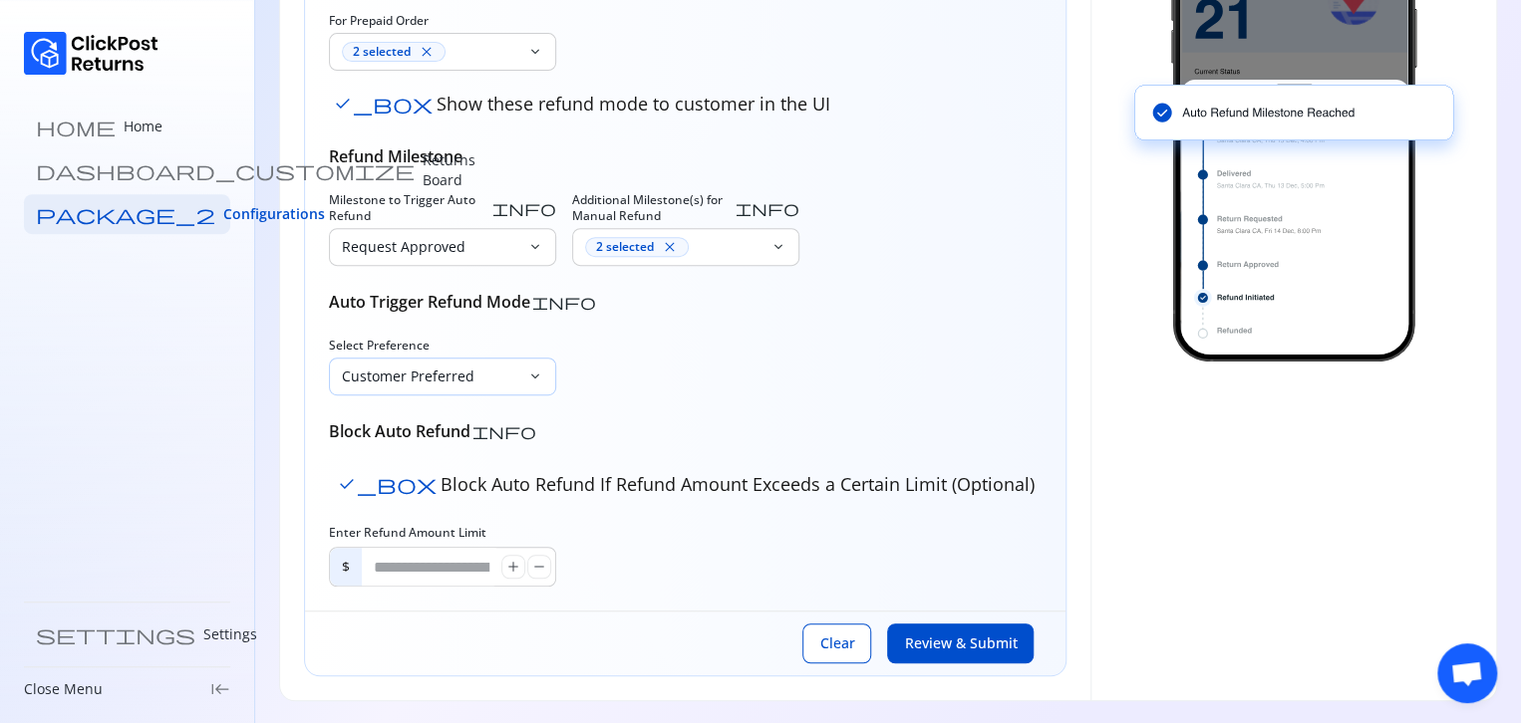
click at [504, 382] on p "Customer Preferred" at bounding box center [430, 377] width 177 height 20
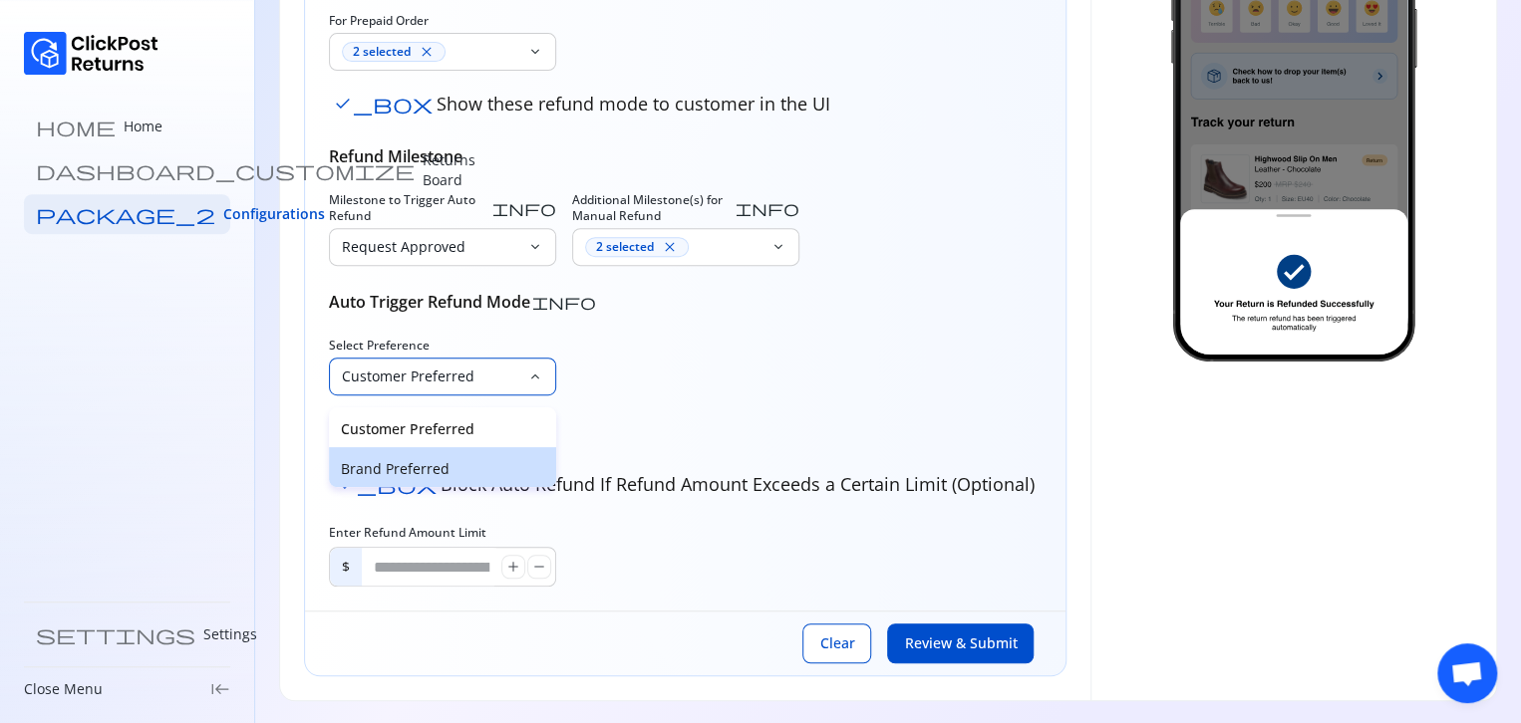
click at [457, 469] on p "Brand Preferred" at bounding box center [442, 469] width 203 height 20
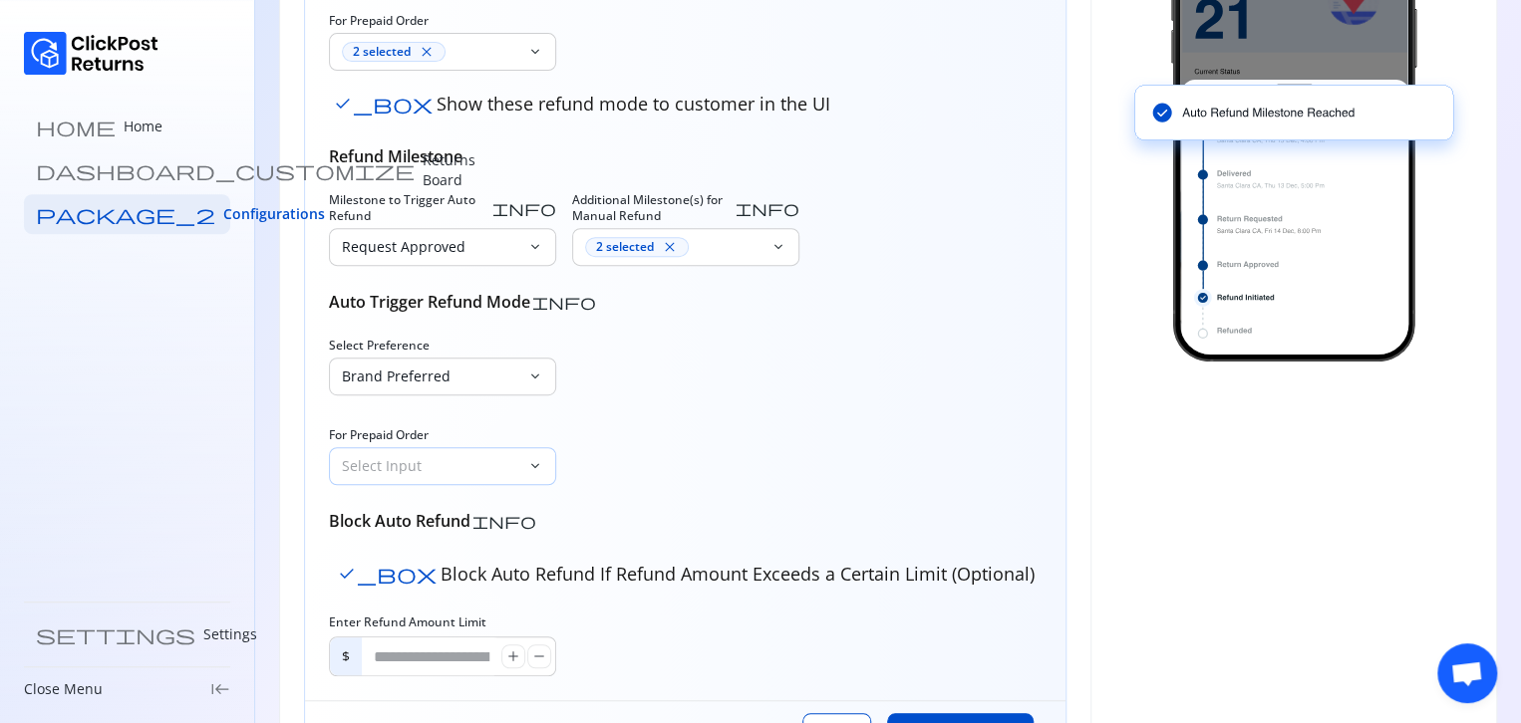
click at [454, 464] on p "Select Input" at bounding box center [430, 466] width 177 height 20
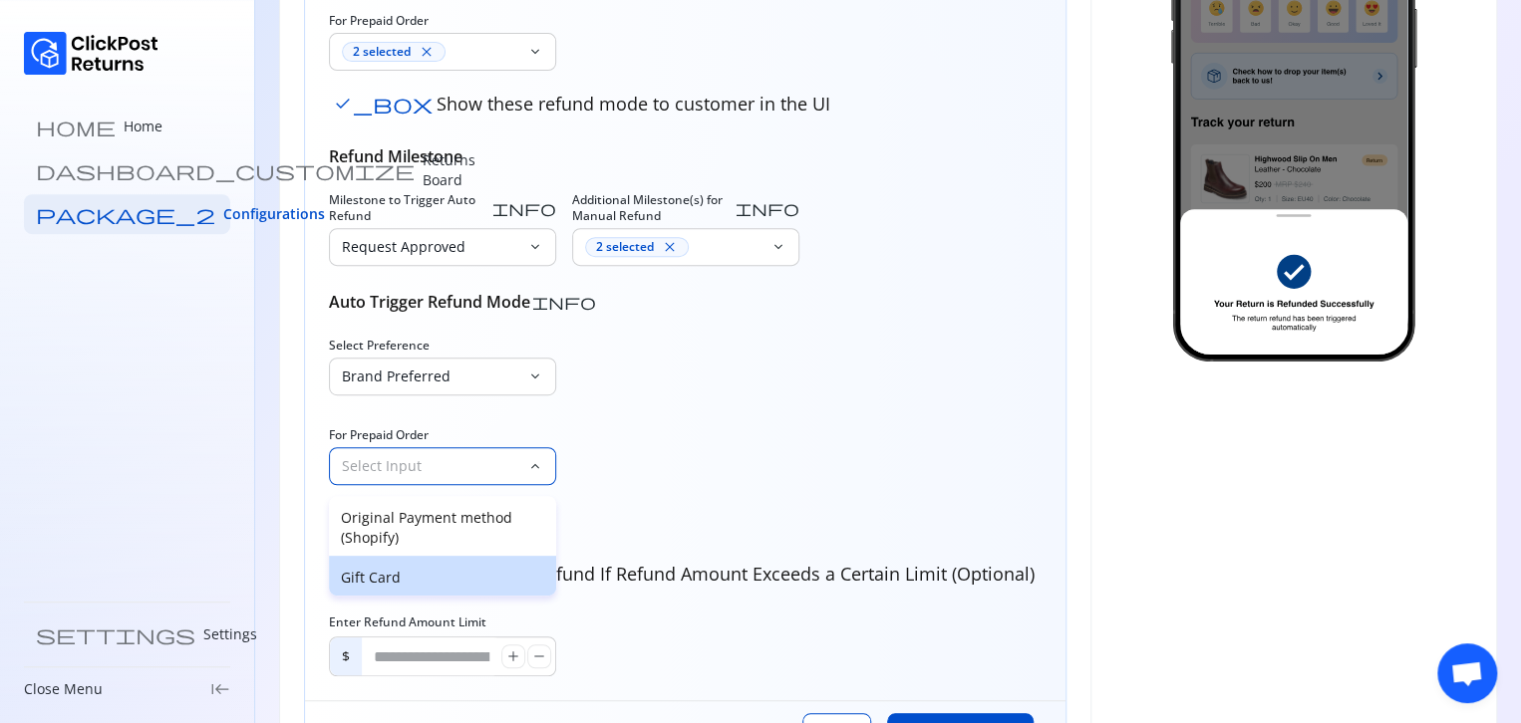
click at [410, 575] on p "Gift Card" at bounding box center [442, 578] width 203 height 20
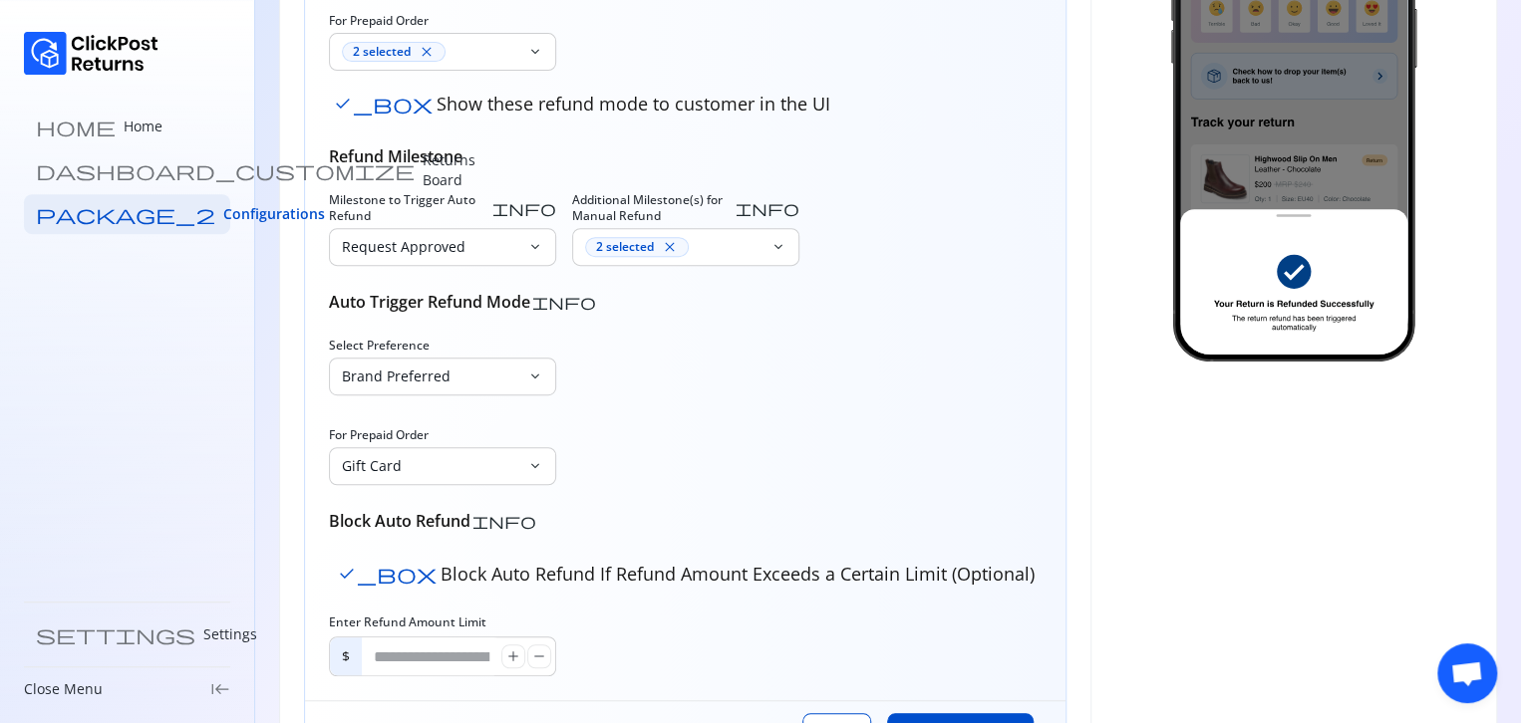
scroll to position [450, 0]
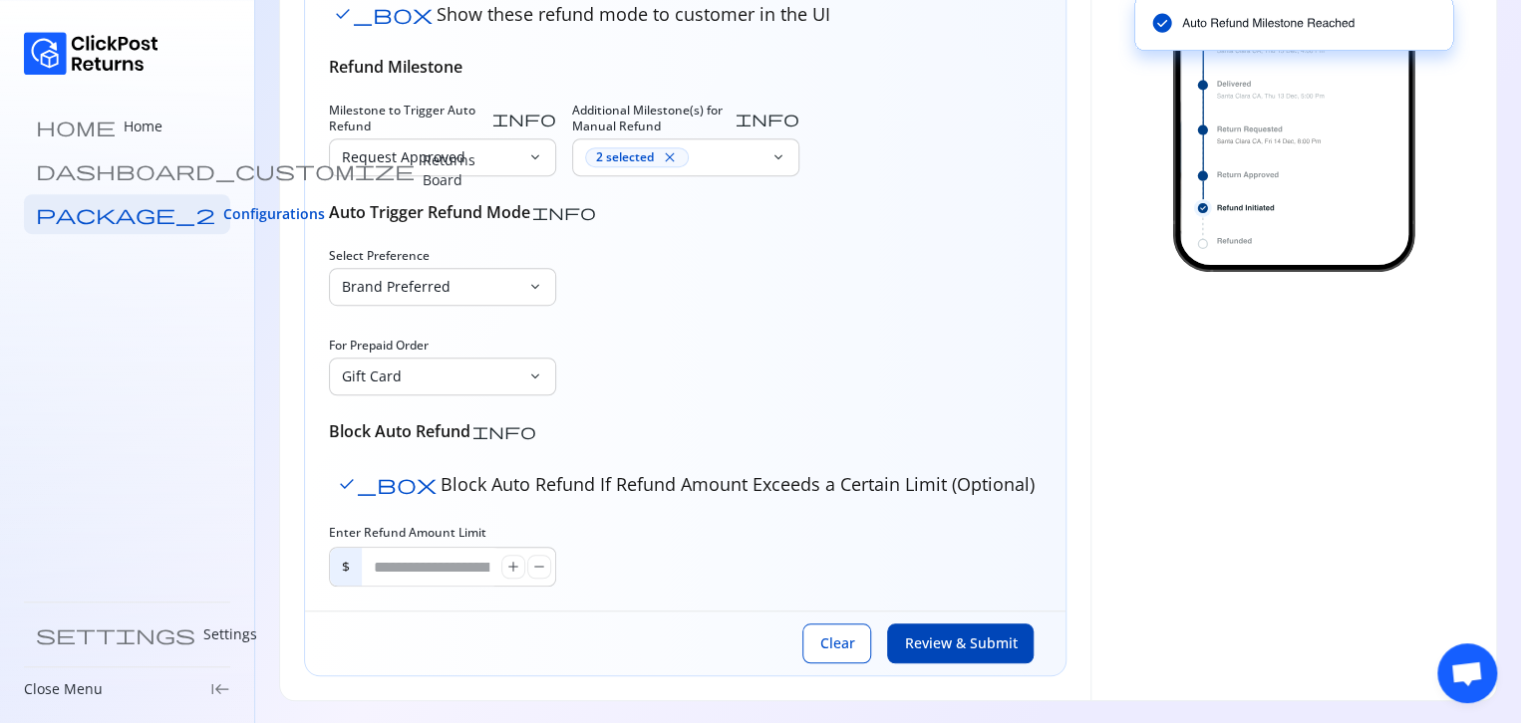
click at [970, 658] on button "Review & Submit" at bounding box center [960, 644] width 146 height 40
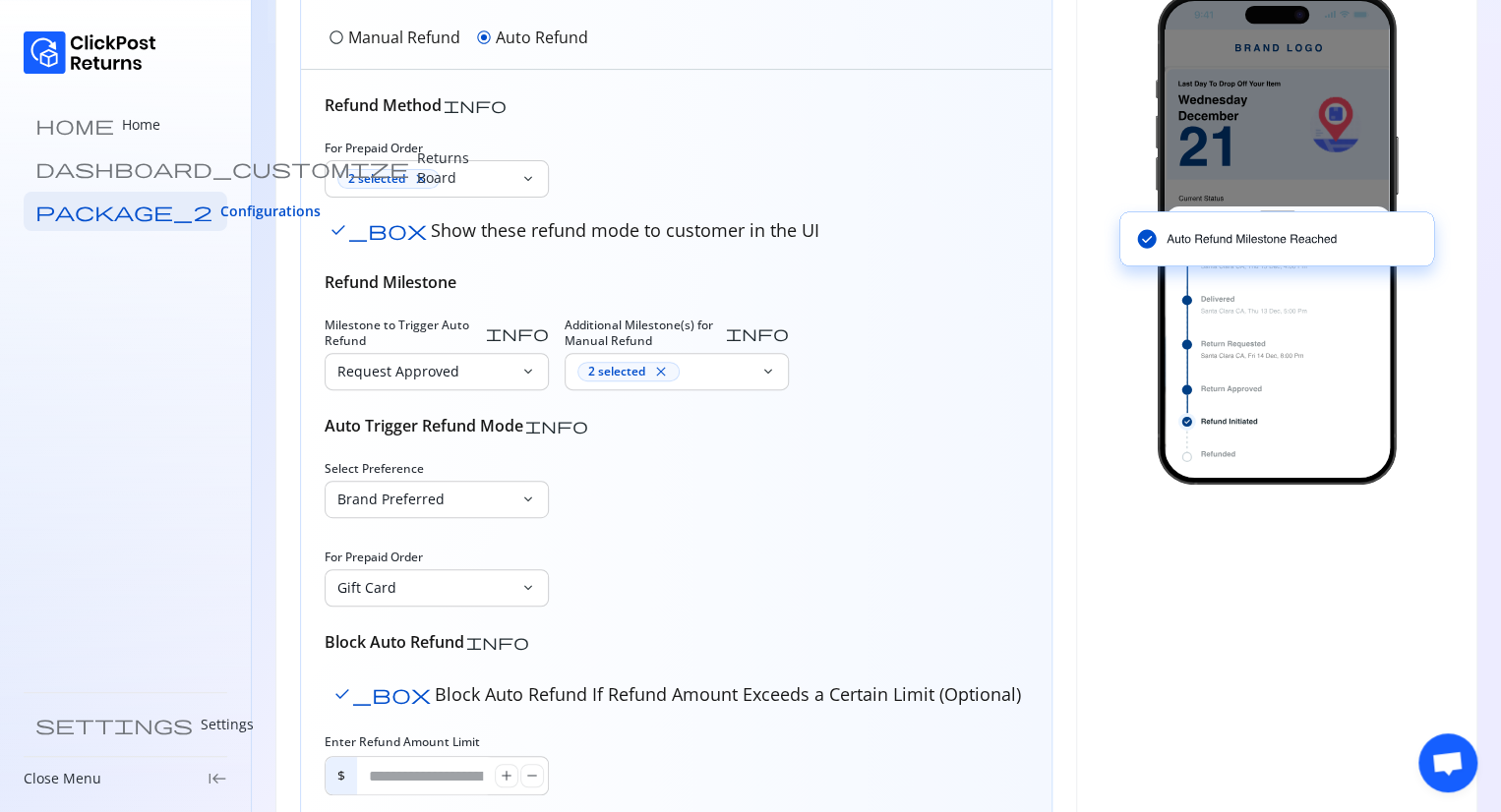
scroll to position [228, 0]
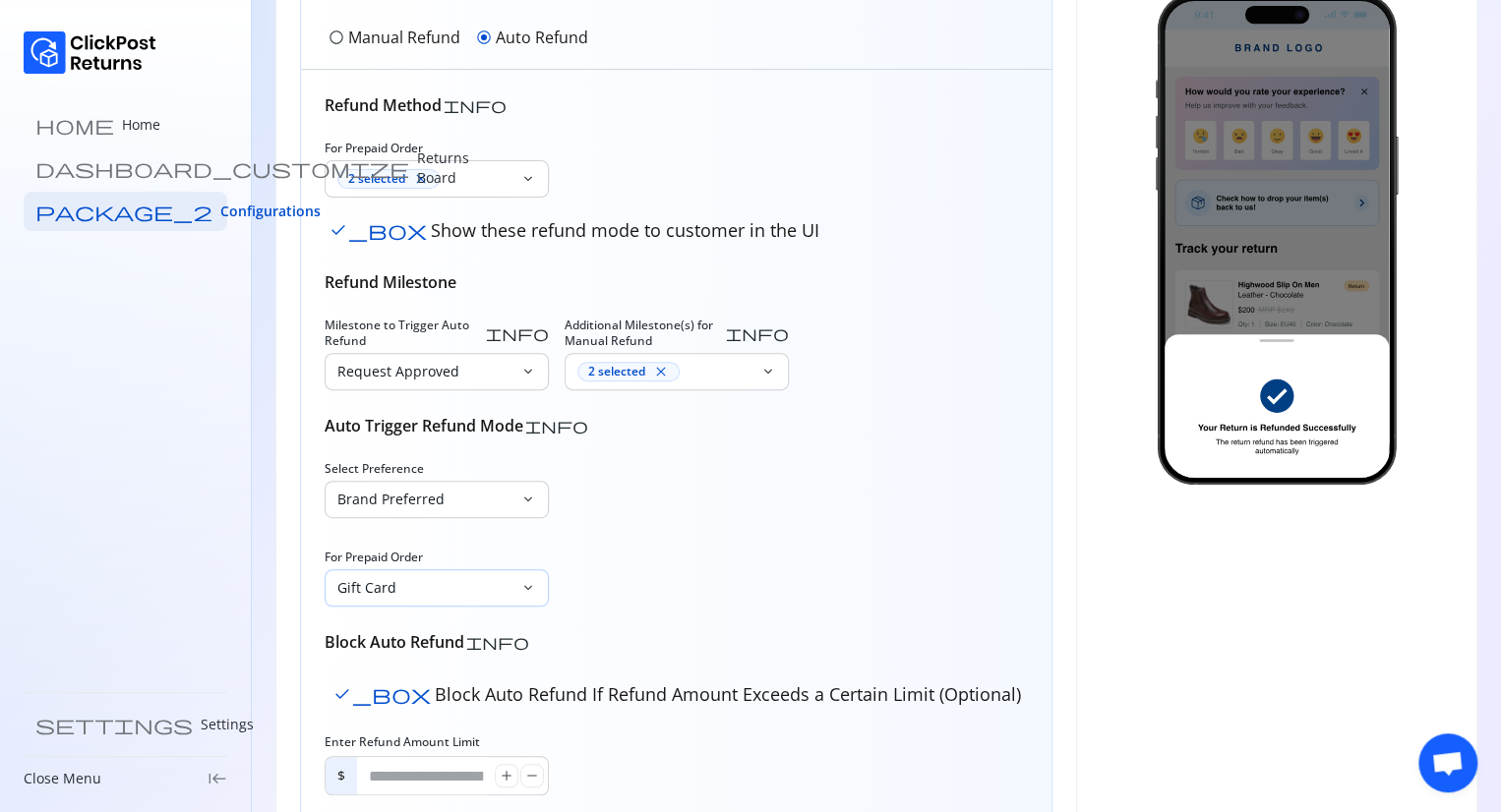
click at [499, 583] on p "Gift Card" at bounding box center [424, 588] width 175 height 20
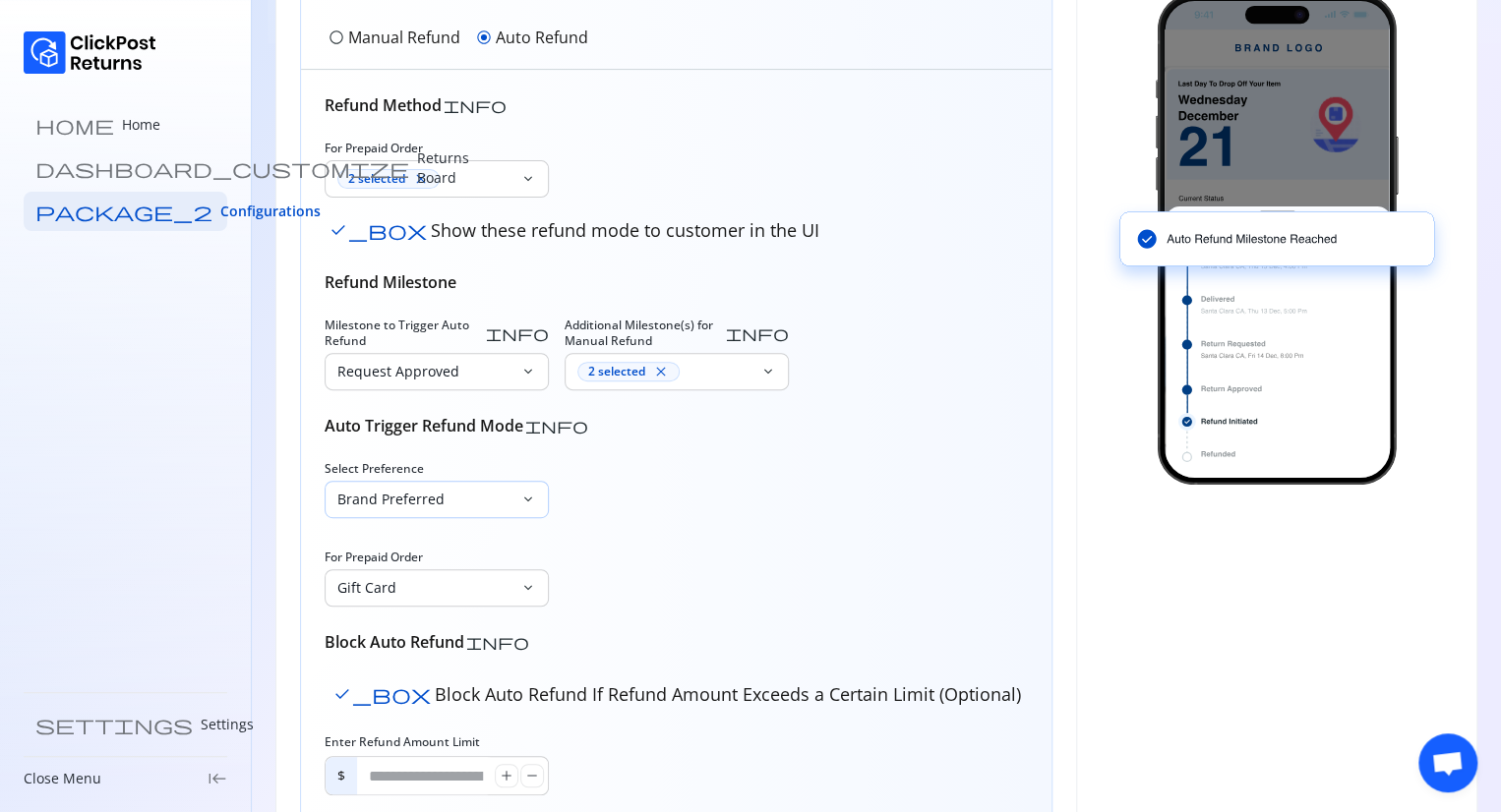
click at [477, 499] on p "Brand Preferred" at bounding box center [424, 499] width 175 height 20
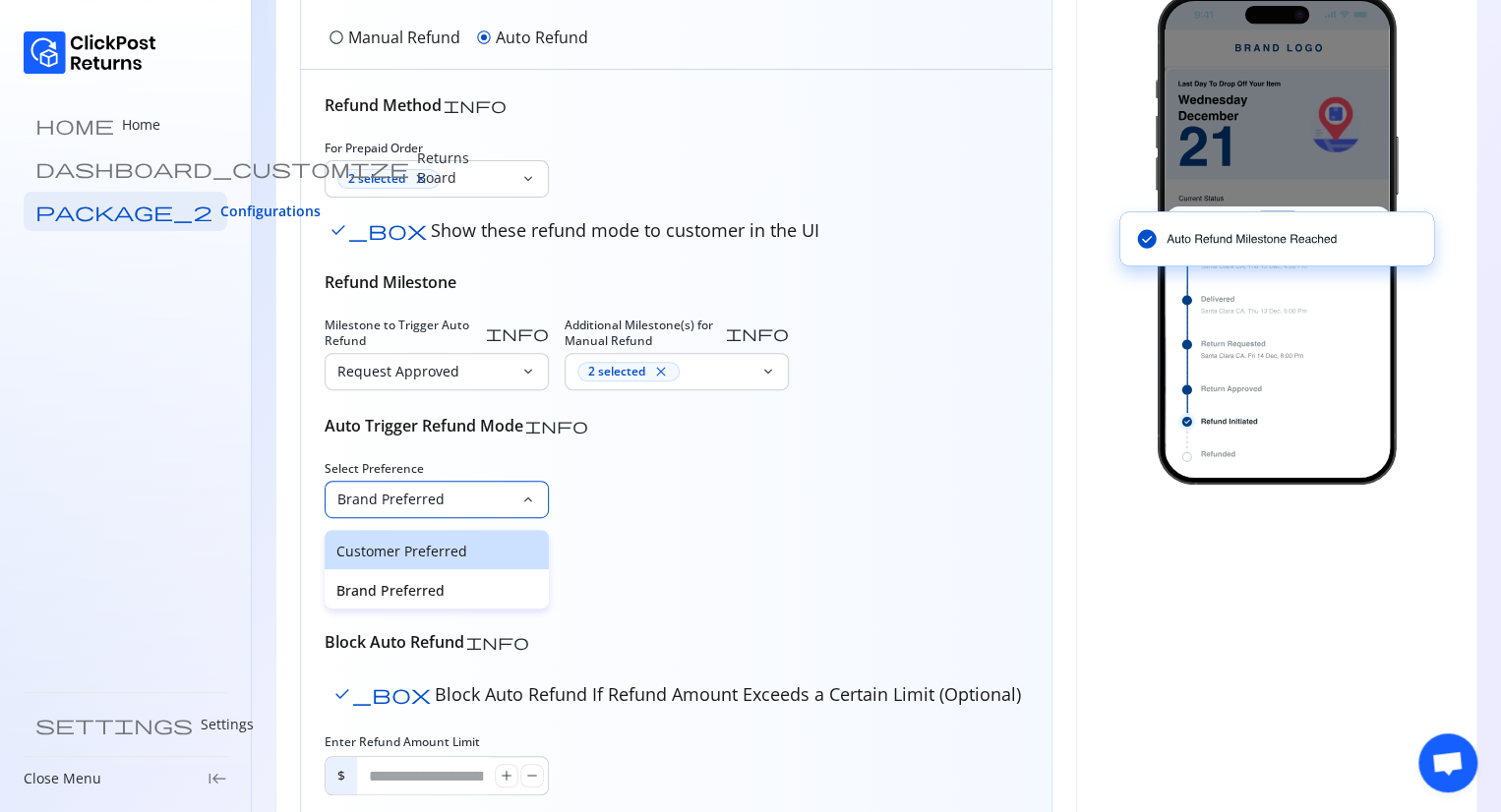
click at [404, 544] on p "Customer Preferred" at bounding box center [436, 552] width 200 height 20
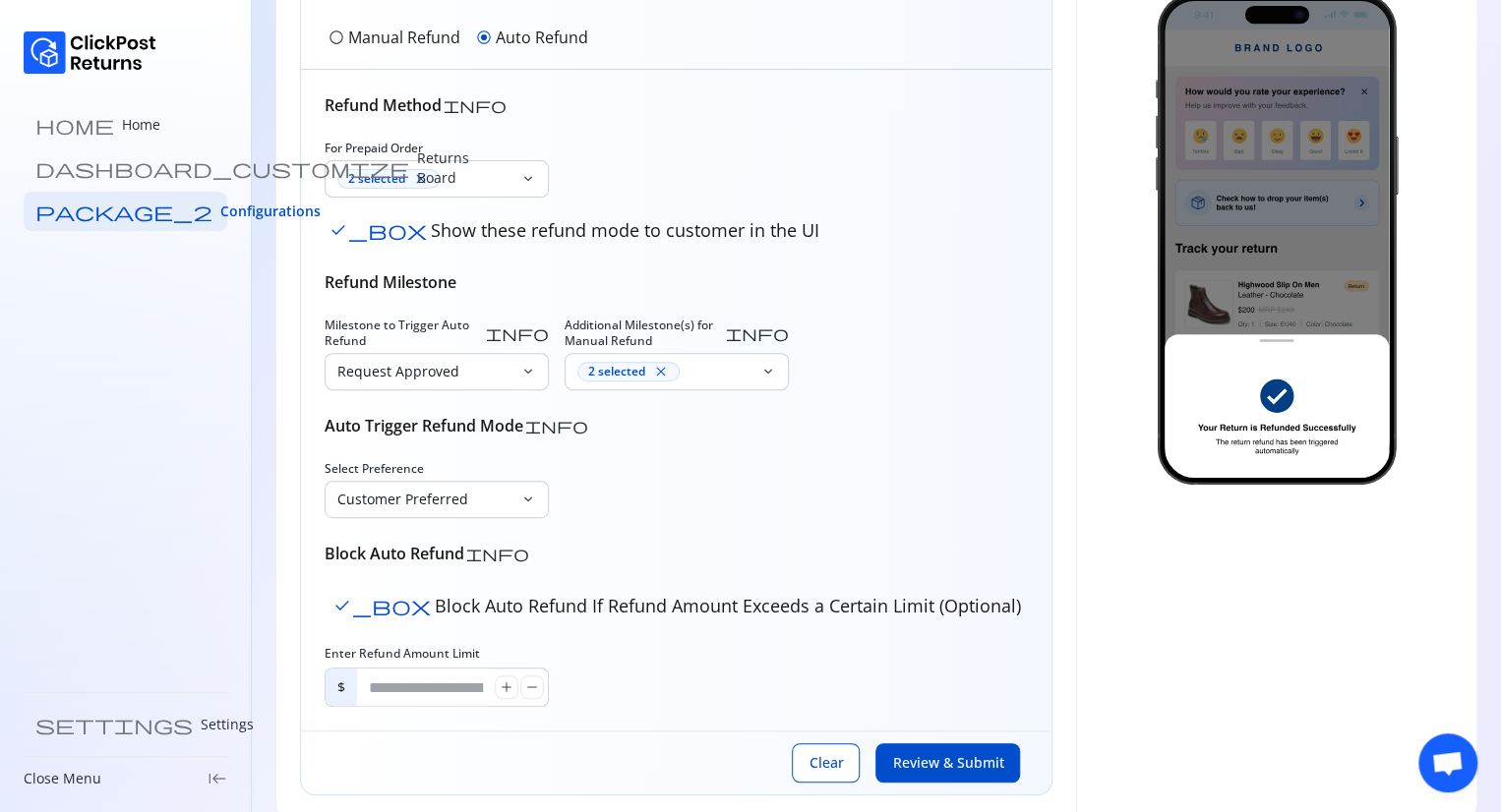
click at [931, 768] on span "Review & Submit" at bounding box center [947, 763] width 112 height 20
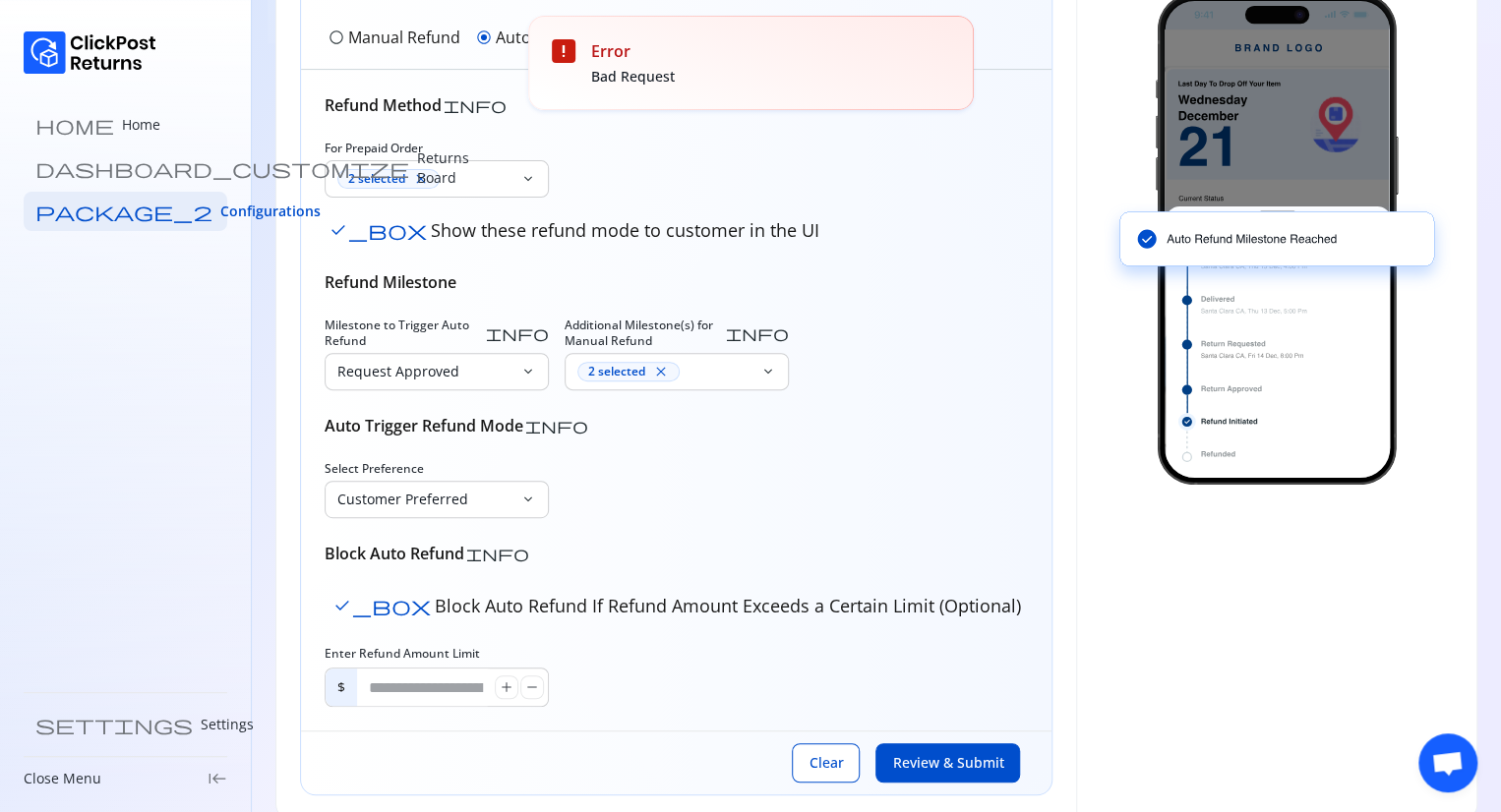
click at [786, 469] on div "Select Preference Customer Preferred keyboard_arrow_down" at bounding box center [676, 489] width 703 height 57
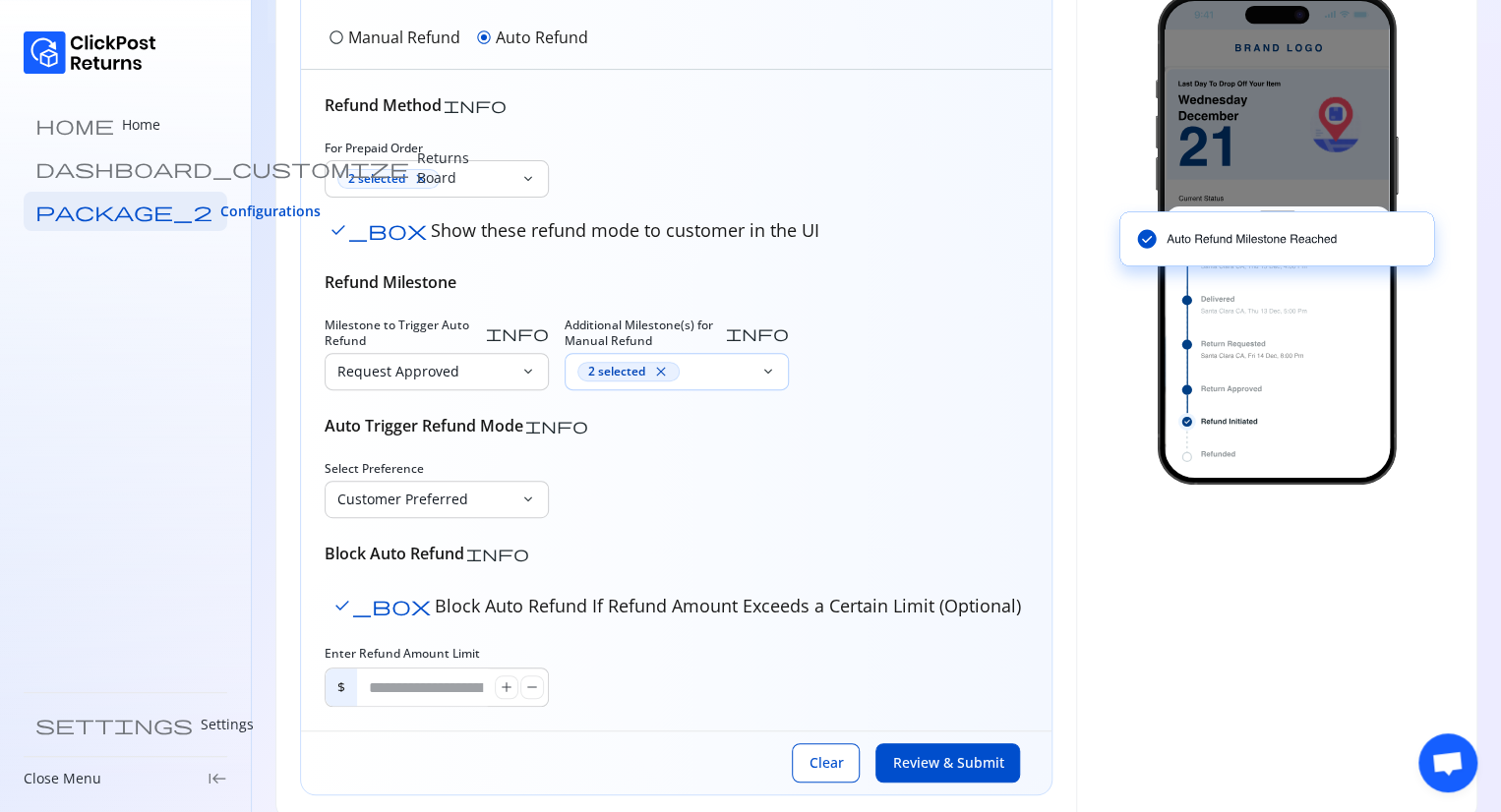
click at [661, 371] on span "close" at bounding box center [661, 372] width 16 height 16
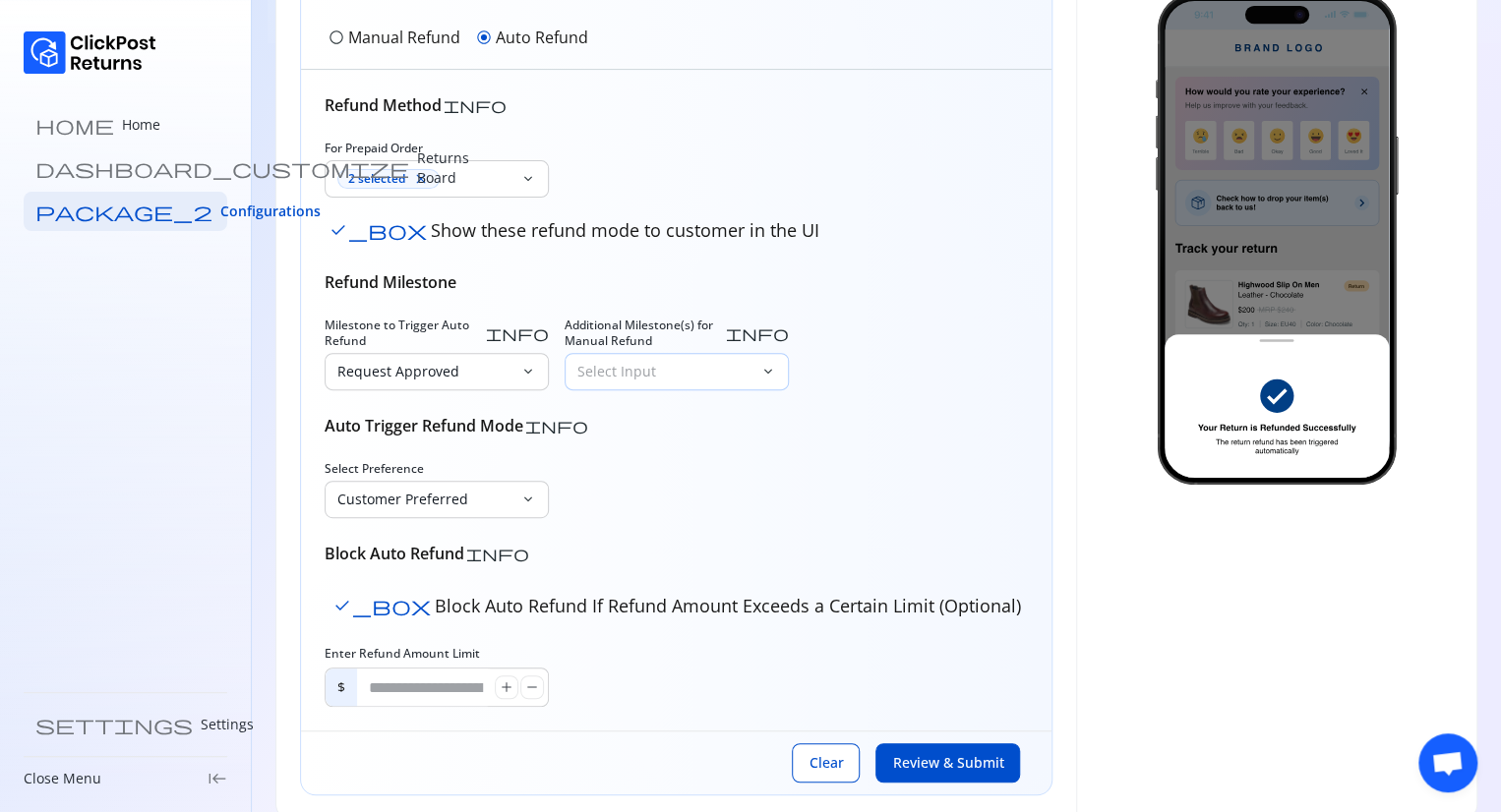
click at [690, 359] on div "Select Input" at bounding box center [662, 372] width 194 height 36
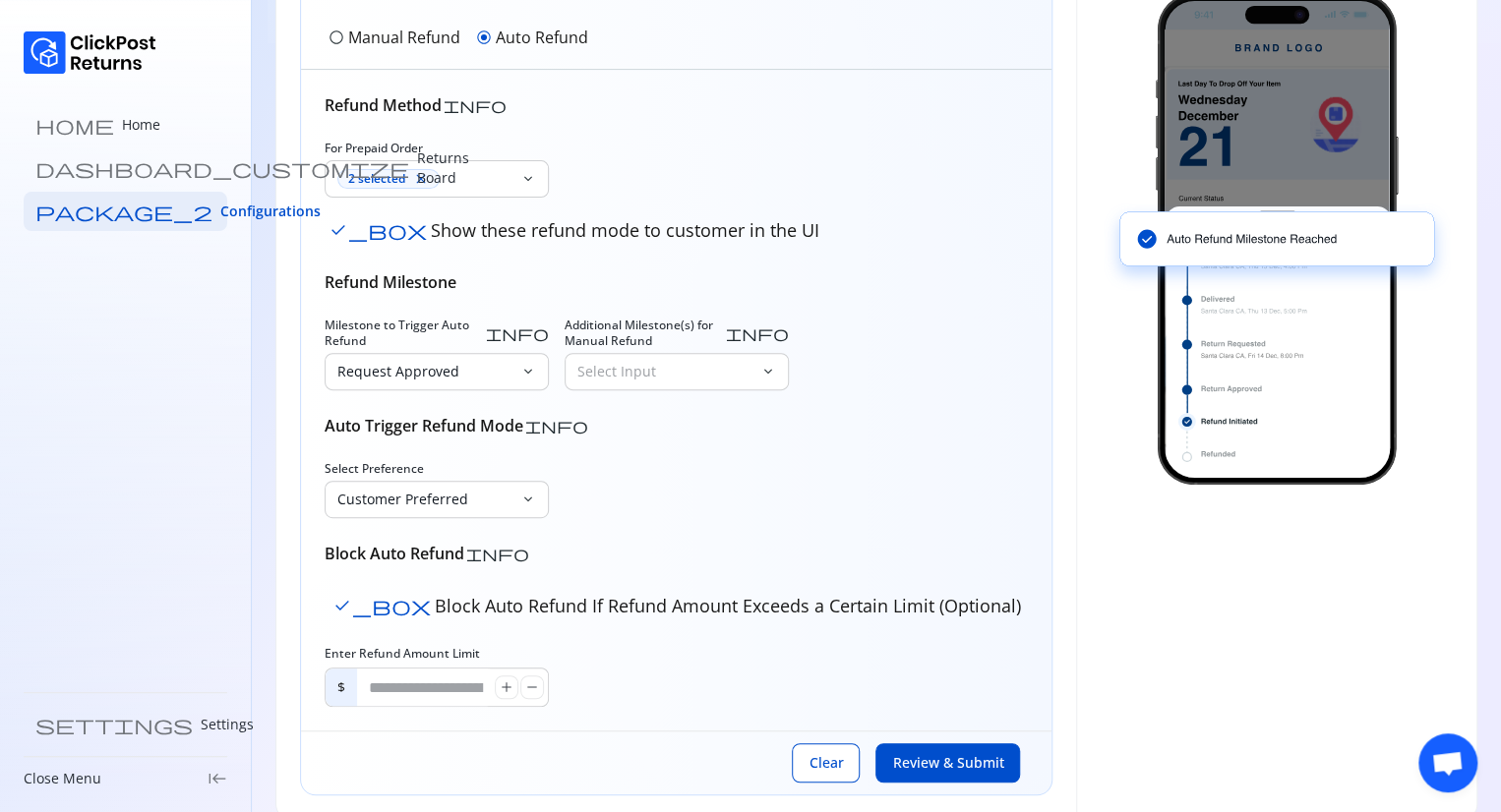
click at [958, 753] on span "Review & Submit" at bounding box center [947, 763] width 112 height 20
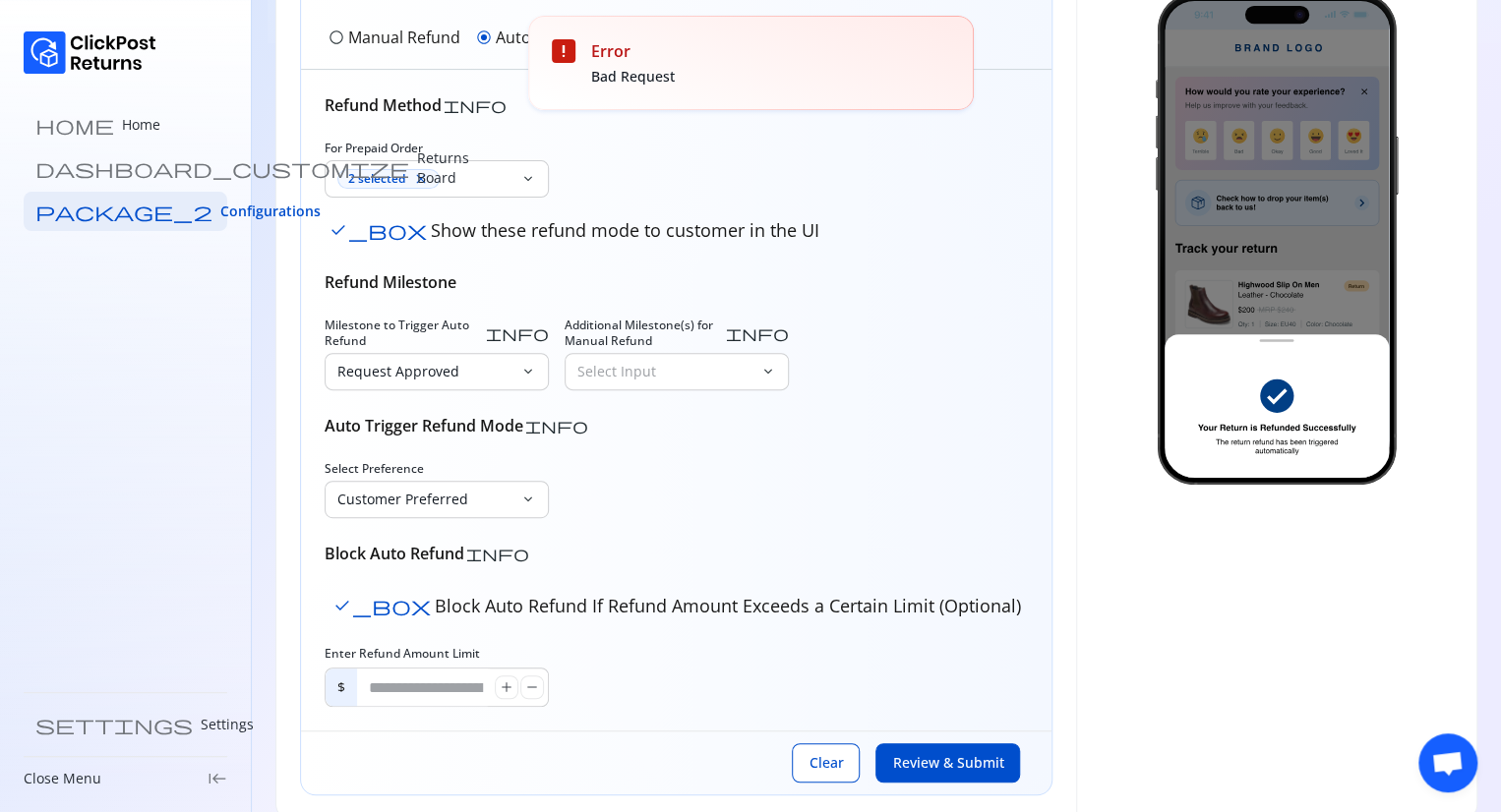
click at [742, 371] on p "Select Input" at bounding box center [664, 372] width 175 height 20
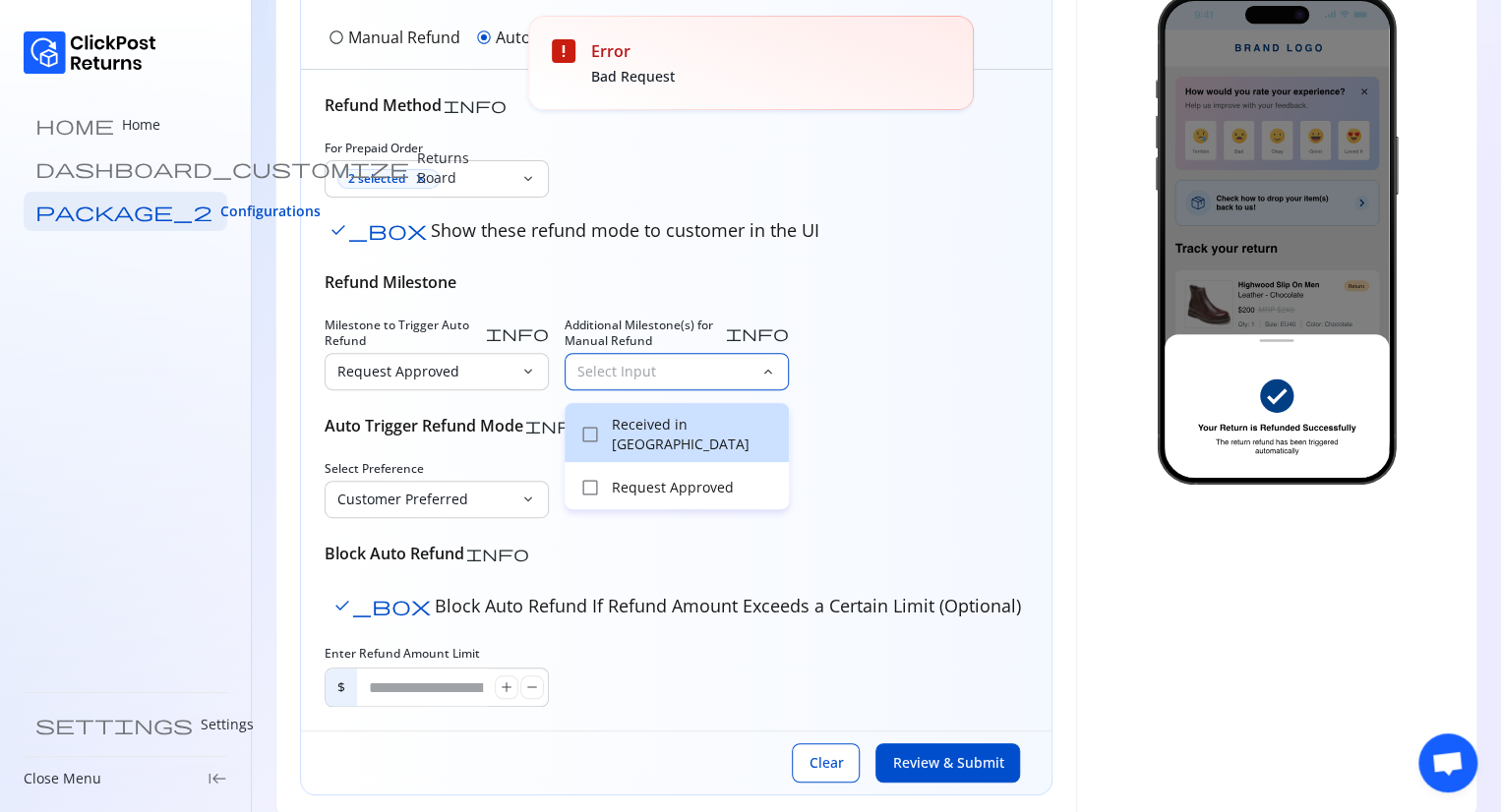
click at [670, 417] on div "check_box_outline_blank Received in Warehouse" at bounding box center [676, 433] width 224 height 59
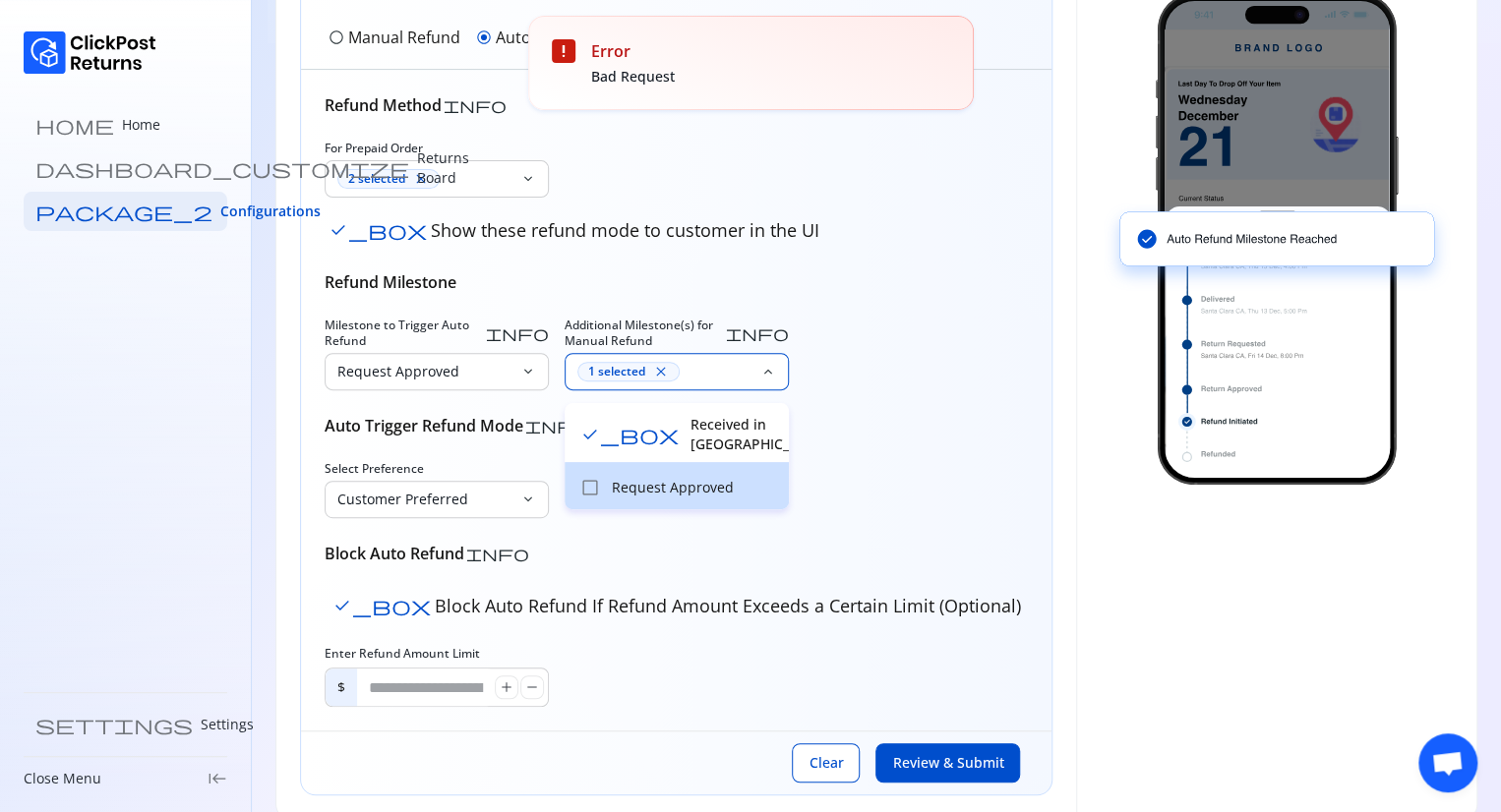
click at [652, 478] on p "Request Approved" at bounding box center [694, 487] width 165 height 20
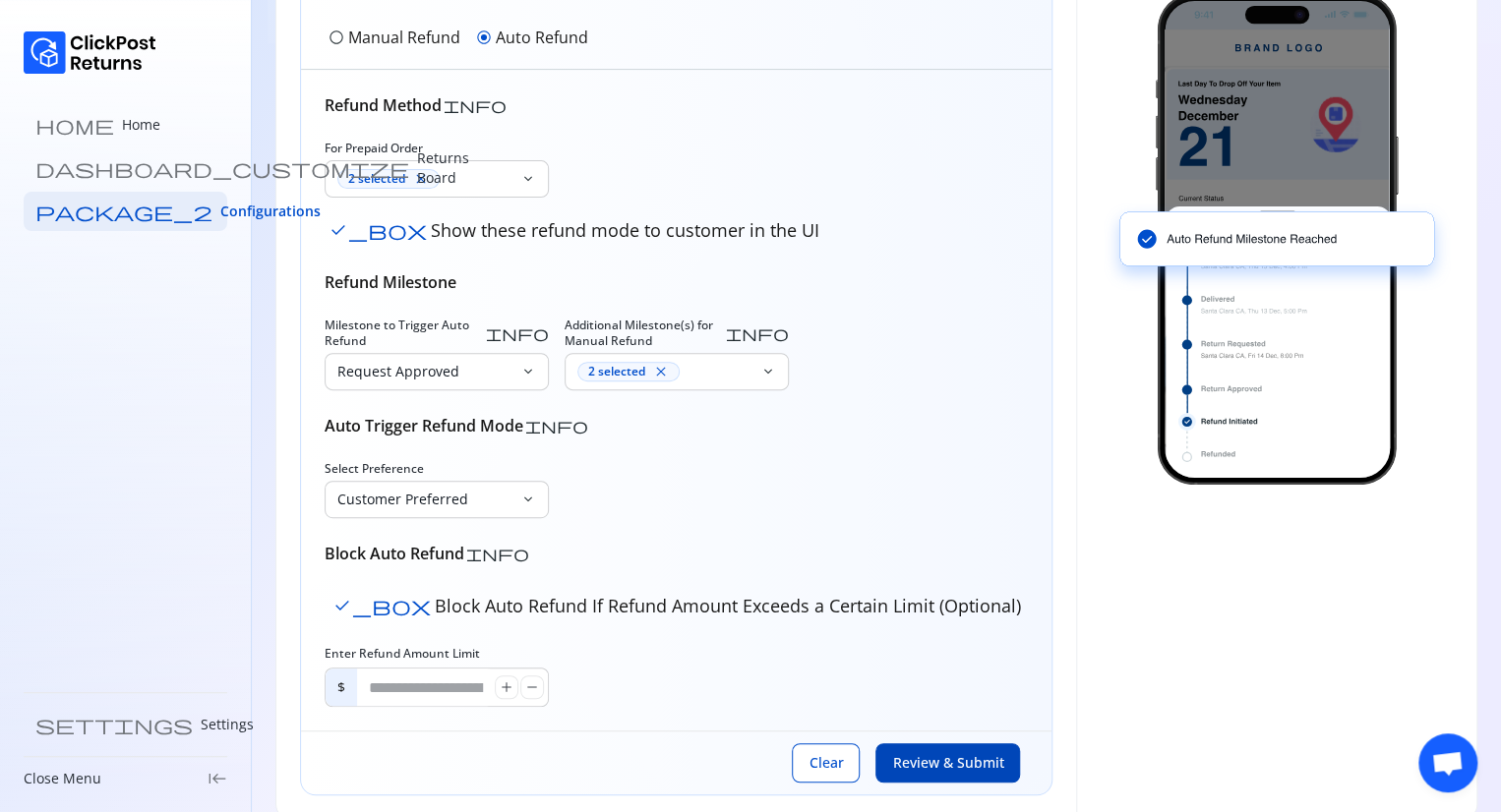
click at [917, 749] on button "Review & Submit" at bounding box center [947, 763] width 144 height 39
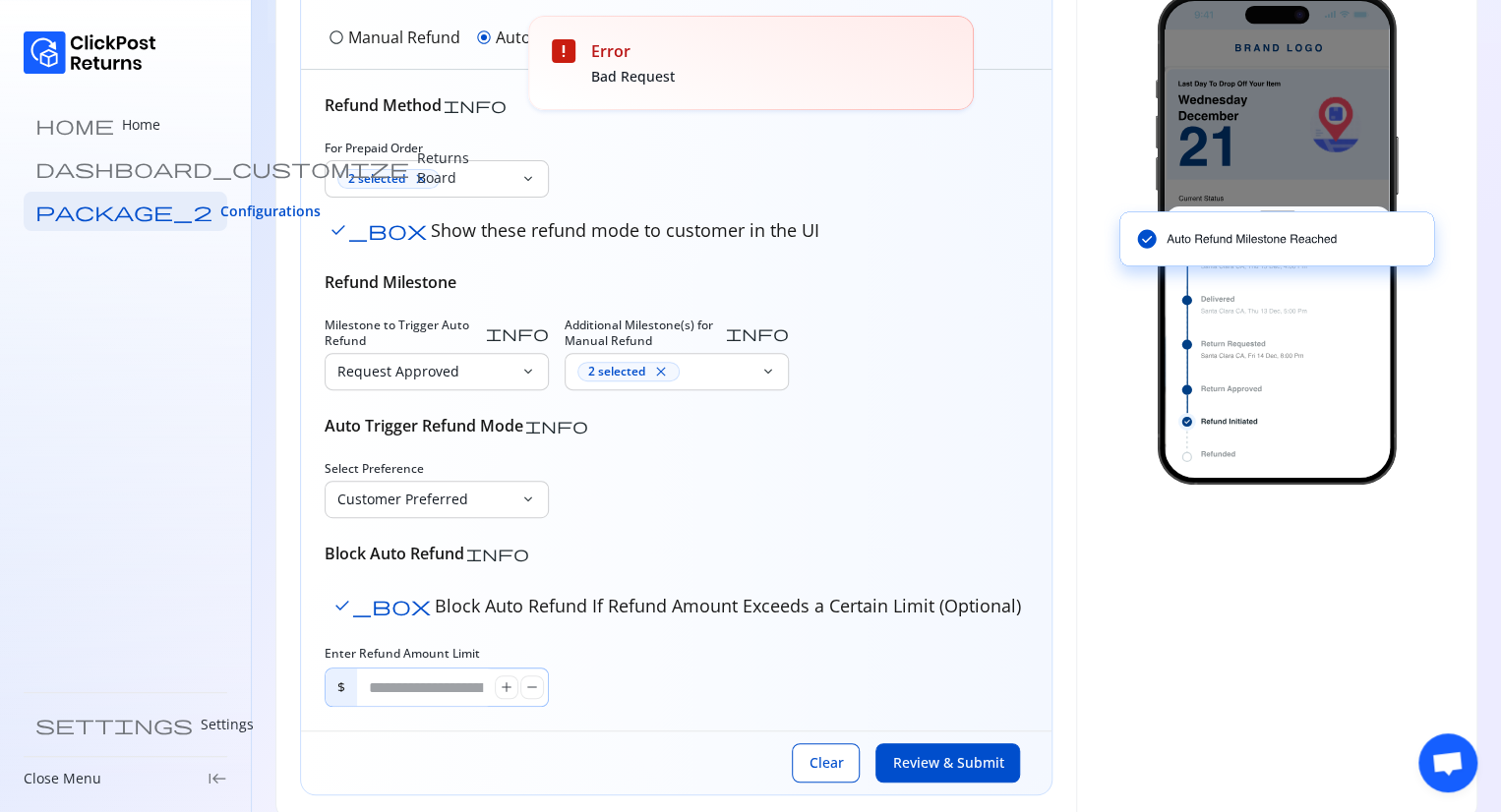
click at [413, 685] on input "*****" at bounding box center [425, 688] width 137 height 37
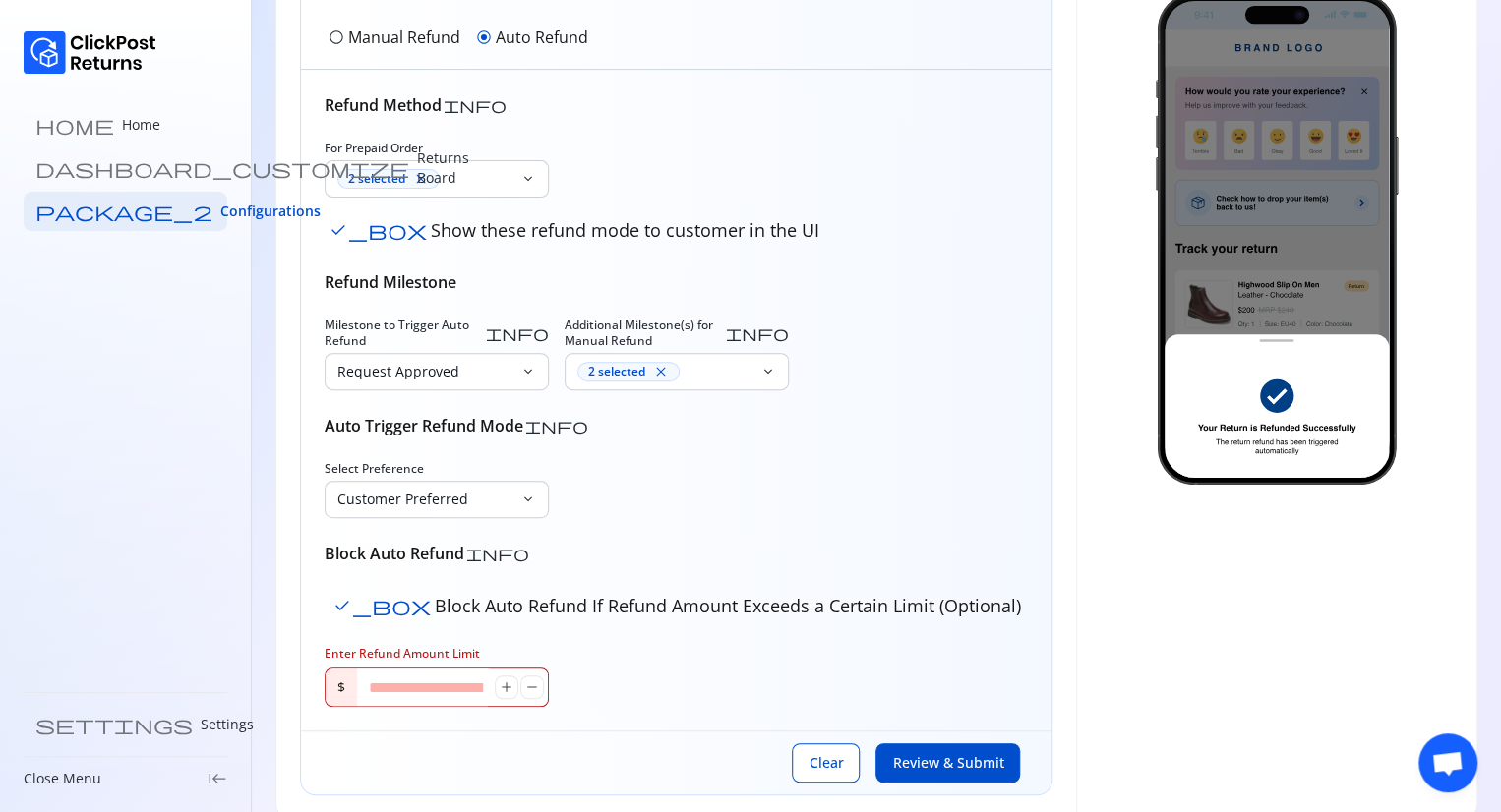
click at [979, 765] on span "Review & Submit" at bounding box center [947, 763] width 112 height 20
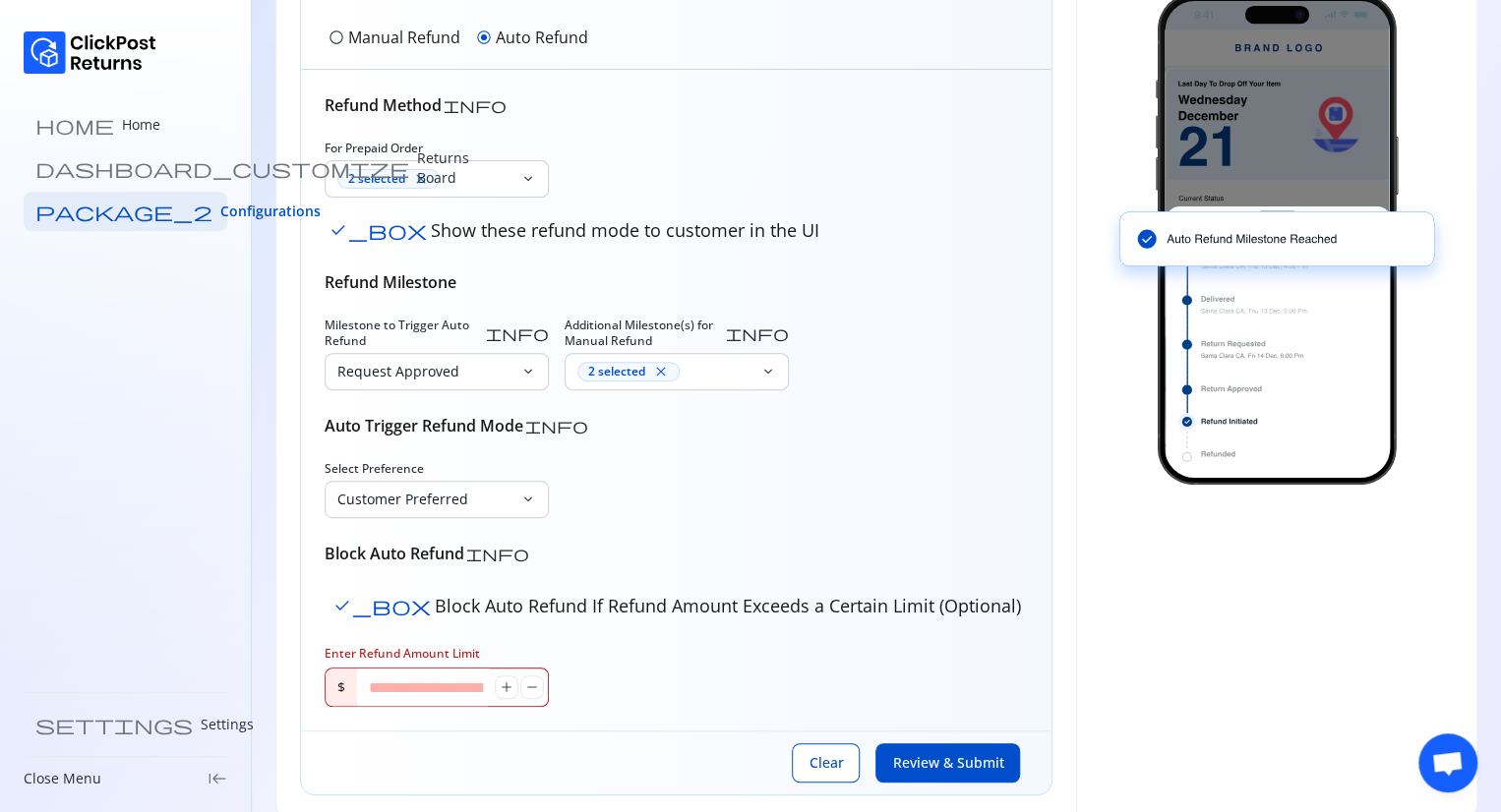
click at [979, 765] on span "Review & Submit" at bounding box center [947, 763] width 112 height 20
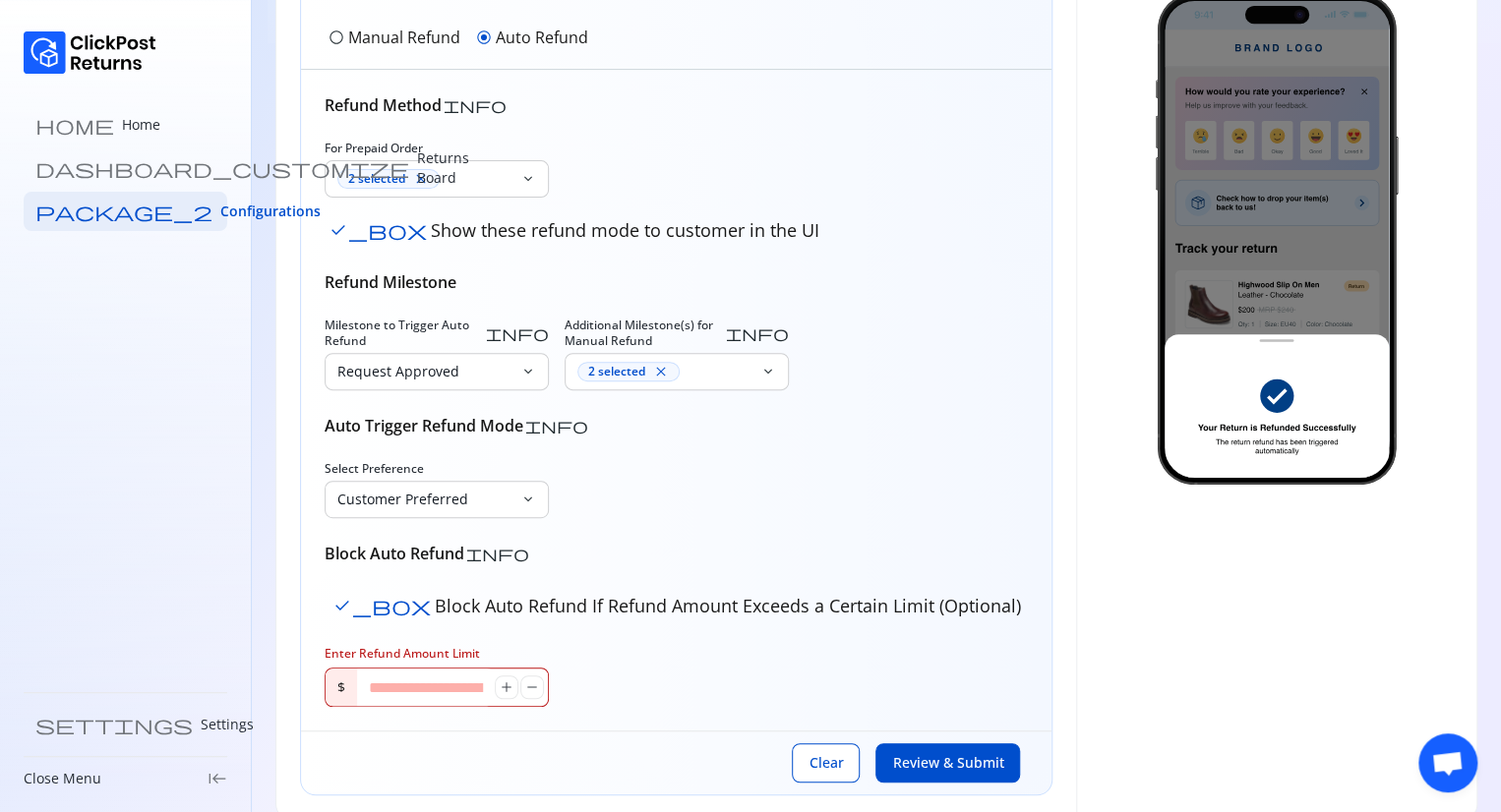
click at [428, 678] on input "*" at bounding box center [425, 688] width 137 height 37
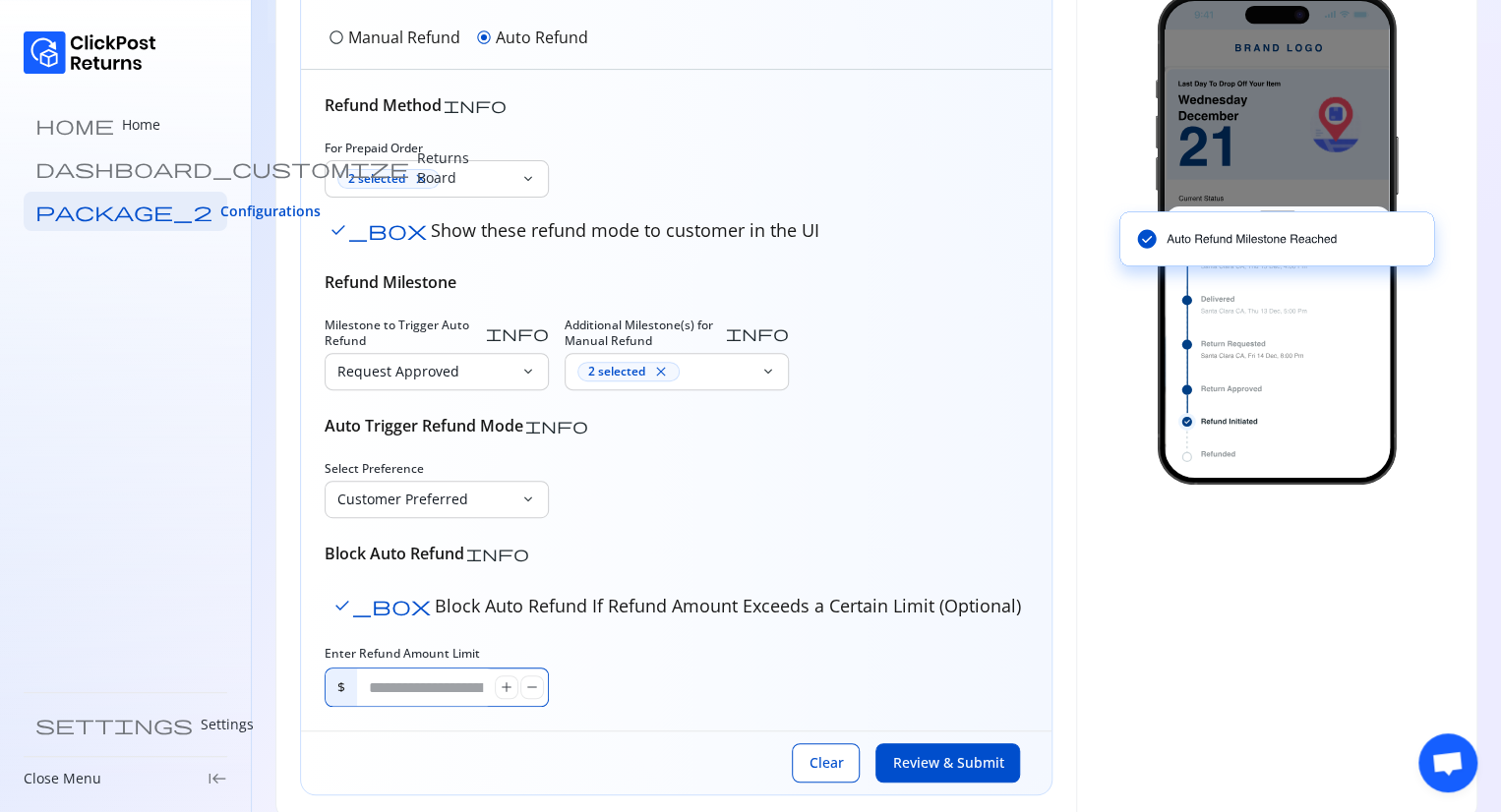
type input "**"
click at [912, 759] on span "Review & Submit" at bounding box center [947, 763] width 112 height 20
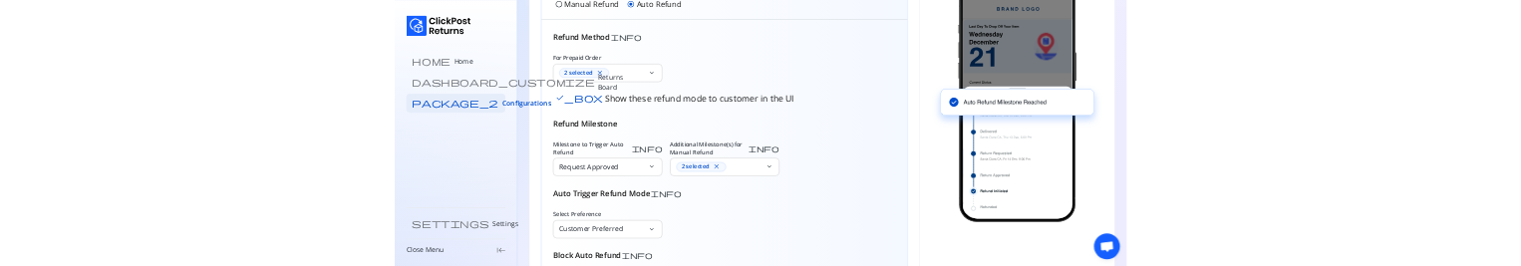
scroll to position [530, 0]
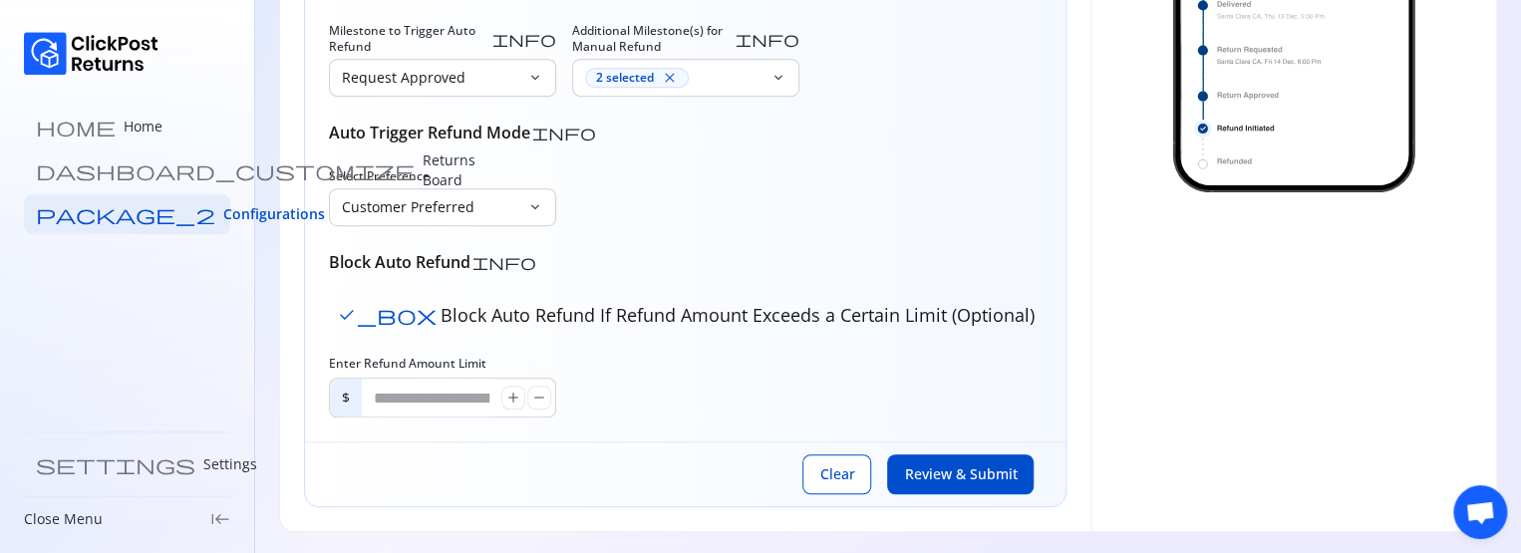
click at [958, 476] on span "Review & Submit" at bounding box center [960, 474] width 113 height 20
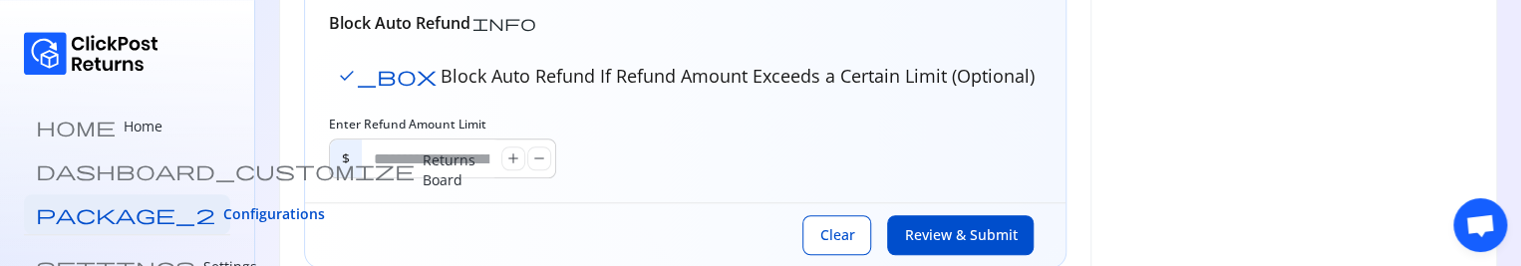
scroll to position [817, 0]
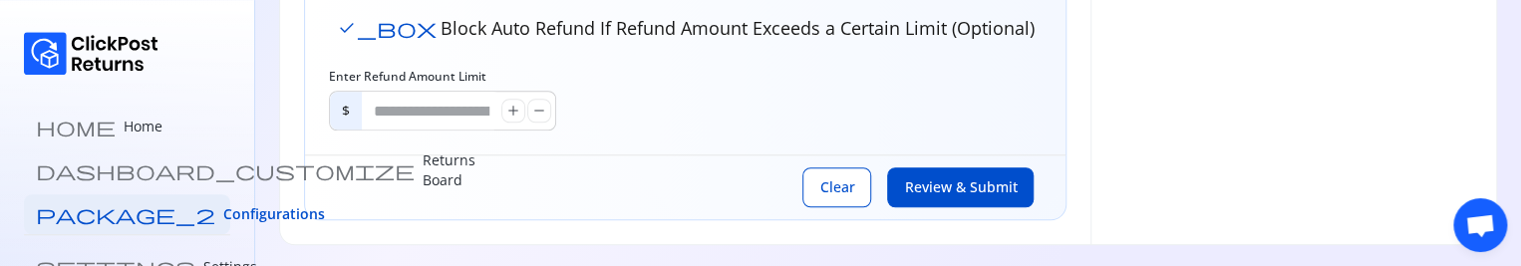
click at [935, 183] on span "Review & Submit" at bounding box center [960, 187] width 113 height 20
drag, startPoint x: 1340, startPoint y: 265, endPoint x: 1255, endPoint y: 701, distance: 444.6
drag, startPoint x: 1227, startPoint y: 255, endPoint x: 1204, endPoint y: 680, distance: 425.1
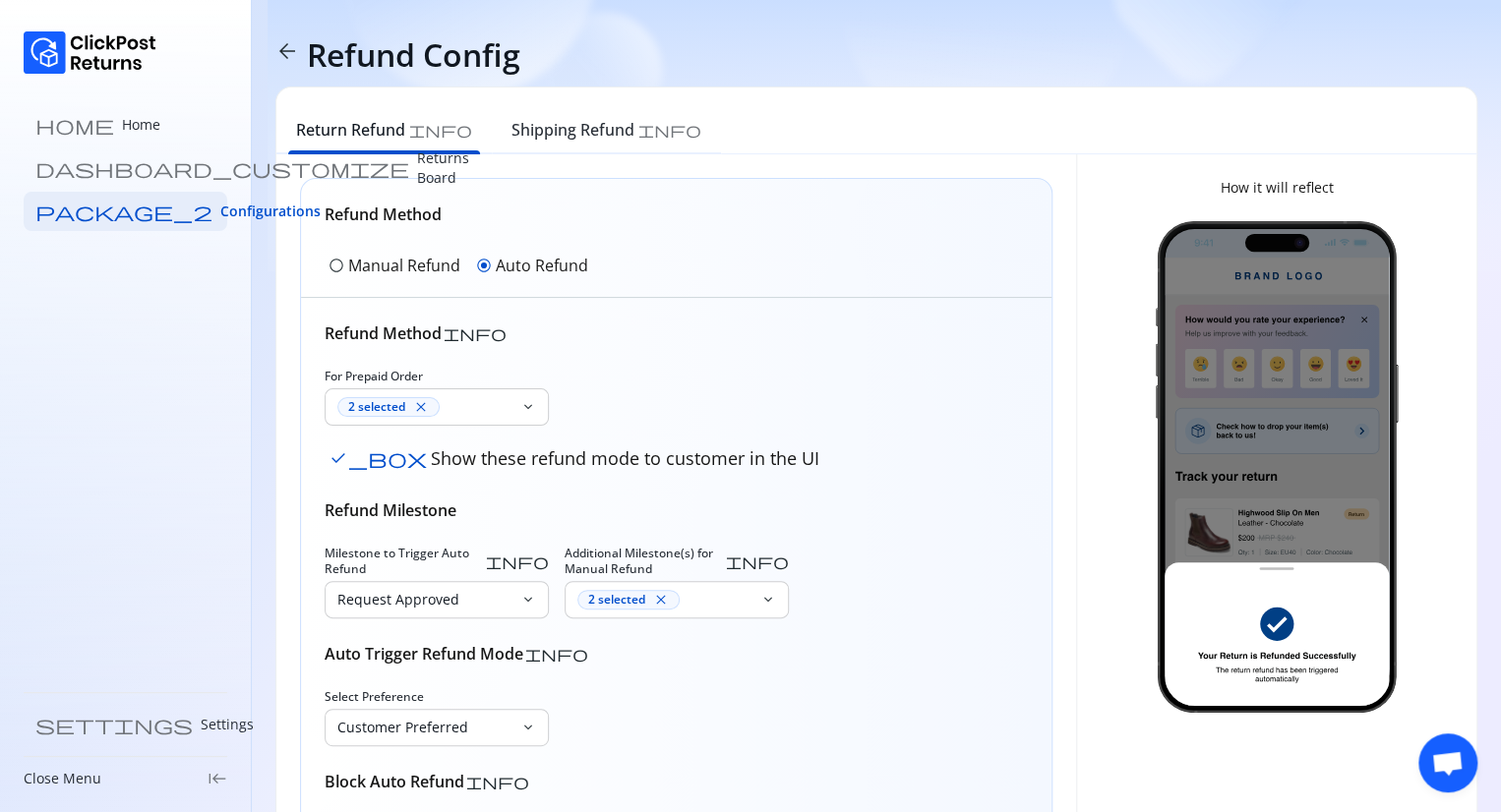
scroll to position [0, 0]
click at [342, 269] on span "radio_button_unchecked" at bounding box center [337, 265] width 16 height 16
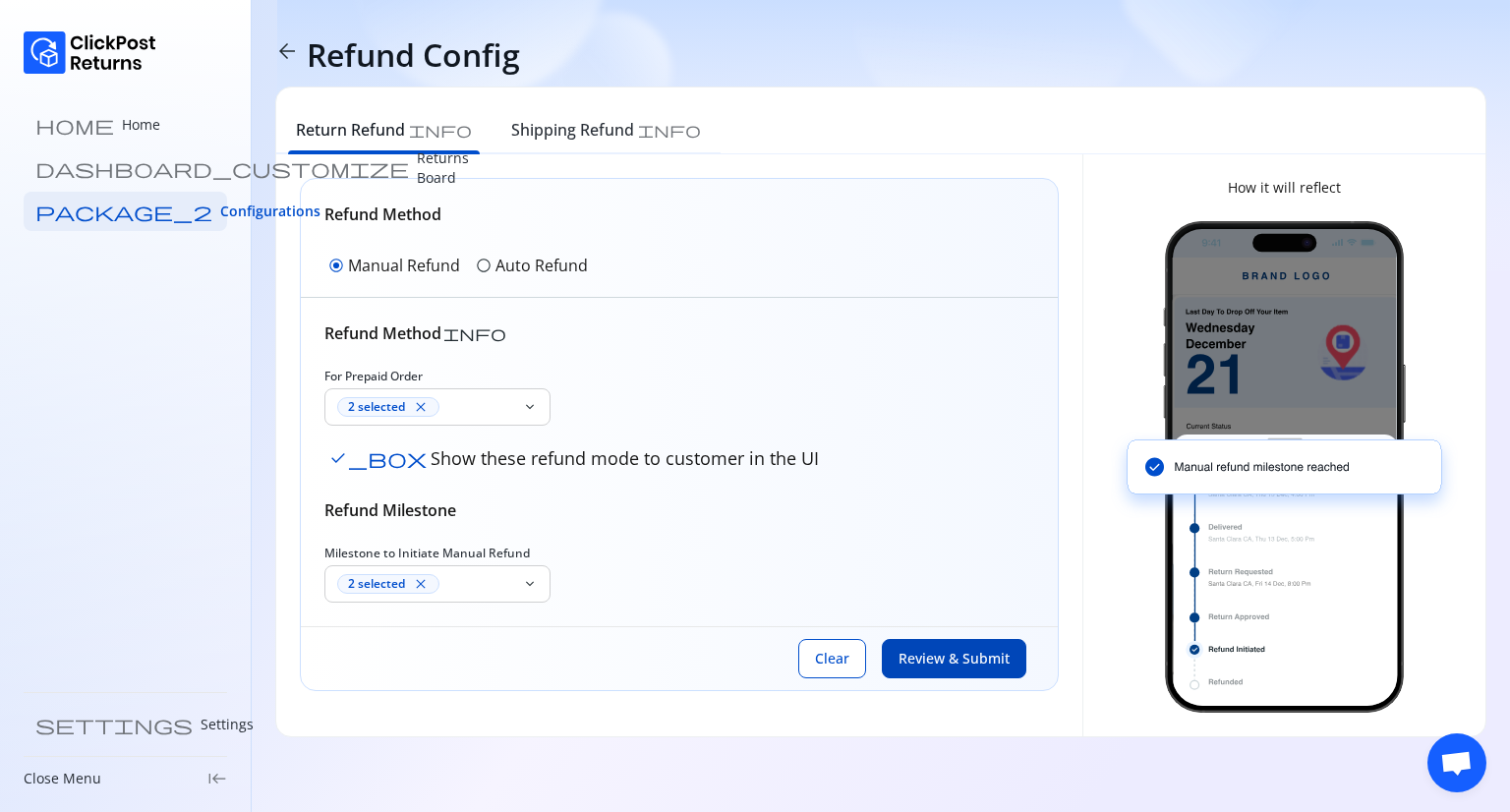
click at [932, 670] on button "Review & Submit" at bounding box center [954, 659] width 144 height 39
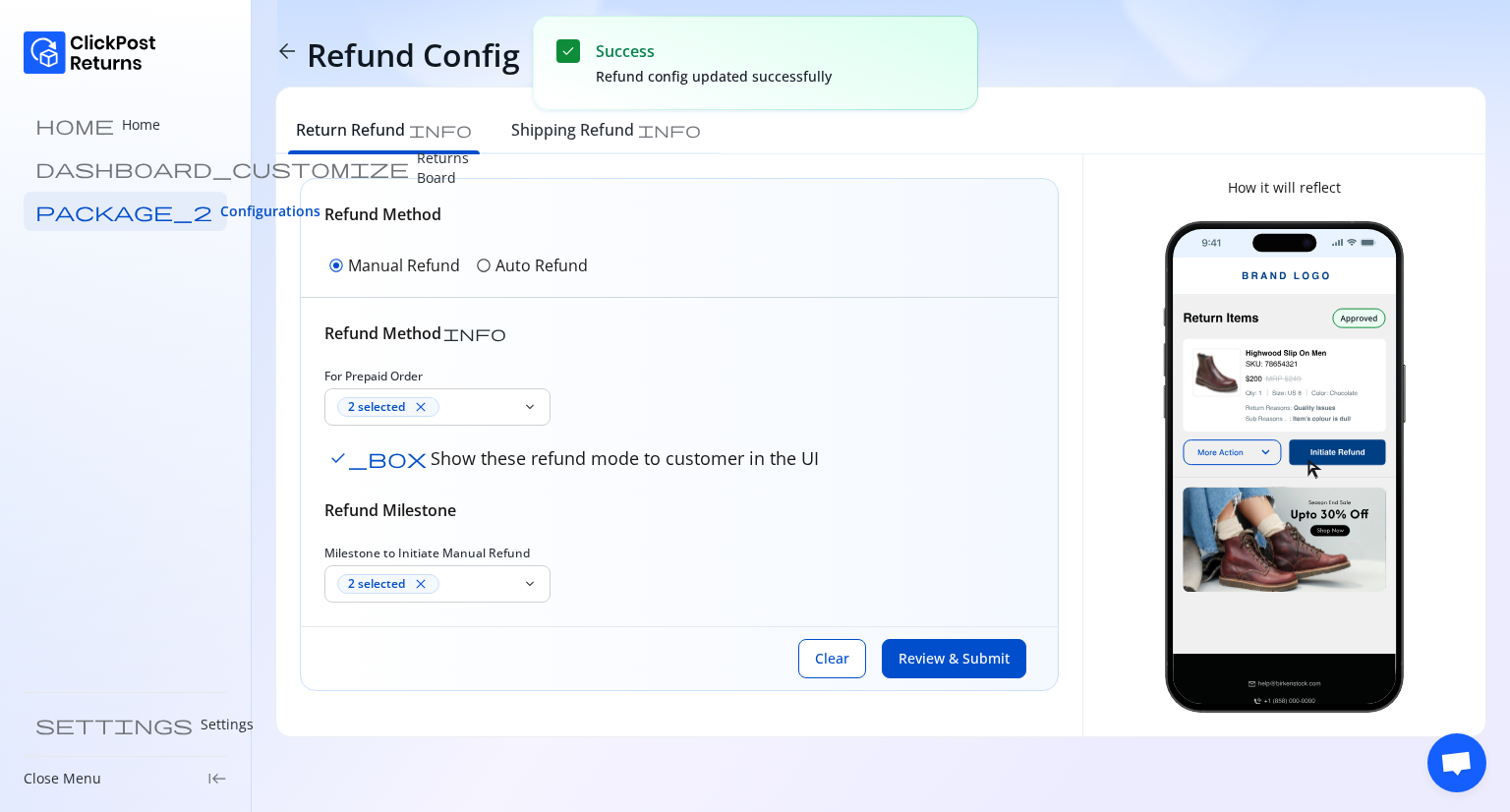
click at [523, 270] on p "Auto Refund" at bounding box center [542, 265] width 93 height 24
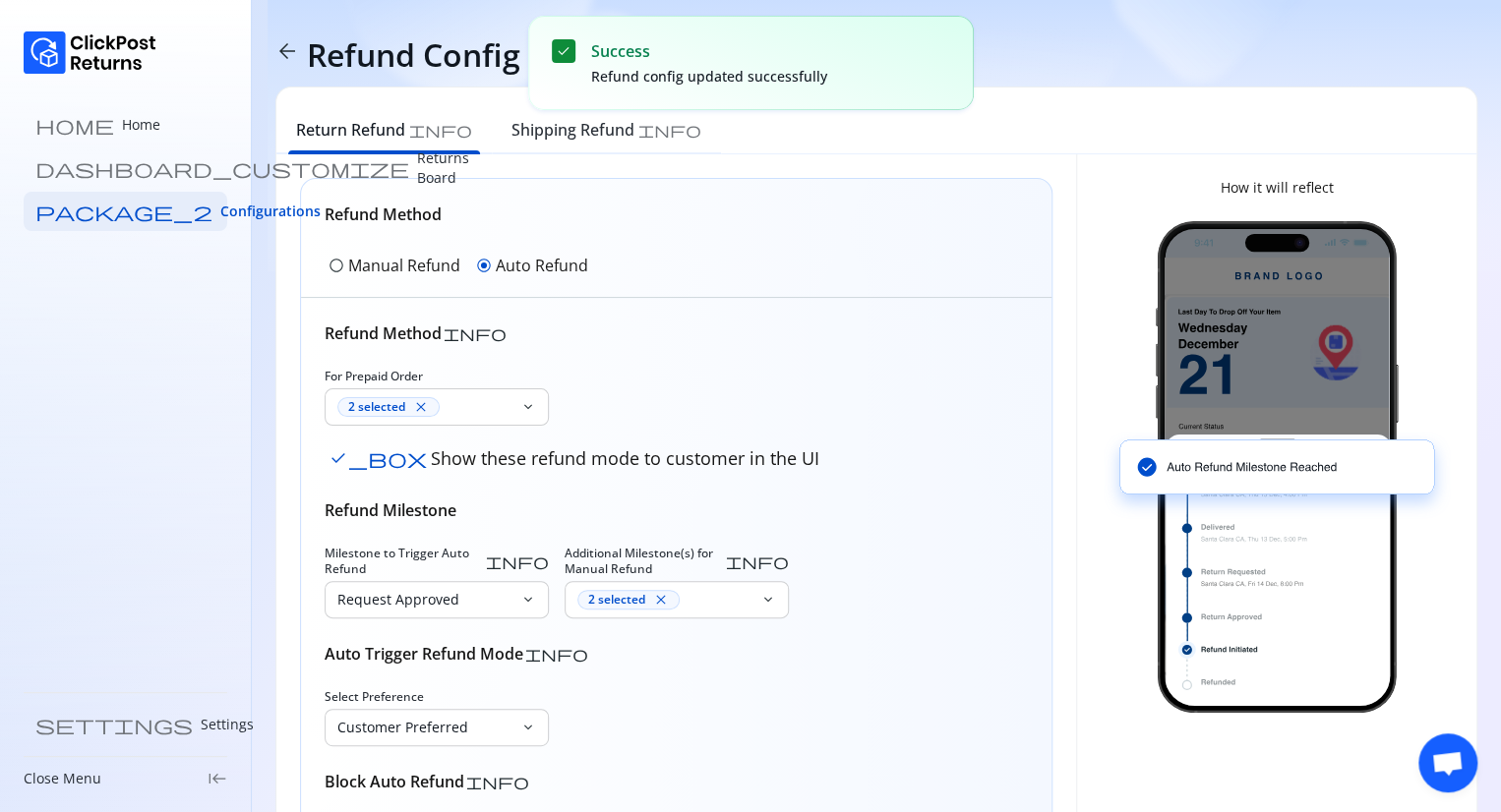
scroll to position [258, 0]
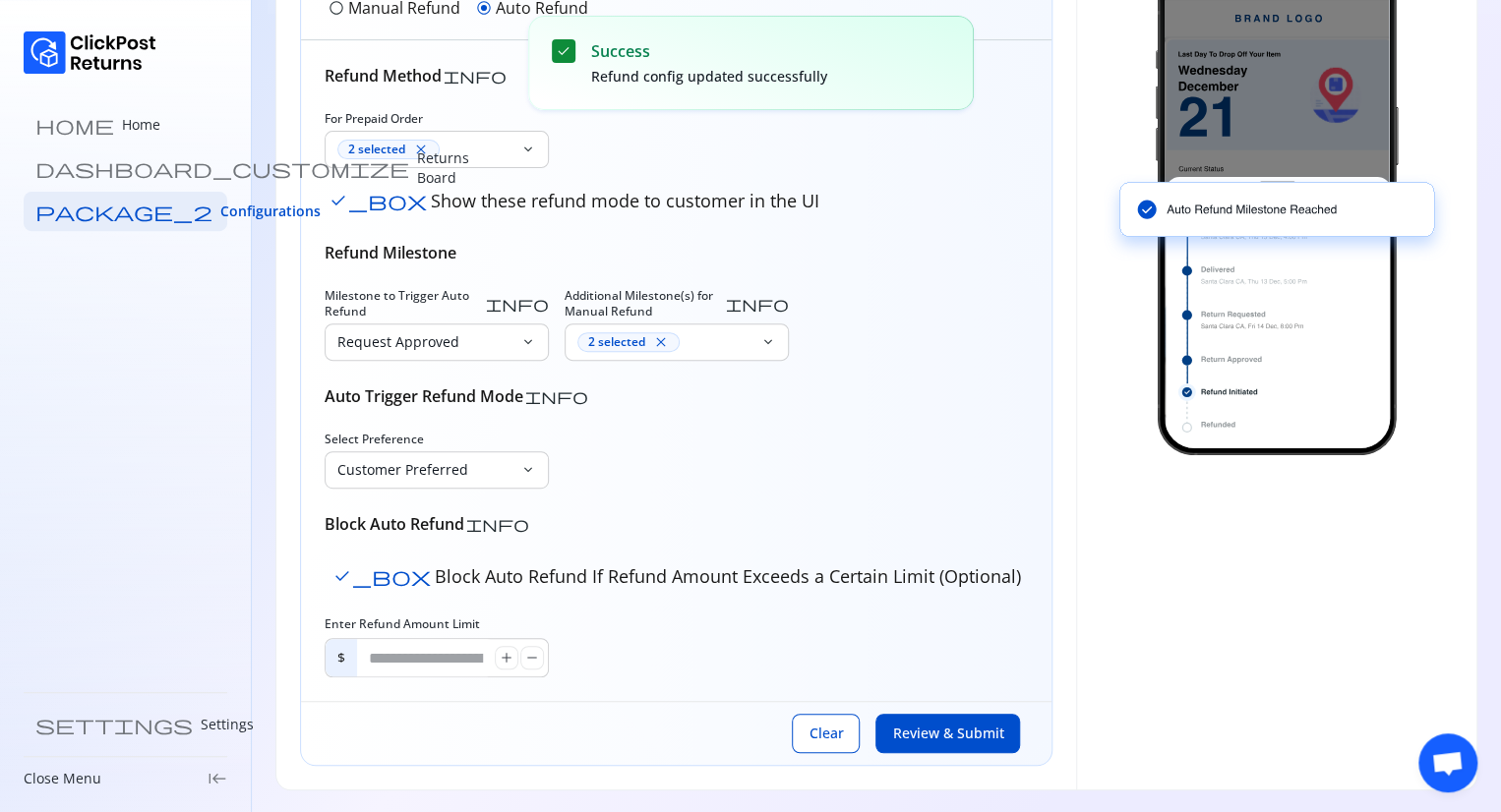
click at [971, 737] on span "Review & Submit" at bounding box center [947, 733] width 112 height 20
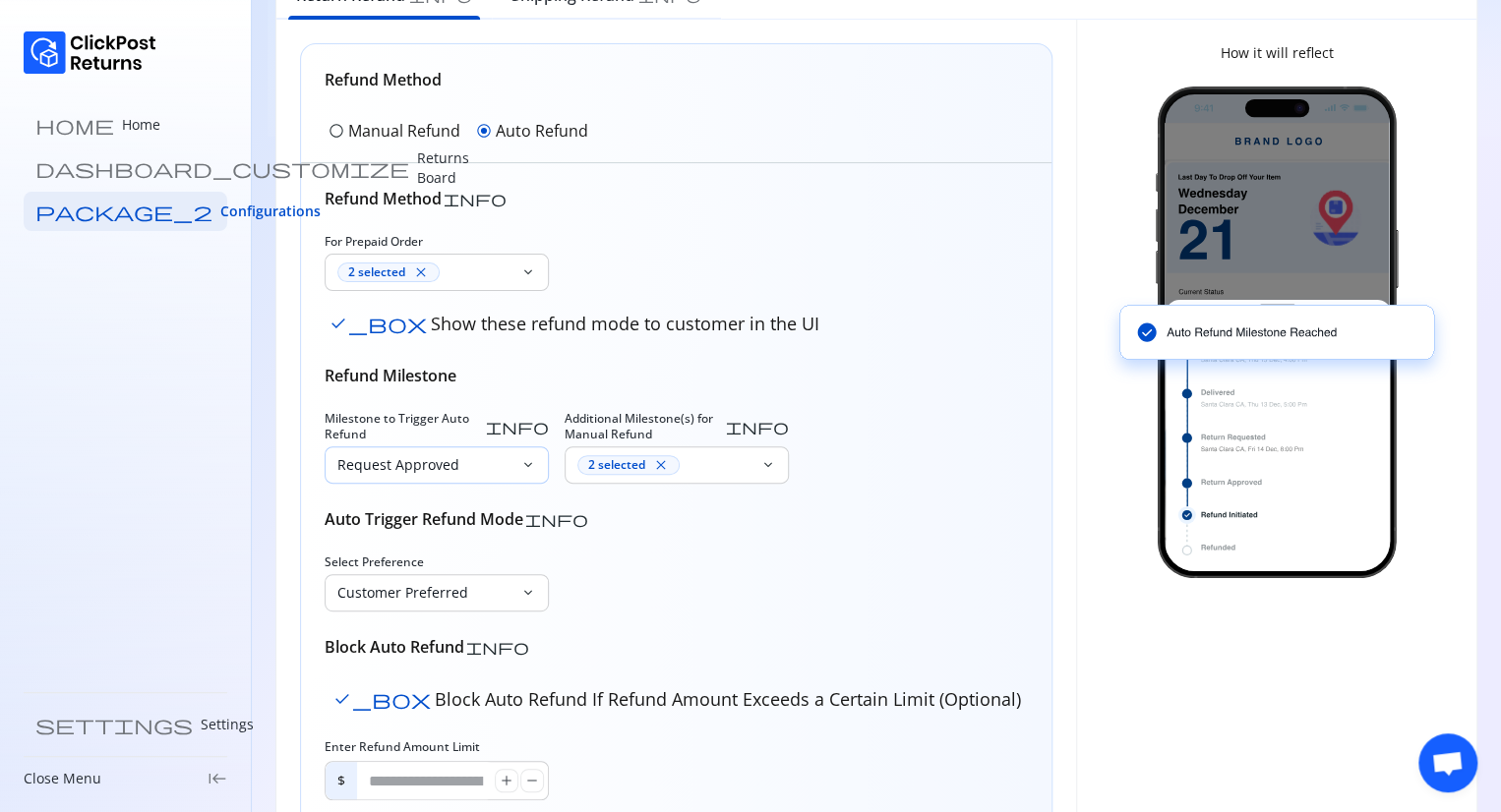
scroll to position [136, 0]
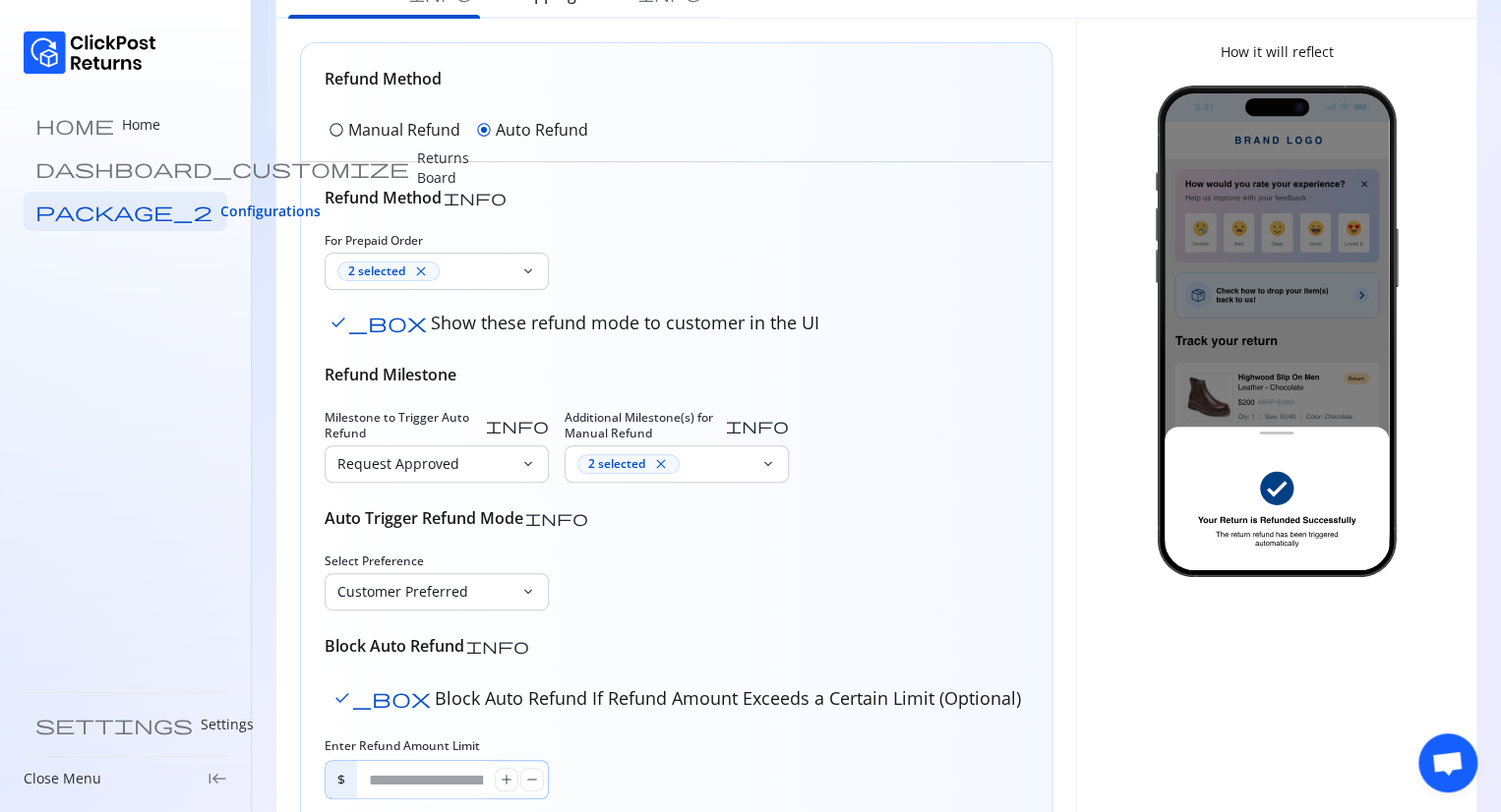
click at [409, 781] on input "*" at bounding box center [425, 779] width 137 height 37
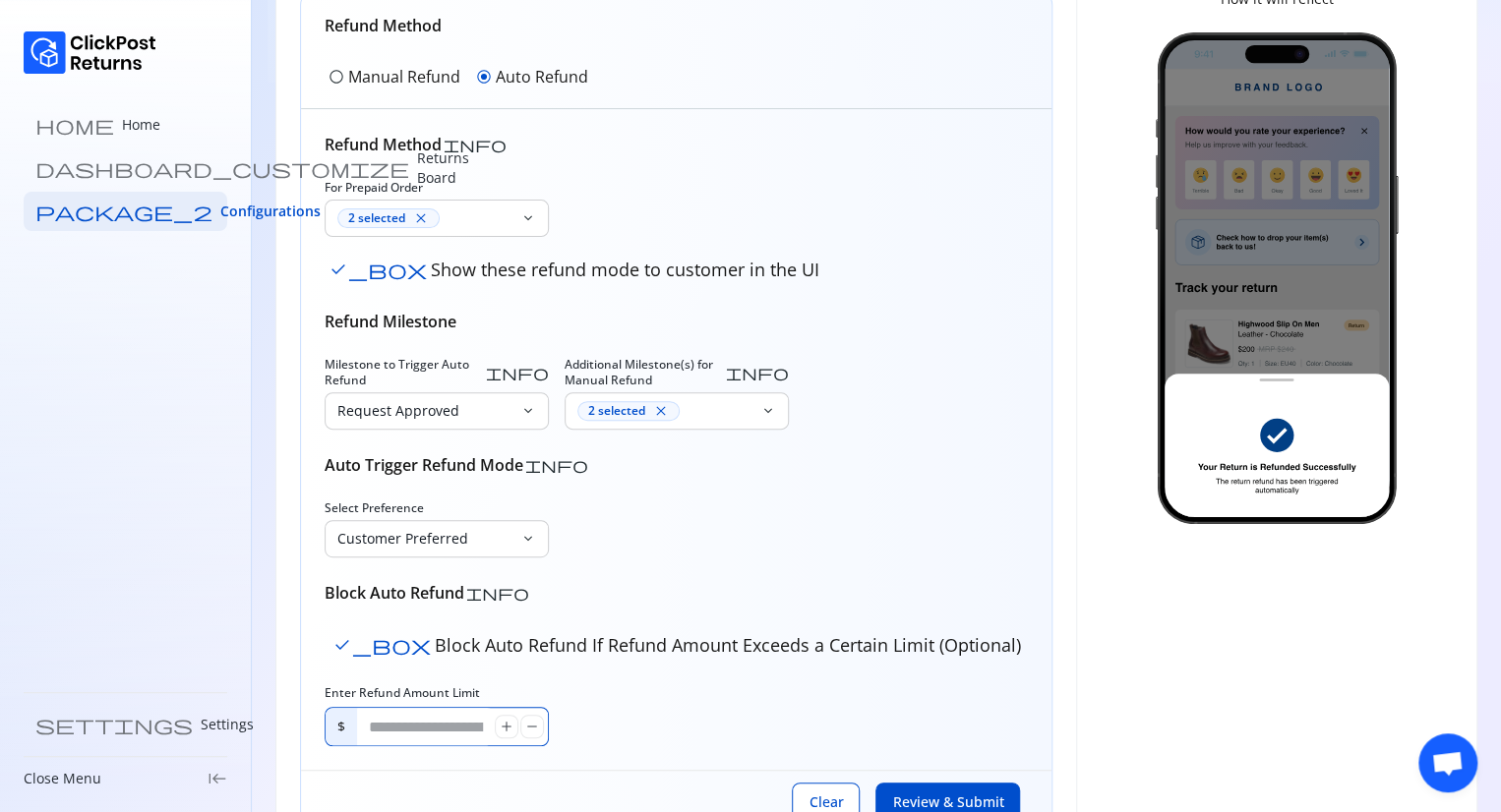
scroll to position [184, 0]
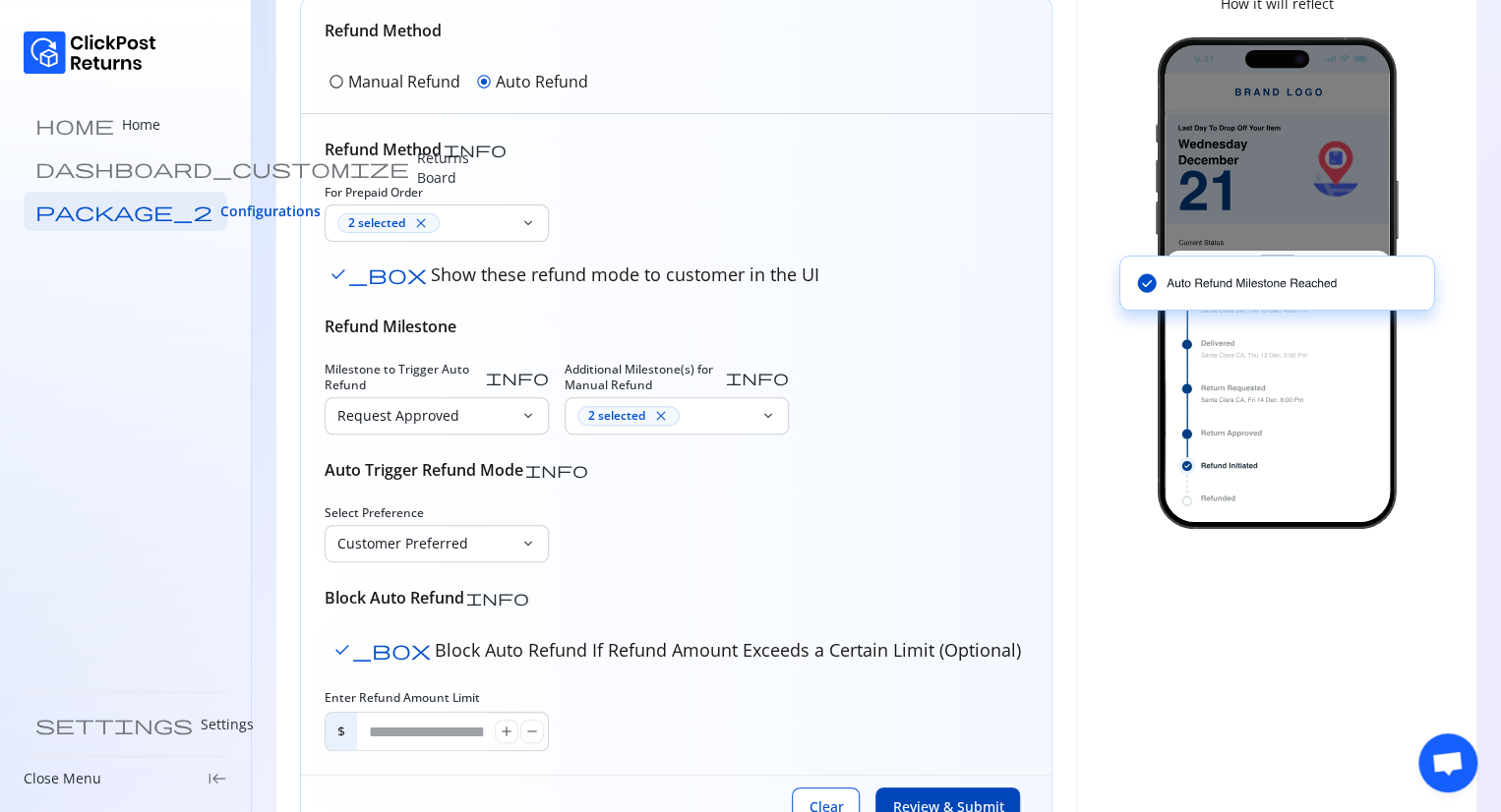
click at [934, 791] on button "Review & Submit" at bounding box center [947, 807] width 144 height 39
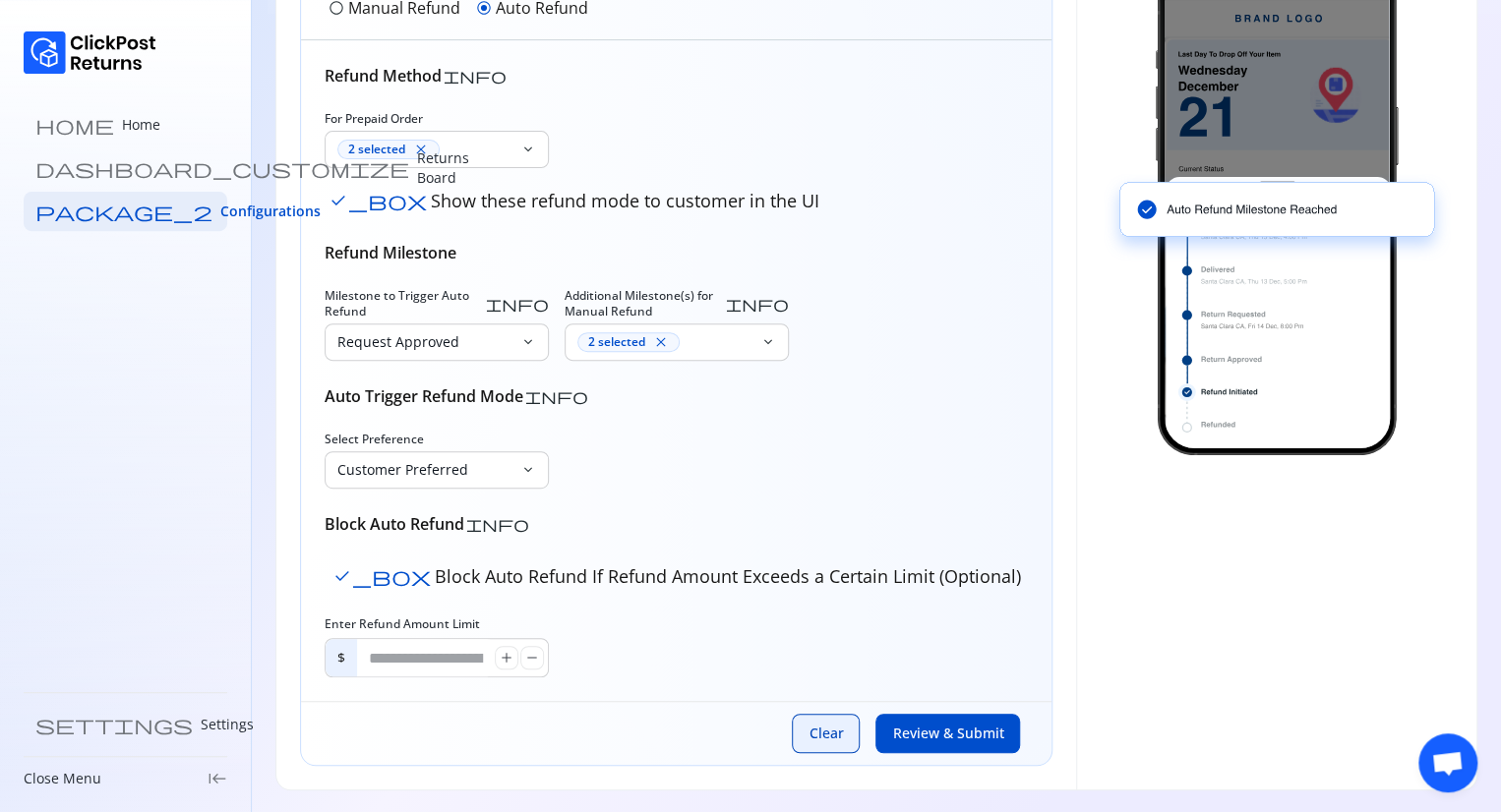
click at [812, 723] on span "Clear" at bounding box center [825, 733] width 35 height 20
type input "*"
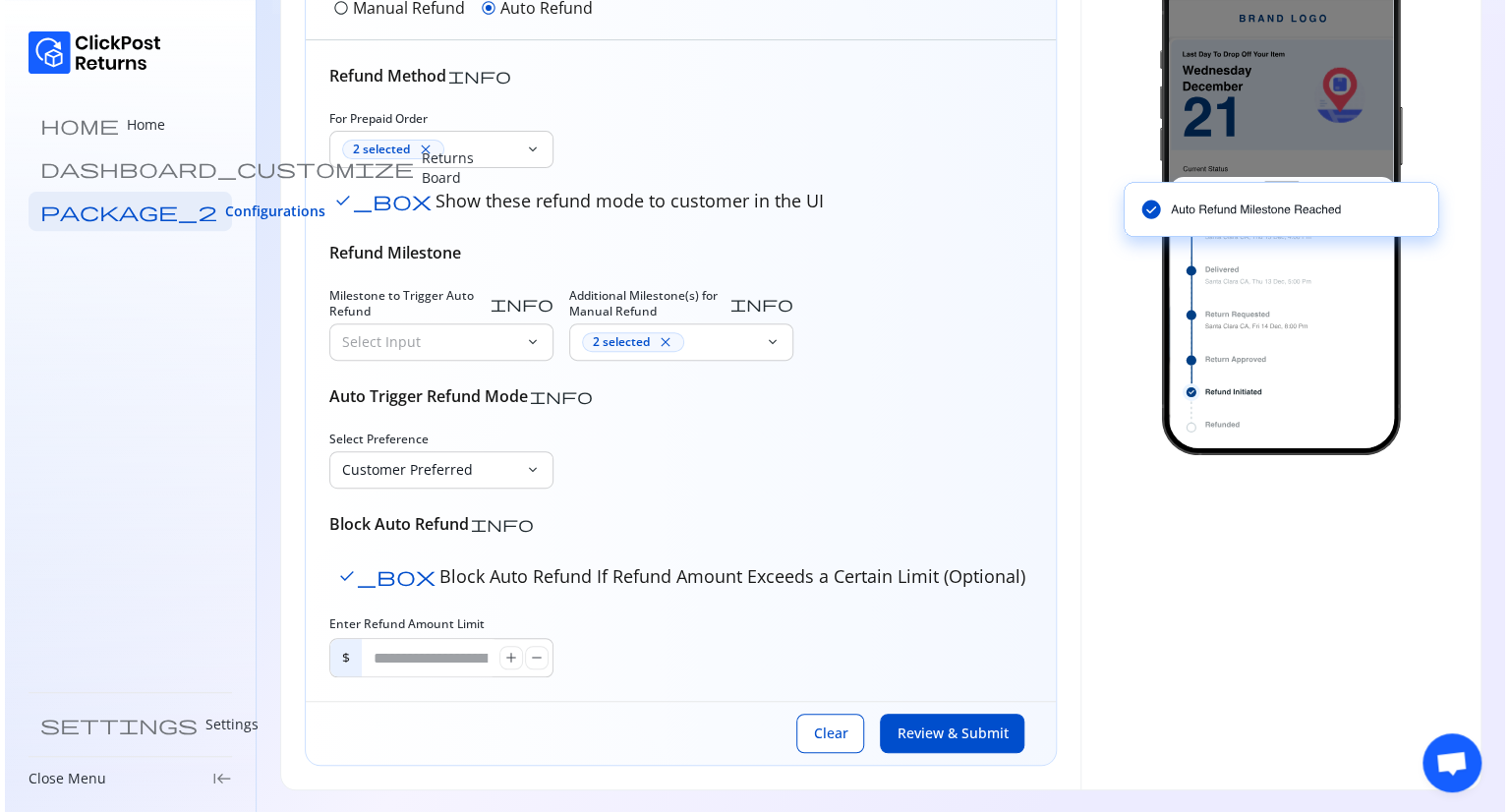
scroll to position [0, 0]
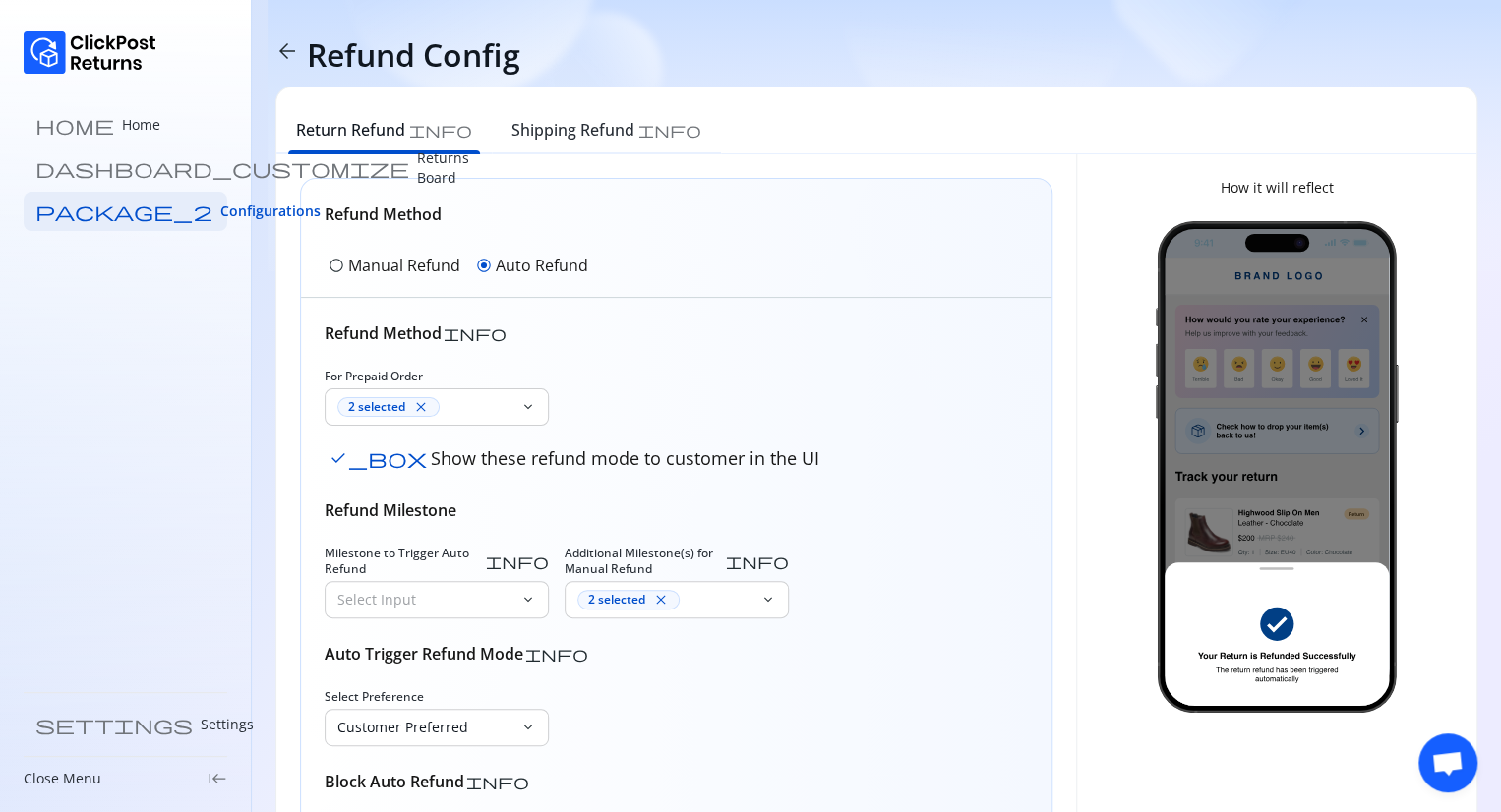
click at [396, 261] on p "Manual Refund" at bounding box center [405, 265] width 113 height 24
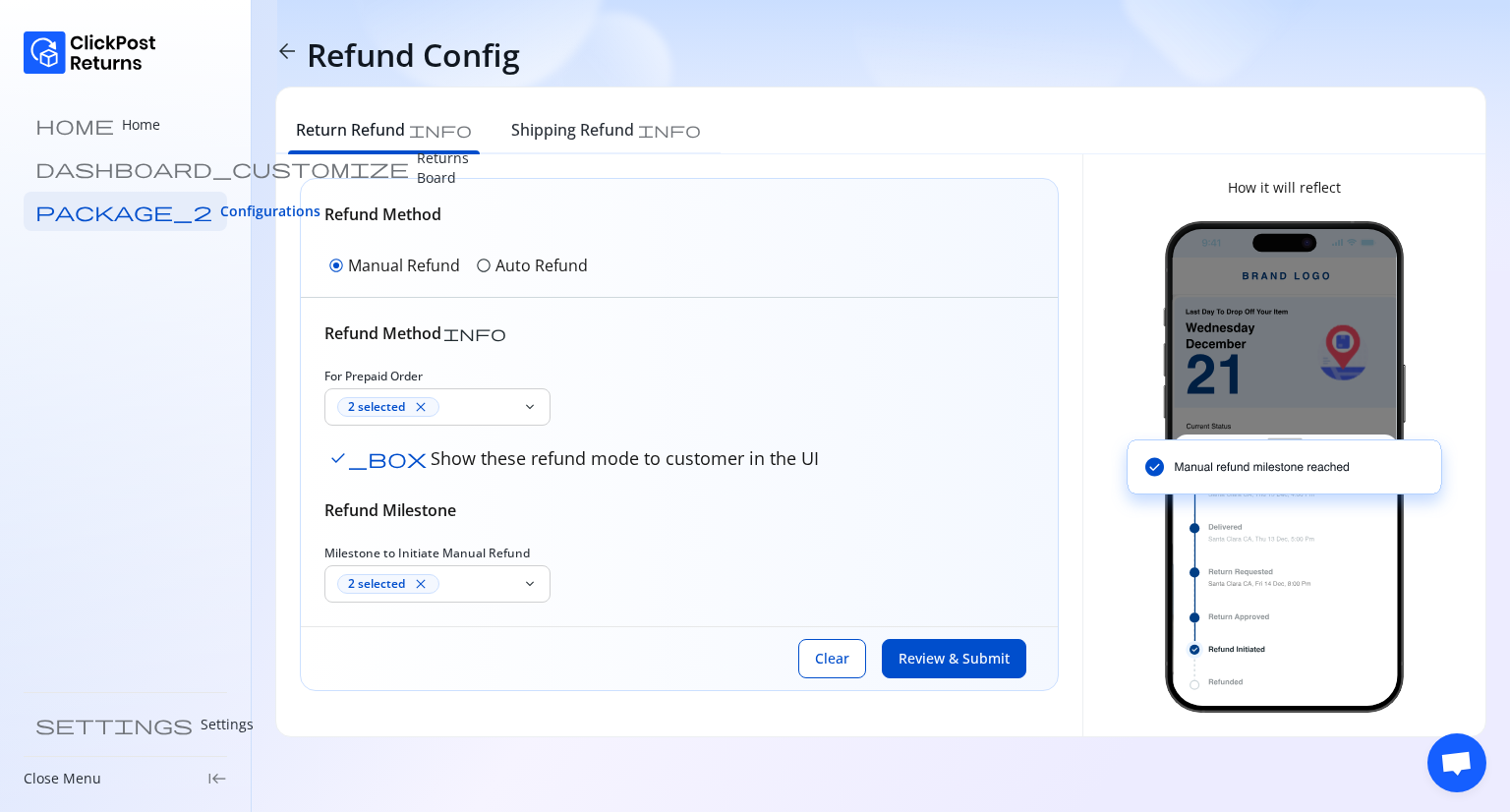
click at [945, 651] on span "Review & Submit" at bounding box center [954, 659] width 112 height 20
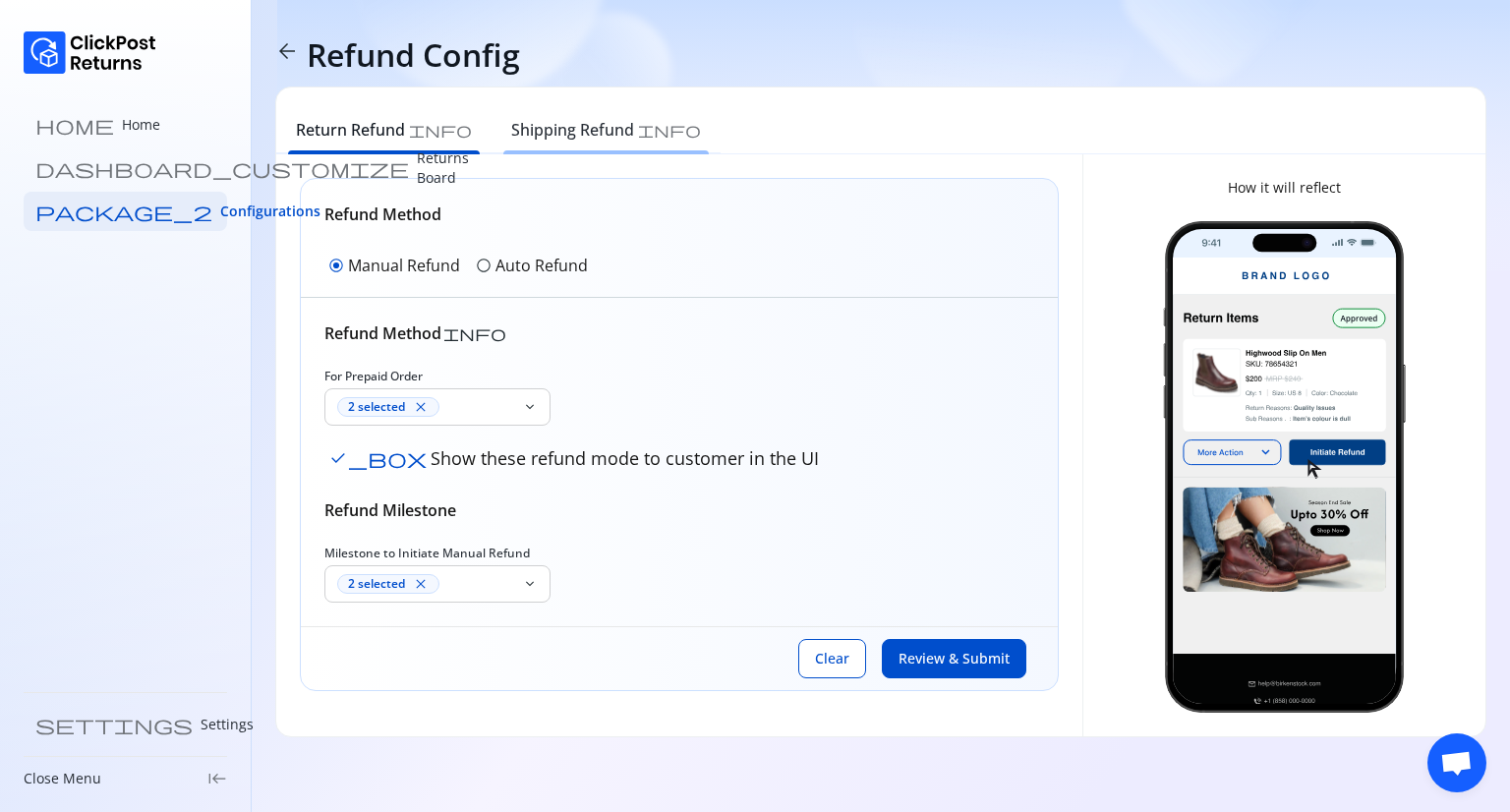
click at [517, 138] on h6 "Shipping Refund" at bounding box center [572, 130] width 123 height 24
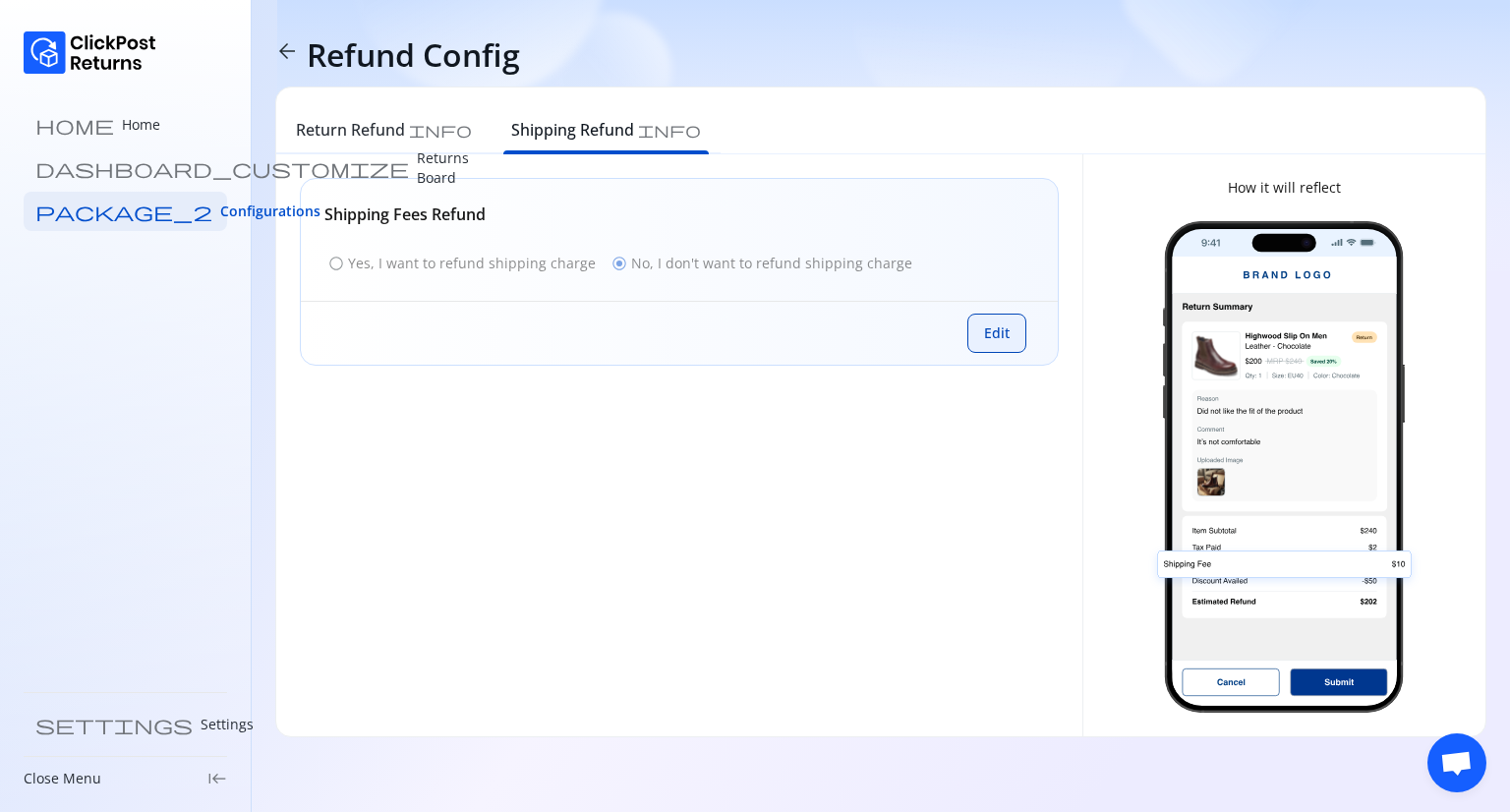
click at [1012, 338] on button "Edit" at bounding box center [997, 333] width 59 height 39
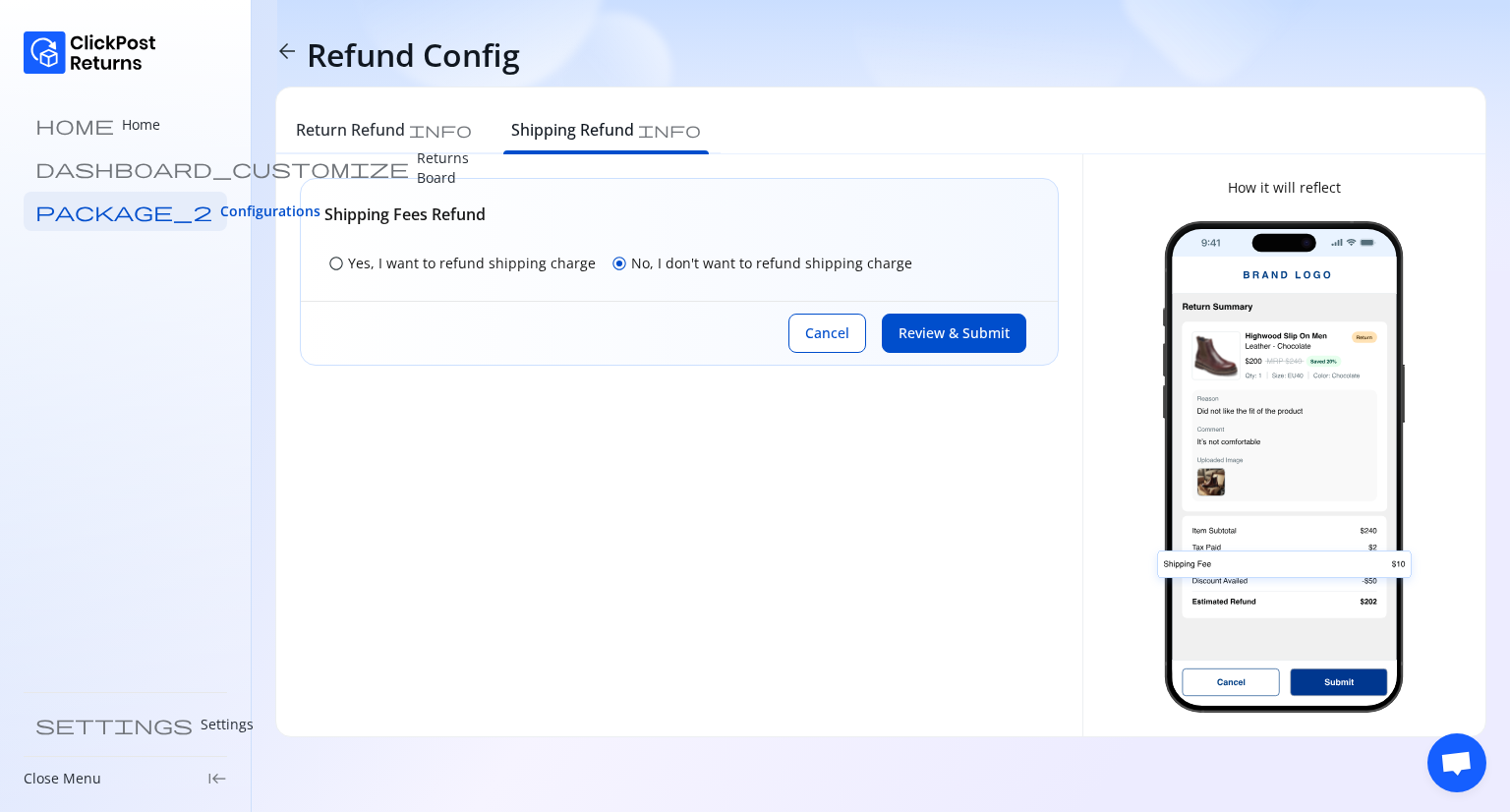
click at [339, 263] on span "radio_button_unchecked" at bounding box center [337, 263] width 16 height 16
click at [897, 343] on button "Review & Submit" at bounding box center [954, 333] width 144 height 39
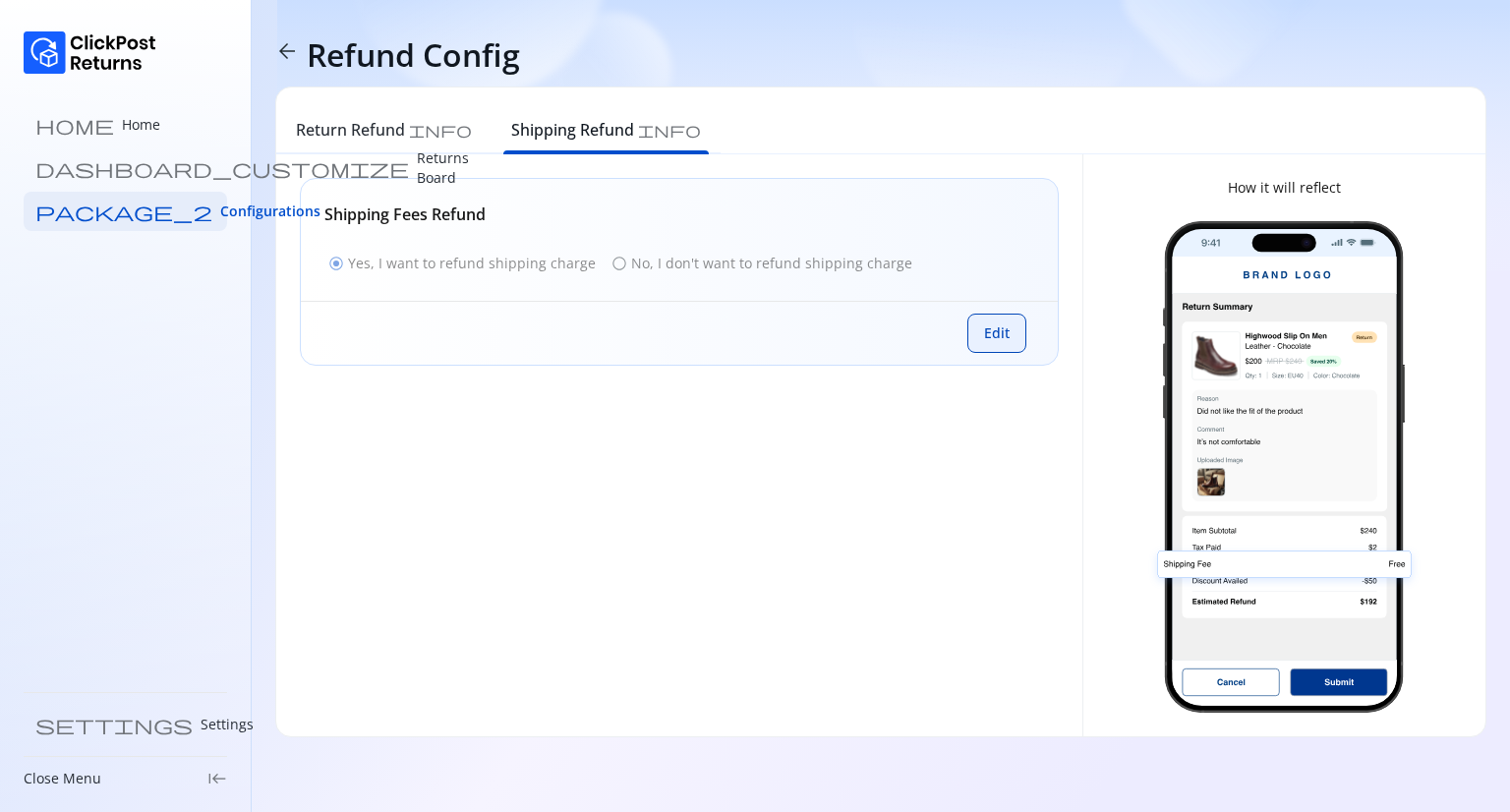
click at [1020, 336] on button "Edit" at bounding box center [997, 333] width 59 height 39
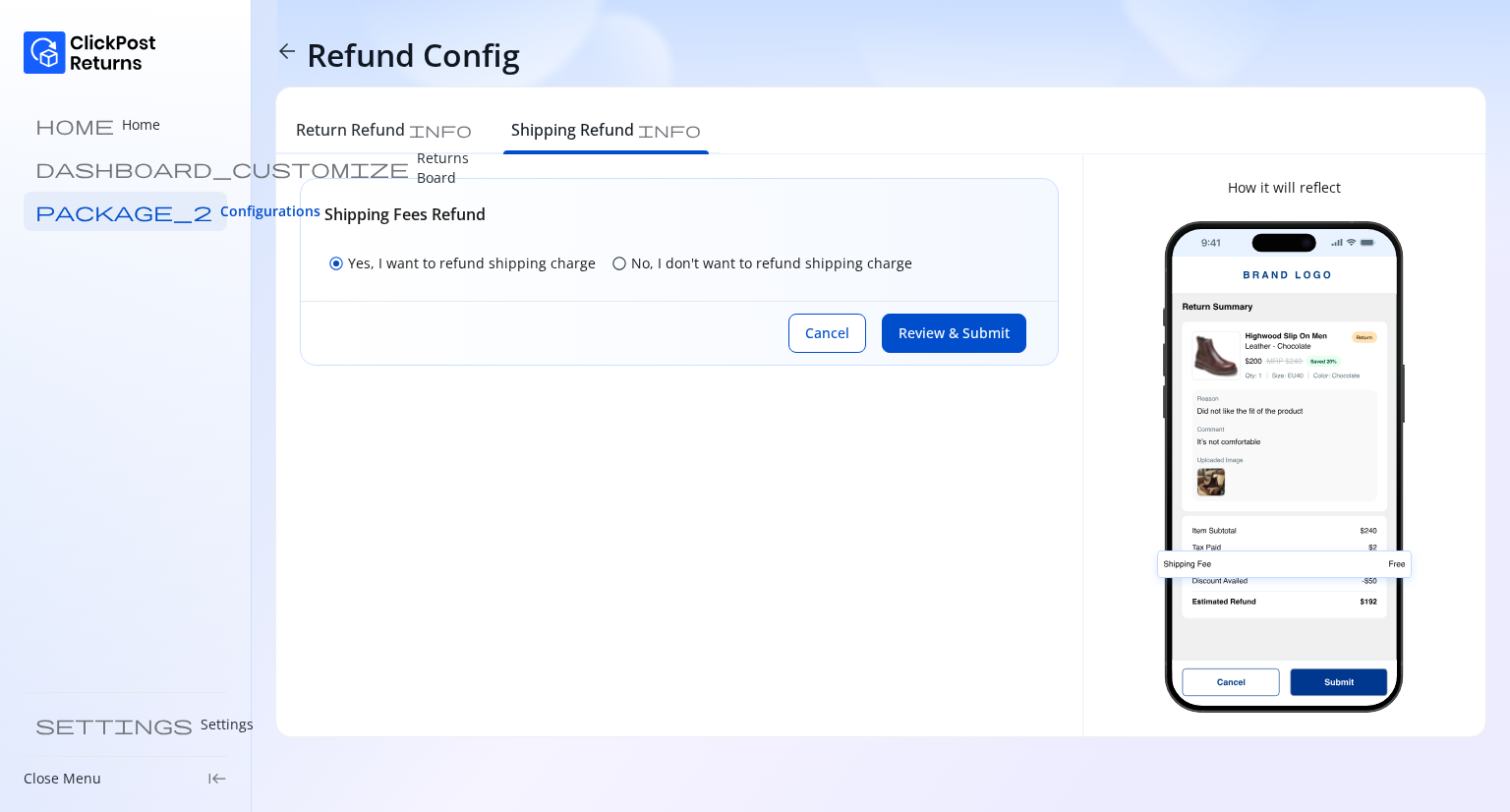
click at [612, 258] on span "radio_button_unchecked" at bounding box center [620, 263] width 16 height 16
click at [980, 337] on span "Review & Submit" at bounding box center [954, 333] width 112 height 20
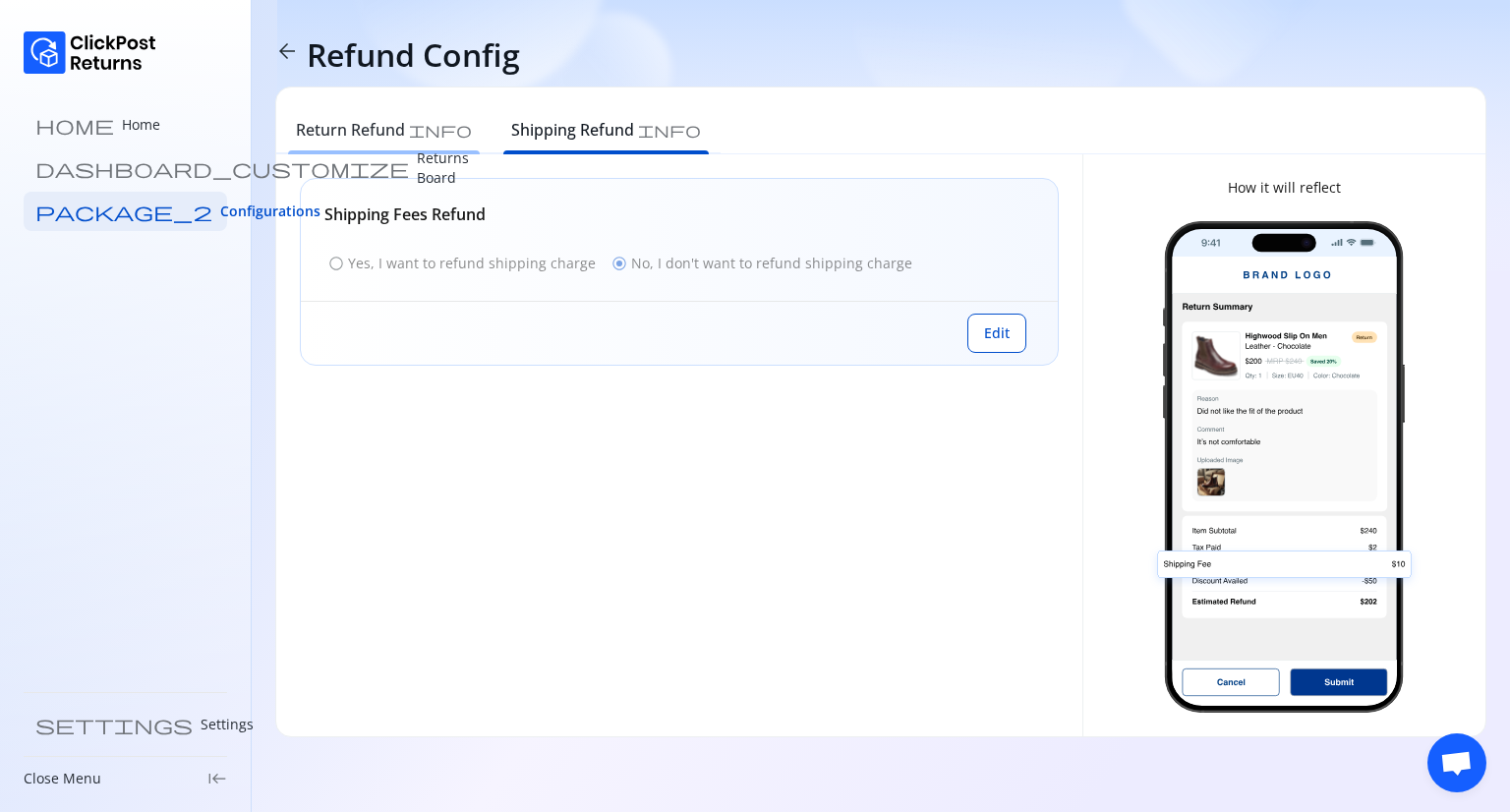
click at [366, 131] on h6 "Return Refund" at bounding box center [350, 130] width 110 height 24
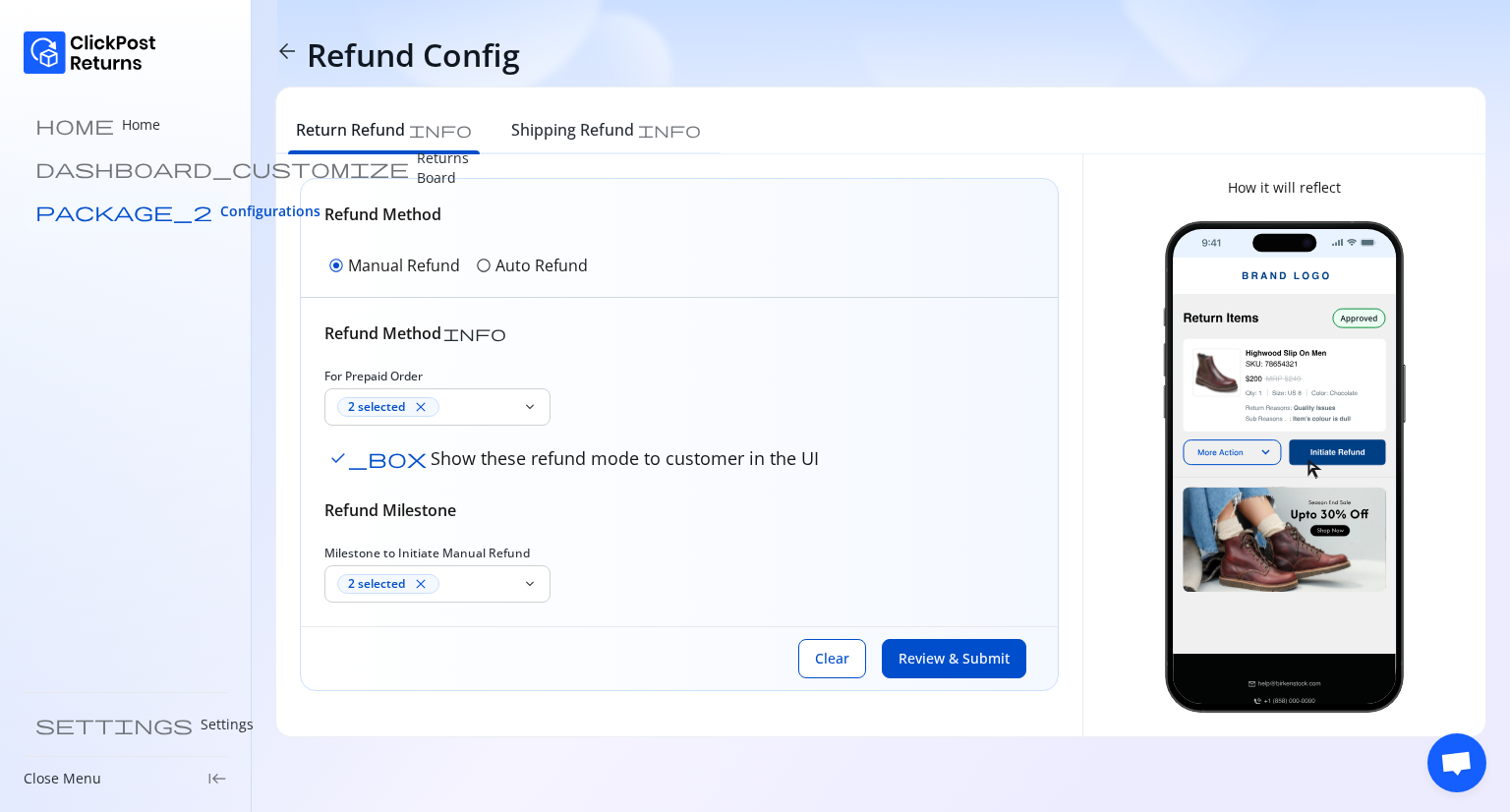
click at [220, 202] on span "Configurations" at bounding box center [270, 211] width 101 height 20
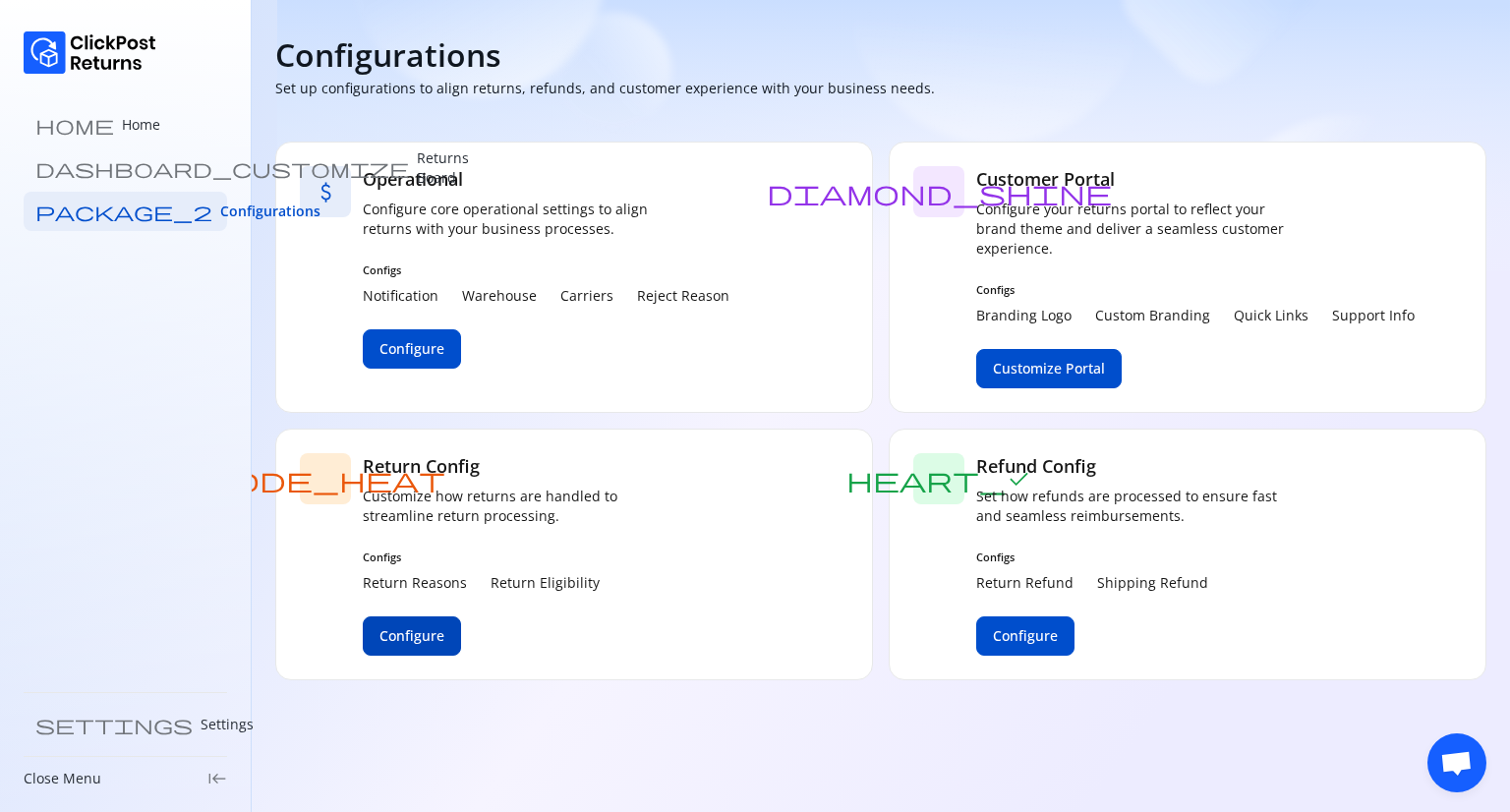
click at [412, 646] on button "Configure" at bounding box center [413, 636] width 99 height 39
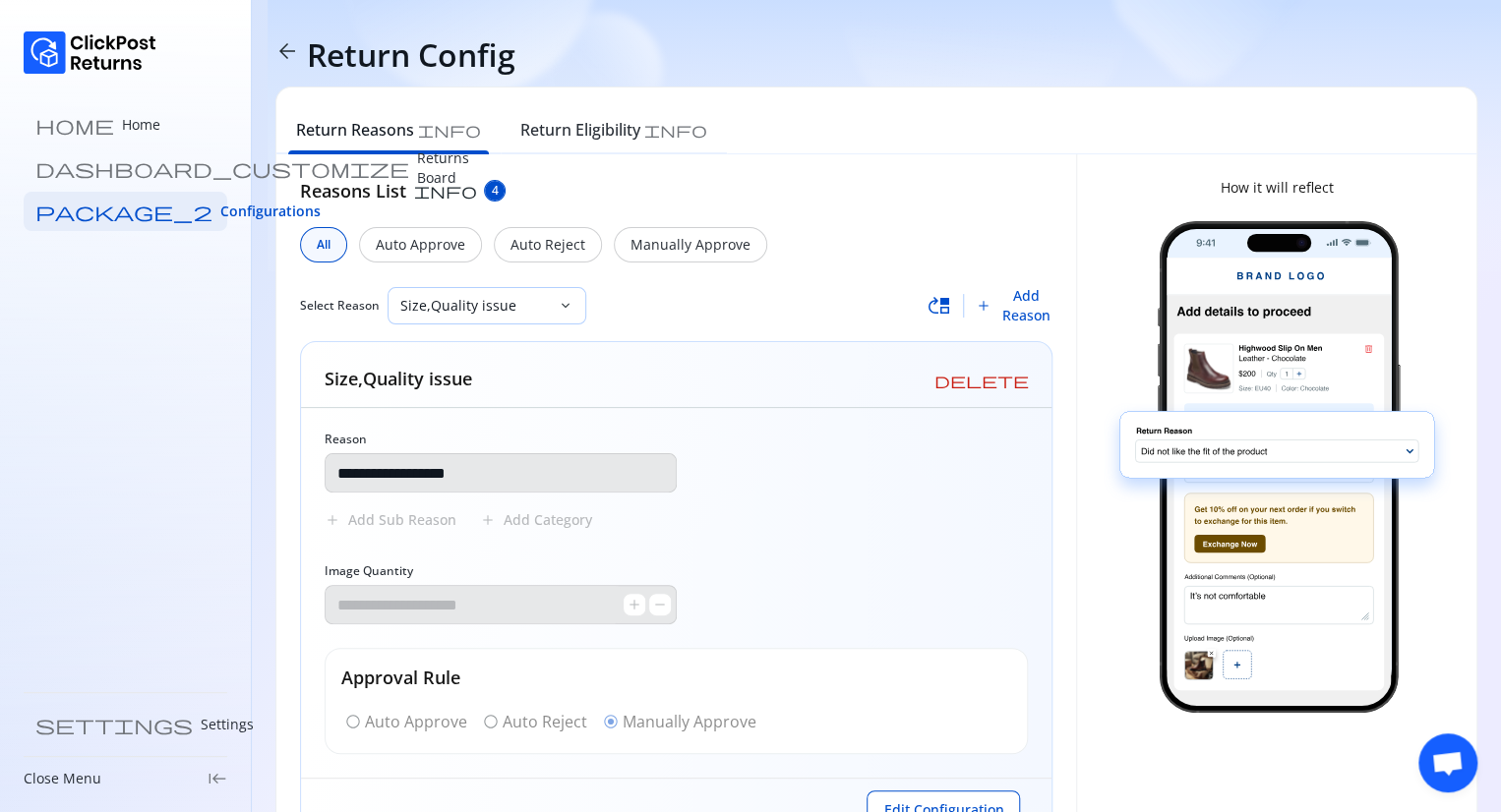
click at [507, 316] on div "Size,Quality issue" at bounding box center [473, 306] width 169 height 36
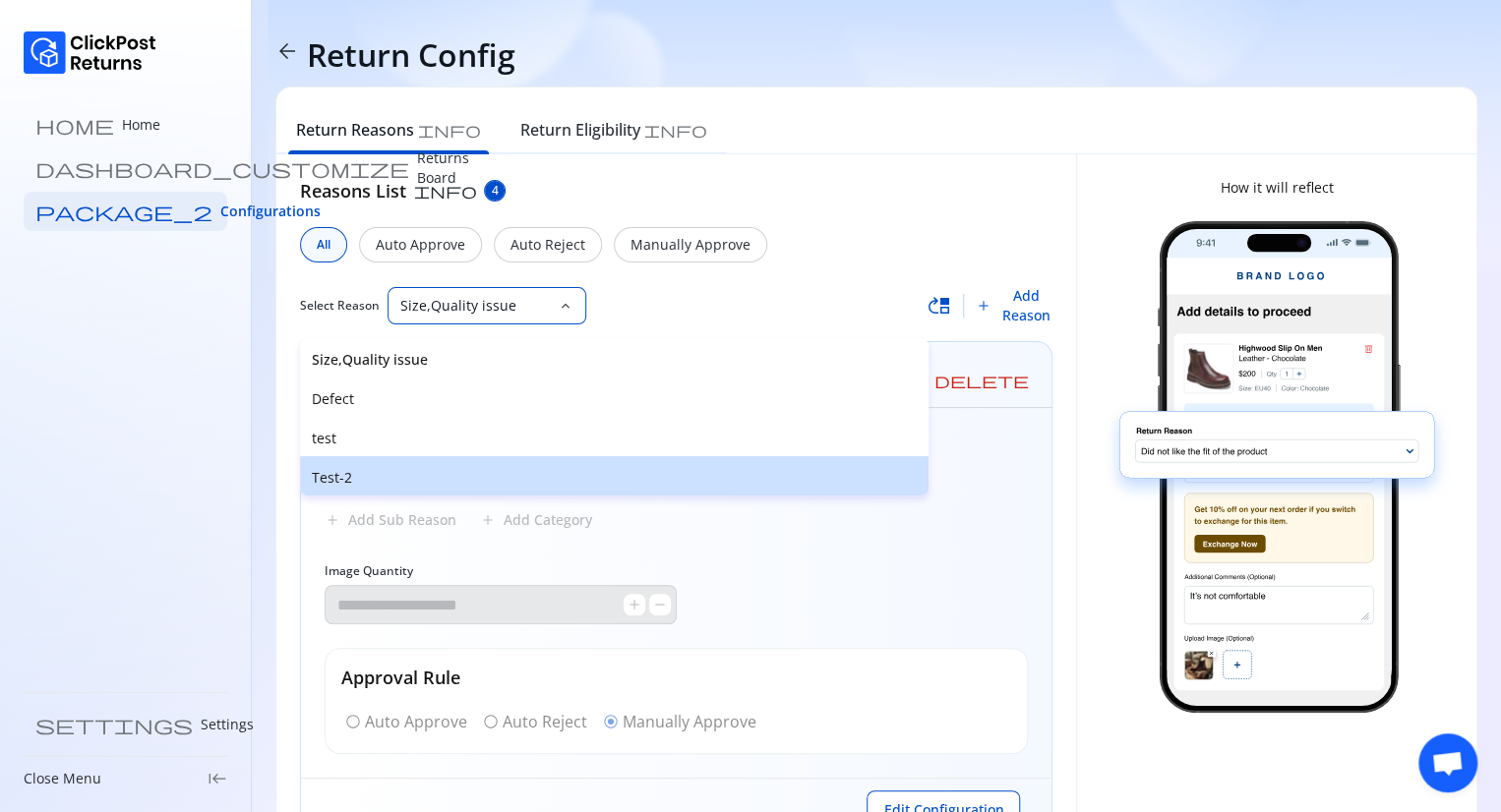
click at [334, 480] on p "Test-2" at bounding box center [614, 478] width 605 height 20
type input "******"
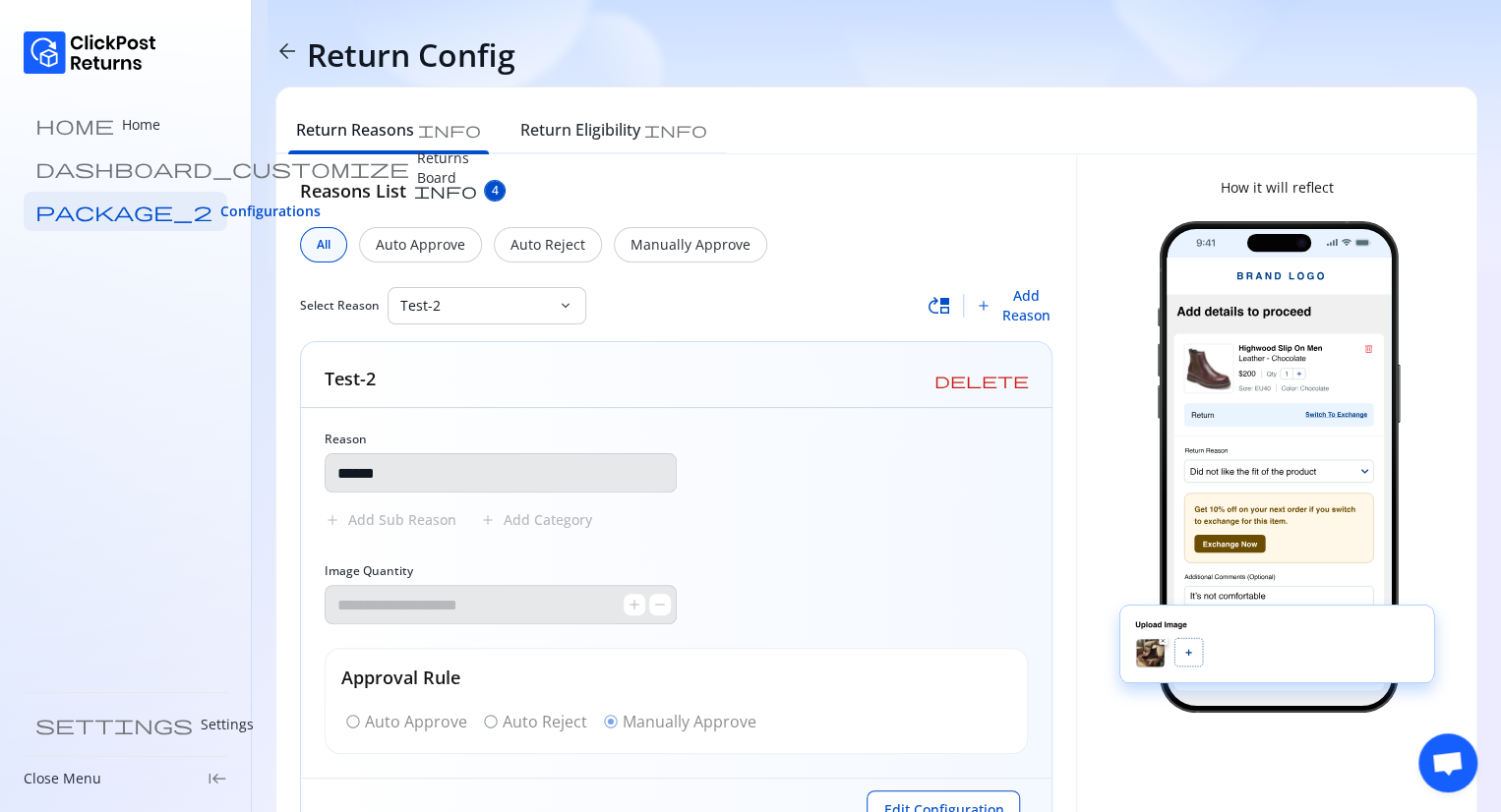
scroll to position [78, 0]
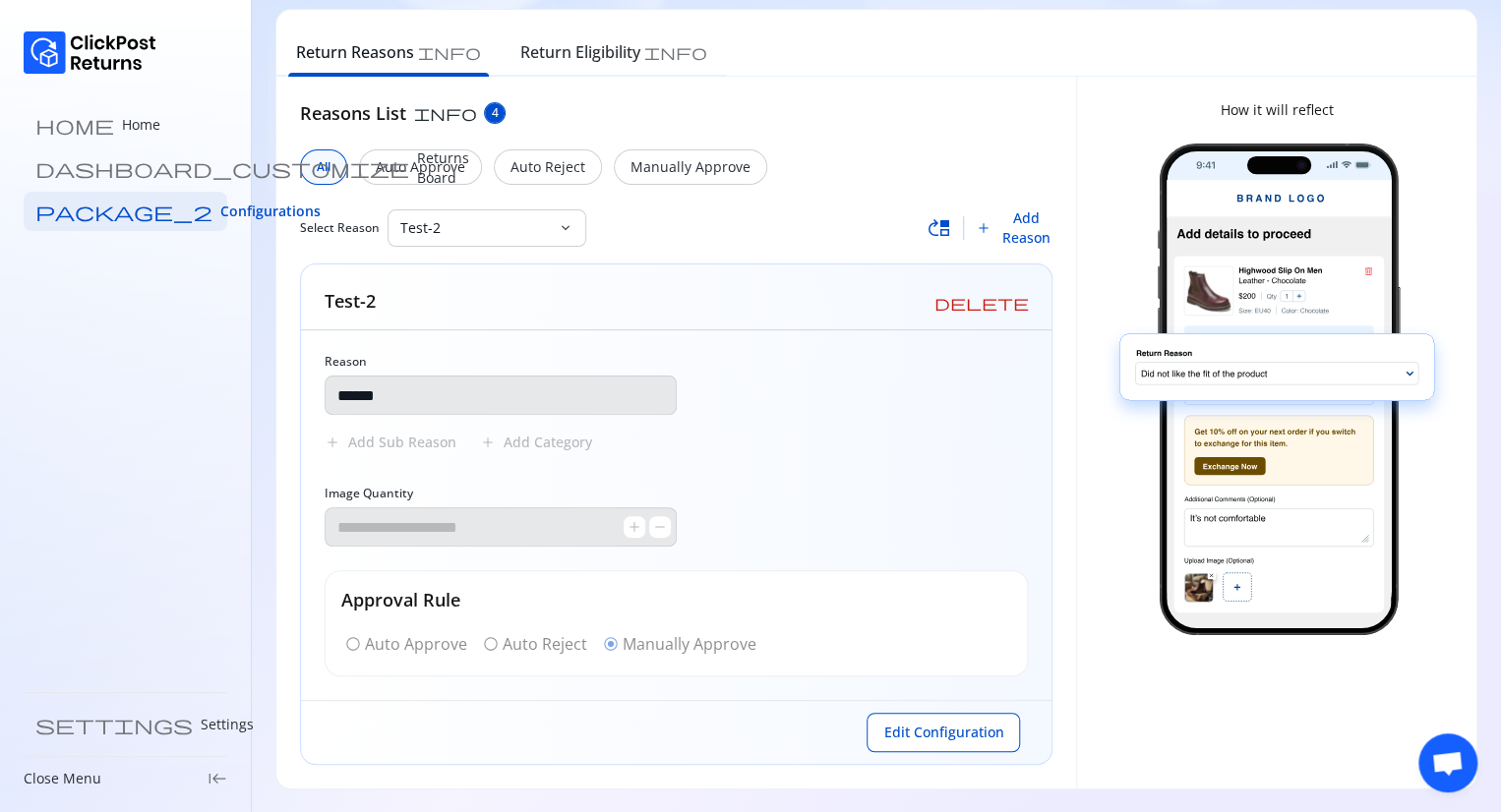
click at [935, 240] on span "move_up" at bounding box center [939, 228] width 24 height 24
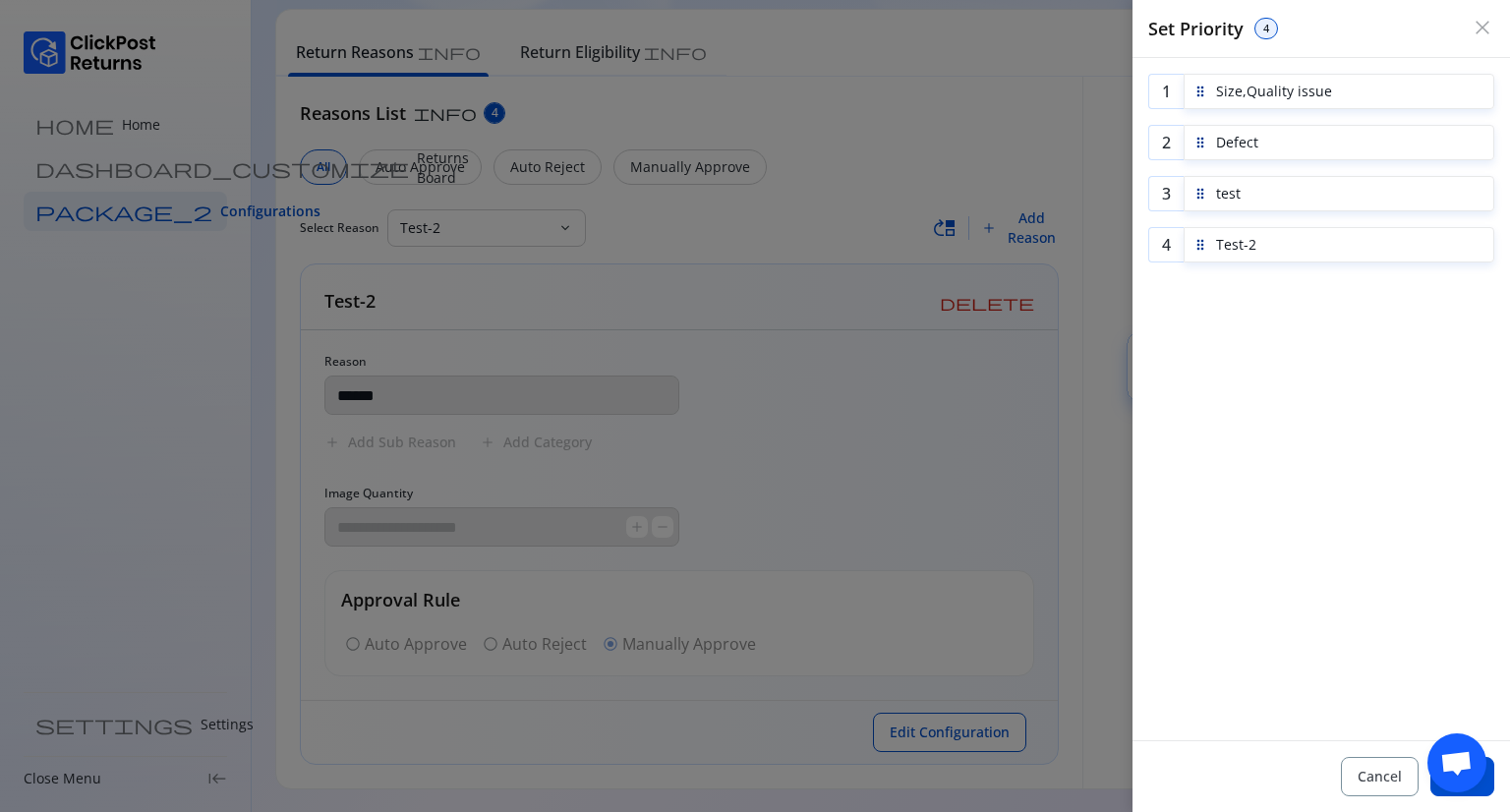
drag, startPoint x: 1463, startPoint y: 750, endPoint x: 1451, endPoint y: 604, distance: 146.5
click at [1451, 604] on body "home Home dashboard_customize Returns Board package_2 Configurations settings S…" at bounding box center [755, 367] width 1510 height 891
click at [1487, 790] on button "Save" at bounding box center [1463, 776] width 64 height 39
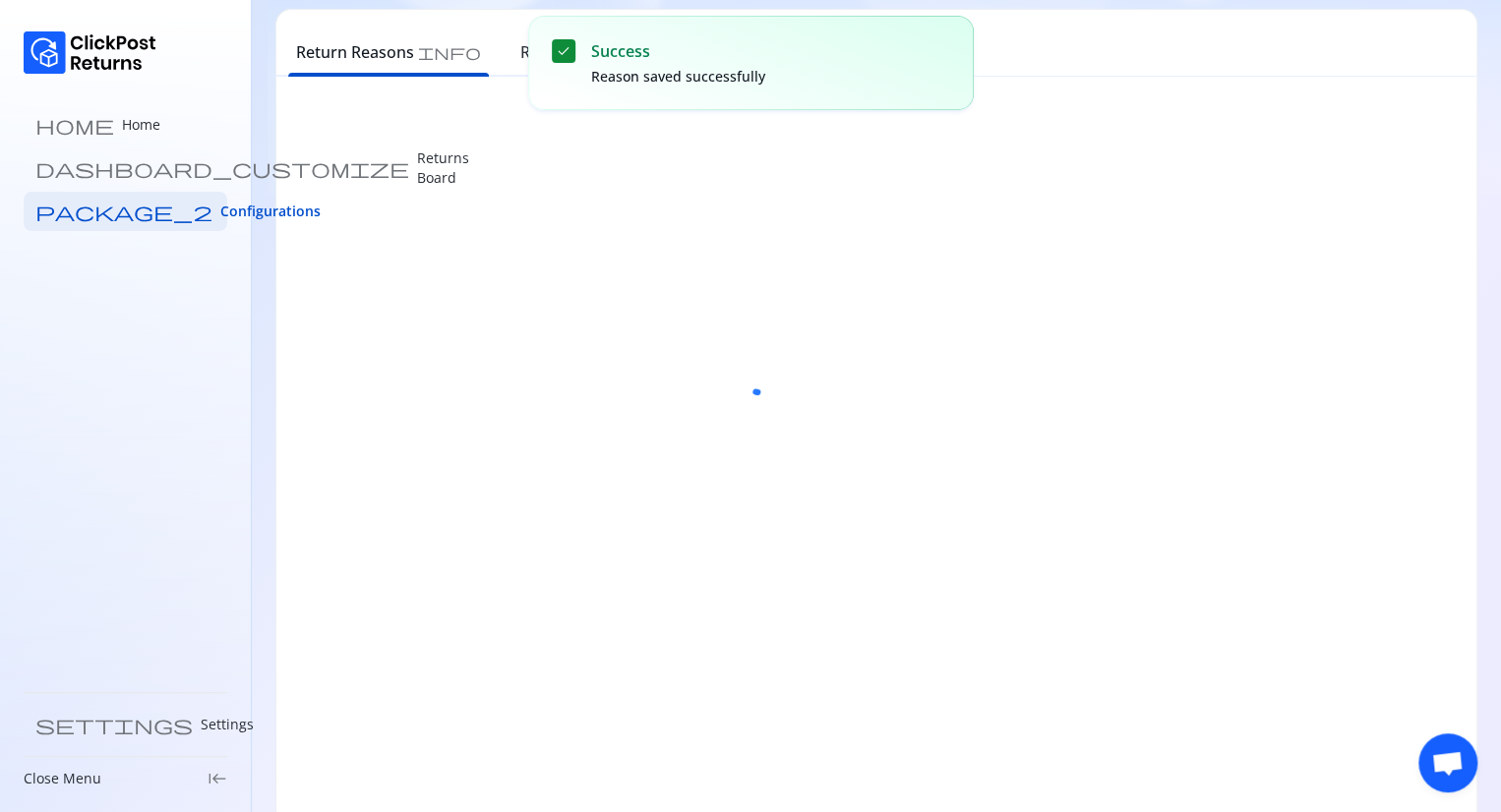
scroll to position [0, 0]
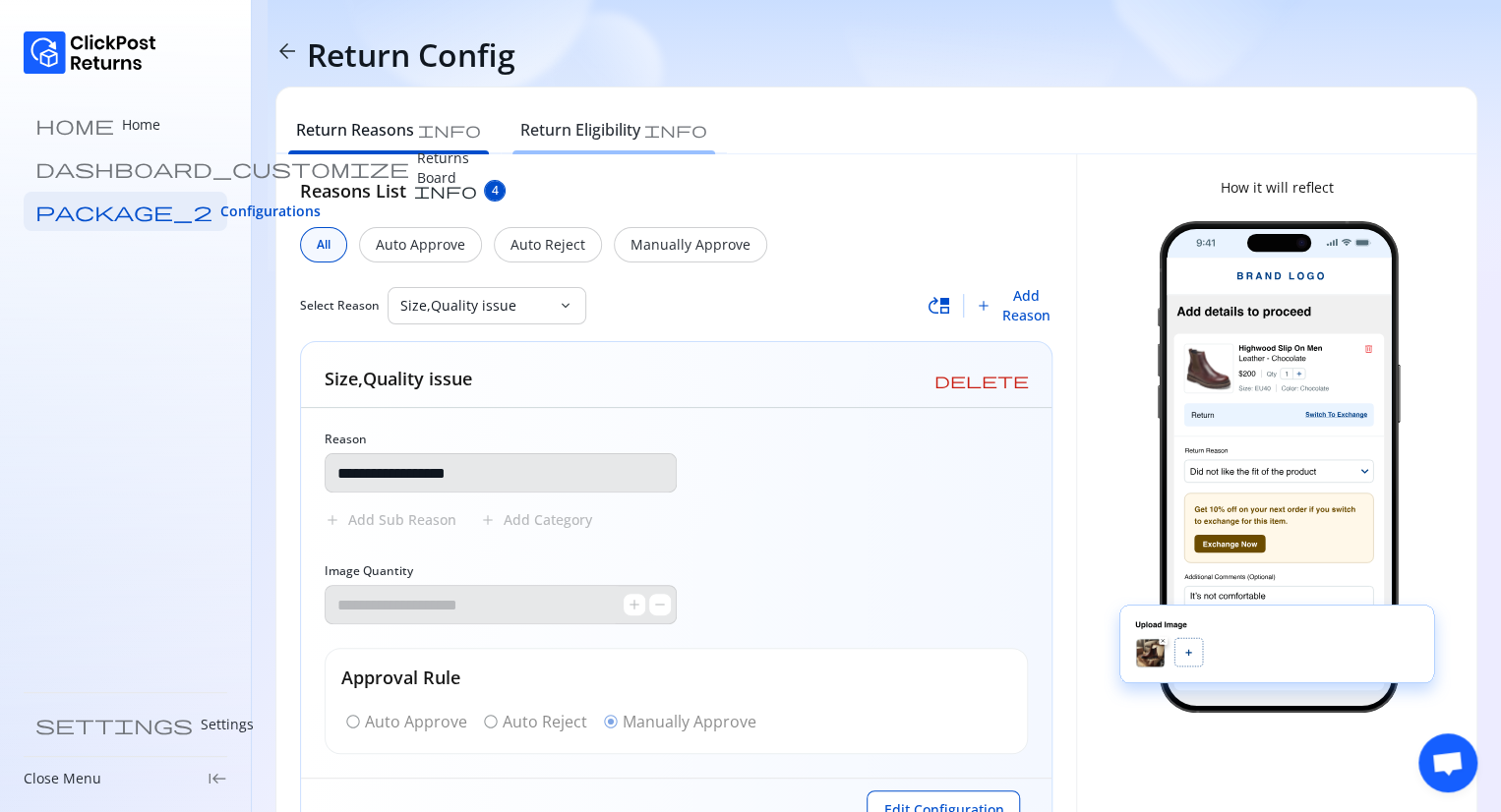
click at [522, 127] on h6 "Return Eligibility" at bounding box center [580, 130] width 120 height 24
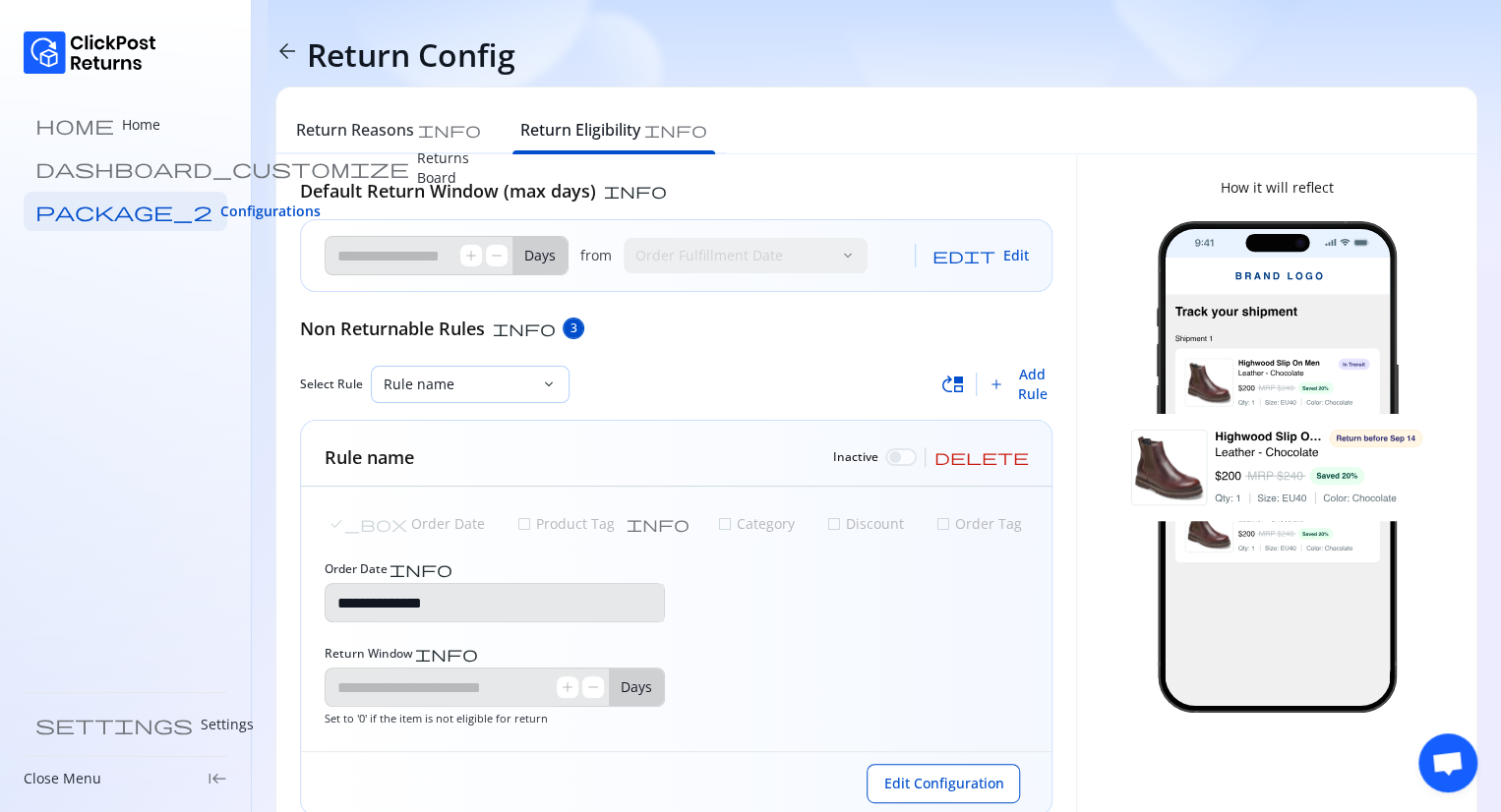
click at [434, 392] on p "Rule name" at bounding box center [458, 385] width 149 height 20
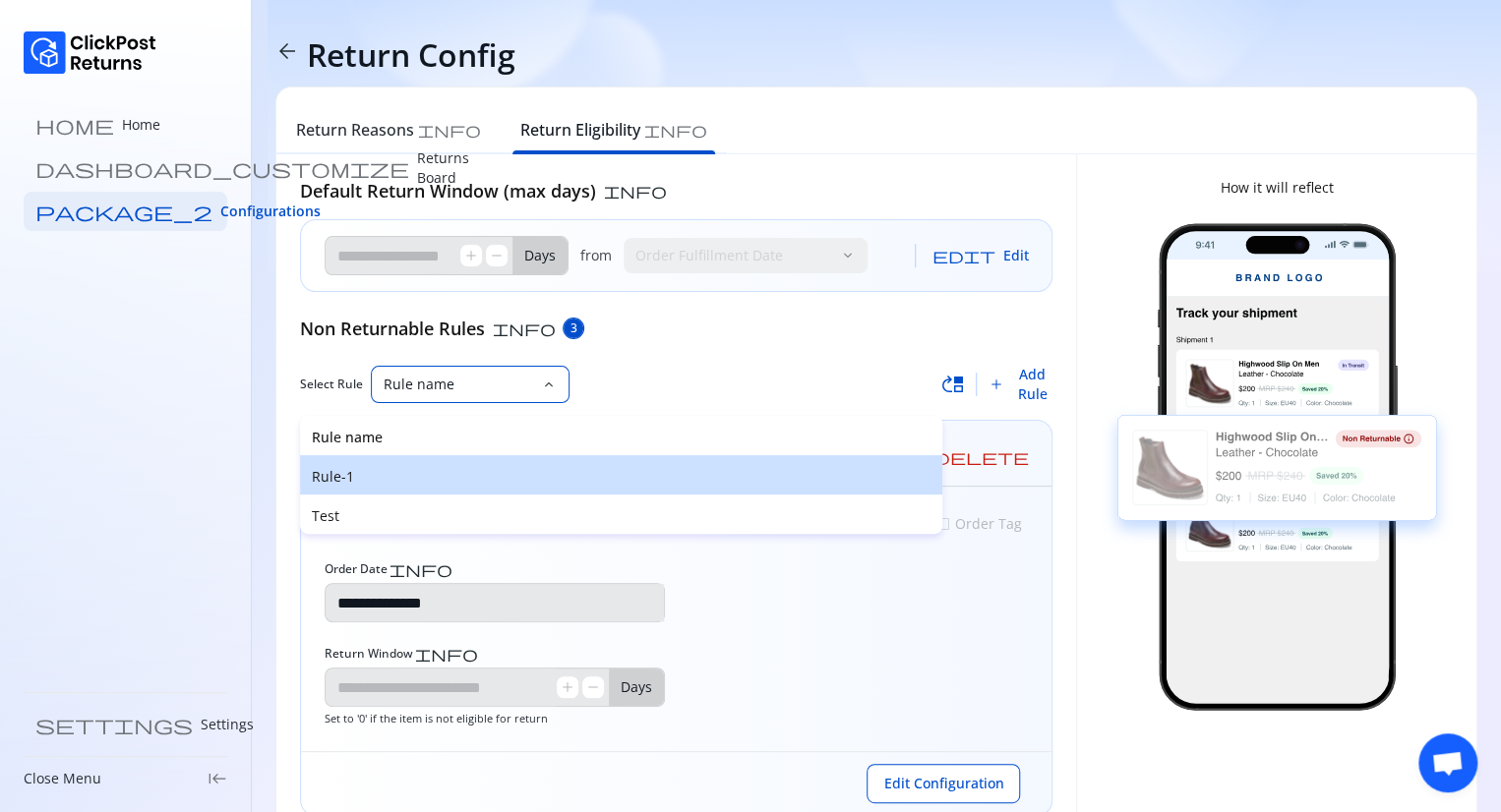
click at [366, 475] on p "Rule-1" at bounding box center [621, 477] width 619 height 20
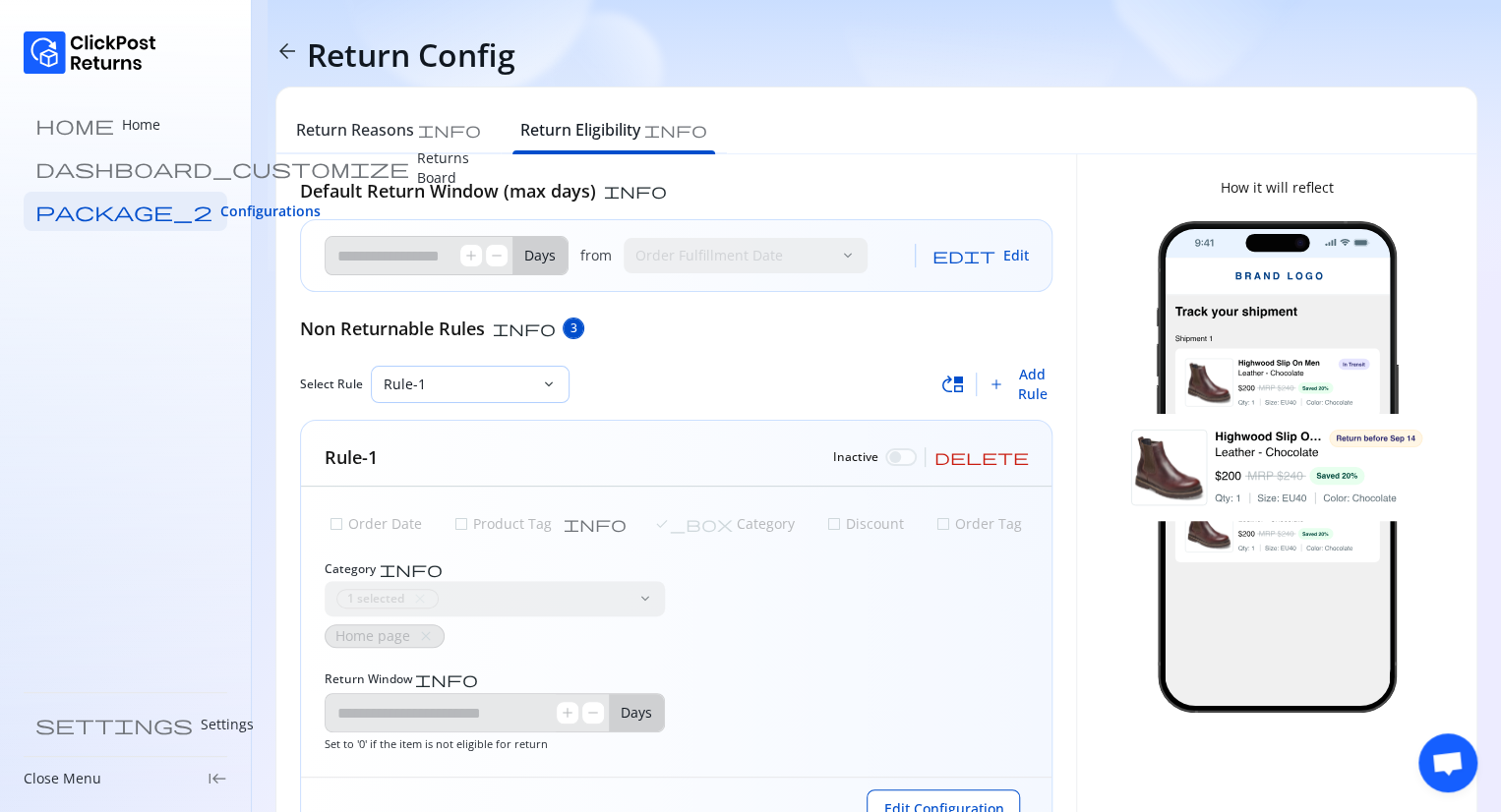
click at [492, 389] on p "Rule-1" at bounding box center [458, 385] width 149 height 20
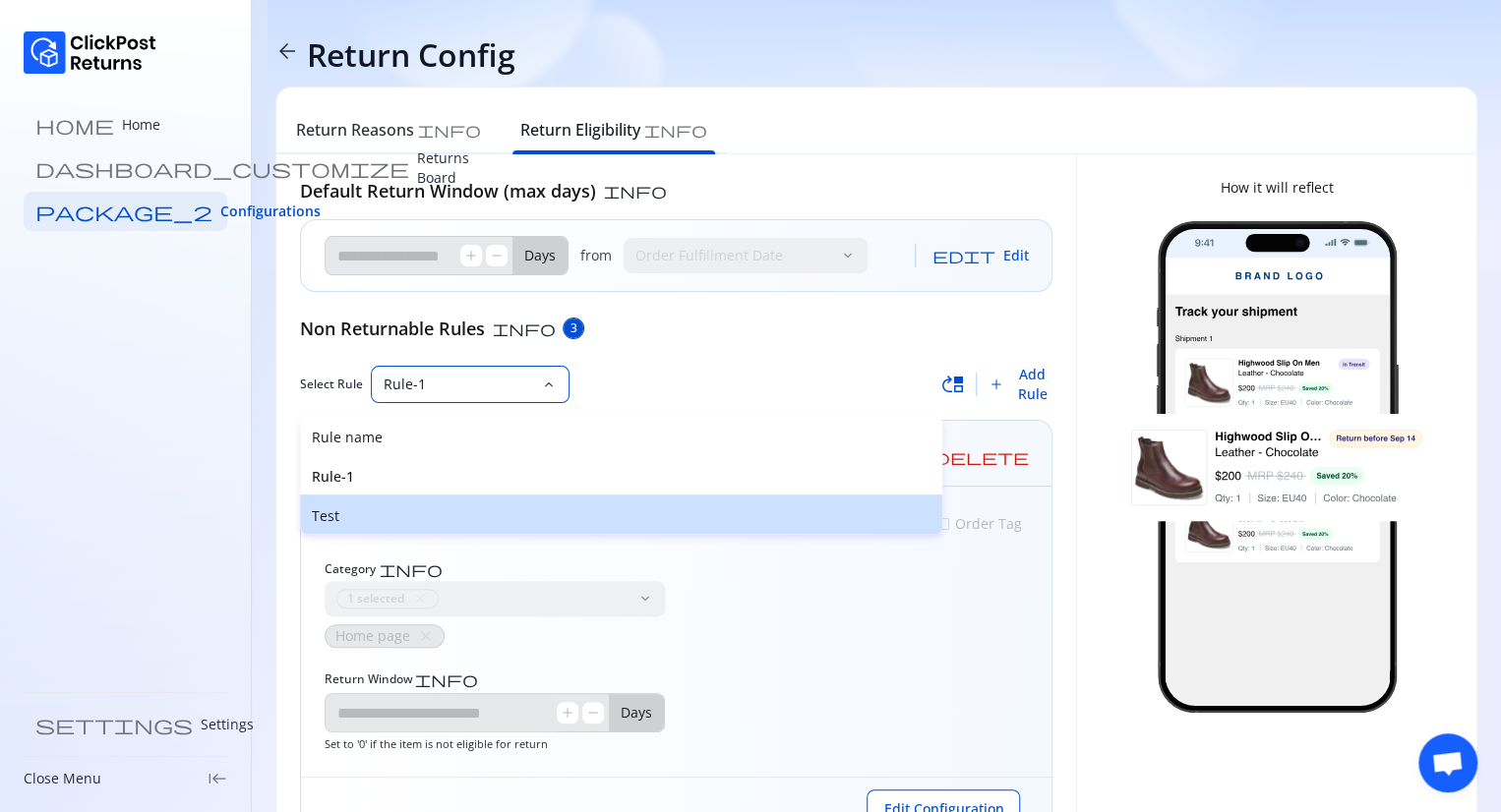
click at [388, 501] on div "Test" at bounding box center [621, 514] width 642 height 39
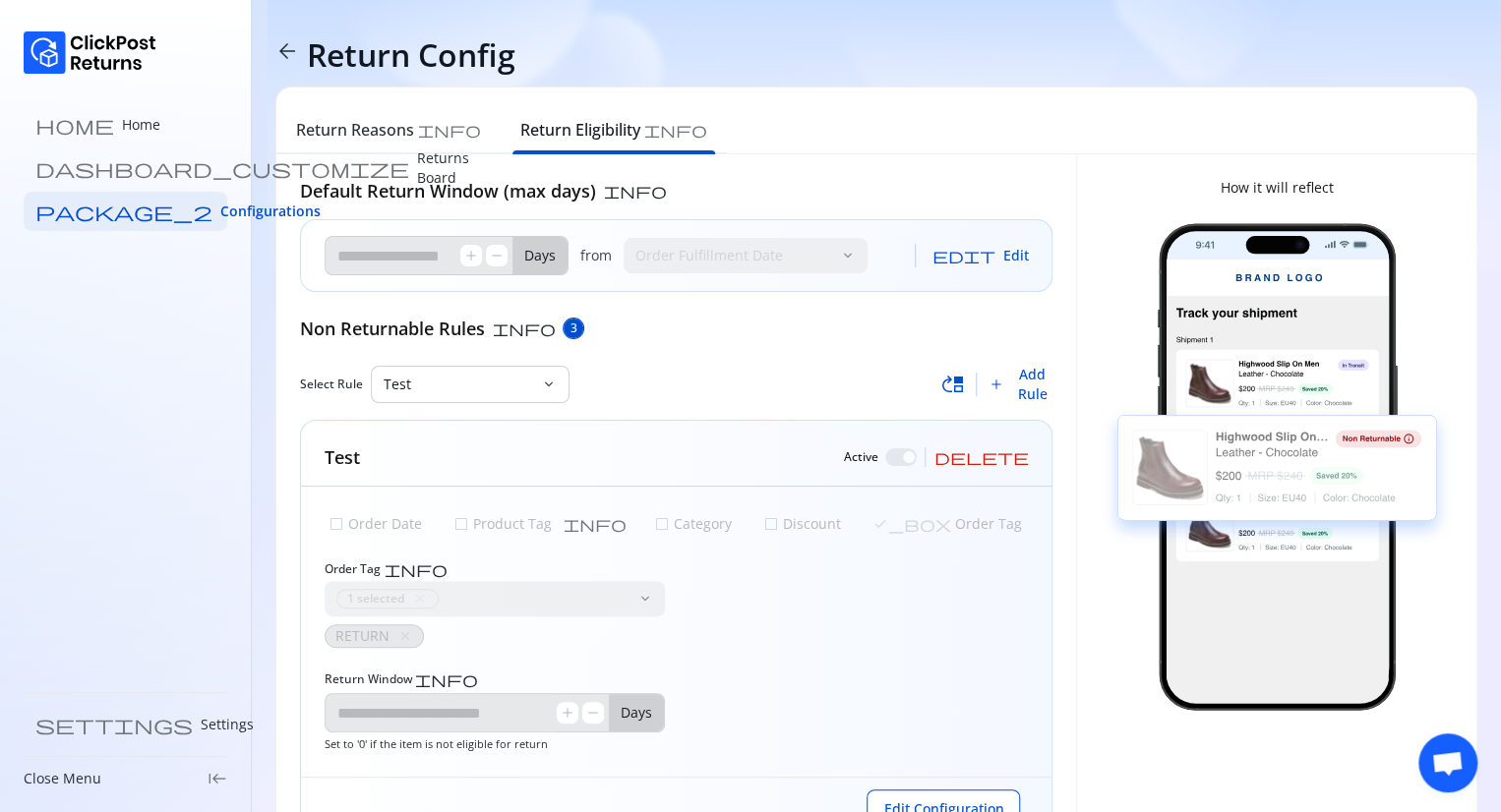
scroll to position [76, 0]
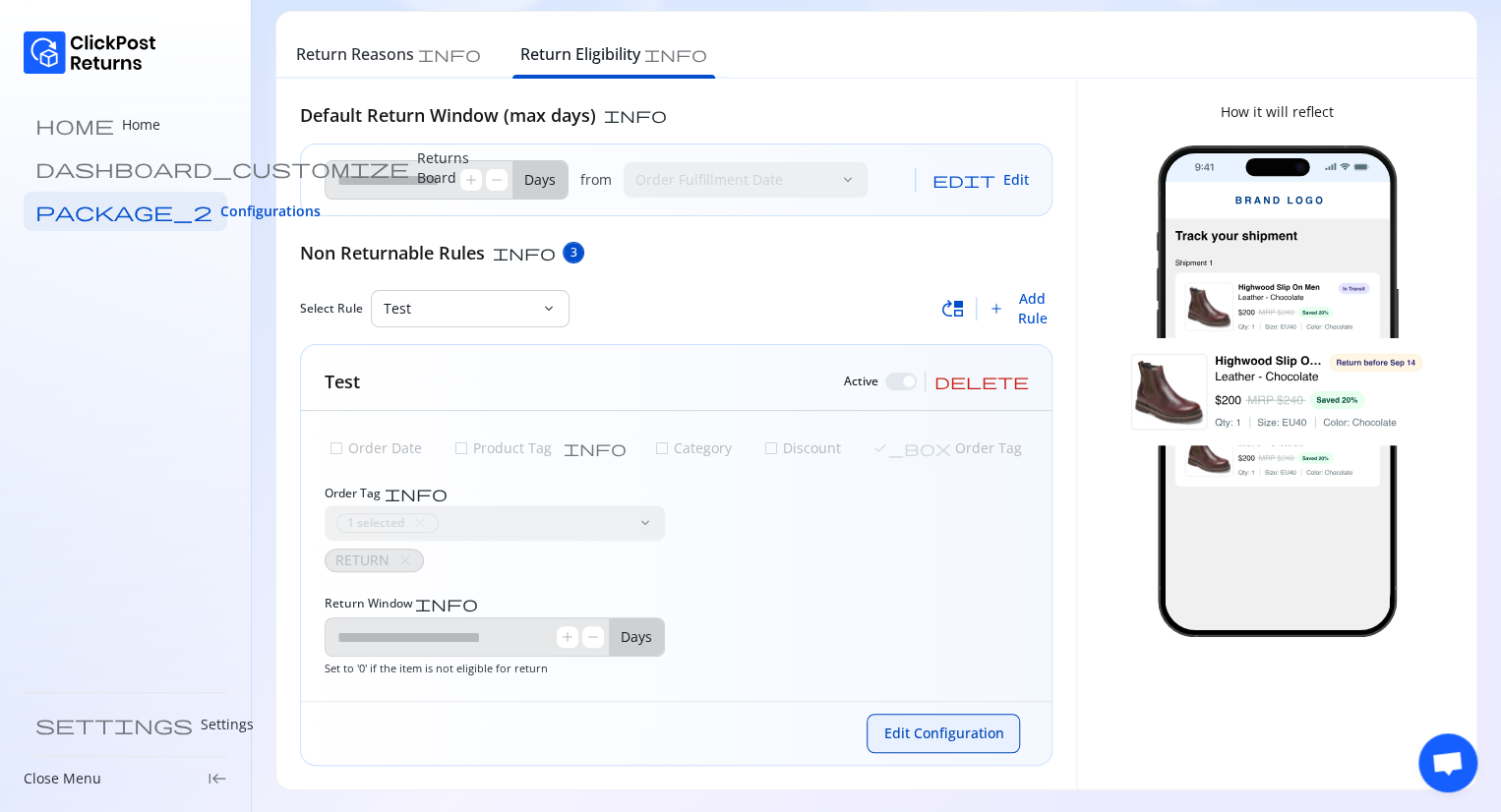
click at [986, 727] on span "Edit Configuration" at bounding box center [943, 733] width 120 height 20
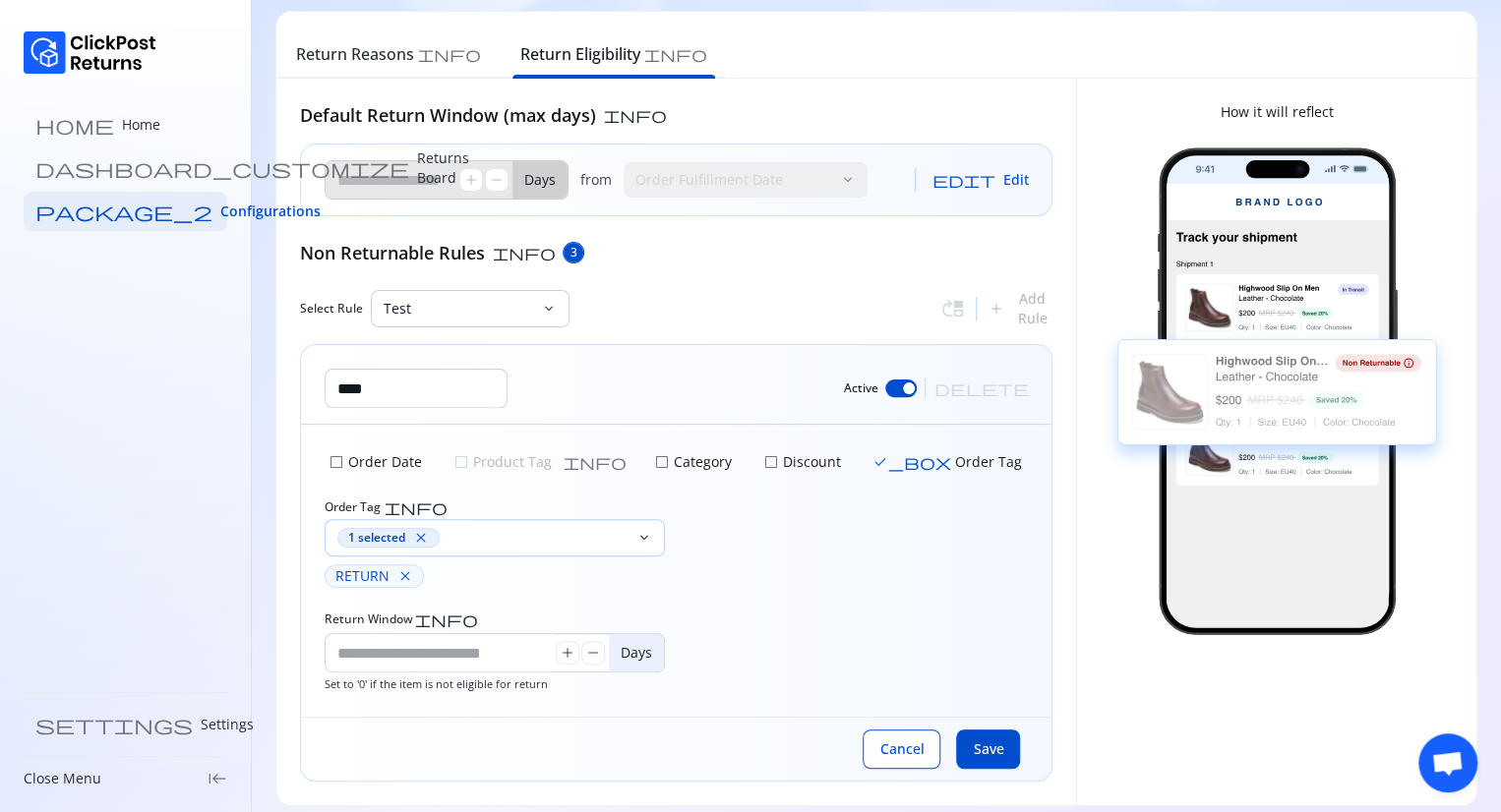
click at [428, 530] on div "1 selected close" at bounding box center [389, 538] width 103 height 20
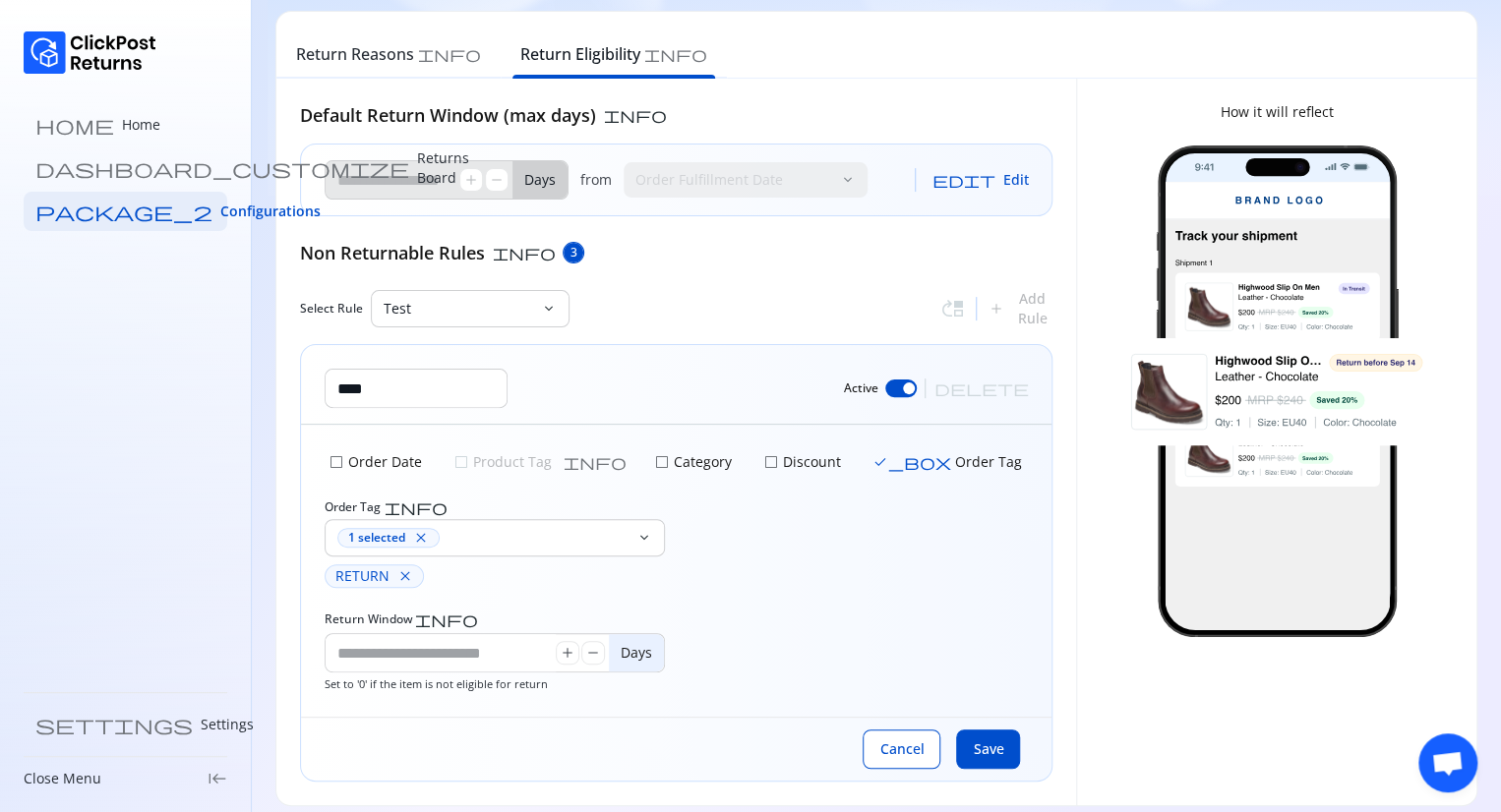
click at [917, 393] on div at bounding box center [901, 389] width 32 height 18
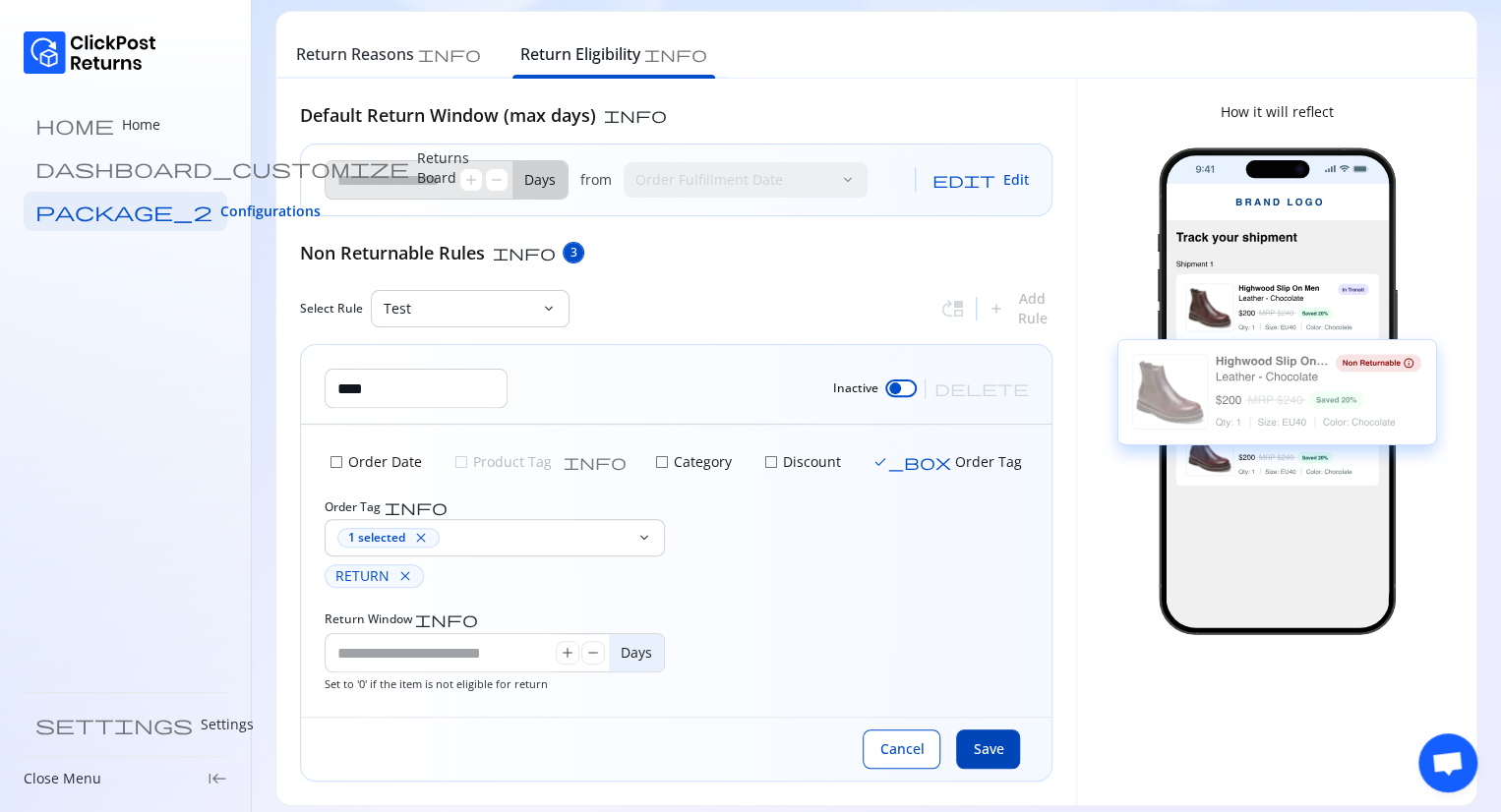
click at [991, 742] on span "Save" at bounding box center [987, 749] width 31 height 20
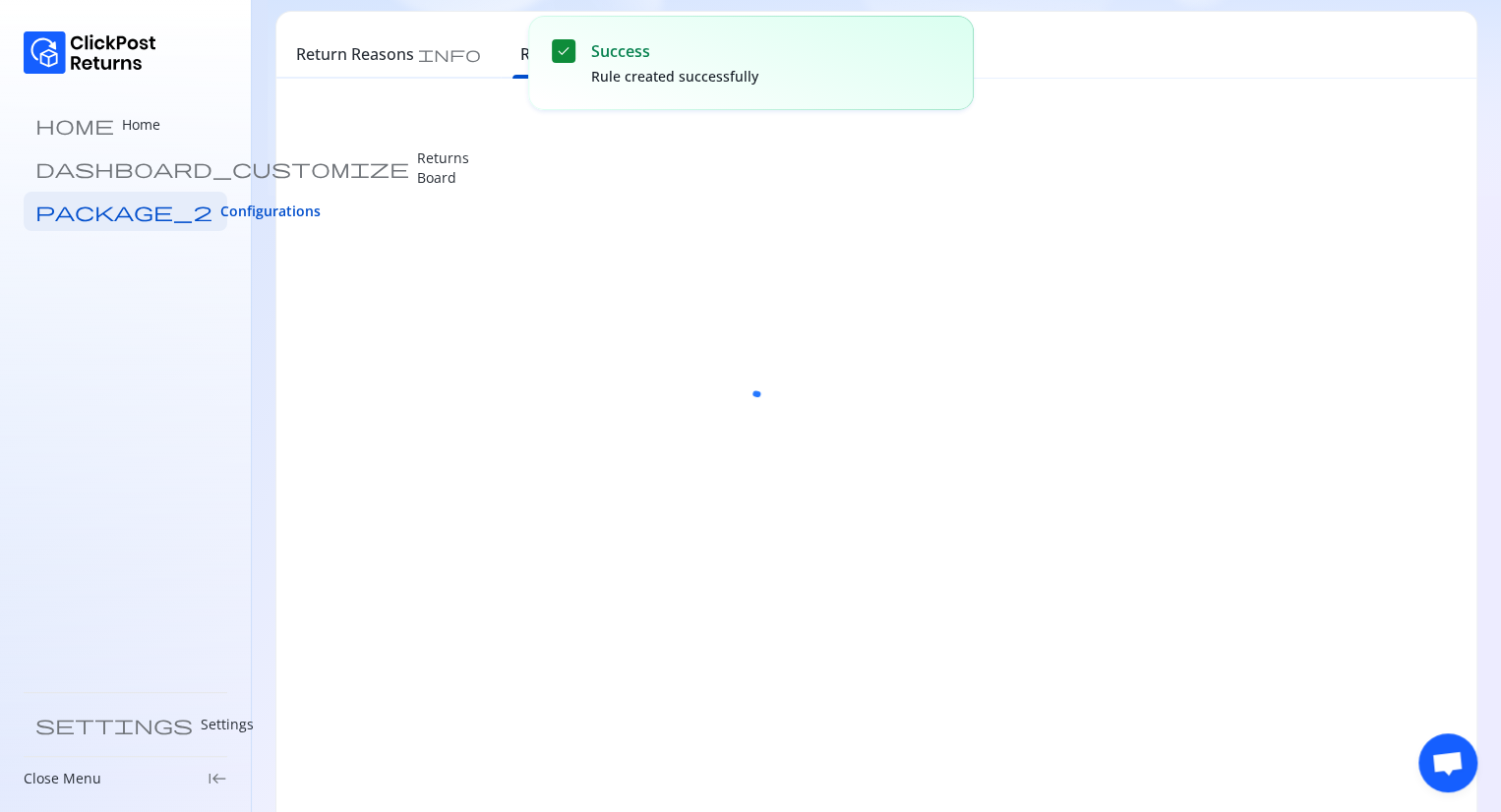
scroll to position [0, 0]
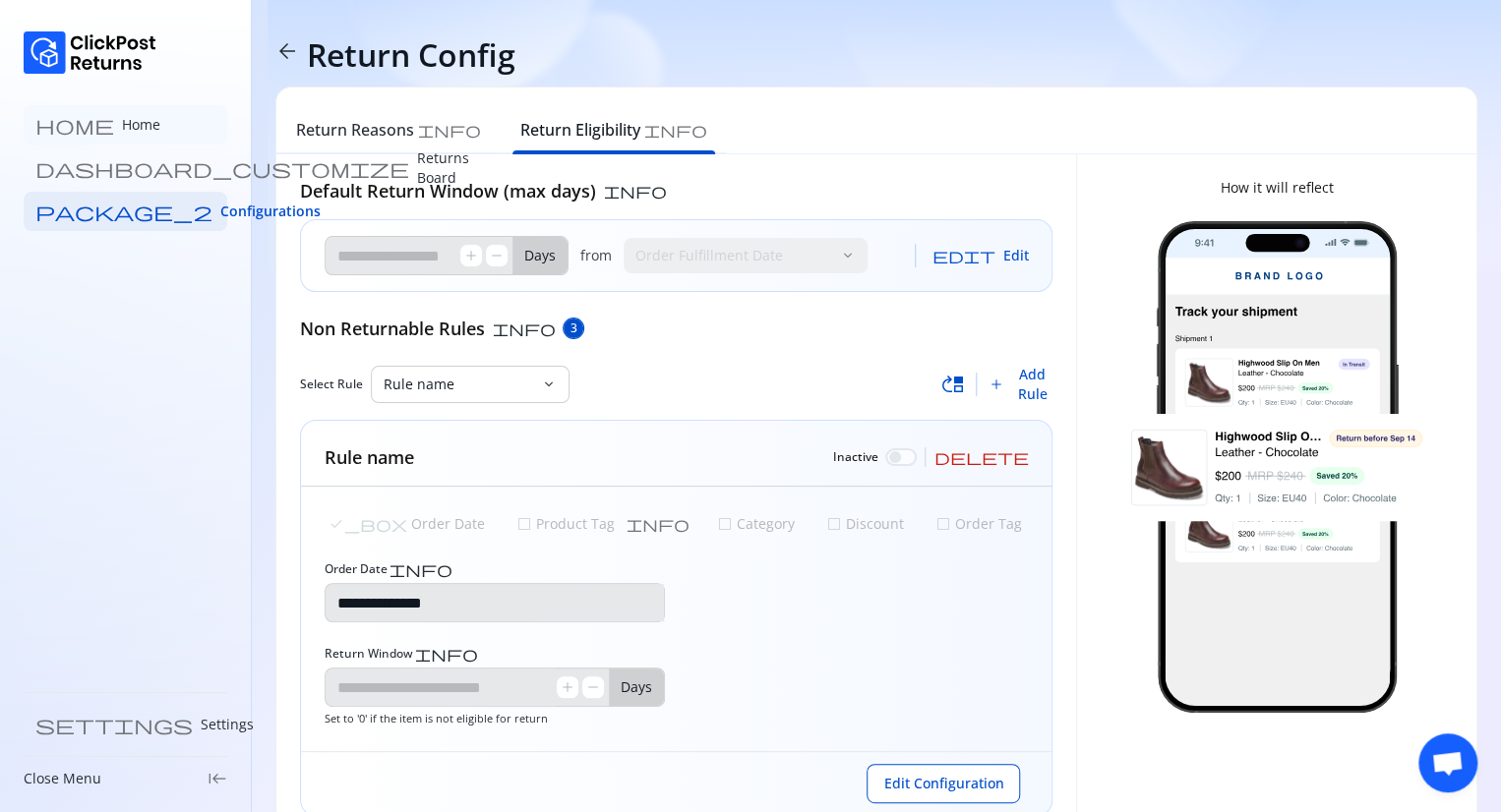
click at [122, 123] on p "Home" at bounding box center [141, 125] width 38 height 20
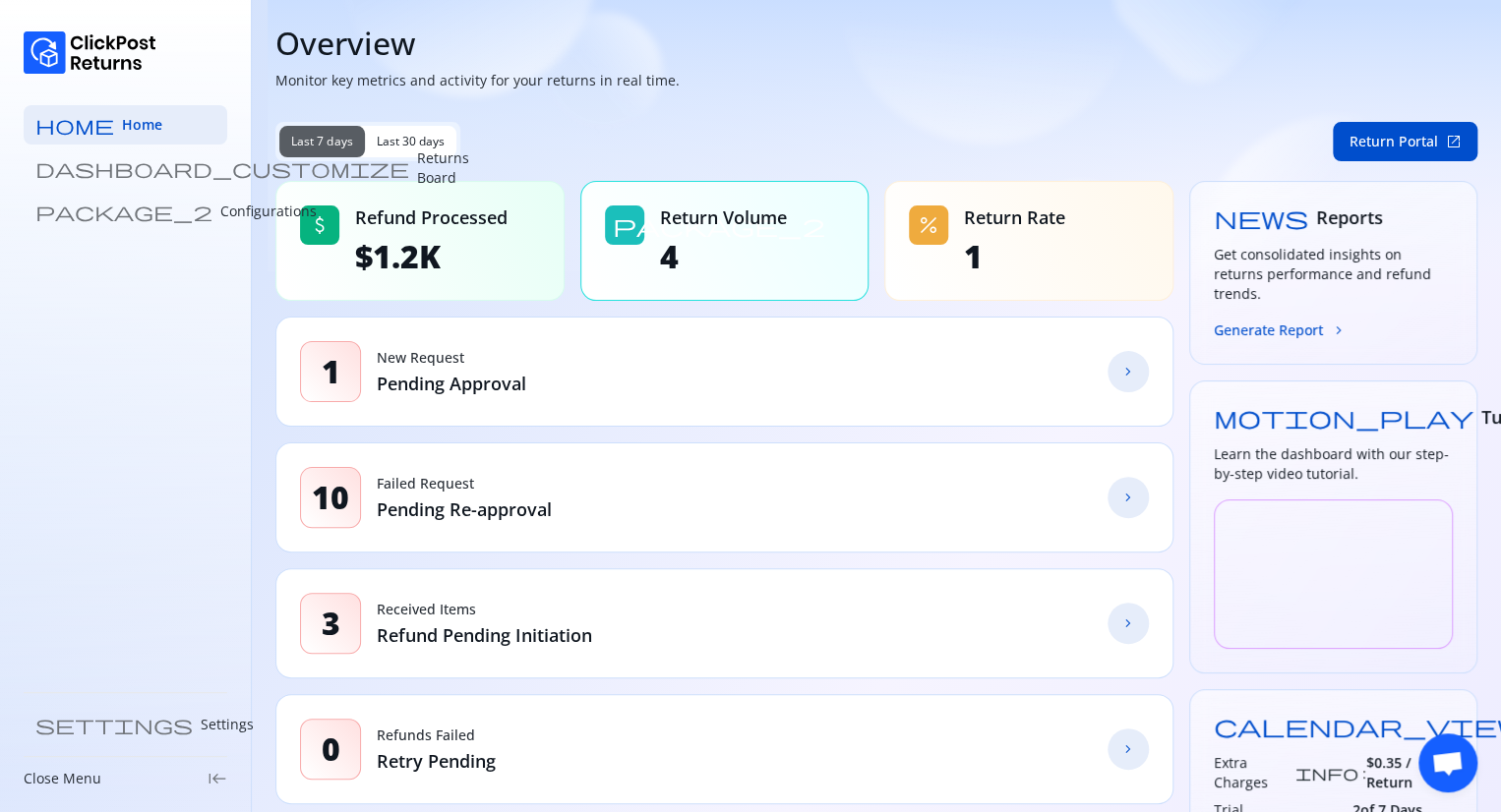
click at [719, 389] on div "1 New Request Pending Approval chevron_forward" at bounding box center [724, 372] width 898 height 111
click at [1131, 378] on span "chevron_forward" at bounding box center [1128, 372] width 16 height 16
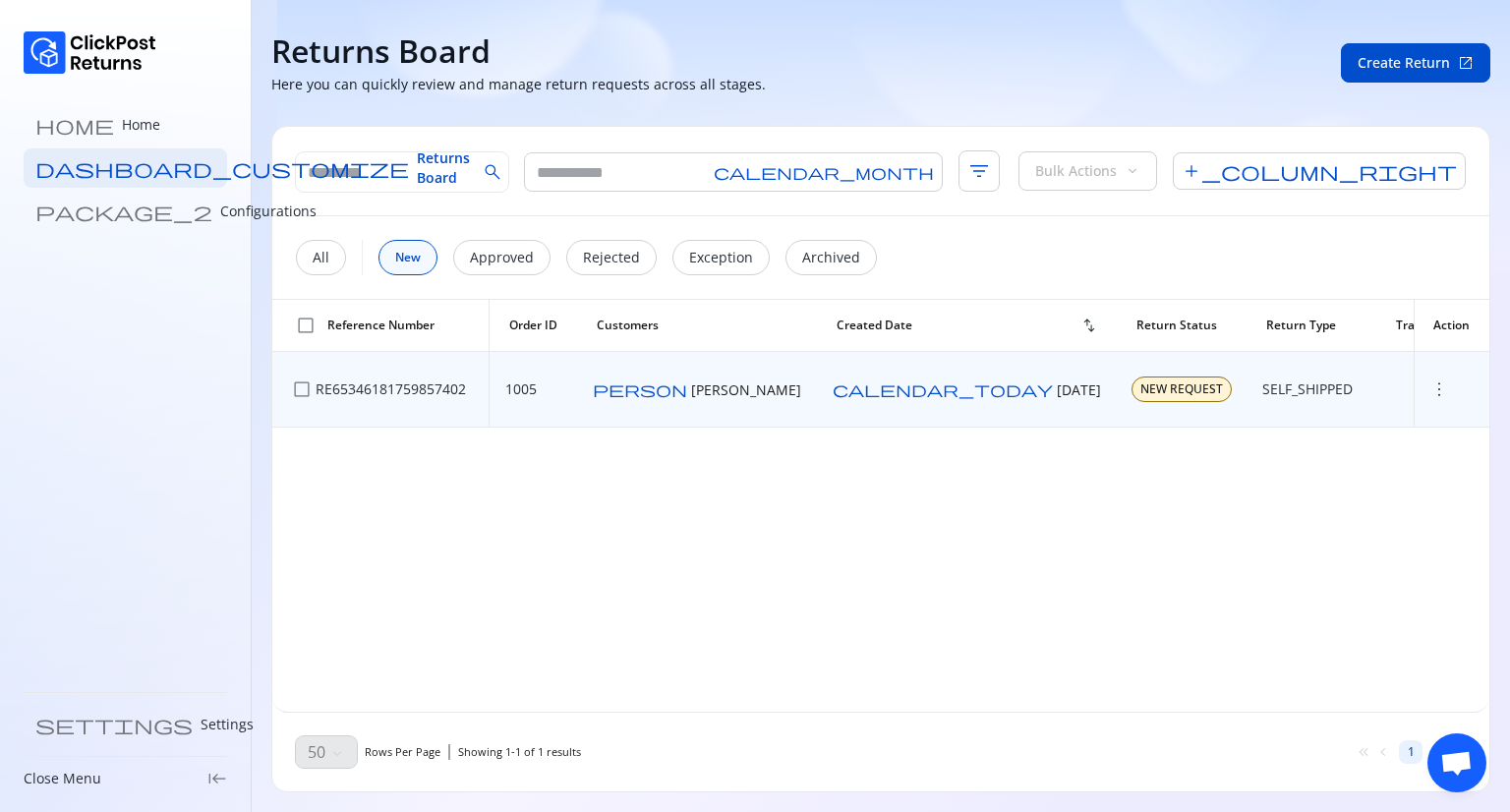
click at [1430, 392] on span "more_vert" at bounding box center [1440, 390] width 20 height 20
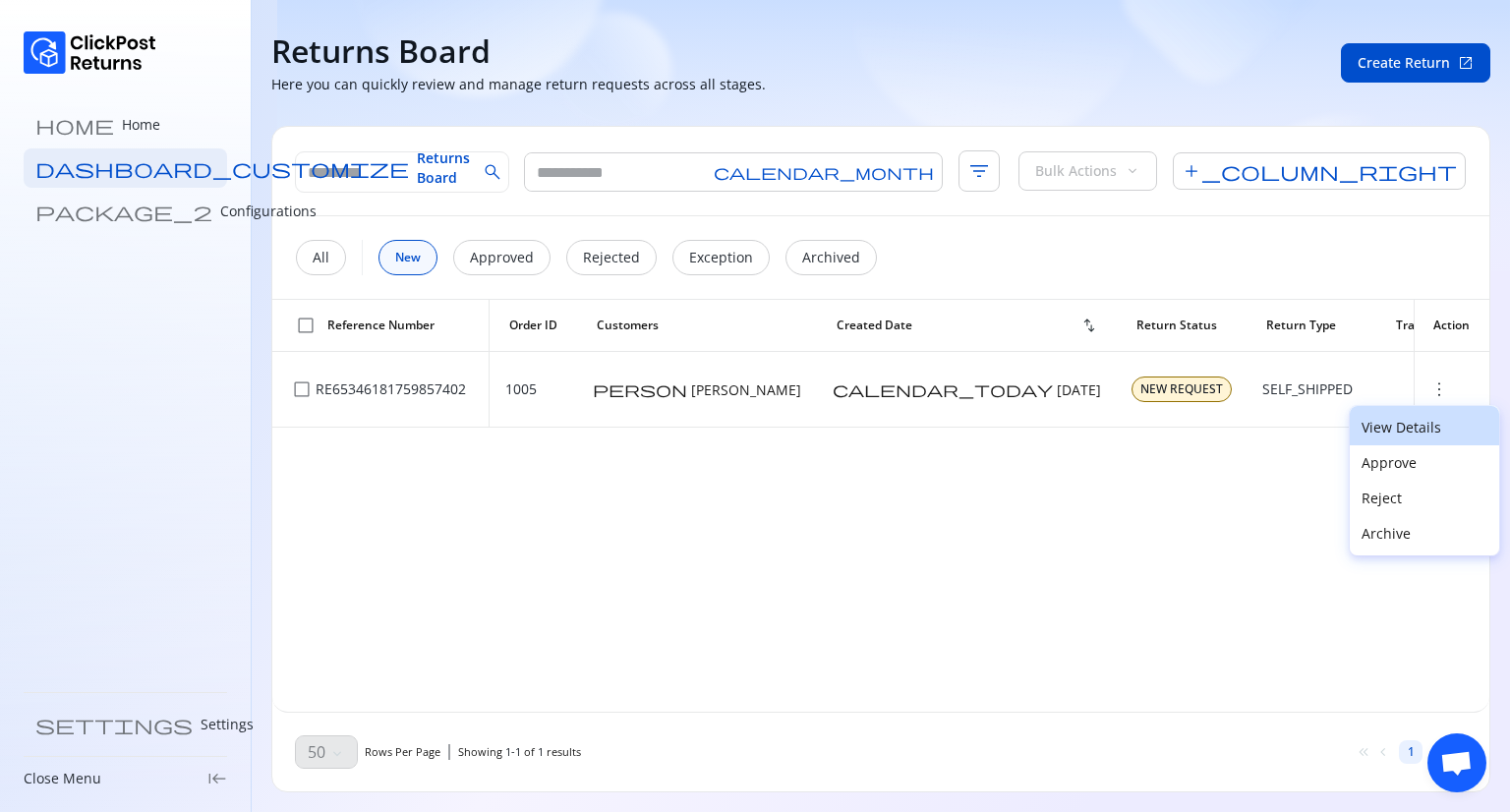
click at [1400, 432] on p "View Details" at bounding box center [1425, 427] width 126 height 20
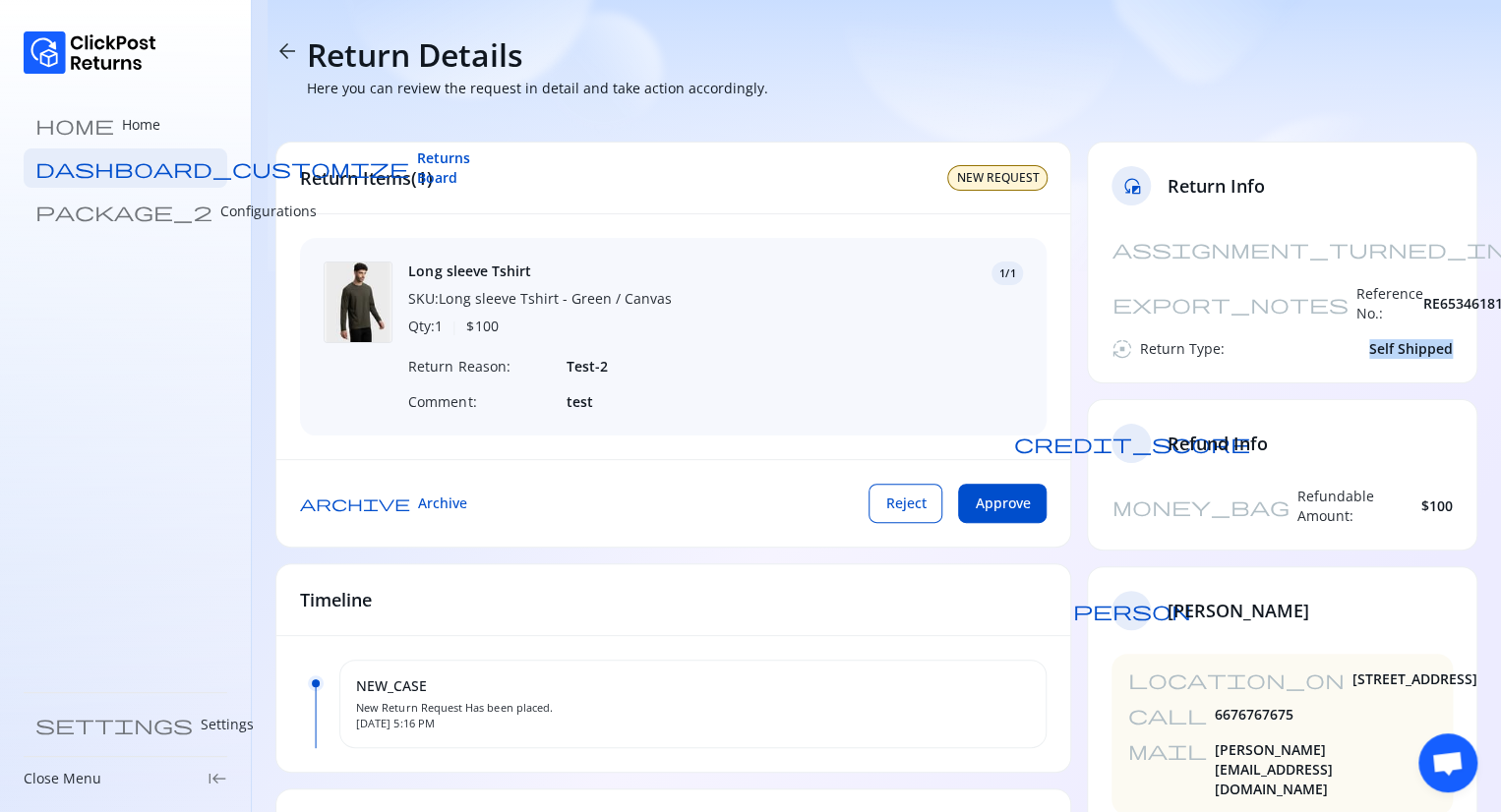
drag, startPoint x: 1438, startPoint y: 305, endPoint x: 1370, endPoint y: 306, distance: 68.0
click at [1370, 306] on div "assignment_turned_in Created At: 07 Oct 2025 export_notes Reference No.: RE6534…" at bounding box center [1282, 305] width 389 height 153
drag, startPoint x: 1262, startPoint y: 277, endPoint x: 1442, endPoint y: 276, distance: 180.0
click at [1442, 284] on div "export_notes Reference No.: RE65346181759857402" at bounding box center [1282, 304] width 341 height 39
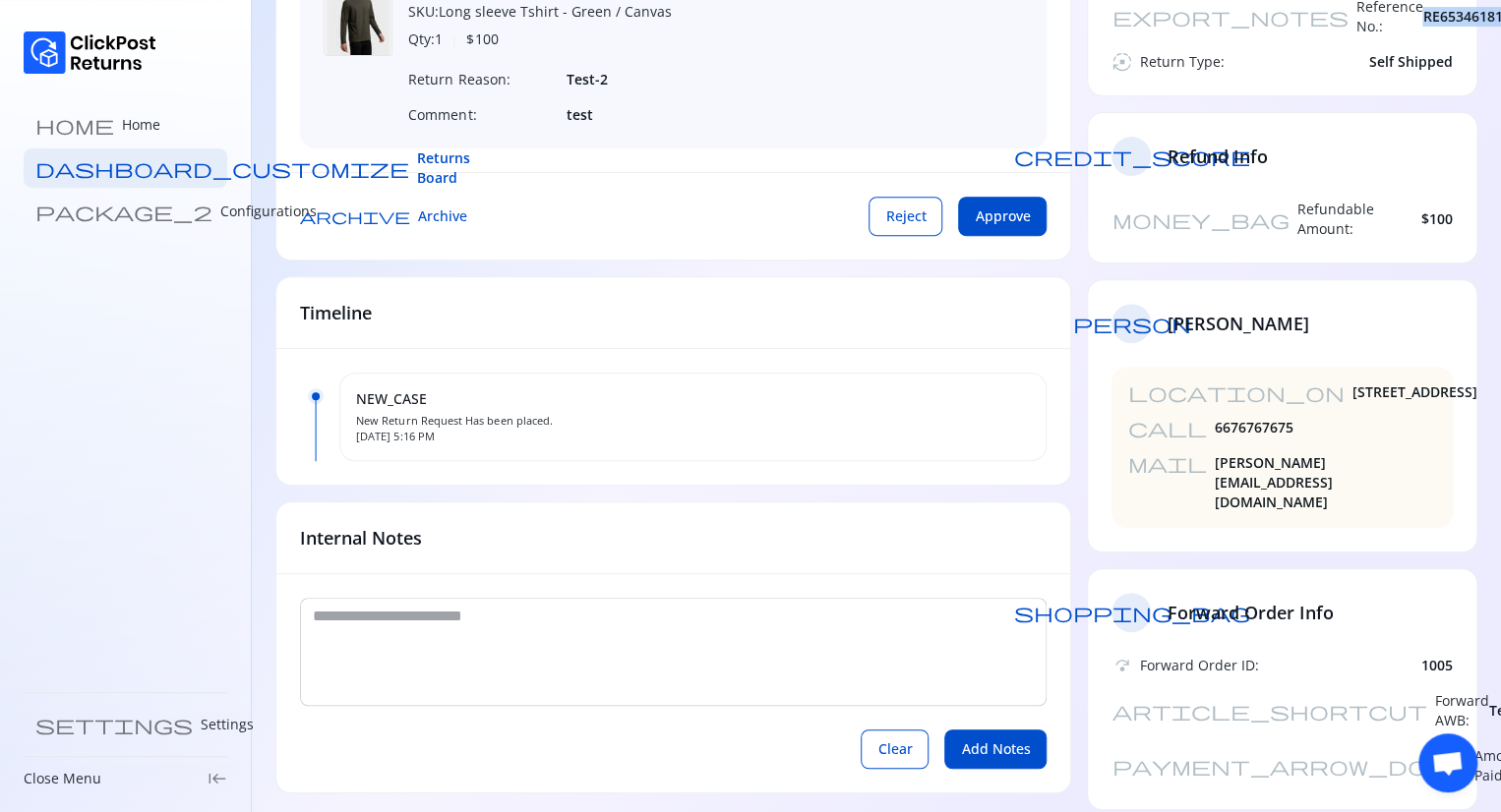
scroll to position [299, 0]
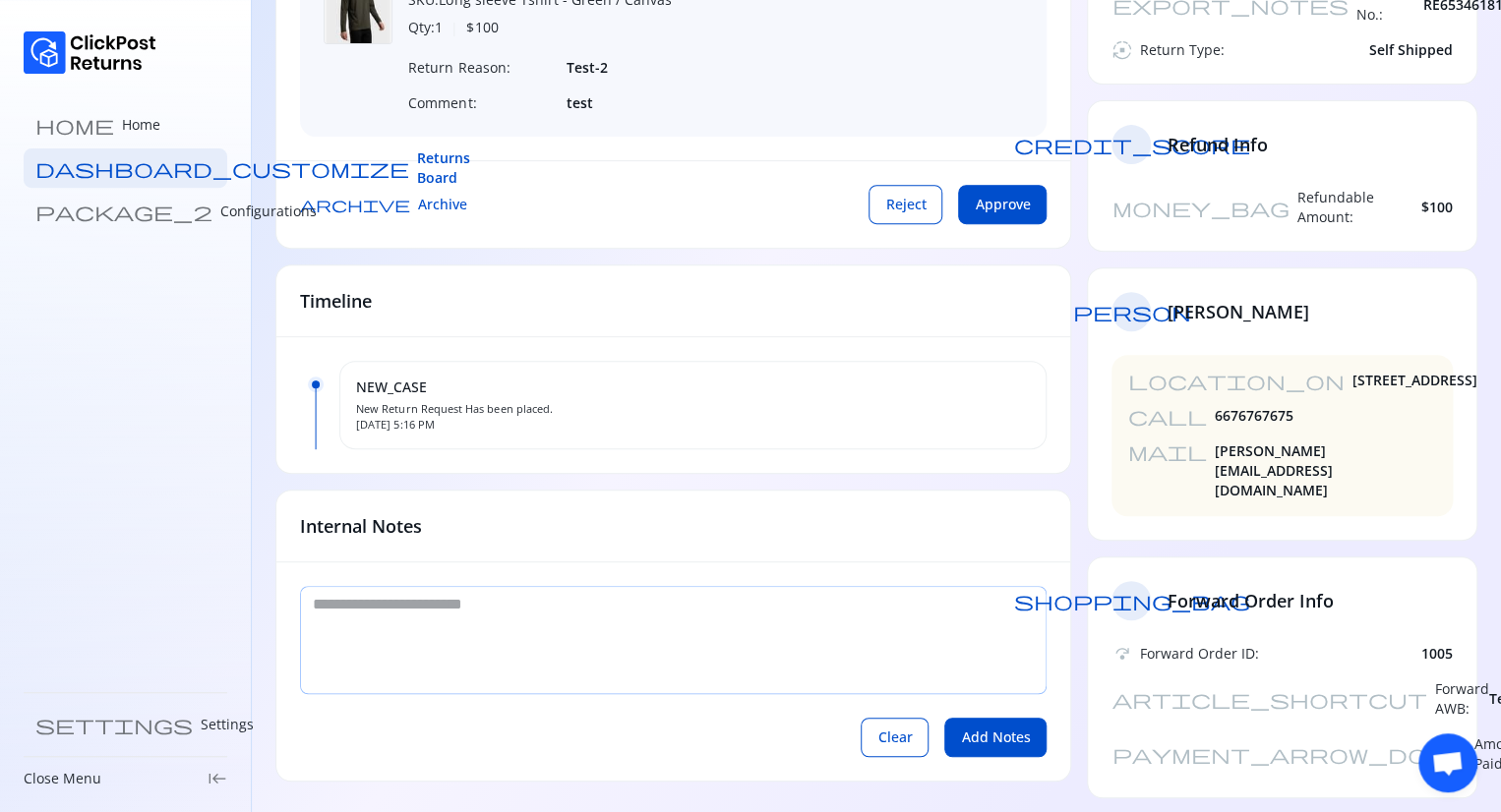
click at [653, 631] on textarea at bounding box center [673, 640] width 744 height 107
type textarea "****"
click at [1016, 747] on span "Add Notes" at bounding box center [995, 737] width 69 height 20
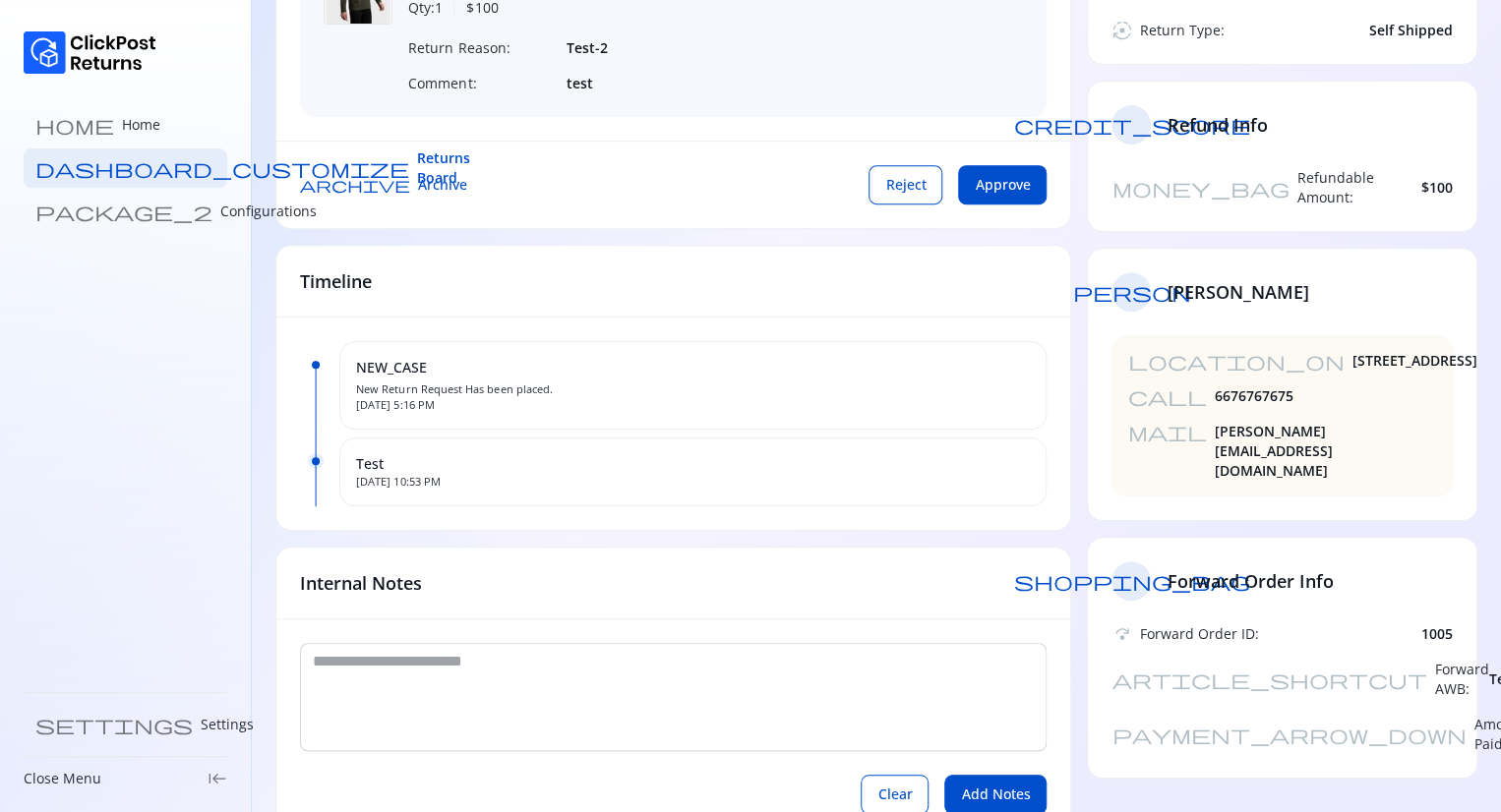
scroll to position [376, 0]
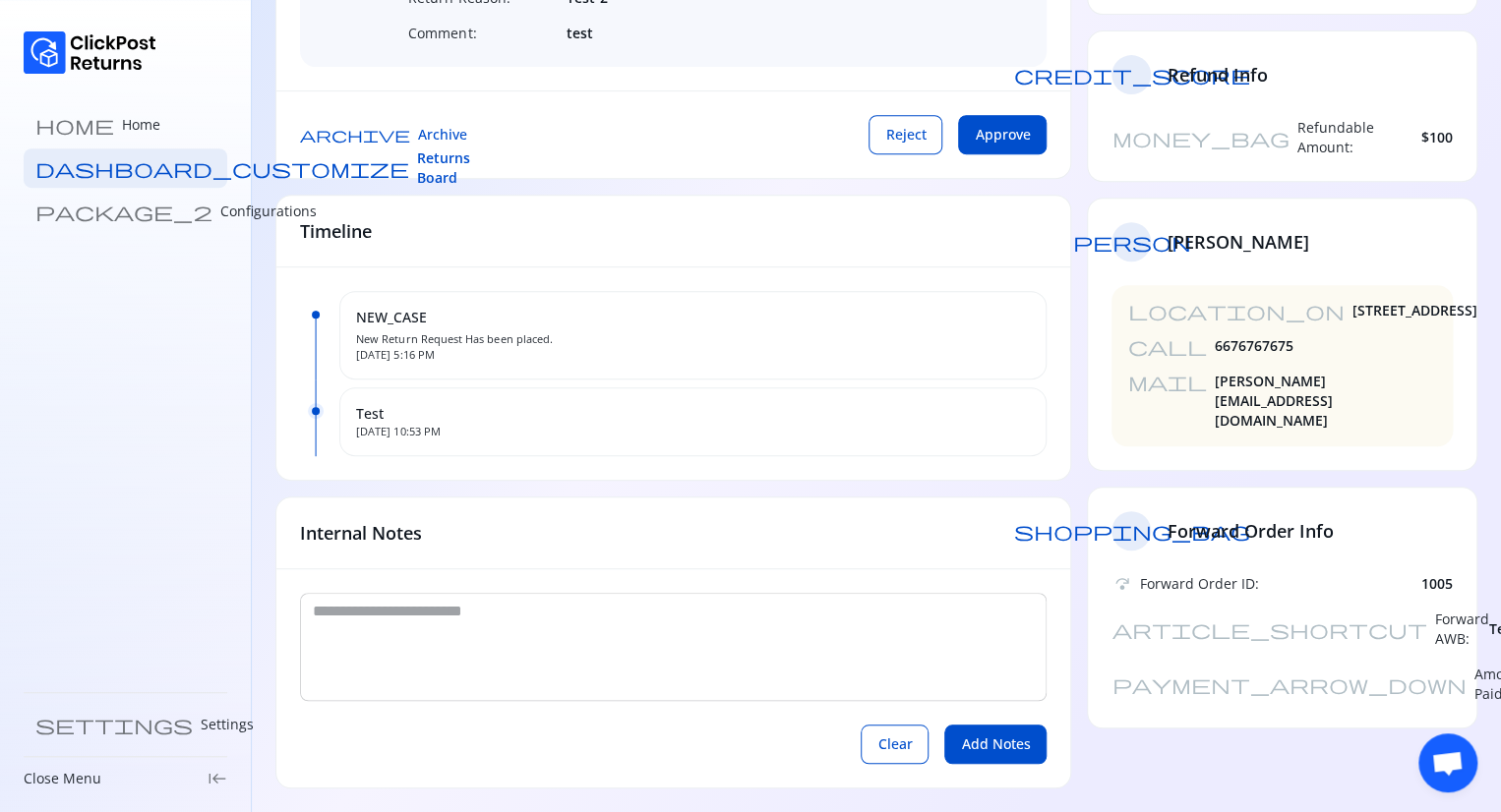
click at [407, 419] on span "Test" at bounding box center [693, 414] width 674 height 20
click at [519, 421] on span "Test" at bounding box center [693, 414] width 674 height 20
click at [899, 735] on span "Clear" at bounding box center [894, 744] width 35 height 20
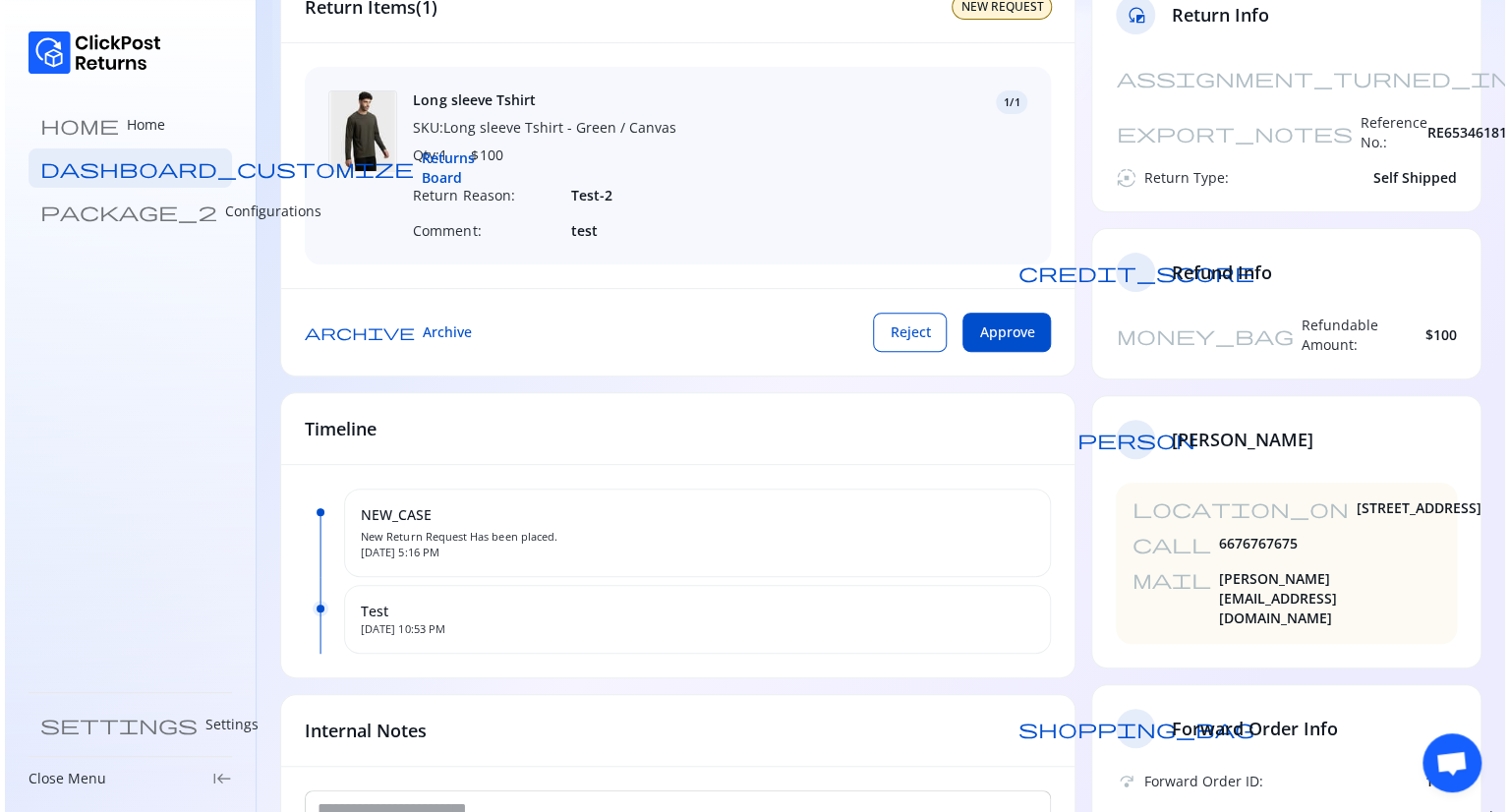
scroll to position [155, 0]
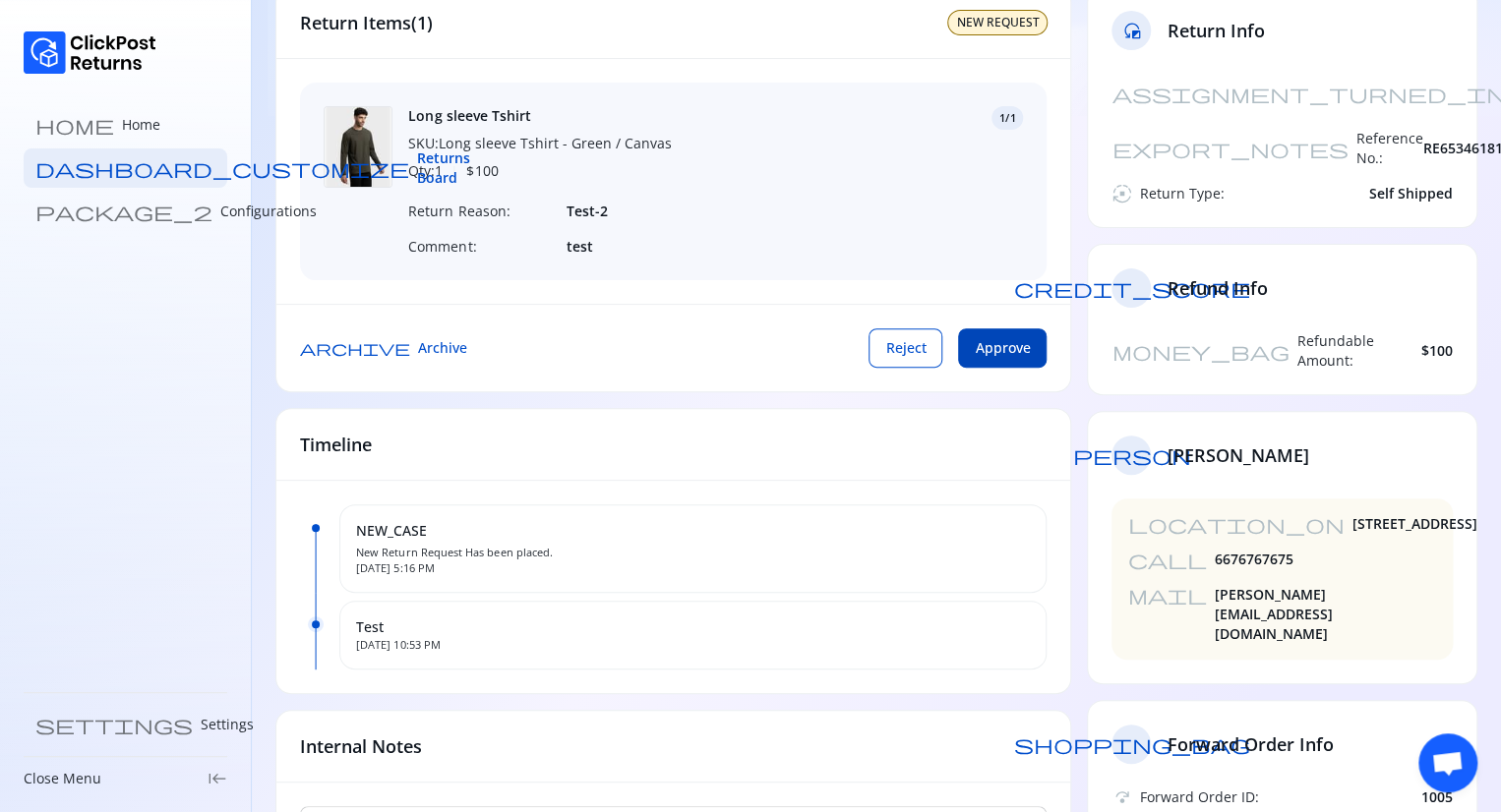
click at [1006, 348] on span "Approve" at bounding box center [1002, 348] width 55 height 20
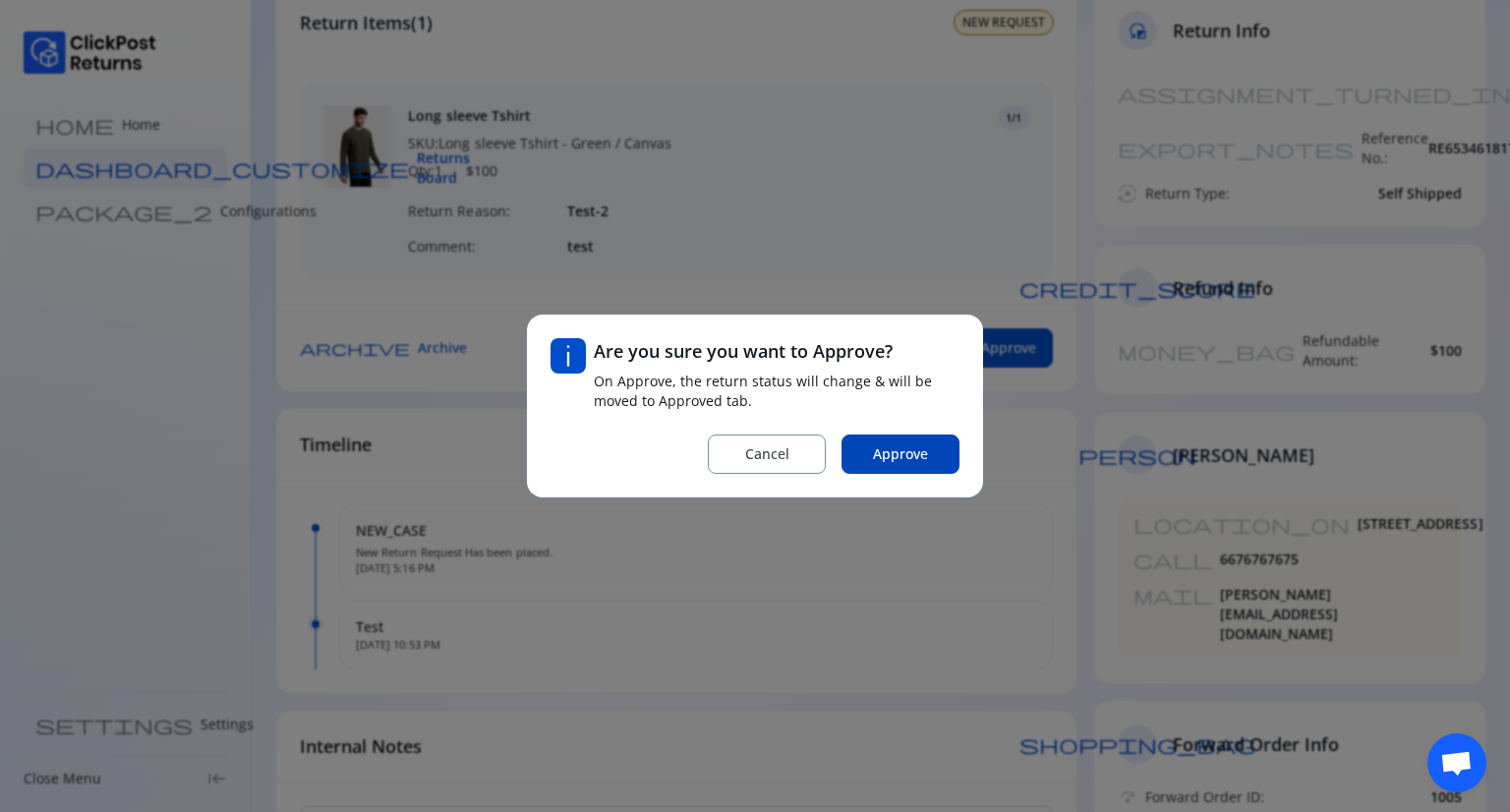
click at [922, 452] on span "Approve" at bounding box center [901, 454] width 55 height 20
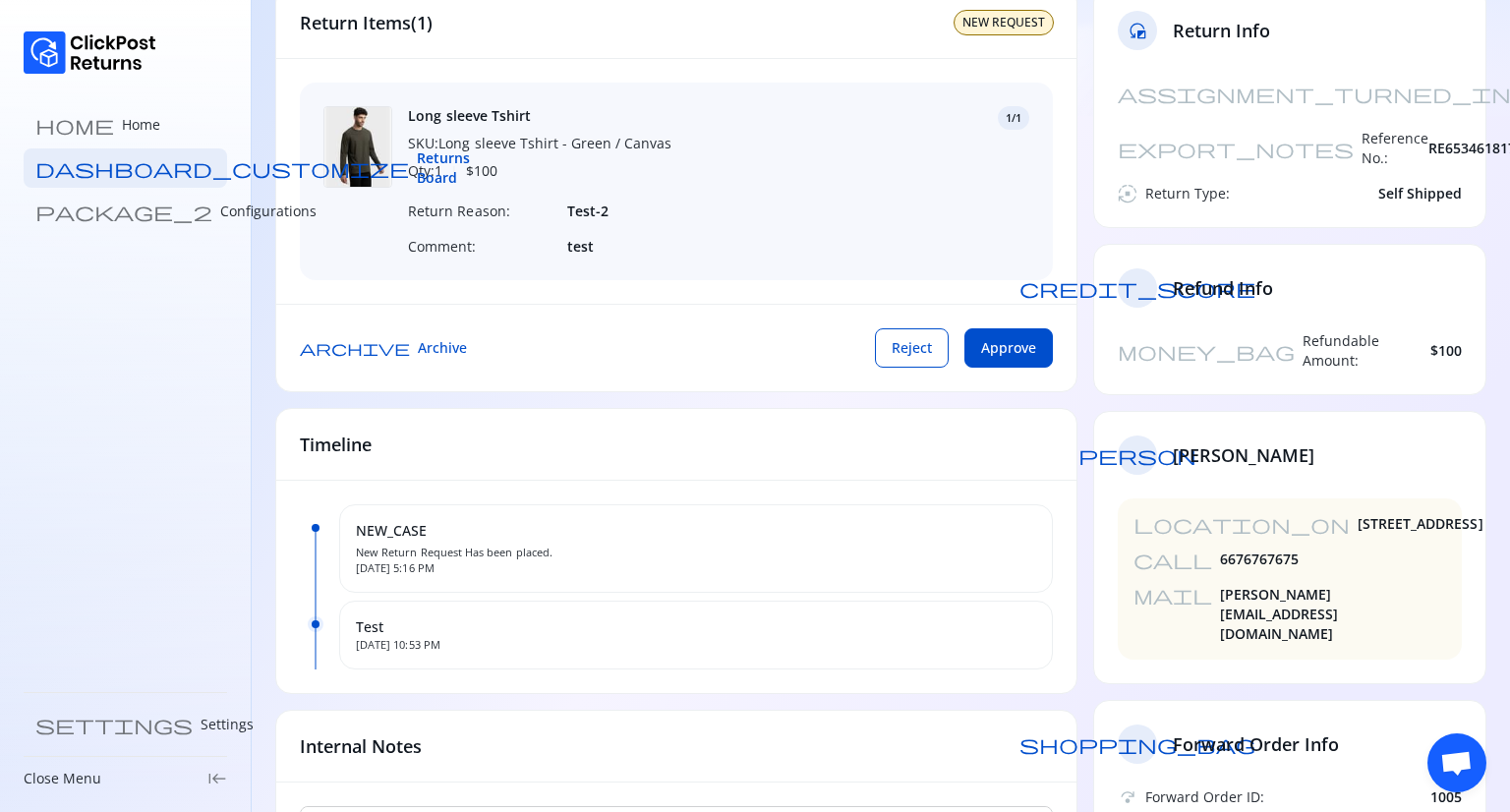
scroll to position [0, 0]
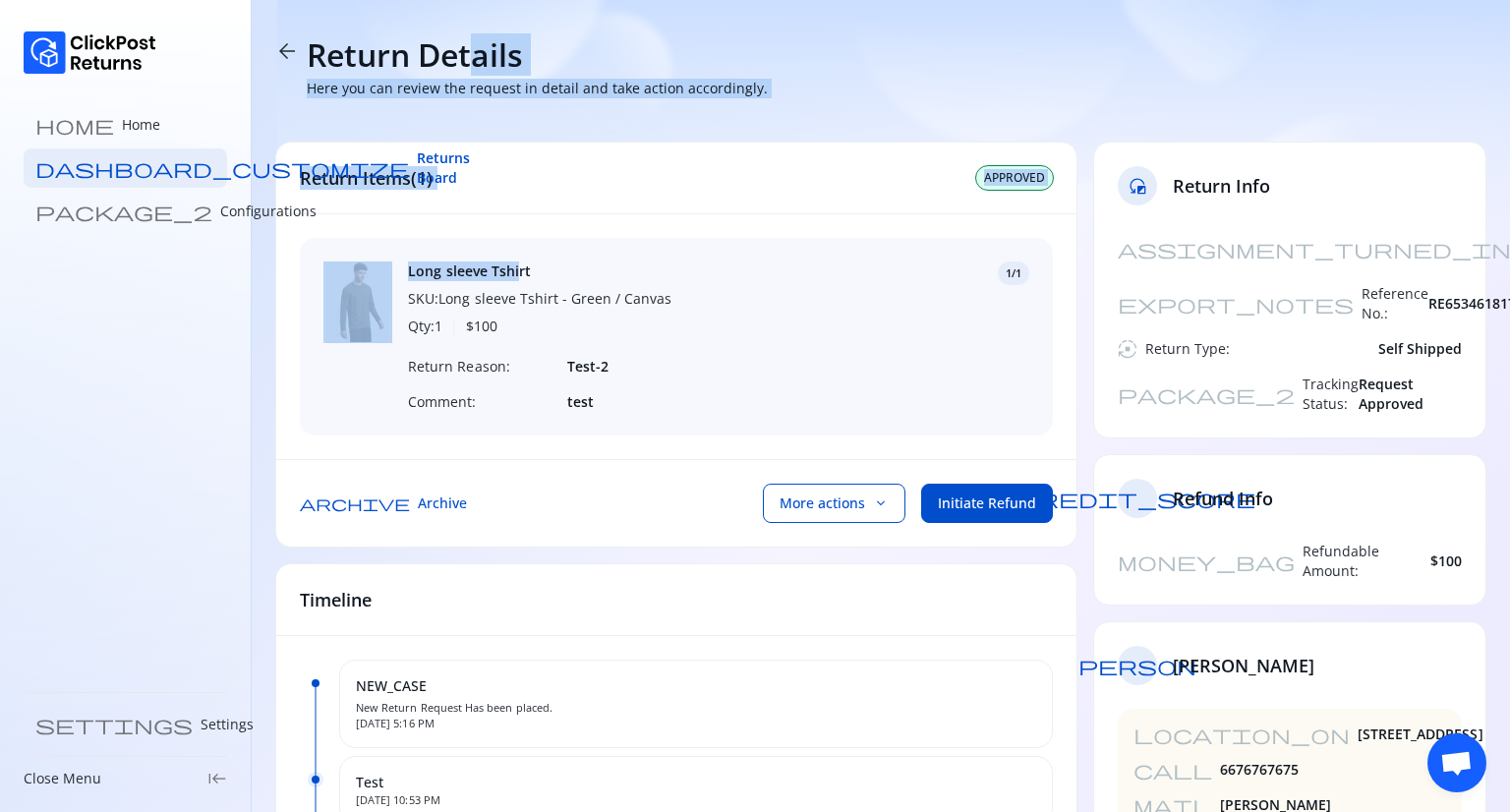
drag, startPoint x: 517, startPoint y: 253, endPoint x: 463, endPoint y: -86, distance: 343.3
click at [463, 0] on html "home Home dashboard_customize Returns Board package_2 Configurations settings S…" at bounding box center [755, 590] width 1510 height 1181
click at [855, 108] on div "arrow_back Return Details Here you can review the request in detail and take ac…" at bounding box center [881, 67] width 1212 height 87
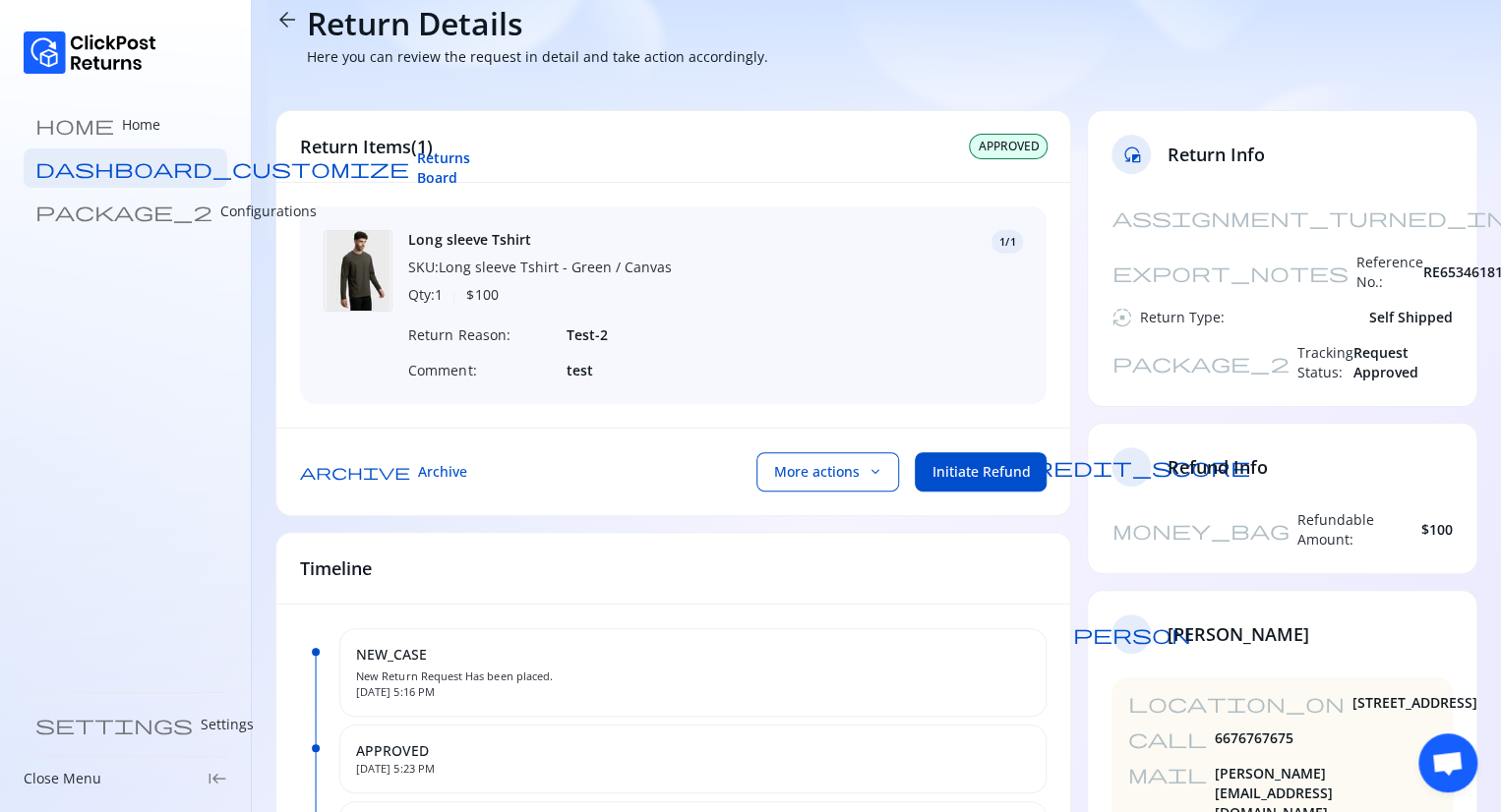
scroll to position [30, 0]
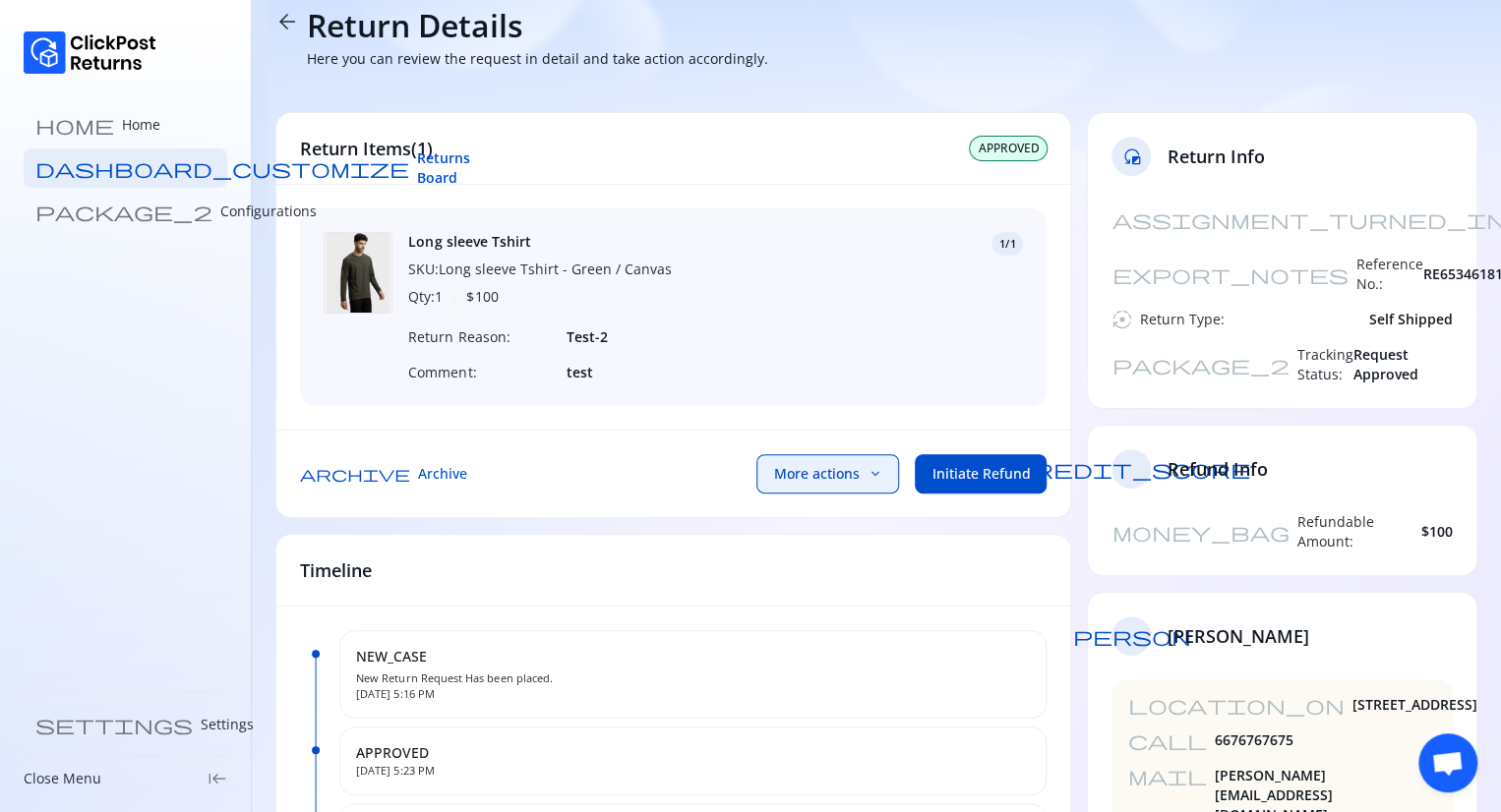
click at [858, 479] on span "More actions" at bounding box center [815, 474] width 86 height 20
click at [981, 483] on span "Initiate Refund" at bounding box center [981, 474] width 99 height 20
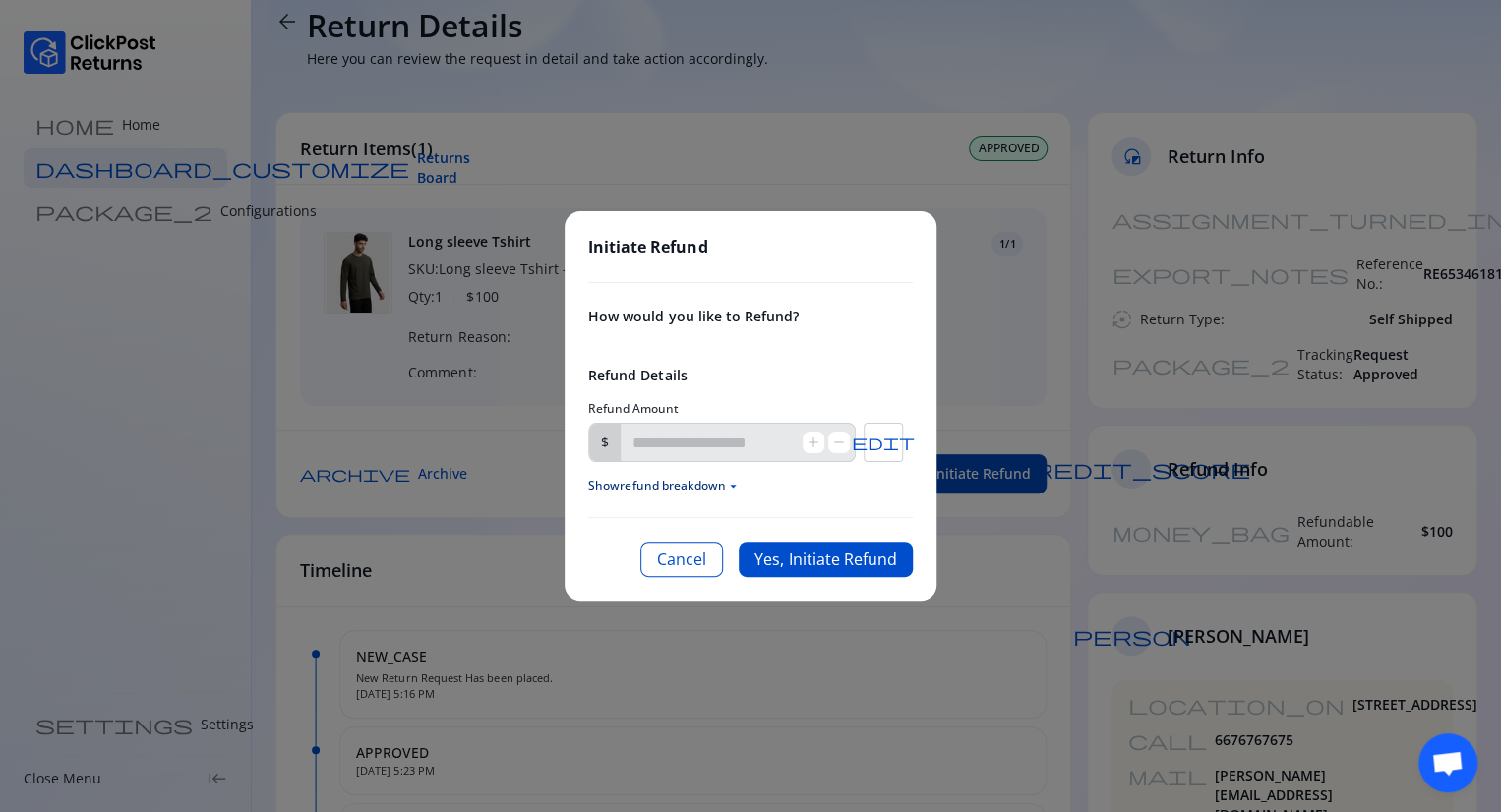
type input "***"
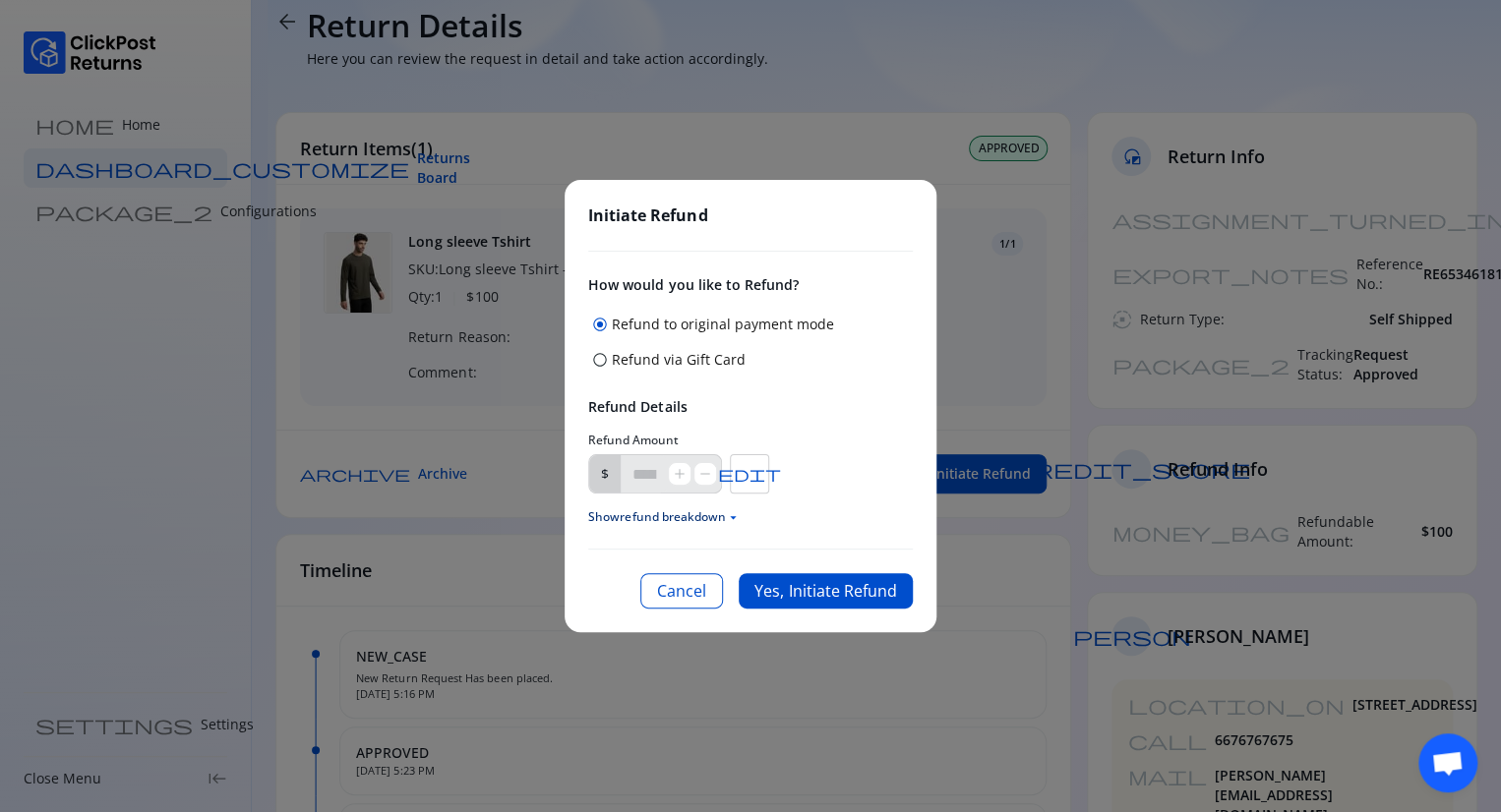
click at [698, 367] on p "Refund via Gift Card" at bounding box center [679, 360] width 134 height 20
click at [730, 523] on span "arrow_drop_down" at bounding box center [732, 517] width 15 height 15
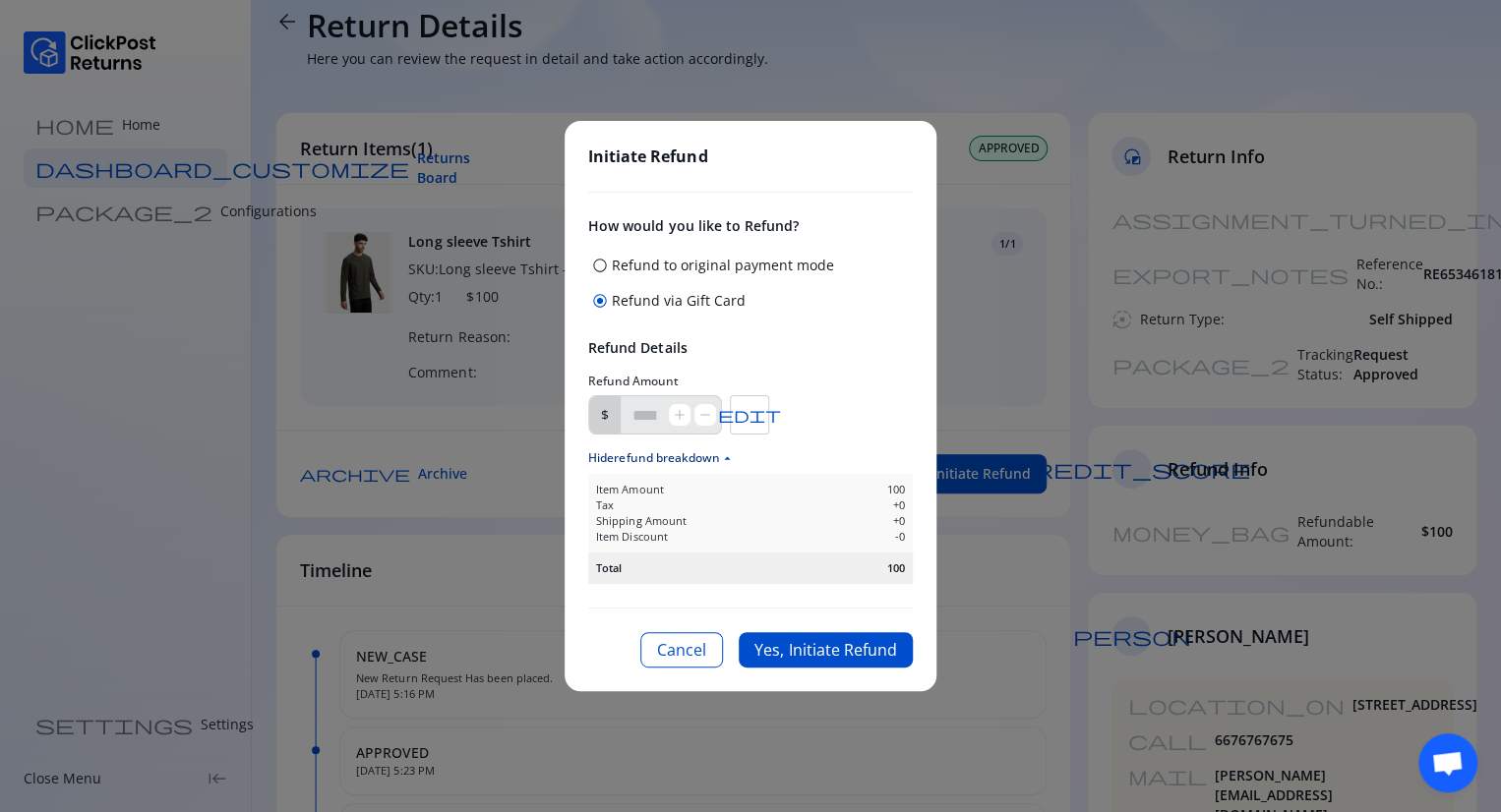
click at [1033, 381] on div "Initiate Refund How would you like to Refund? radio_button_unchecked Refund to …" at bounding box center [750, 406] width 1501 height 812
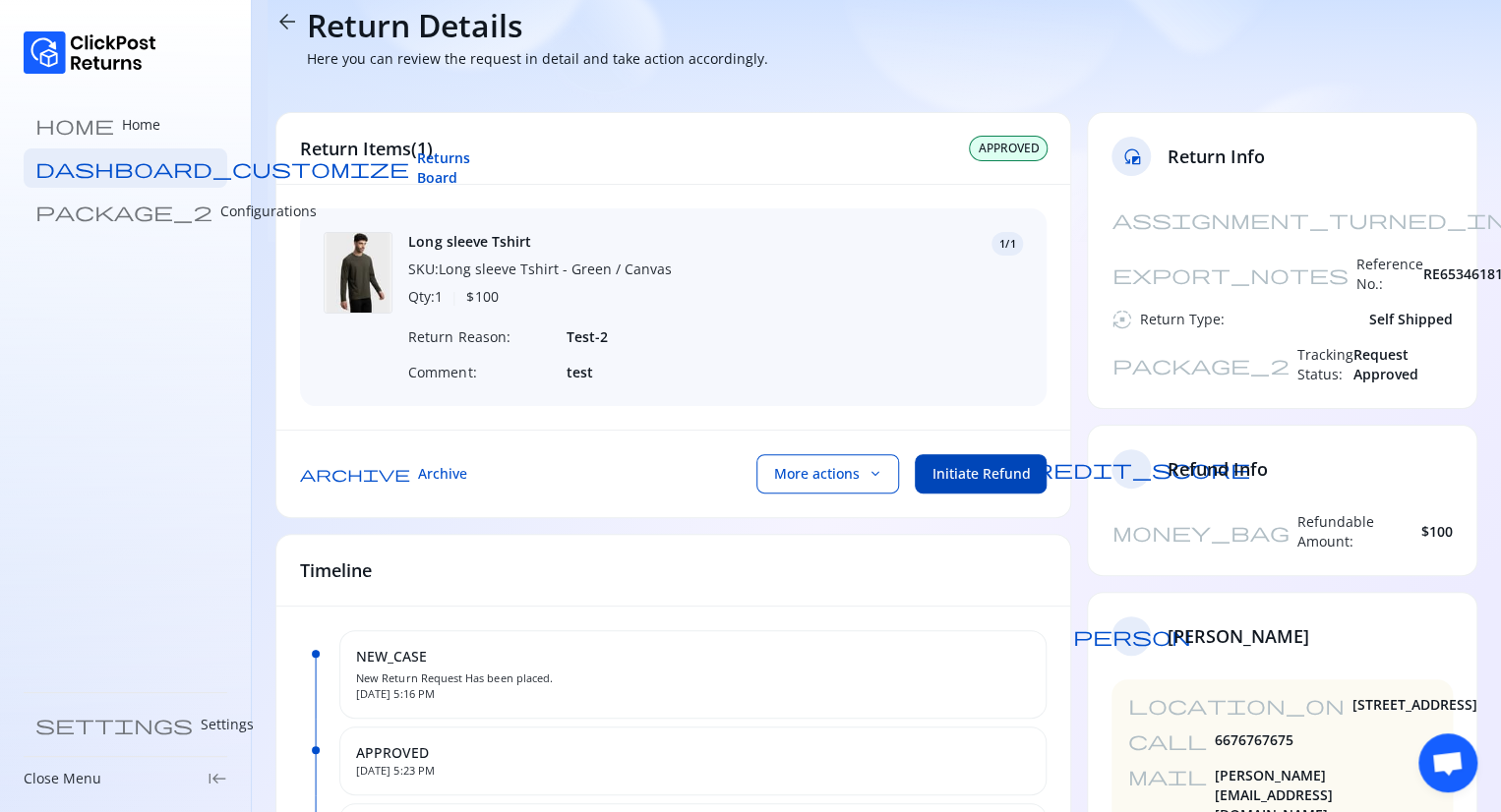
click at [984, 483] on span "Initiate Refund" at bounding box center [981, 474] width 99 height 20
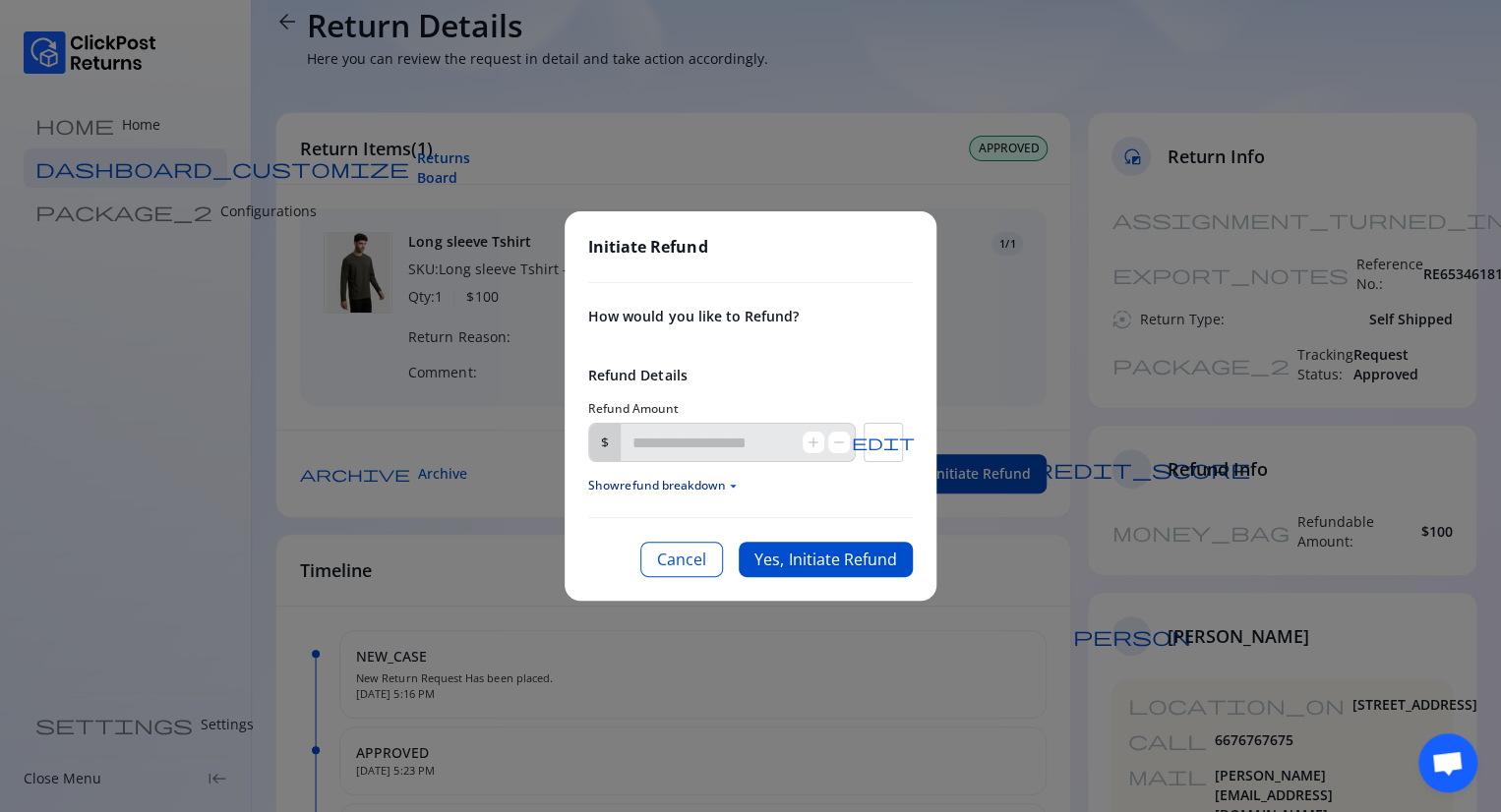
type input "***"
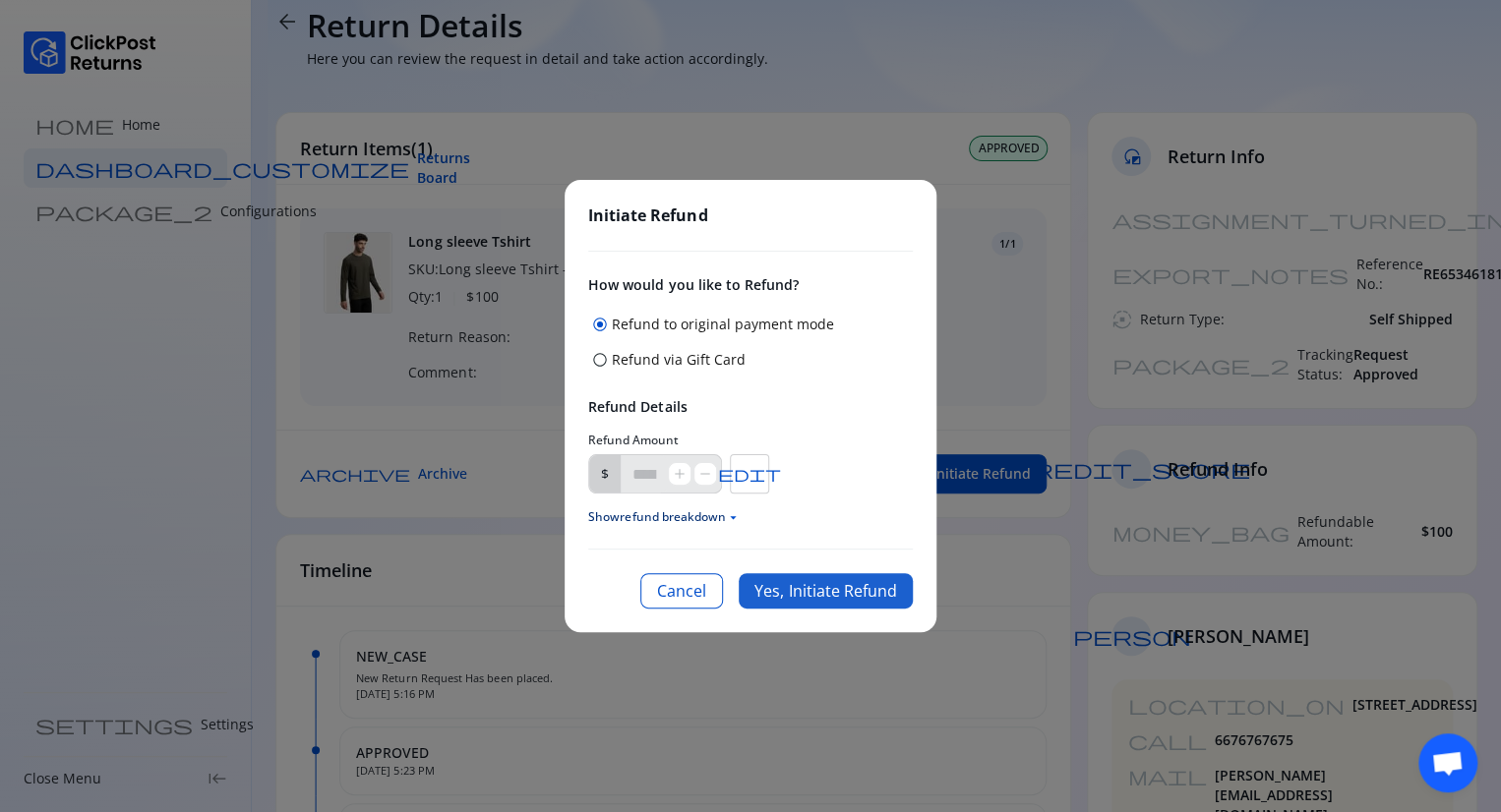
click at [828, 593] on button "Yes, Initiate Refund" at bounding box center [825, 591] width 174 height 36
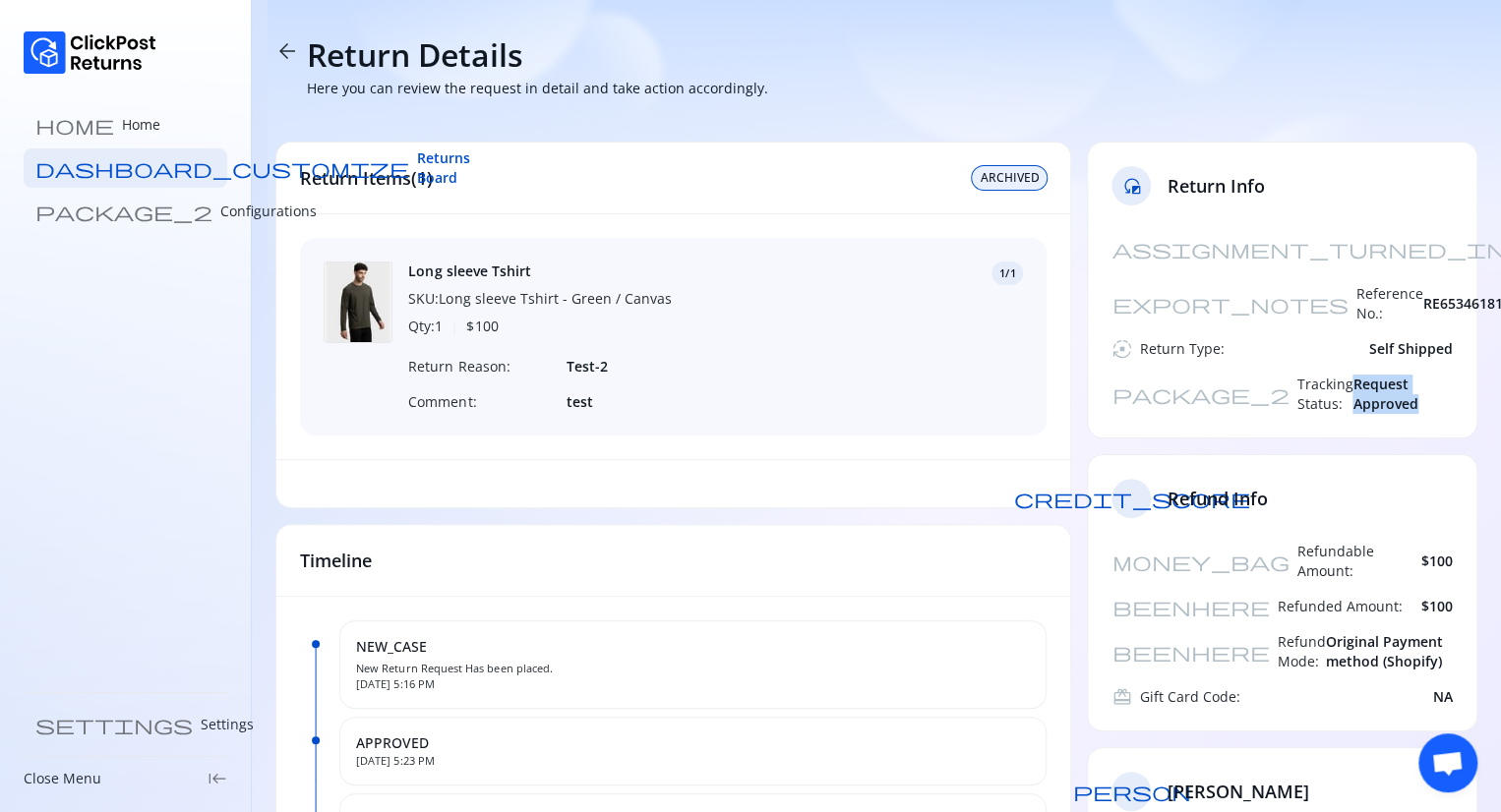
drag, startPoint x: 1301, startPoint y: 346, endPoint x: 1464, endPoint y: 347, distance: 163.0
click at [1464, 347] on div "assignment_turned_in Created At: 07 Oct 2025 export_notes Reference No.: RE6534…" at bounding box center [1282, 332] width 389 height 208
drag, startPoint x: 1046, startPoint y: 178, endPoint x: 979, endPoint y: 184, distance: 67.3
click at [979, 184] on div "Return Items(1) ARCHIVED" at bounding box center [673, 178] width 793 height 72
copy span "ARCHIVED"
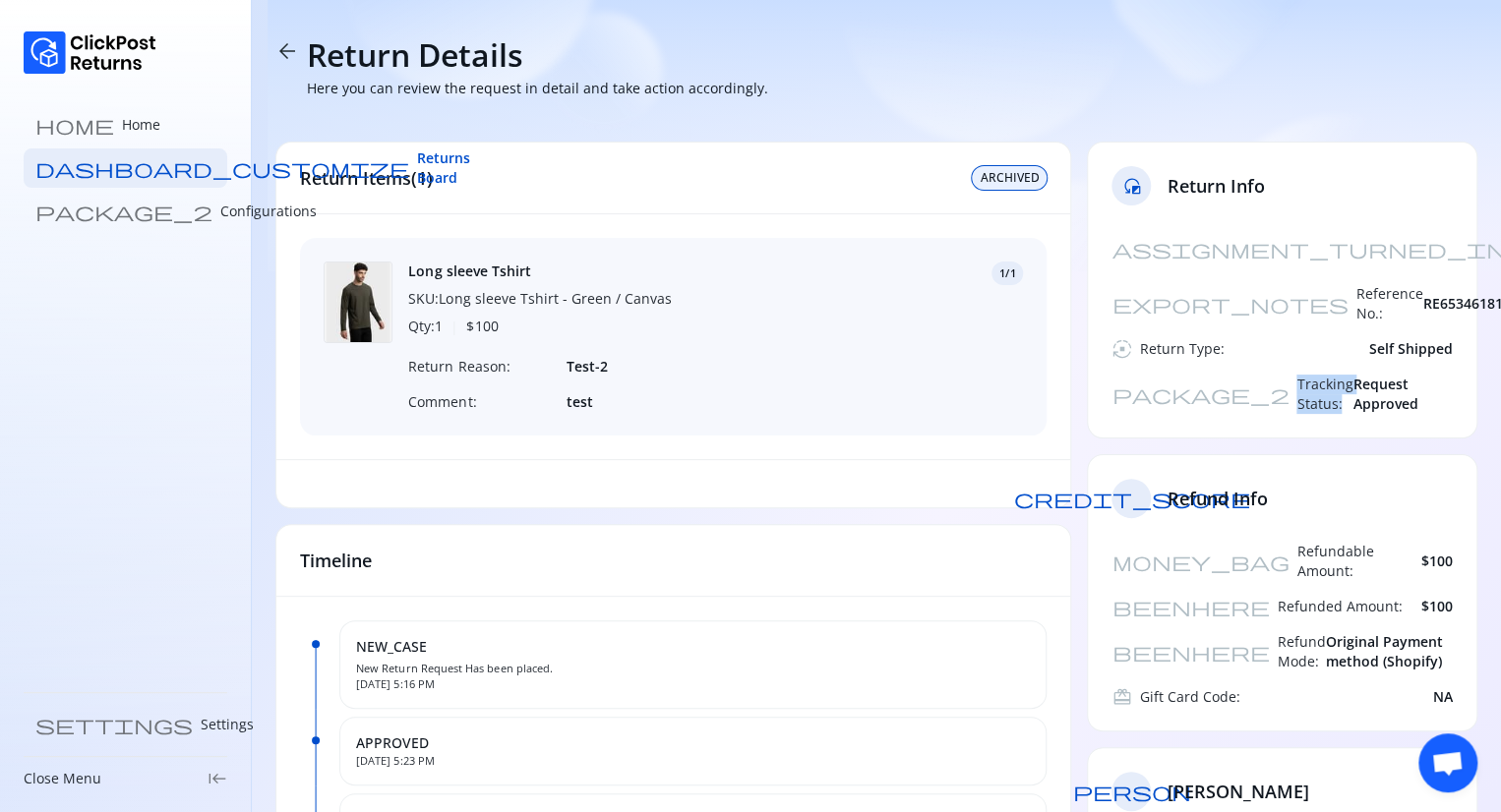
drag, startPoint x: 1266, startPoint y: 340, endPoint x: 1133, endPoint y: 344, distance: 133.1
click at [1133, 375] on div "package_2 Tracking Status: Request Approved" at bounding box center [1282, 395] width 341 height 39
copy div "Tracking Status:"
drag, startPoint x: 1460, startPoint y: 341, endPoint x: 1325, endPoint y: 347, distance: 135.1
click at [1325, 347] on div "assignment_turned_in Created At: [DATE] export_notes Reference No.: RE653461817…" at bounding box center [1282, 332] width 389 height 208
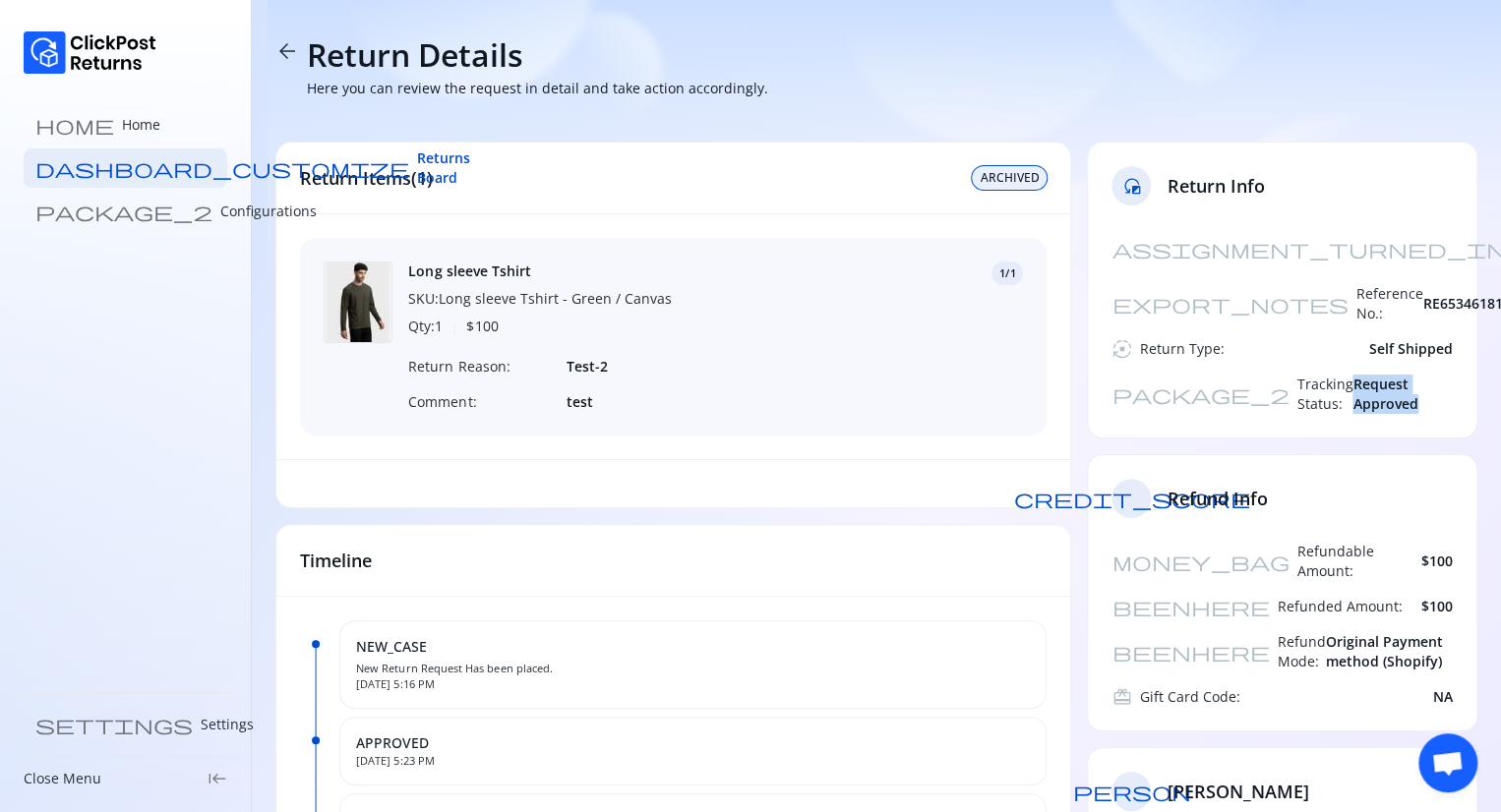
copy span "Request Approved"
click at [212, 434] on div "home Home dashboard_customize Returns Board package_2 Configurations settings S…" at bounding box center [125, 406] width 252 height 812
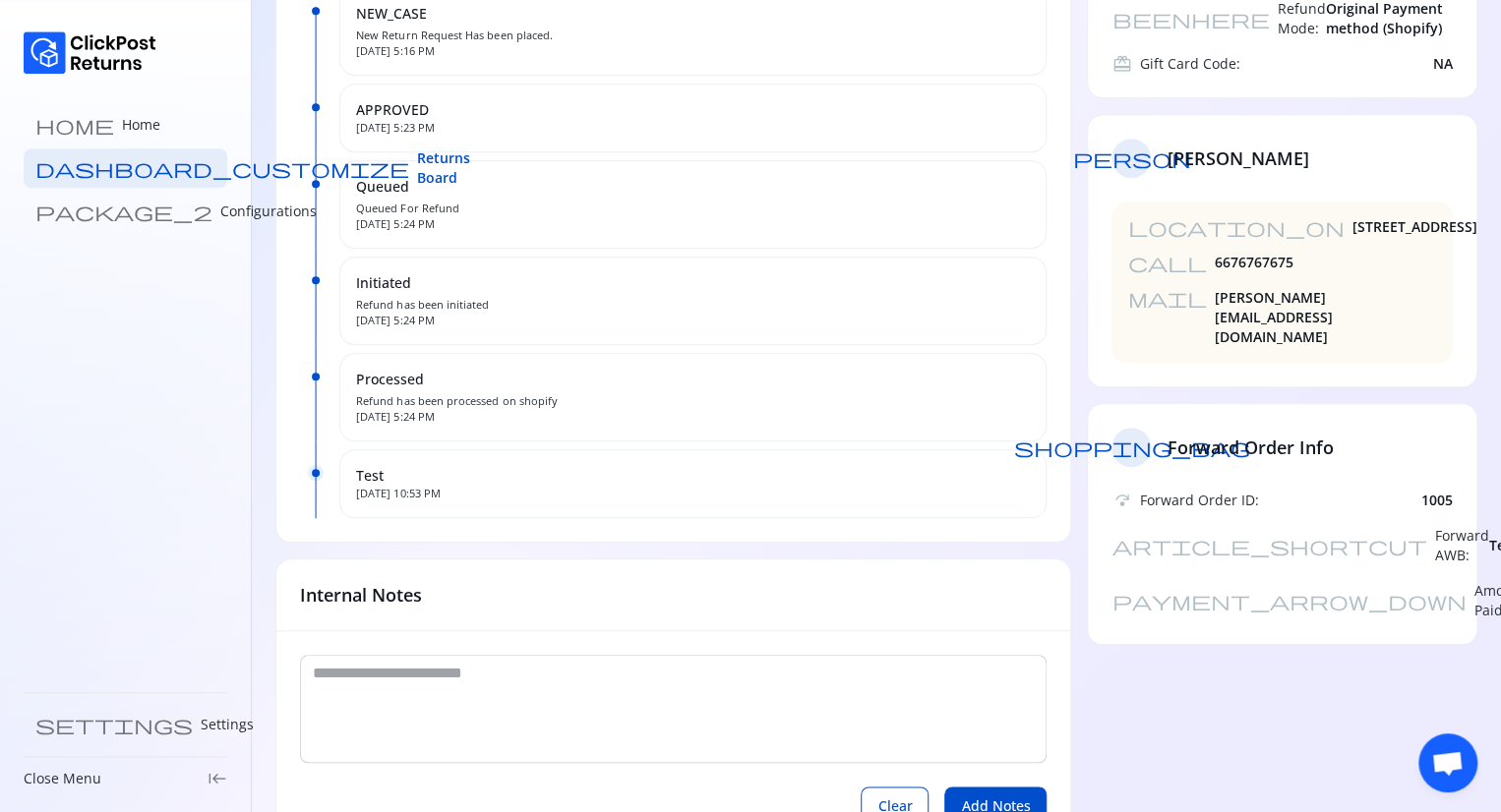
scroll to position [632, 0]
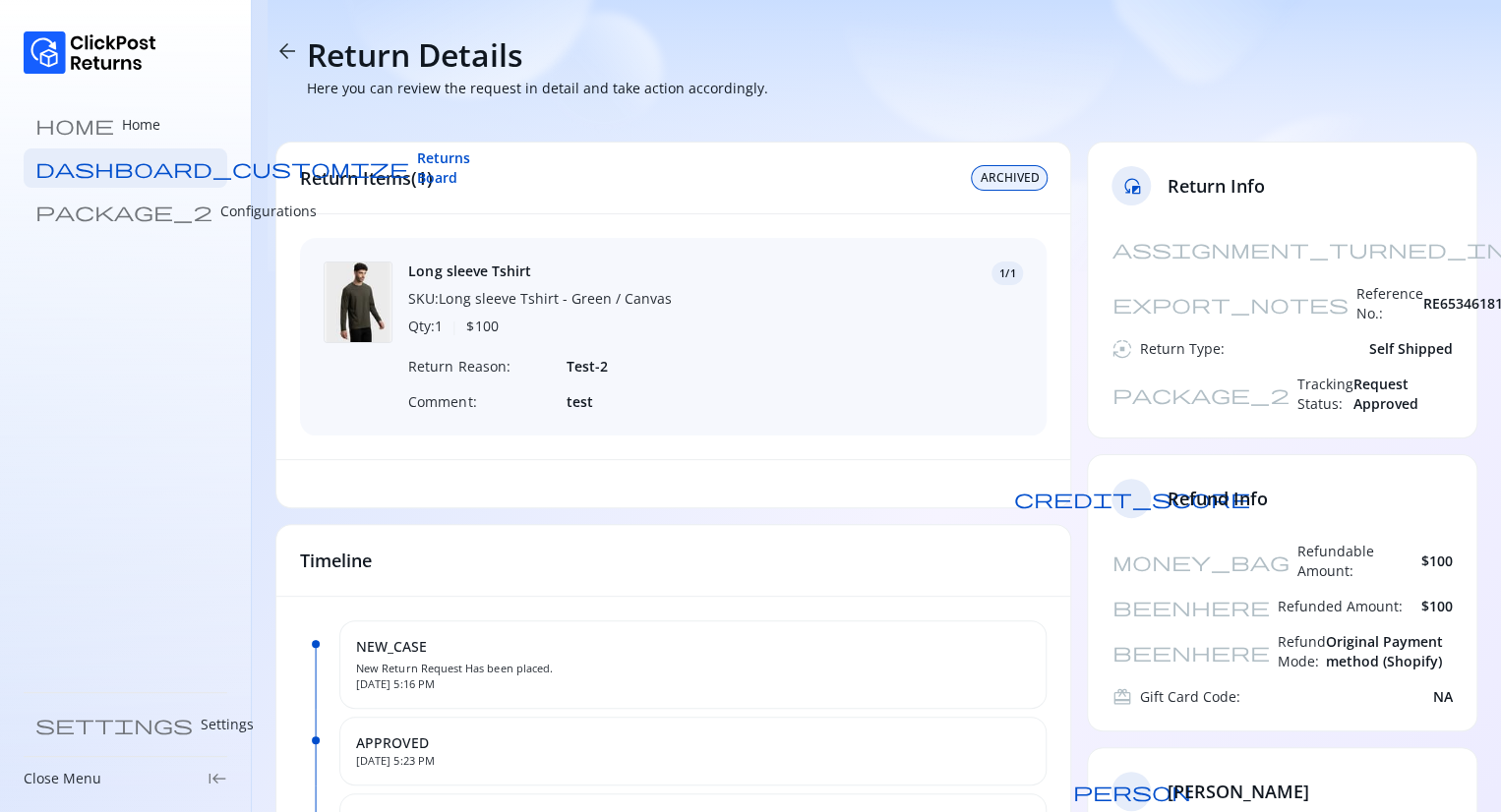
click at [1013, 178] on span "ARCHIVED" at bounding box center [1009, 178] width 59 height 16
drag, startPoint x: 1278, startPoint y: 345, endPoint x: 1479, endPoint y: 350, distance: 201.1
click at [1479, 350] on section "arrow_back Return Details Here you can review the request in detail and take ac…" at bounding box center [875, 753] width 1248 height 1507
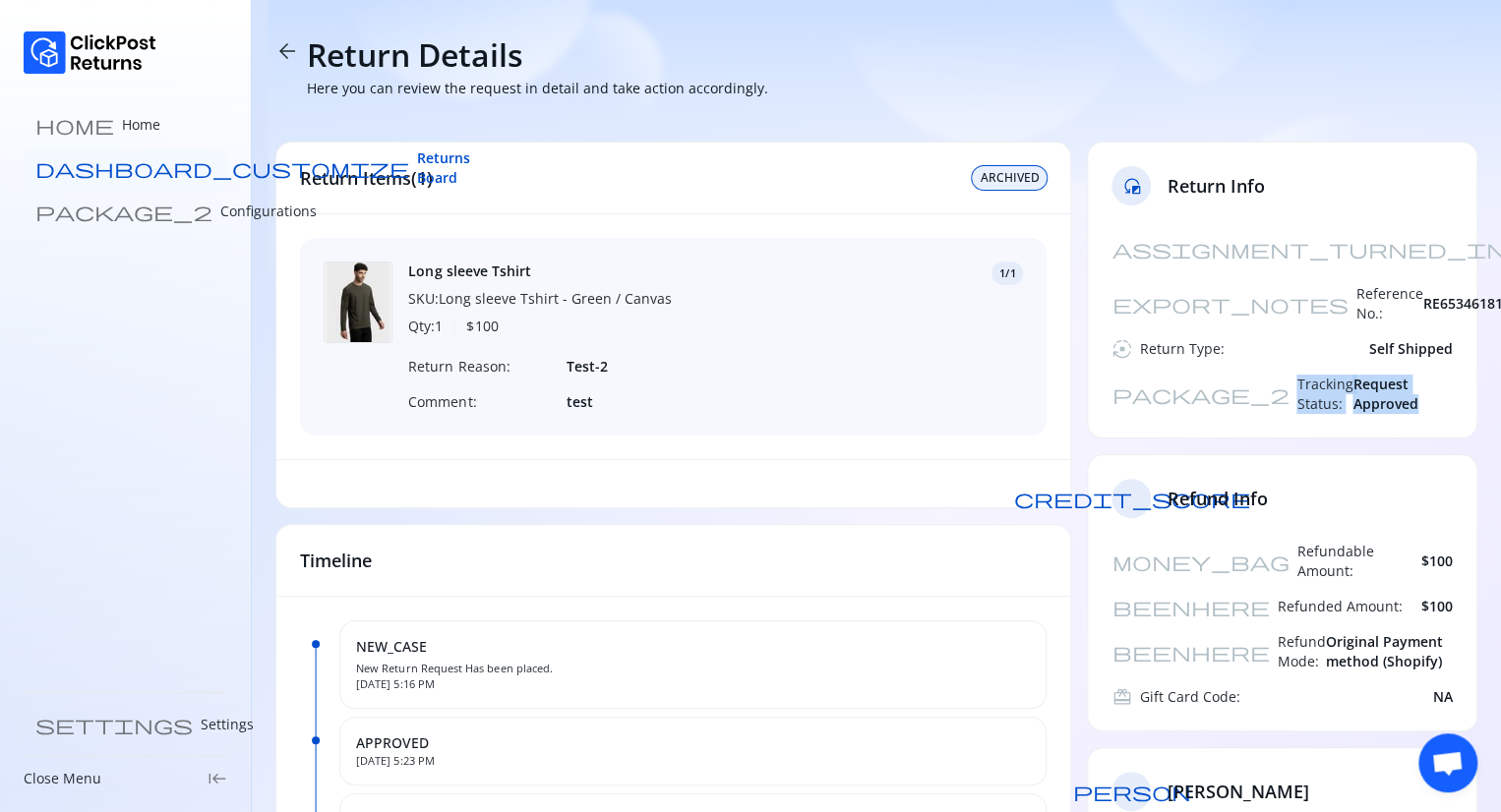
click at [168, 163] on link "dashboard_customize Returns Board" at bounding box center [125, 168] width 203 height 39
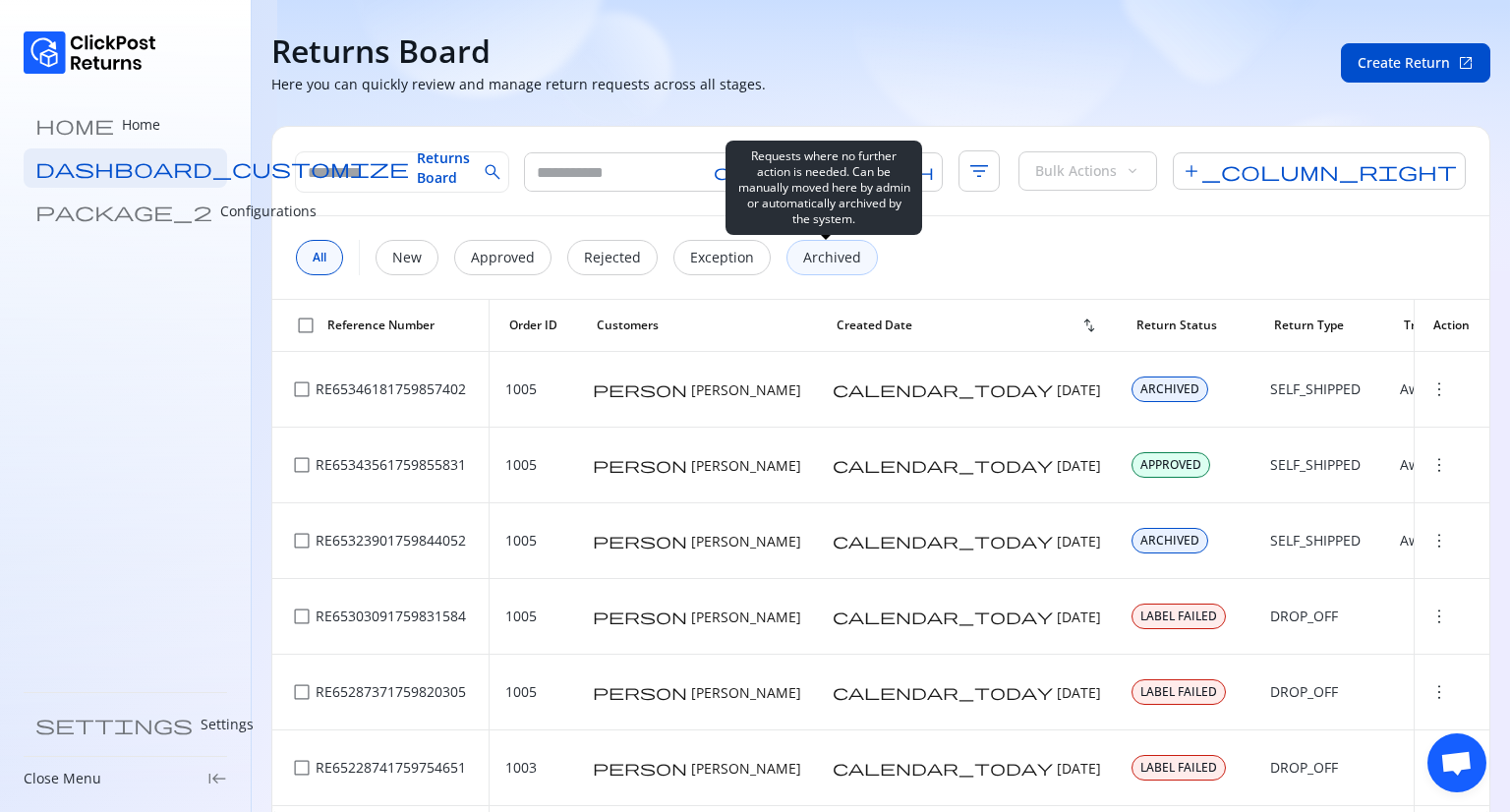
click at [804, 255] on p "Archived" at bounding box center [832, 258] width 58 height 20
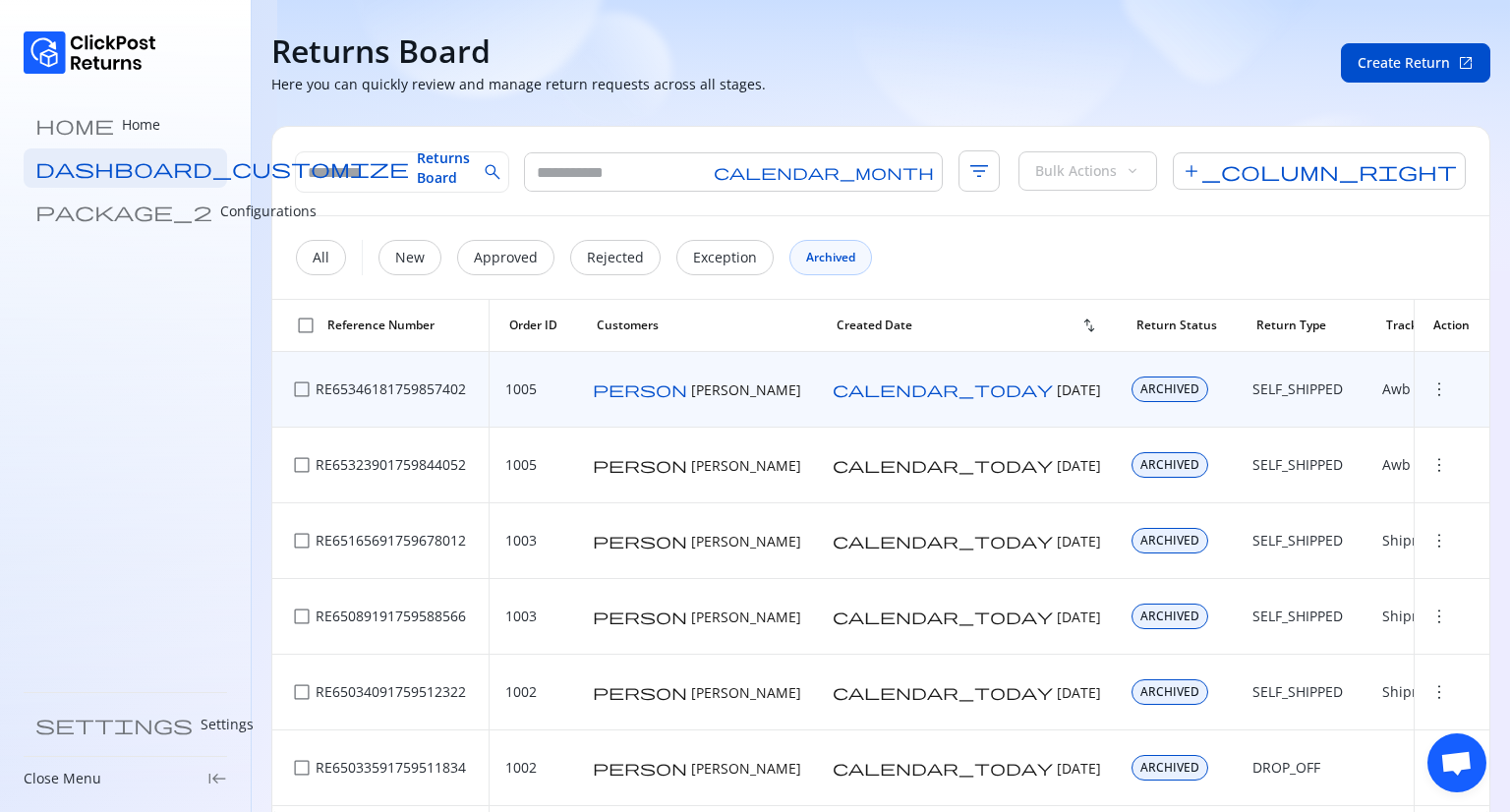
click at [1430, 389] on span "more_vert" at bounding box center [1440, 390] width 20 height 20
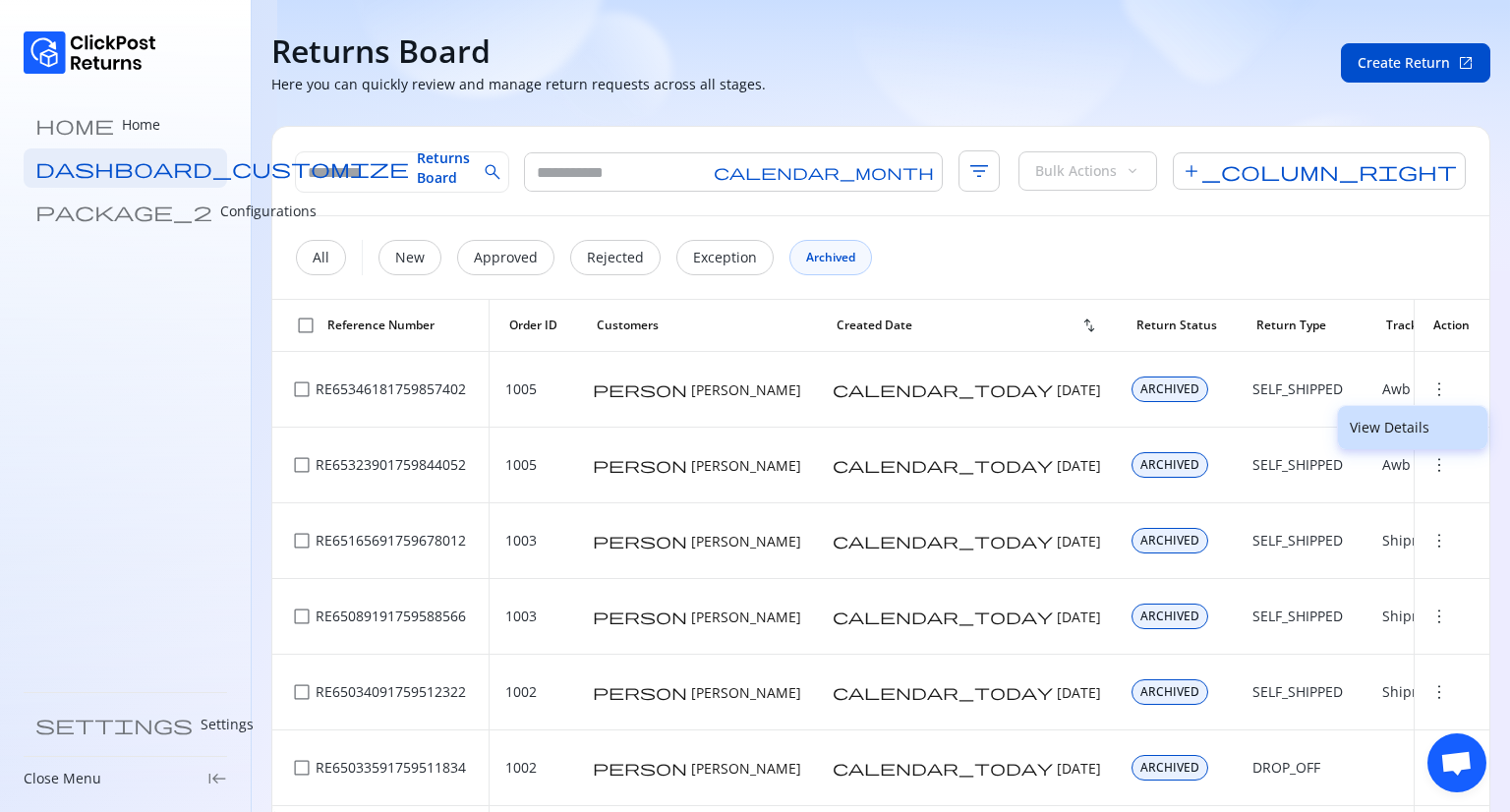
click at [1406, 419] on p "View Details" at bounding box center [1413, 427] width 126 height 20
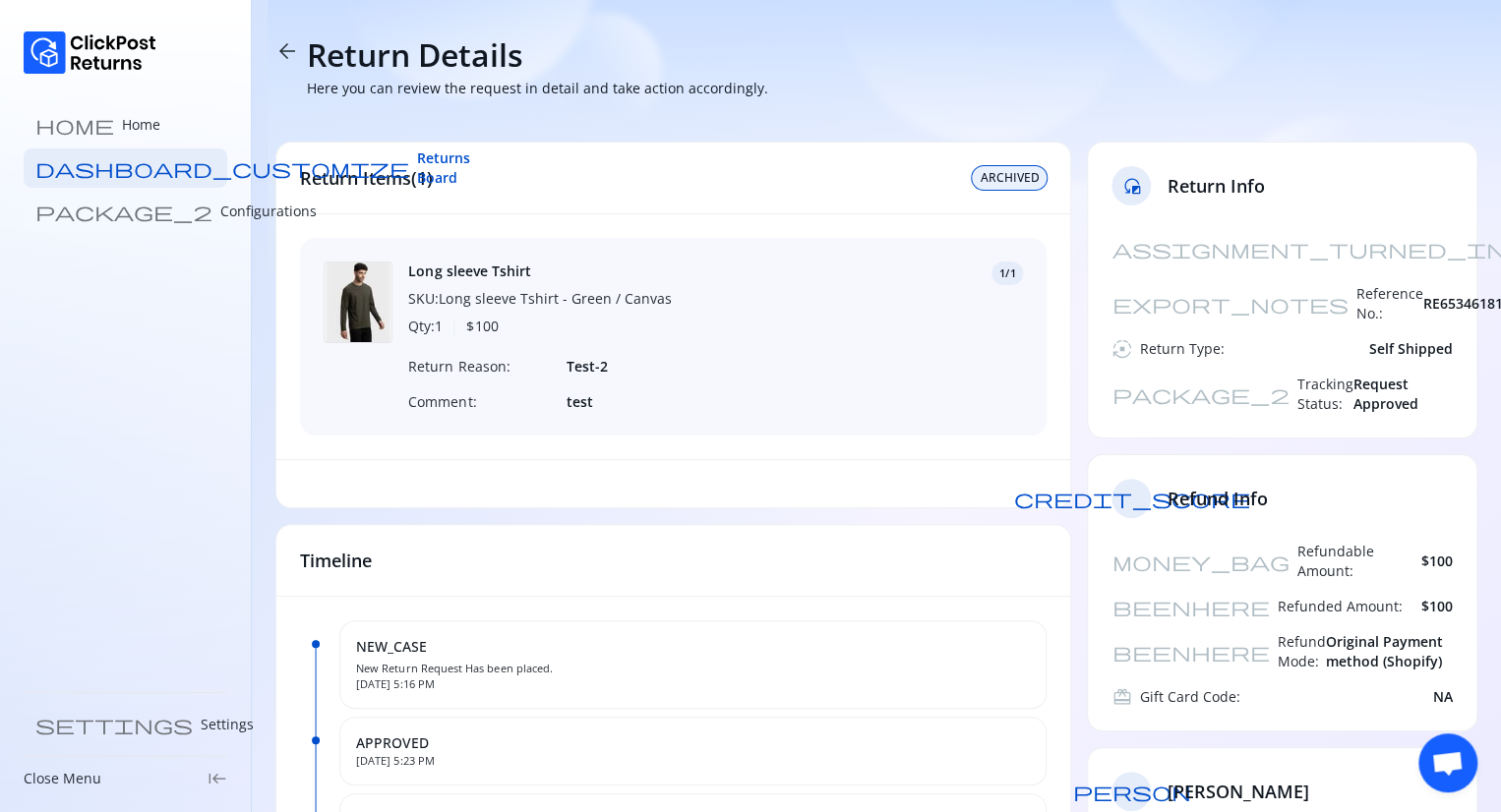
click at [220, 220] on p "Configurations" at bounding box center [268, 211] width 97 height 20
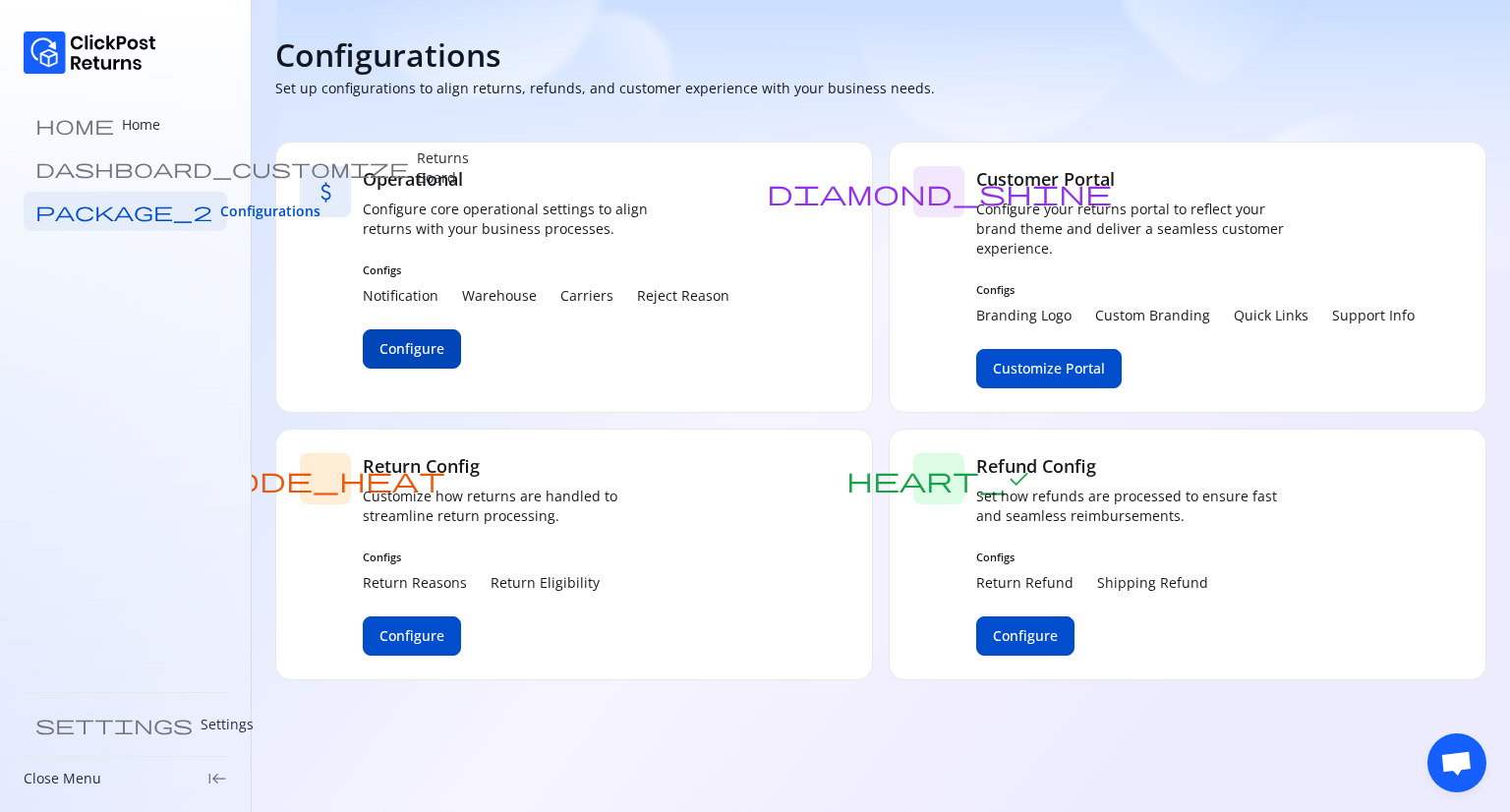
click at [427, 345] on span "Configure" at bounding box center [413, 349] width 65 height 20
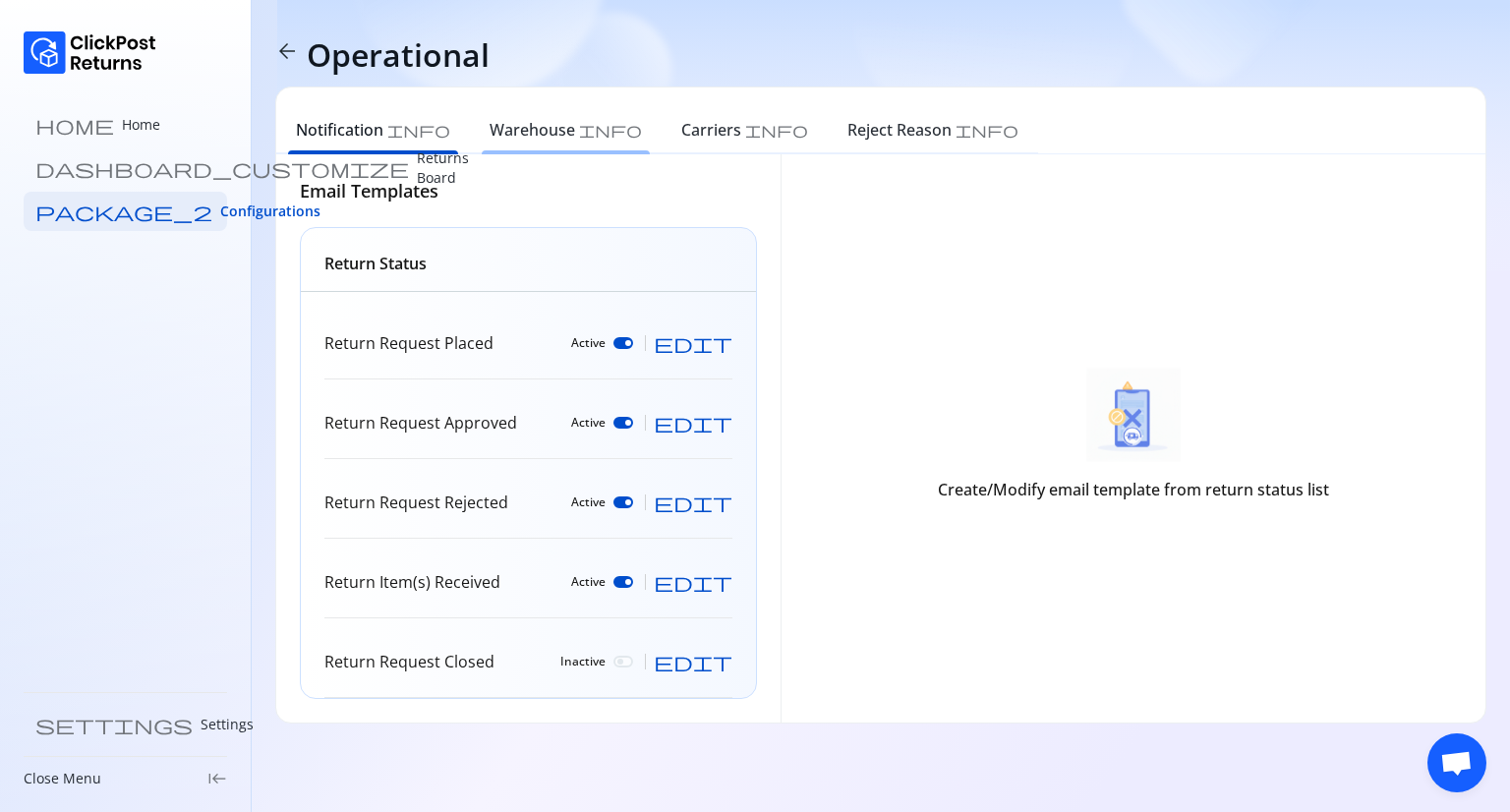
click at [490, 129] on h6 "Warehouse" at bounding box center [532, 130] width 86 height 24
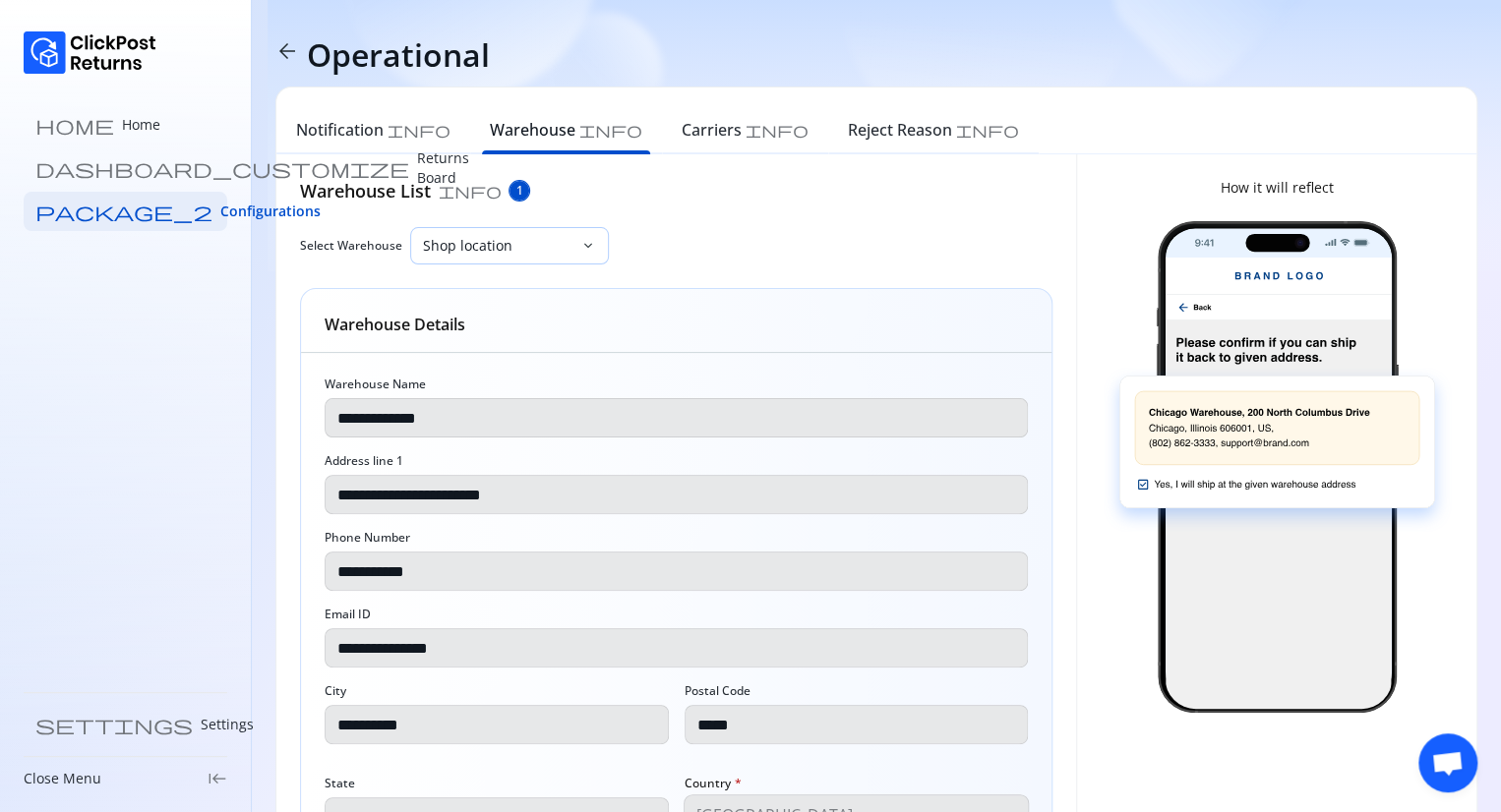
click at [541, 246] on p "Shop location" at bounding box center [496, 246] width 149 height 20
click at [342, 301] on p "Shop location" at bounding box center [676, 299] width 728 height 20
drag, startPoint x: 465, startPoint y: 195, endPoint x: 441, endPoint y: 186, distance: 25.6
click at [441, 186] on div "Warehouse List info 1" at bounding box center [676, 190] width 752 height 26
click at [441, 186] on span "info" at bounding box center [470, 190] width 63 height 16
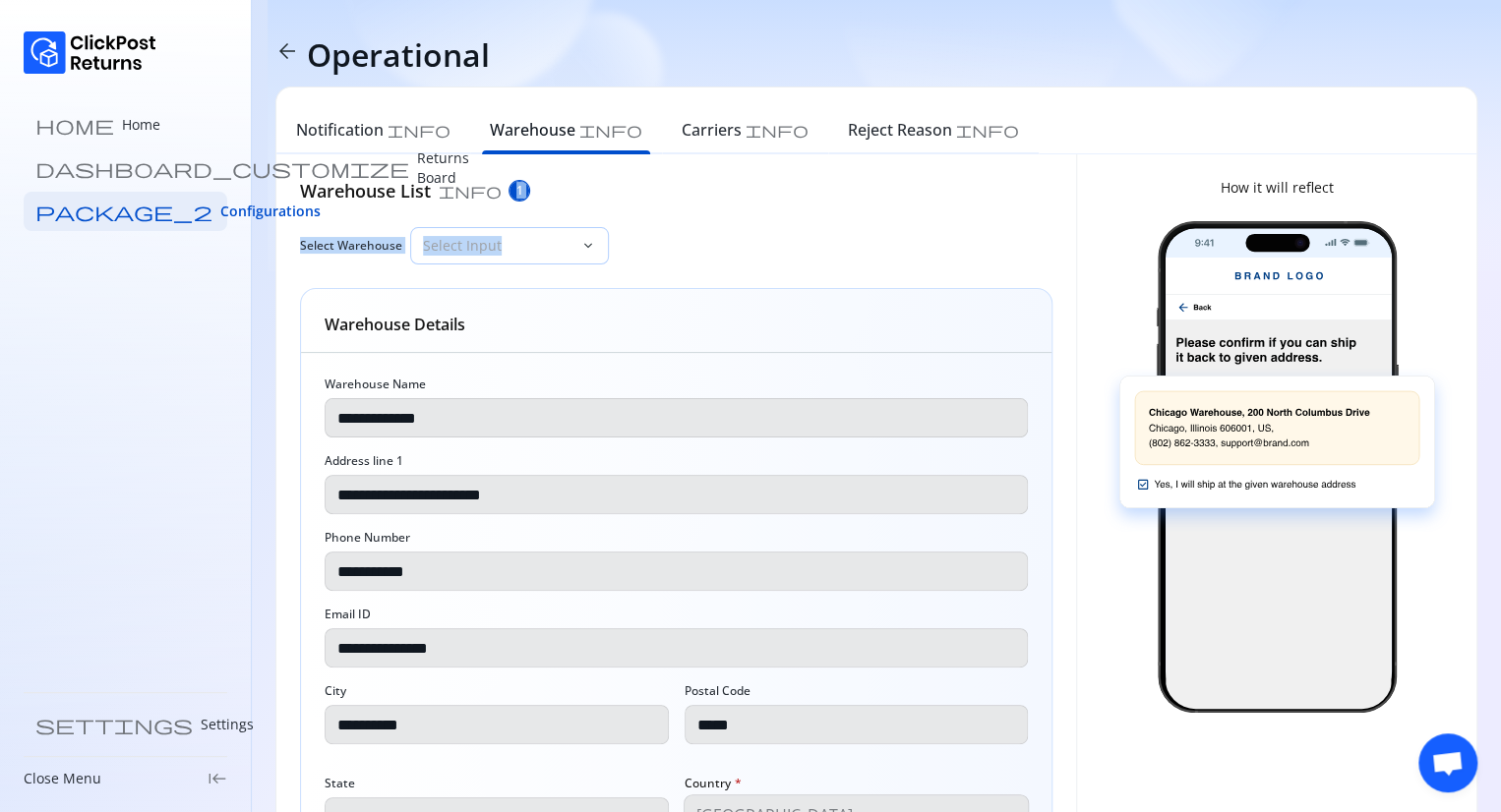
drag, startPoint x: 471, startPoint y: 190, endPoint x: 497, endPoint y: 236, distance: 52.8
click at [497, 236] on div "**********" at bounding box center [676, 558] width 752 height 763
click at [497, 236] on p "Select Input" at bounding box center [496, 246] width 149 height 20
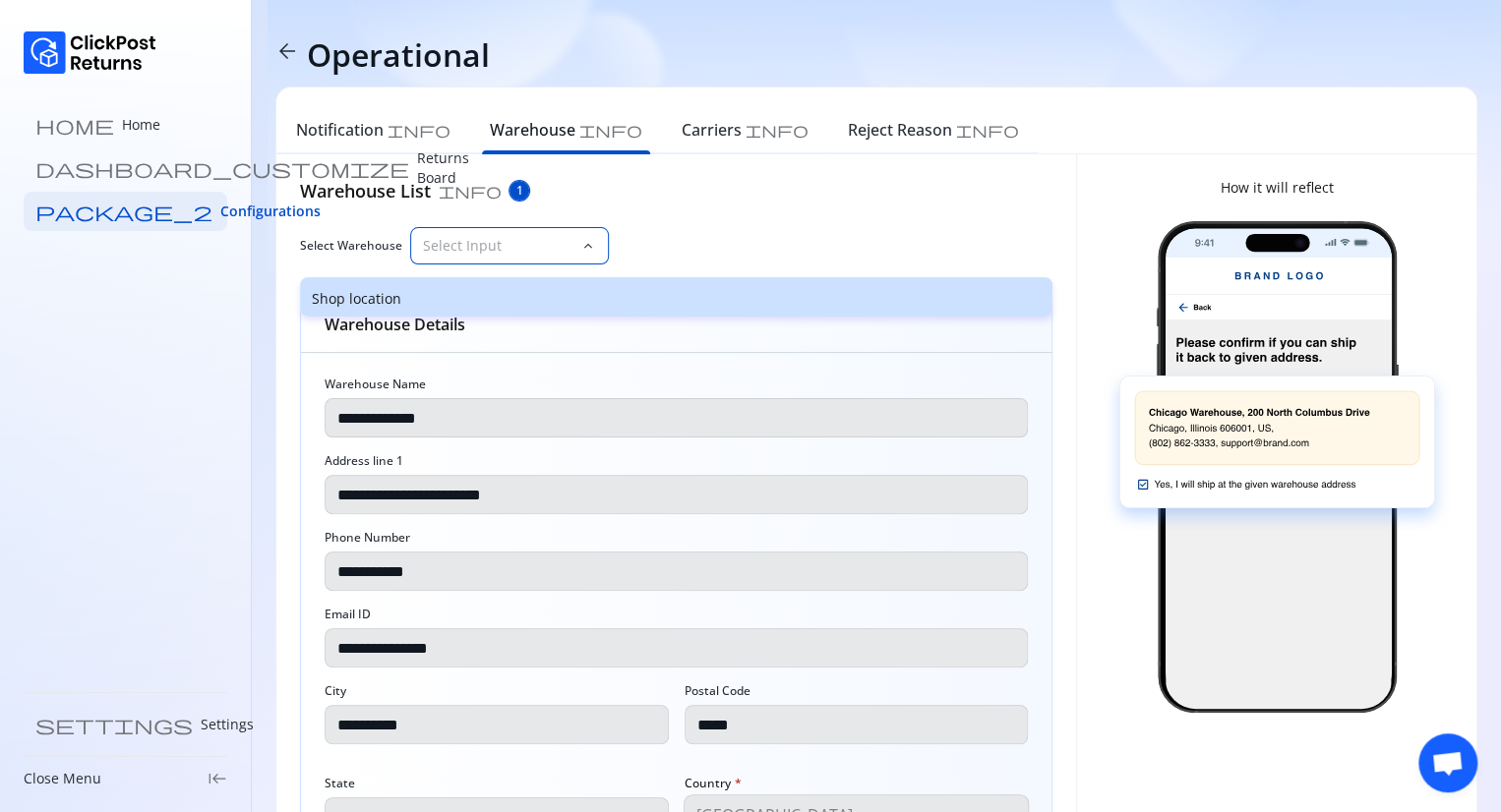
click at [638, 284] on div "Shop location" at bounding box center [676, 297] width 752 height 39
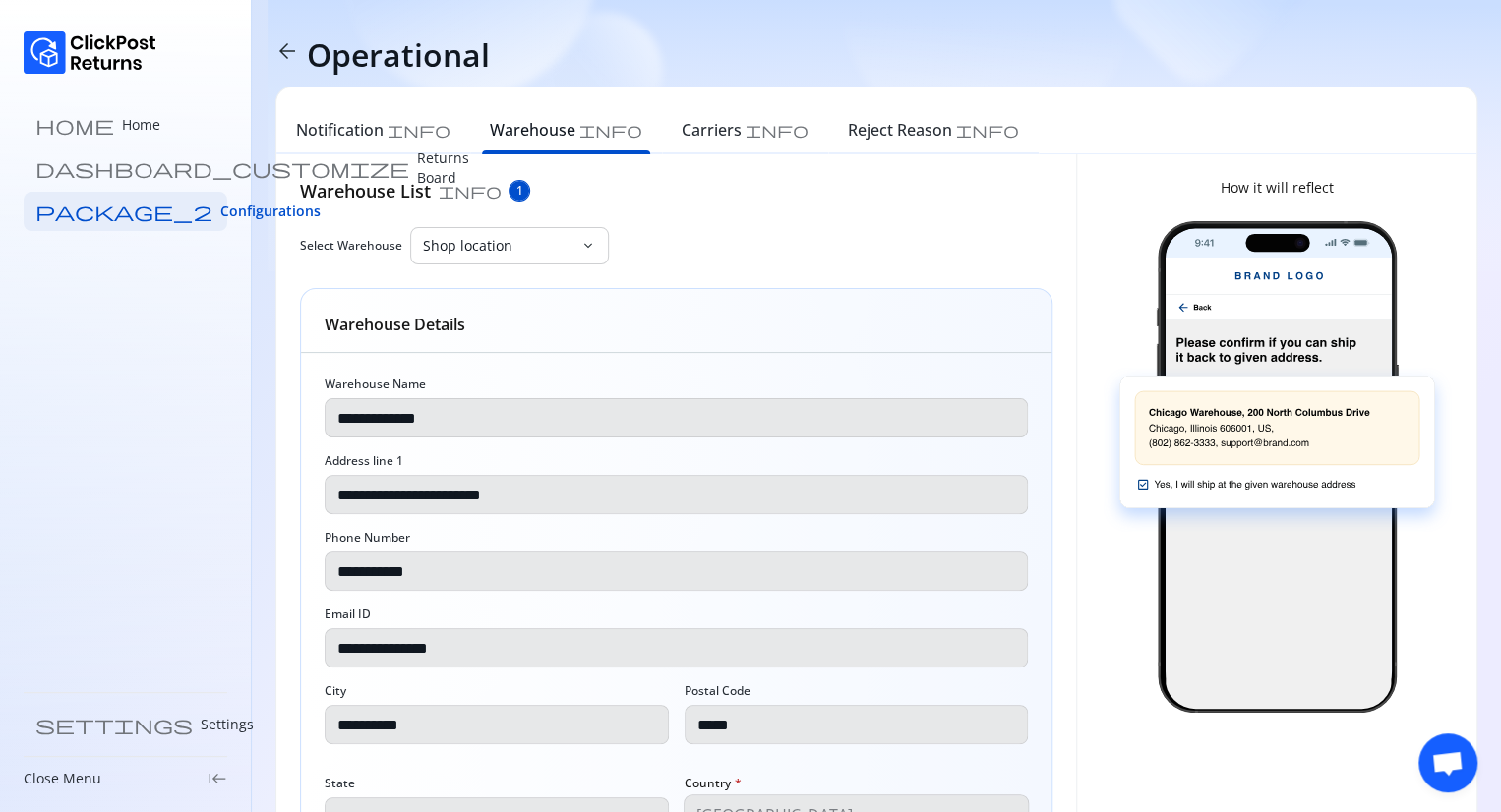
scroll to position [176, 0]
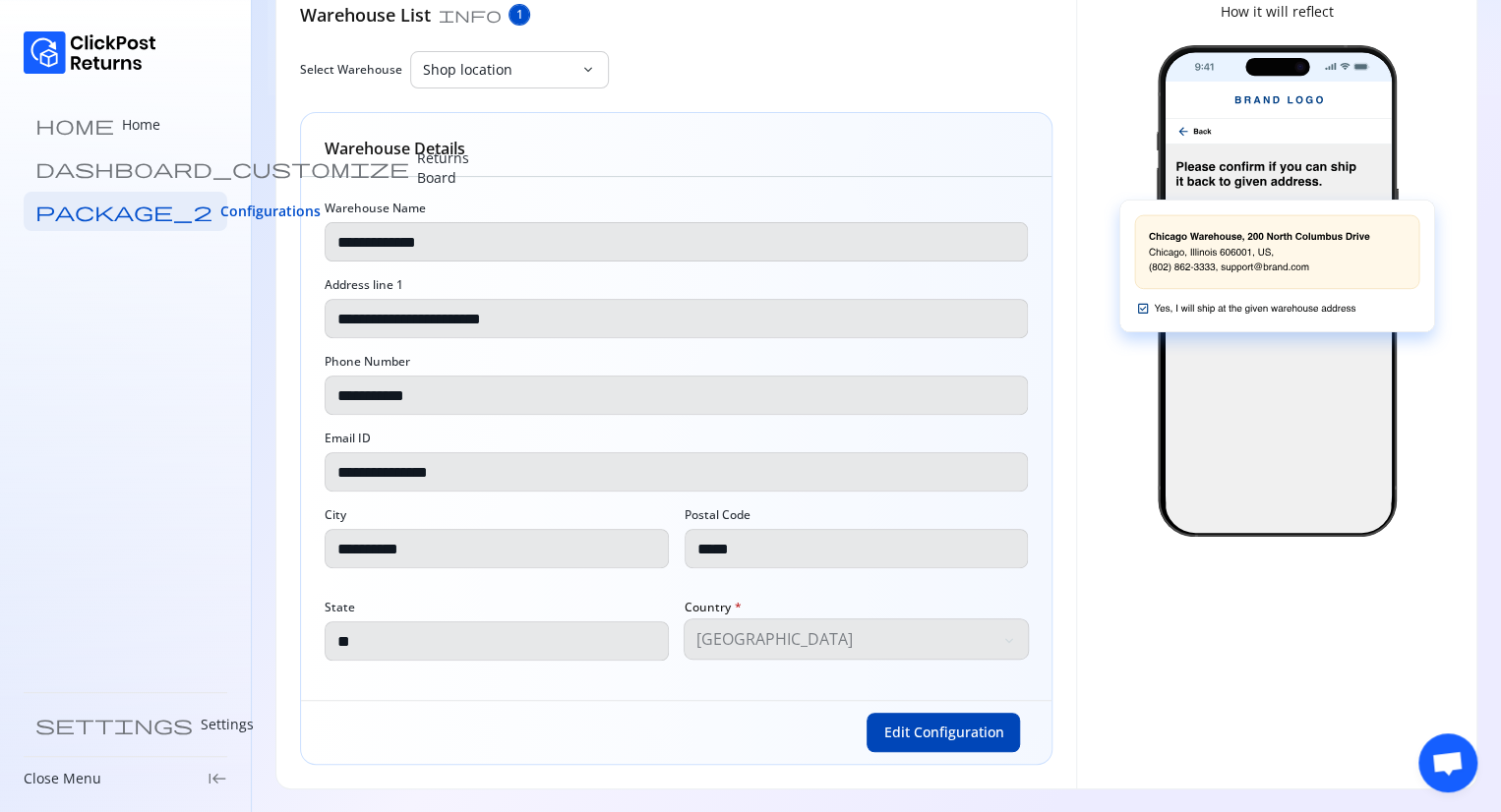
click at [921, 722] on span "Edit Configuration" at bounding box center [943, 732] width 120 height 20
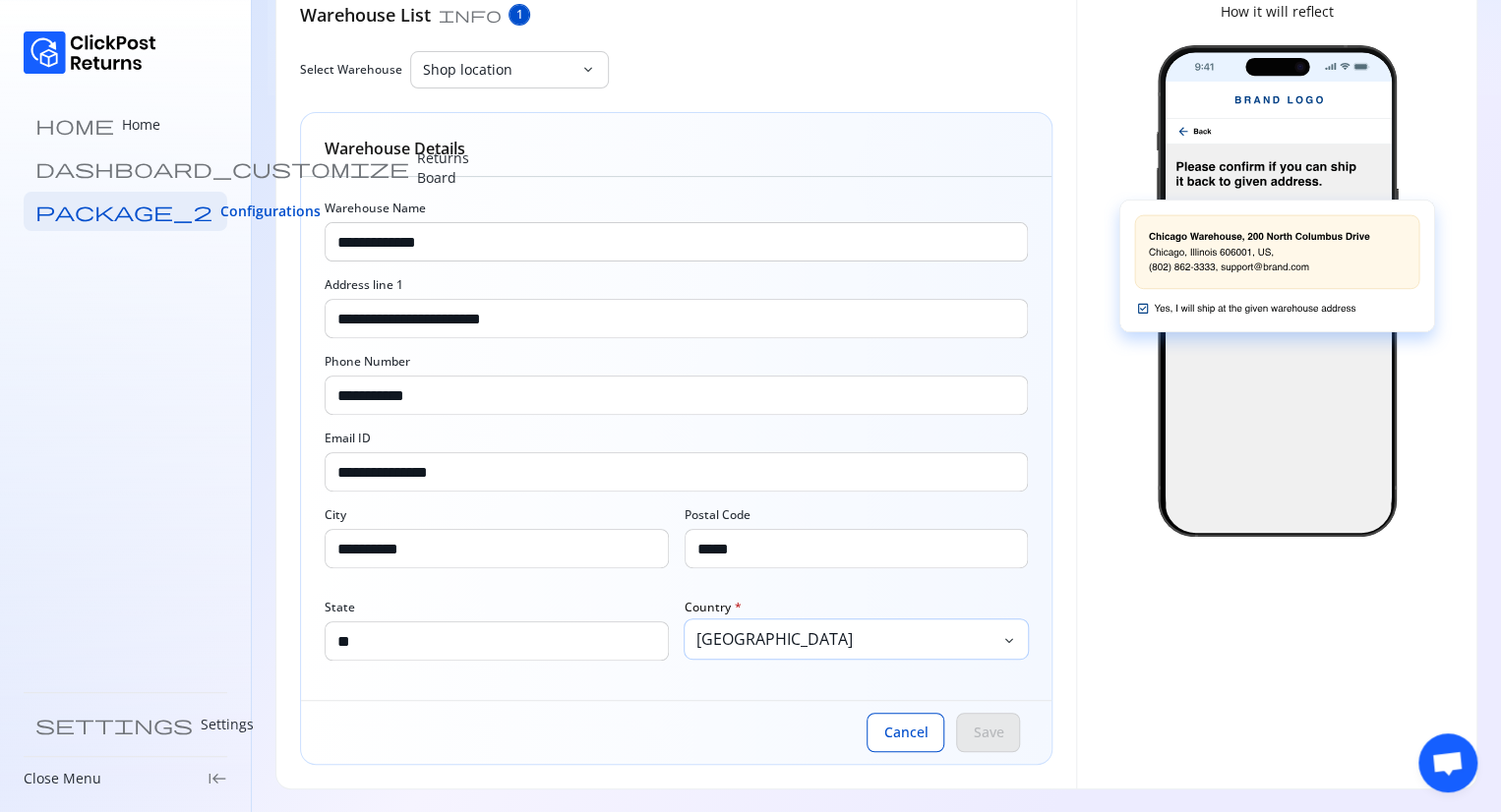
click at [970, 640] on p "United States of America" at bounding box center [846, 639] width 301 height 24
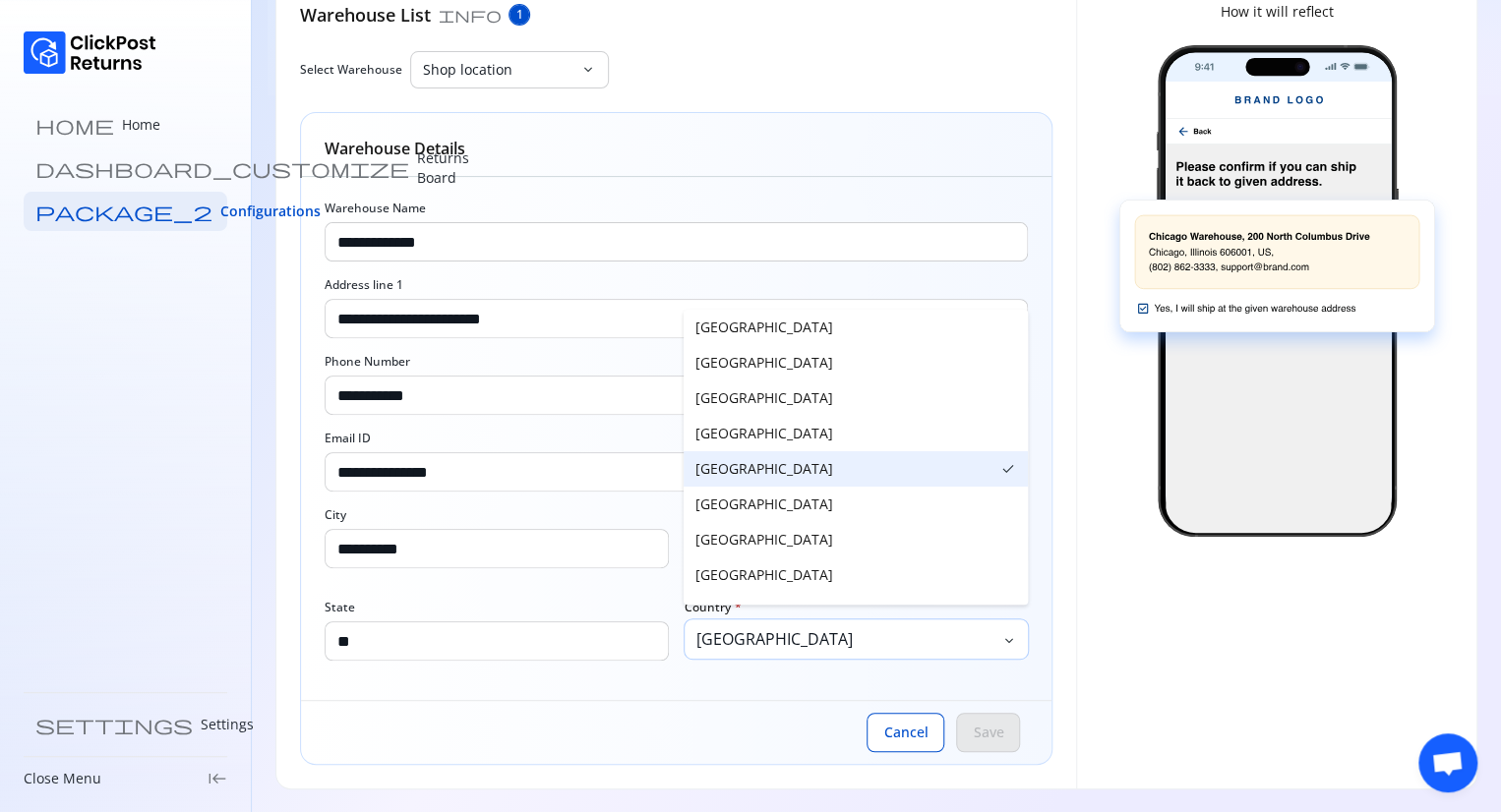
click at [970, 640] on p "United States of America" at bounding box center [846, 639] width 301 height 24
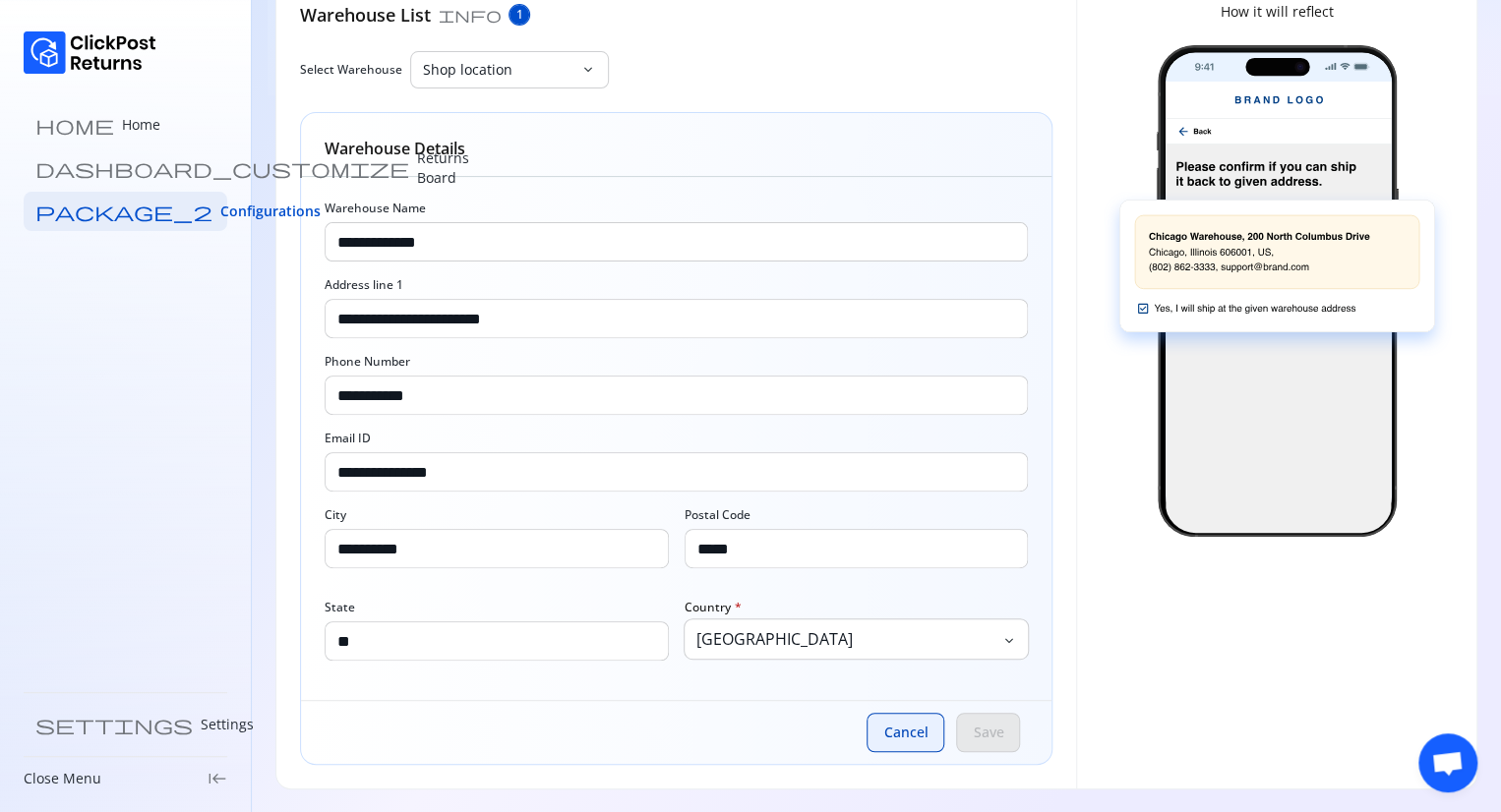
click at [906, 744] on button "Cancel" at bounding box center [905, 732] width 78 height 39
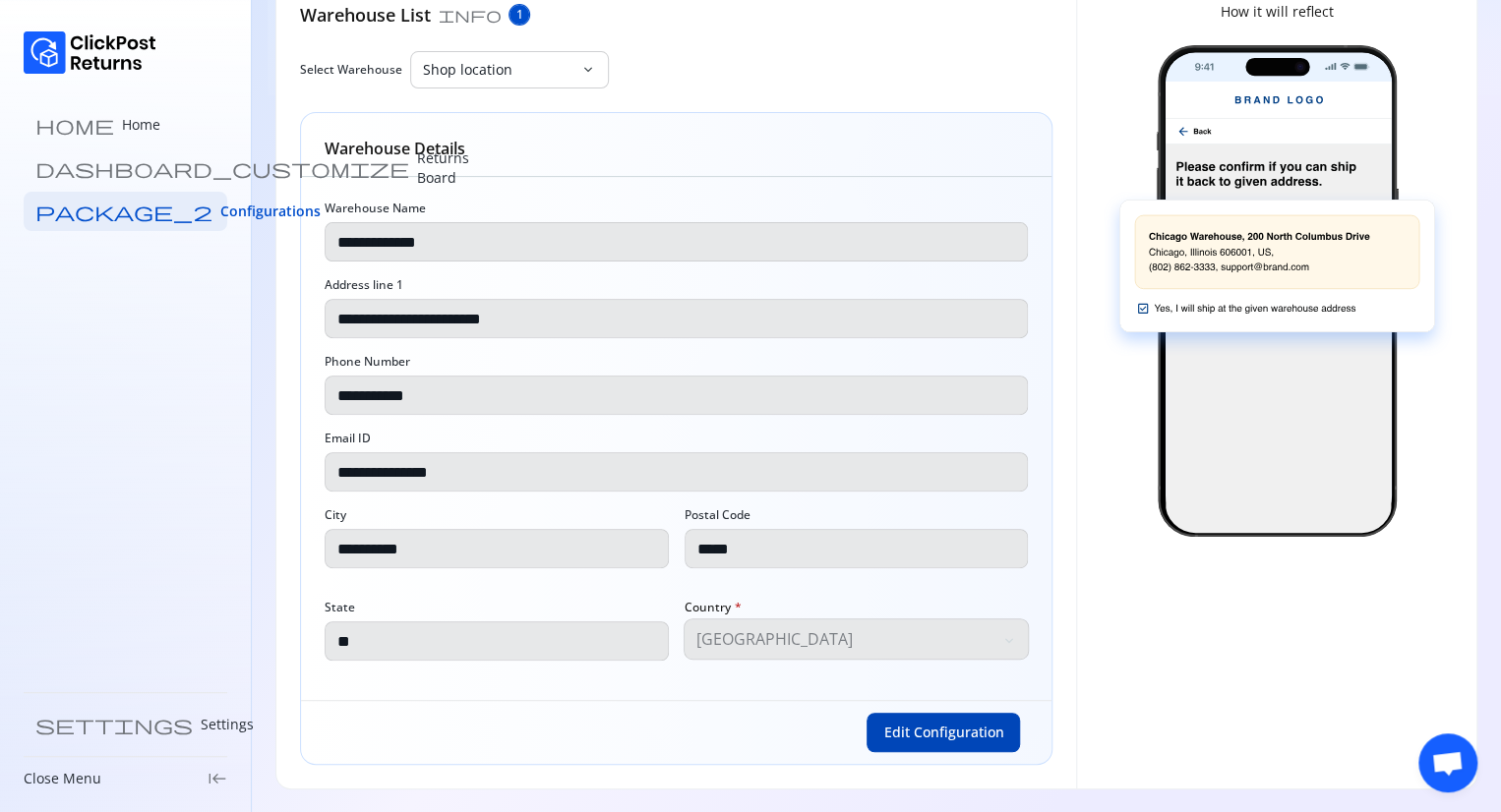
click at [905, 743] on button "Edit Configuration" at bounding box center [942, 732] width 153 height 39
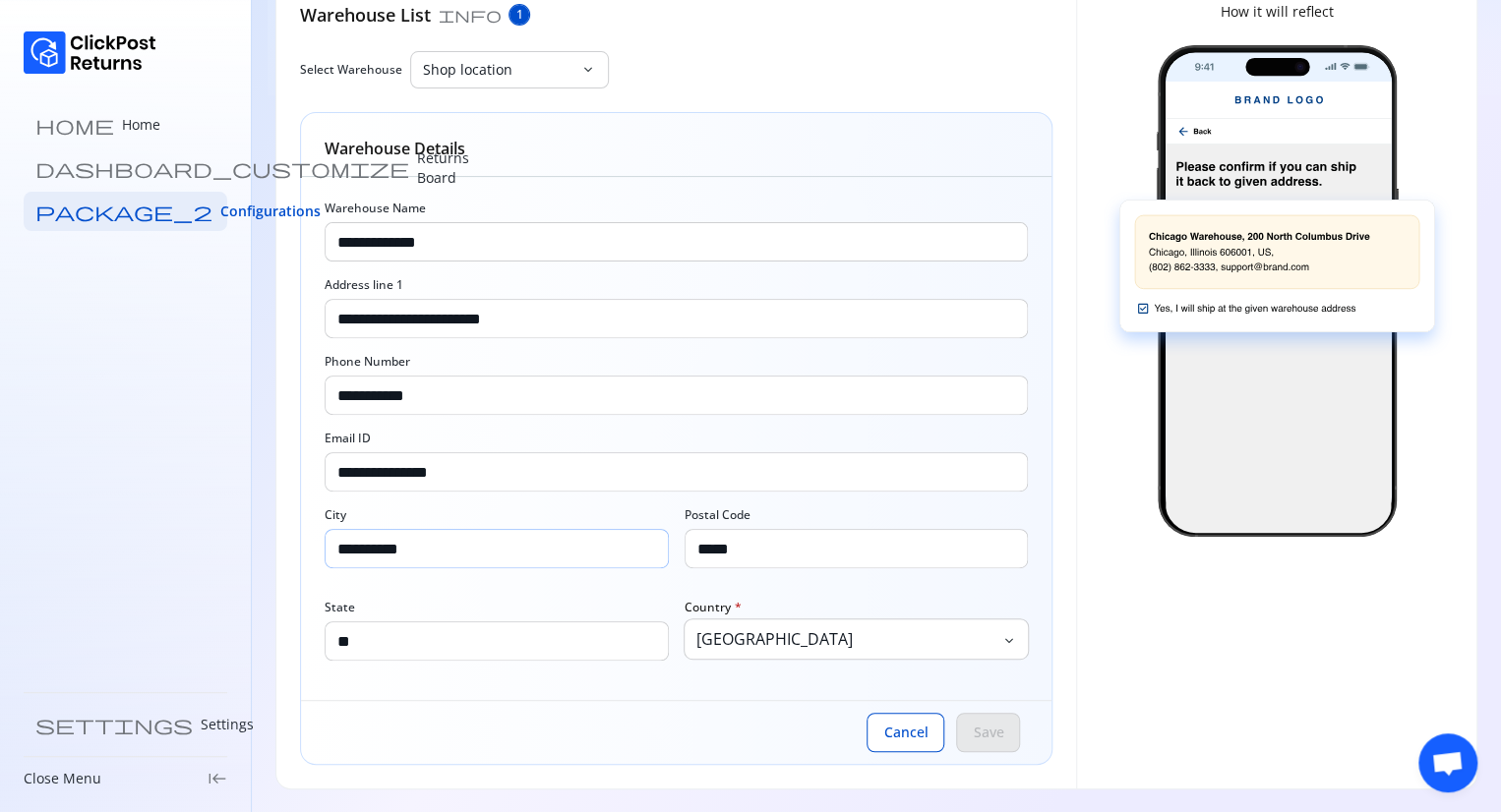
click at [487, 551] on input "**********" at bounding box center [496, 549] width 342 height 37
click at [495, 471] on input "**********" at bounding box center [676, 472] width 701 height 37
click at [382, 469] on input "**********" at bounding box center [676, 472] width 701 height 37
type input "**********"
click at [456, 394] on input "**********" at bounding box center [676, 396] width 701 height 37
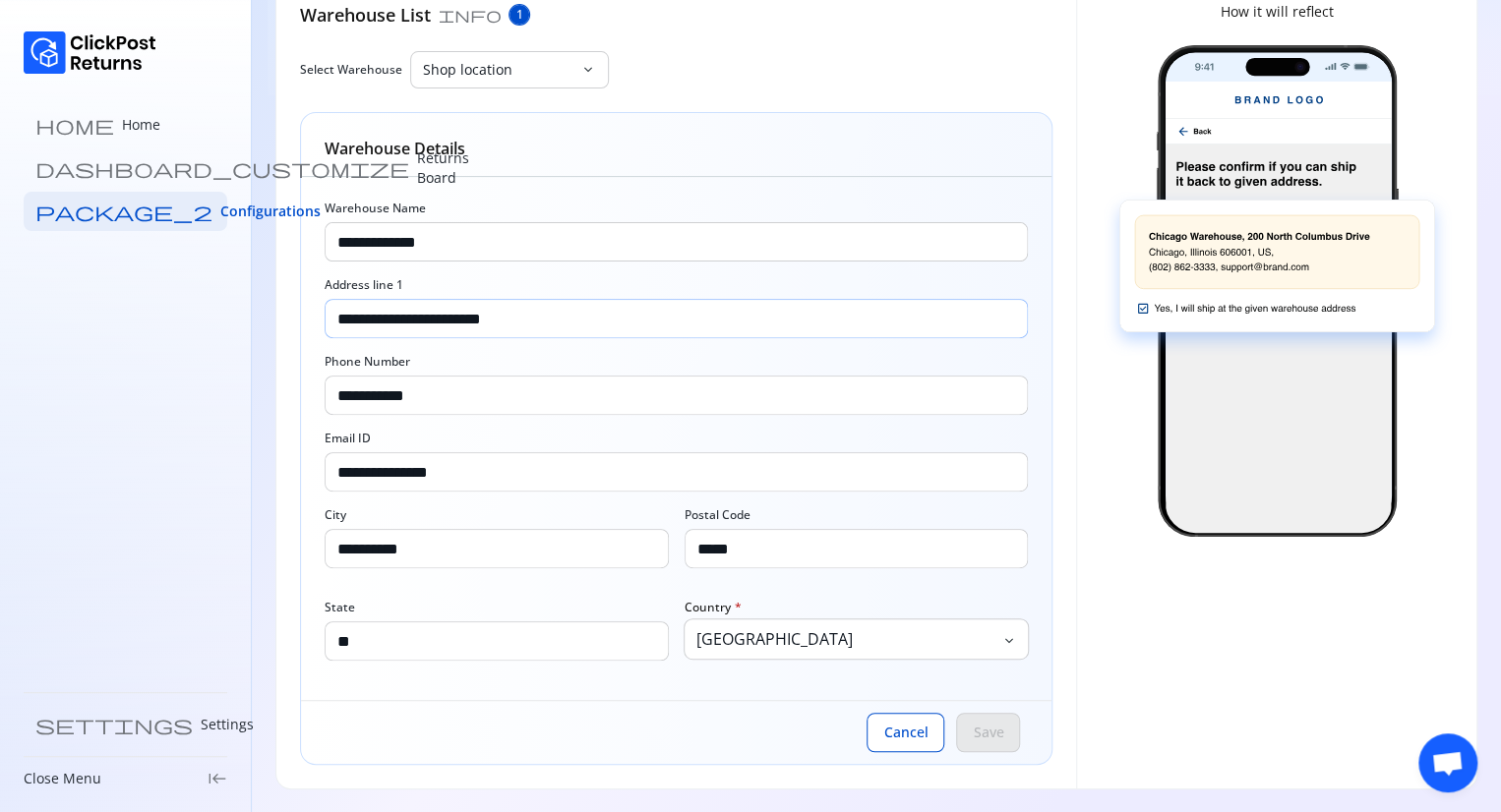
click at [545, 321] on input "**********" at bounding box center [676, 319] width 701 height 37
click at [476, 242] on input "**********" at bounding box center [676, 242] width 701 height 37
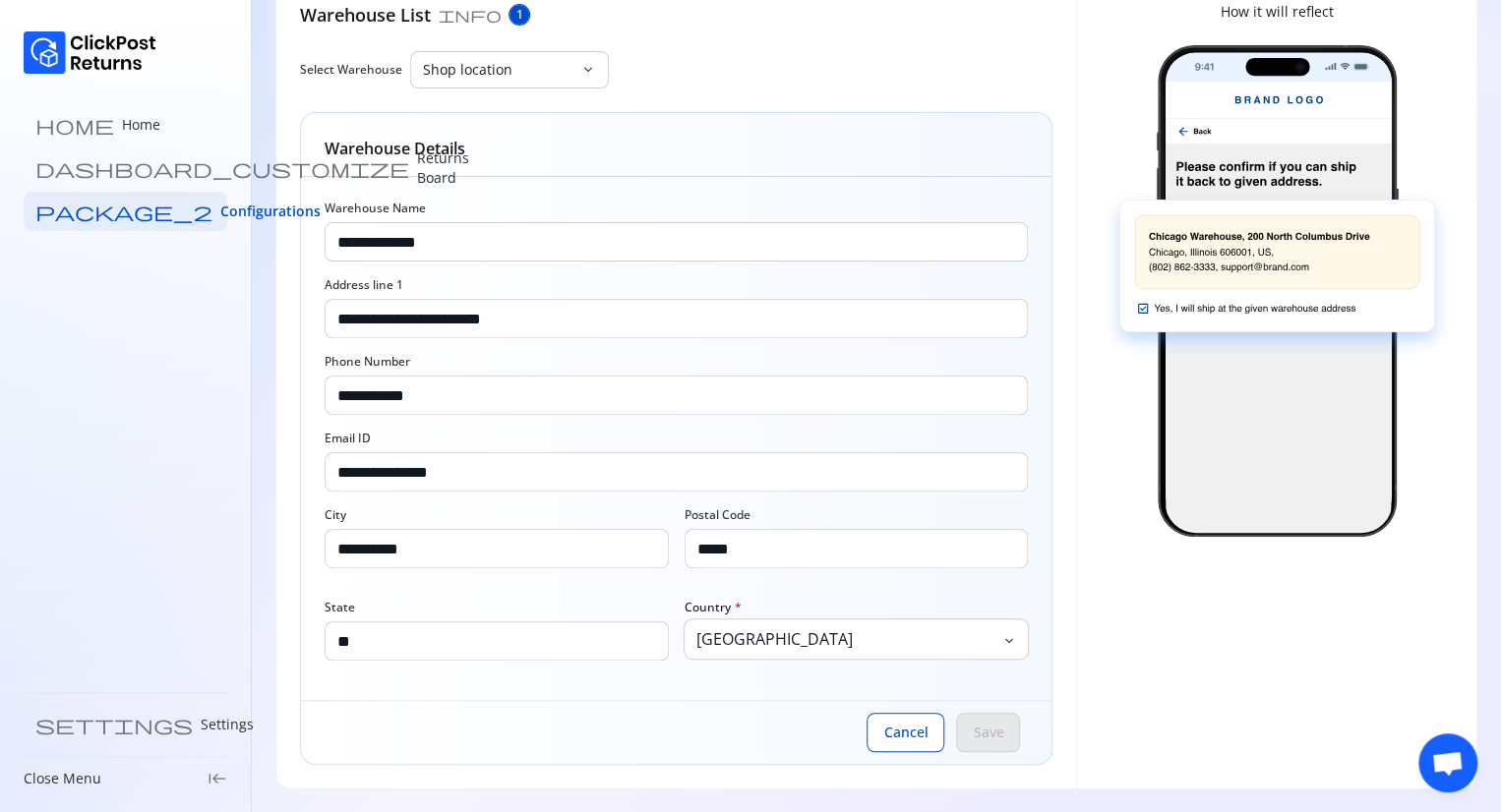
click at [609, 185] on div "**********" at bounding box center [676, 438] width 750 height 523
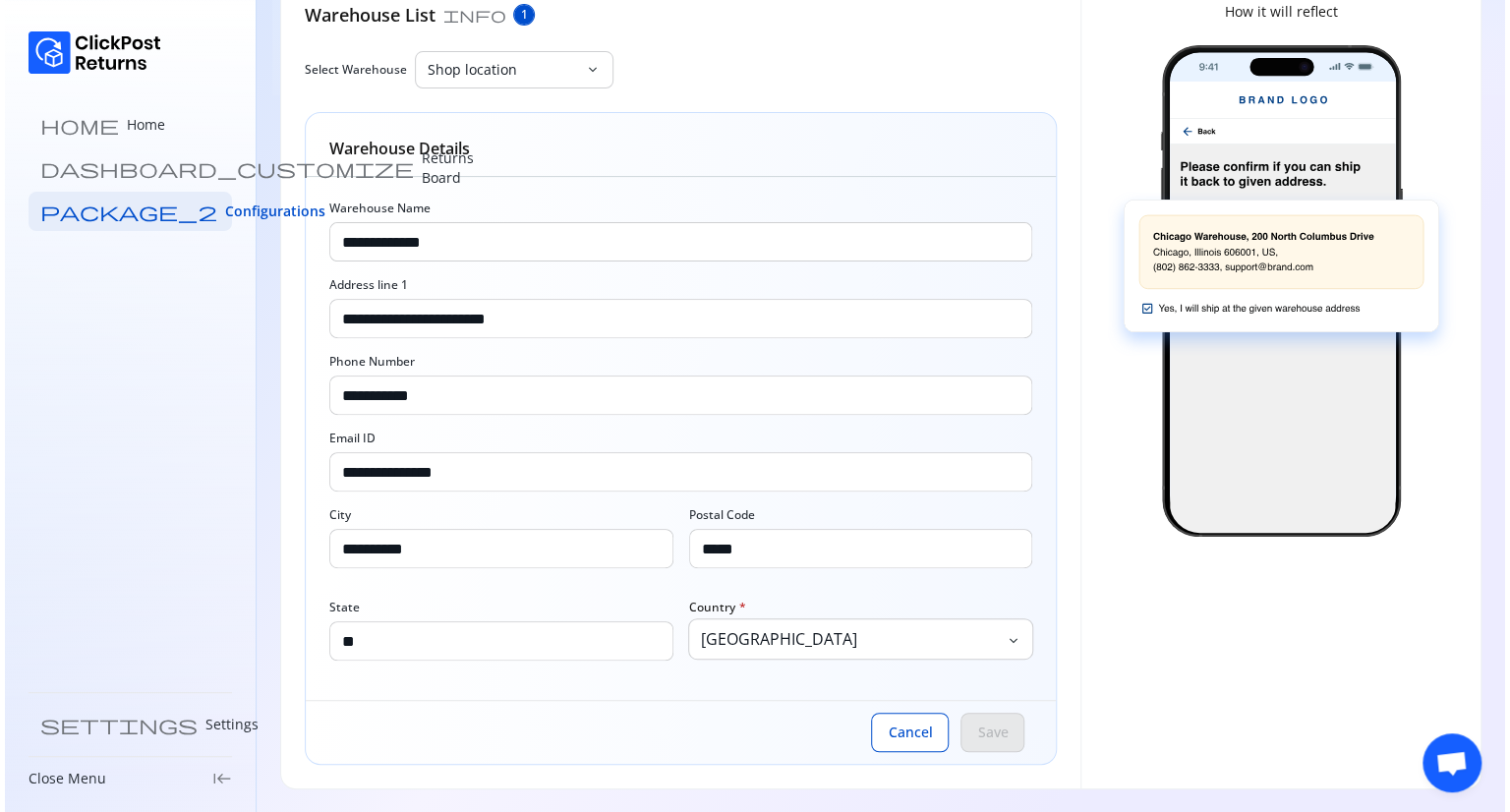
scroll to position [0, 0]
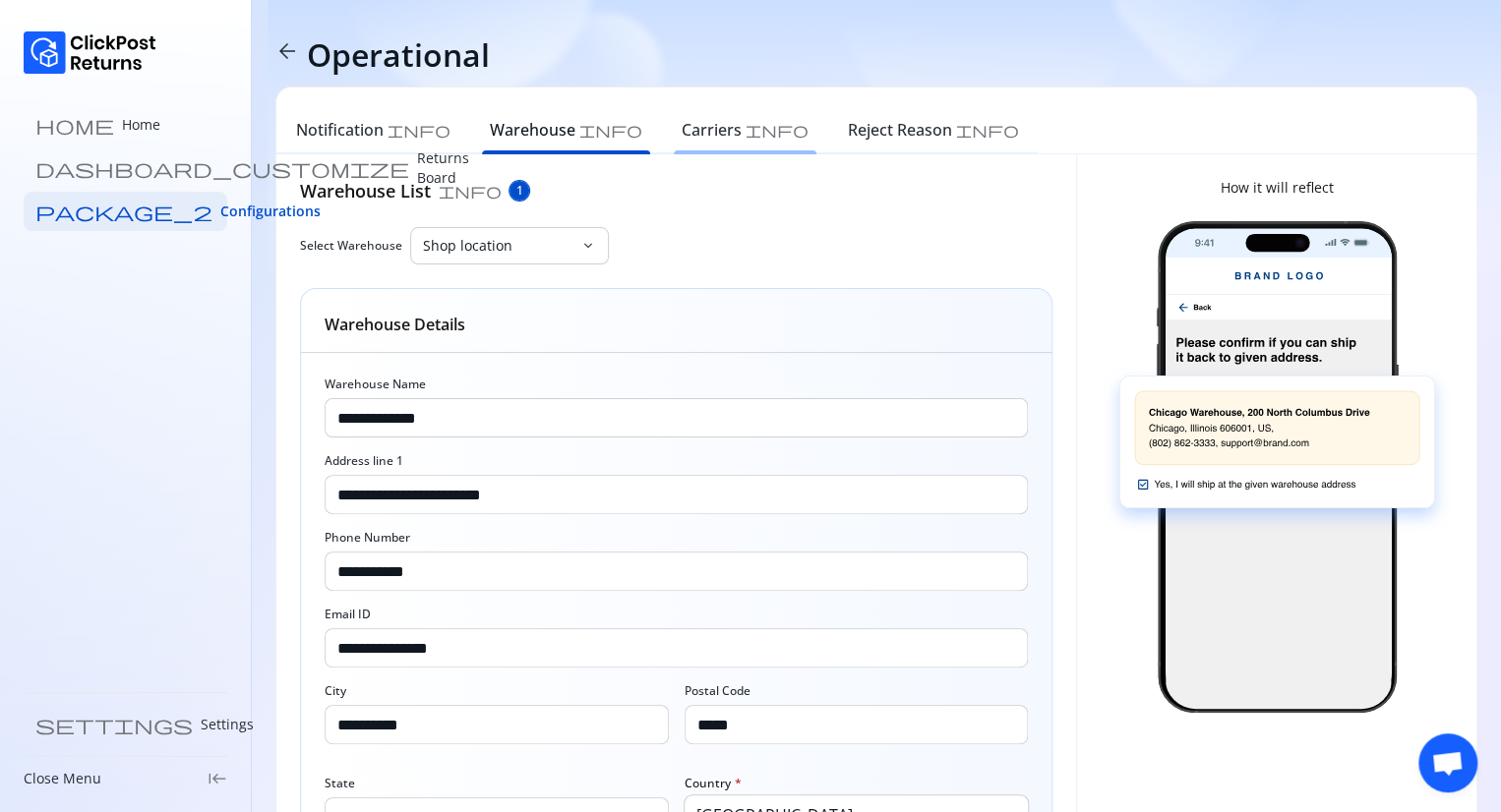
click at [662, 146] on div "Carriers info" at bounding box center [745, 133] width 166 height 43
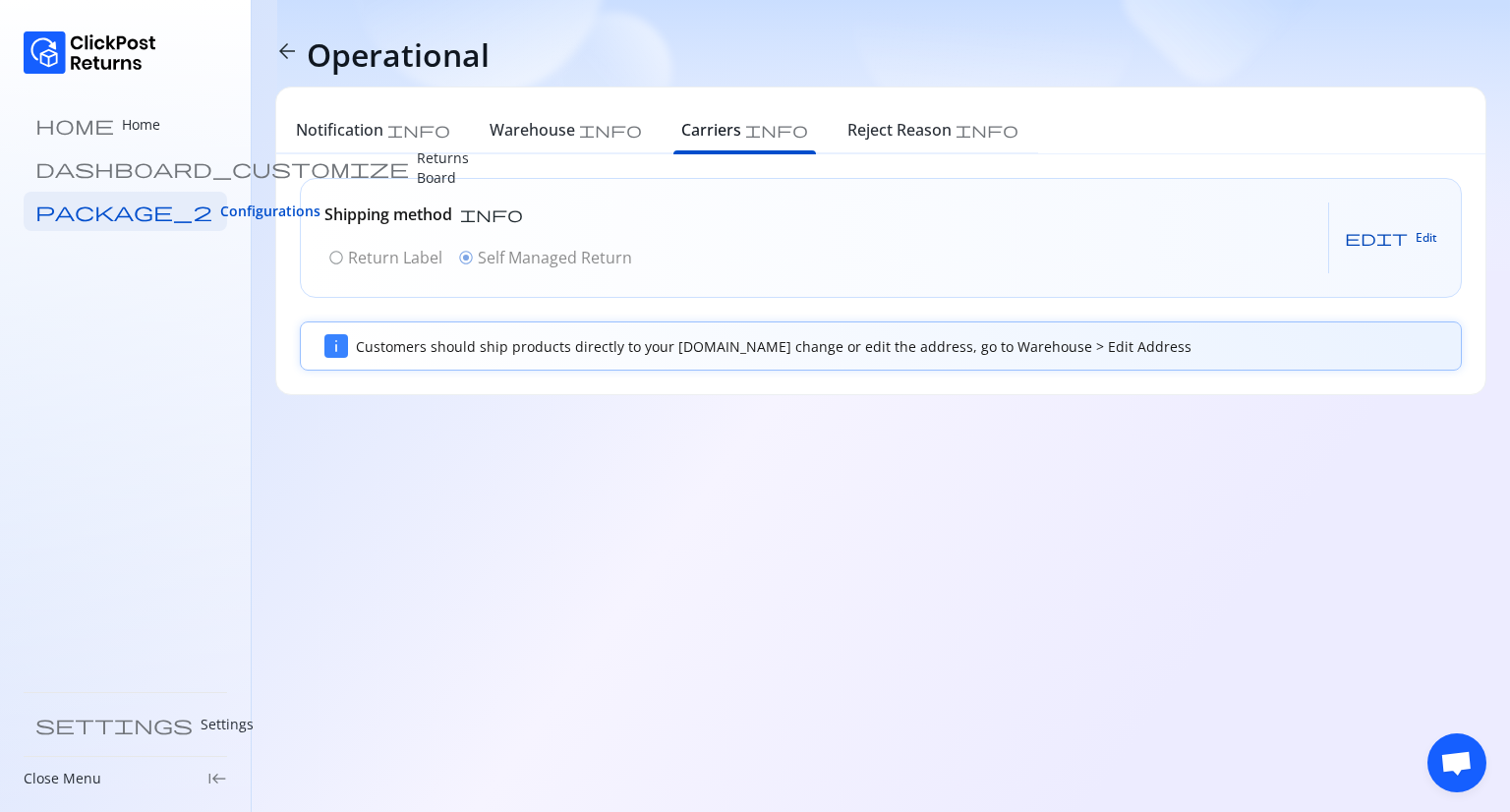
click at [1421, 238] on span "Edit" at bounding box center [1427, 238] width 22 height 16
click at [1337, 240] on span "Cancel" at bounding box center [1325, 238] width 38 height 16
click at [848, 133] on h6 "Reject Reason" at bounding box center [900, 130] width 105 height 24
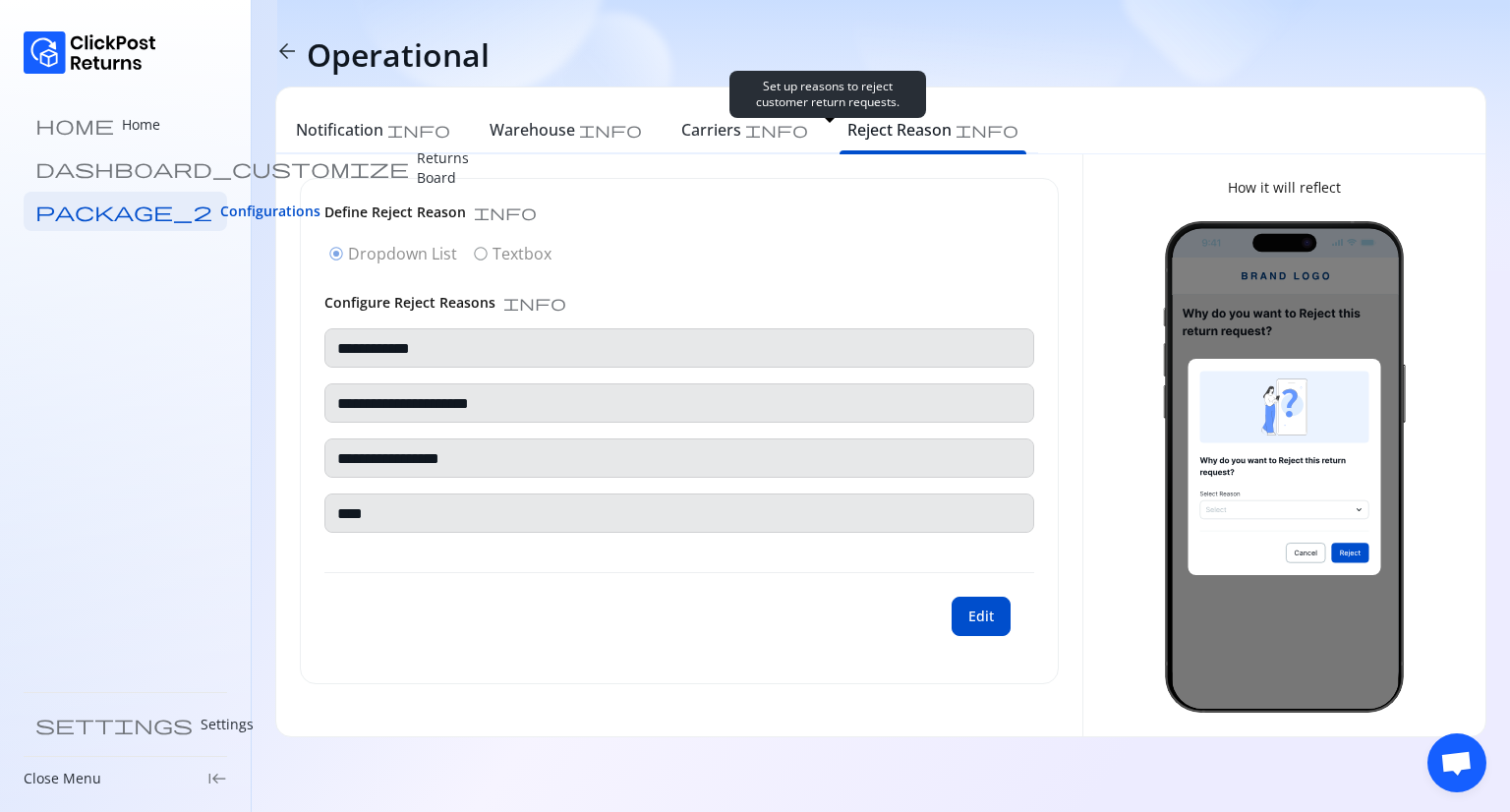
click at [956, 131] on span "info" at bounding box center [988, 130] width 63 height 16
click at [416, 166] on p "Returns Board" at bounding box center [442, 168] width 52 height 39
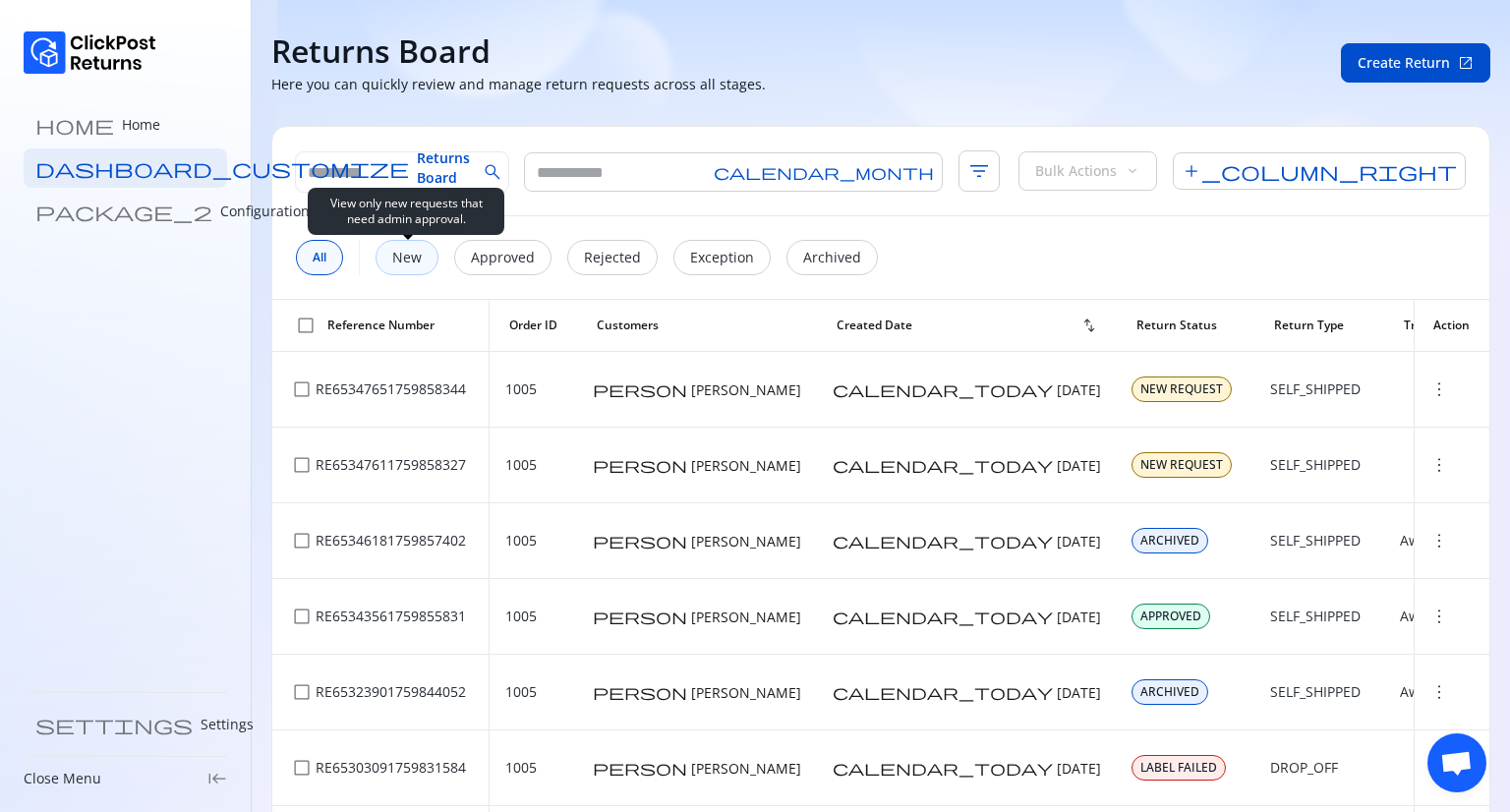
click at [412, 249] on p "New" at bounding box center [408, 258] width 30 height 20
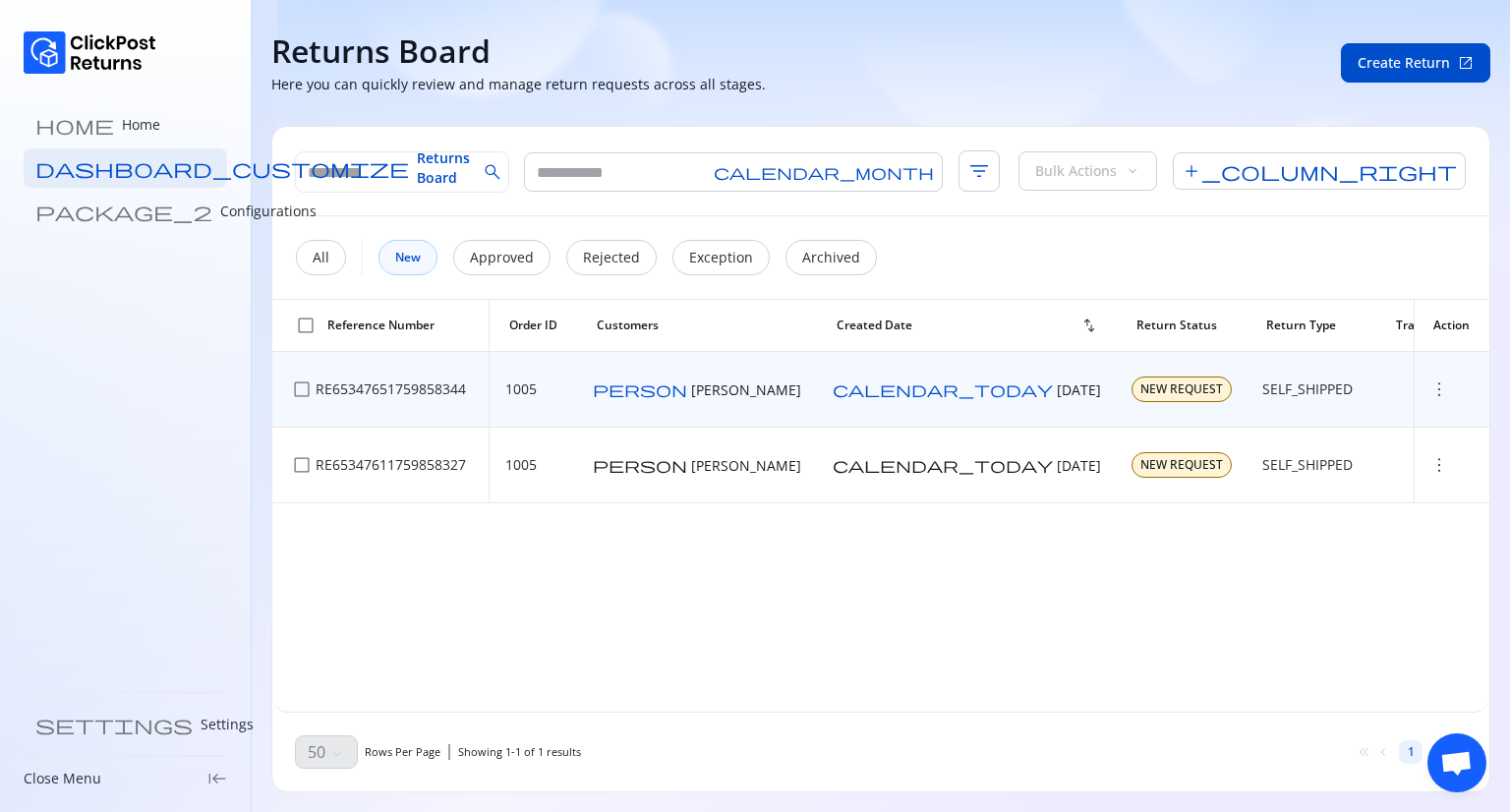
click at [1430, 391] on span "more_vert" at bounding box center [1440, 390] width 20 height 20
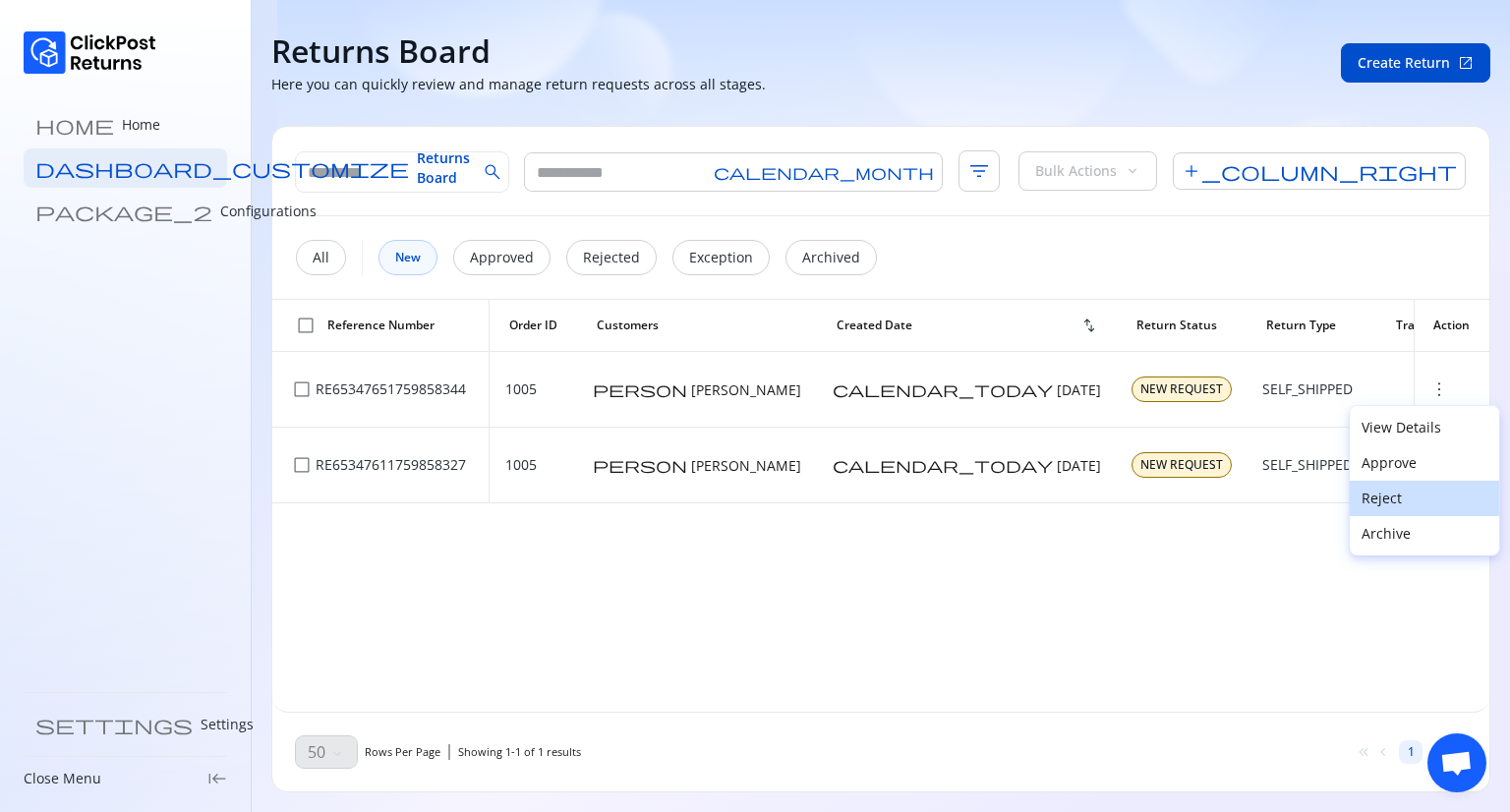
click at [1397, 491] on p "Reject" at bounding box center [1425, 498] width 126 height 20
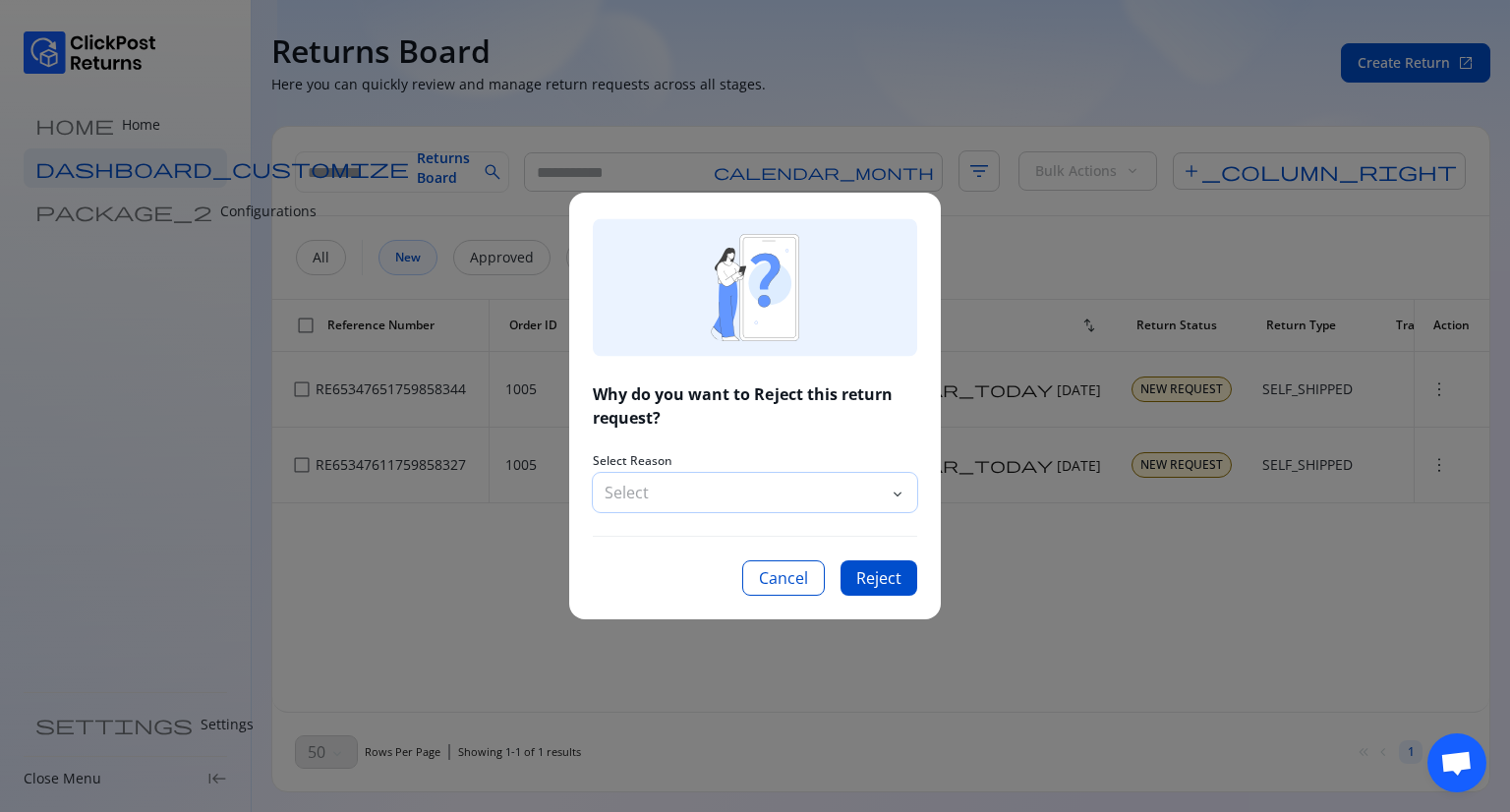
click at [823, 484] on p "Select" at bounding box center [745, 492] width 281 height 24
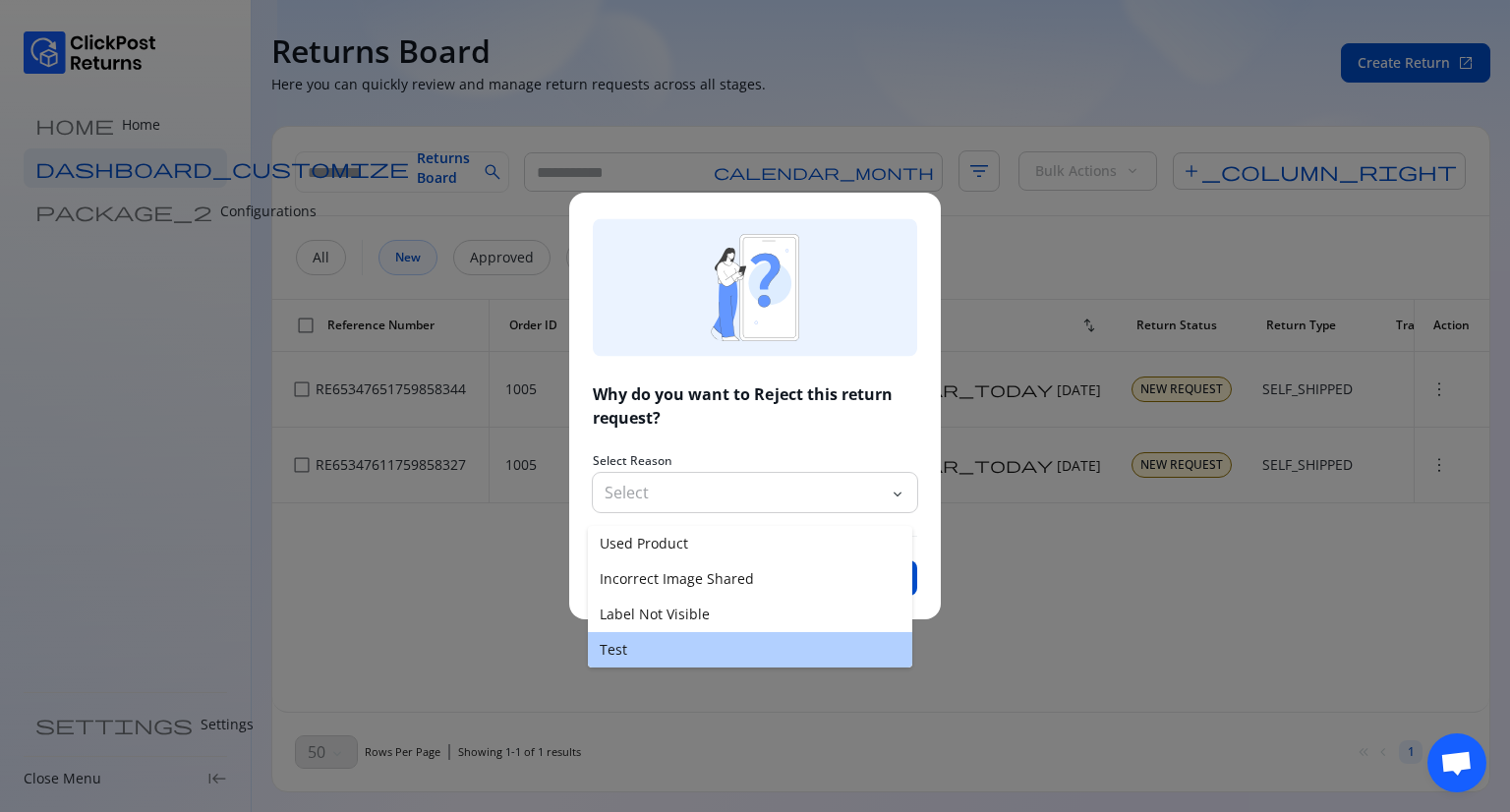
click at [673, 662] on button "Test" at bounding box center [750, 650] width 325 height 36
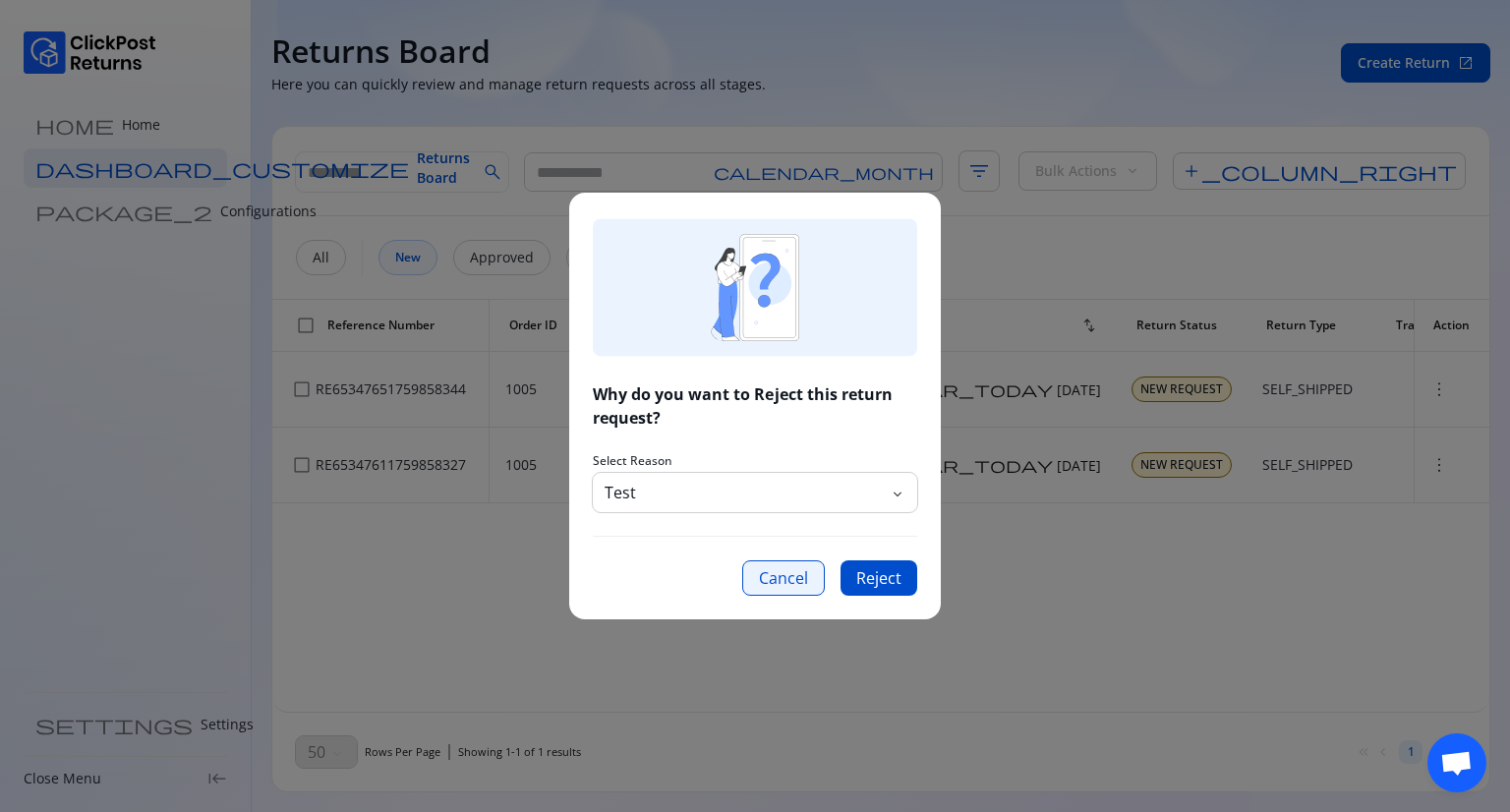
click at [780, 569] on button "Cancel" at bounding box center [784, 578] width 83 height 36
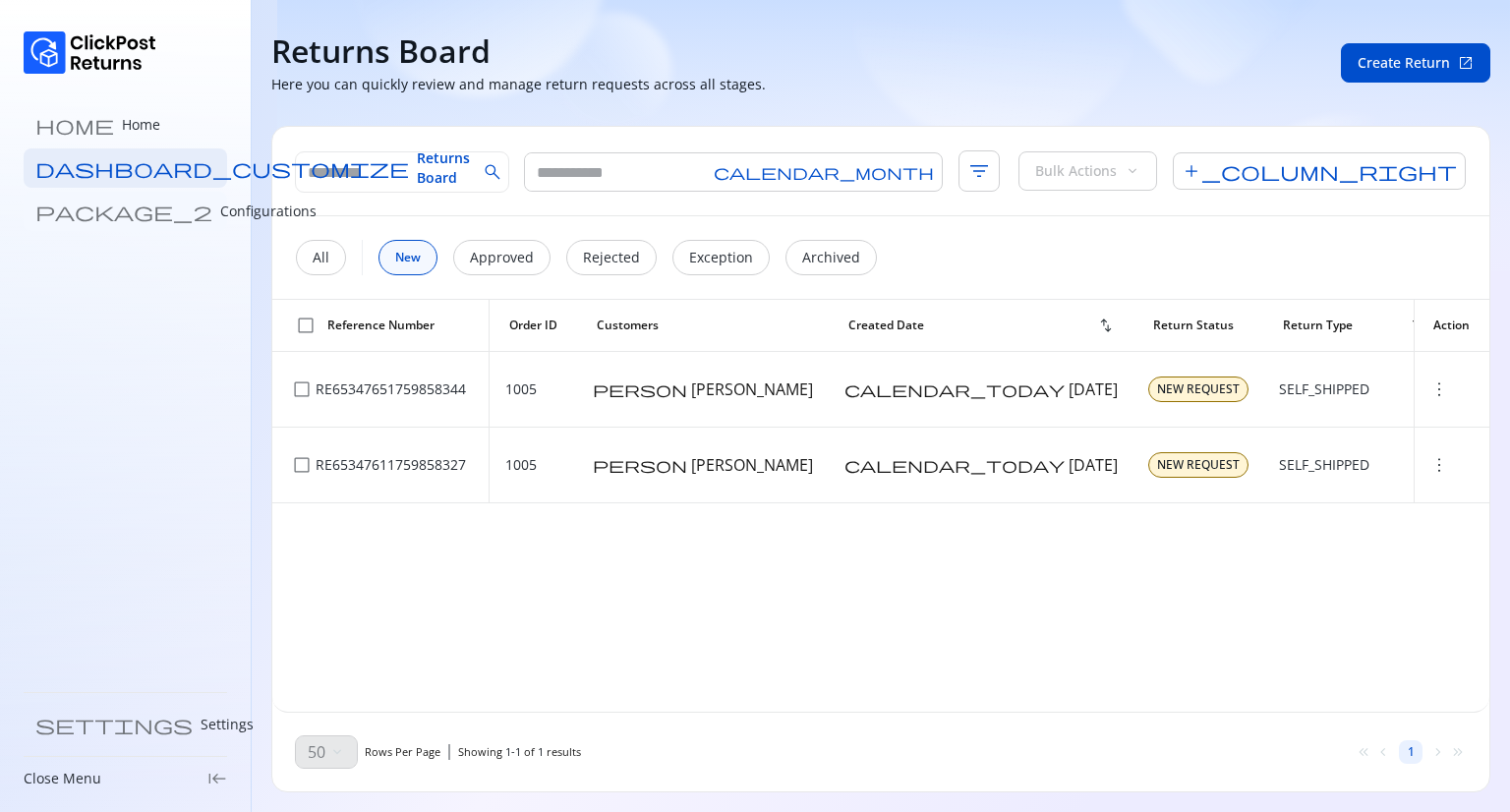
click at [220, 209] on p "Configurations" at bounding box center [268, 211] width 97 height 20
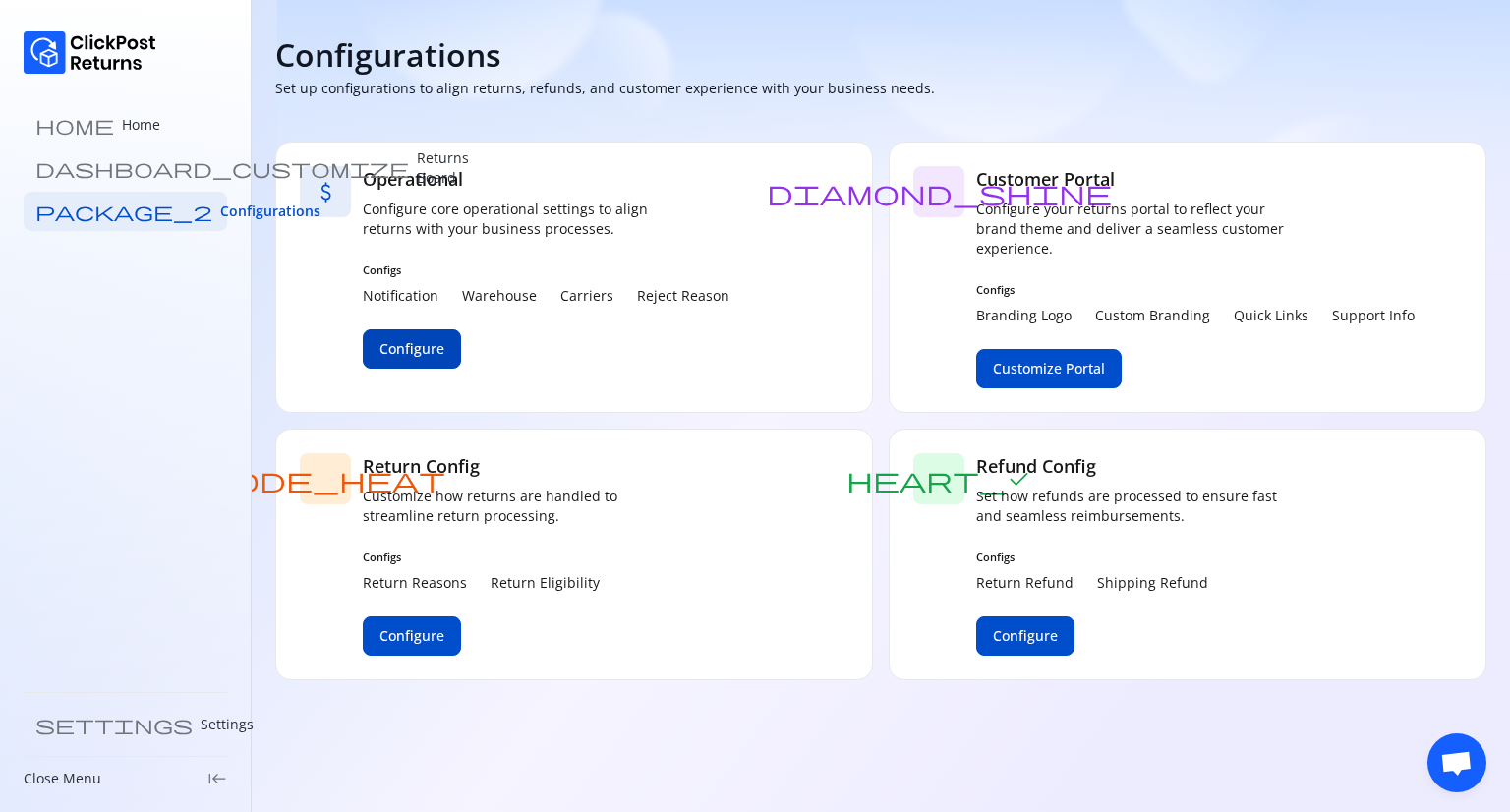
click at [437, 356] on span "Configure" at bounding box center [413, 349] width 65 height 20
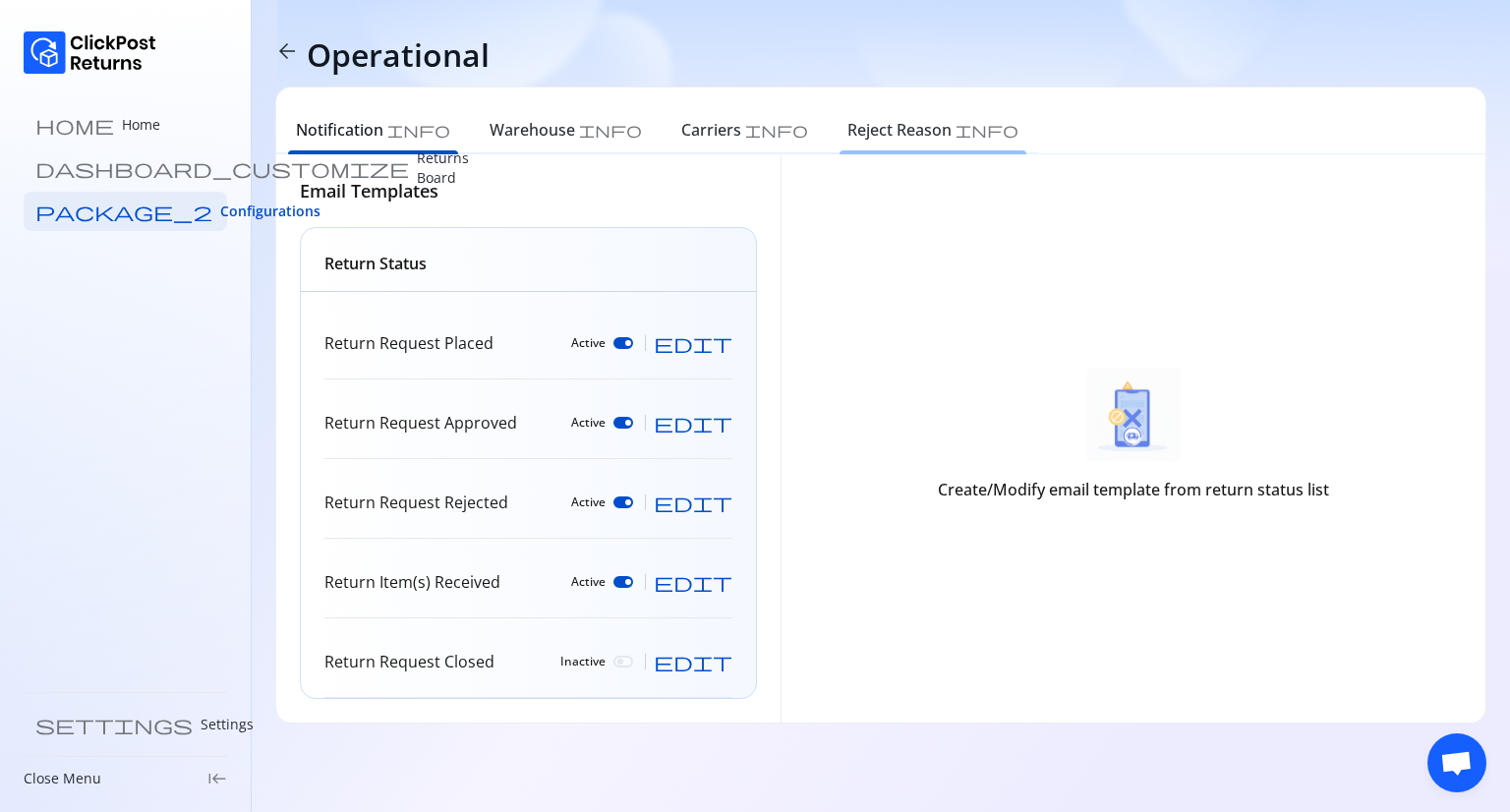
click at [848, 134] on h6 "Reject Reason" at bounding box center [900, 130] width 105 height 24
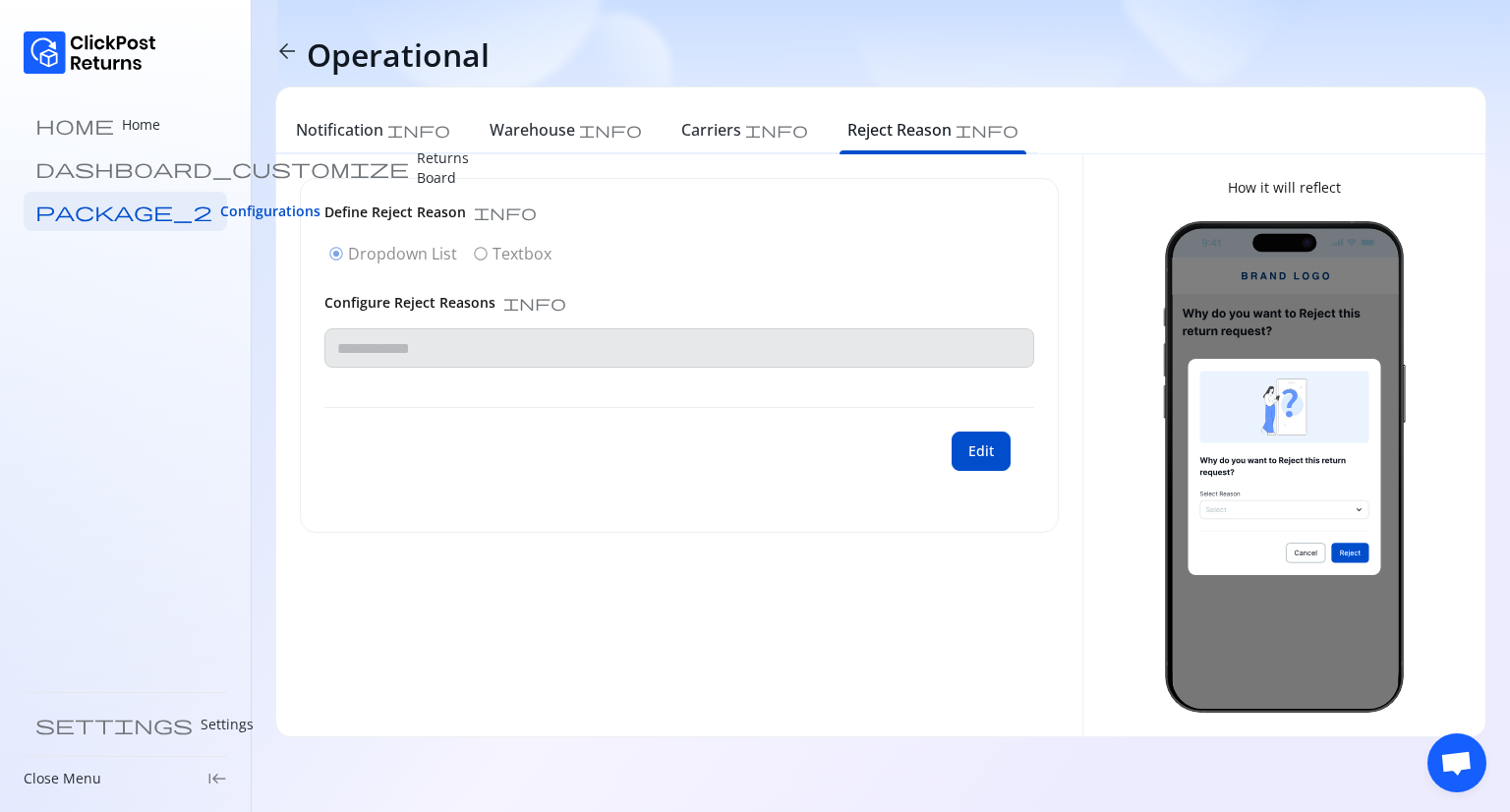
type input "**********"
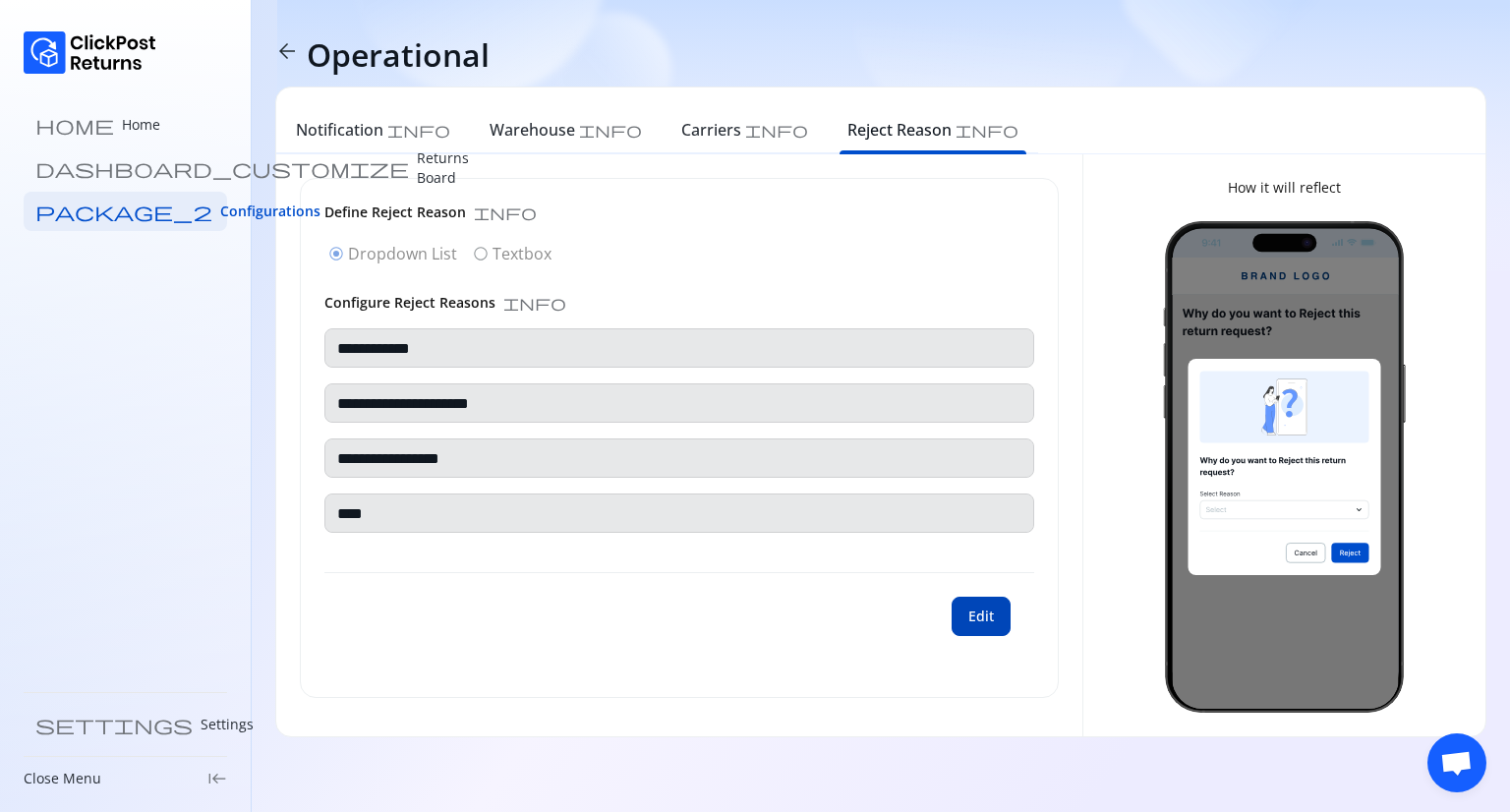
click at [977, 616] on span "Edit" at bounding box center [981, 617] width 26 height 20
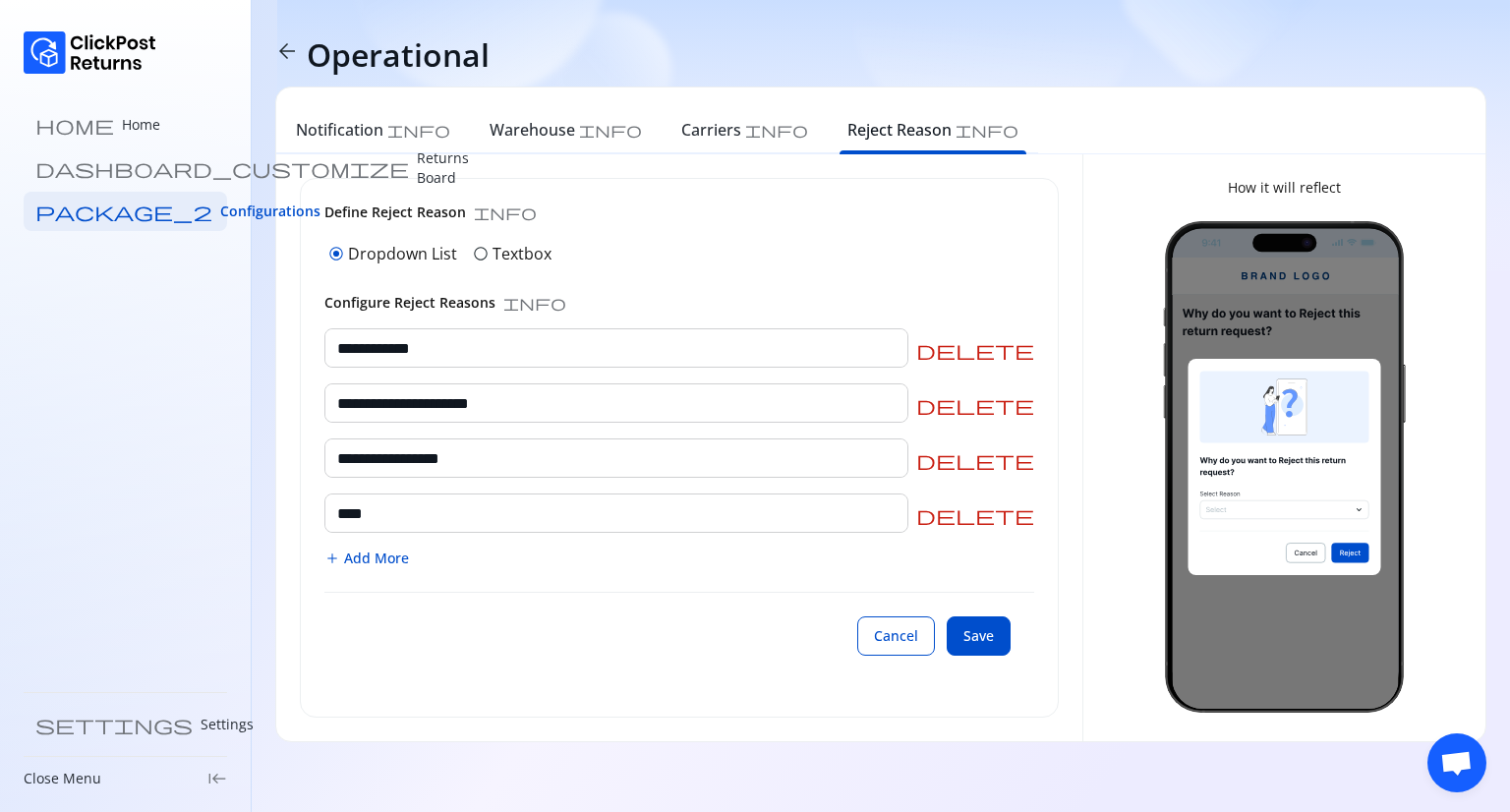
click at [476, 253] on span "radio_button_unchecked" at bounding box center [481, 254] width 16 height 16
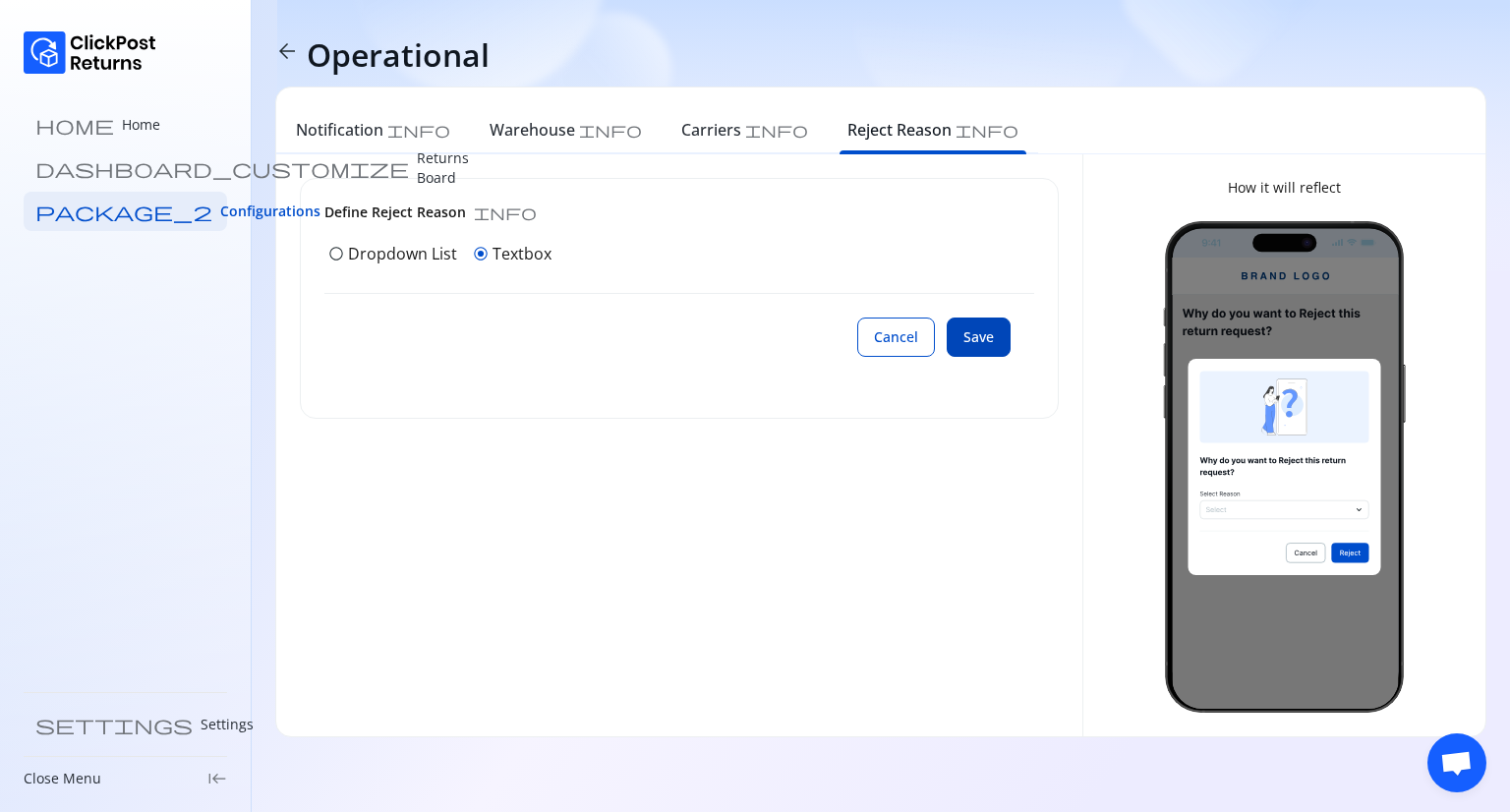
click at [980, 322] on button "Save" at bounding box center [979, 337] width 64 height 39
click at [992, 339] on span "Edit" at bounding box center [981, 337] width 26 height 20
click at [336, 251] on span "radio_button_unchecked" at bounding box center [337, 254] width 16 height 16
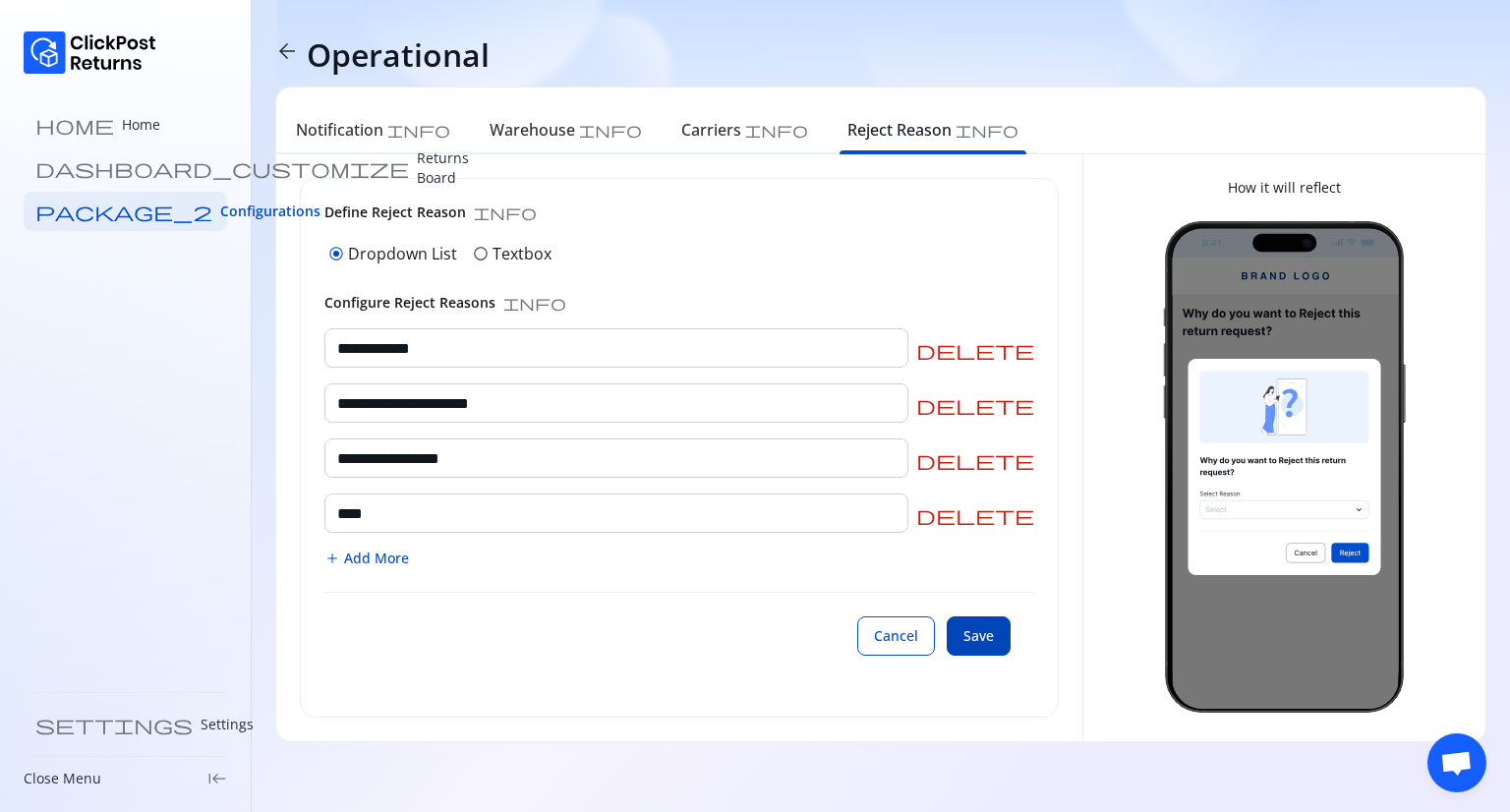
click at [982, 634] on span "Save" at bounding box center [978, 636] width 31 height 20
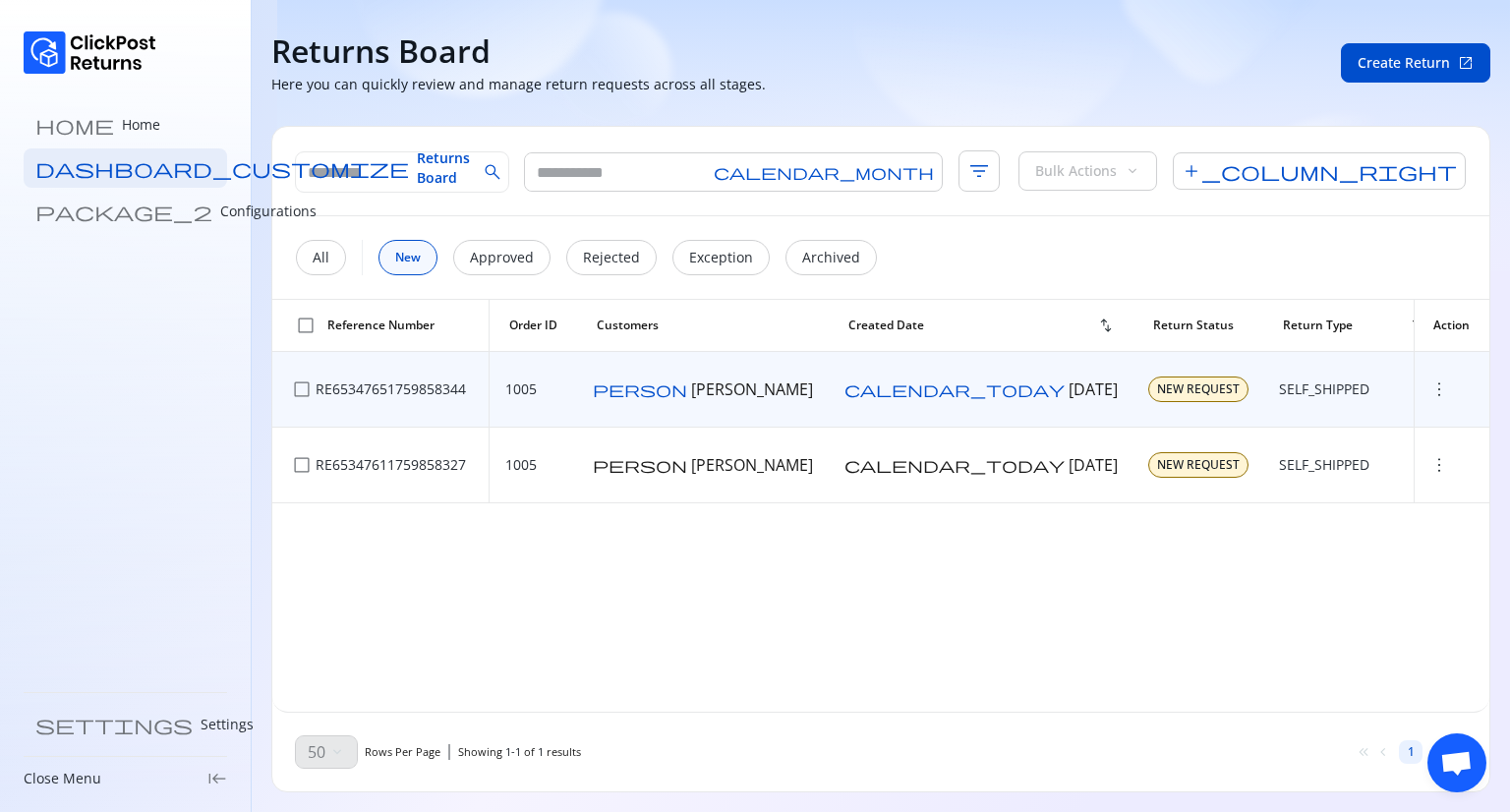
click at [303, 386] on span "check_box_outline_blank" at bounding box center [302, 390] width 20 height 20
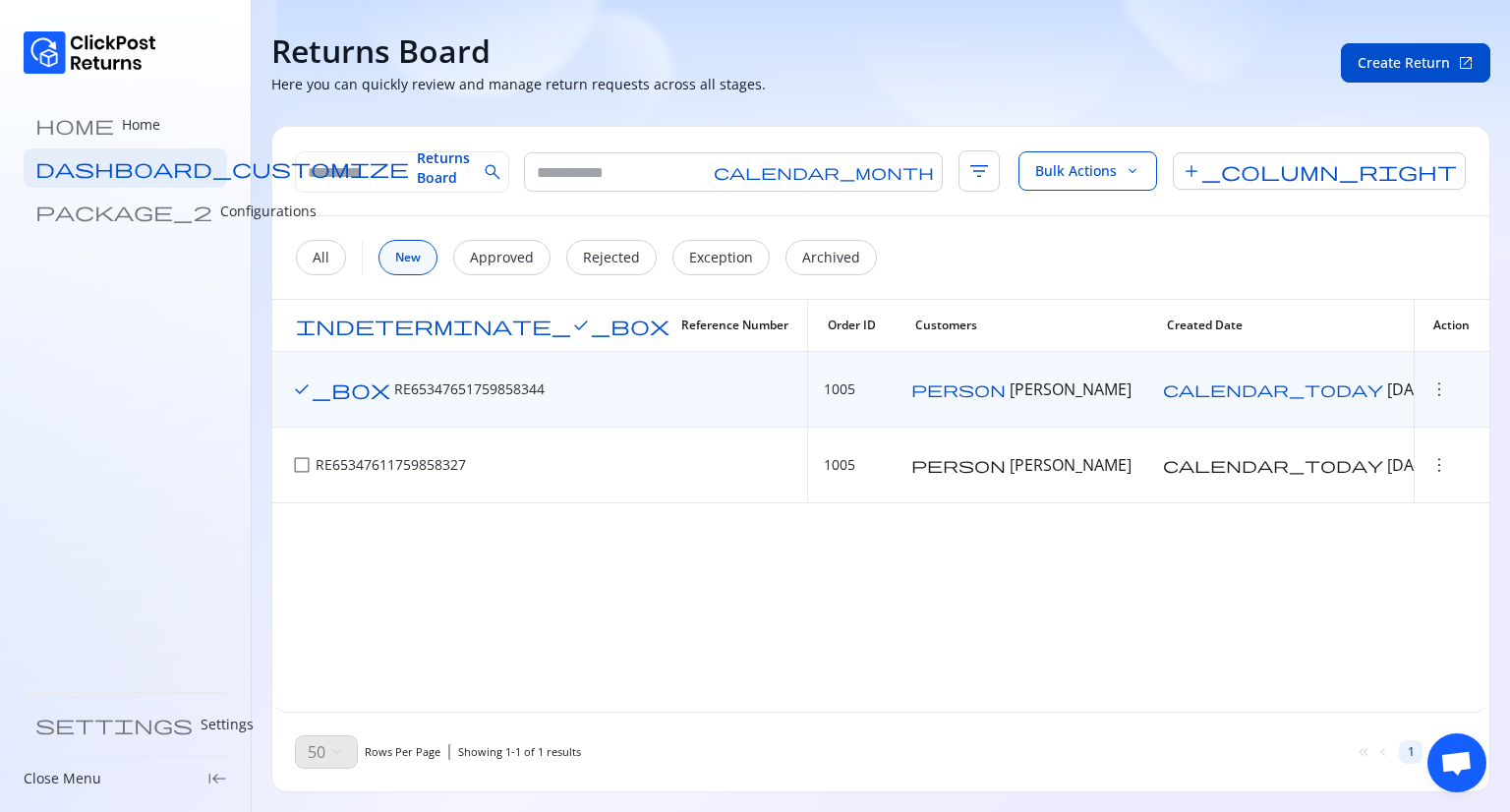
click at [1430, 386] on span "more_vert" at bounding box center [1440, 390] width 20 height 20
click at [1117, 170] on span "Bulk Actions" at bounding box center [1076, 171] width 82 height 20
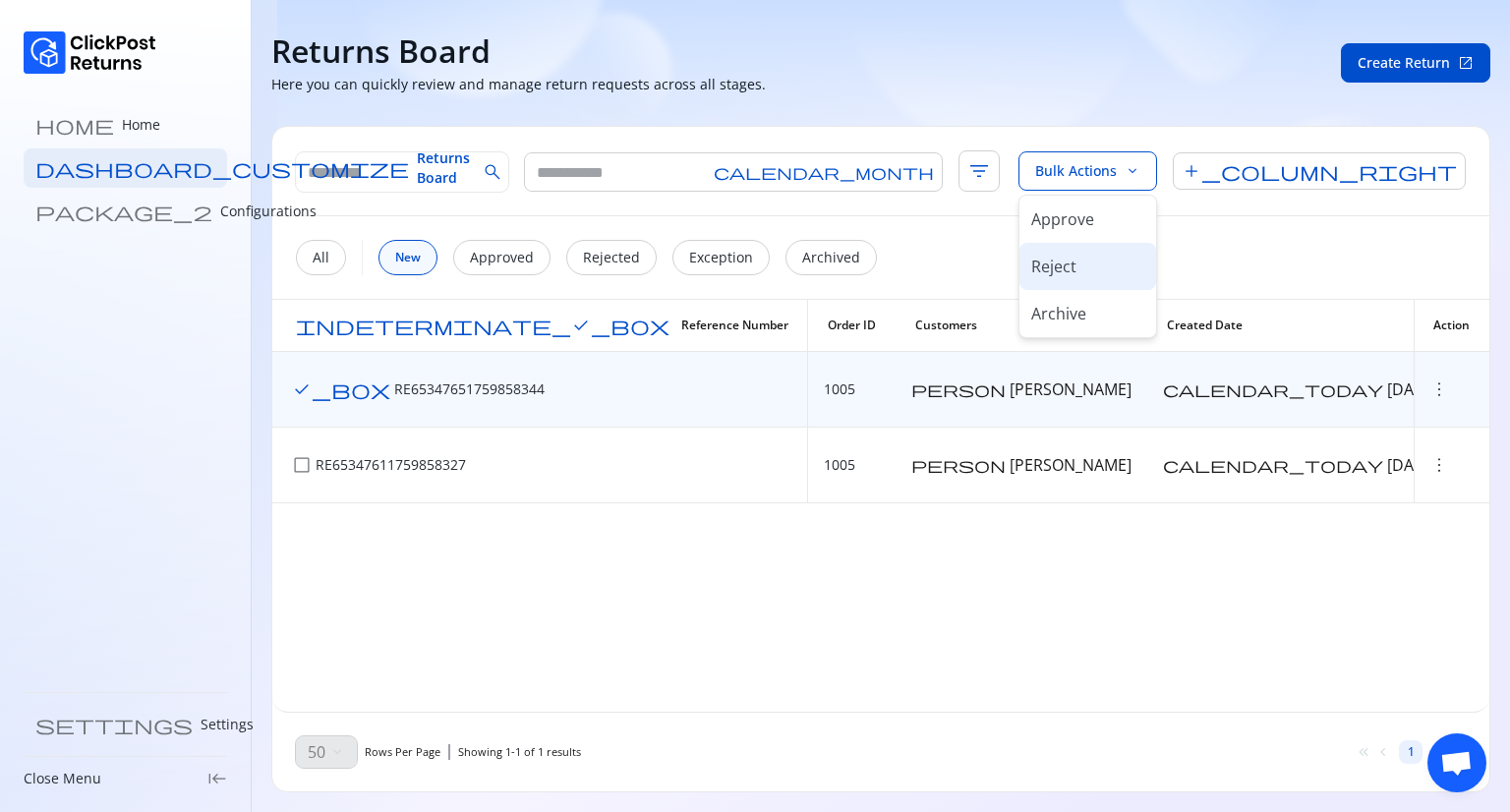
click at [1077, 259] on p "Reject" at bounding box center [1054, 266] width 45 height 24
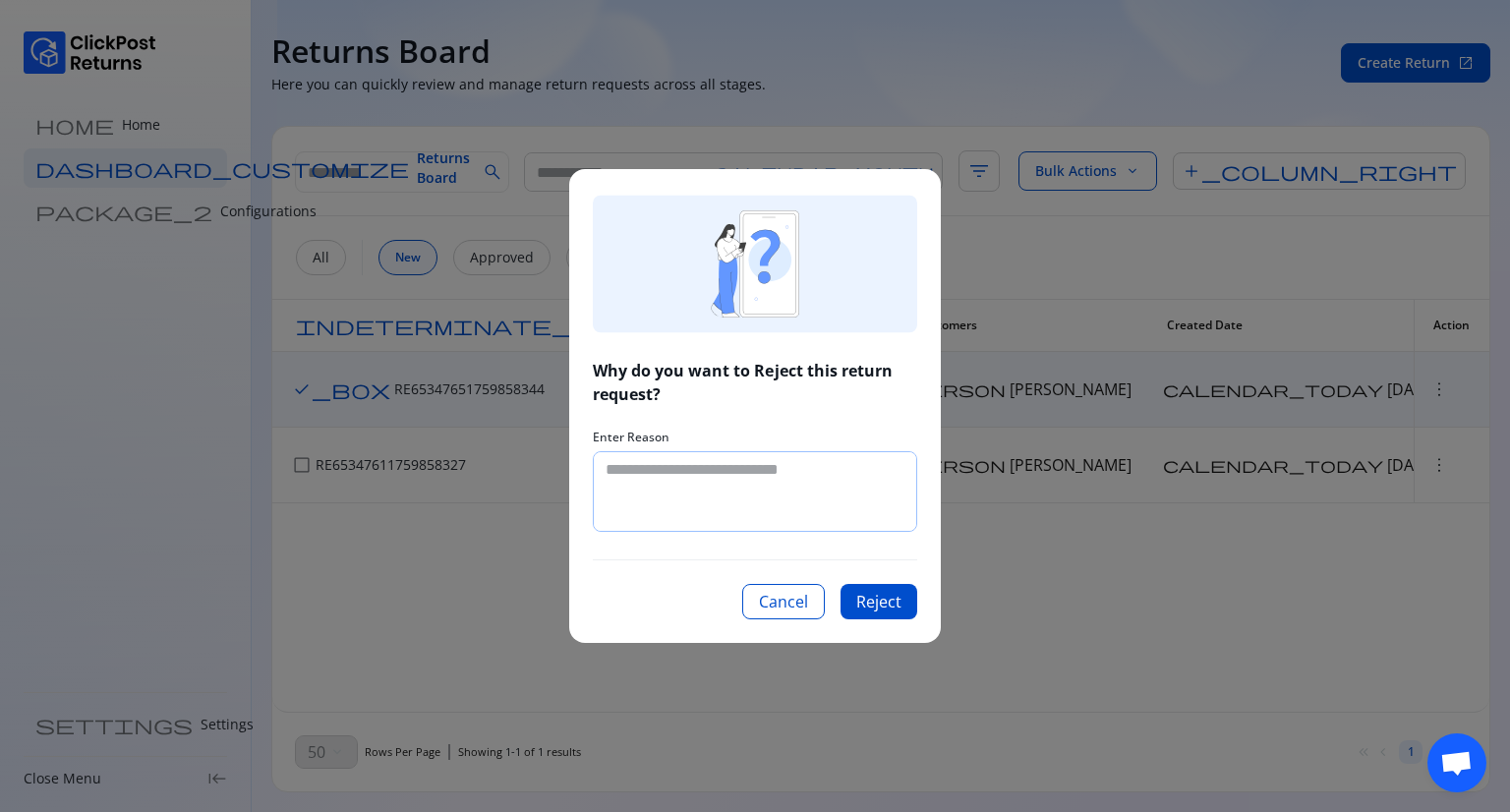
click at [703, 472] on textarea at bounding box center [755, 491] width 323 height 79
type textarea "**********"
click at [898, 607] on button "reject" at bounding box center [879, 602] width 77 height 36
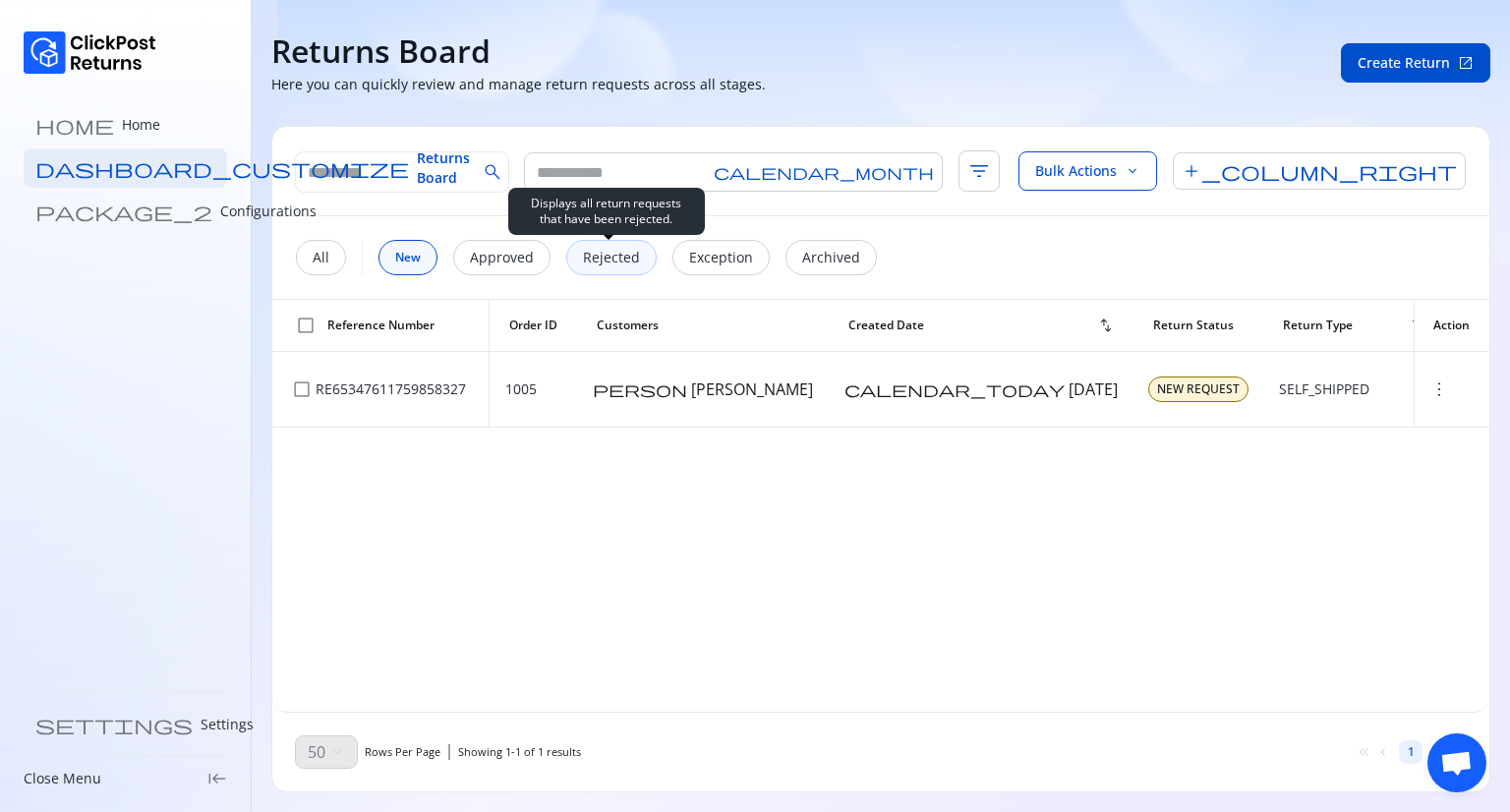
click at [606, 253] on p "Rejected" at bounding box center [612, 258] width 57 height 20
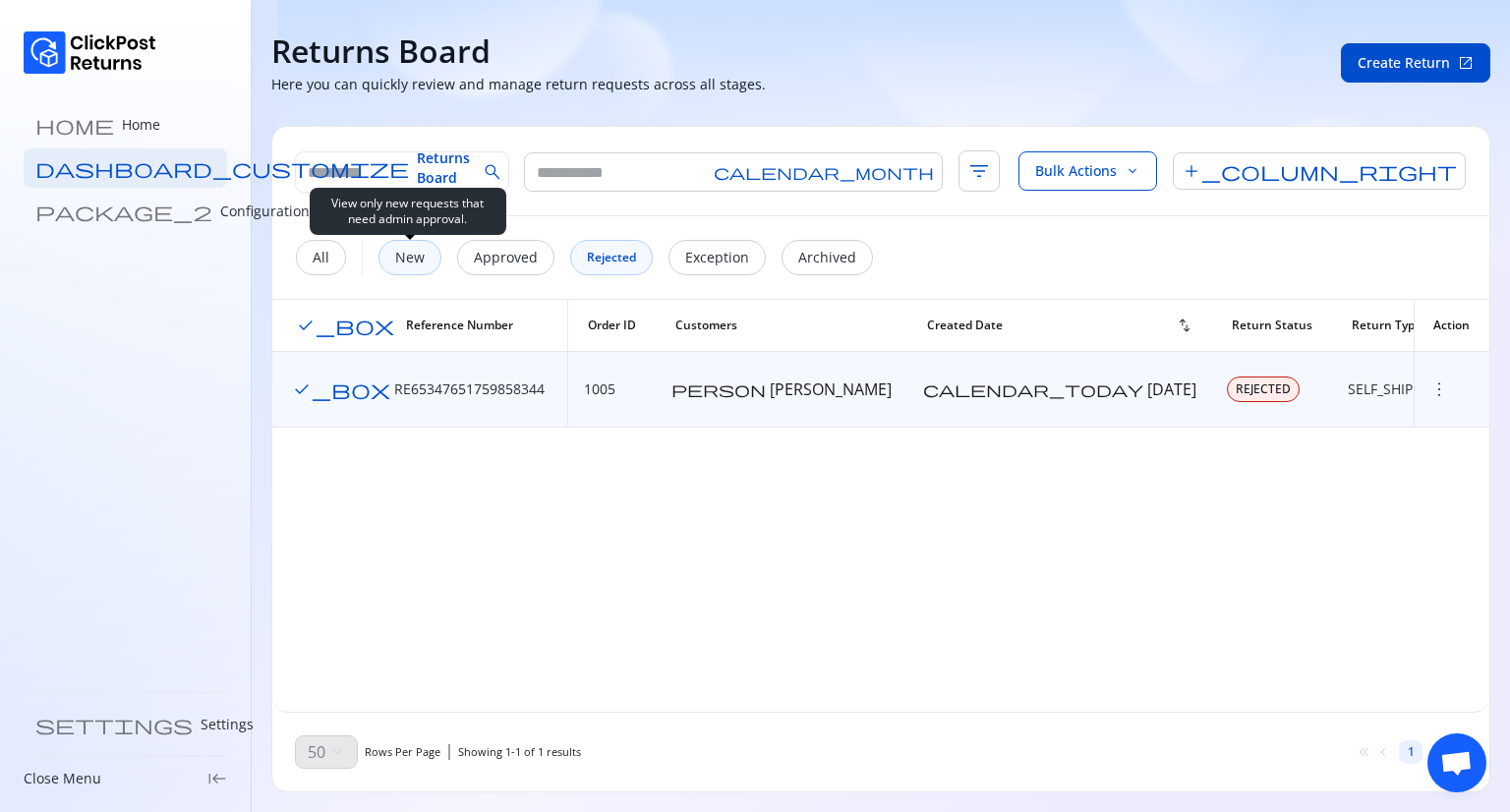
click at [428, 248] on div "New" at bounding box center [411, 258] width 63 height 36
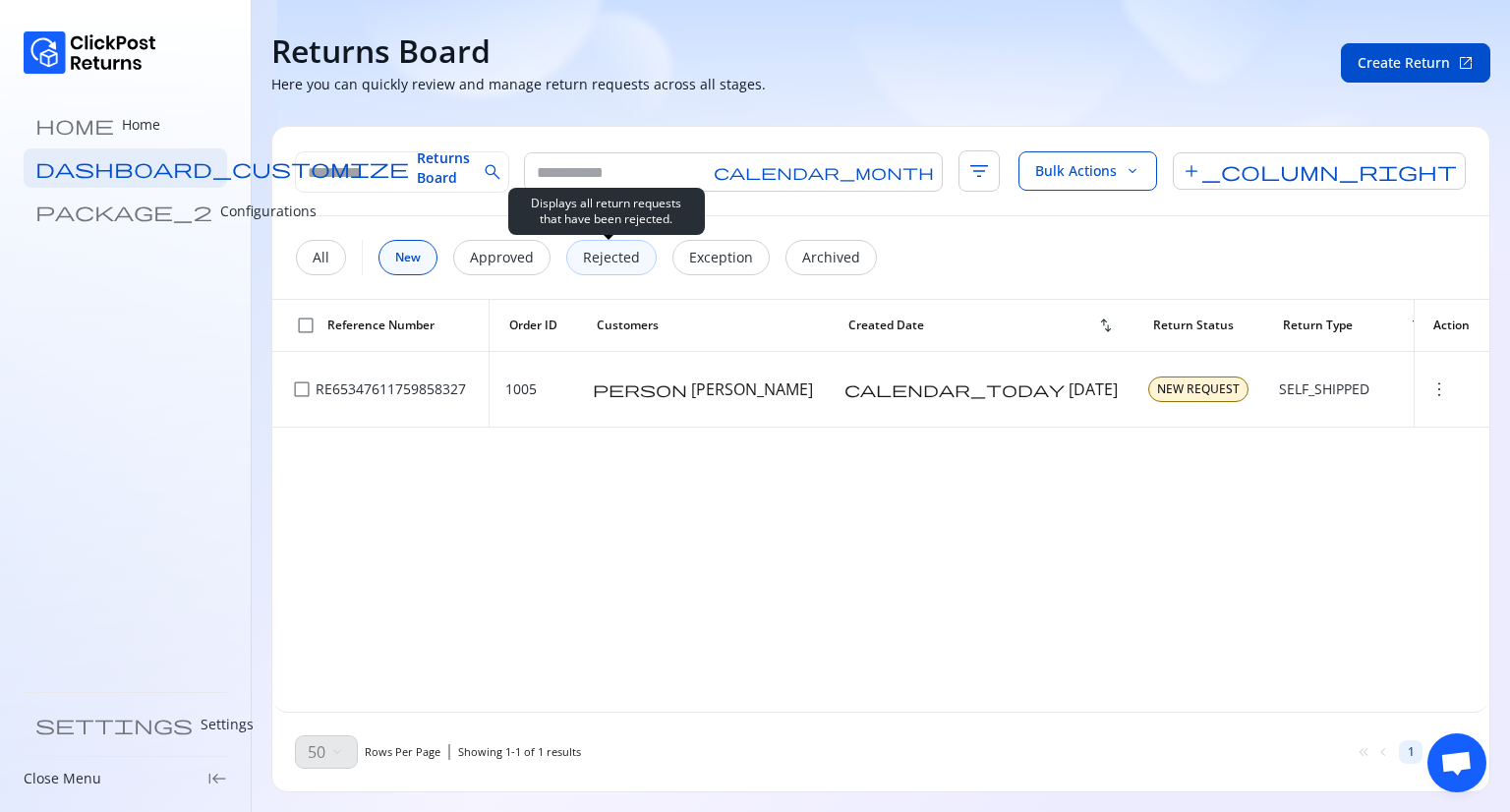
click at [574, 257] on div "Rejected" at bounding box center [612, 258] width 91 height 36
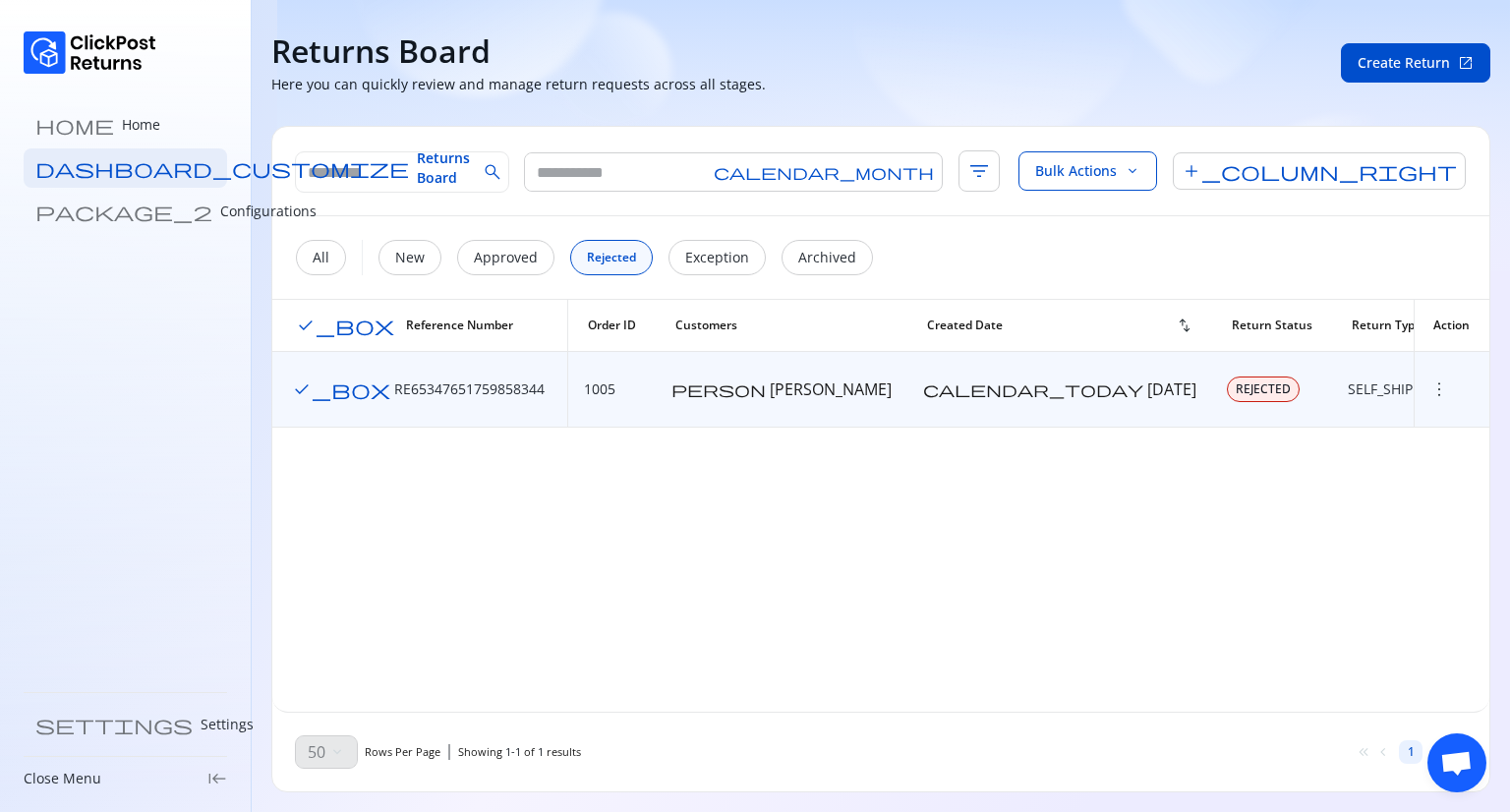
click at [301, 323] on span "check_box" at bounding box center [345, 326] width 99 height 20
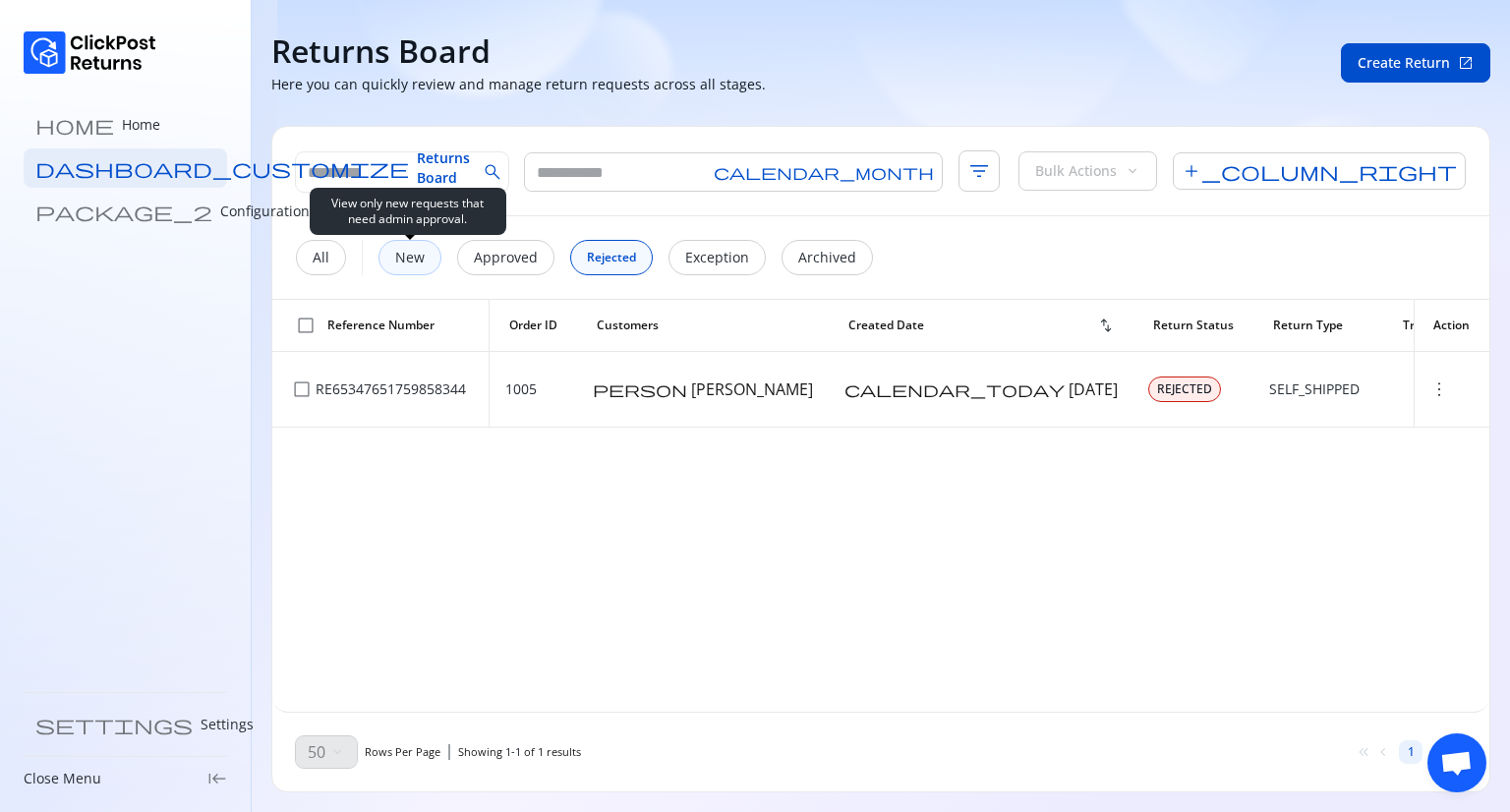
click at [412, 255] on p "New" at bounding box center [411, 258] width 30 height 20
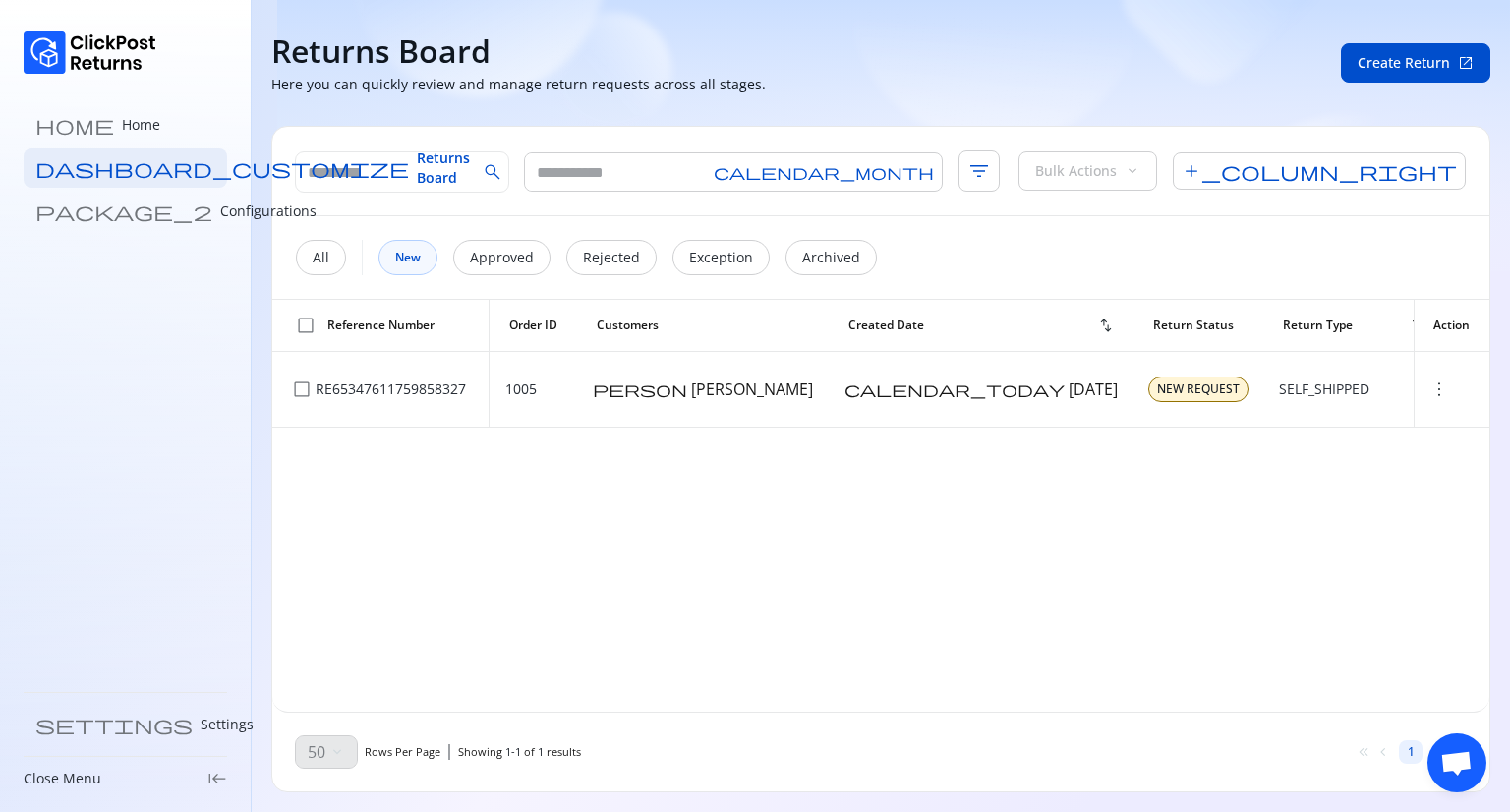
click at [303, 322] on span "check_box_outline_blank" at bounding box center [306, 326] width 20 height 20
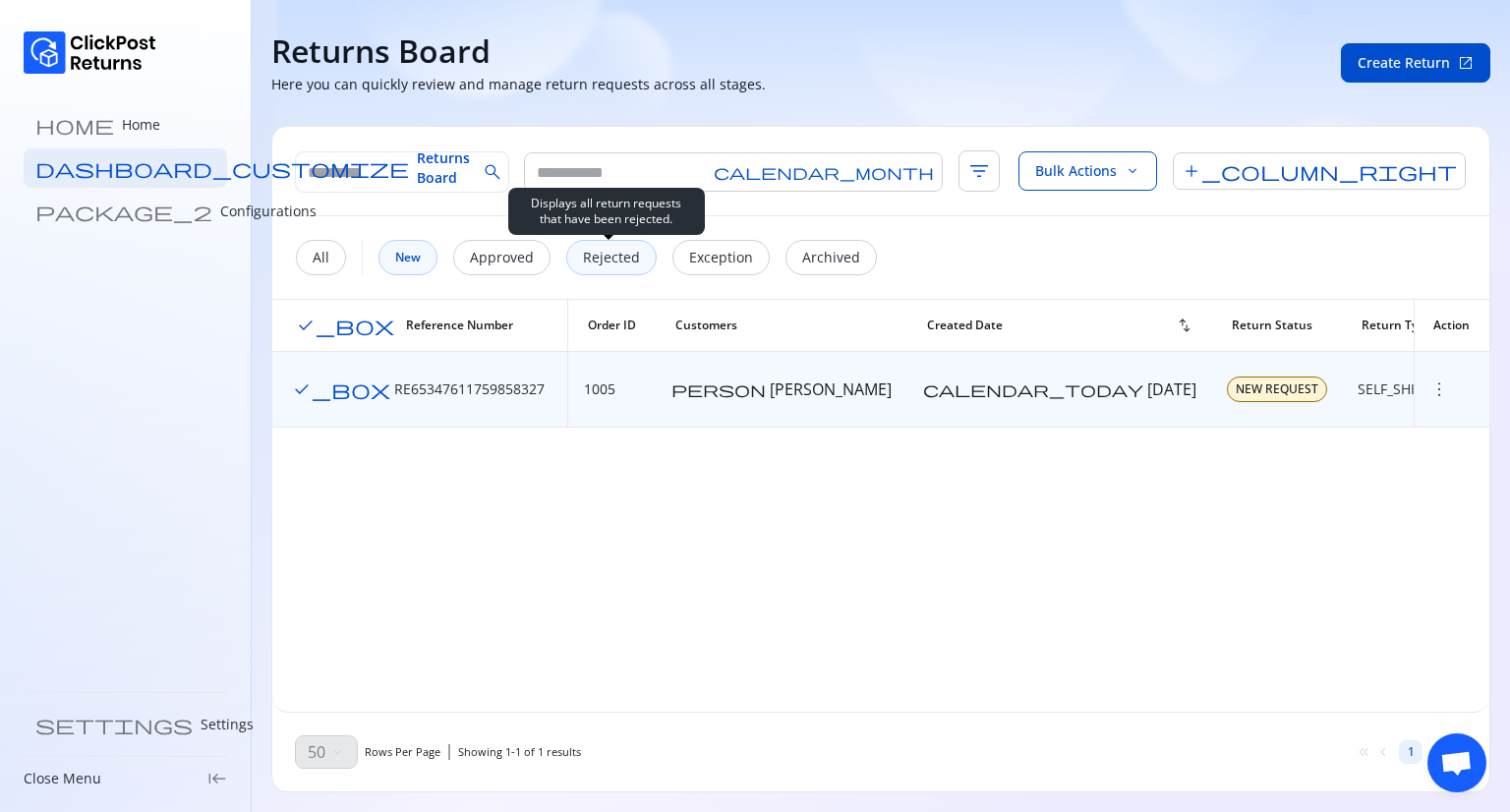
click at [635, 243] on div "Rejected" at bounding box center [612, 258] width 91 height 36
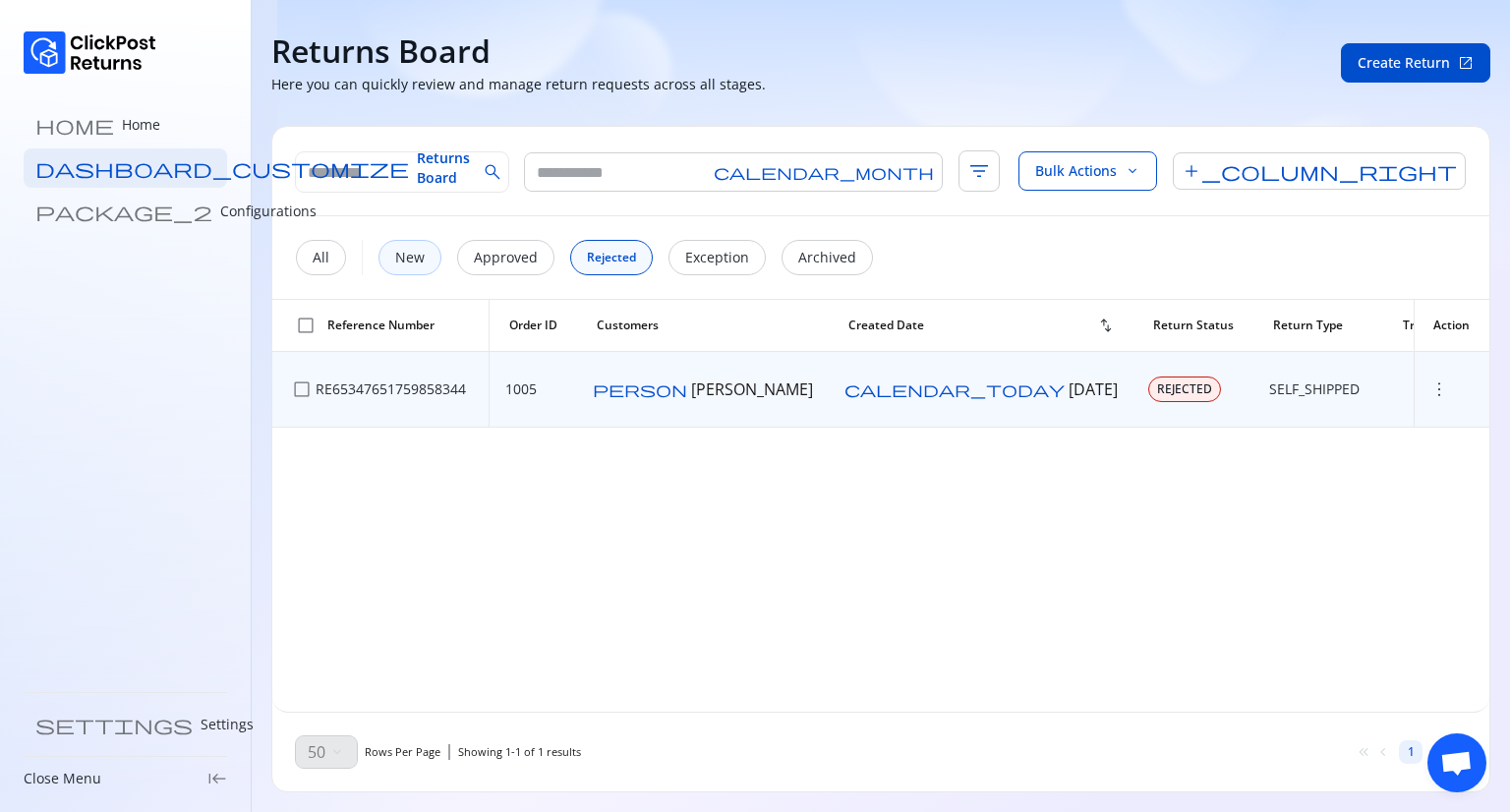
click at [1431, 395] on span "more_vert" at bounding box center [1440, 390] width 20 height 20
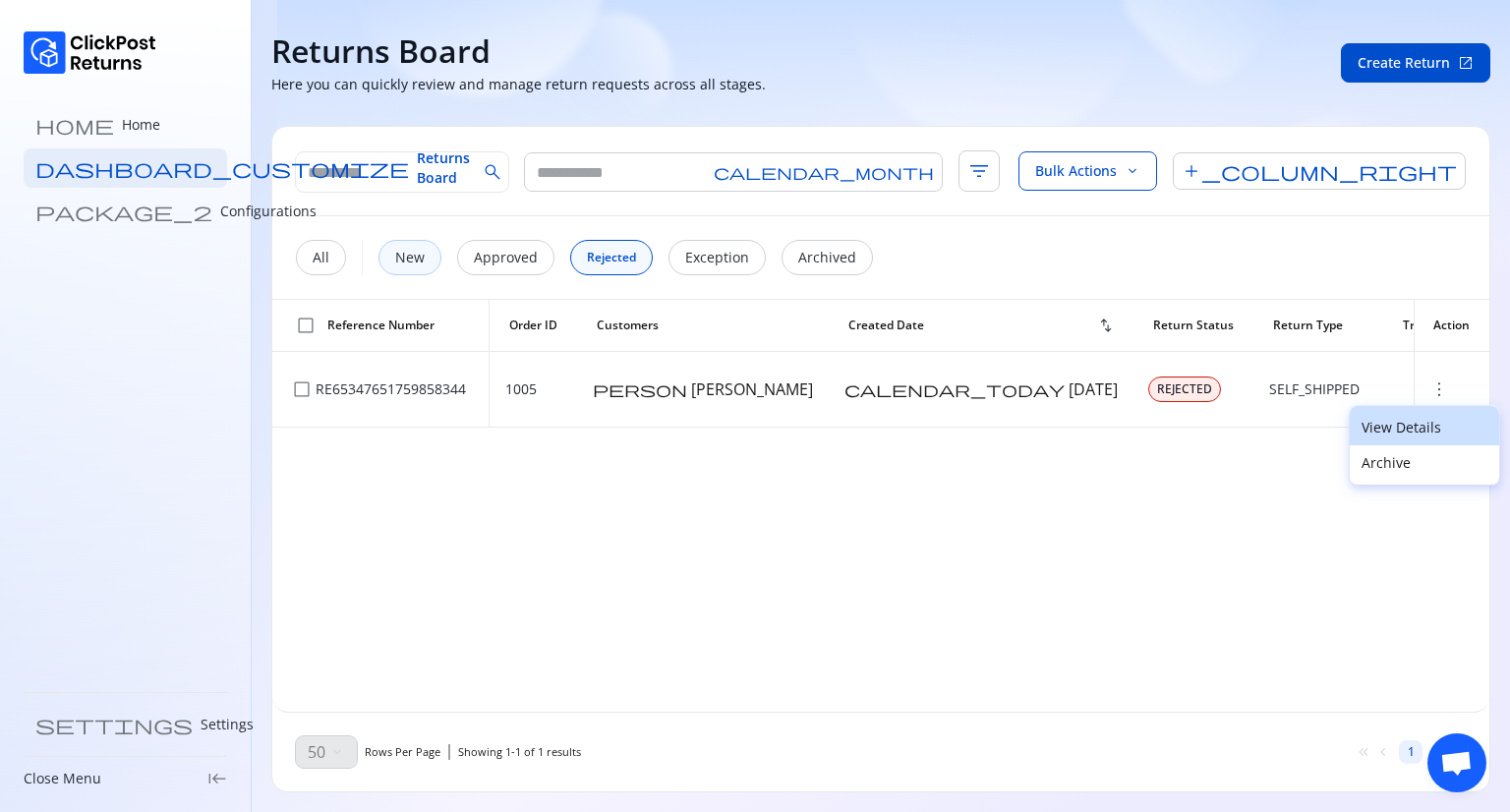
click at [1402, 429] on p "View Details" at bounding box center [1425, 427] width 126 height 20
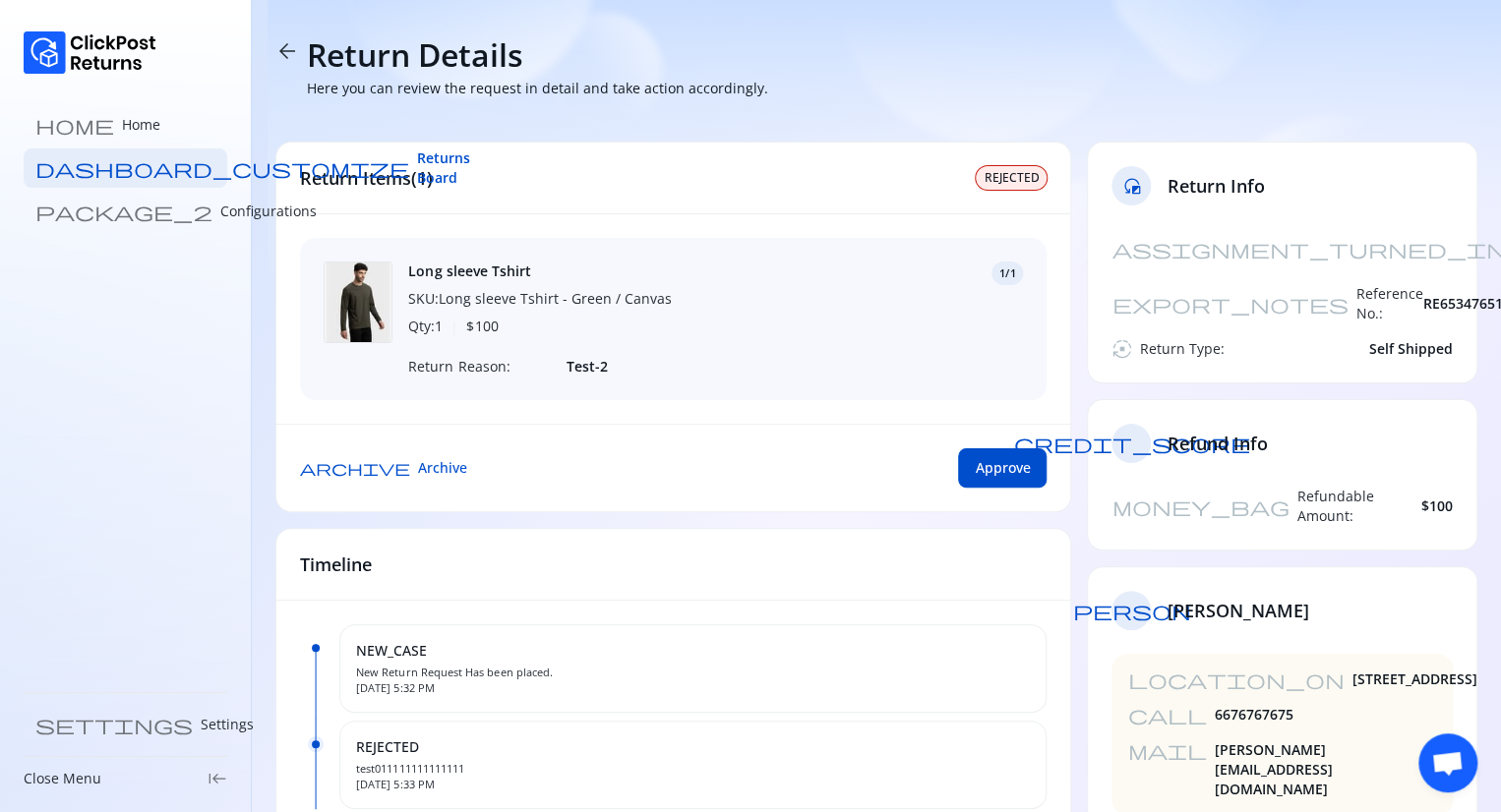
click at [281, 51] on span "arrow_back" at bounding box center [287, 51] width 24 height 24
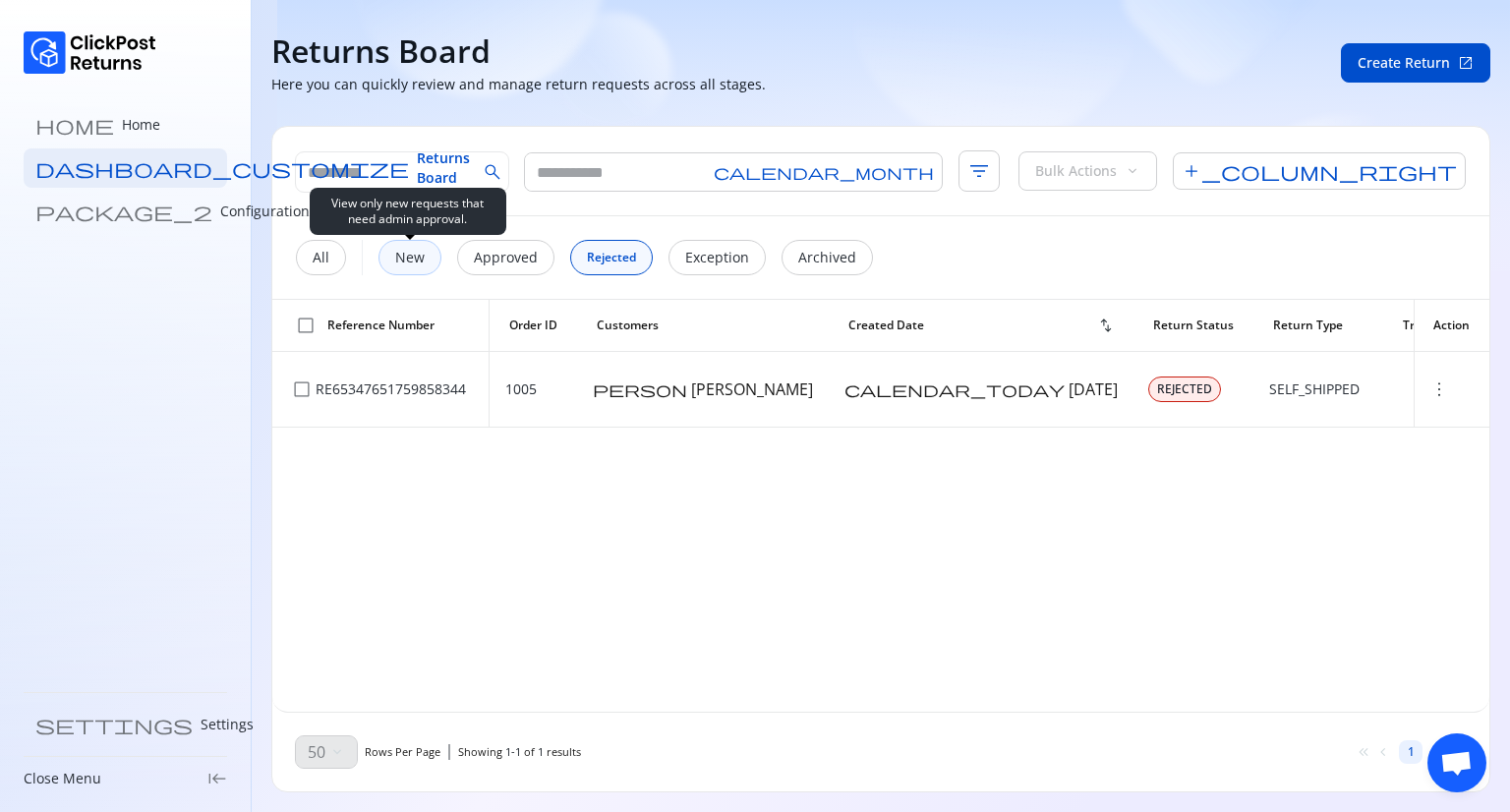
click at [409, 253] on p "New" at bounding box center [411, 258] width 30 height 20
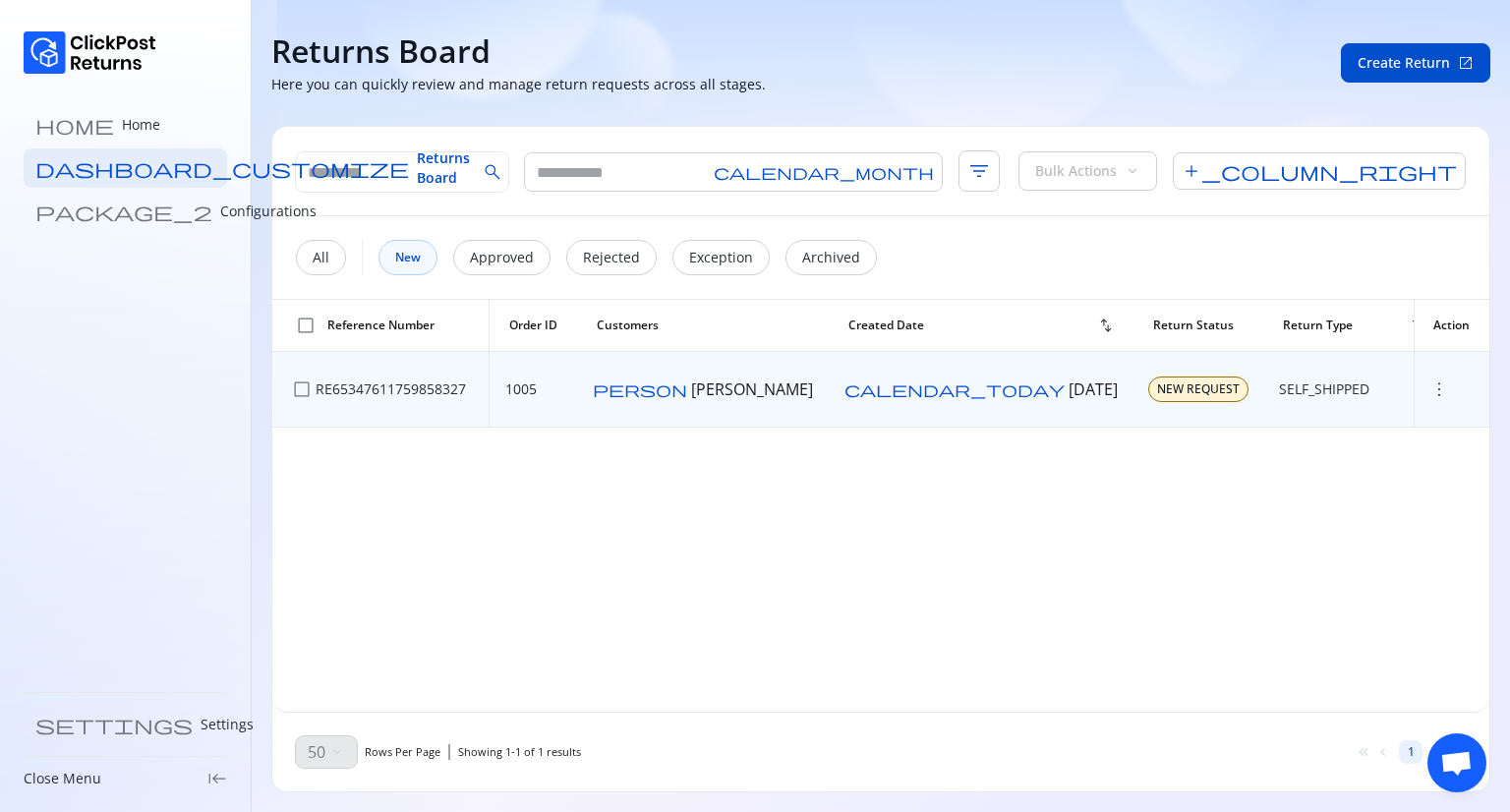
click at [1430, 391] on span "more_vert" at bounding box center [1440, 390] width 20 height 20
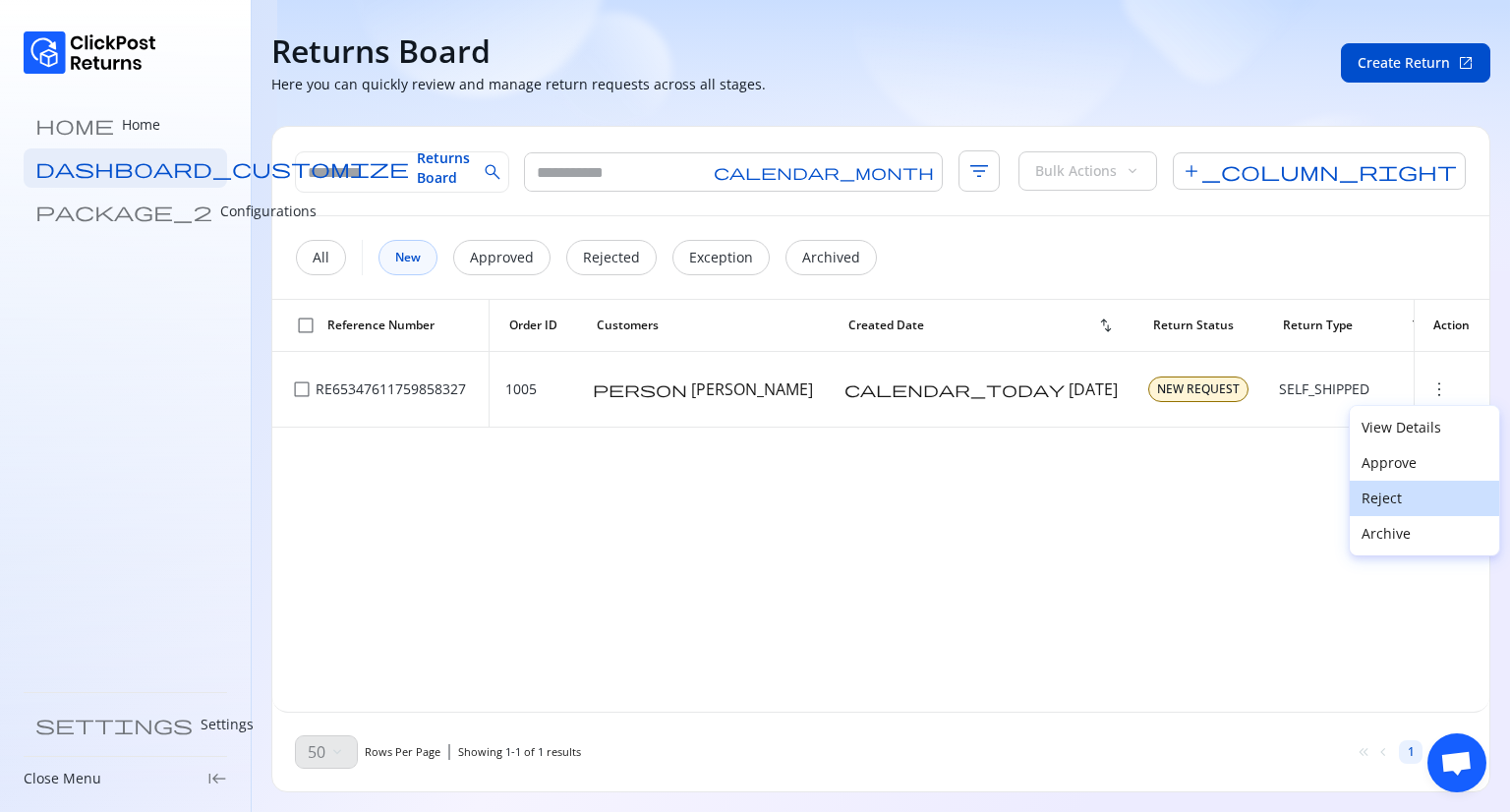
click at [1371, 504] on p "Reject" at bounding box center [1425, 498] width 126 height 20
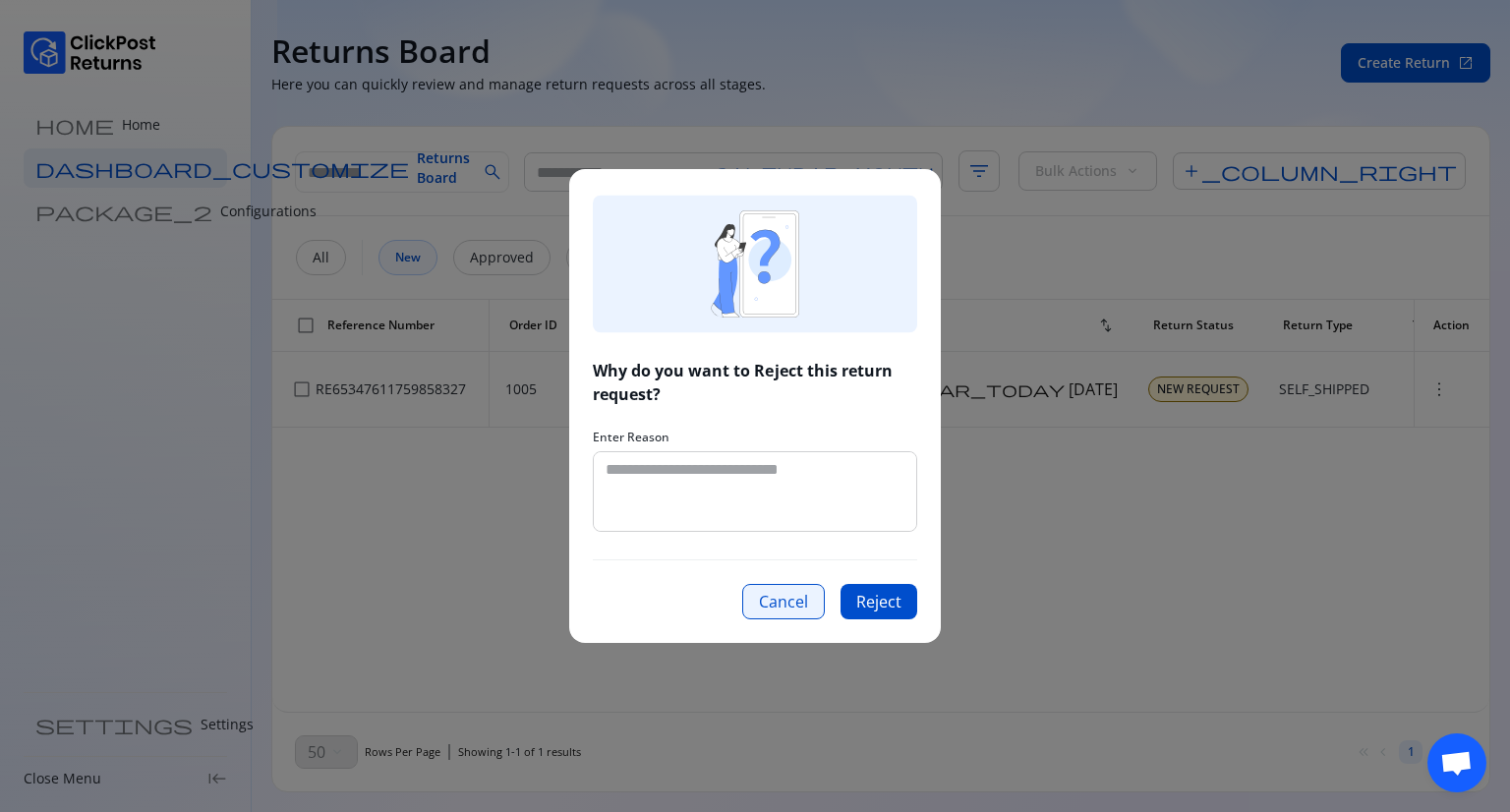
click at [775, 599] on button "Cancel" at bounding box center [784, 602] width 83 height 36
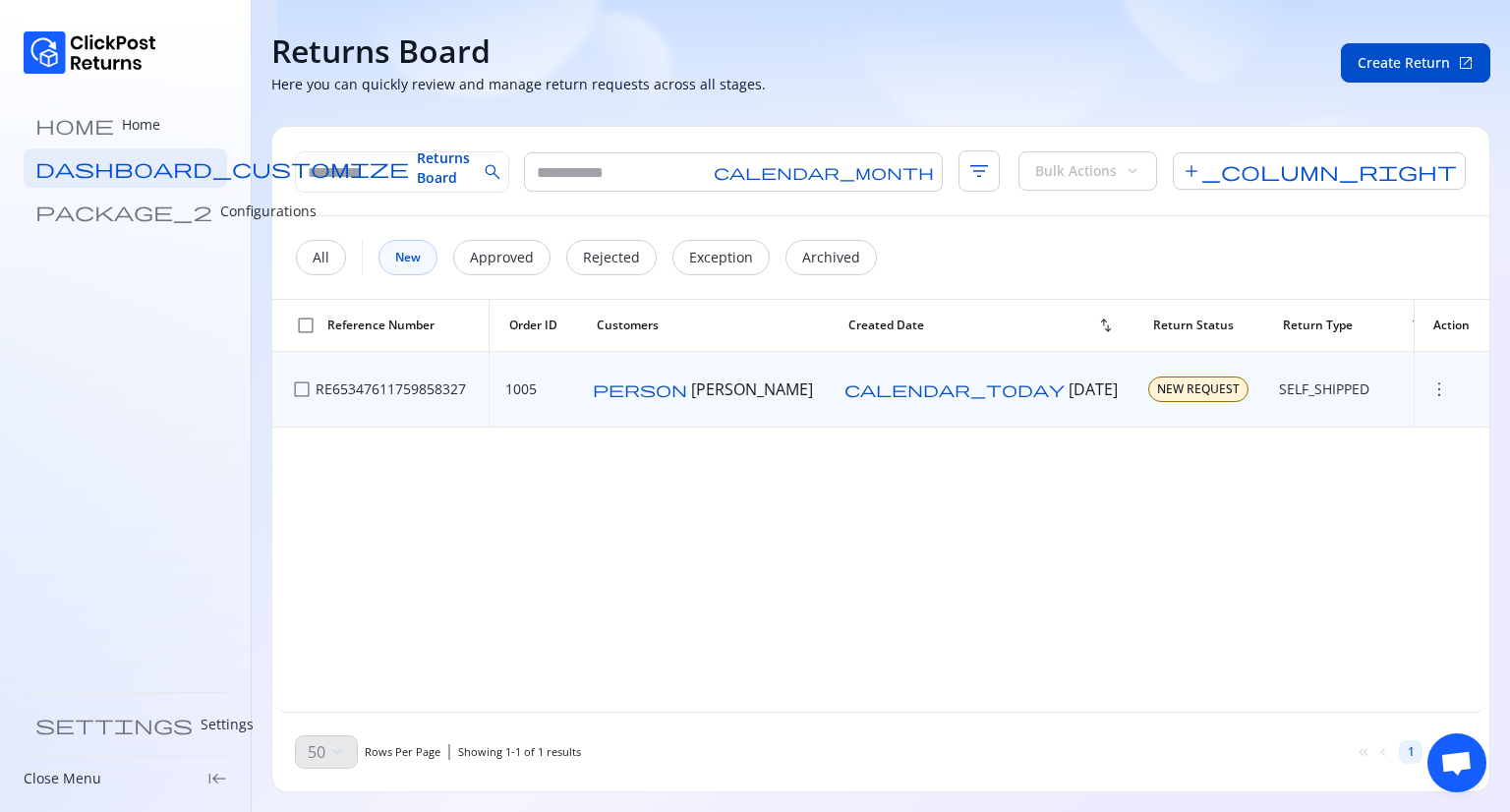
click at [1430, 392] on span "more_vert" at bounding box center [1440, 390] width 20 height 20
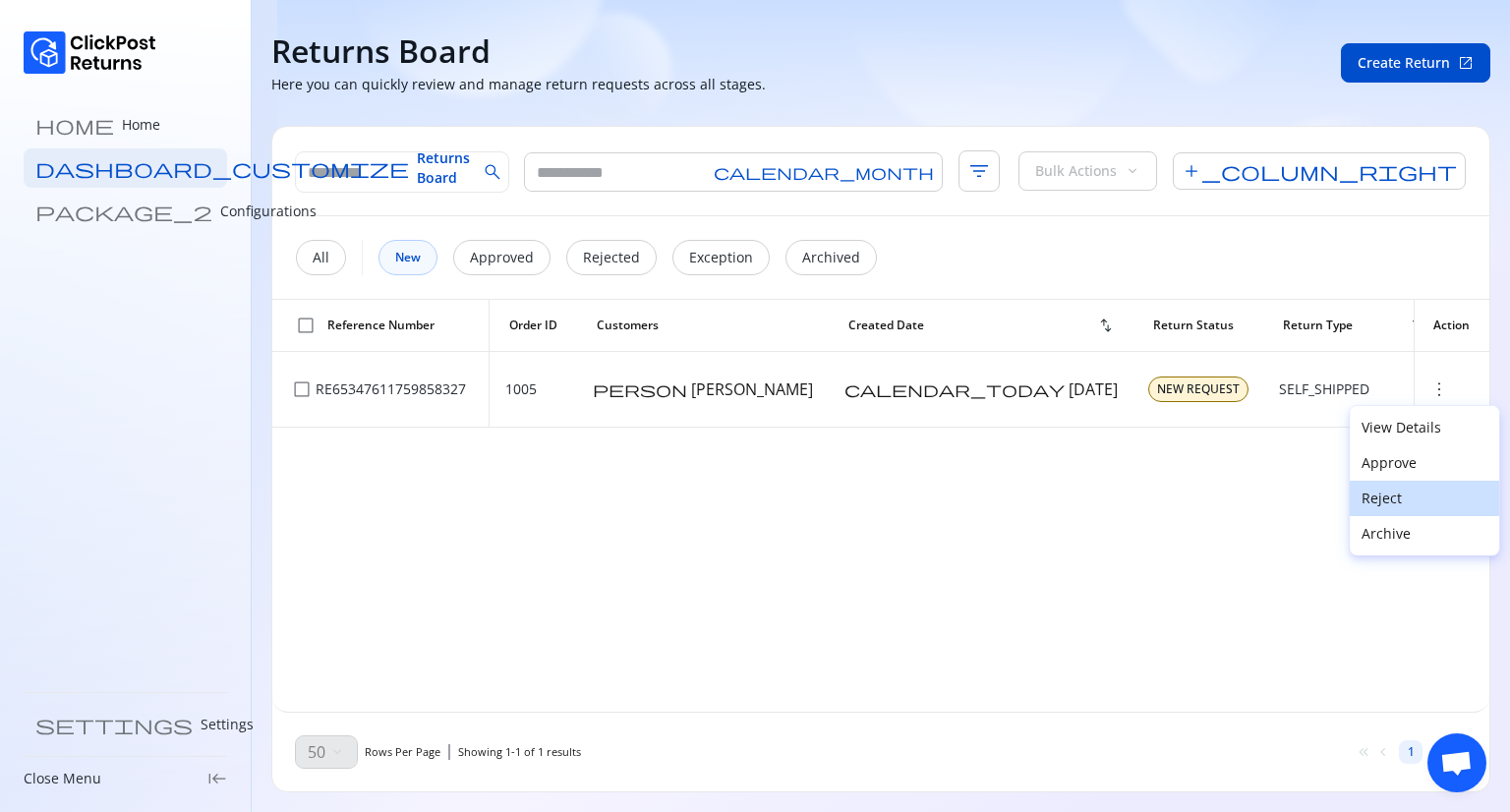
click at [1393, 495] on p "Reject" at bounding box center [1425, 498] width 126 height 20
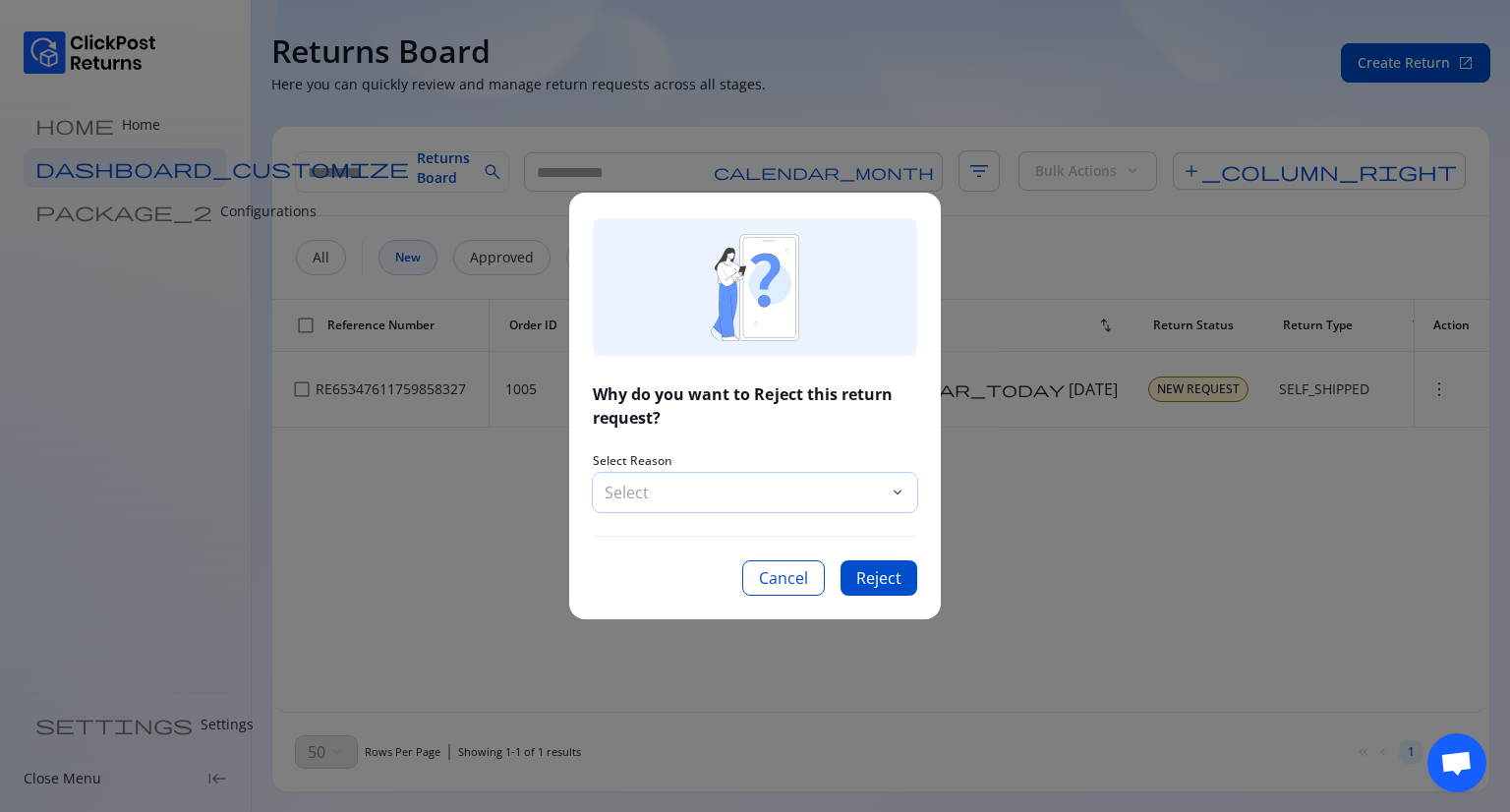
click at [784, 502] on p "Select" at bounding box center [745, 492] width 281 height 24
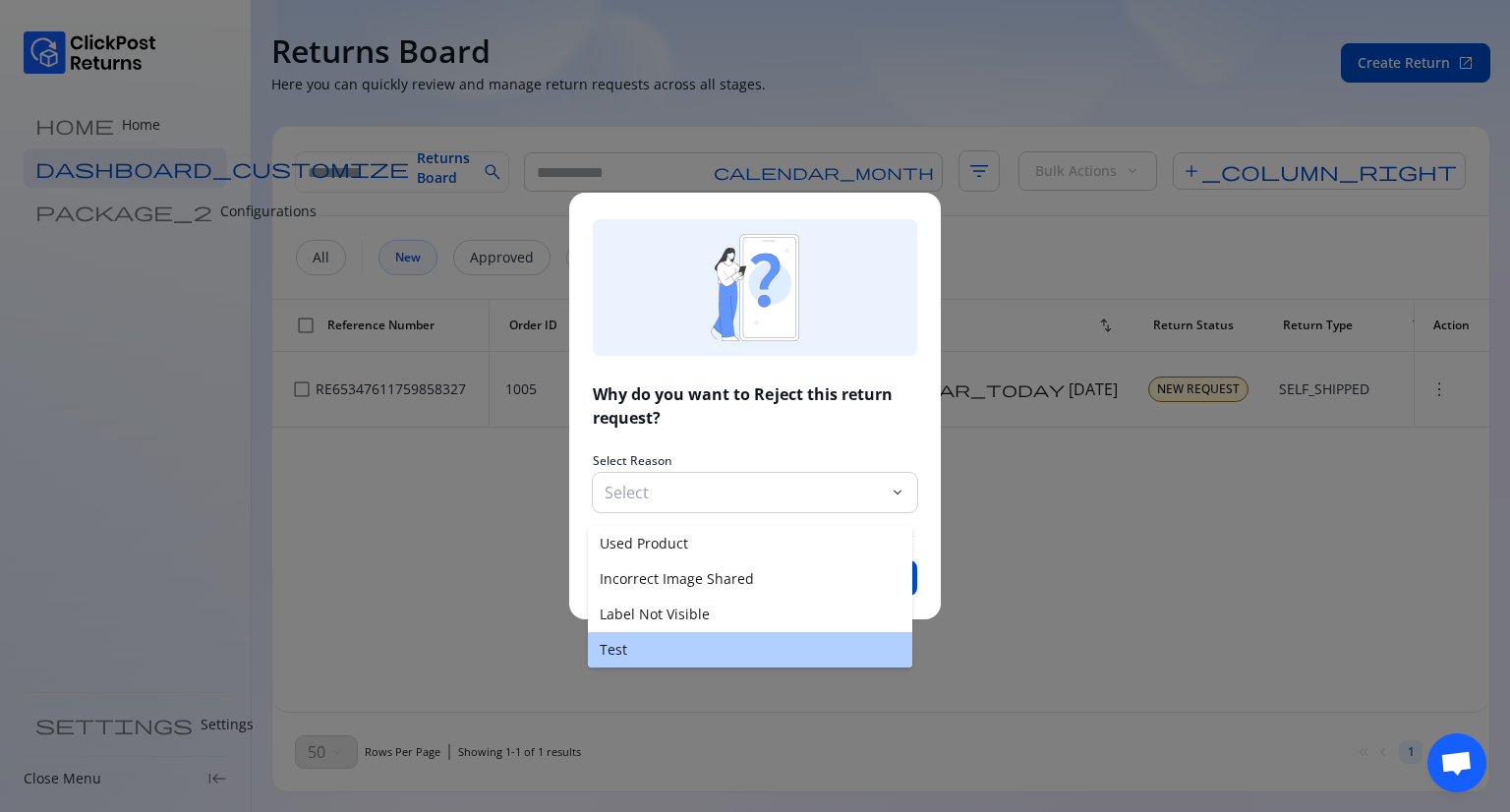
click at [688, 642] on button "Test" at bounding box center [750, 650] width 325 height 36
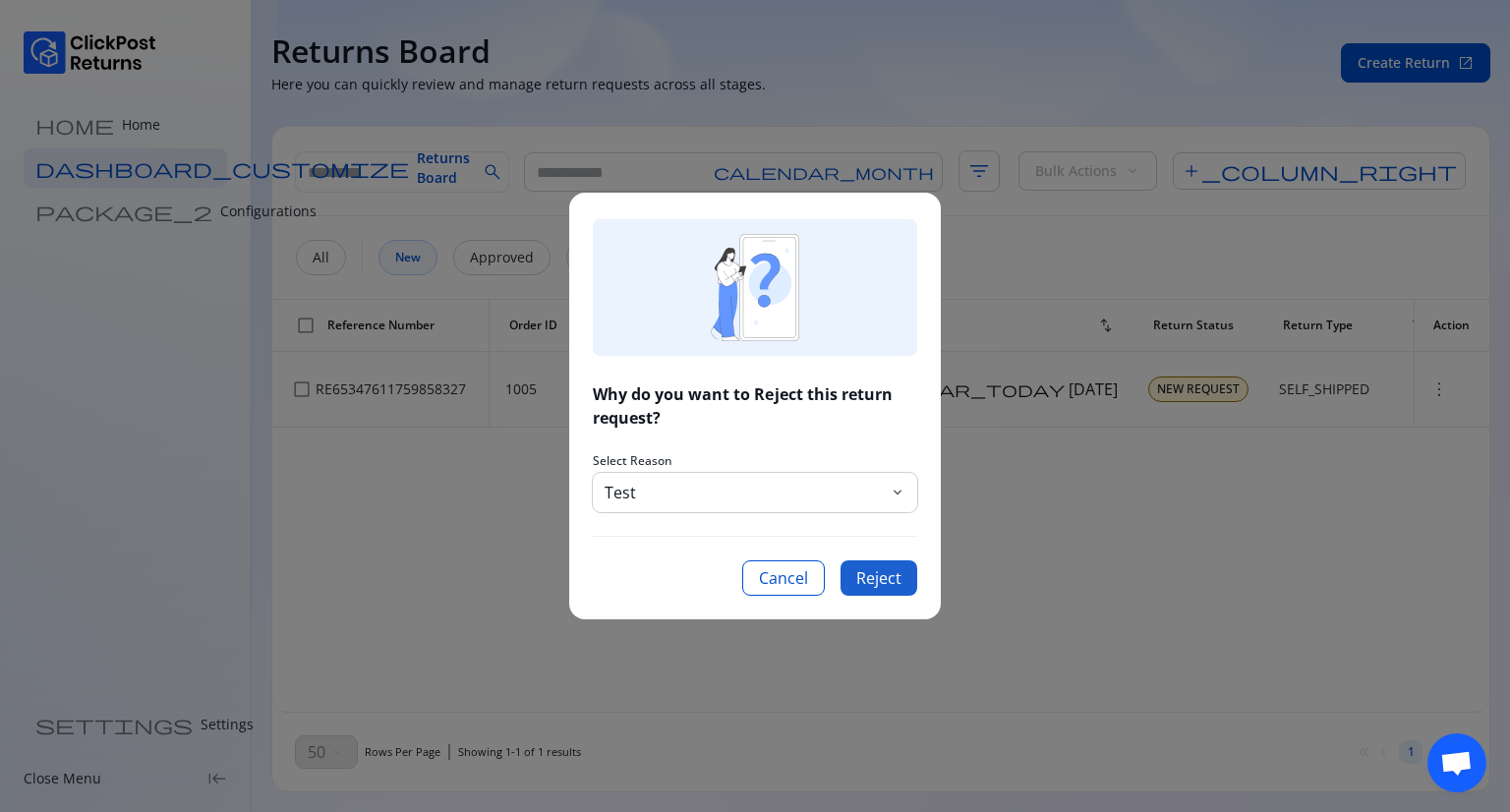
click at [884, 579] on button "reject" at bounding box center [879, 578] width 77 height 36
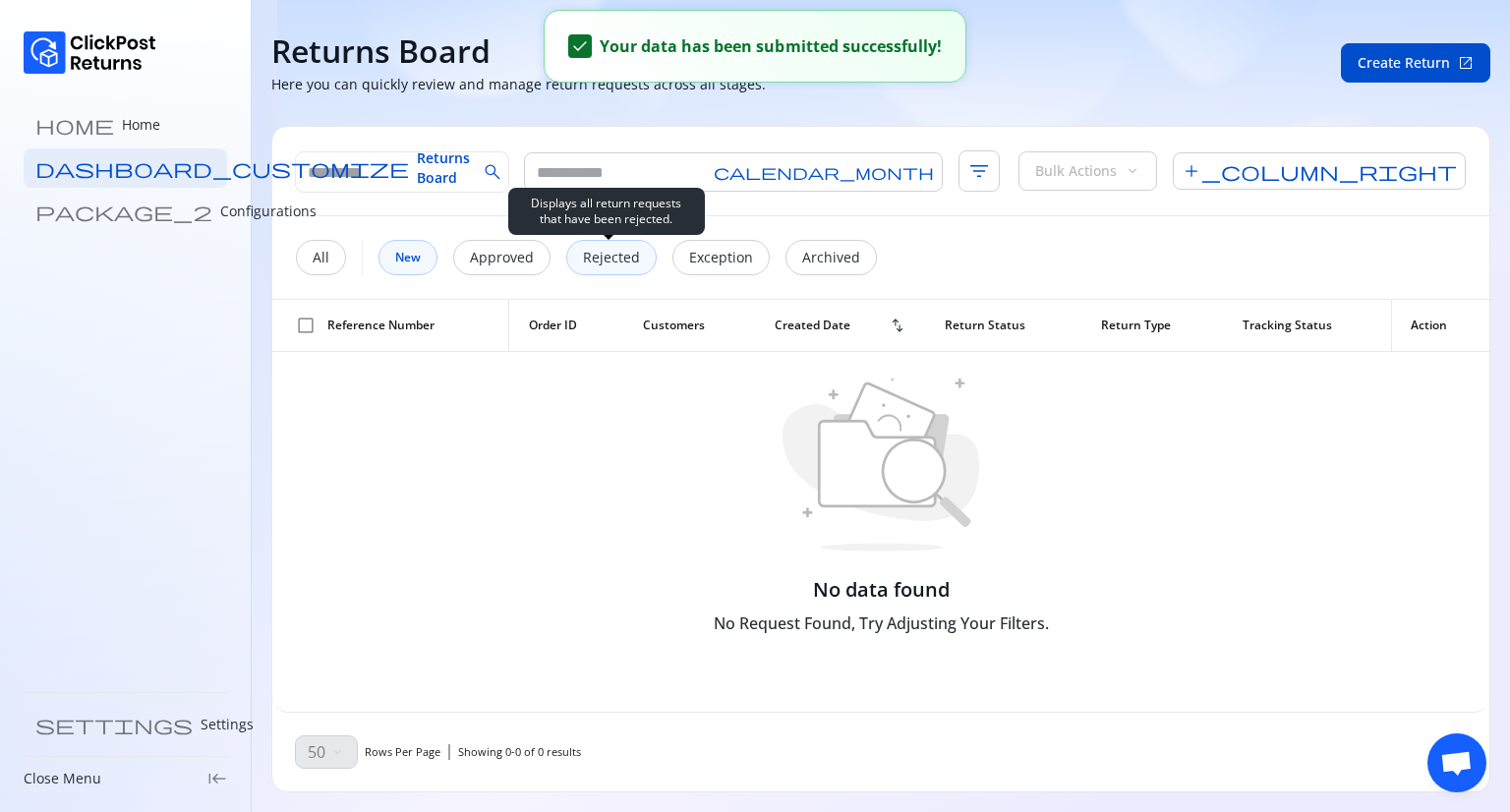
click at [594, 258] on p "Rejected" at bounding box center [612, 258] width 57 height 20
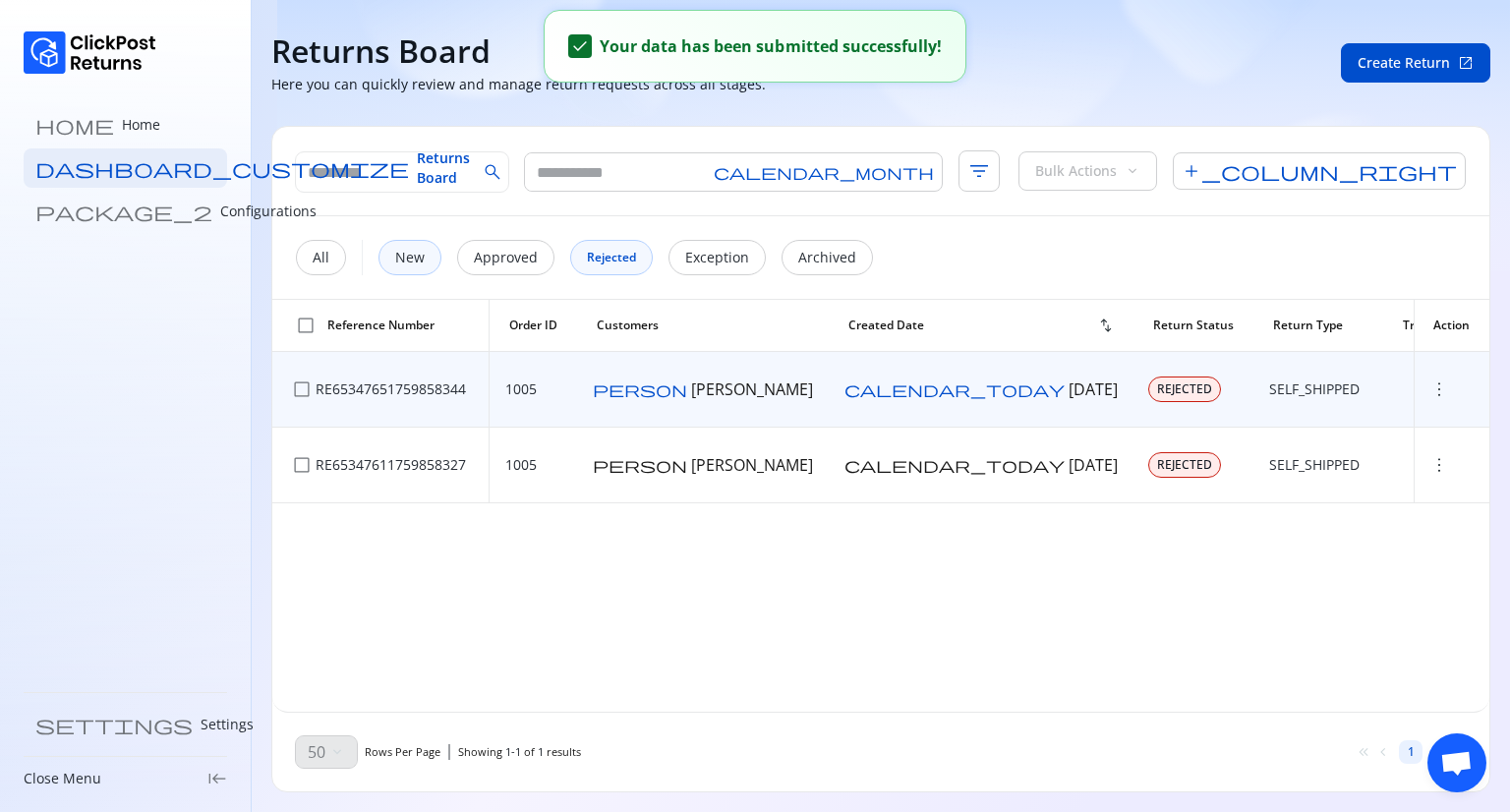
click at [1430, 392] on span "more_vert" at bounding box center [1440, 390] width 20 height 20
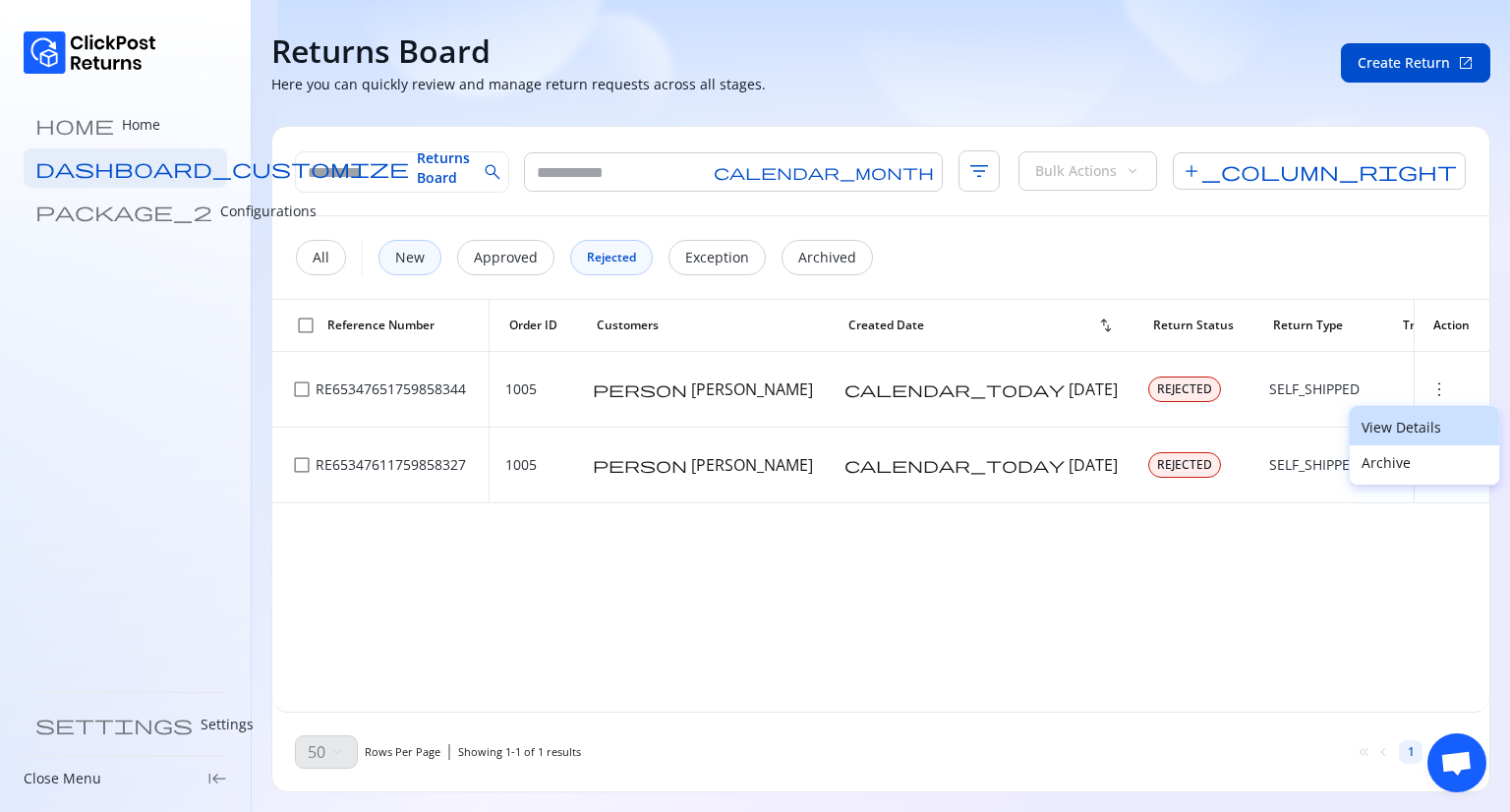
click at [1390, 432] on p "View Details" at bounding box center [1425, 427] width 126 height 20
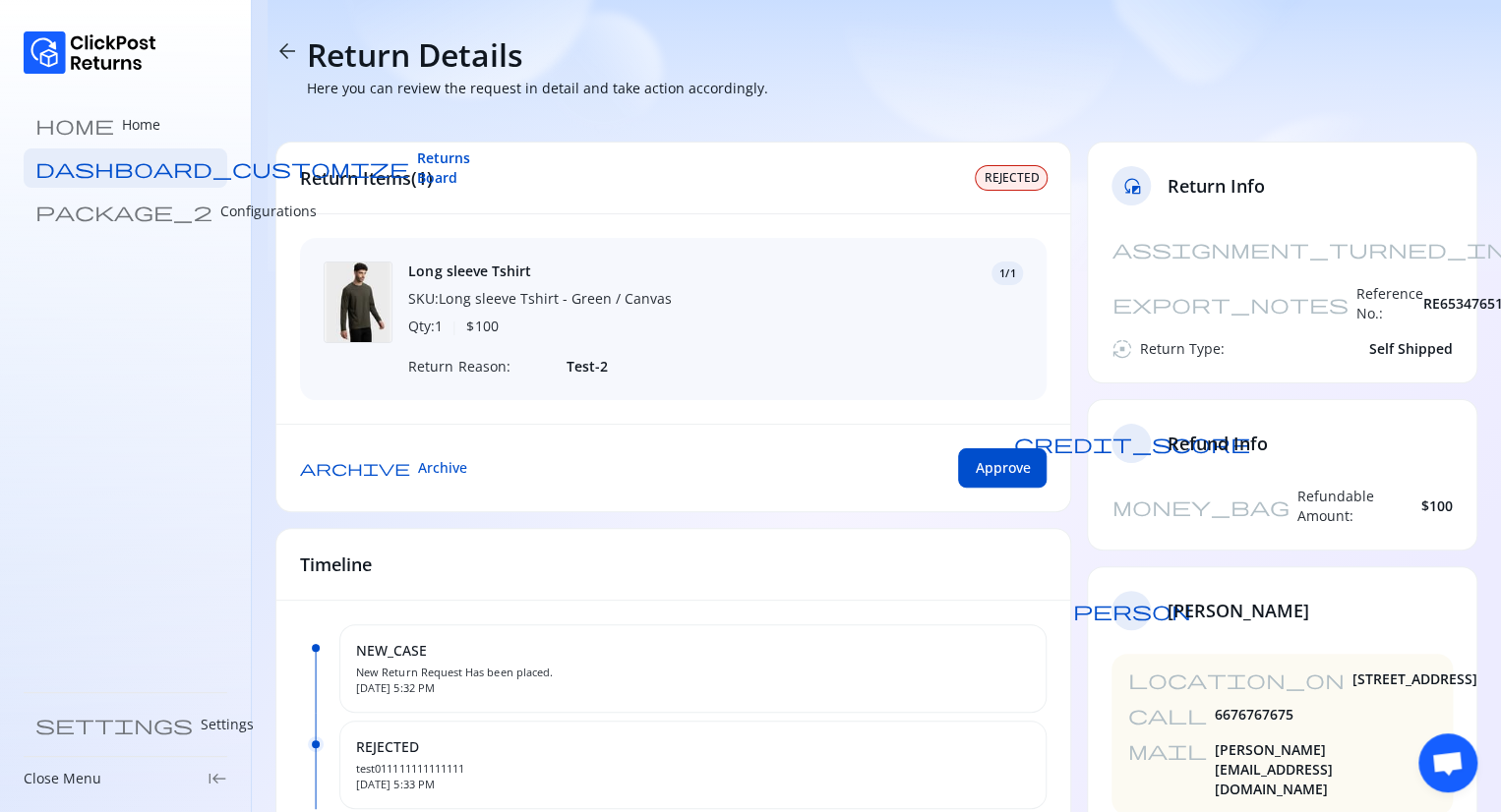
click at [285, 48] on span "arrow_back" at bounding box center [287, 51] width 24 height 24
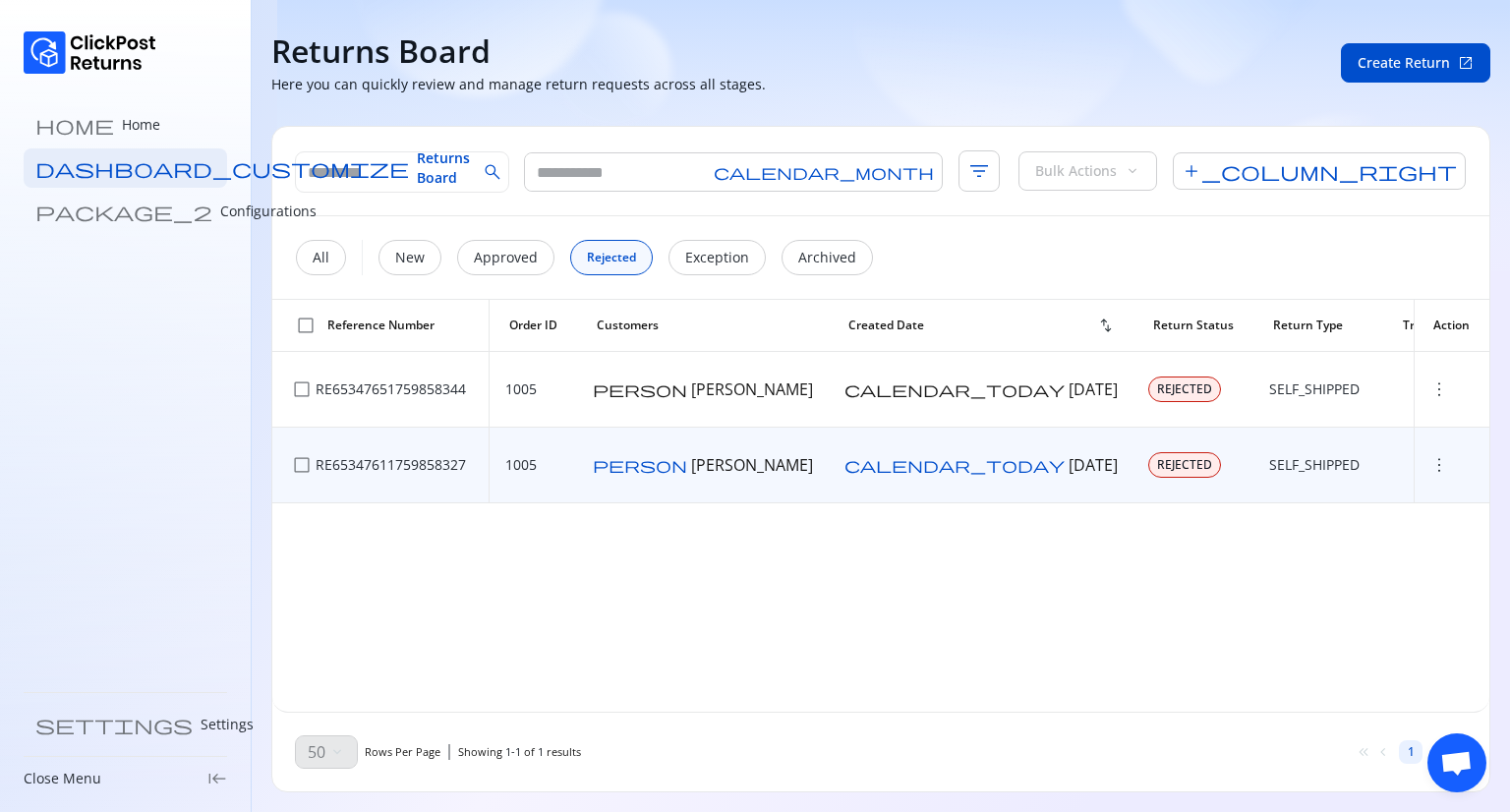
click at [1430, 472] on span "more_vert" at bounding box center [1440, 465] width 20 height 20
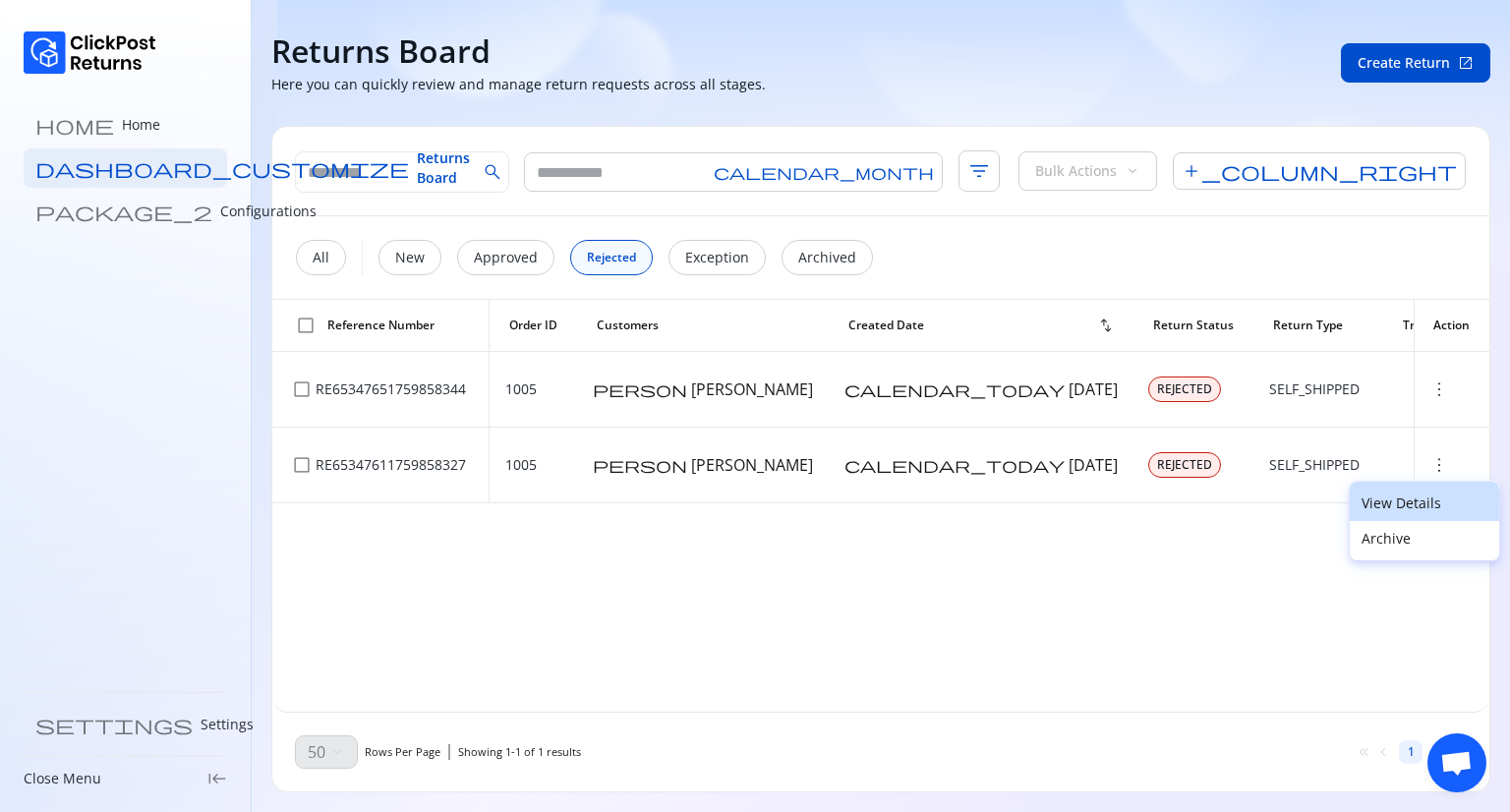
click at [1381, 498] on p "View Details" at bounding box center [1425, 503] width 126 height 20
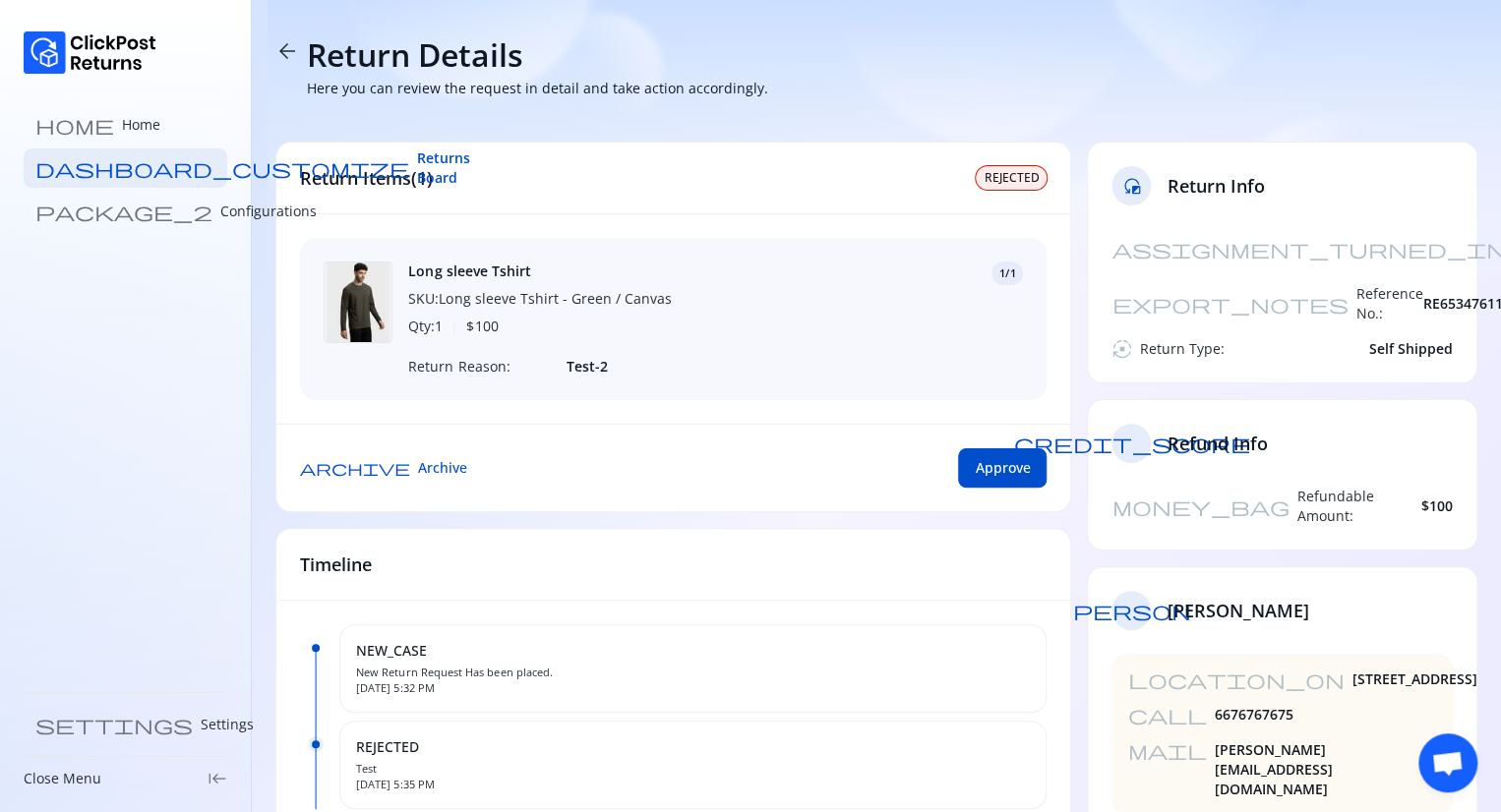
click at [279, 46] on span "arrow_back" at bounding box center [287, 51] width 24 height 24
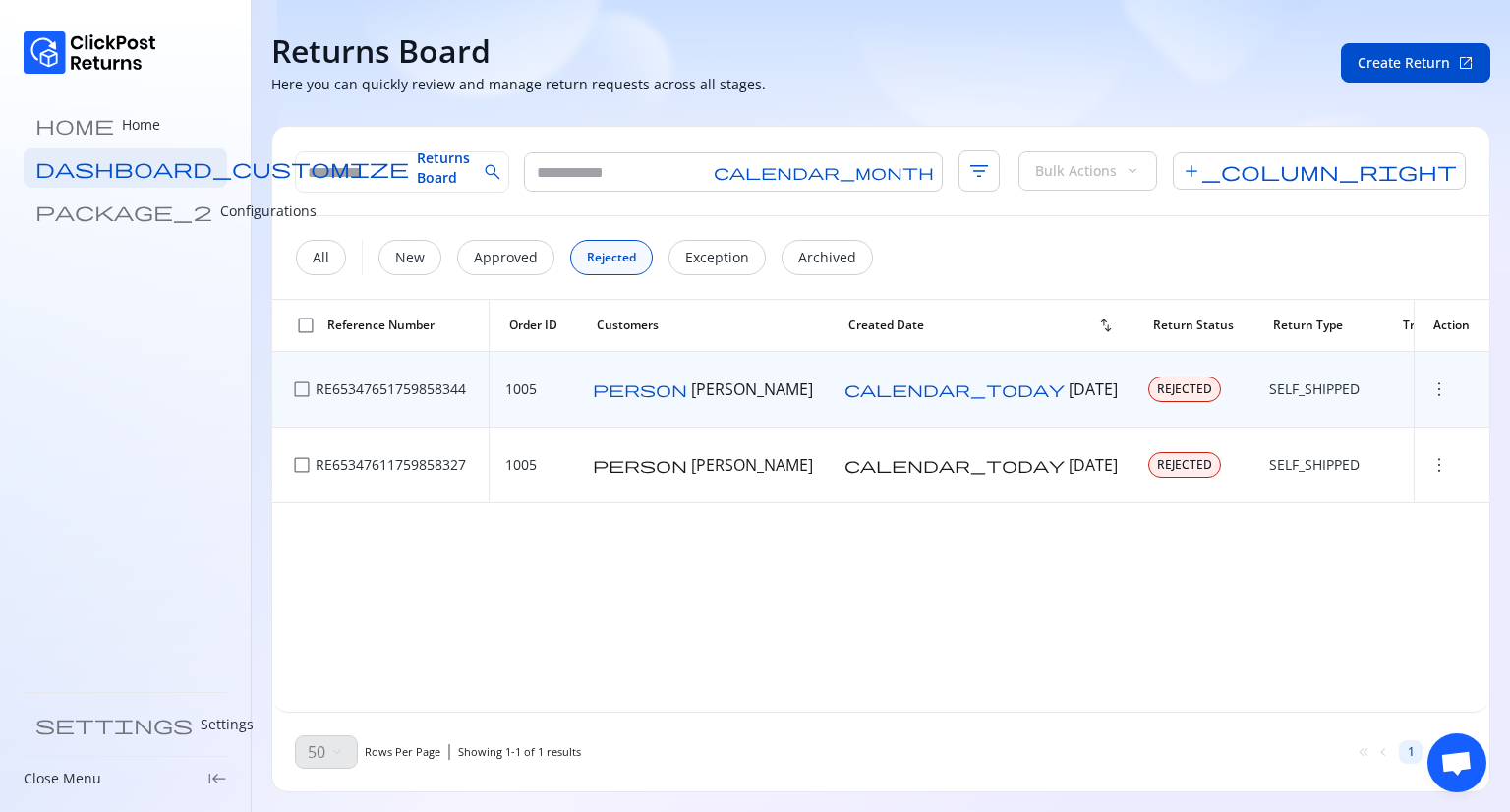
click at [1430, 387] on span "more_vert" at bounding box center [1440, 390] width 20 height 20
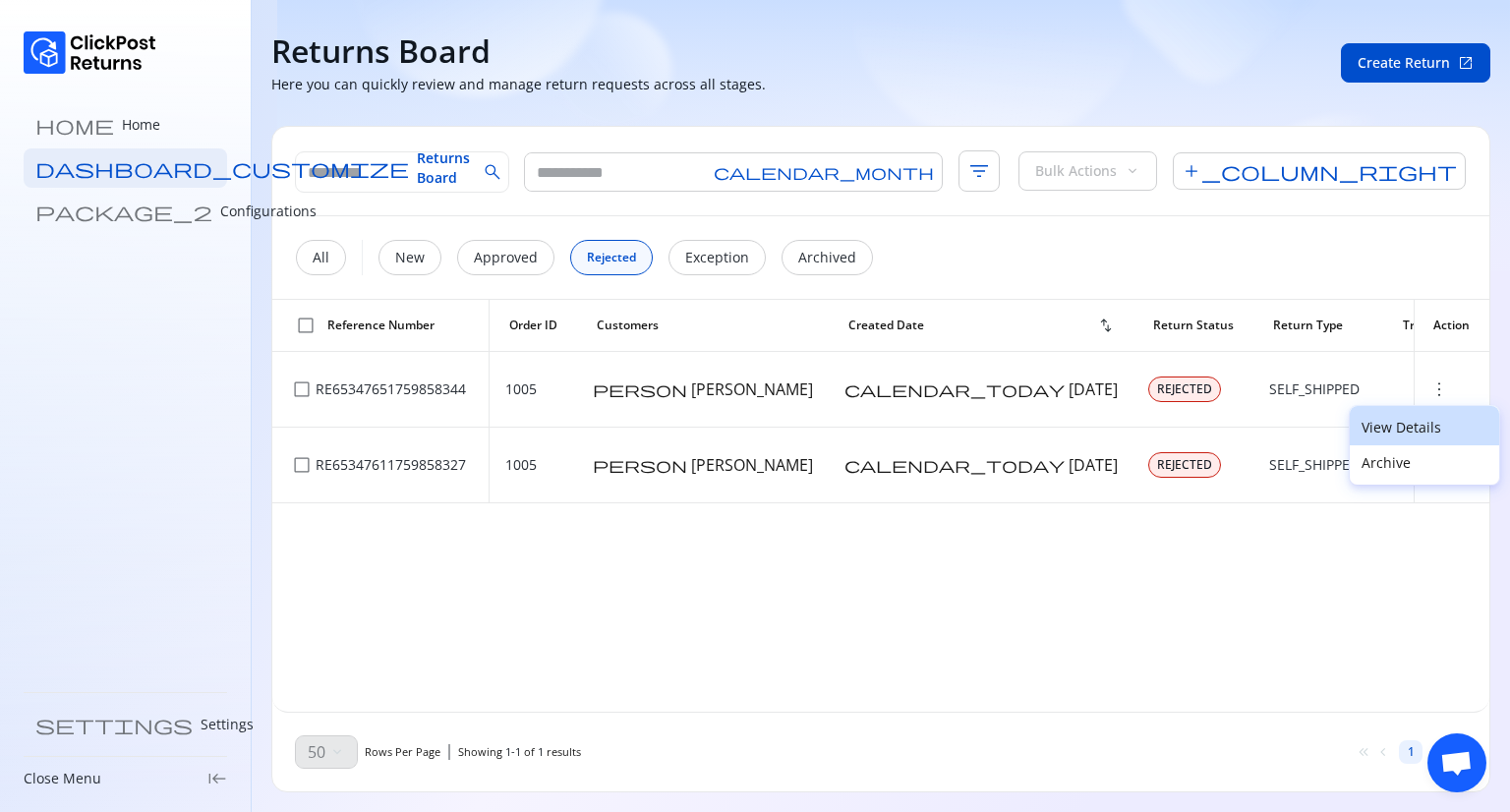
click at [1396, 429] on p "View Details" at bounding box center [1425, 427] width 126 height 20
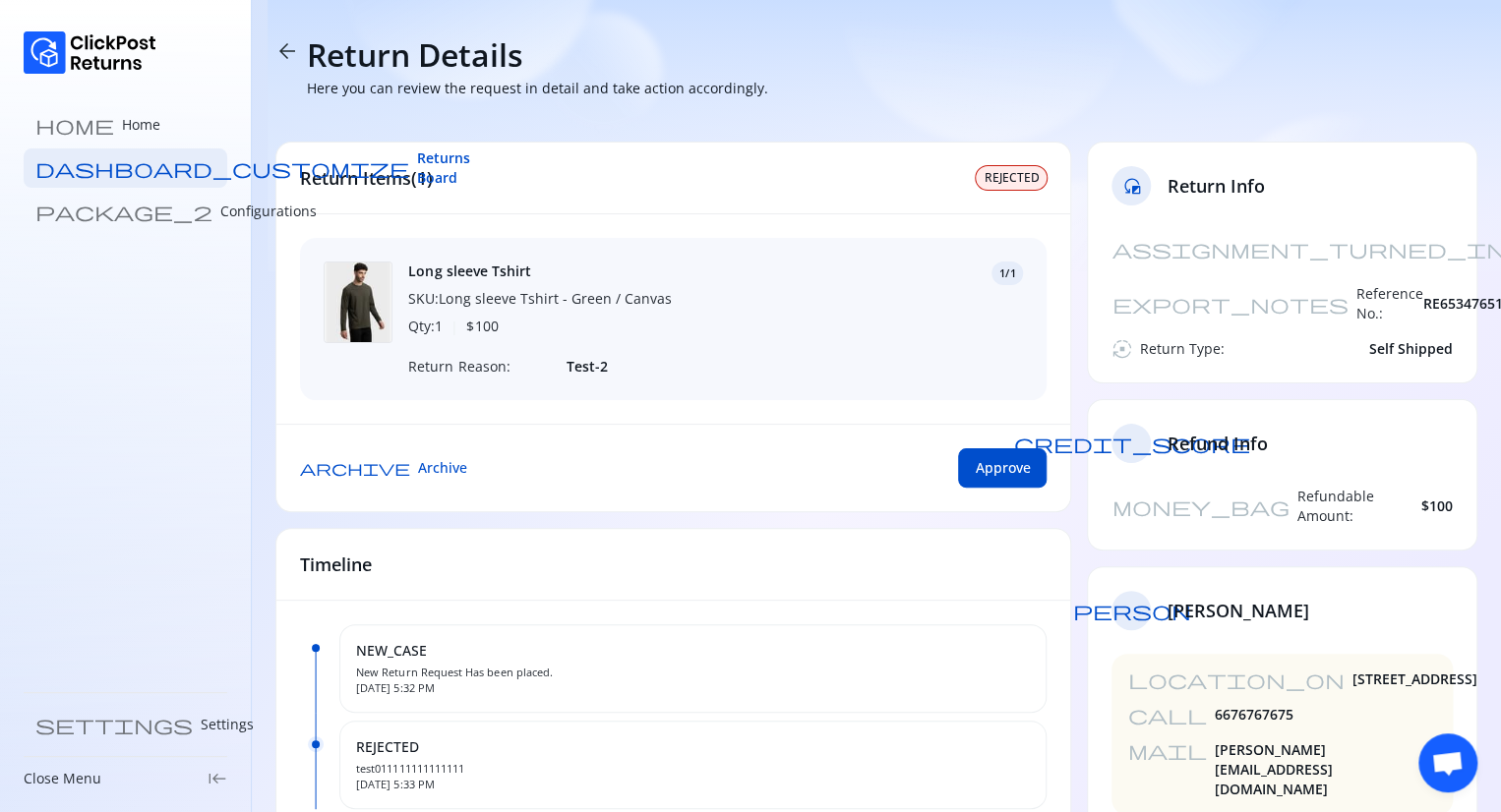
click at [281, 48] on span "arrow_back" at bounding box center [287, 51] width 24 height 24
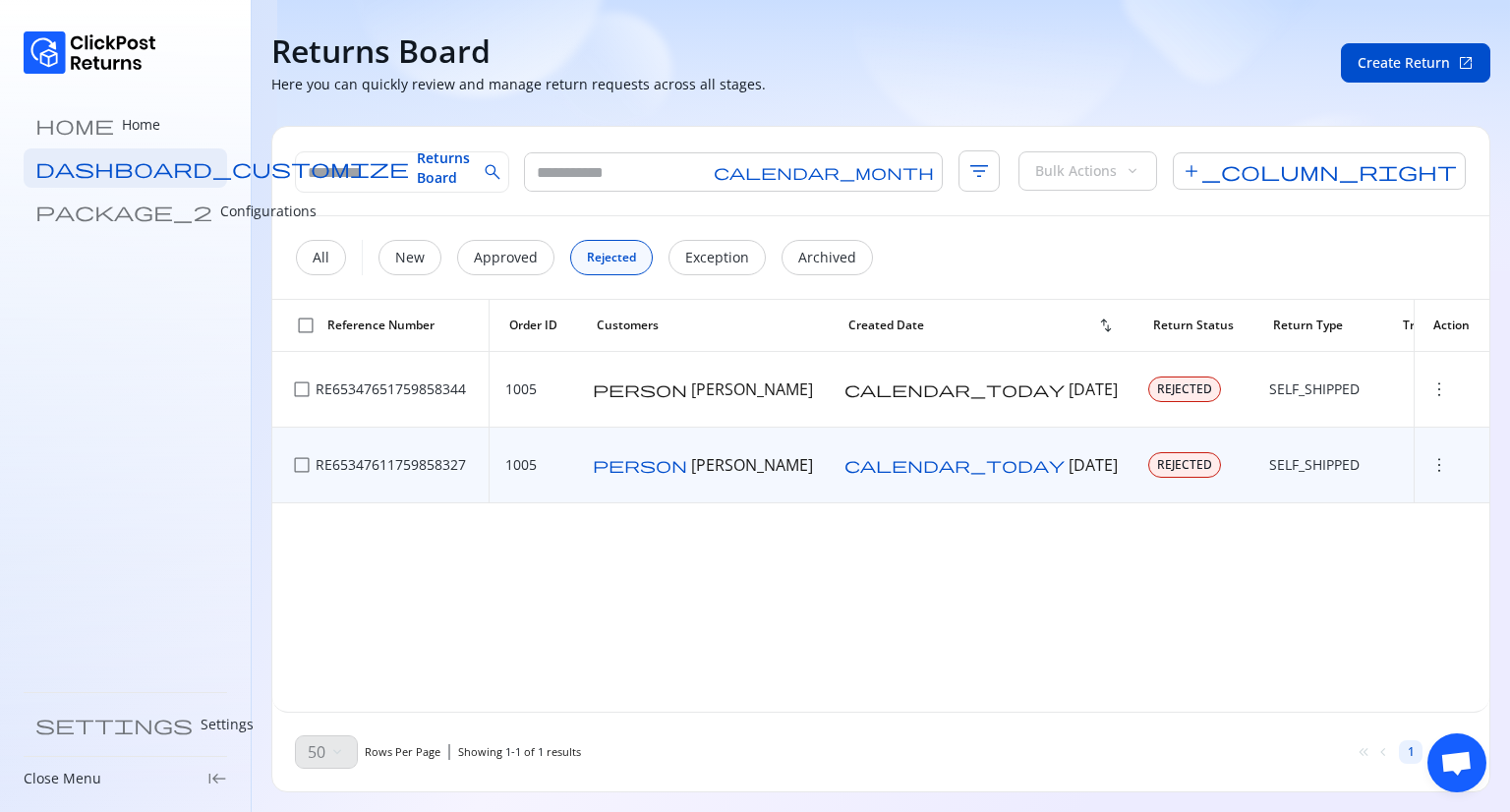
click at [1430, 464] on span "more_vert" at bounding box center [1440, 465] width 20 height 20
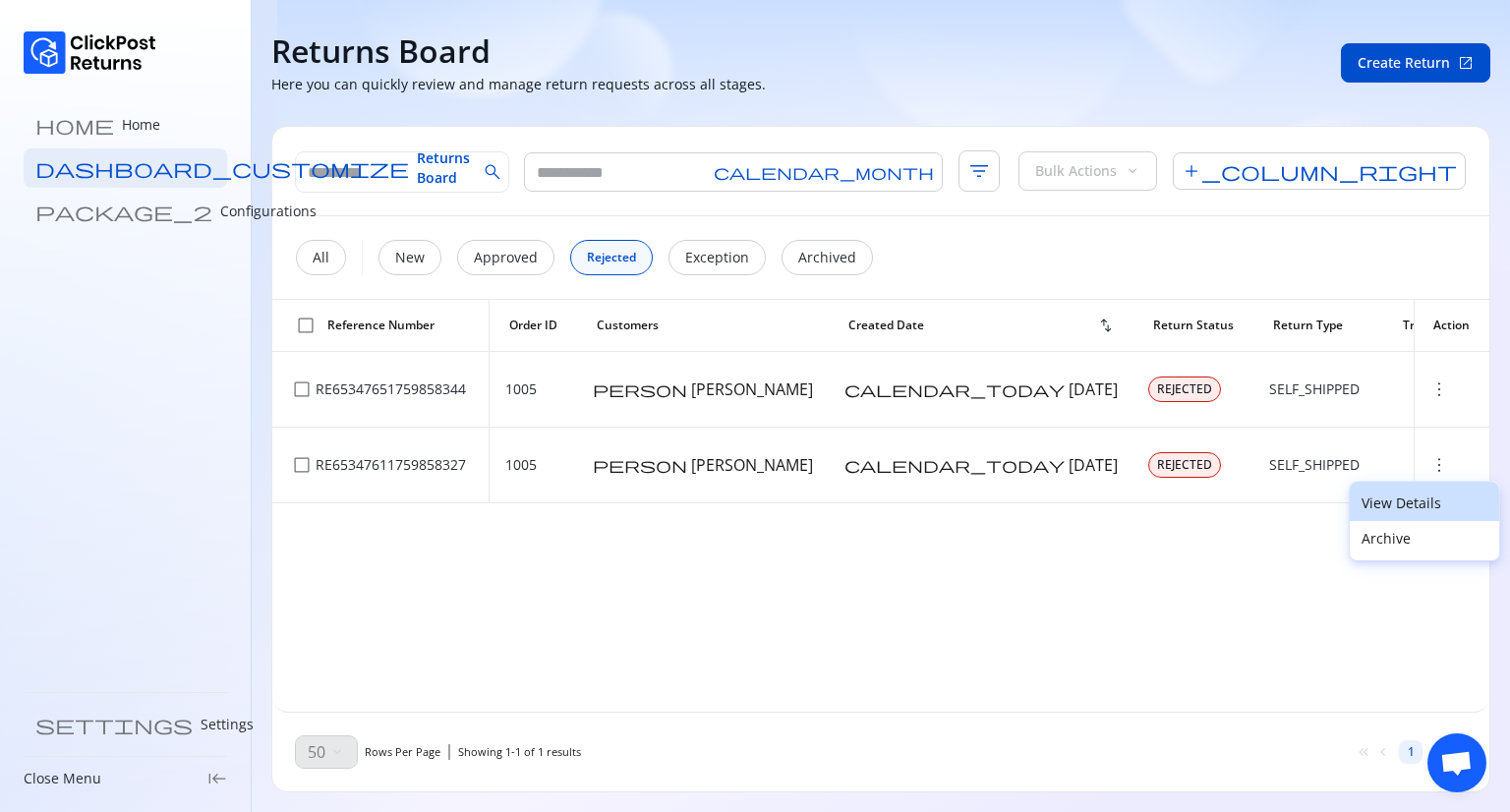
click at [1399, 500] on p "View Details" at bounding box center [1425, 503] width 126 height 20
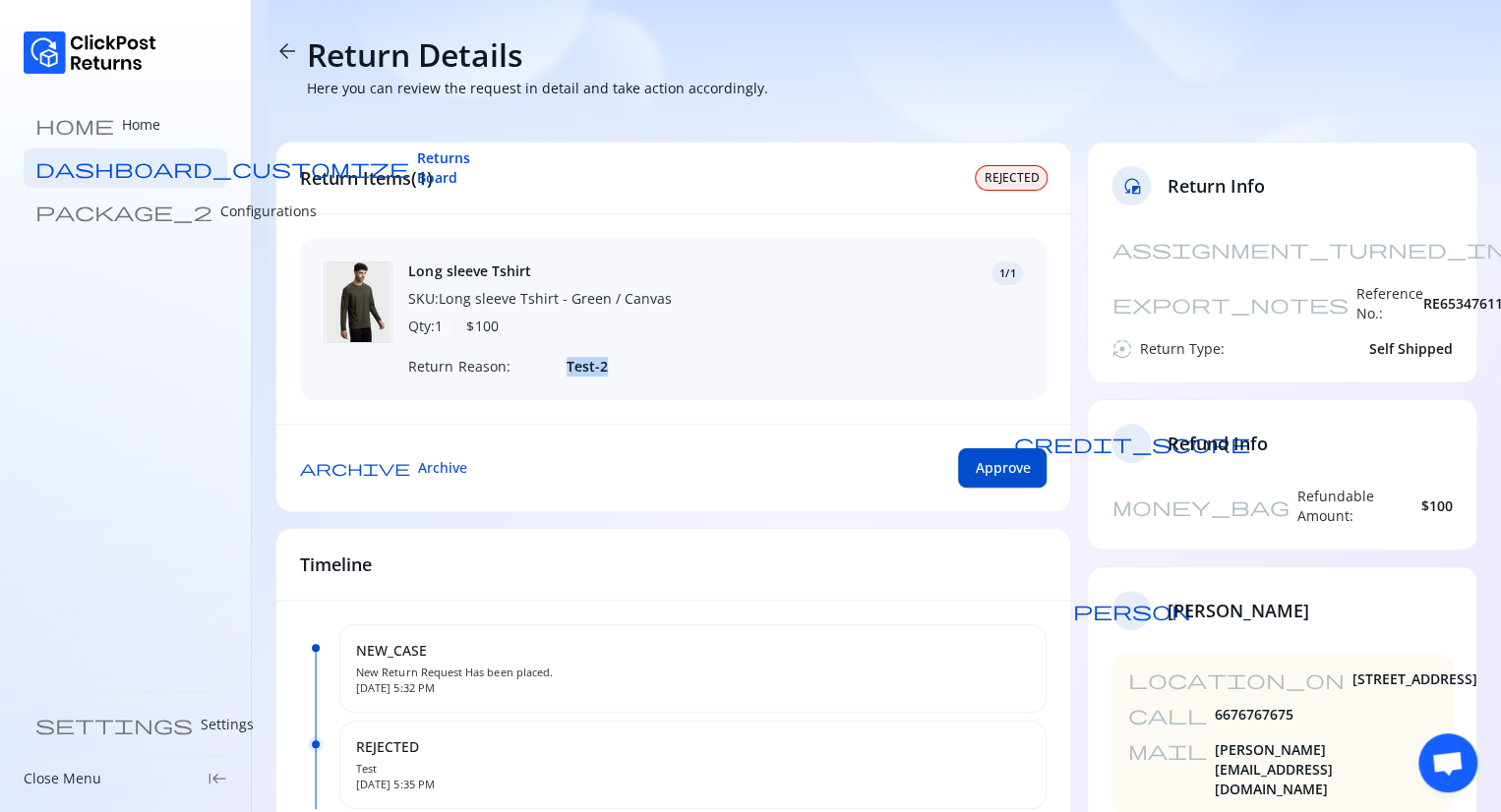
drag, startPoint x: 622, startPoint y: 364, endPoint x: 520, endPoint y: 363, distance: 102.0
click at [520, 363] on div "Return Reason: Test-2" at bounding box center [715, 367] width 615 height 20
click at [287, 48] on span "arrow_back" at bounding box center [287, 51] width 24 height 24
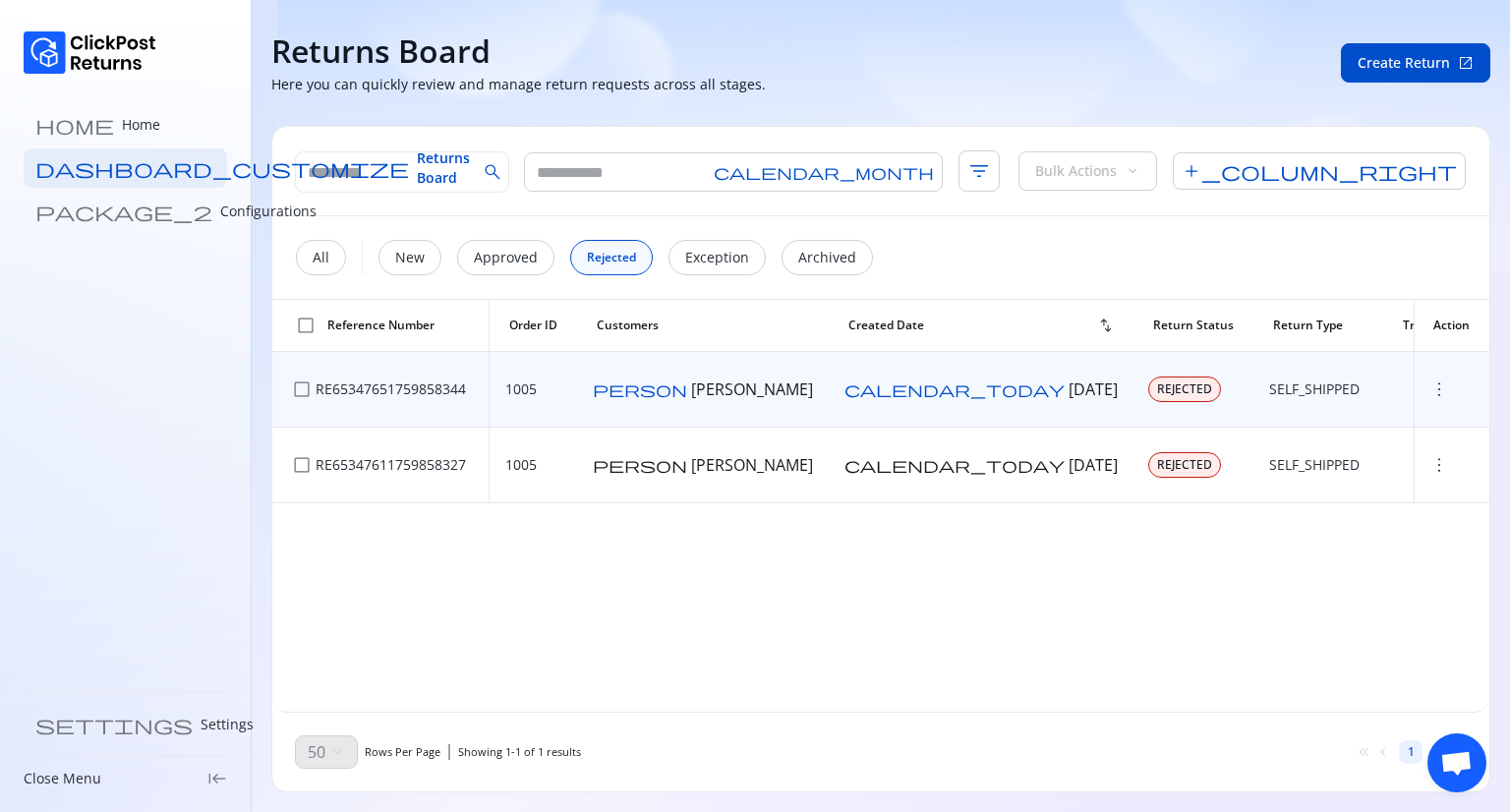
click at [1430, 391] on span "more_vert" at bounding box center [1440, 390] width 20 height 20
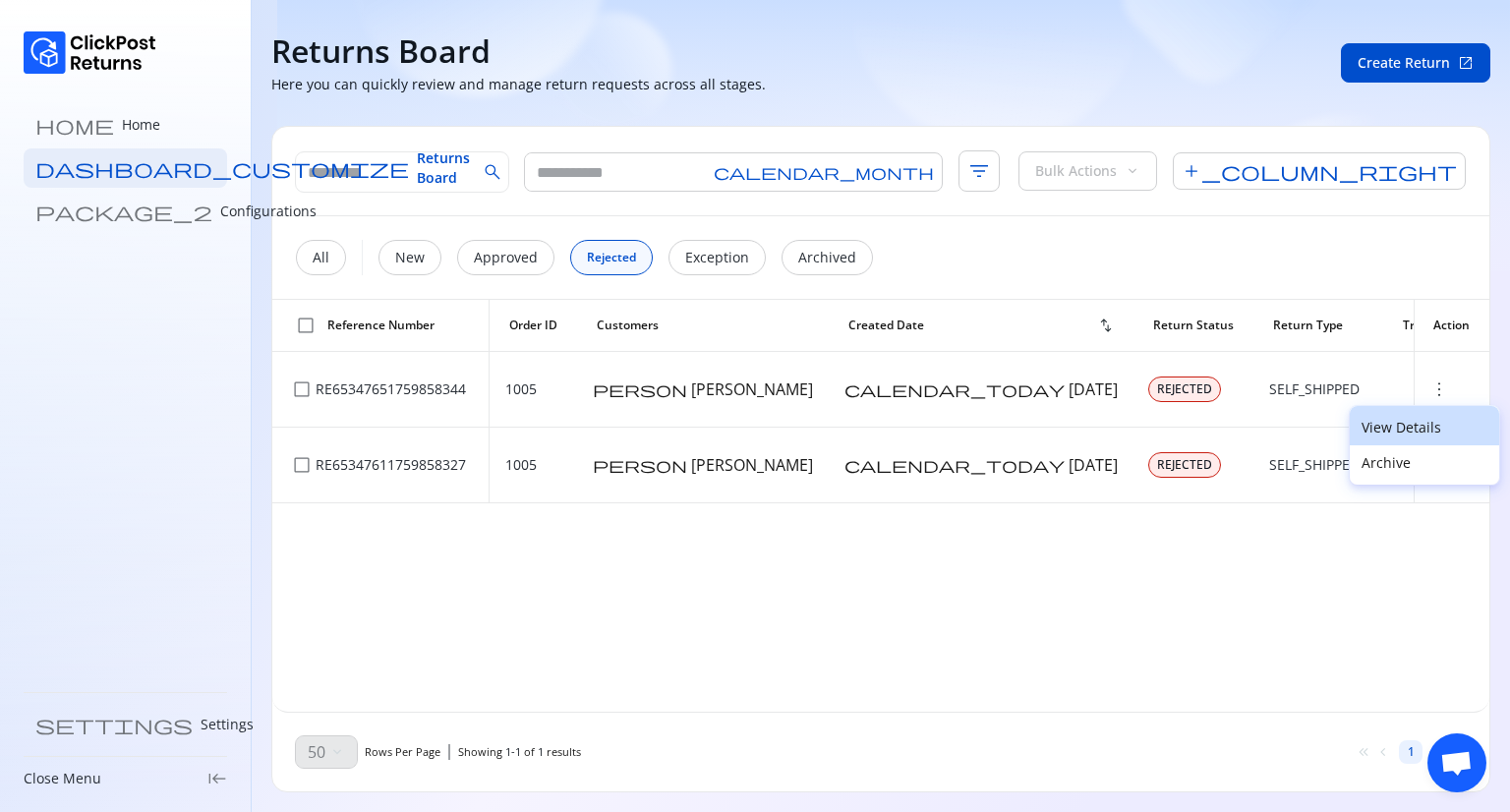
click at [1385, 428] on p "View Details" at bounding box center [1425, 427] width 126 height 20
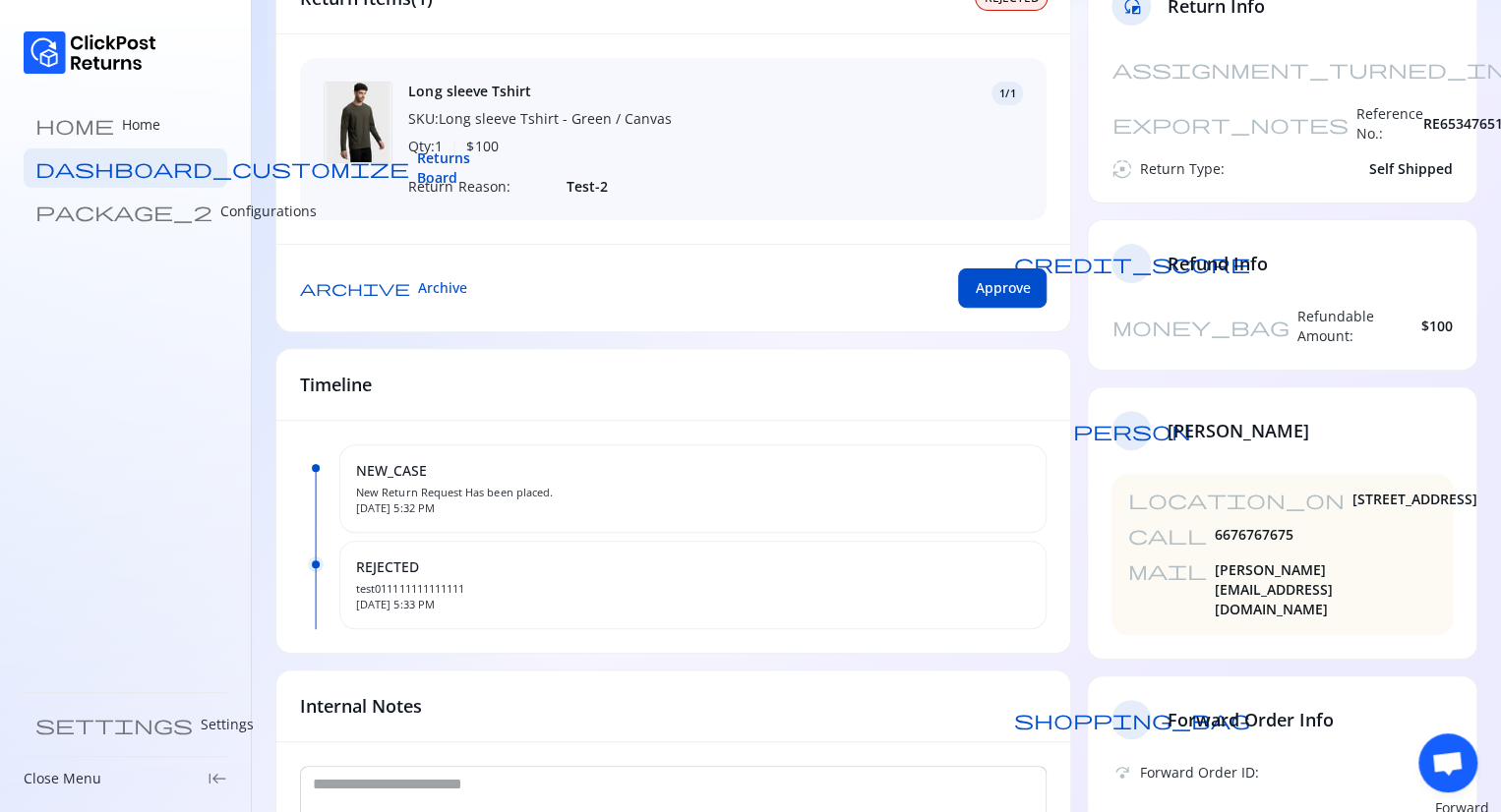
scroll to position [181, 0]
drag, startPoint x: 638, startPoint y: 188, endPoint x: 535, endPoint y: 186, distance: 103.0
click at [535, 186] on div "Return Reason: Test-2" at bounding box center [715, 185] width 615 height 20
drag, startPoint x: 434, startPoint y: 599, endPoint x: 355, endPoint y: 592, distance: 79.3
click at [356, 592] on span "test011111111111111" at bounding box center [693, 588] width 674 height 16
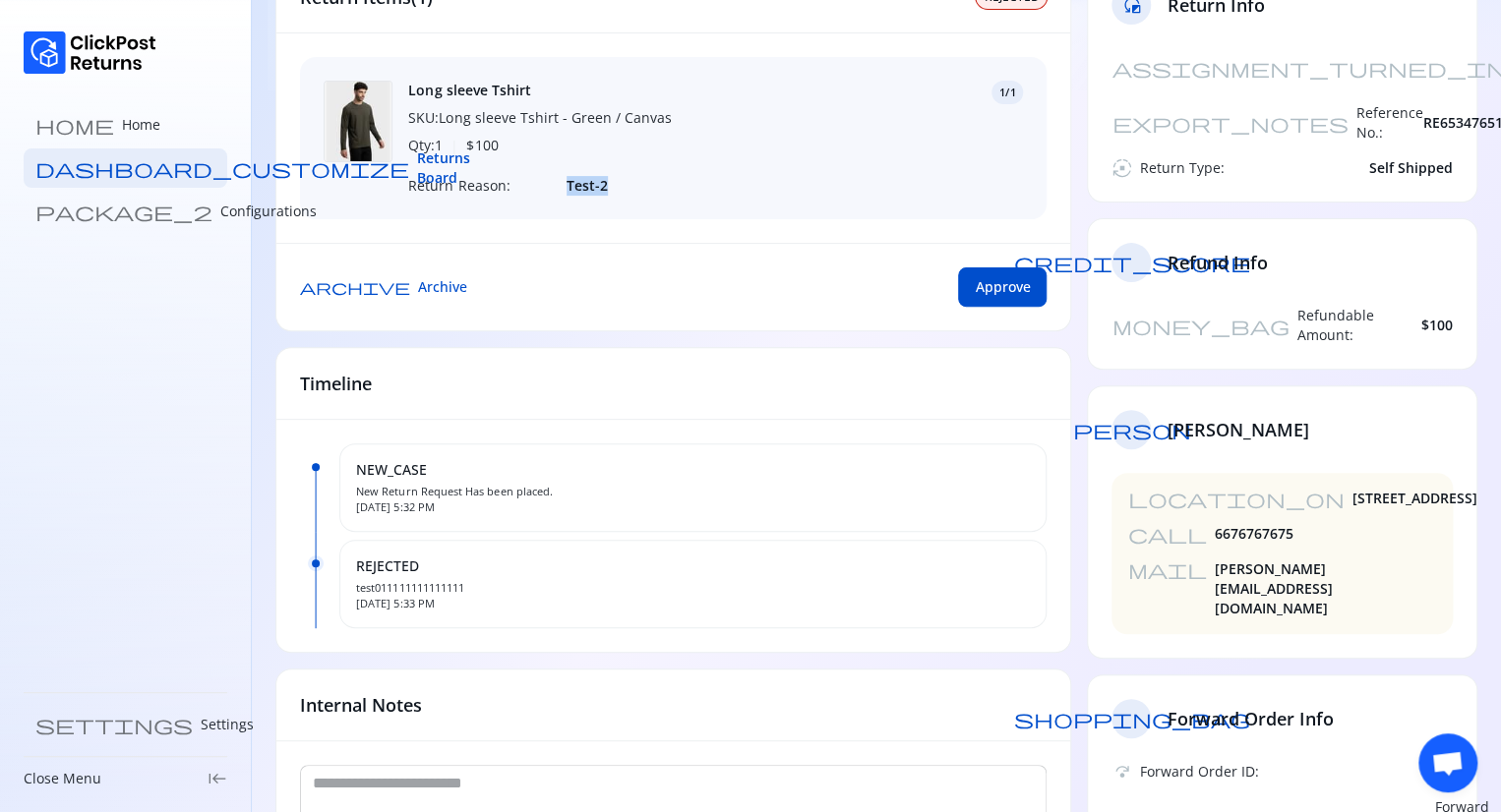
drag, startPoint x: 511, startPoint y: 165, endPoint x: 633, endPoint y: 172, distance: 122.2
click at [633, 172] on div "Long sleeve Tshirt SKU: Long sleeve Tshirt - Green / Canvas Qty: 1 | $ 100 1/1 …" at bounding box center [715, 138] width 615 height 115
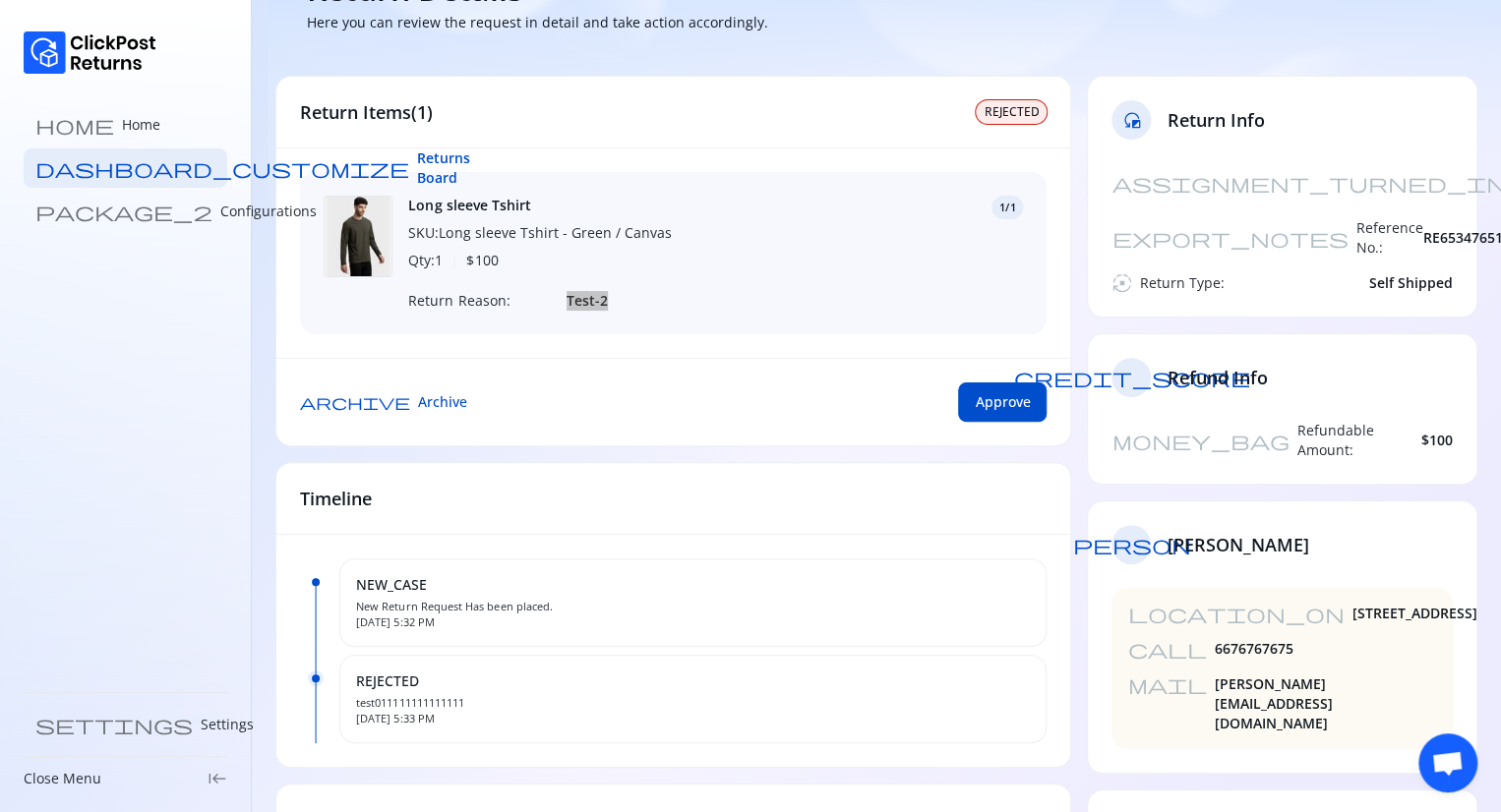
scroll to position [0, 0]
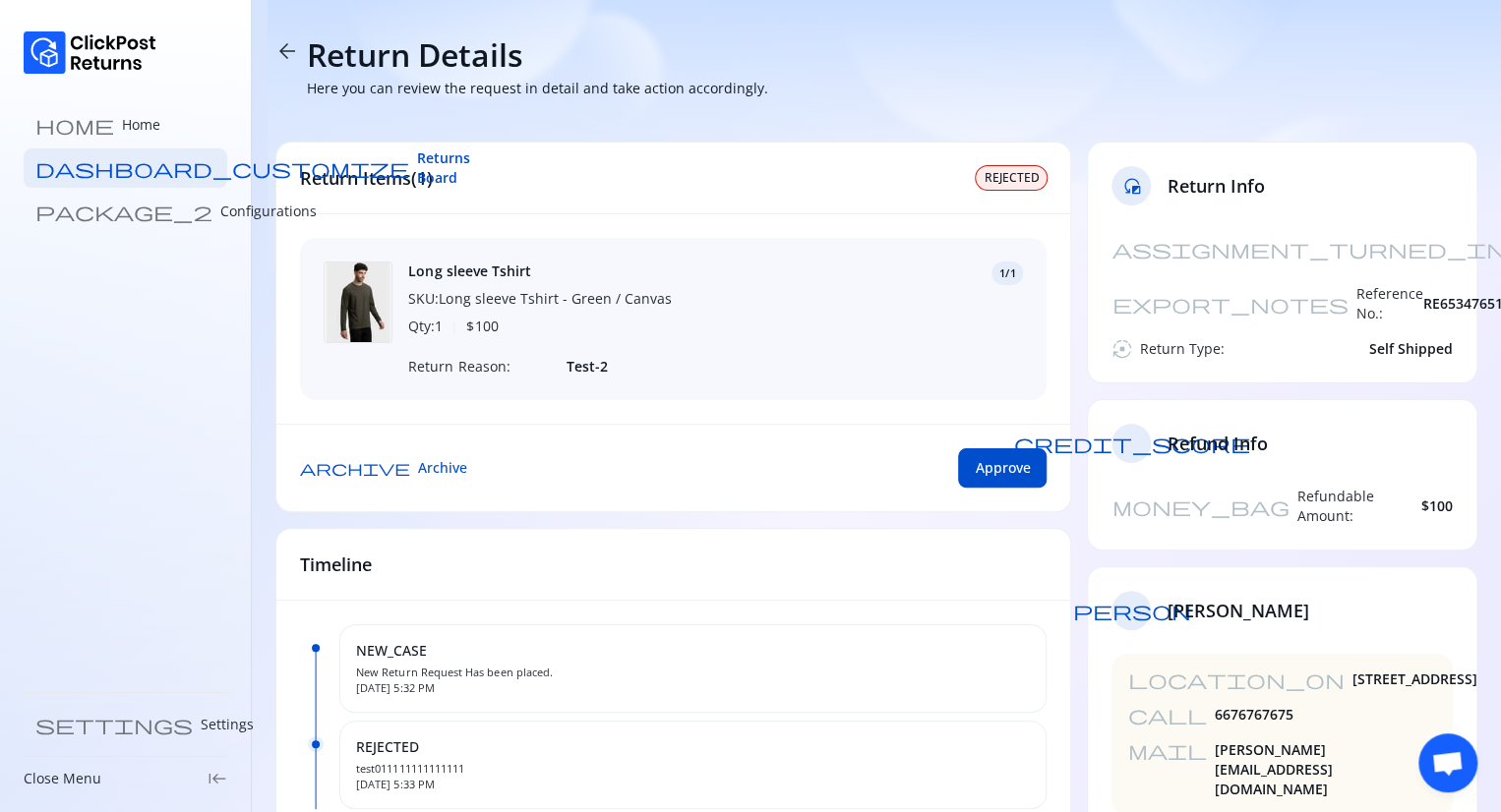
click at [280, 50] on span "arrow_back" at bounding box center [287, 51] width 24 height 24
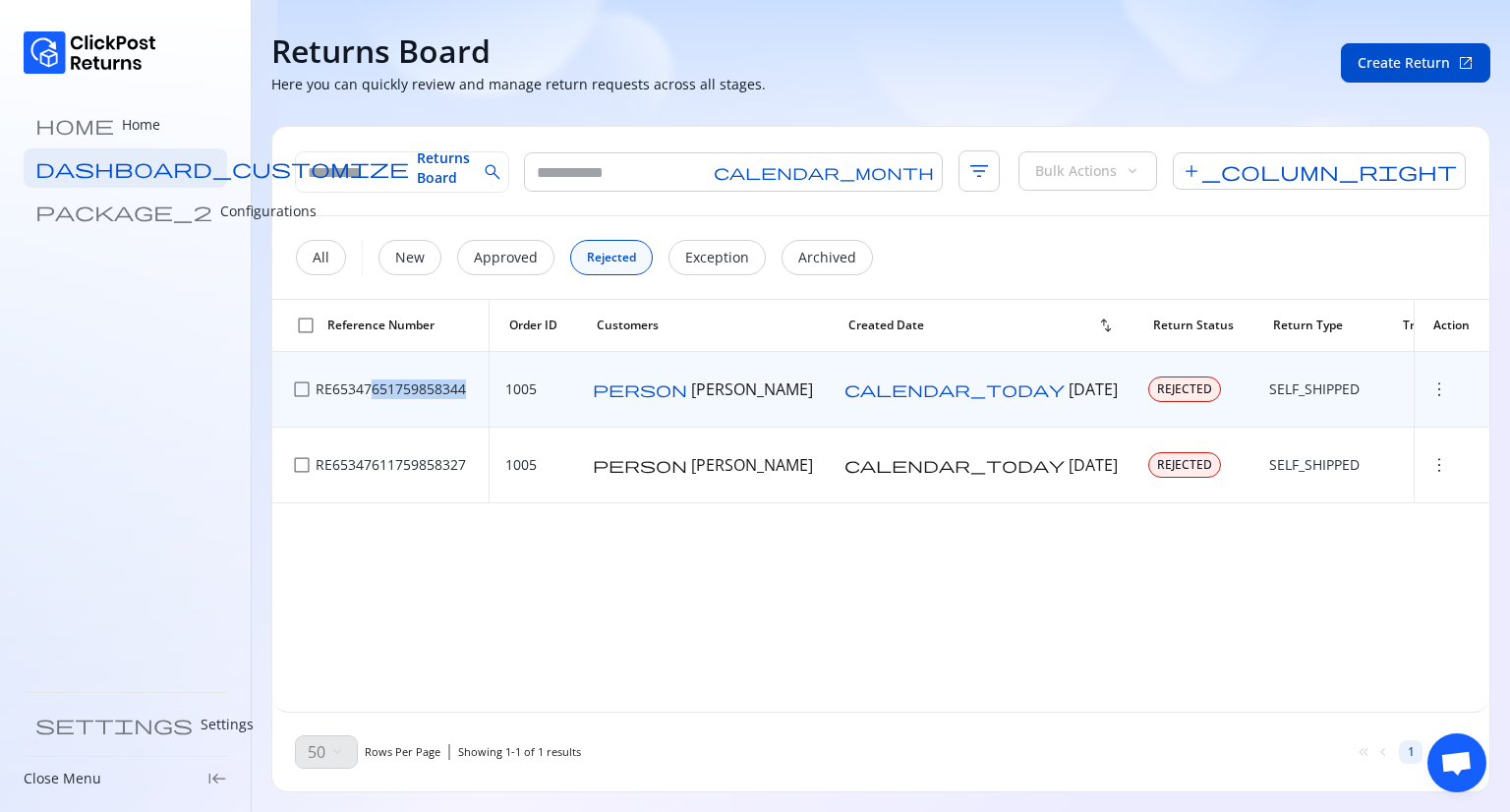
drag, startPoint x: 476, startPoint y: 387, endPoint x: 370, endPoint y: 395, distance: 106.3
click at [370, 395] on div "check_box_outline_blank RE65347651759858344" at bounding box center [381, 390] width 186 height 28
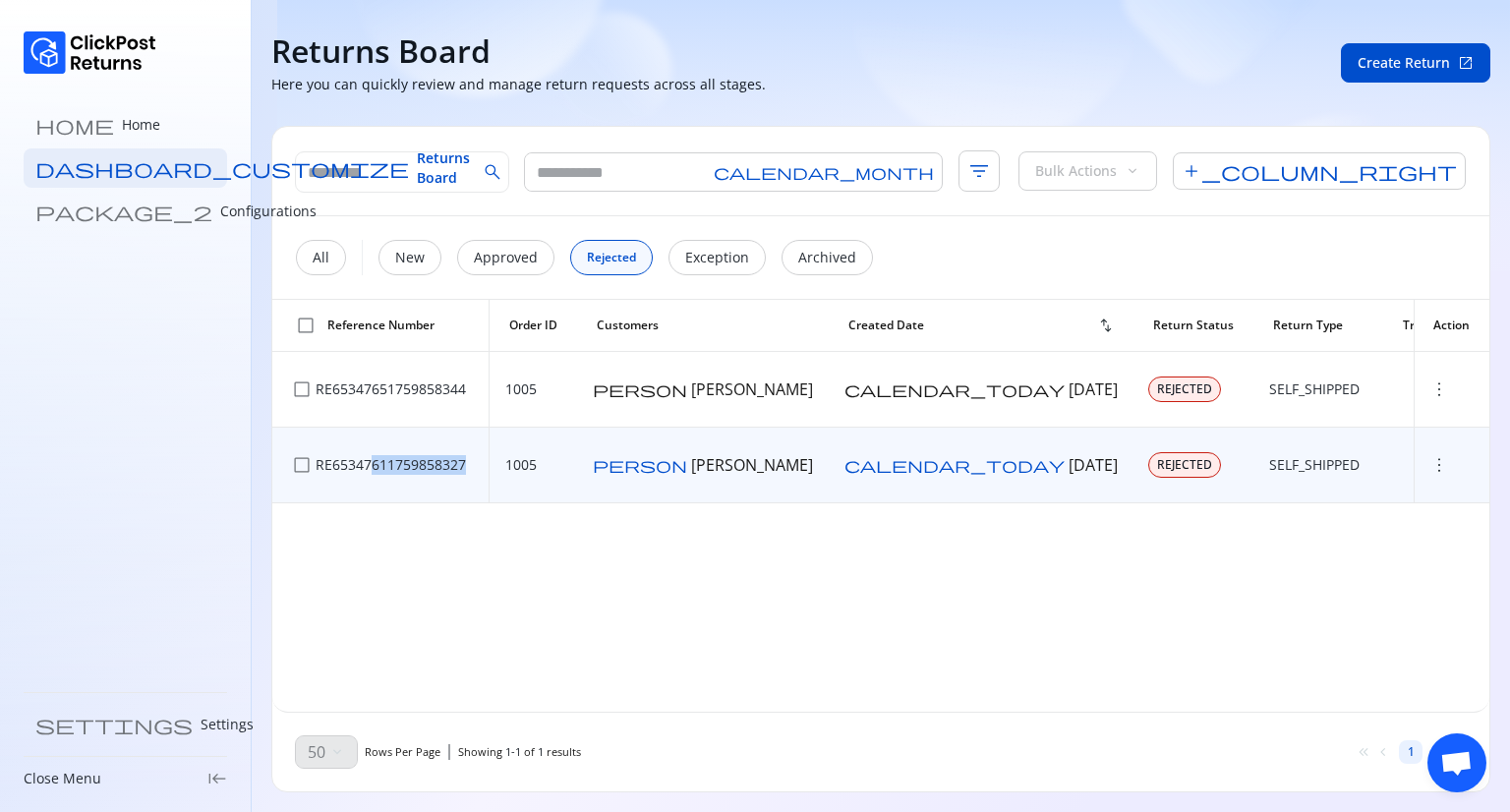
drag, startPoint x: 474, startPoint y: 467, endPoint x: 373, endPoint y: 461, distance: 101.2
click at [373, 461] on div "check_box_outline_blank RE65347611759858327" at bounding box center [381, 465] width 186 height 28
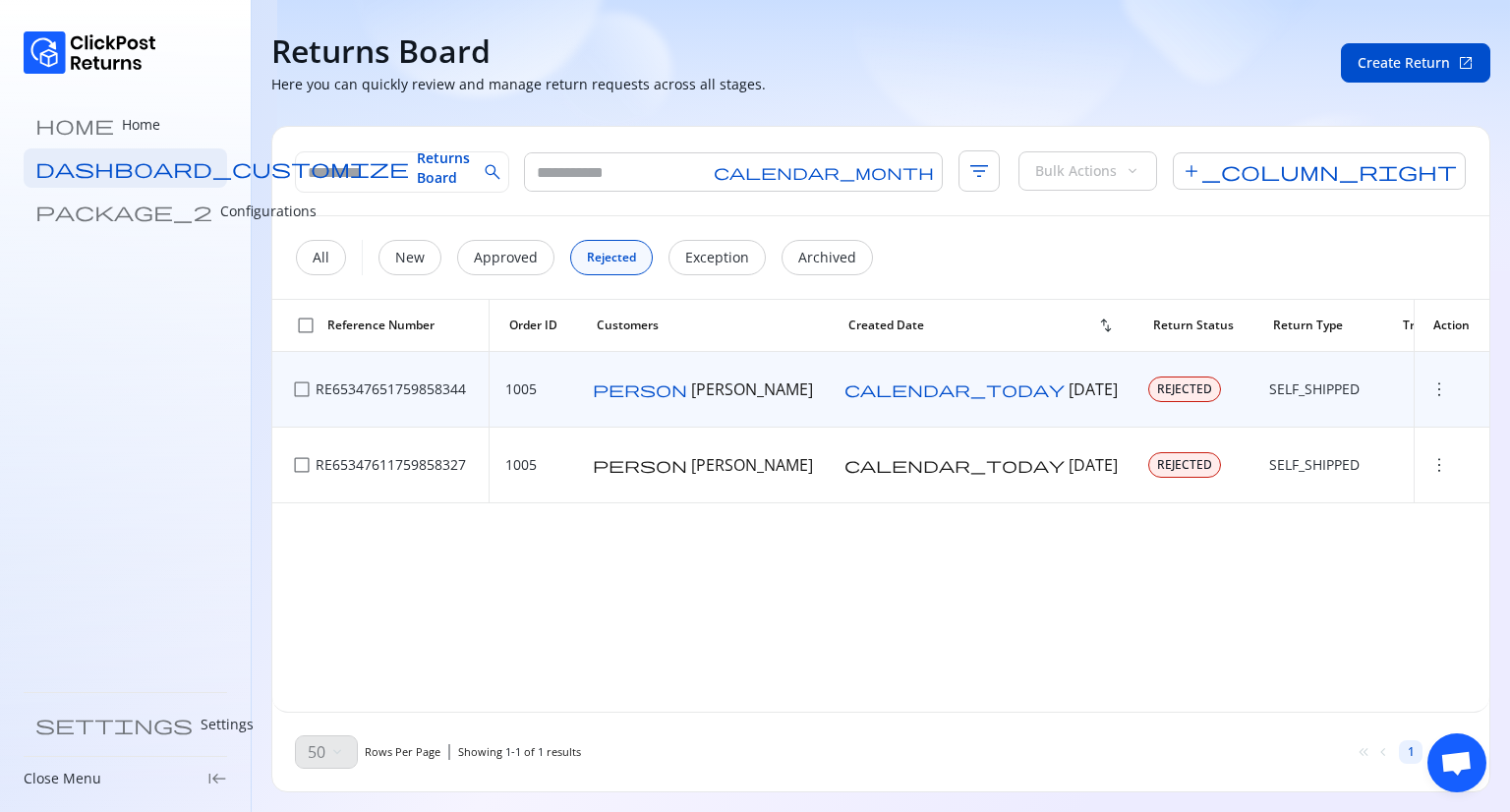
click at [1430, 386] on span "more_vert" at bounding box center [1440, 390] width 20 height 20
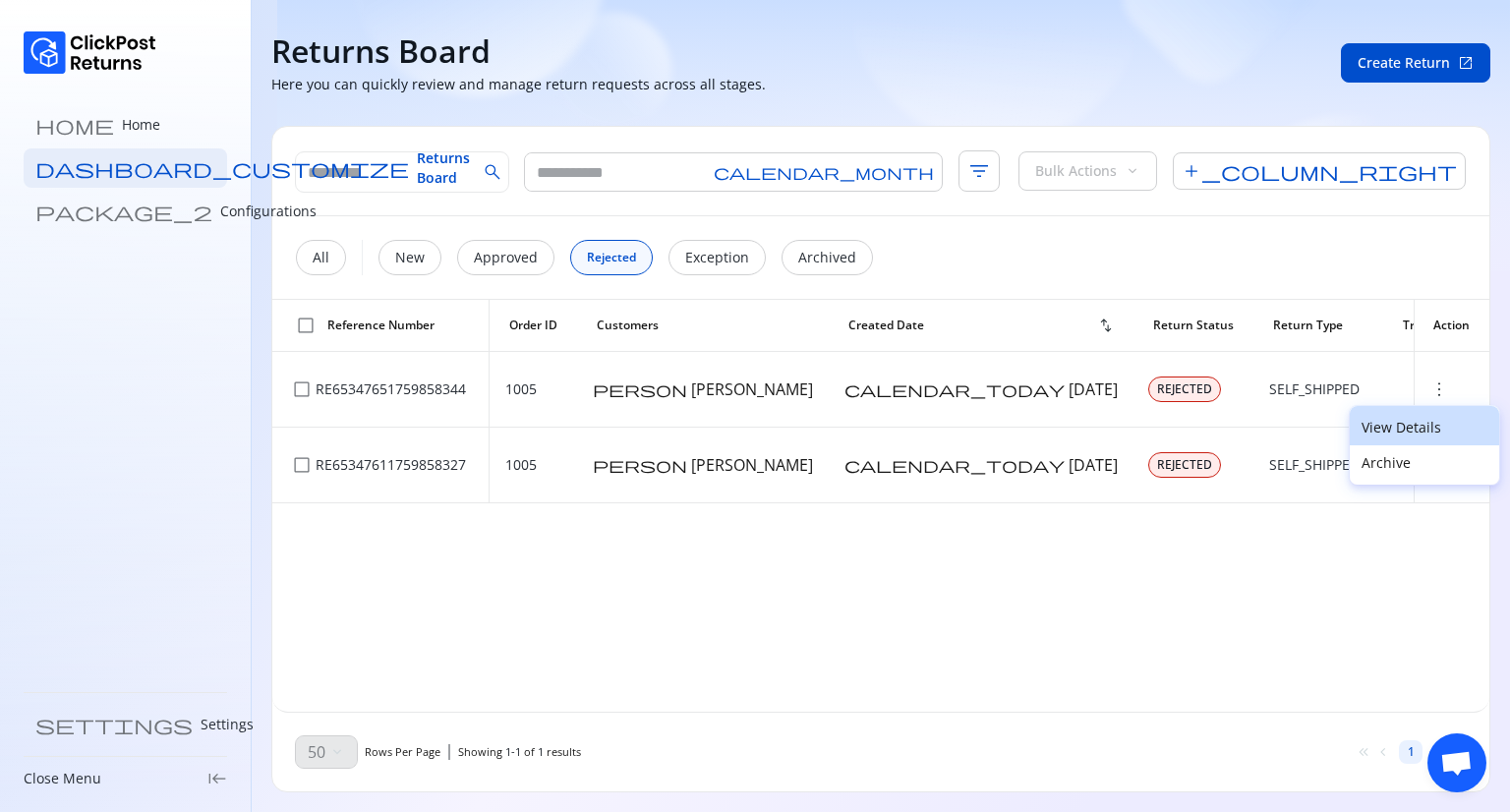
click at [1412, 426] on p "View Details" at bounding box center [1425, 427] width 126 height 20
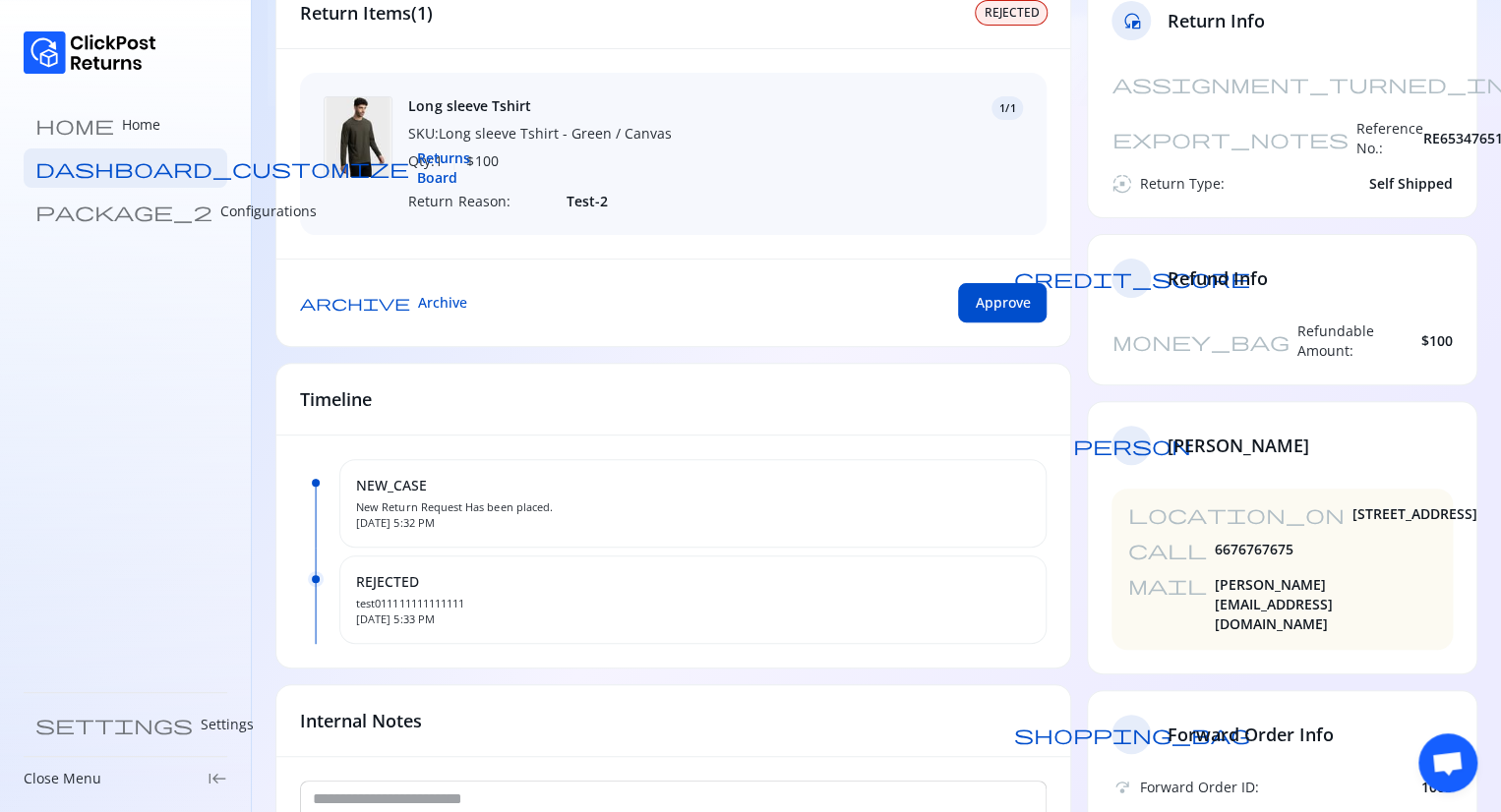
scroll to position [165, 0]
drag, startPoint x: 345, startPoint y: 611, endPoint x: 473, endPoint y: 615, distance: 128.1
click at [473, 615] on div "REJECTED test011111111111111 Oct 7, 2025, 5:33 PM" at bounding box center [693, 600] width 707 height 89
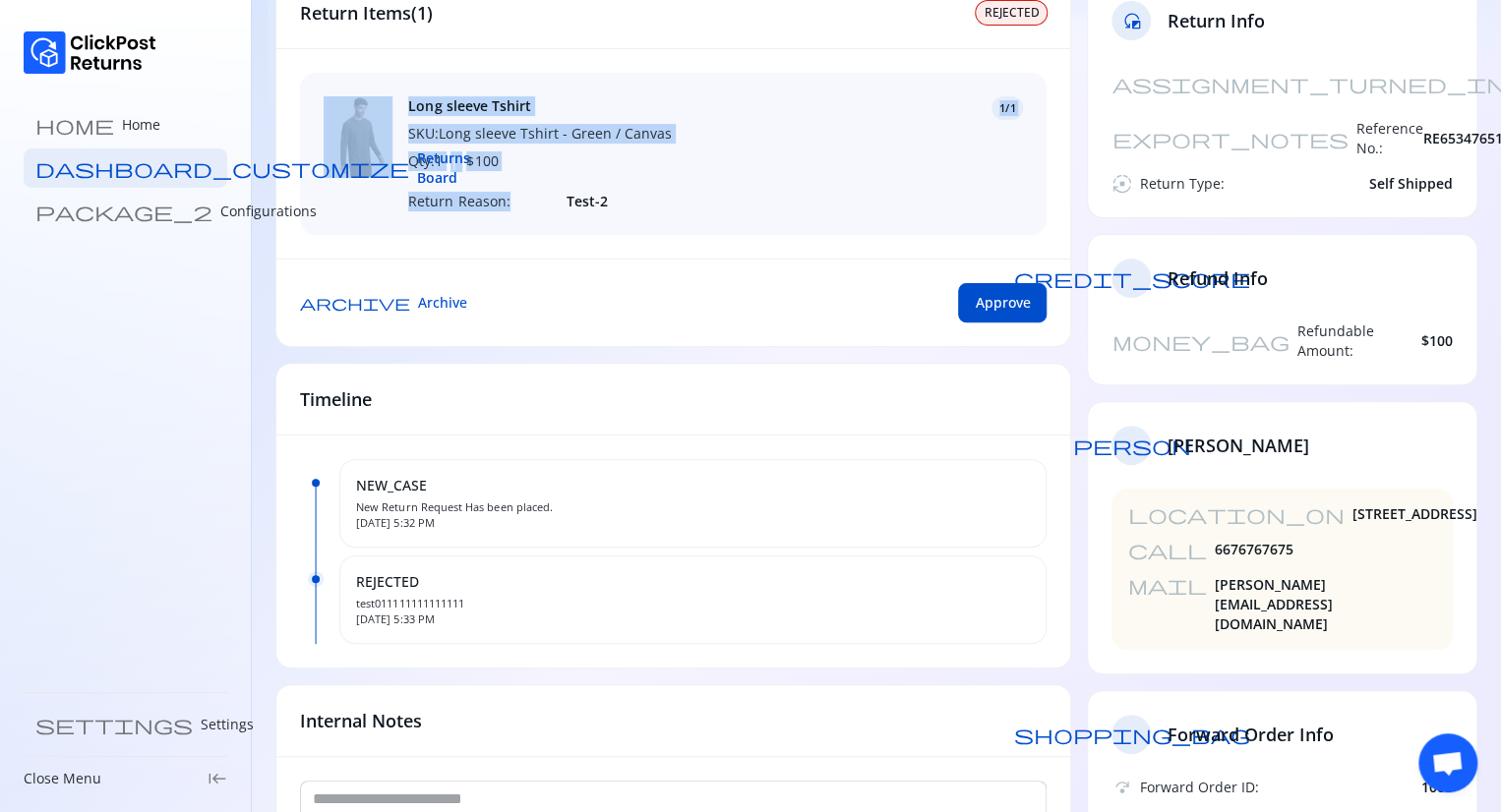
drag, startPoint x: 400, startPoint y: 197, endPoint x: 549, endPoint y: 199, distance: 149.0
click at [549, 199] on div "Long sleeve Tshirt SKU: Long sleeve Tshirt - Green / Canvas Qty: 1 | $ 100 1/1 …" at bounding box center [673, 154] width 746 height 162
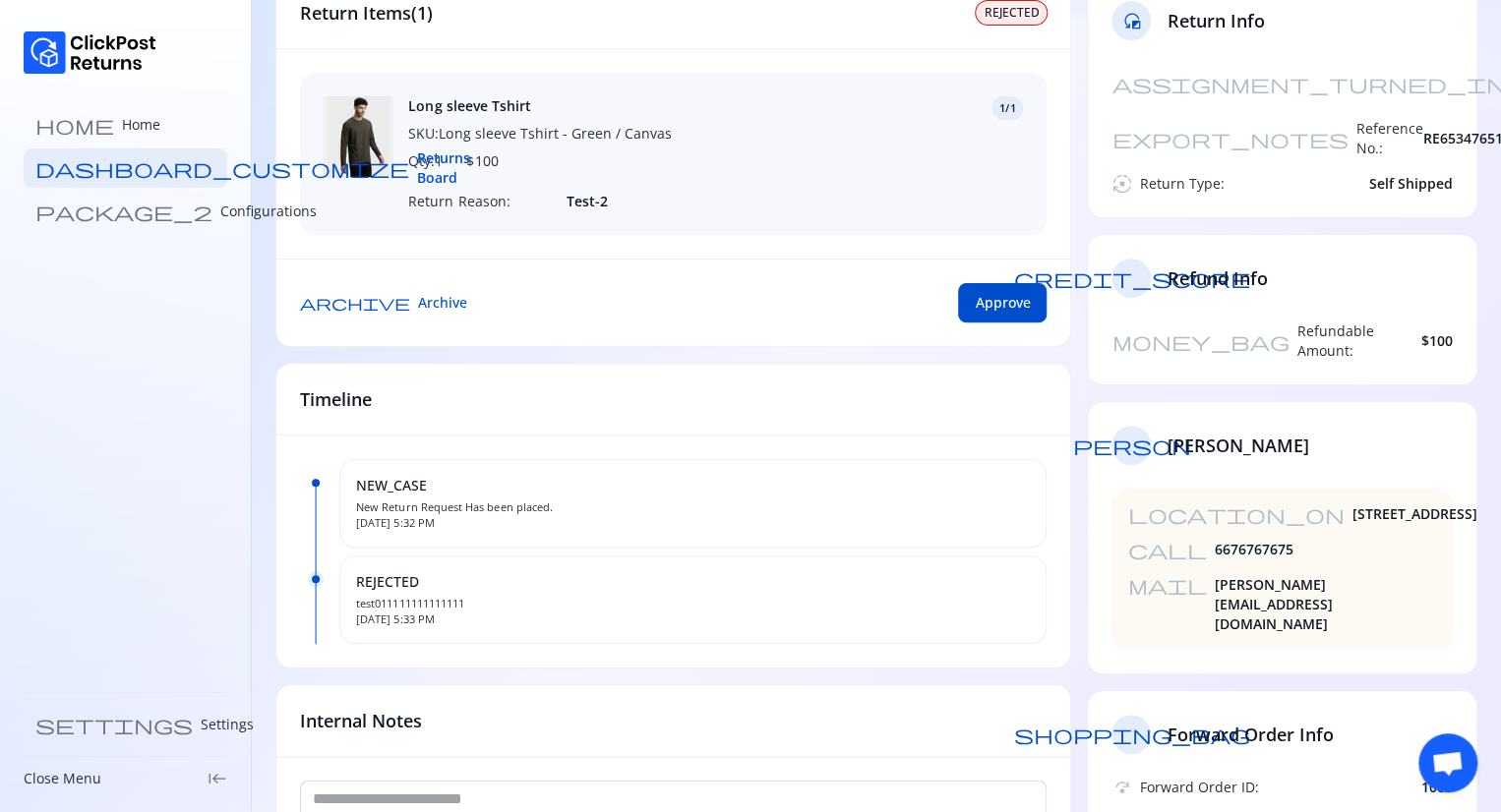
click at [587, 194] on span "Test-2" at bounding box center [794, 201] width 457 height 20
drag, startPoint x: 630, startPoint y: 201, endPoint x: 424, endPoint y: 210, distance: 206.2
click at [424, 210] on div "Long sleeve Tshirt SKU: Long sleeve Tshirt - Green / Canvas Qty: 1 | $ 100 1/1 …" at bounding box center [673, 154] width 746 height 162
click at [416, 170] on span "Returns Board" at bounding box center [443, 168] width 53 height 39
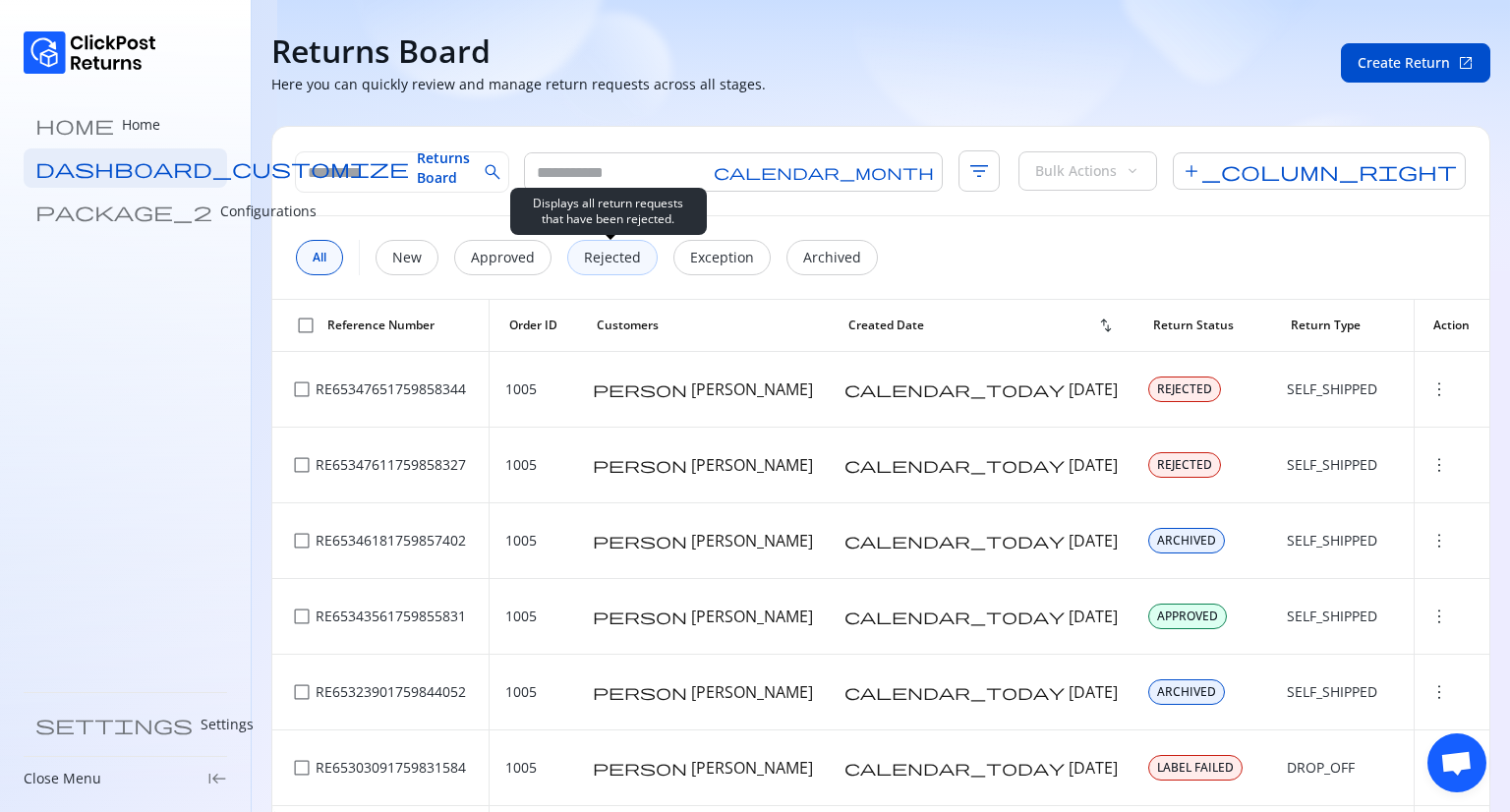
click at [615, 254] on p "Rejected" at bounding box center [613, 258] width 57 height 20
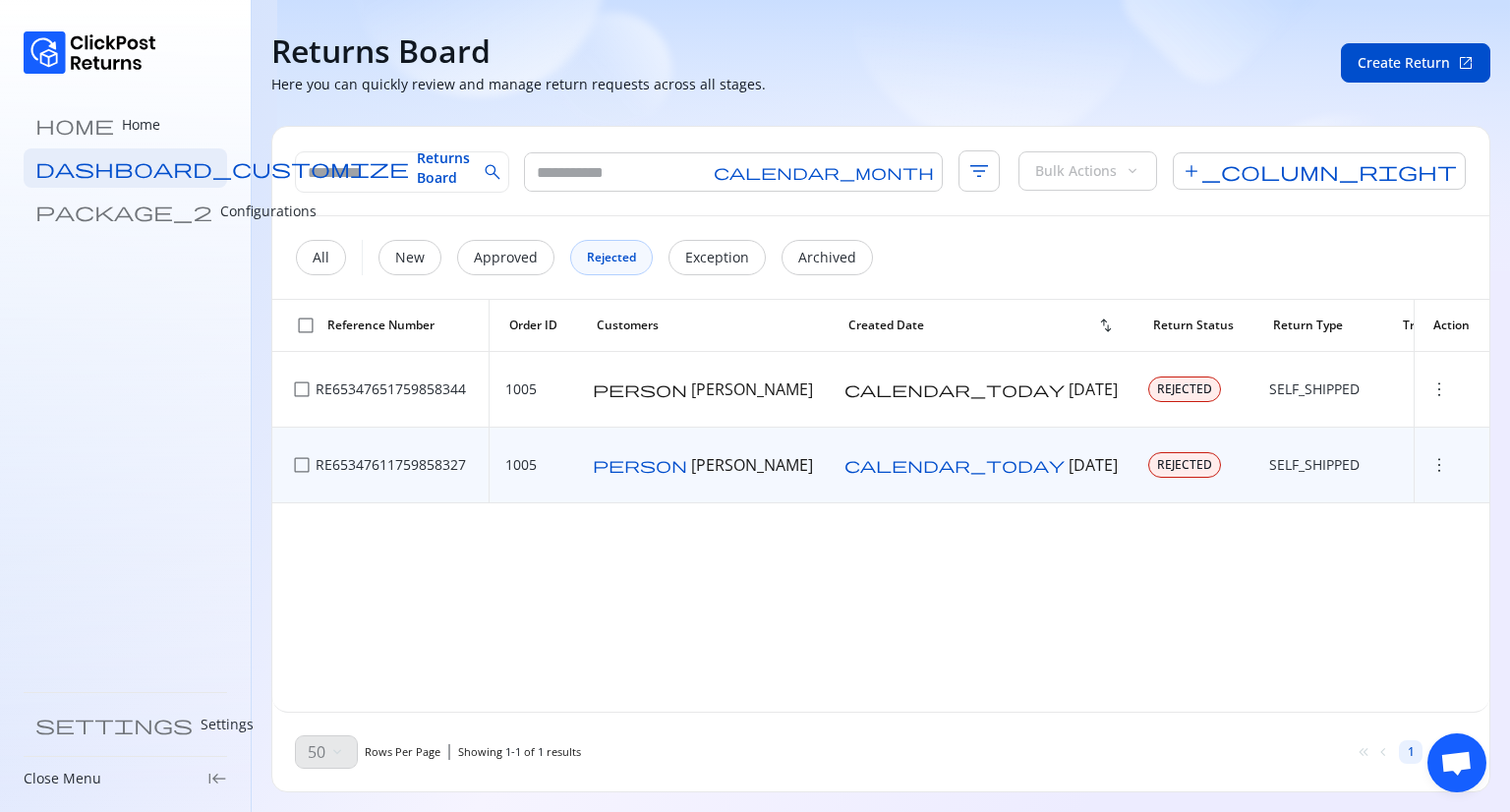
click at [1424, 482] on td "more_vert" at bounding box center [1452, 465] width 76 height 76
click at [1430, 473] on span "more_vert" at bounding box center [1440, 465] width 20 height 20
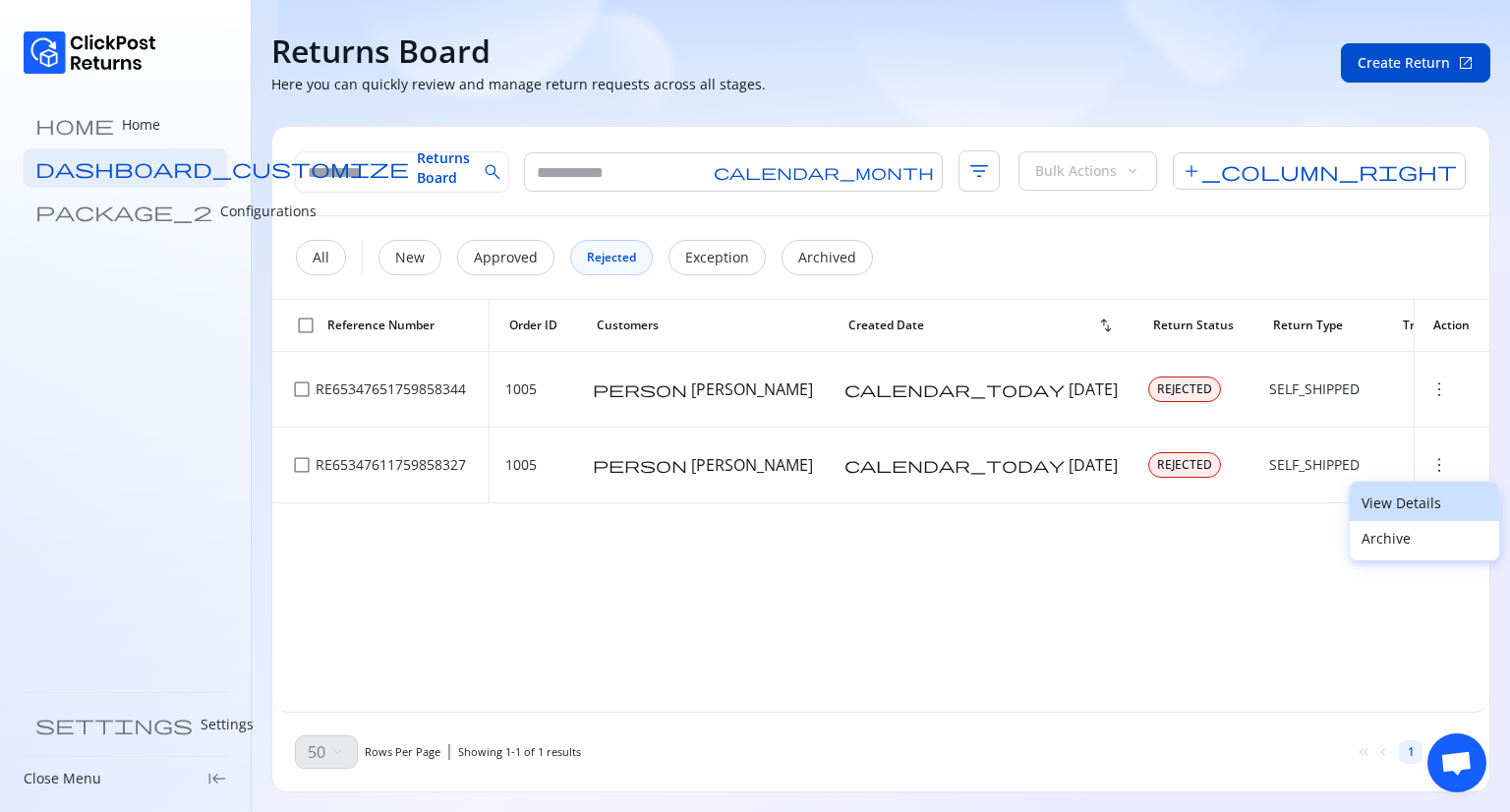
click at [1373, 494] on p "View Details" at bounding box center [1425, 503] width 126 height 20
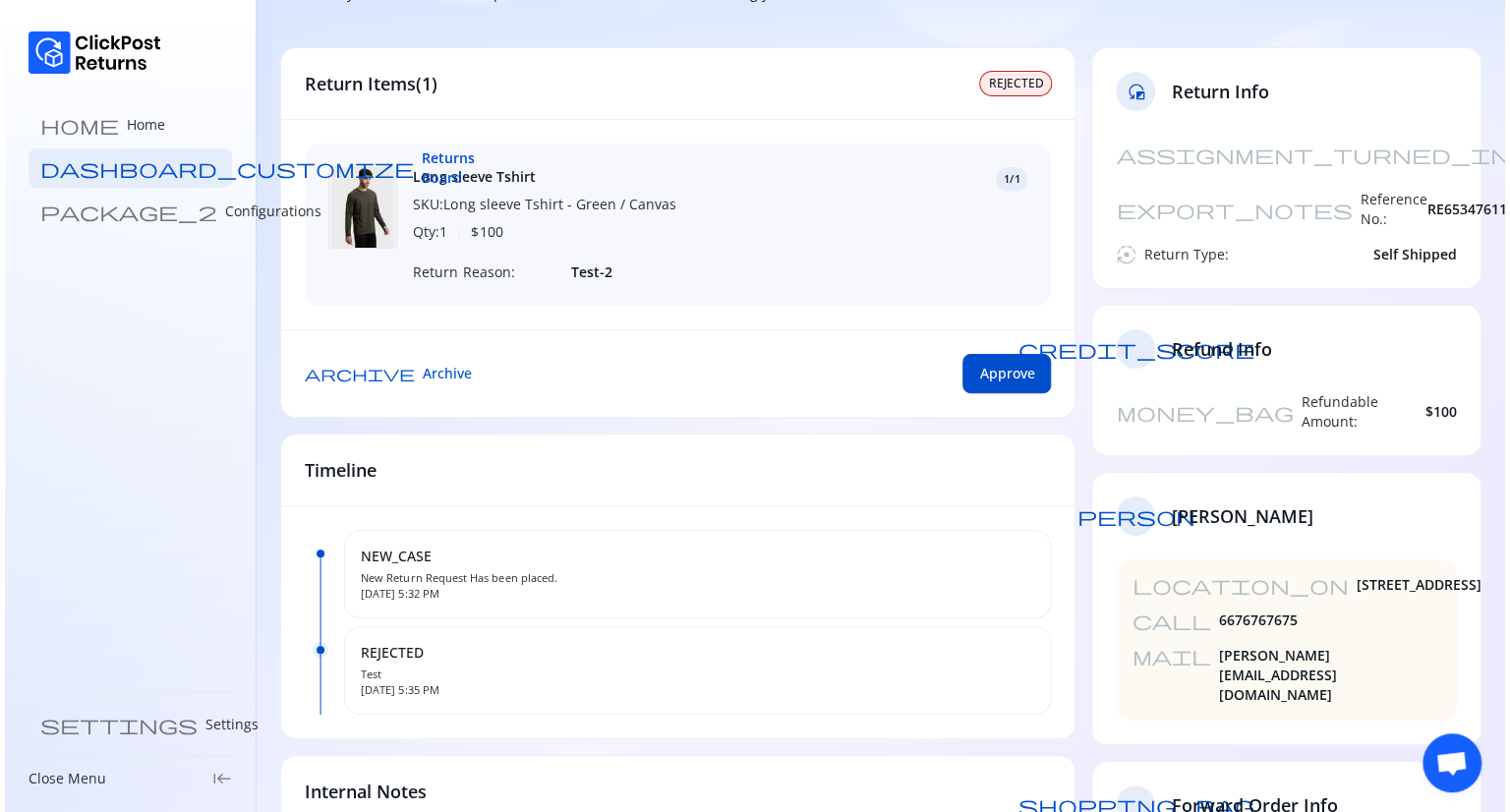
scroll to position [121, 0]
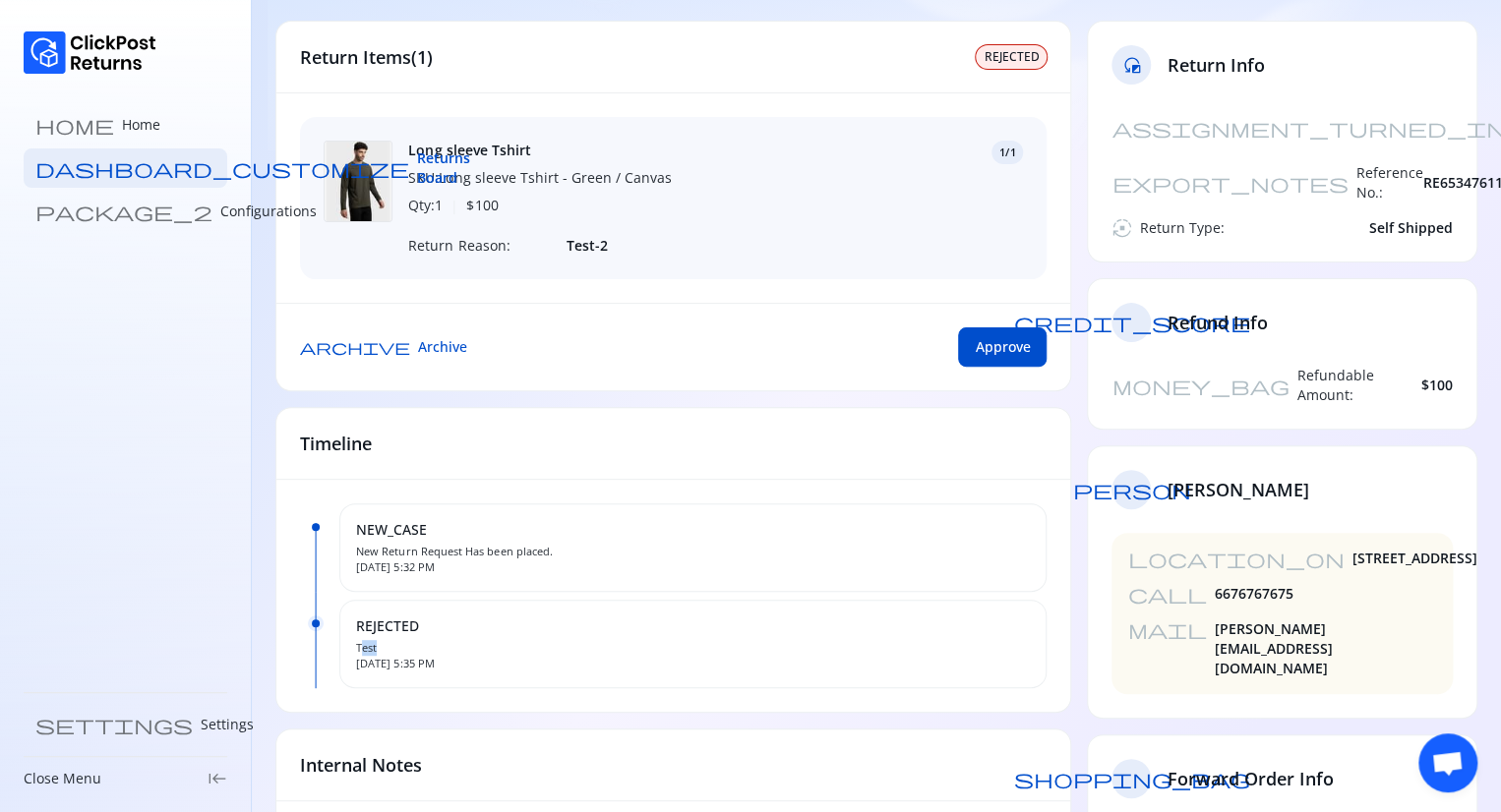
drag, startPoint x: 380, startPoint y: 661, endPoint x: 365, endPoint y: 660, distance: 15.0
click at [365, 656] on span "Test" at bounding box center [693, 648] width 674 height 16
drag, startPoint x: 346, startPoint y: 661, endPoint x: 388, endPoint y: 661, distance: 42.0
click at [388, 661] on div "REJECTED Test Oct 7, 2025, 5:35 PM" at bounding box center [693, 644] width 707 height 89
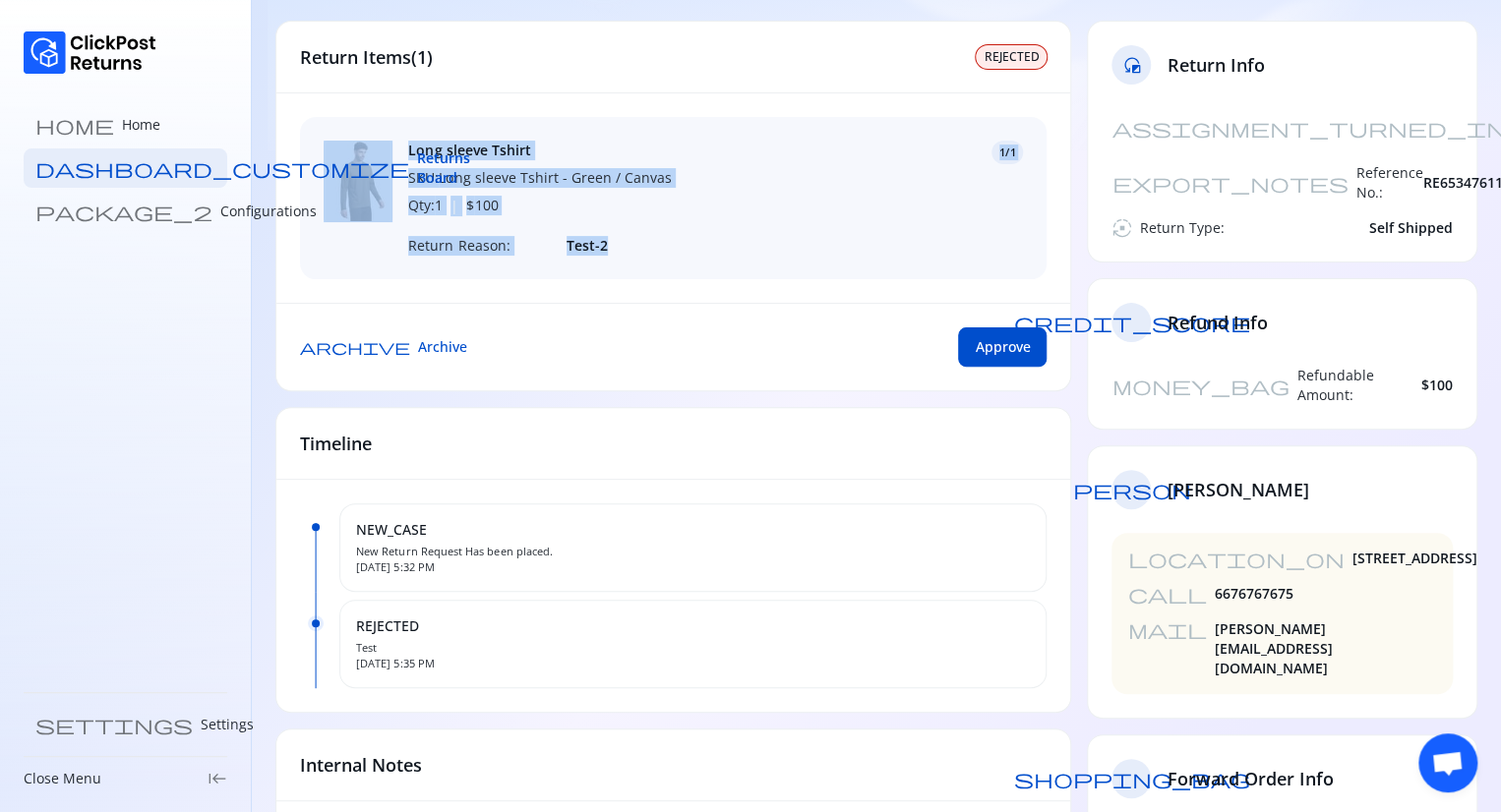
drag, startPoint x: 640, startPoint y: 241, endPoint x: 394, endPoint y: 236, distance: 246.1
click at [394, 236] on div "Long sleeve Tshirt SKU: Long sleeve Tshirt - Green / Canvas Qty: 1 | $ 100 1/1 …" at bounding box center [673, 198] width 746 height 162
click at [470, 257] on div "Long sleeve Tshirt SKU: Long sleeve Tshirt - Green / Canvas Qty: 1 | $ 100 1/1 …" at bounding box center [673, 198] width 746 height 162
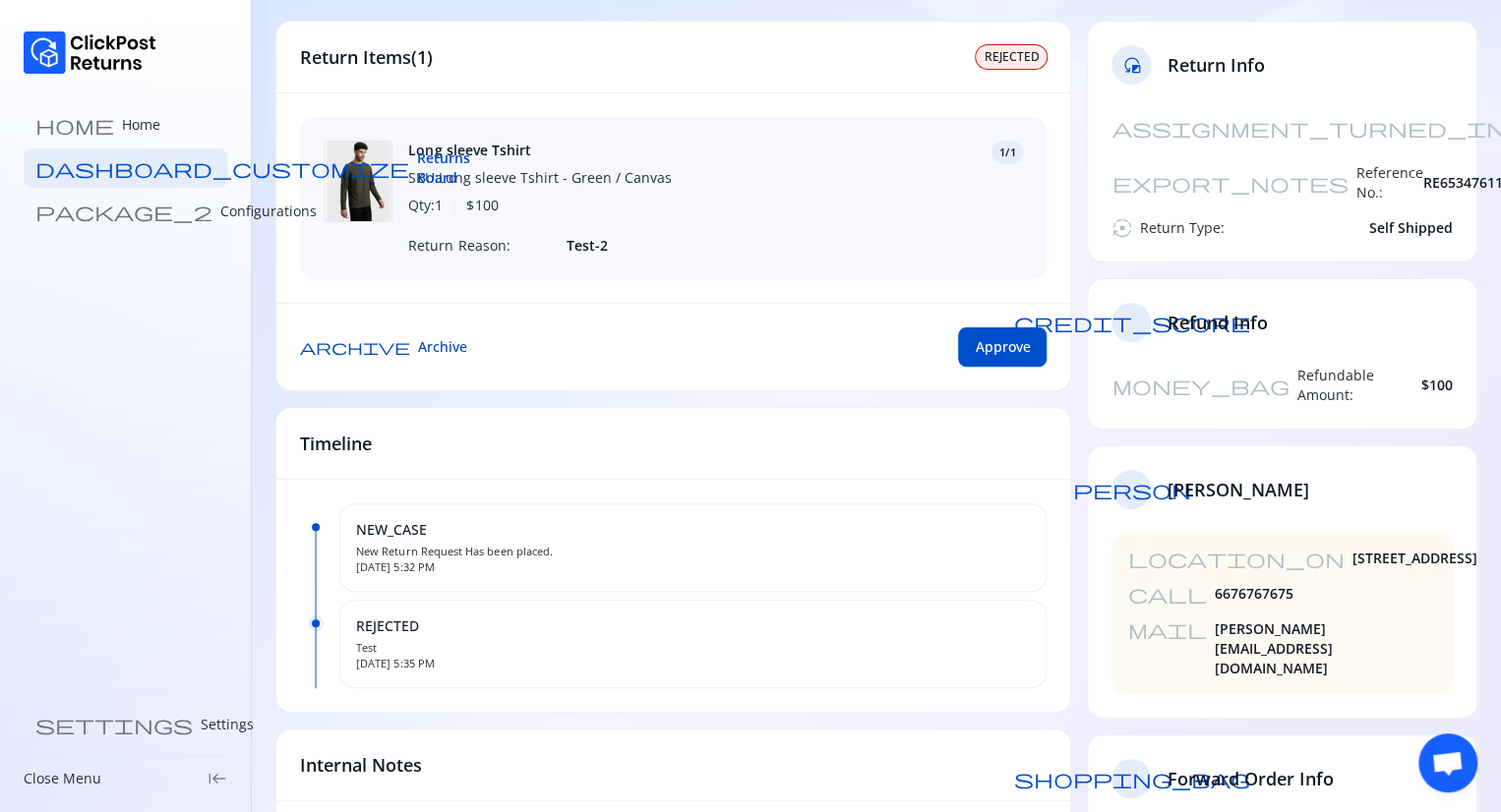
click at [305, 355] on span "archive" at bounding box center [355, 347] width 111 height 16
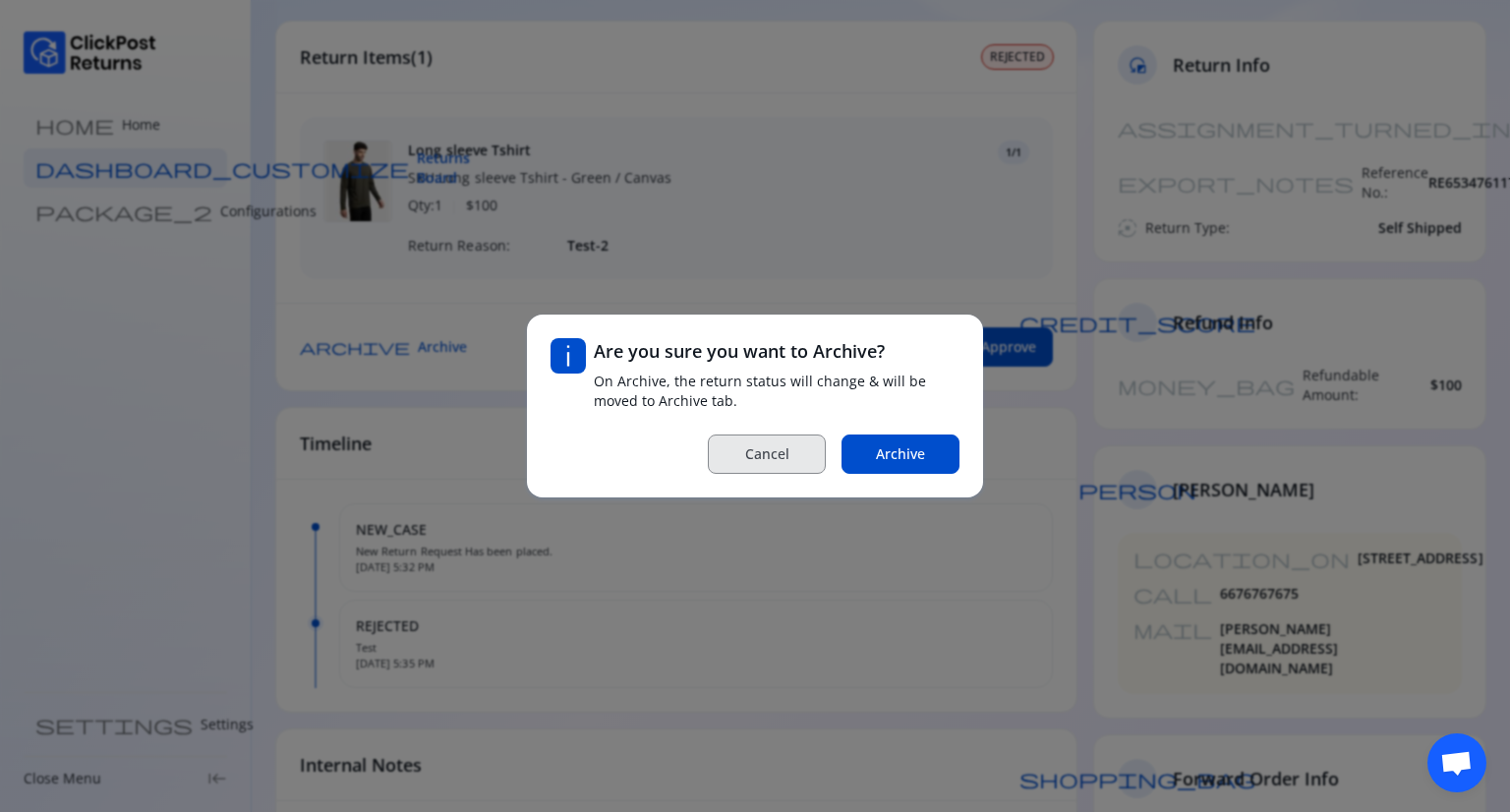
click at [751, 460] on span "Cancel" at bounding box center [767, 454] width 44 height 20
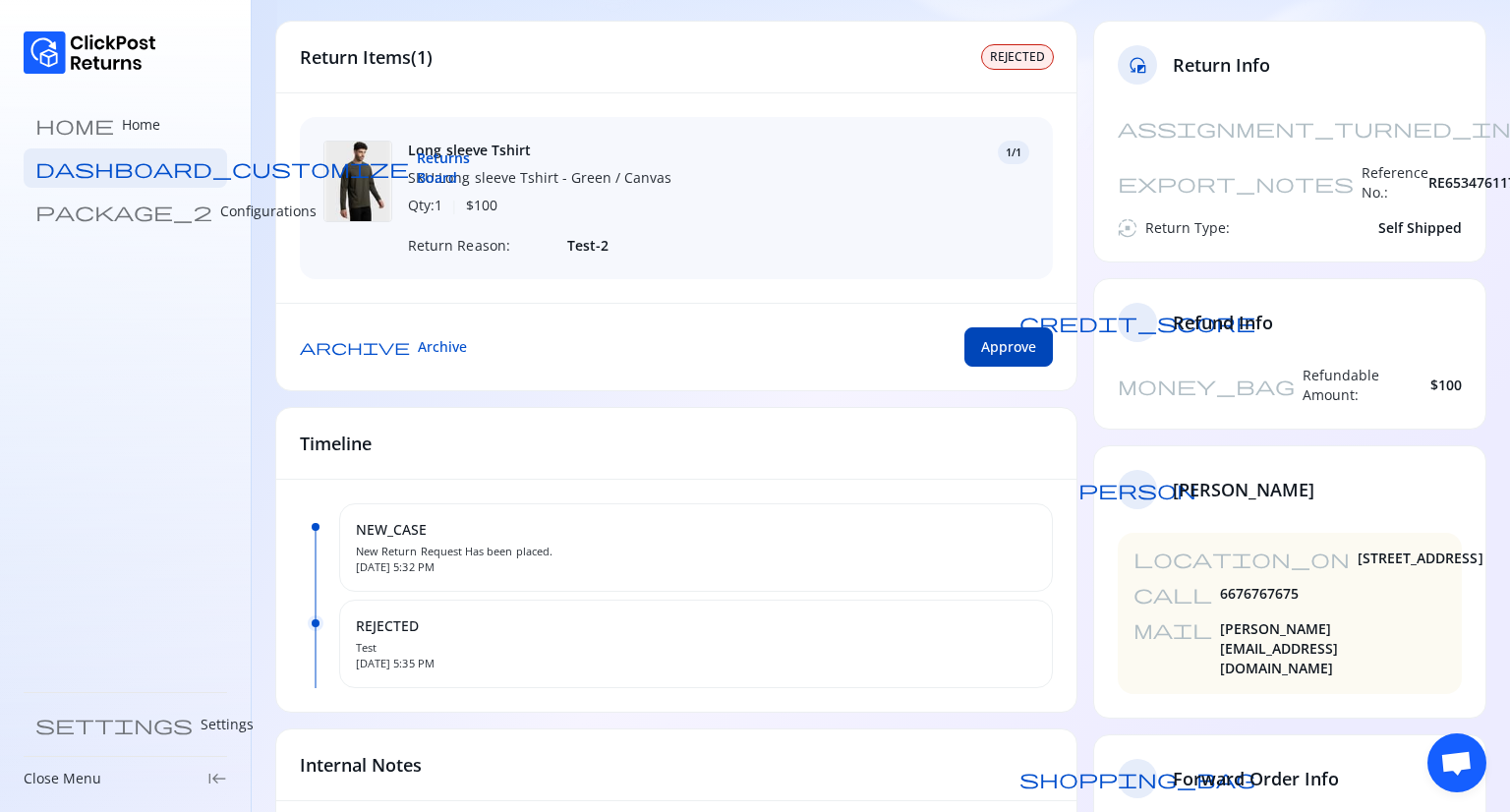
click at [987, 367] on button "Approve" at bounding box center [1009, 347] width 89 height 39
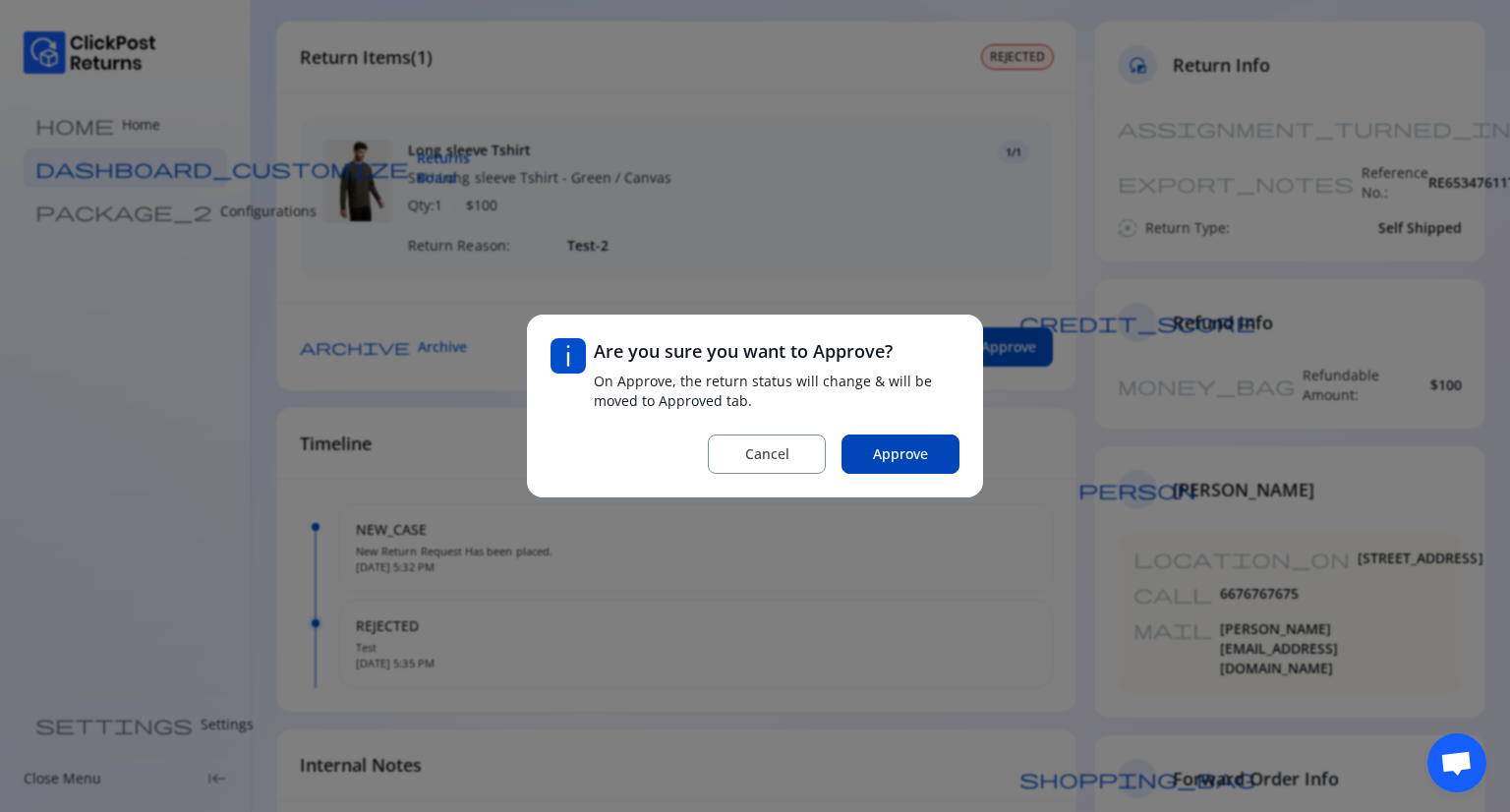
click at [909, 457] on span "Approve" at bounding box center [901, 454] width 55 height 20
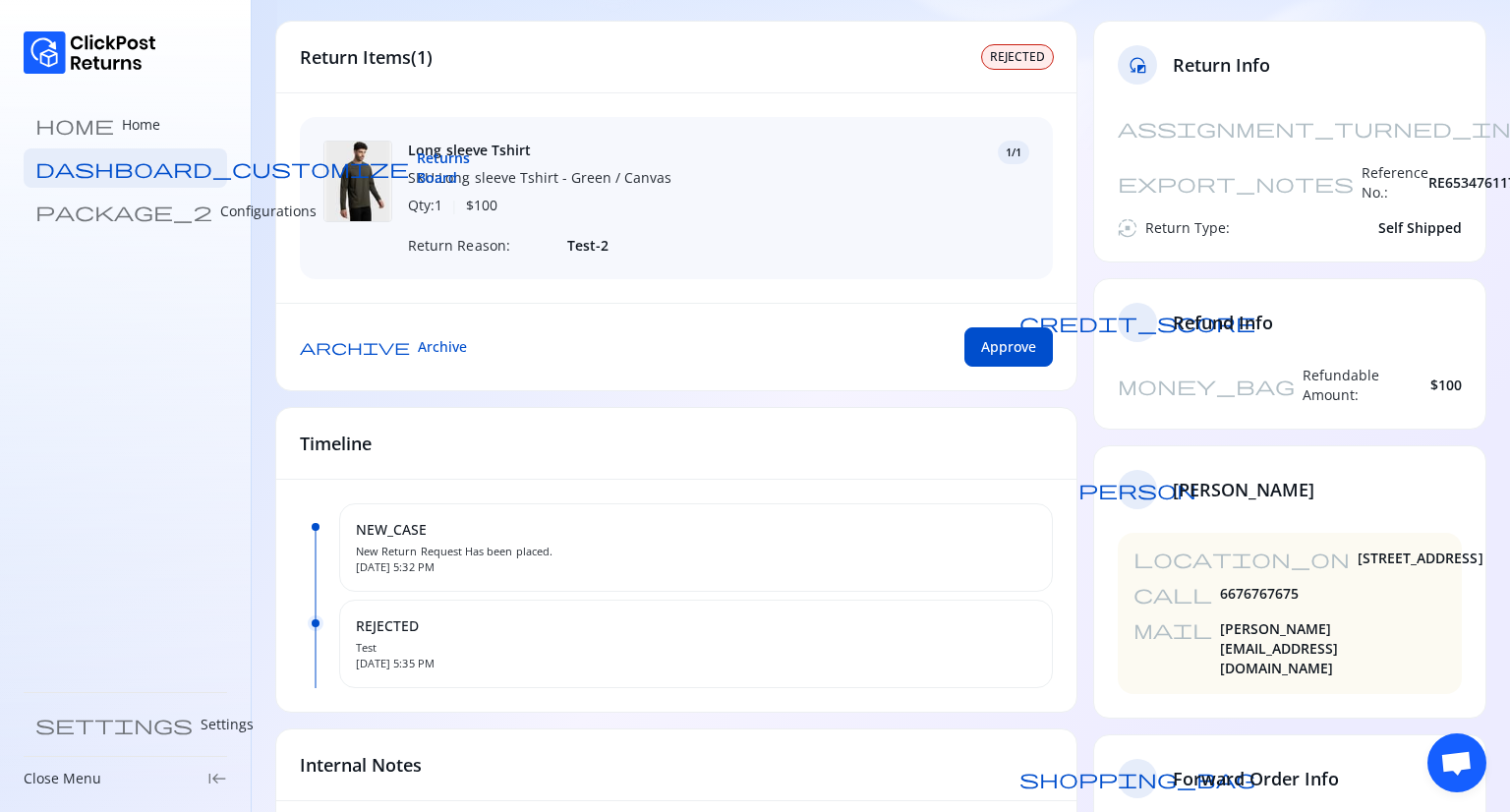
scroll to position [0, 0]
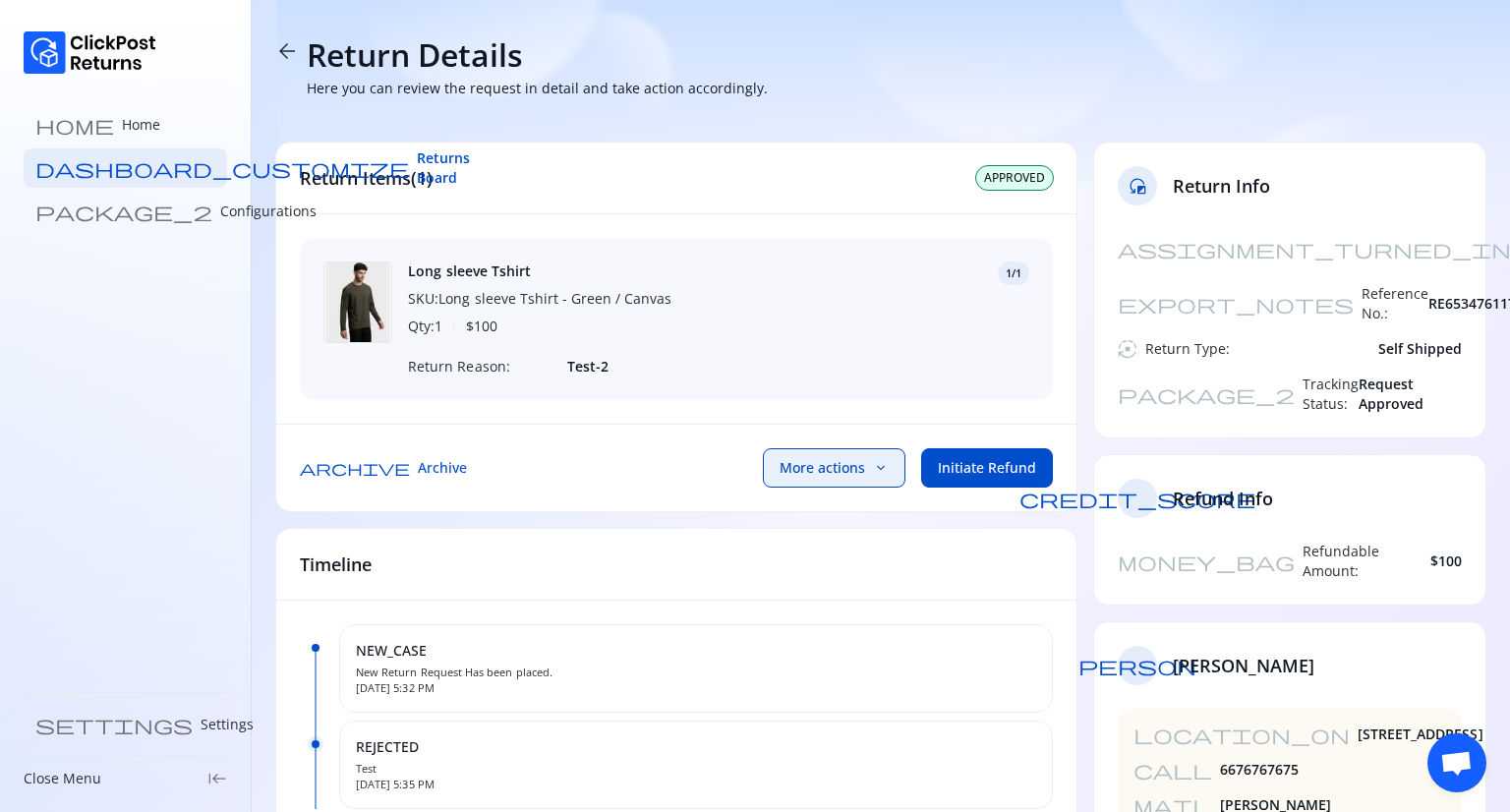
click at [842, 474] on span "More actions" at bounding box center [822, 468] width 86 height 20
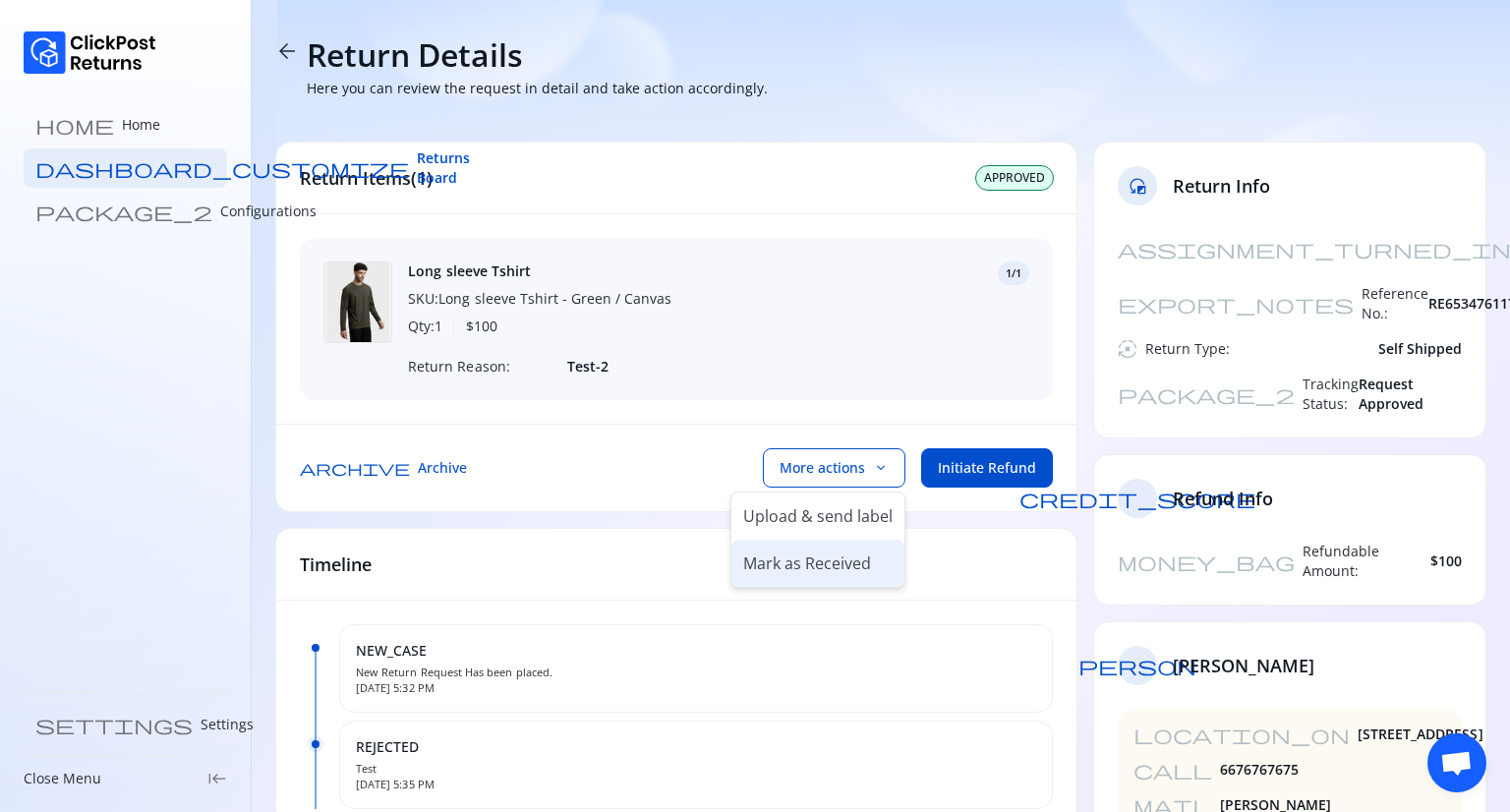
click at [795, 575] on p "Mark as Received" at bounding box center [807, 563] width 128 height 24
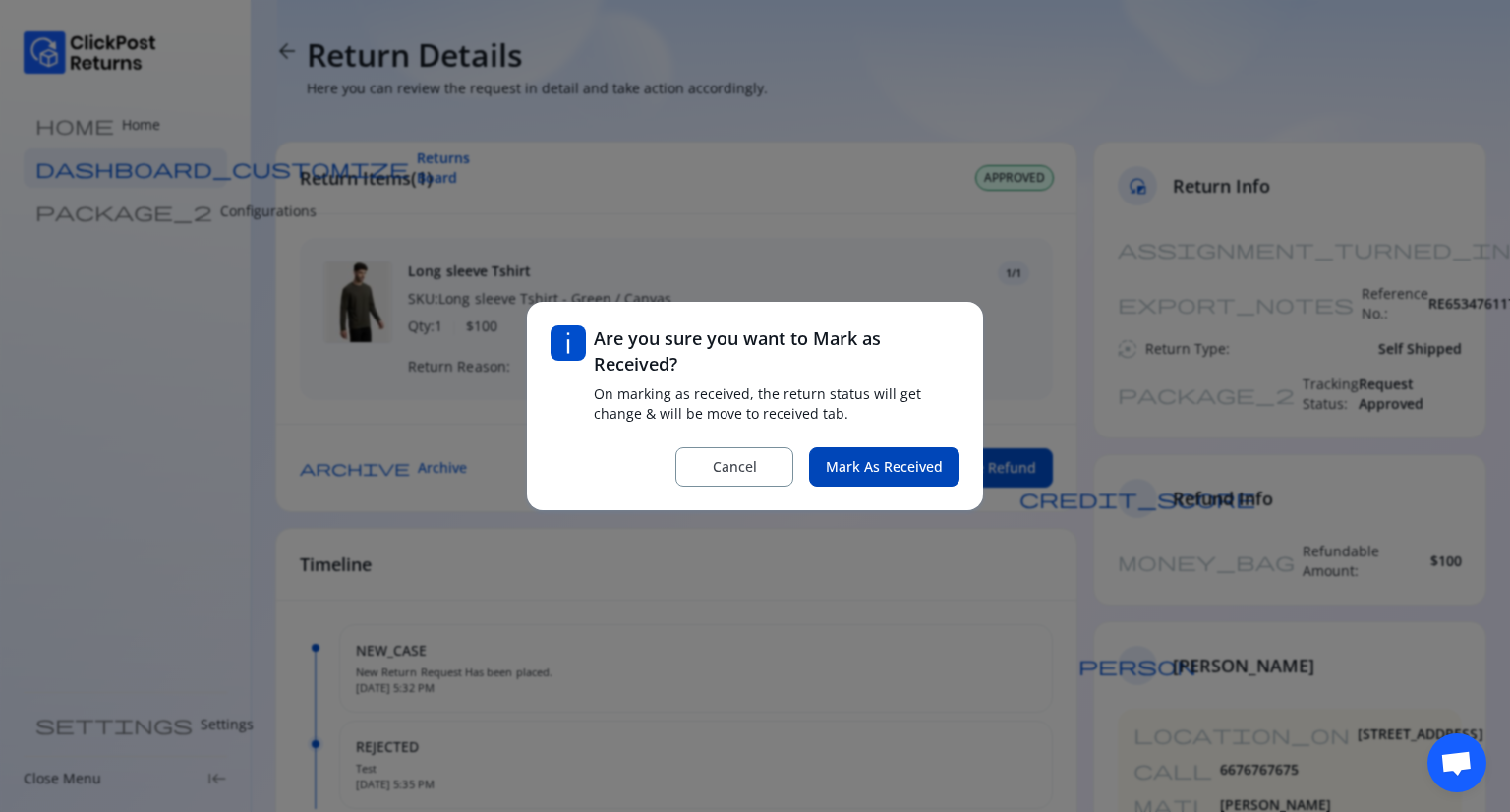
click at [881, 469] on span "Mark as Received" at bounding box center [884, 467] width 117 height 20
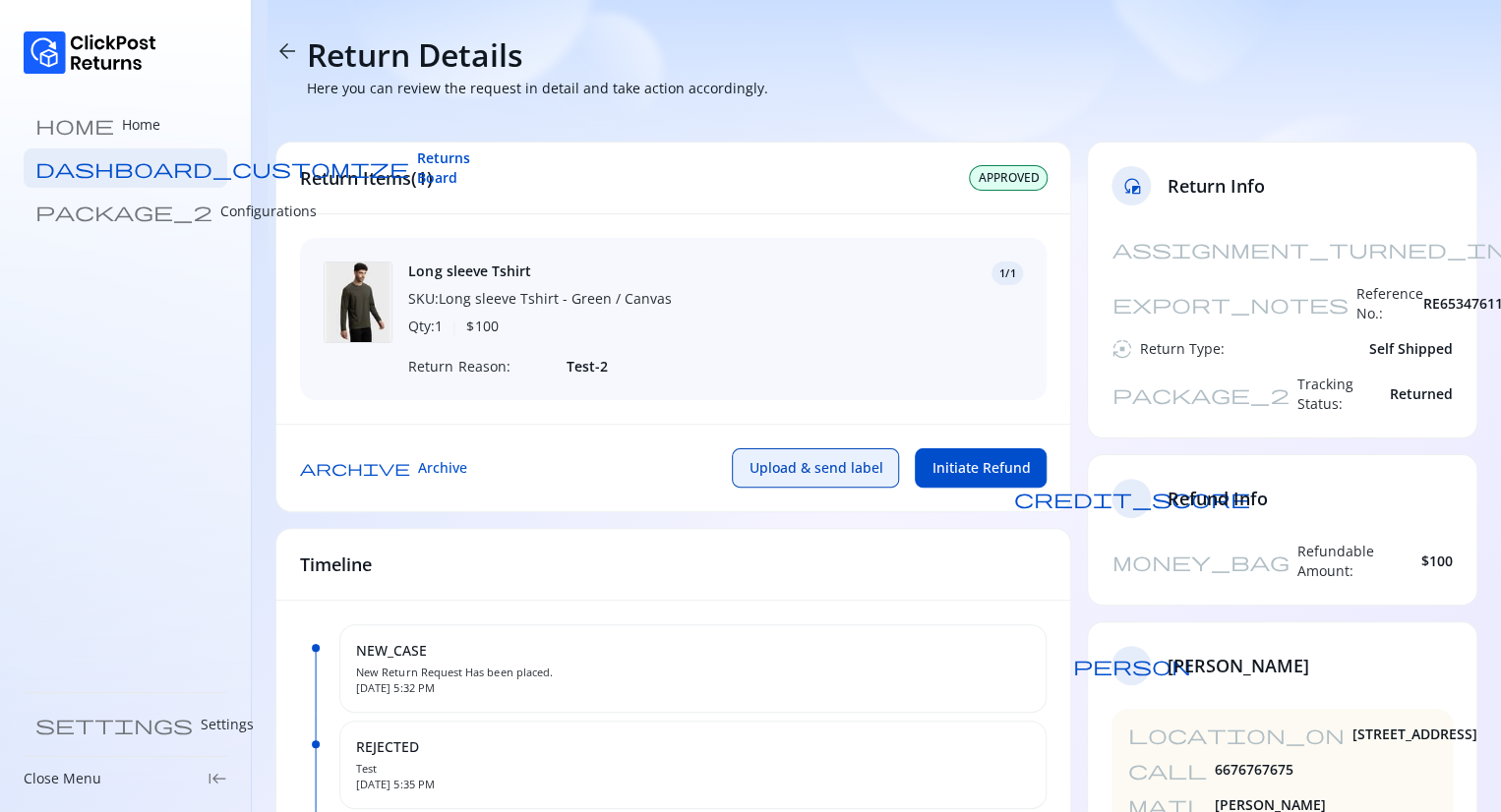
click at [838, 478] on span "Upload & send label" at bounding box center [815, 468] width 134 height 20
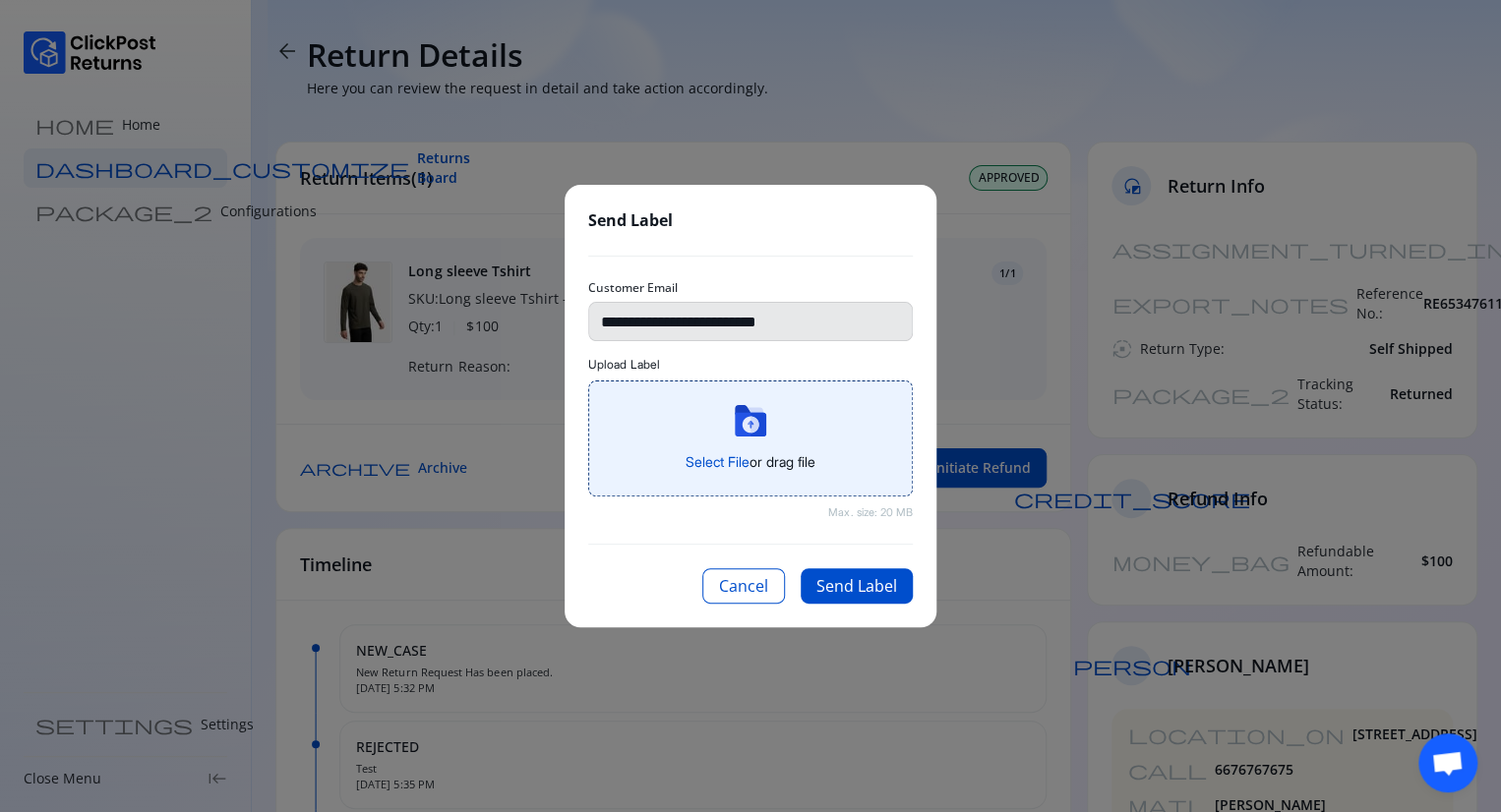
click at [744, 417] on icon at bounding box center [750, 423] width 17 height 17
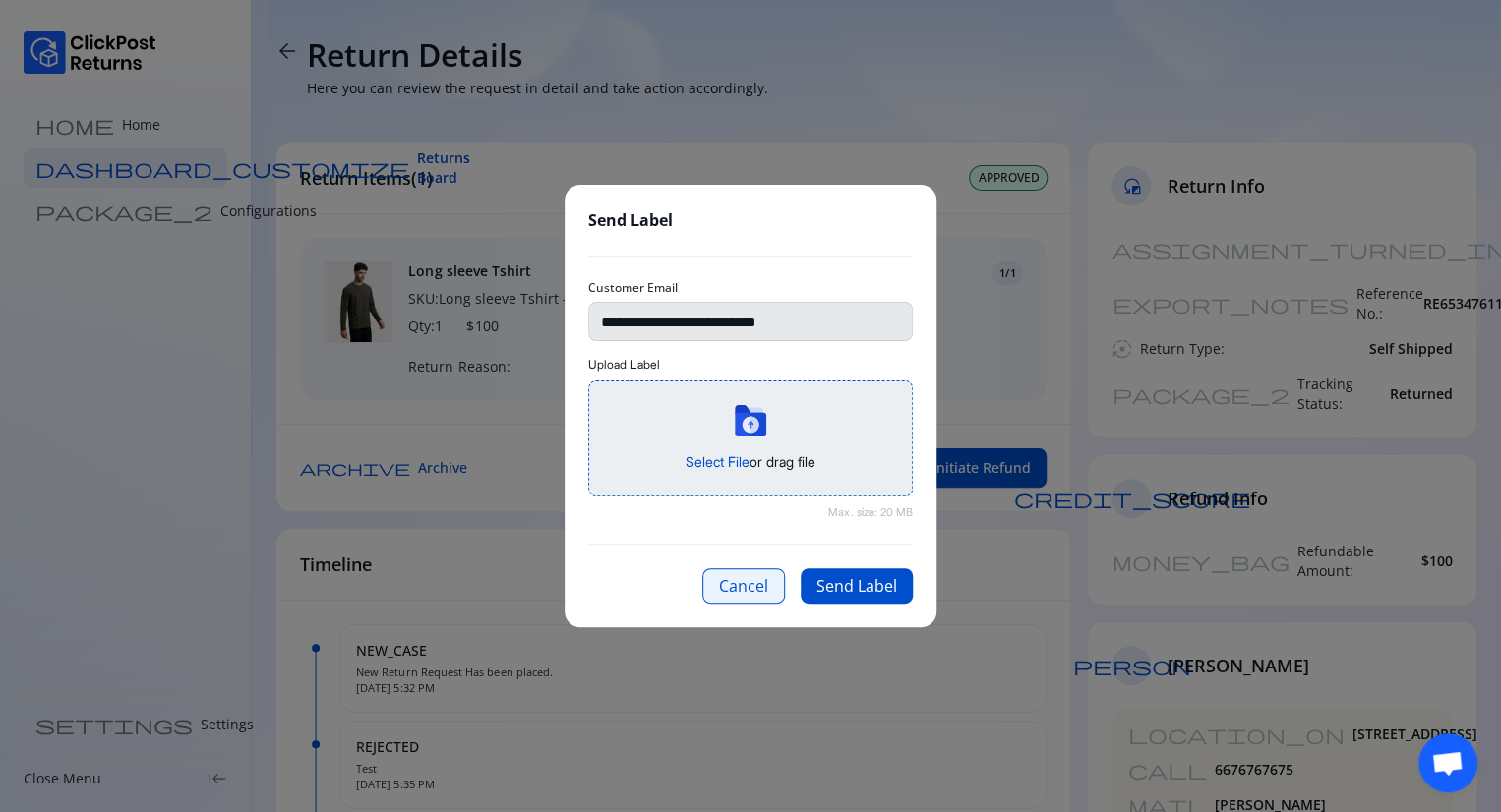
click at [749, 578] on button "Cancel" at bounding box center [743, 586] width 83 height 36
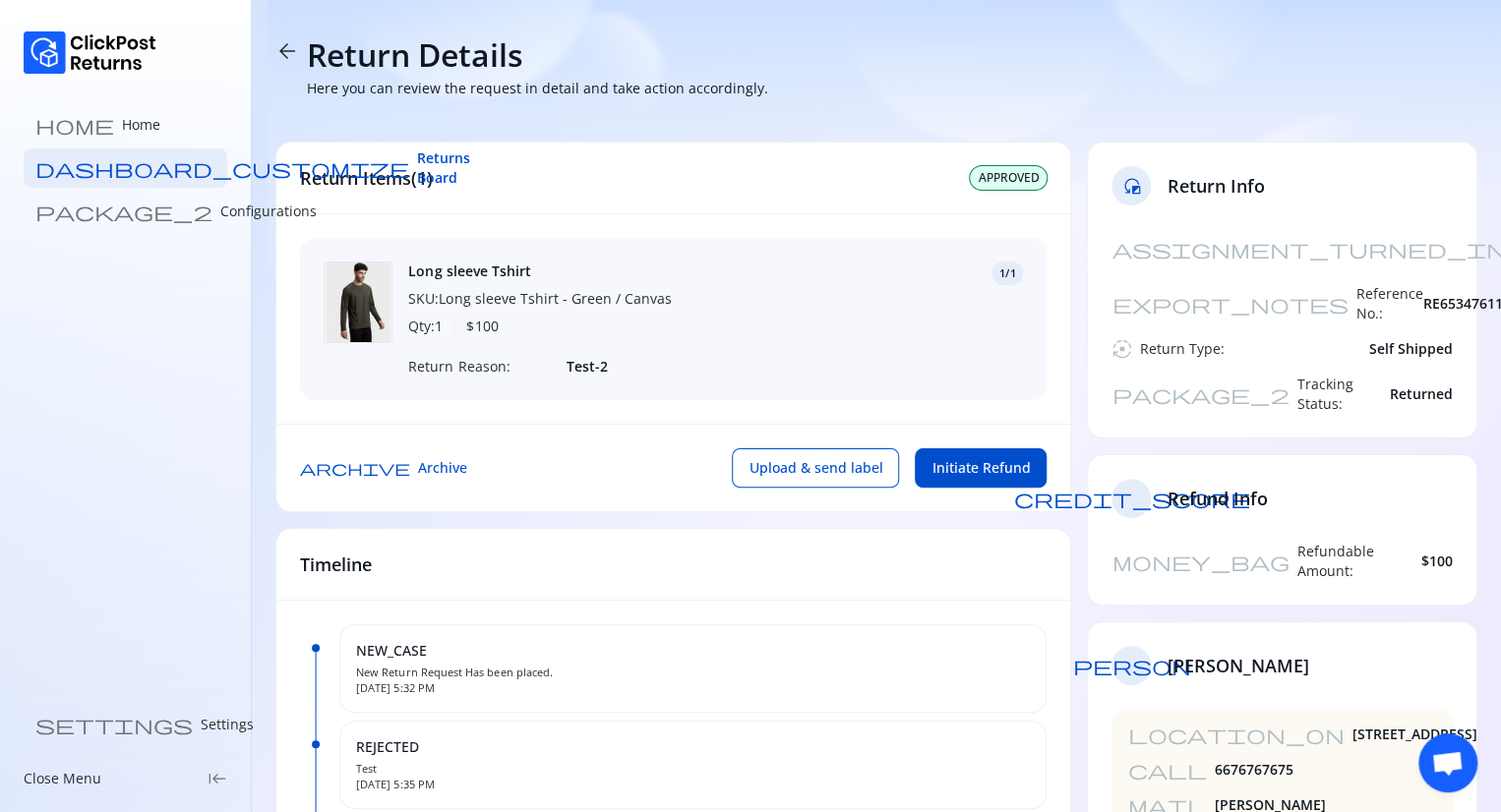
click at [286, 55] on span "arrow_back" at bounding box center [287, 51] width 24 height 24
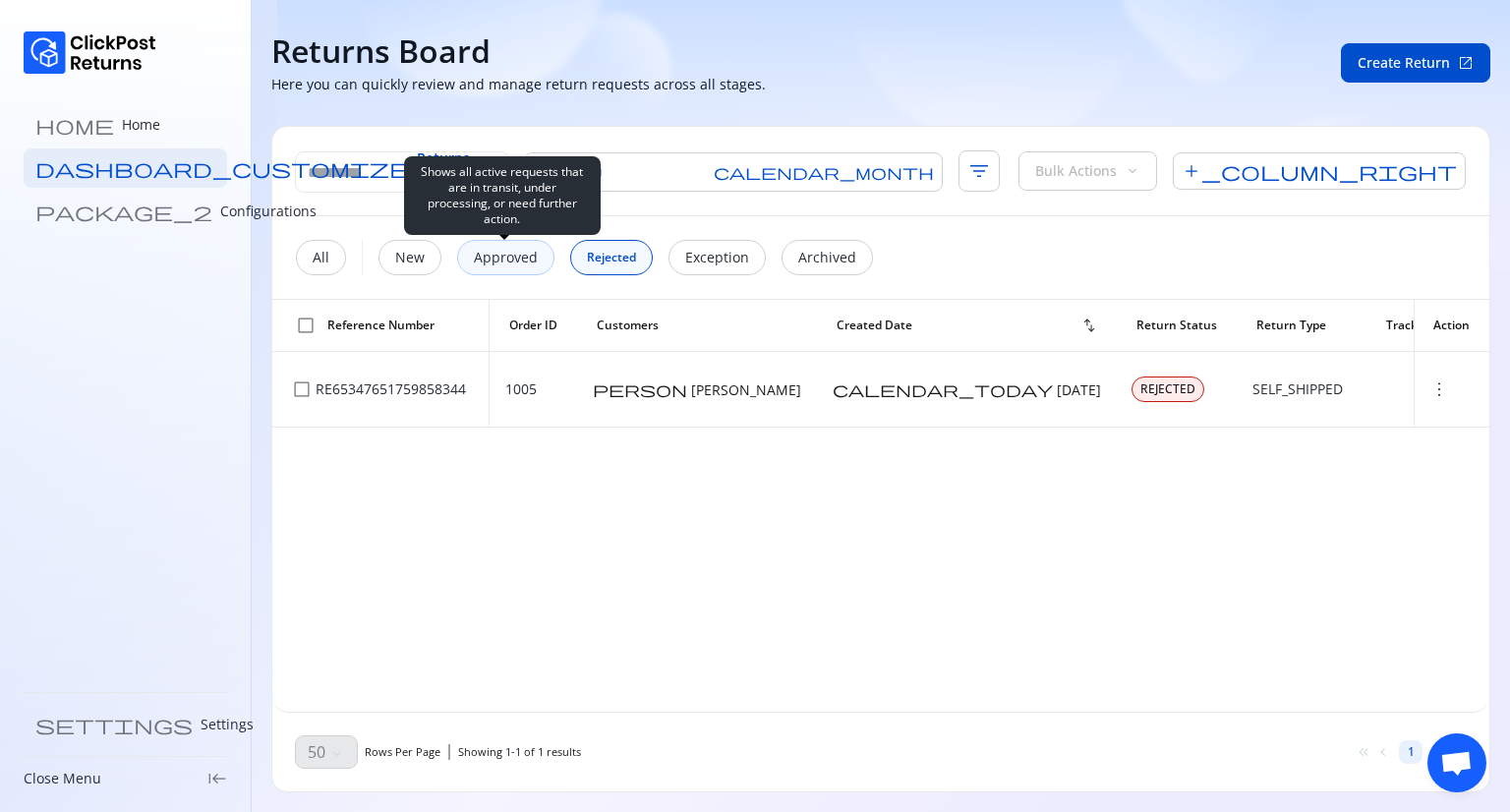
click at [510, 253] on p "Approved" at bounding box center [505, 258] width 64 height 20
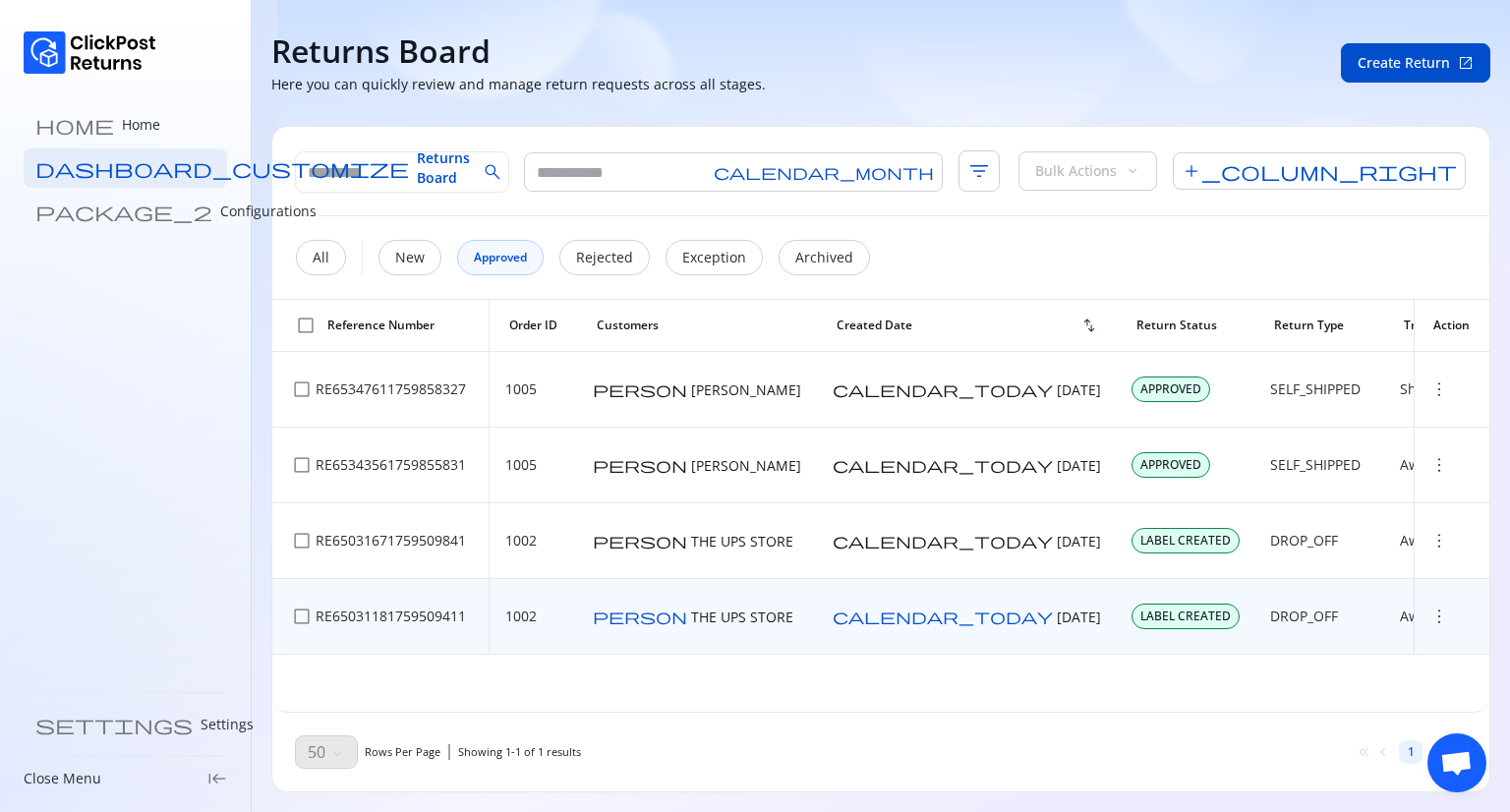
click at [1437, 615] on span "more_vert" at bounding box center [1440, 617] width 20 height 20
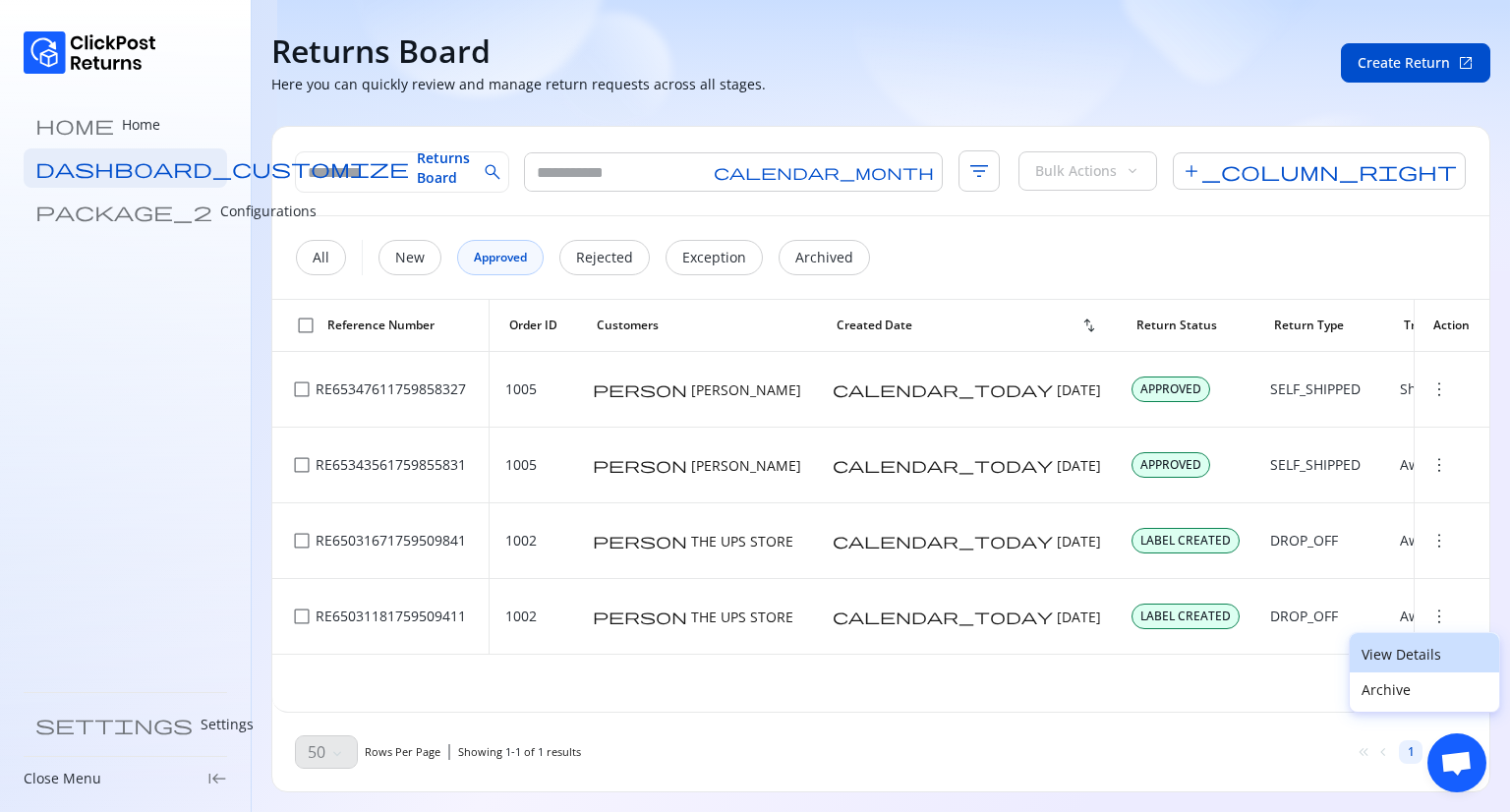
click at [1397, 653] on p "View Details" at bounding box center [1425, 655] width 126 height 20
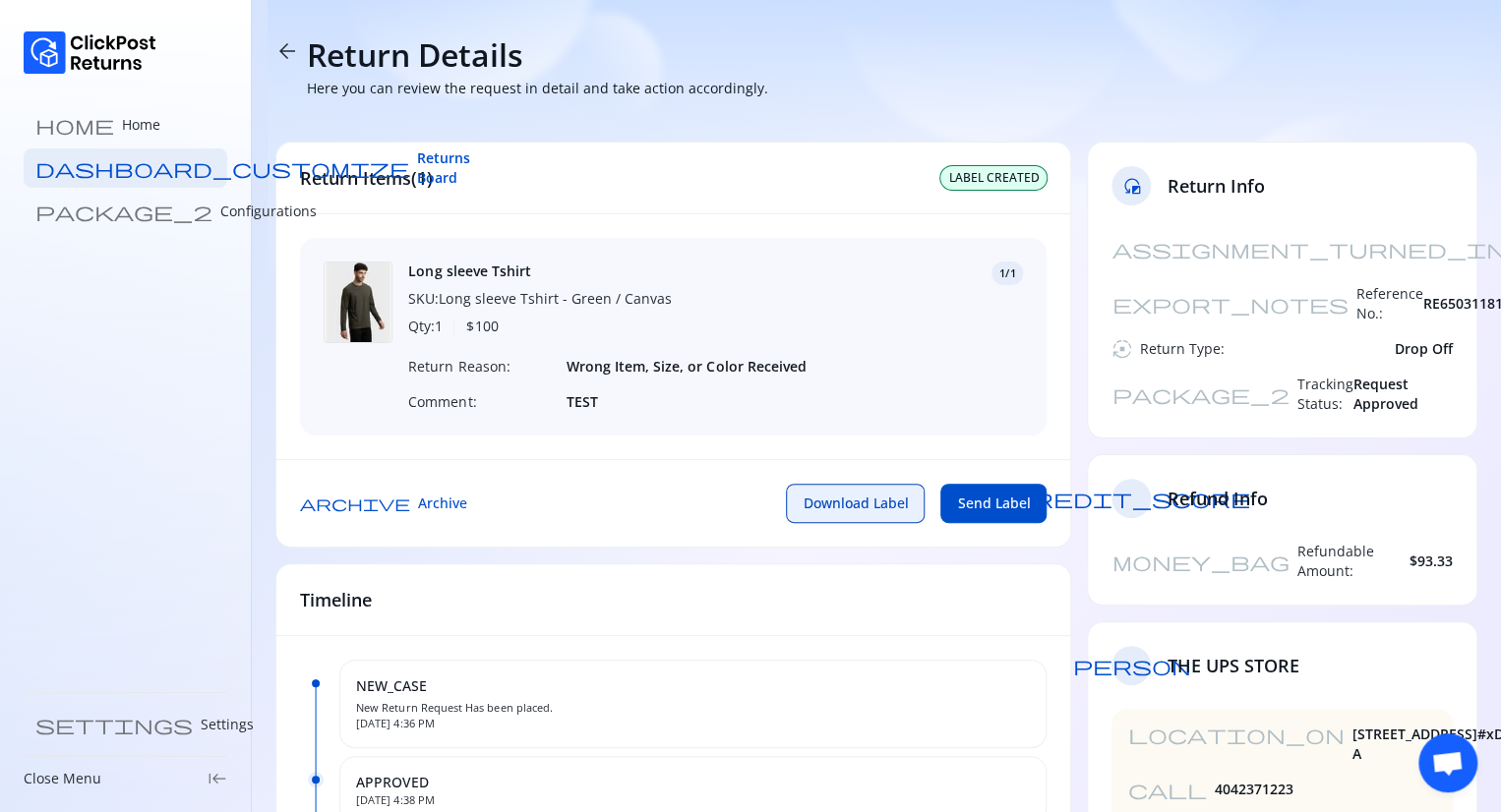
click at [867, 513] on span "Download Label" at bounding box center [855, 503] width 106 height 20
click at [416, 165] on span "Returns Board" at bounding box center [443, 168] width 53 height 39
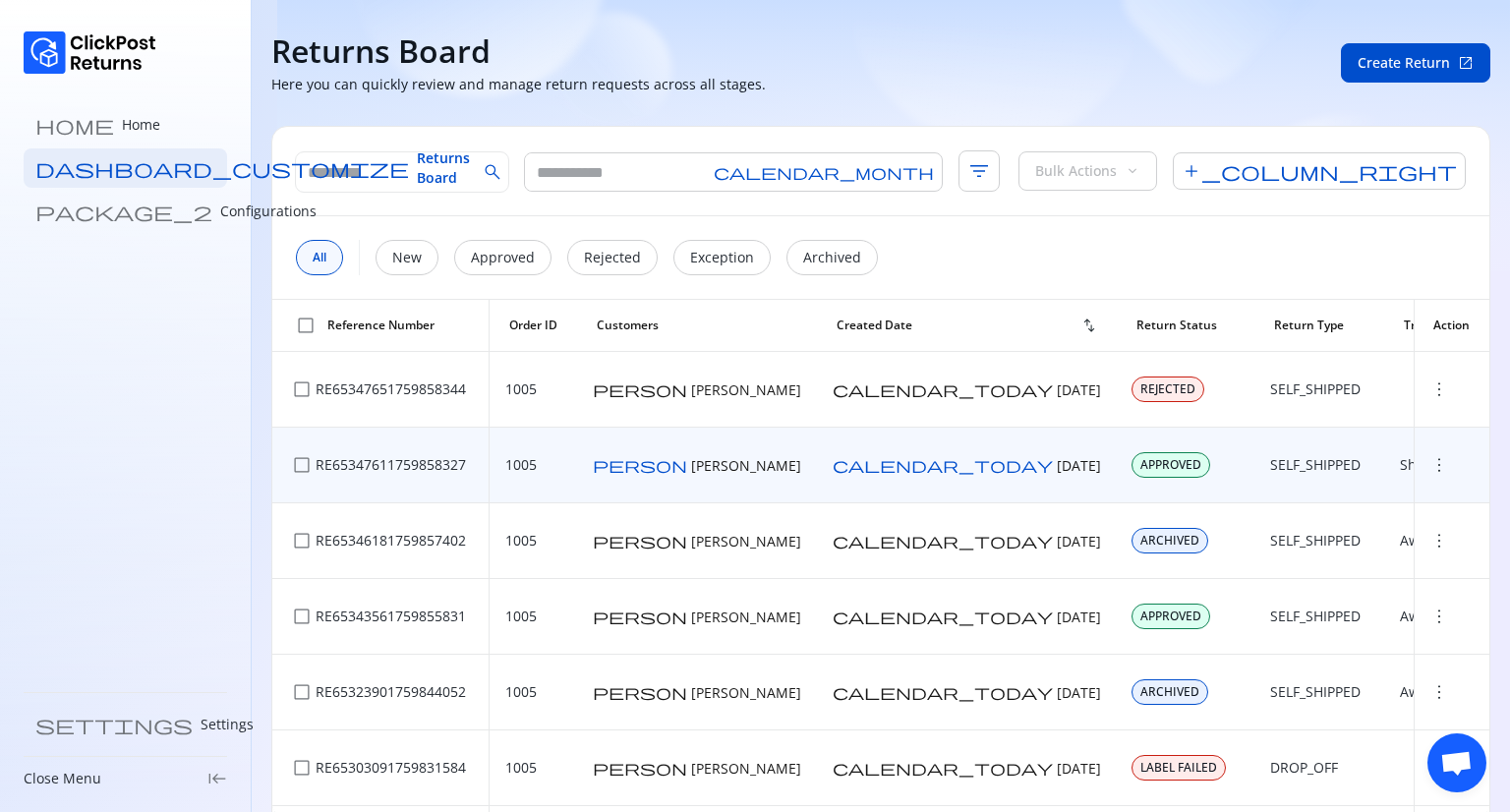
click at [1430, 462] on span "more_vert" at bounding box center [1440, 465] width 20 height 20
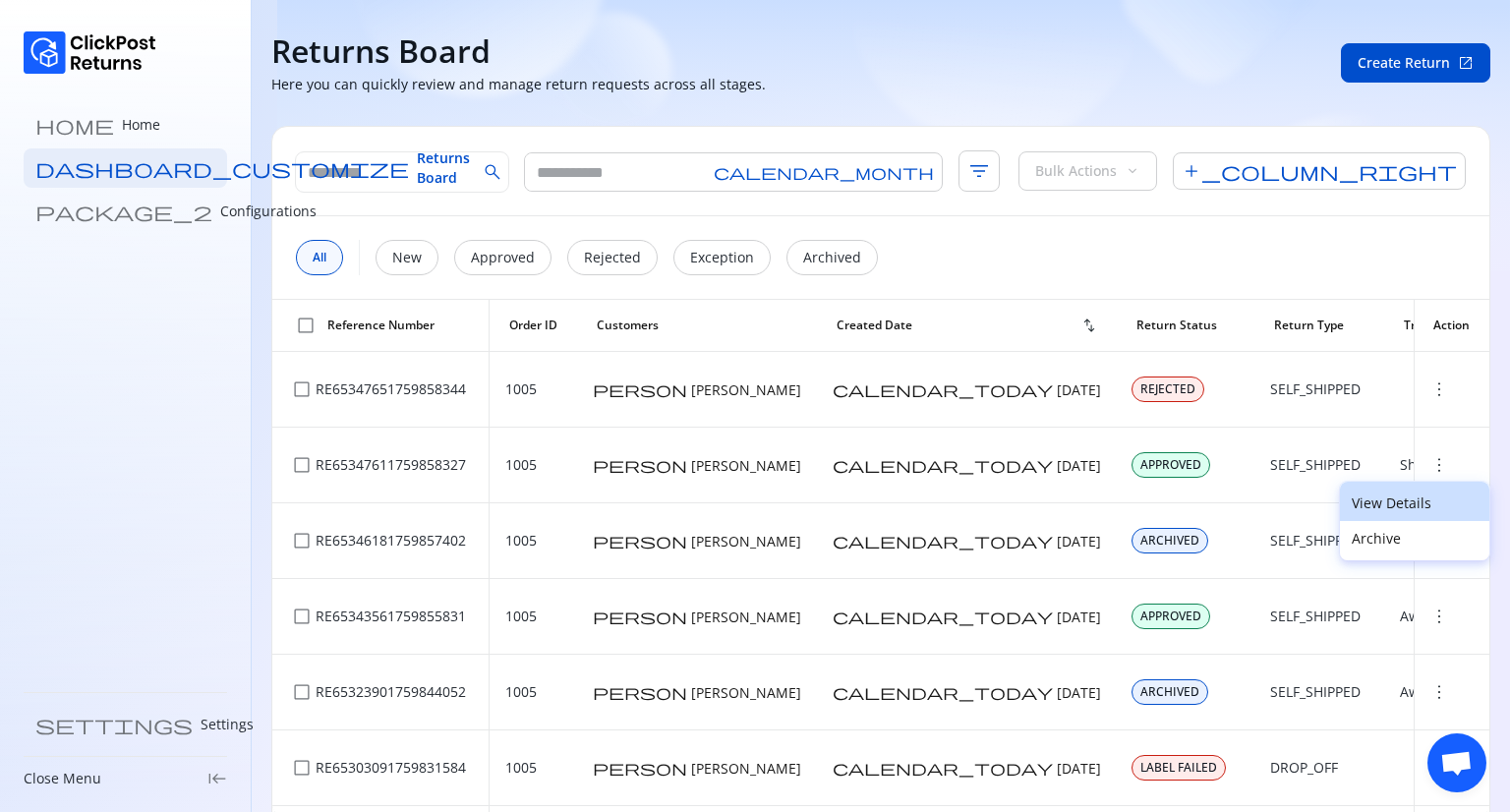
click at [1389, 505] on p "View Details" at bounding box center [1415, 503] width 126 height 20
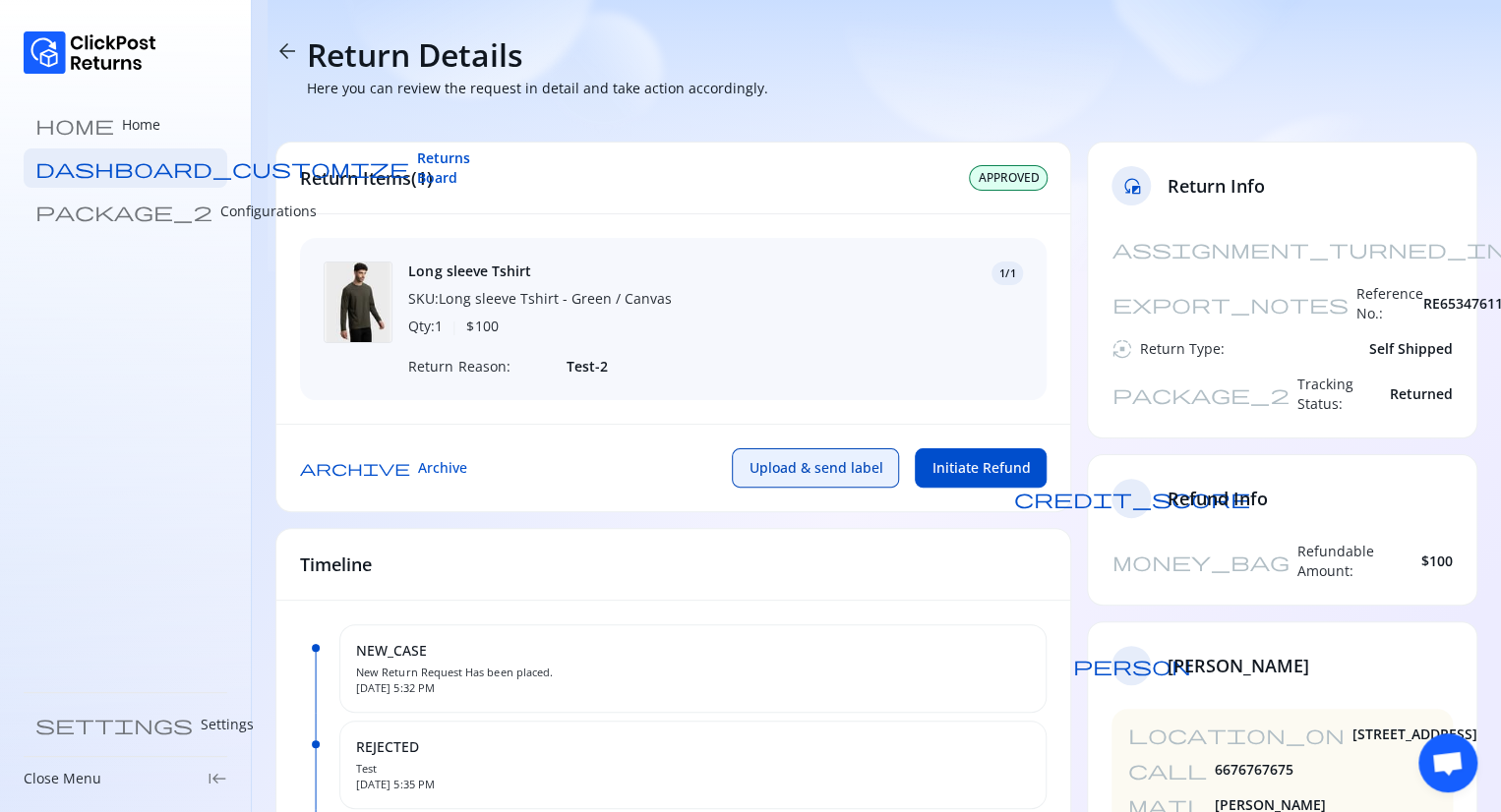
click at [828, 469] on span "Upload & send label" at bounding box center [815, 468] width 134 height 20
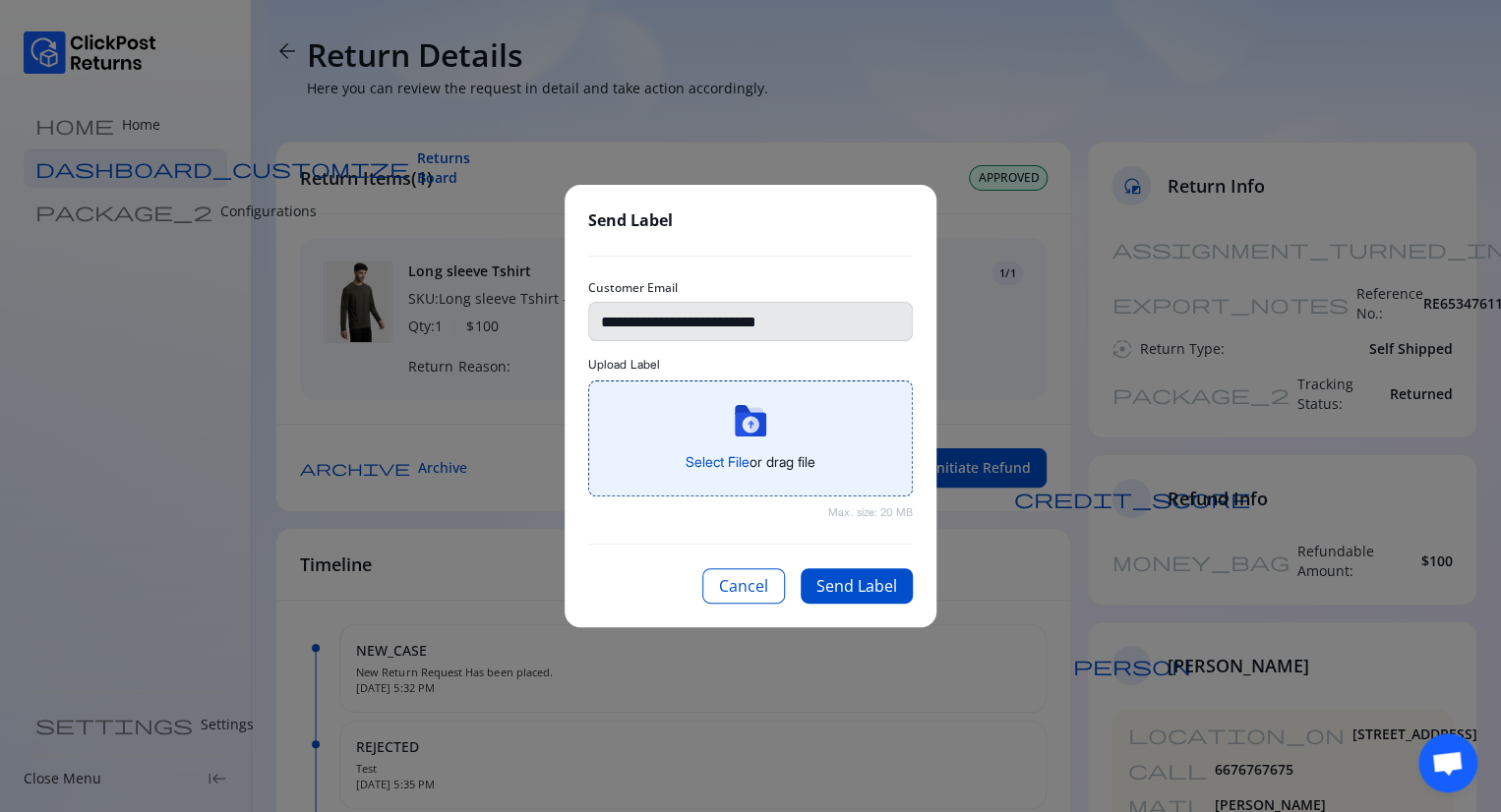
click at [716, 448] on div "Select File or drag file" at bounding box center [750, 439] width 291 height 67
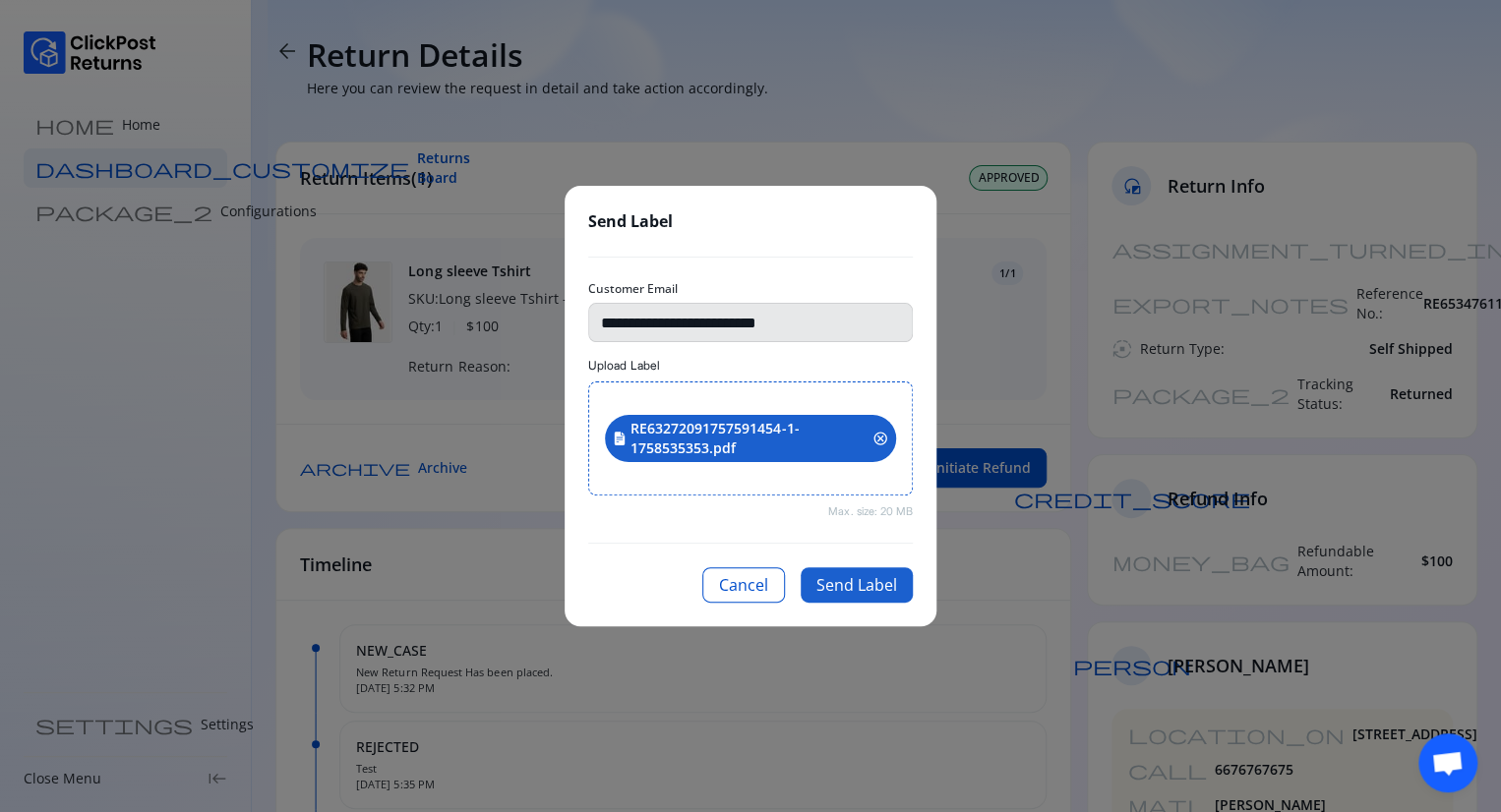
click at [867, 584] on button "Send Label" at bounding box center [857, 585] width 113 height 36
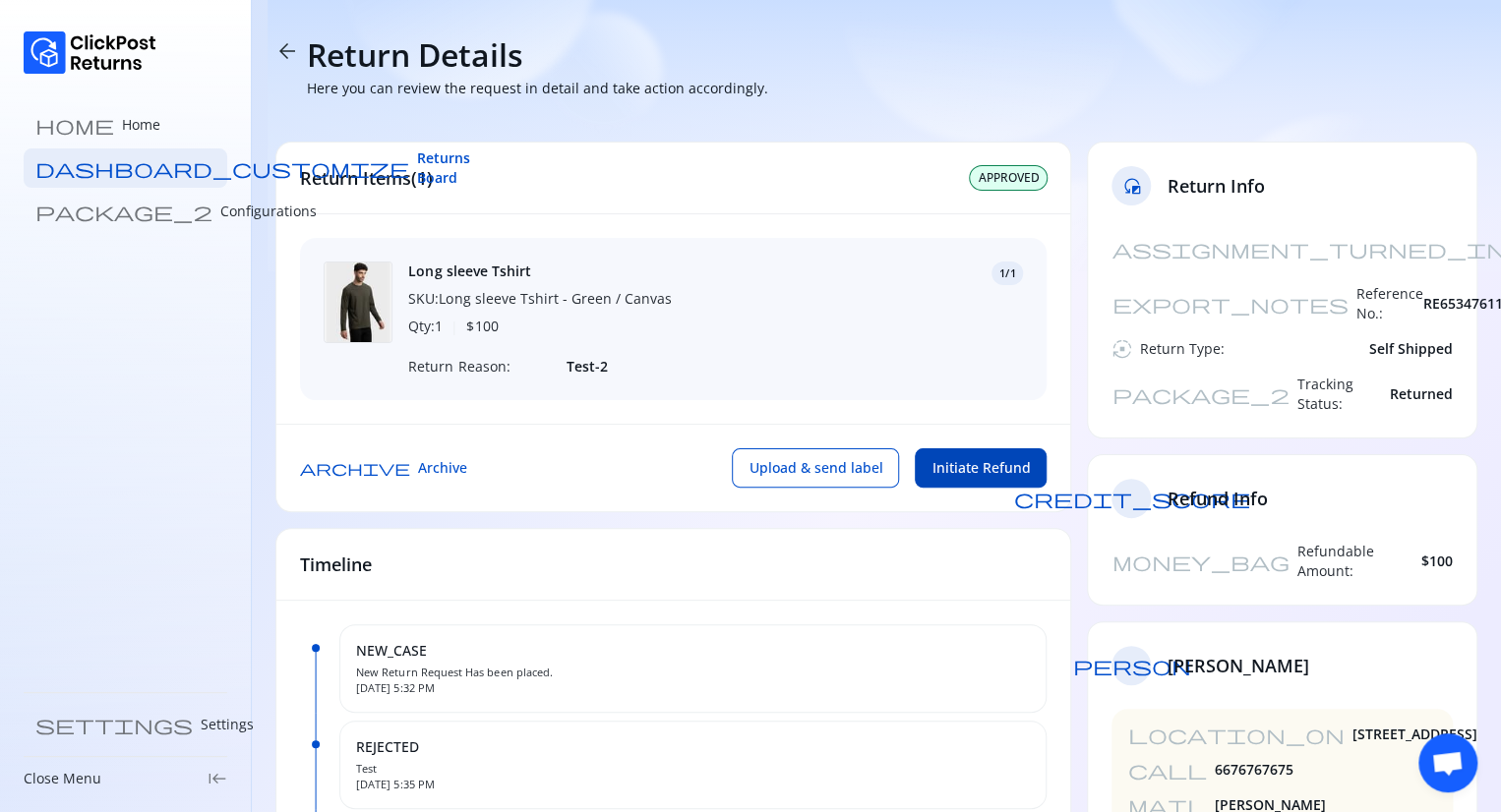
click at [979, 471] on span "Initiate Refund" at bounding box center [981, 468] width 99 height 20
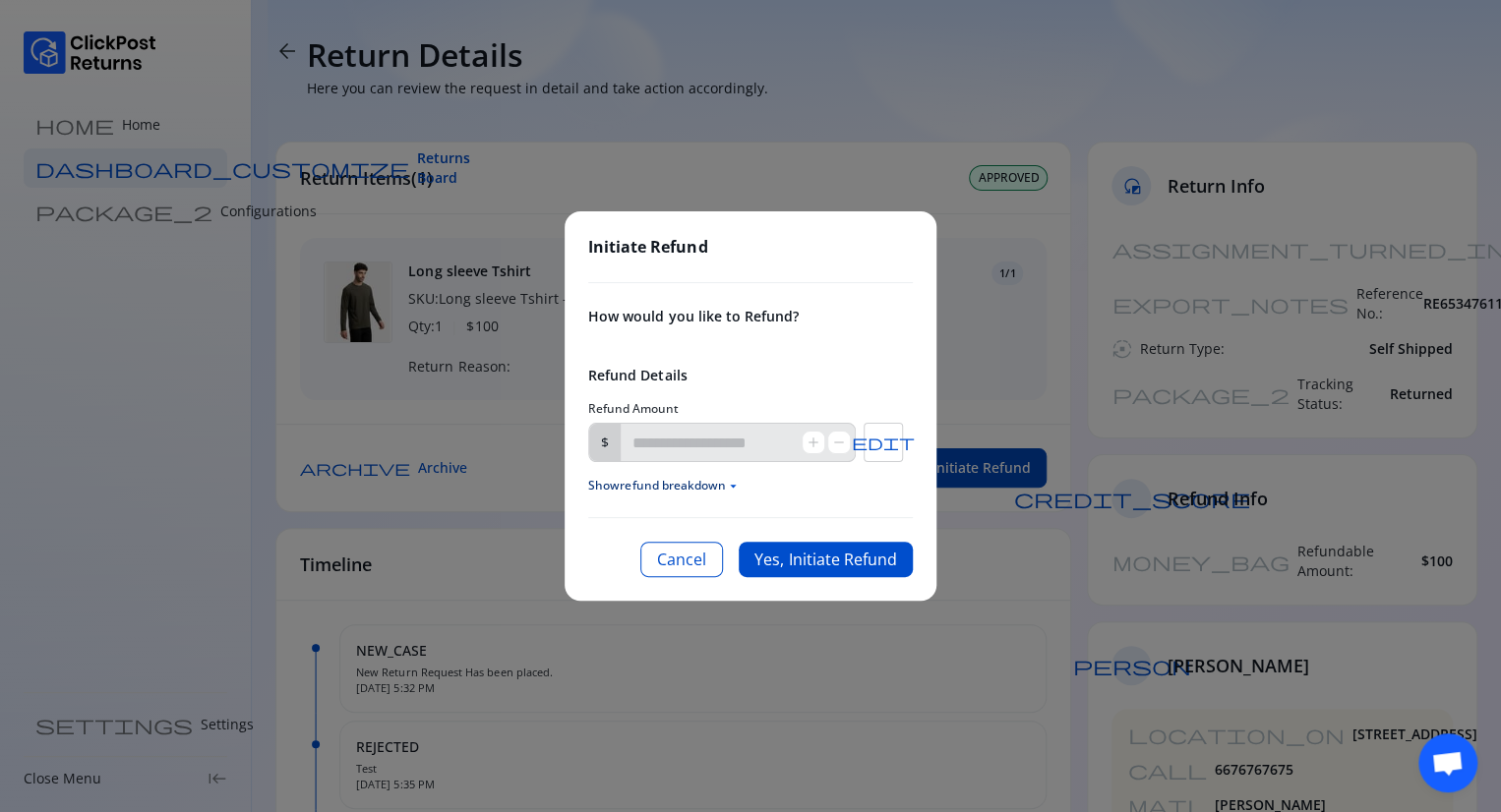
type input "***"
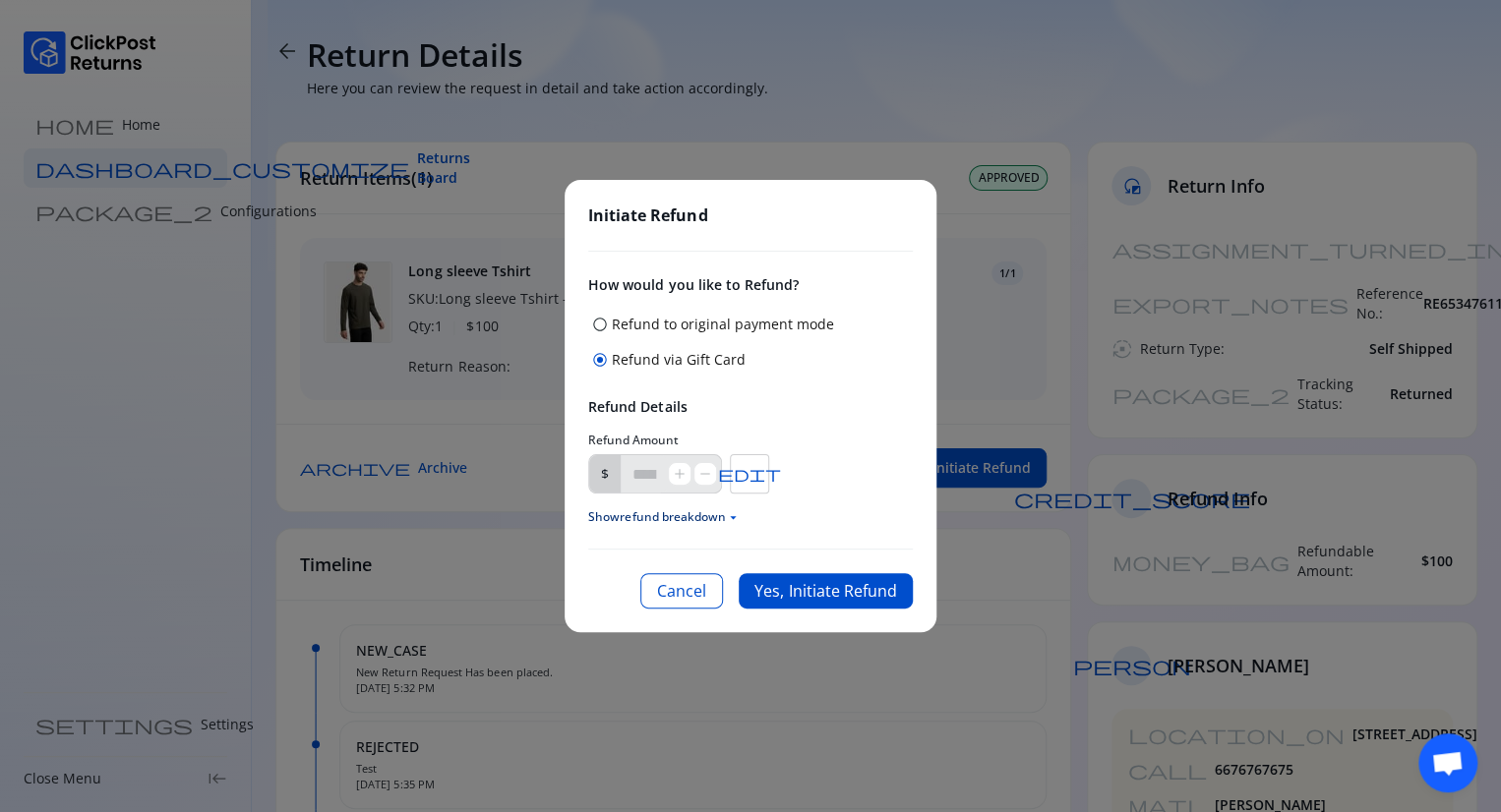
click at [730, 510] on span "arrow_drop_down" at bounding box center [732, 517] width 15 height 15
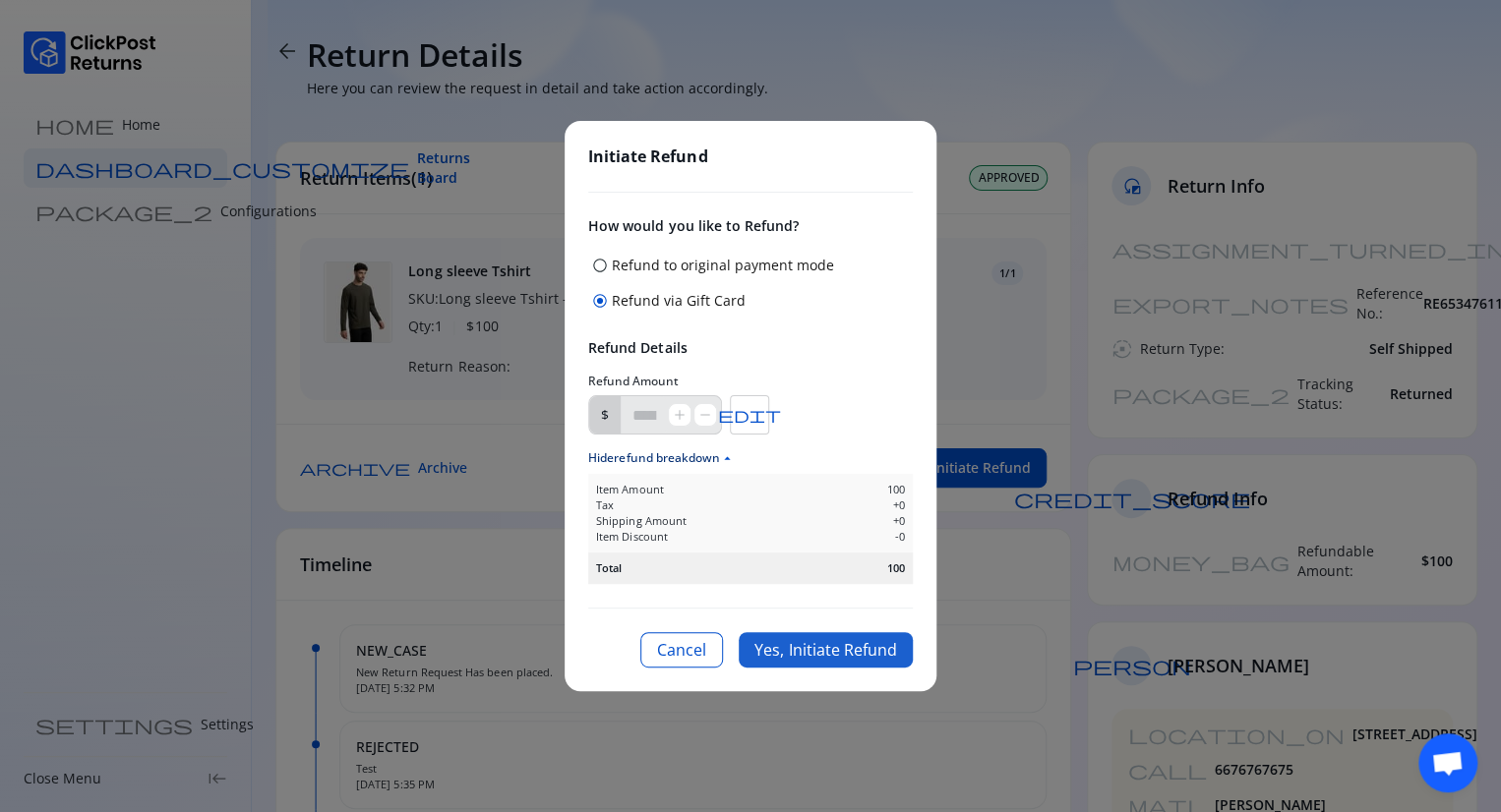
click at [813, 650] on button "Yes, Initiate Refund" at bounding box center [825, 650] width 174 height 36
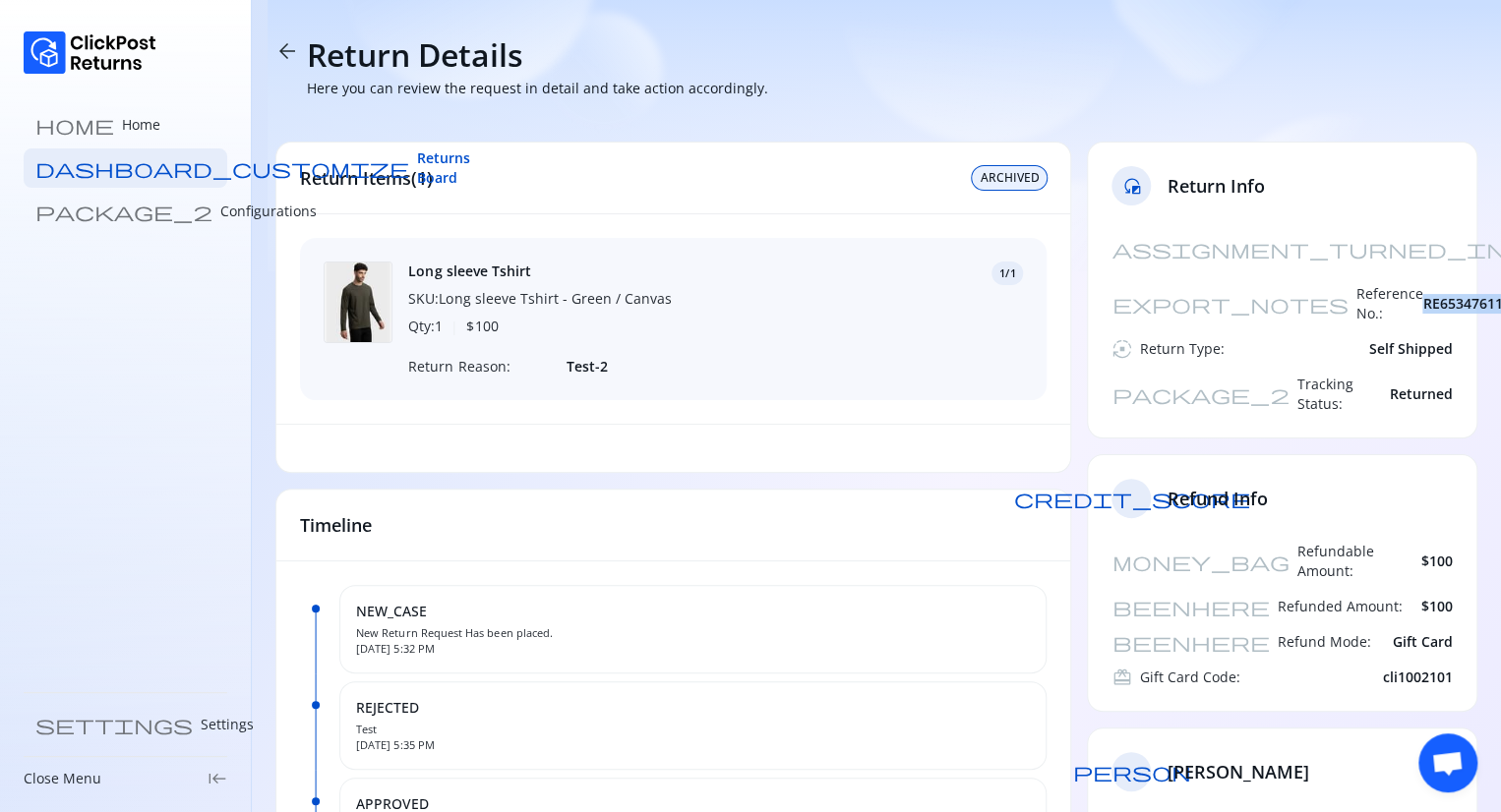
drag, startPoint x: 1460, startPoint y: 272, endPoint x: 1297, endPoint y: 268, distance: 163.0
click at [1296, 268] on div "assignment_turned_in Created At: [DATE] export_notes Reference No.: RE653476117…" at bounding box center [1282, 332] width 389 height 208
copy span "RE65347611759858327"
